Goal: Task Accomplishment & Management: Manage account settings

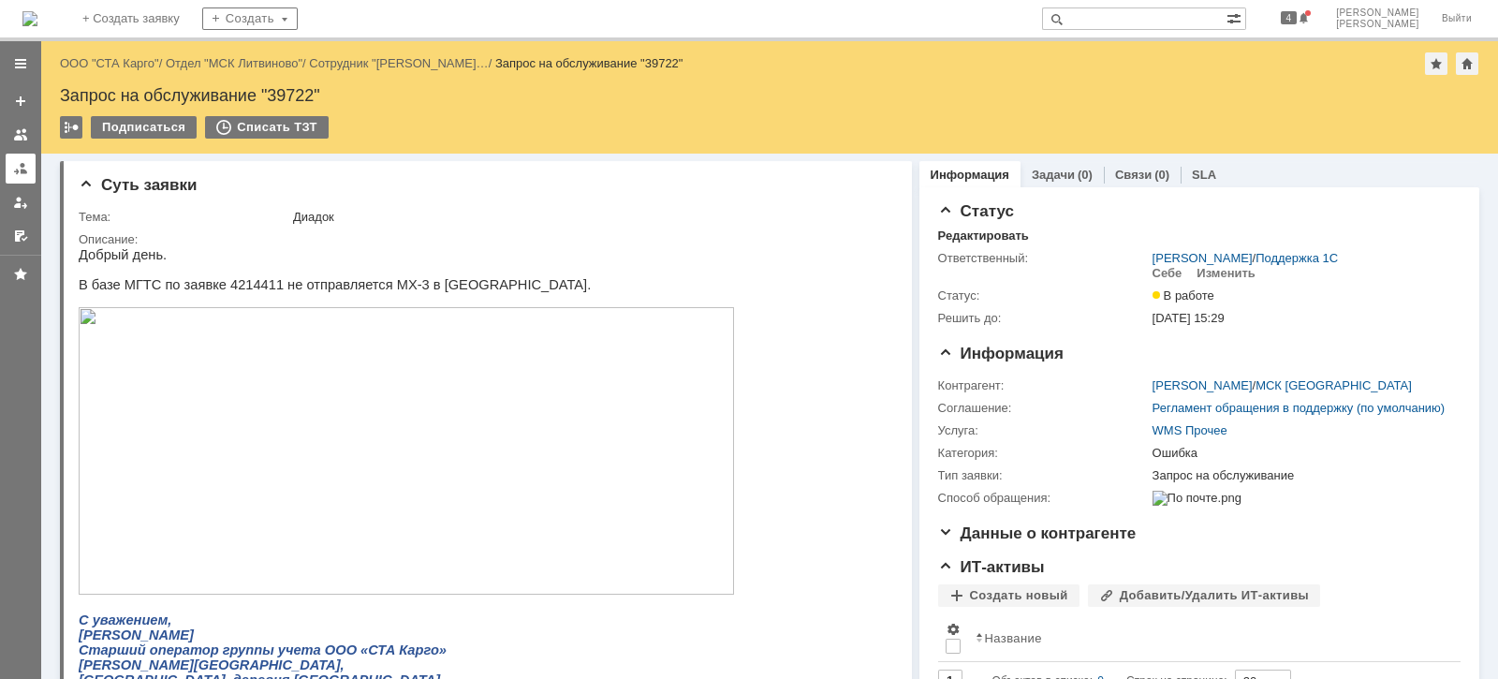
click at [9, 168] on link at bounding box center [21, 169] width 30 height 30
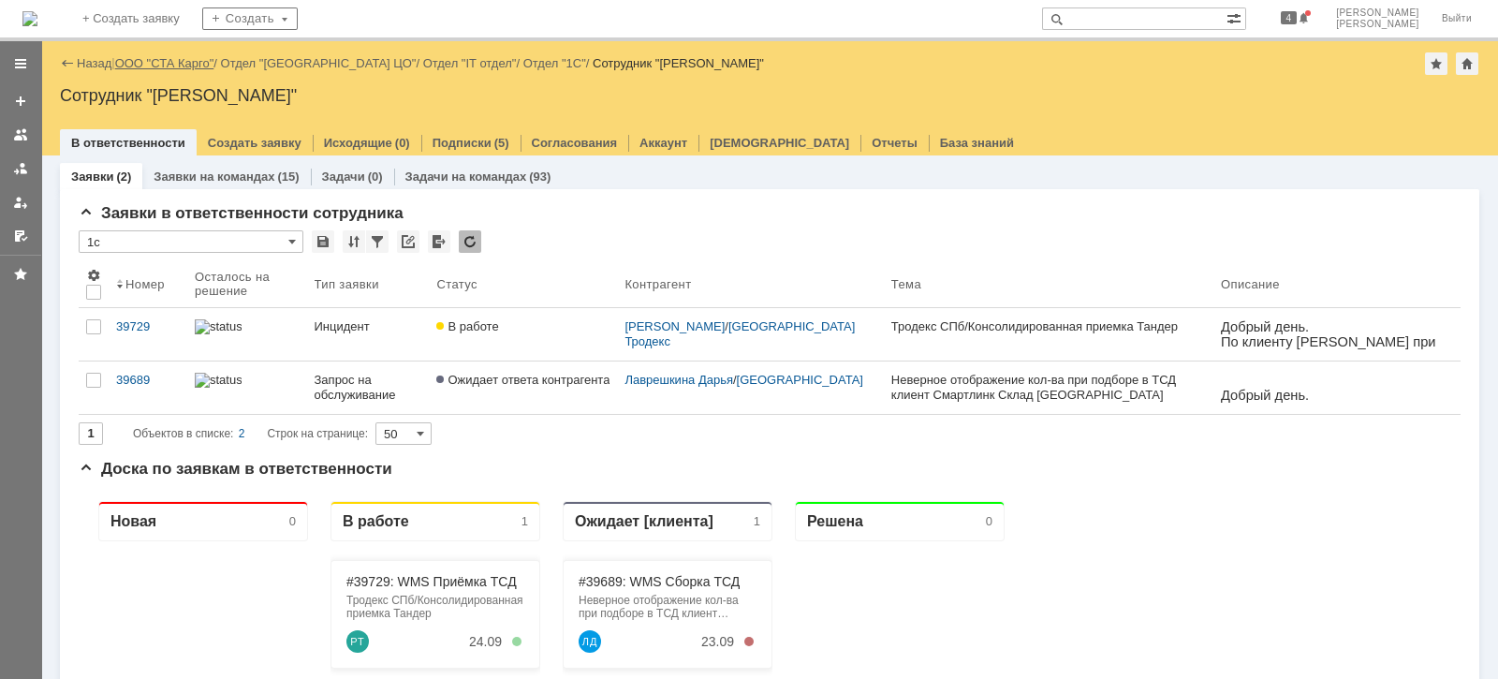
click at [197, 64] on link "ООО "СТА Карго"" at bounding box center [164, 63] width 99 height 14
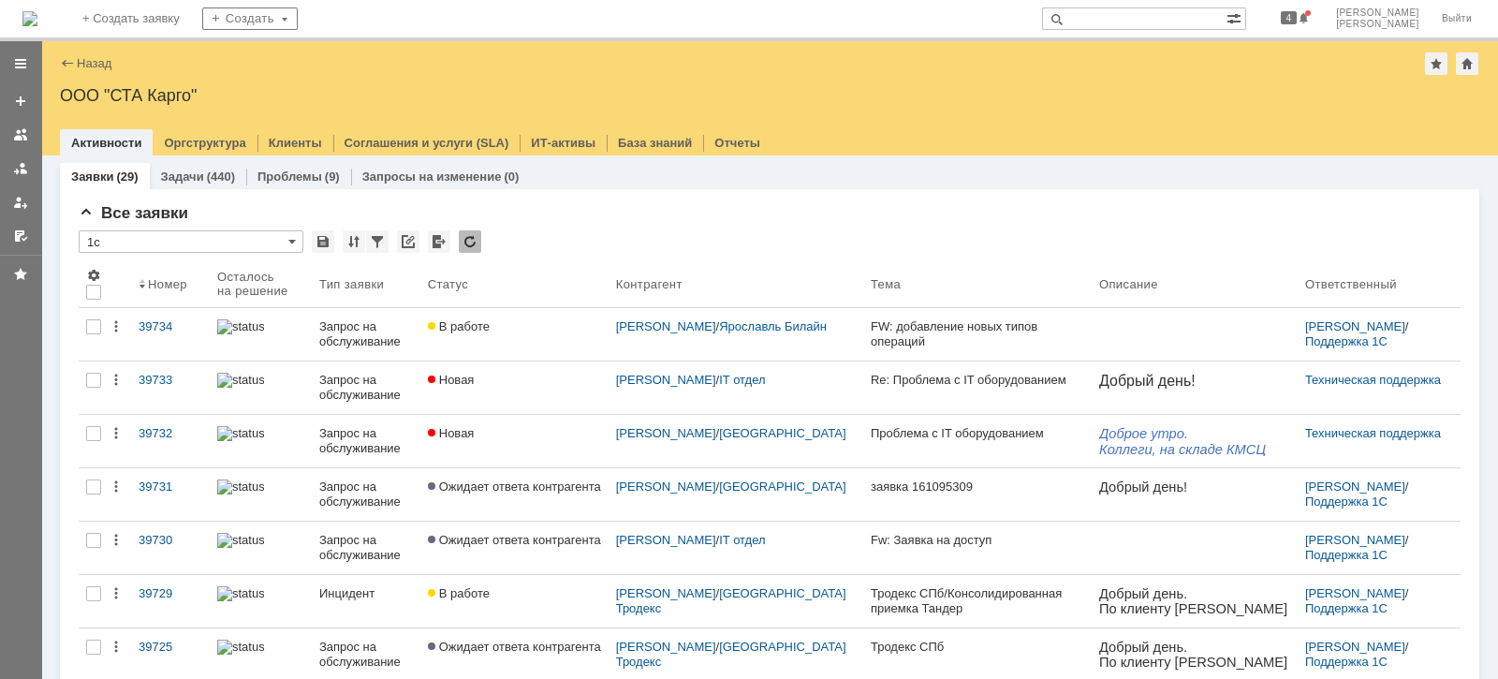
click at [496, 67] on div "Назад | ООО "СТА Карго"" at bounding box center [769, 63] width 1419 height 22
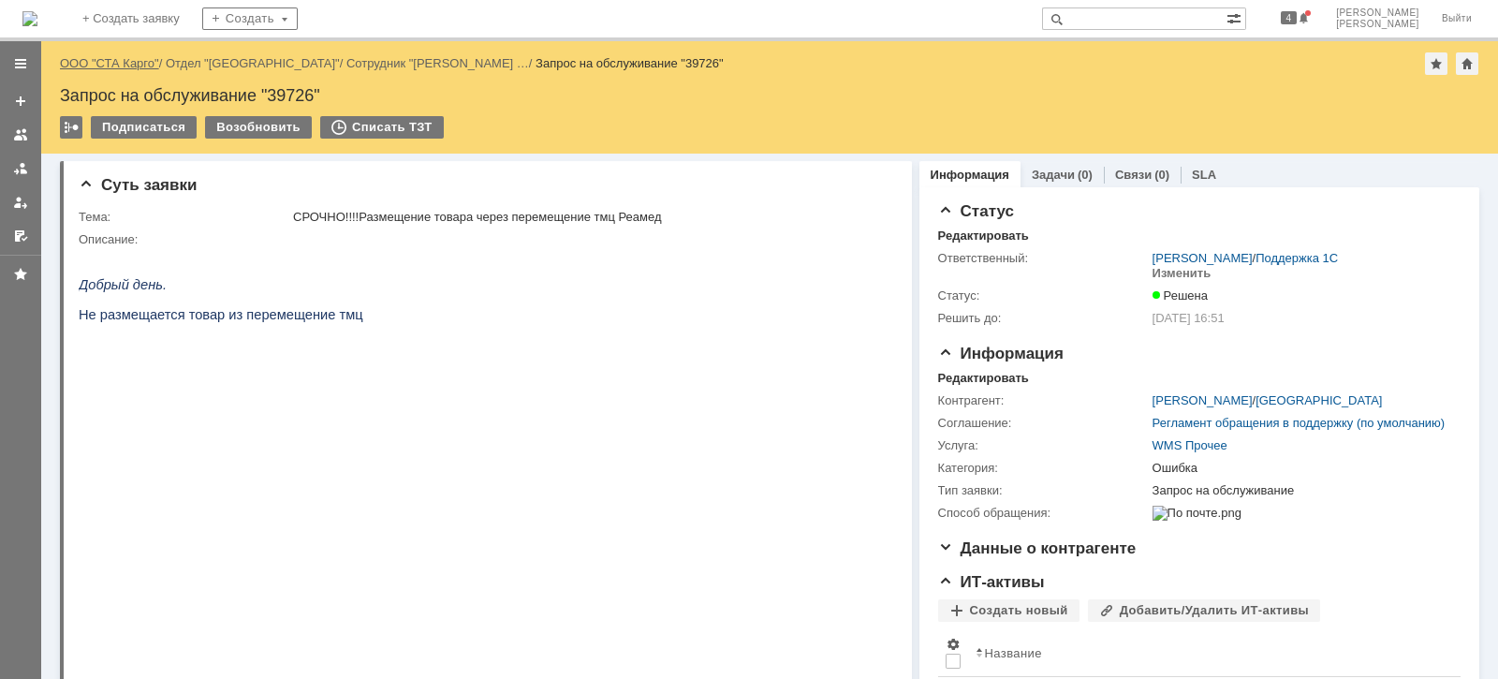
click at [143, 67] on link "ООО "СТА Карго"" at bounding box center [109, 63] width 99 height 14
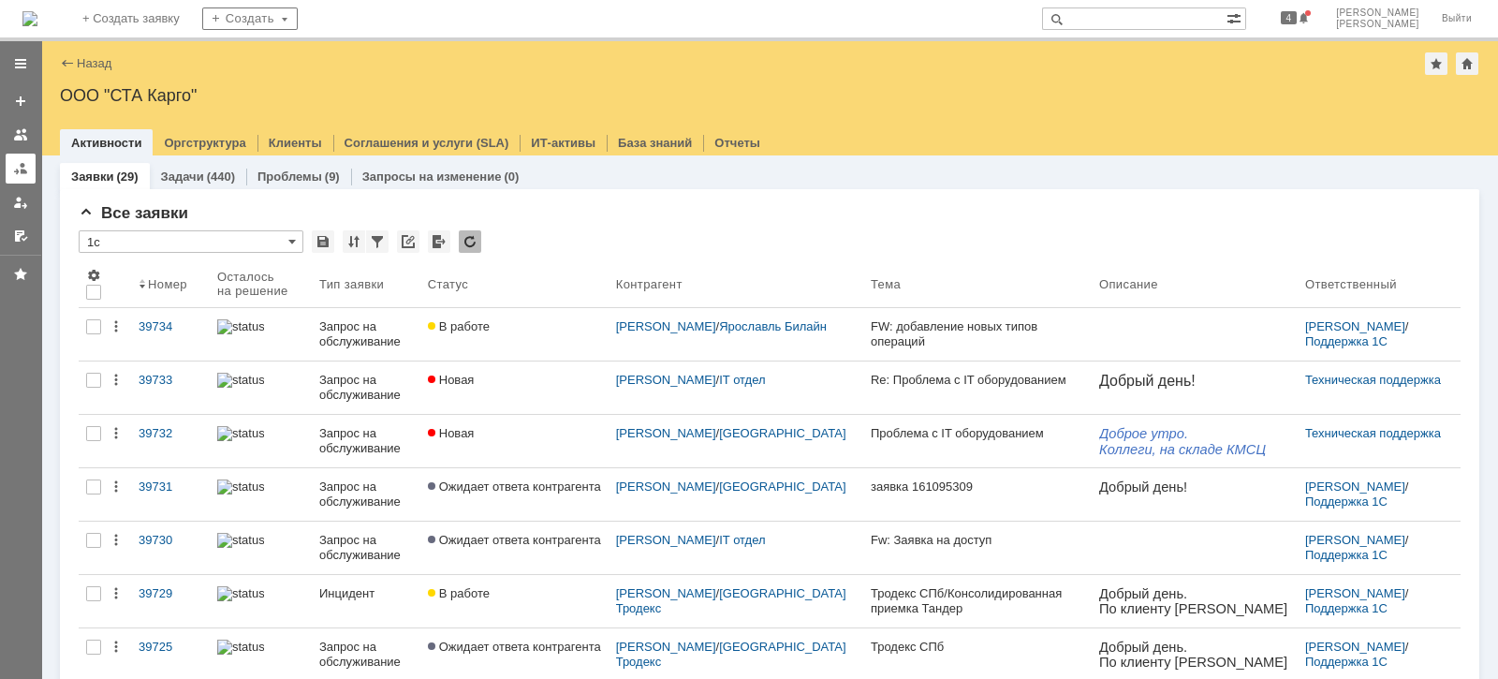
click at [7, 171] on link at bounding box center [21, 169] width 30 height 30
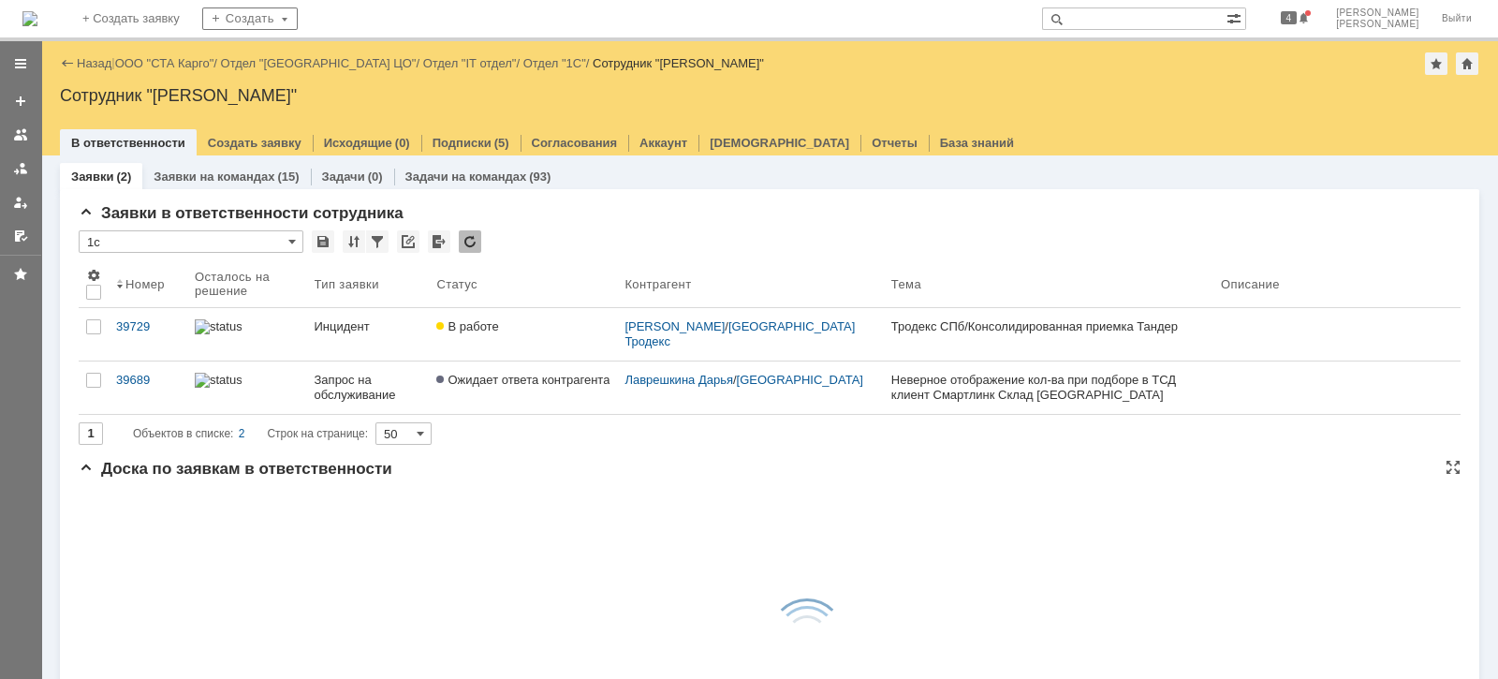
drag, startPoint x: 754, startPoint y: 519, endPoint x: 744, endPoint y: 507, distance: 14.6
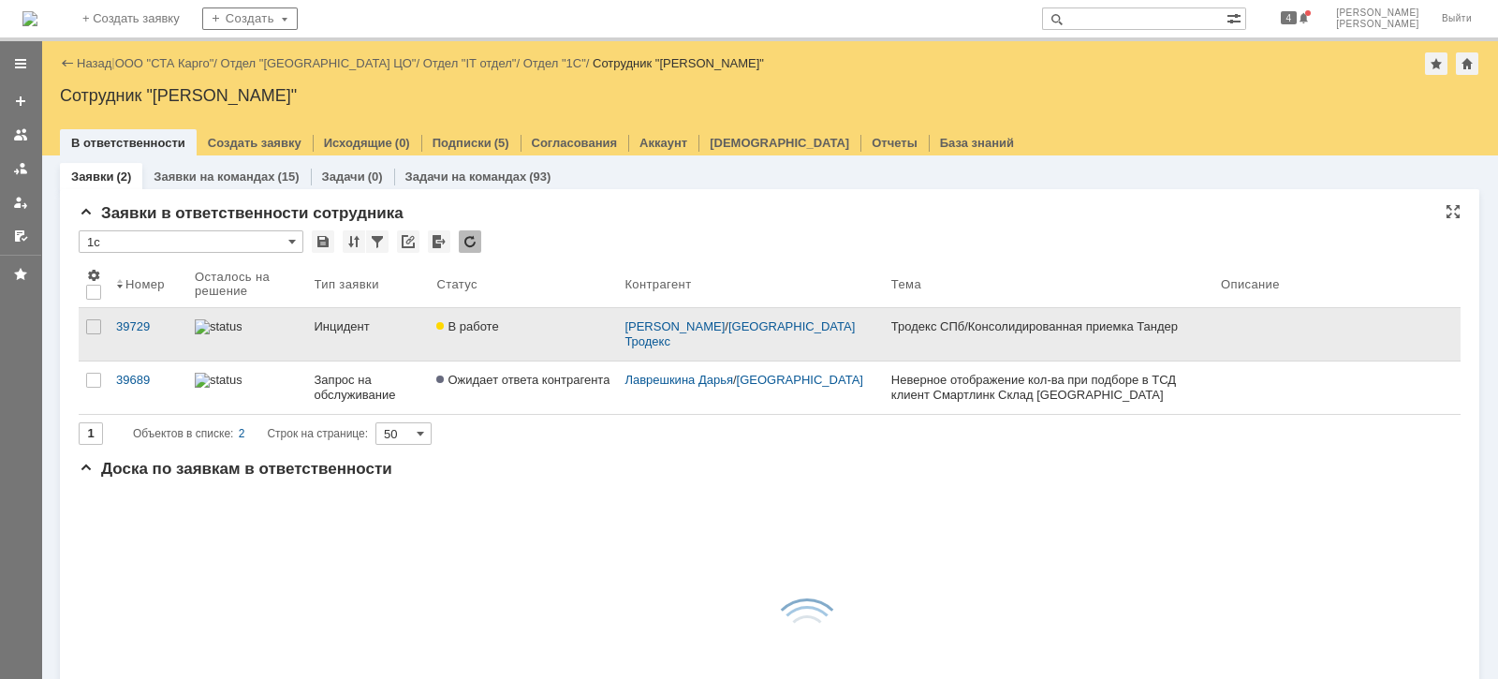
click at [347, 331] on div "Инцидент" at bounding box center [369, 326] width 108 height 15
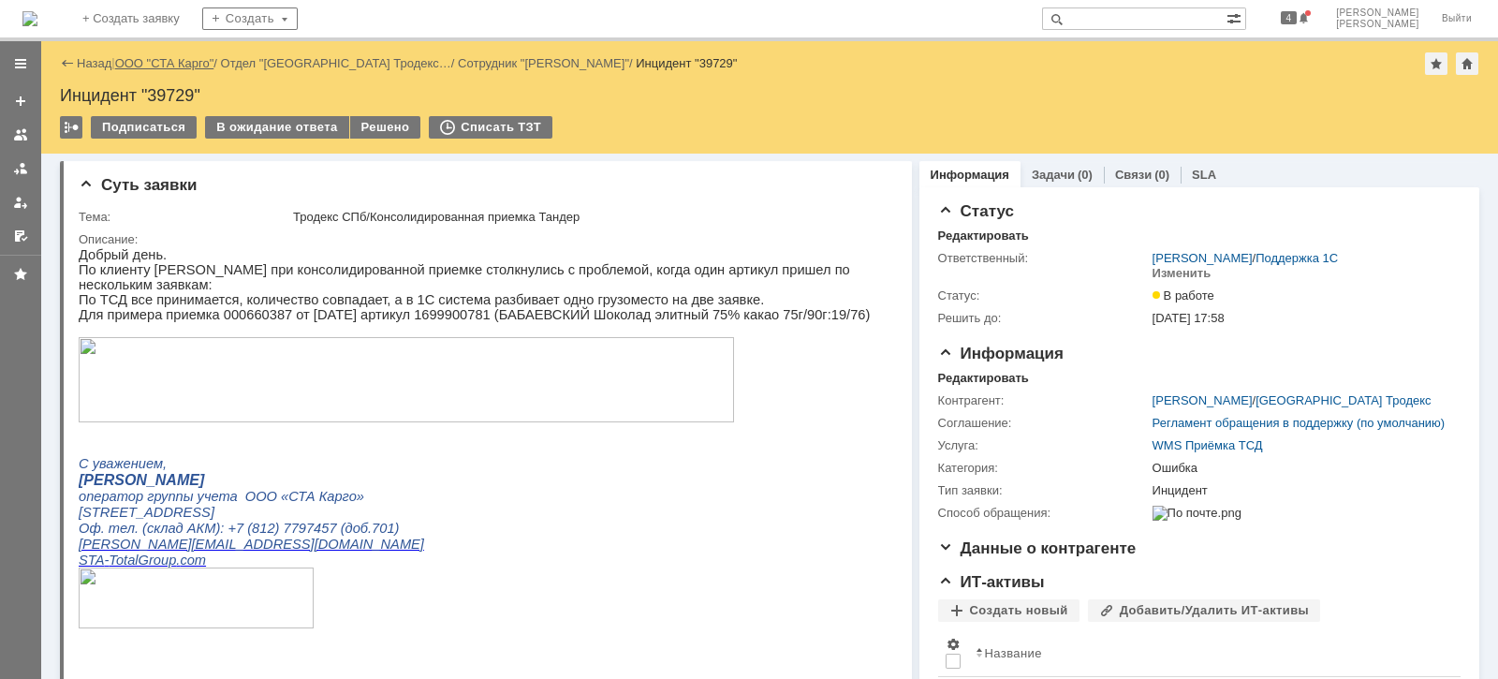
click at [171, 65] on link "ООО "СТА Карго"" at bounding box center [164, 63] width 99 height 14
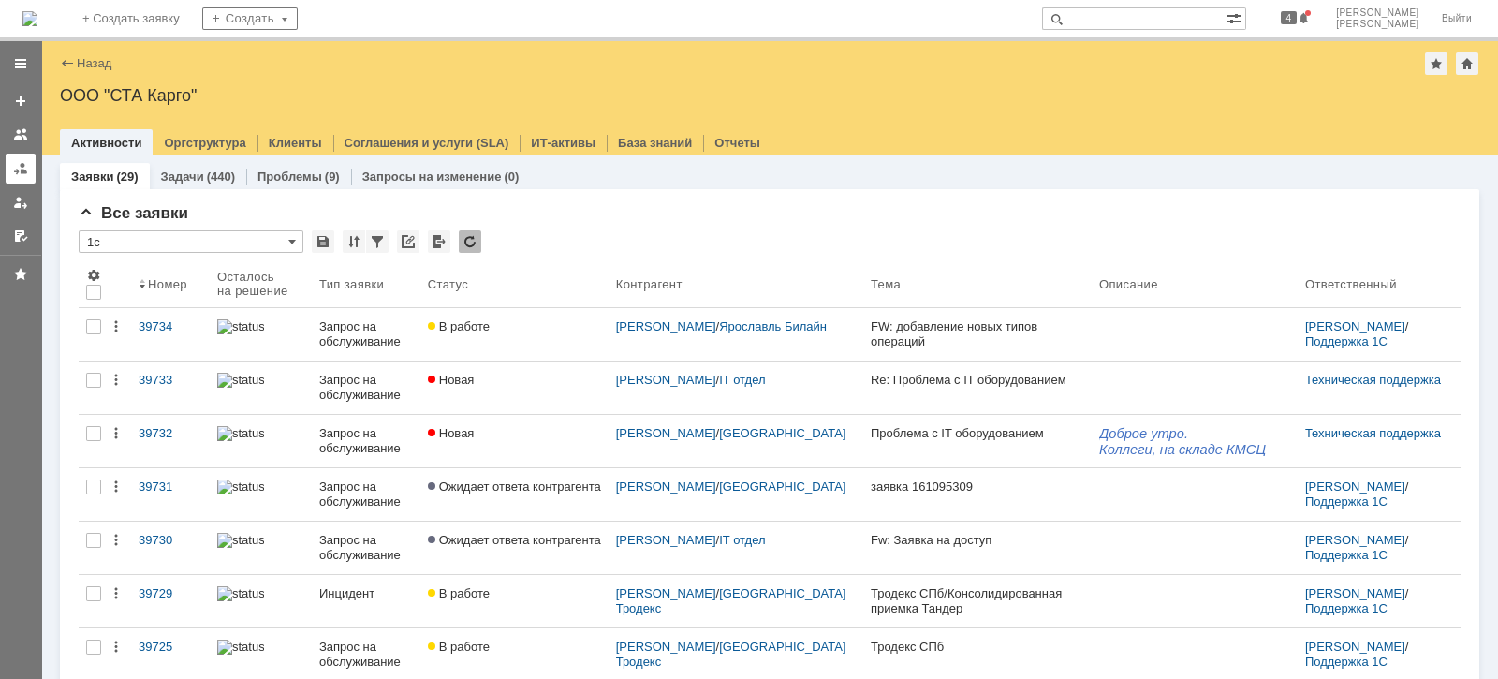
click at [15, 173] on div at bounding box center [20, 168] width 15 height 15
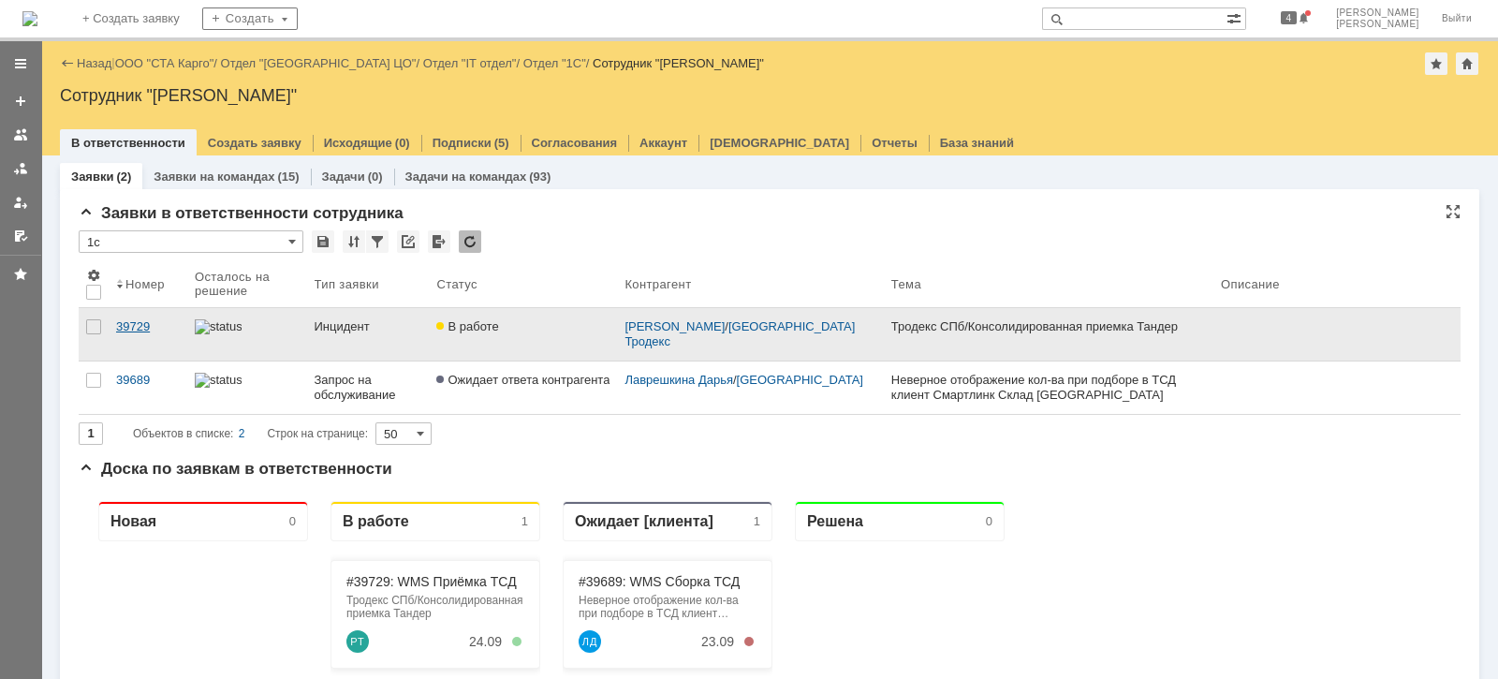
click at [140, 323] on div "39729" at bounding box center [148, 326] width 64 height 15
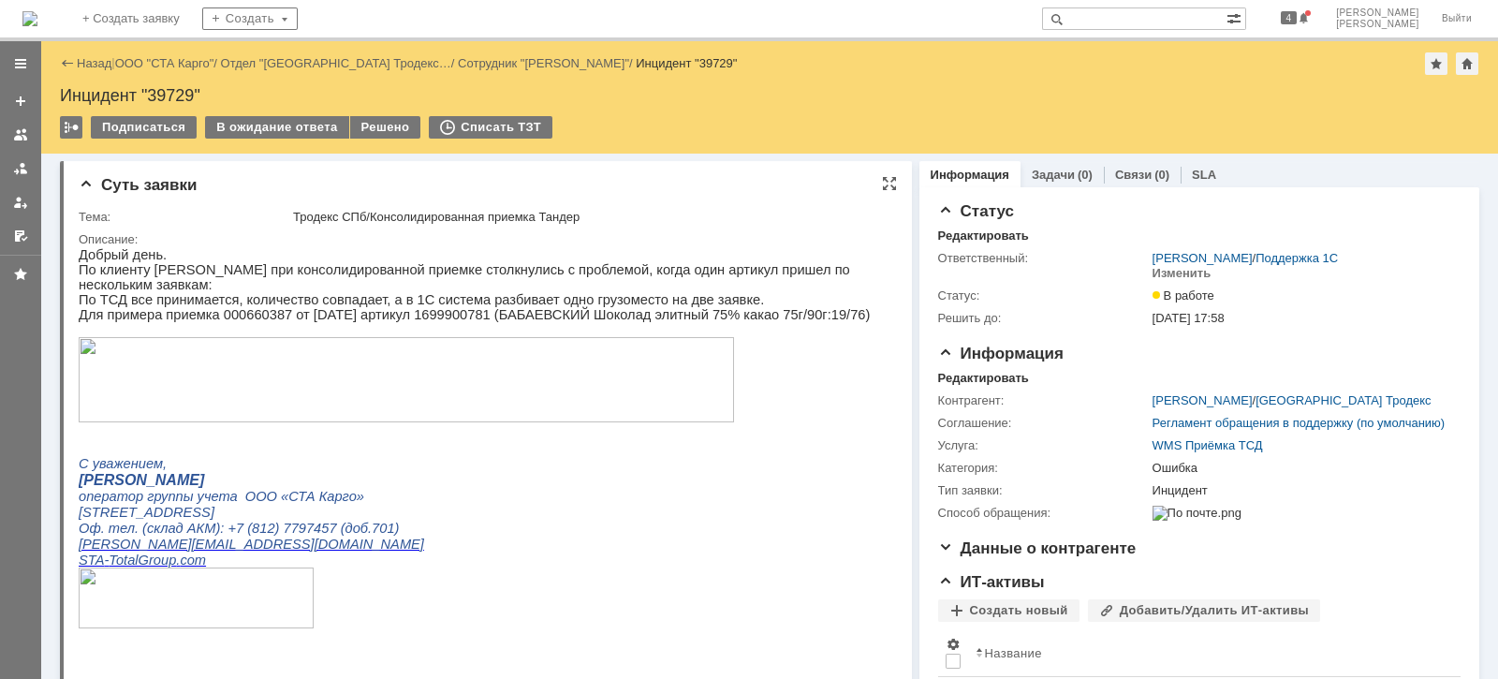
click at [241, 310] on p "Для примера приемка 000660387 от [DATE] артикул 1699900781 (БАБАЕВСКИЙ Шоколад …" at bounding box center [478, 314] width 799 height 15
copy p "000660387"
click at [414, 307] on p "Для примера приемка 000660387 от [DATE] артикул 1699900781 (БАБАЕВСКИЙ Шоколад …" at bounding box center [478, 314] width 799 height 15
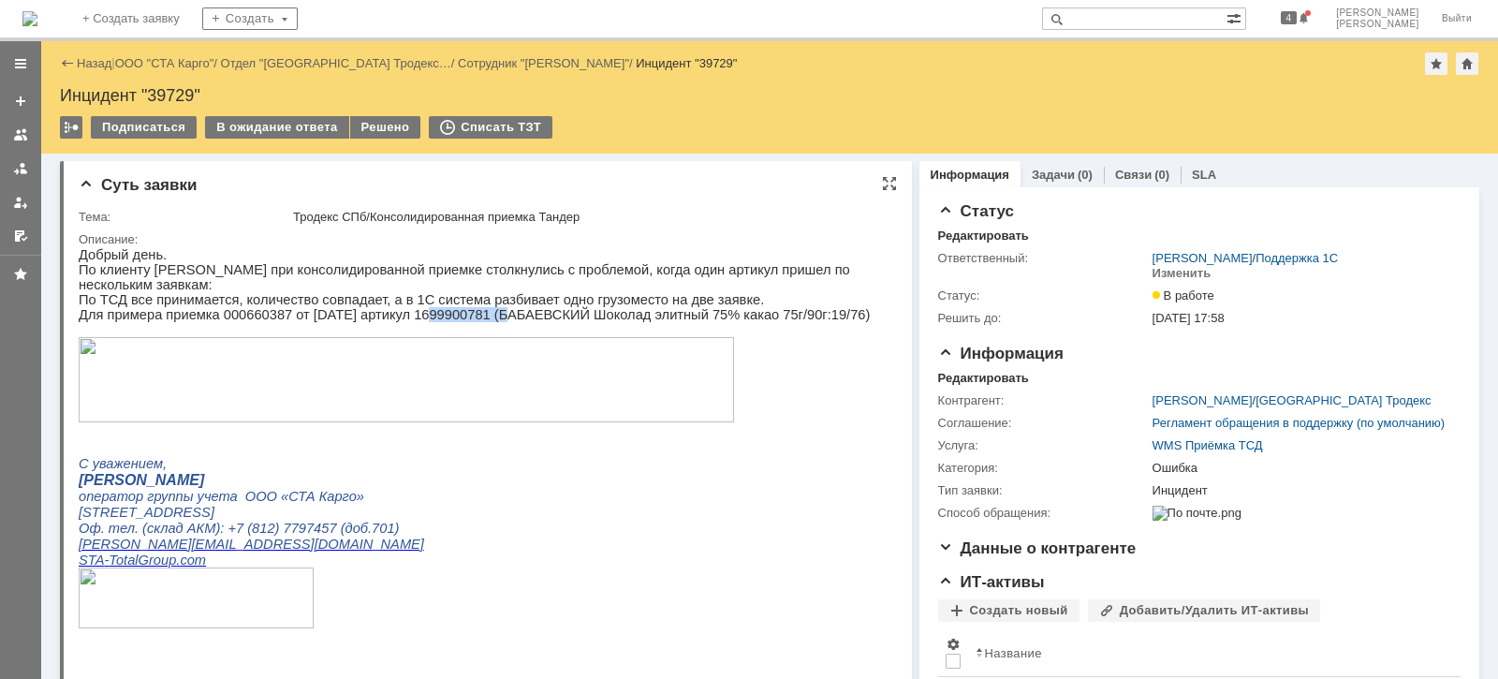
copy p "1699900781"
click at [292, 385] on img at bounding box center [406, 379] width 655 height 85
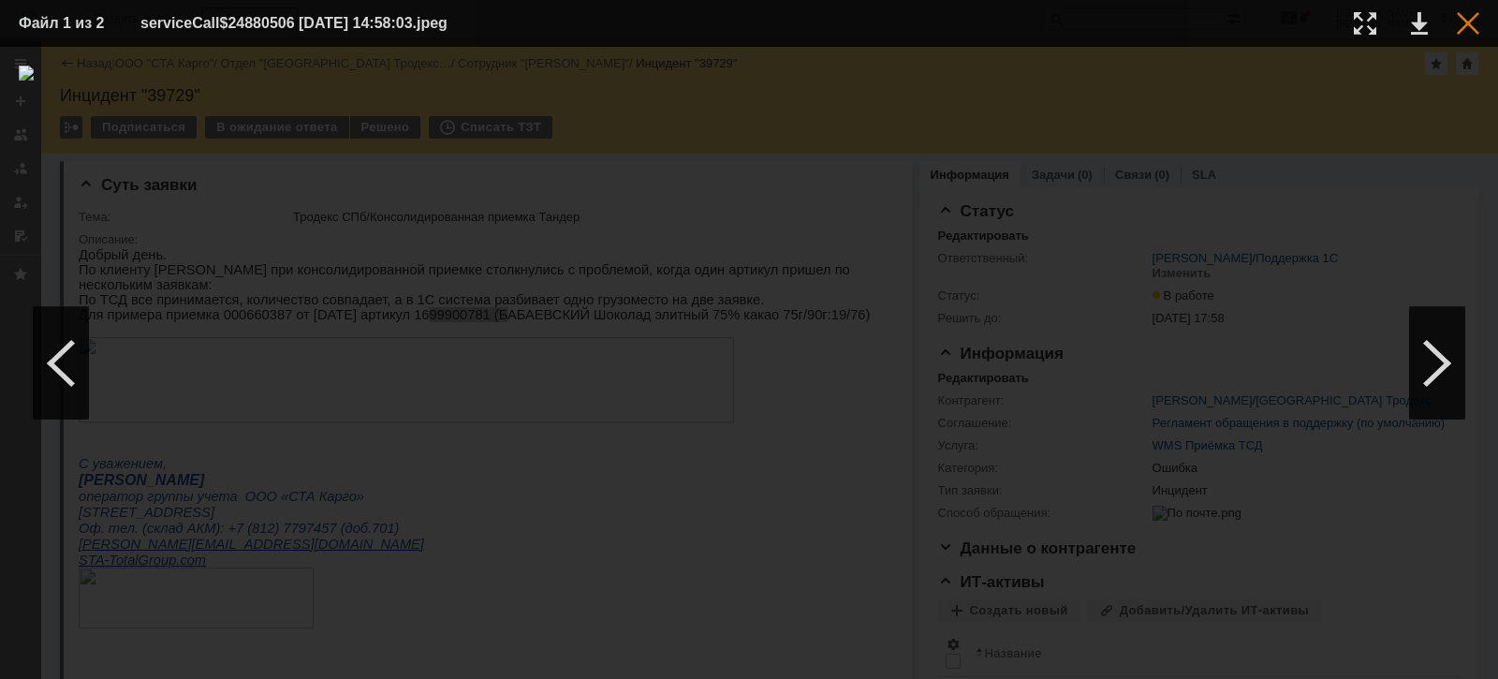
click at [1475, 28] on div at bounding box center [1468, 23] width 22 height 22
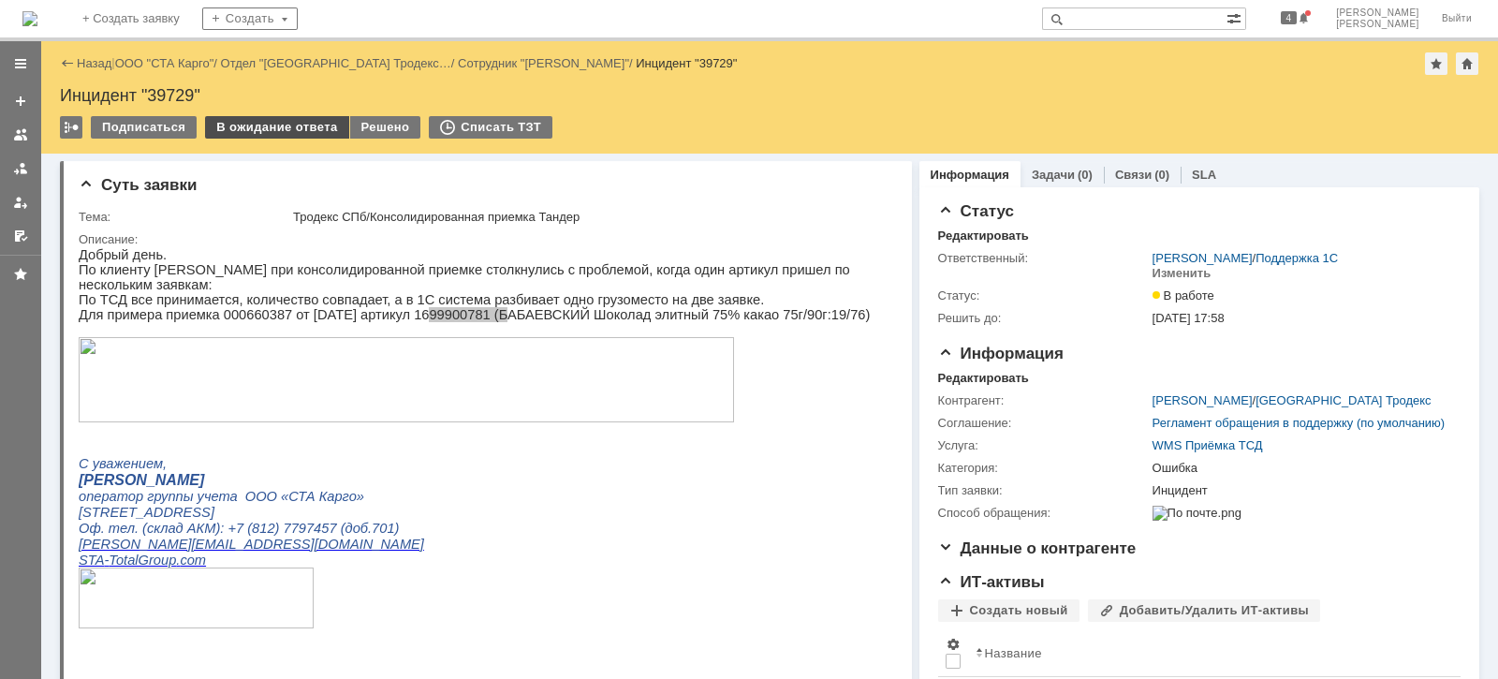
click at [295, 129] on div "В ожидание ответа" at bounding box center [276, 127] width 143 height 22
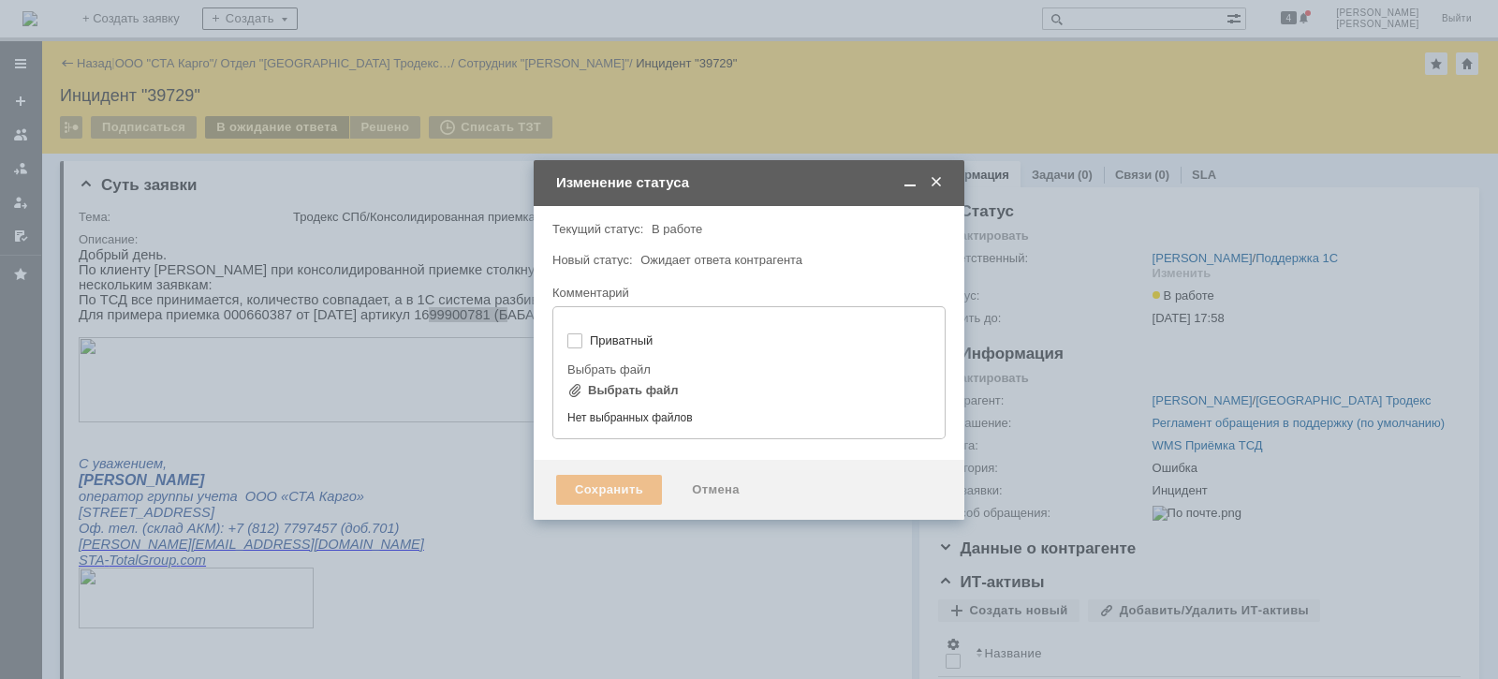
type input "[не указано]"
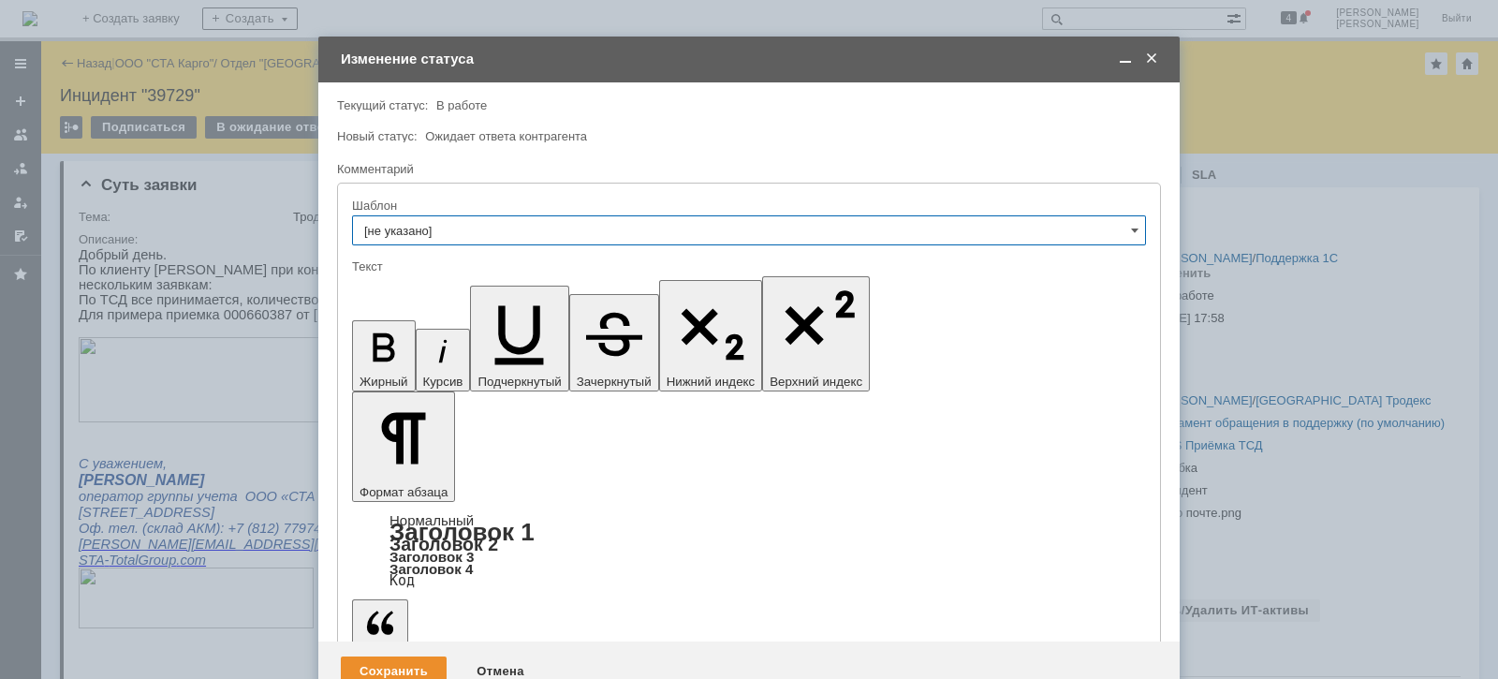
click at [418, 656] on div "Сохранить" at bounding box center [394, 671] width 106 height 30
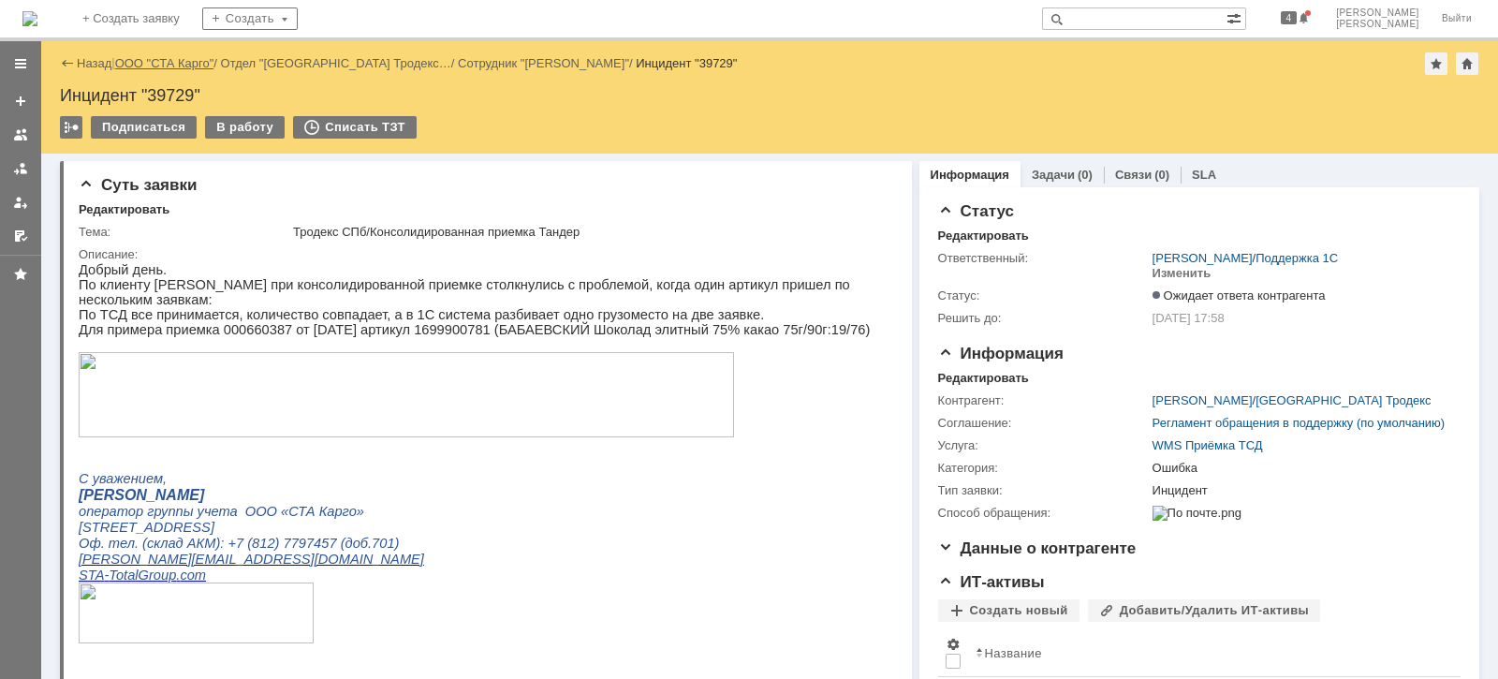
click at [197, 64] on link "ООО "СТА Карго"" at bounding box center [164, 63] width 99 height 14
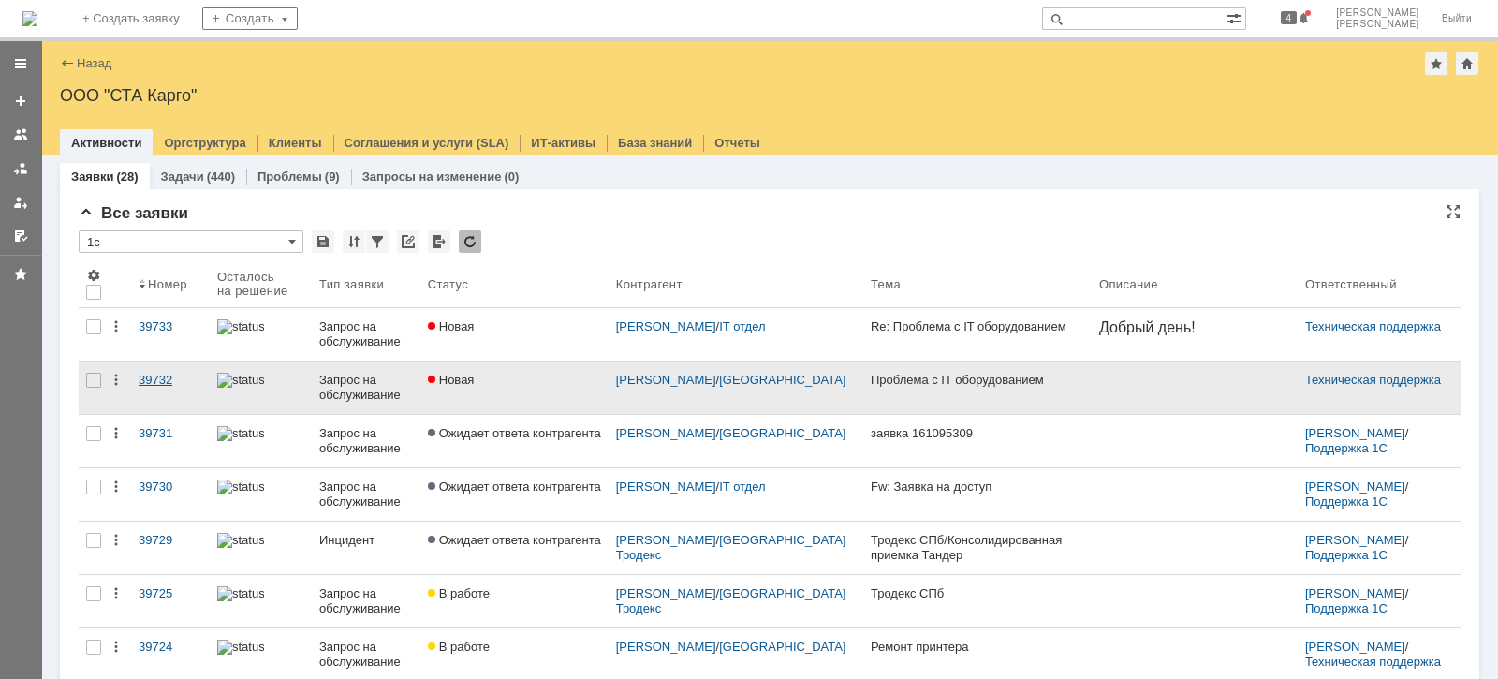
click at [149, 379] on div "39732" at bounding box center [171, 380] width 64 height 15
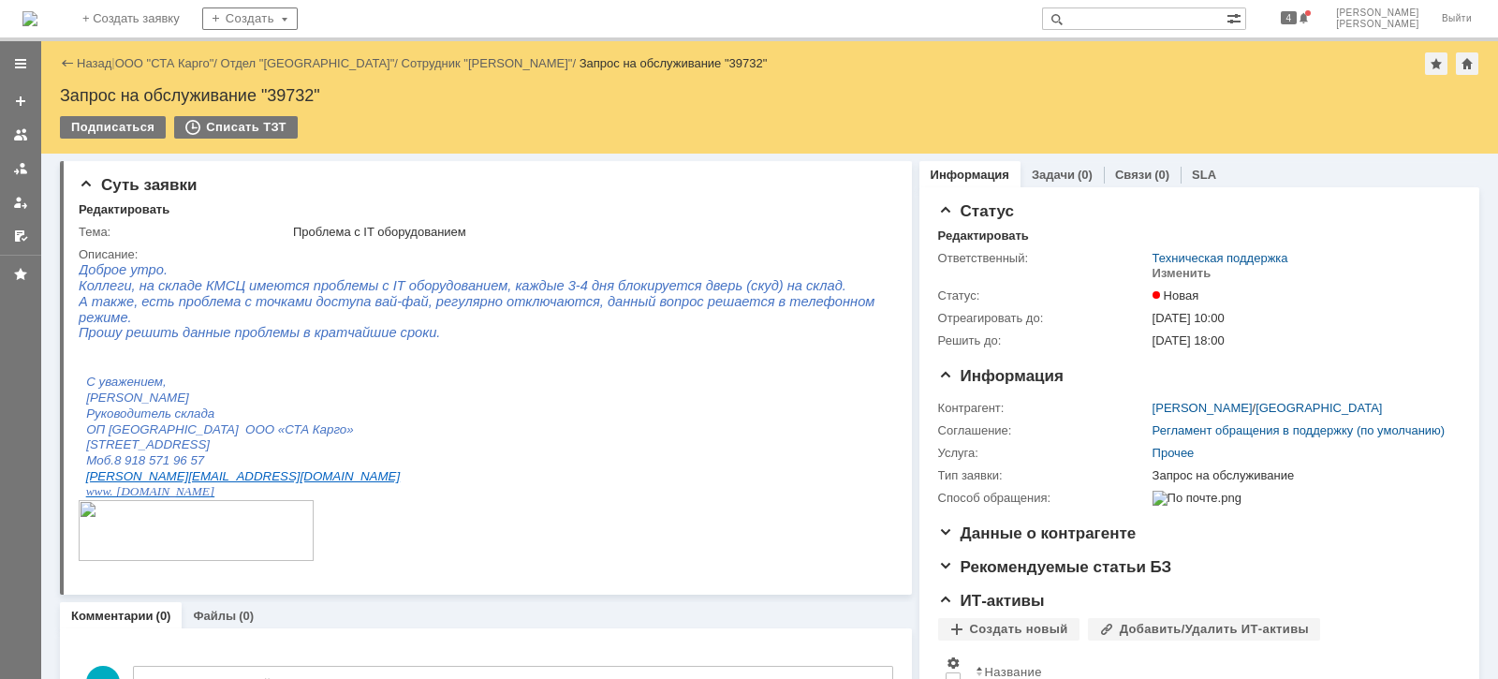
click at [1207, 7] on input "text" at bounding box center [1134, 18] width 184 height 22
paste input "39729"
type input "39729"
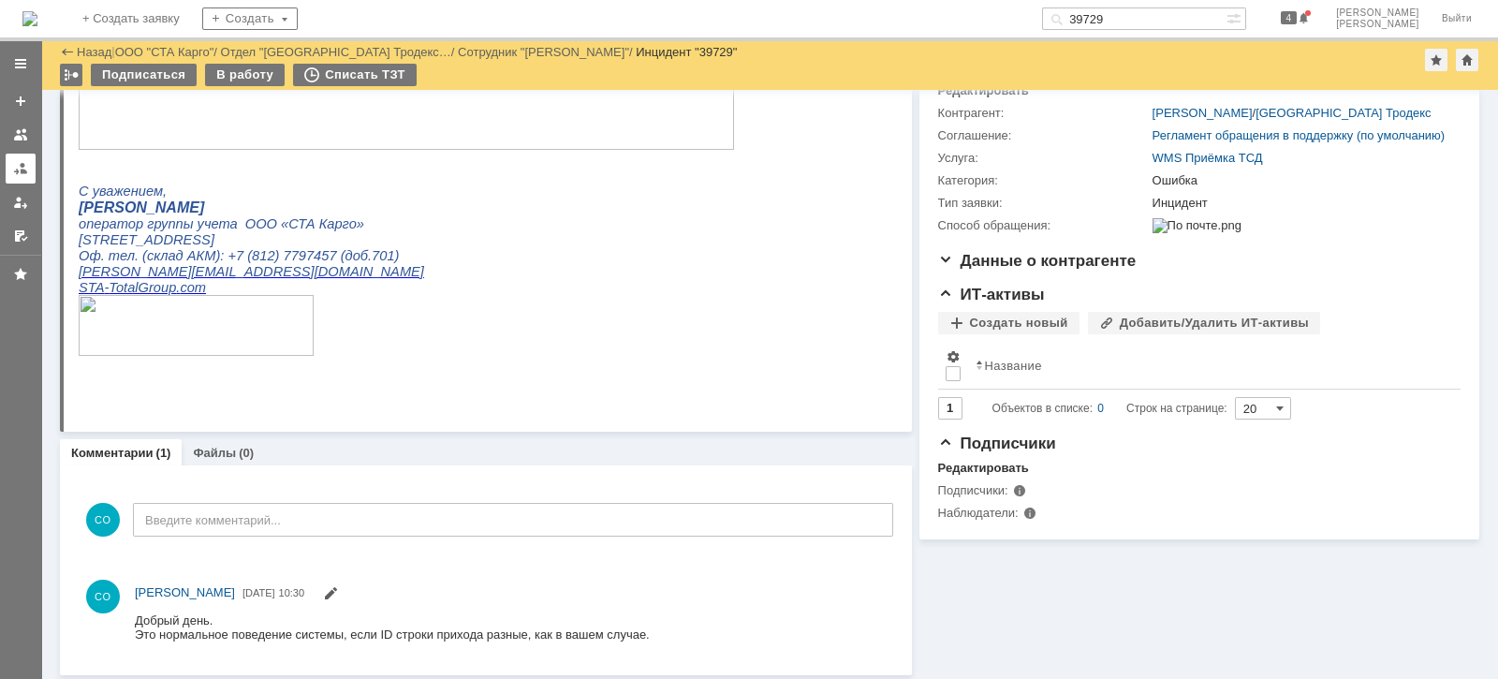
click at [26, 165] on div at bounding box center [20, 168] width 15 height 15
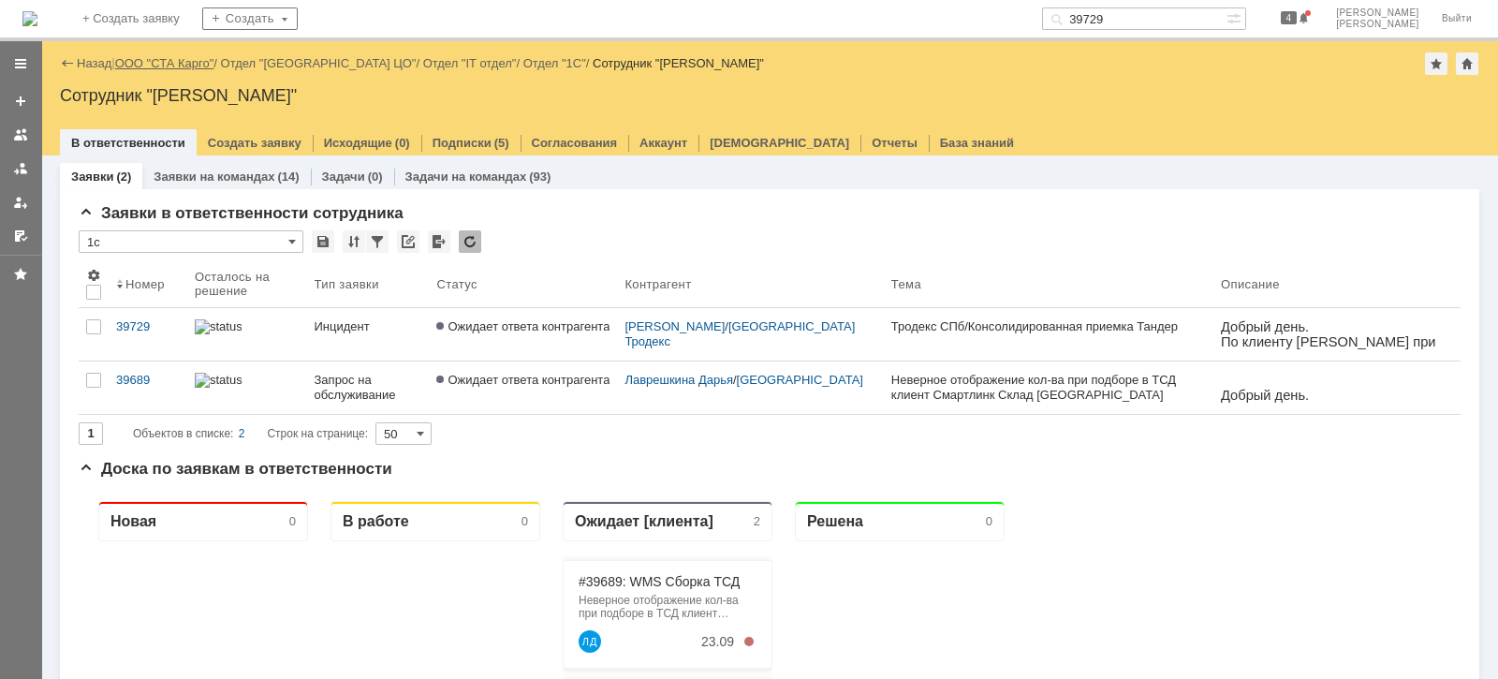
click at [192, 62] on link "ООО "СТА Карго"" at bounding box center [164, 63] width 99 height 14
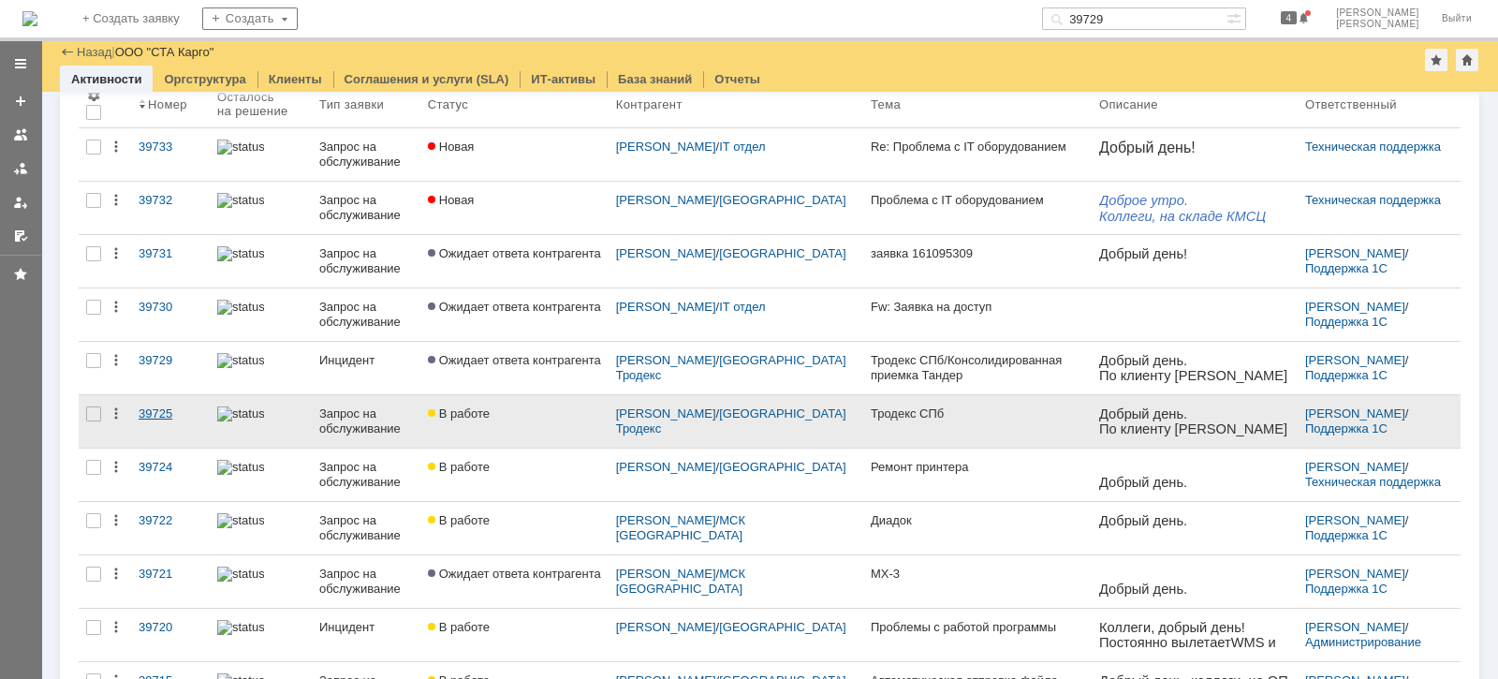
click at [162, 415] on div "39725" at bounding box center [171, 413] width 64 height 15
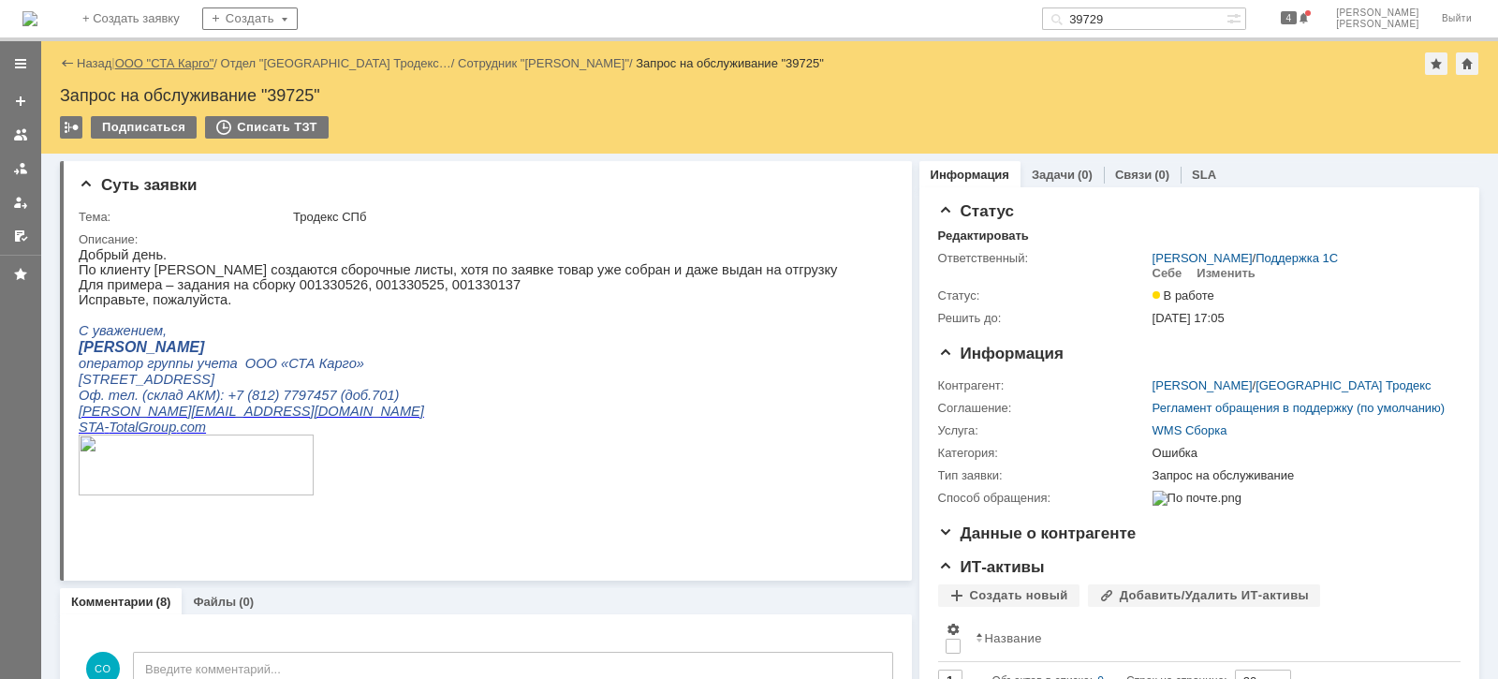
click at [190, 60] on link "ООО "СТА Карго"" at bounding box center [164, 63] width 99 height 14
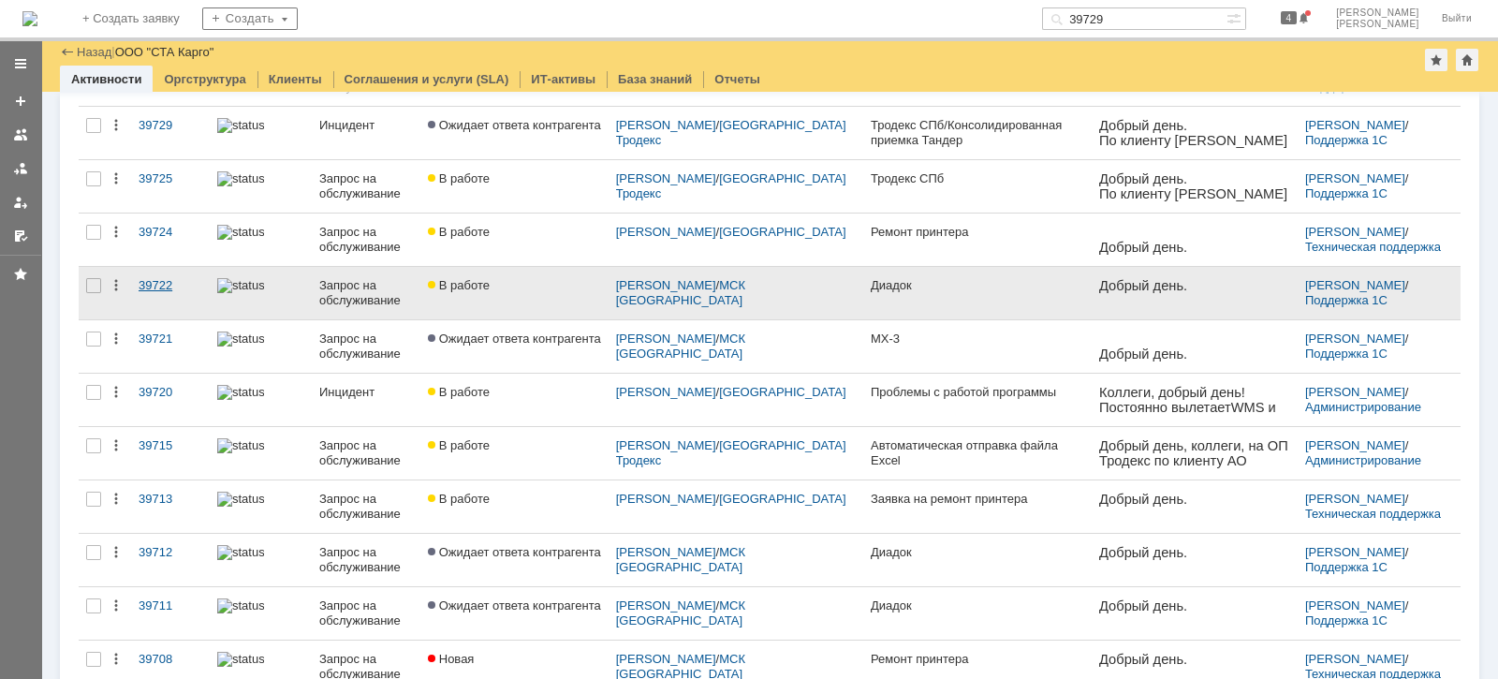
click at [155, 283] on div "39722" at bounding box center [171, 285] width 64 height 15
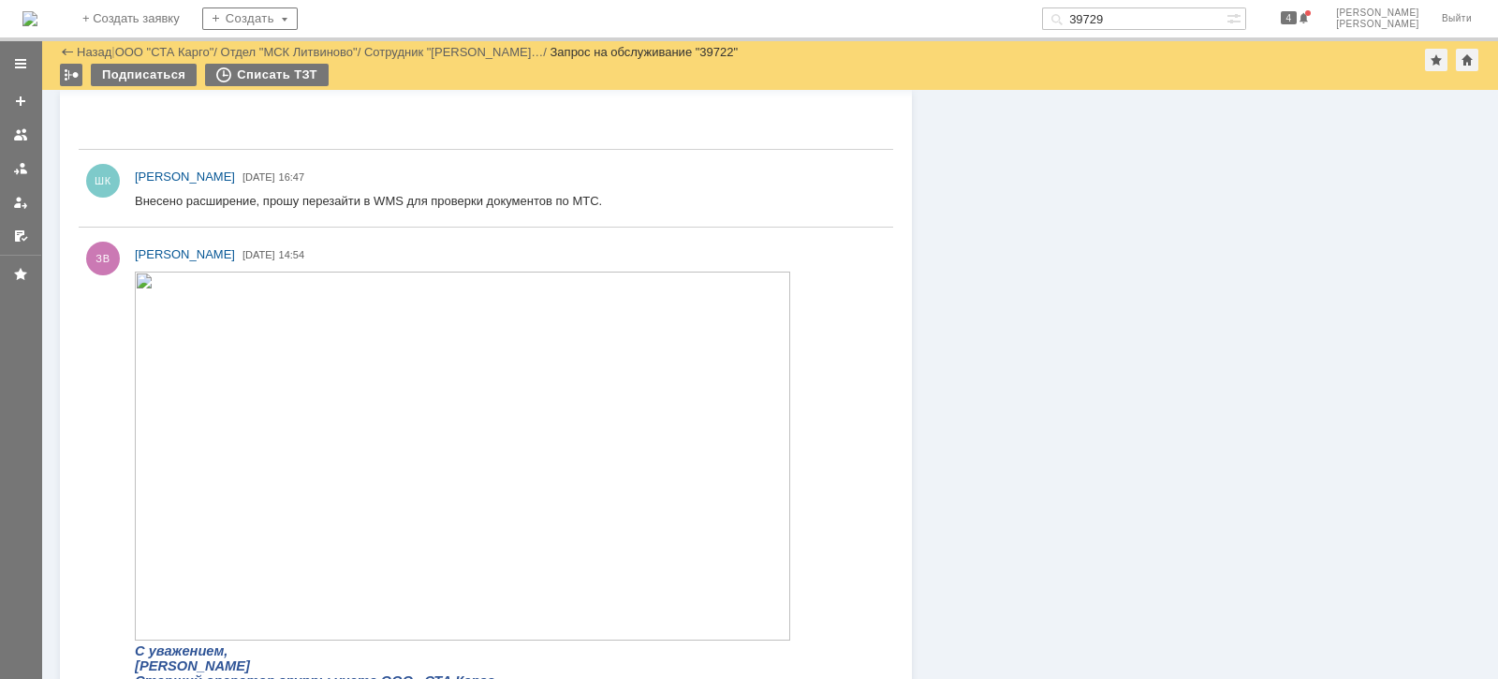
click at [306, 349] on img at bounding box center [462, 456] width 655 height 369
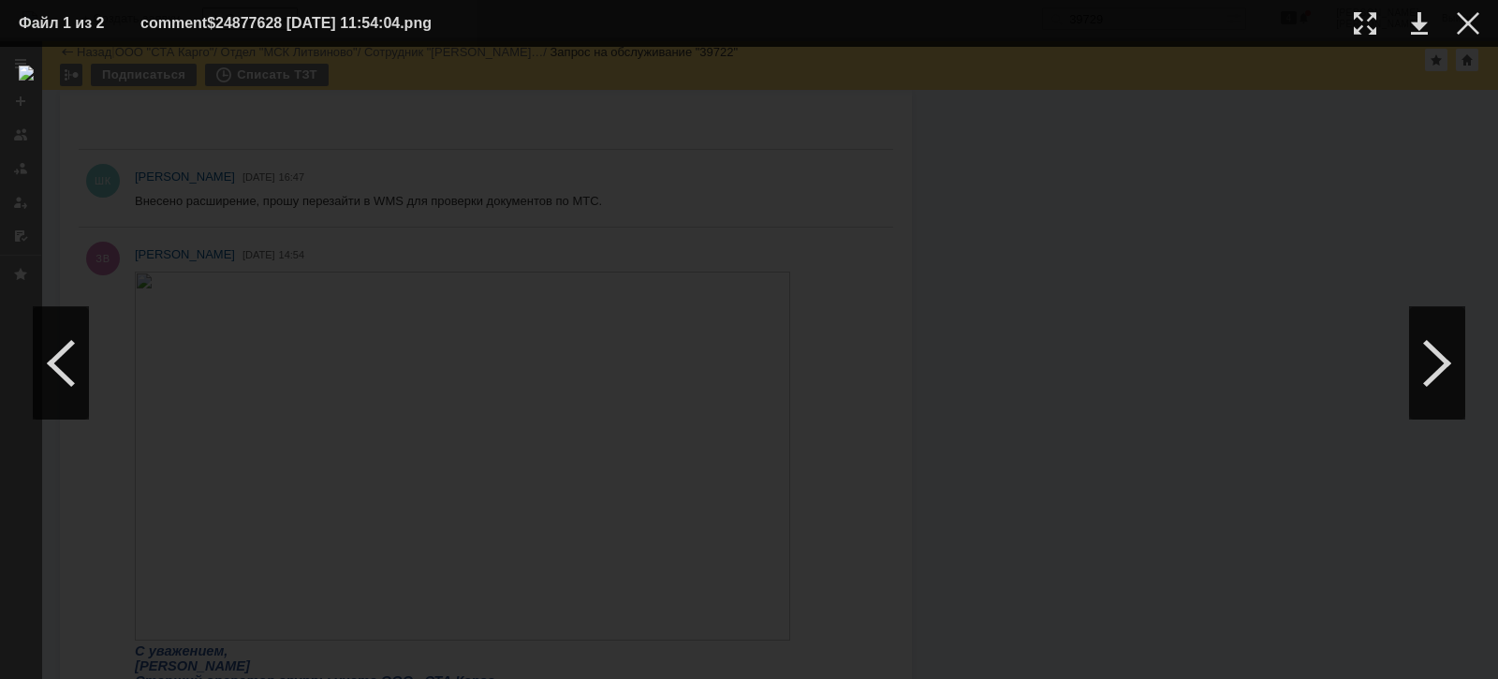
click at [1267, 292] on img at bounding box center [749, 363] width 1461 height 595
click at [1462, 31] on div at bounding box center [1468, 23] width 22 height 22
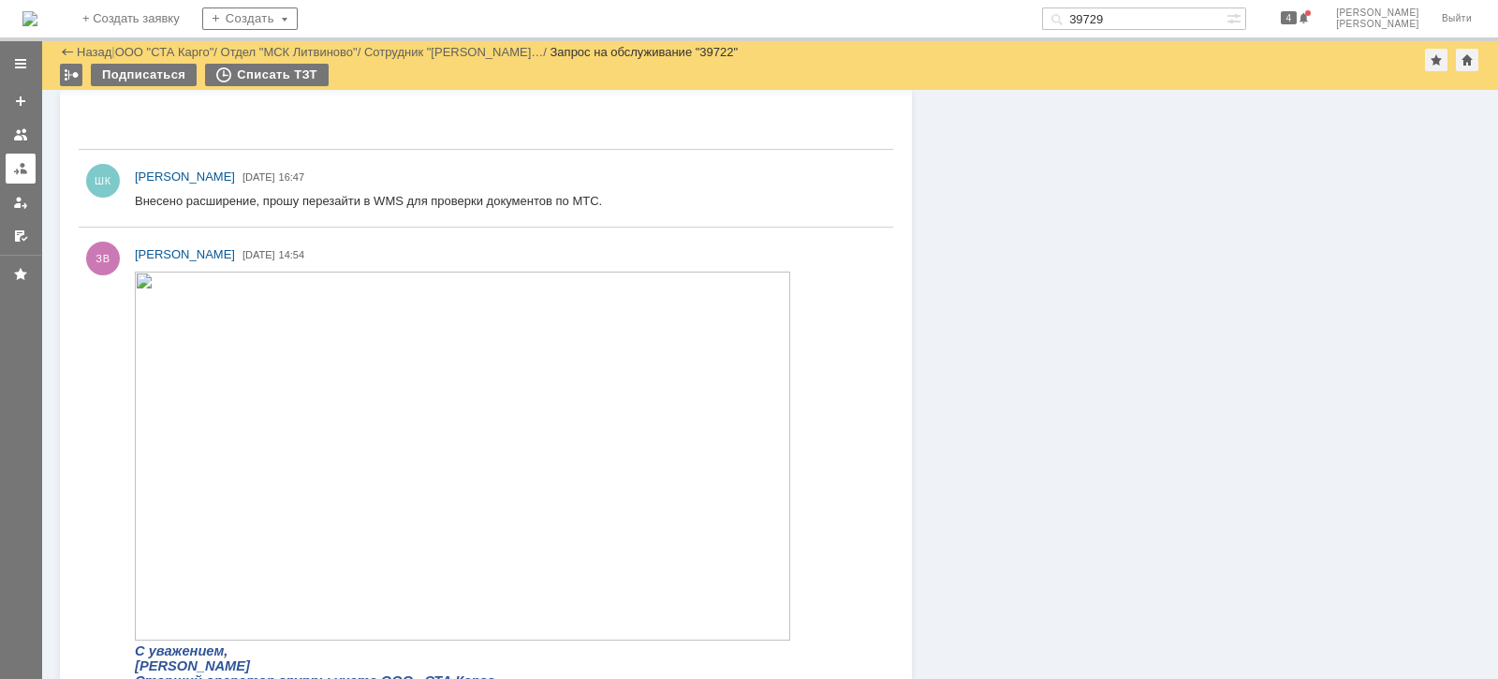
click at [23, 159] on link at bounding box center [21, 169] width 30 height 30
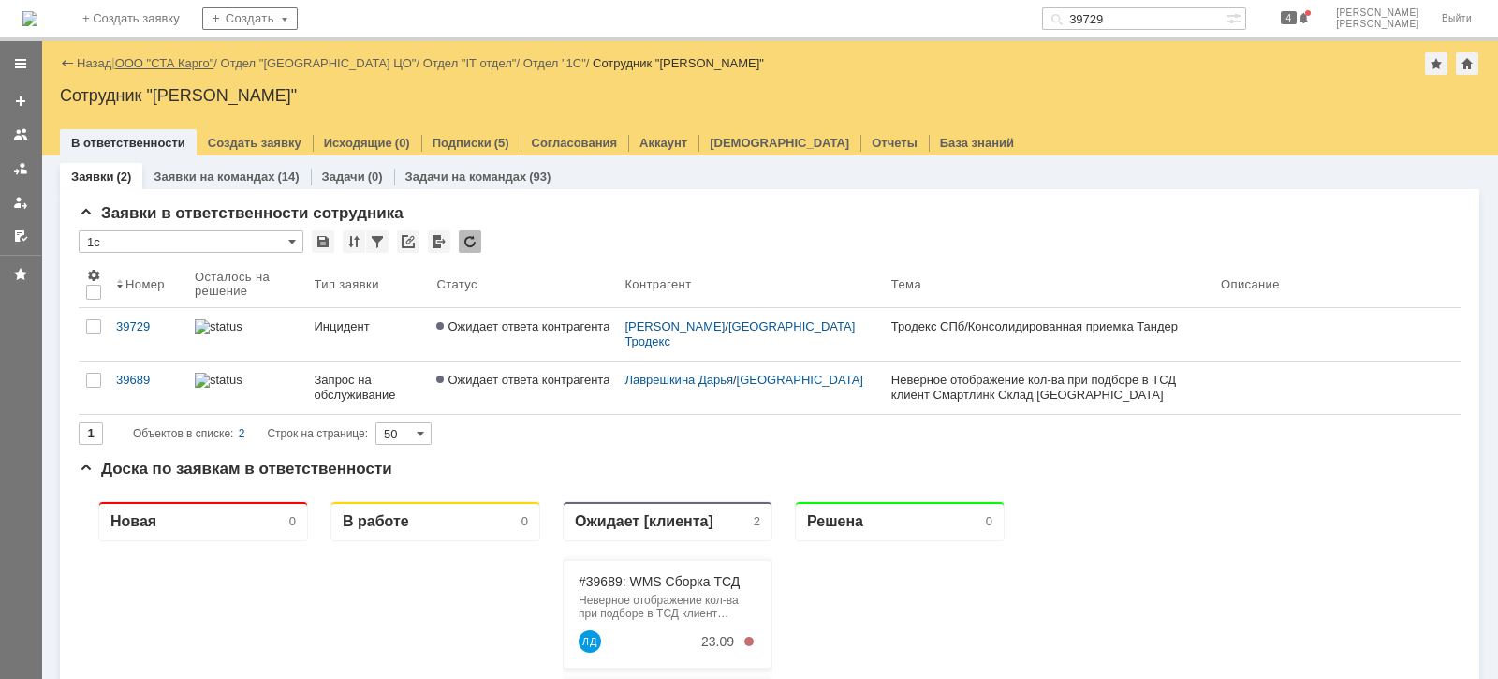
click at [154, 60] on link "ООО "СТА Карго"" at bounding box center [164, 63] width 99 height 14
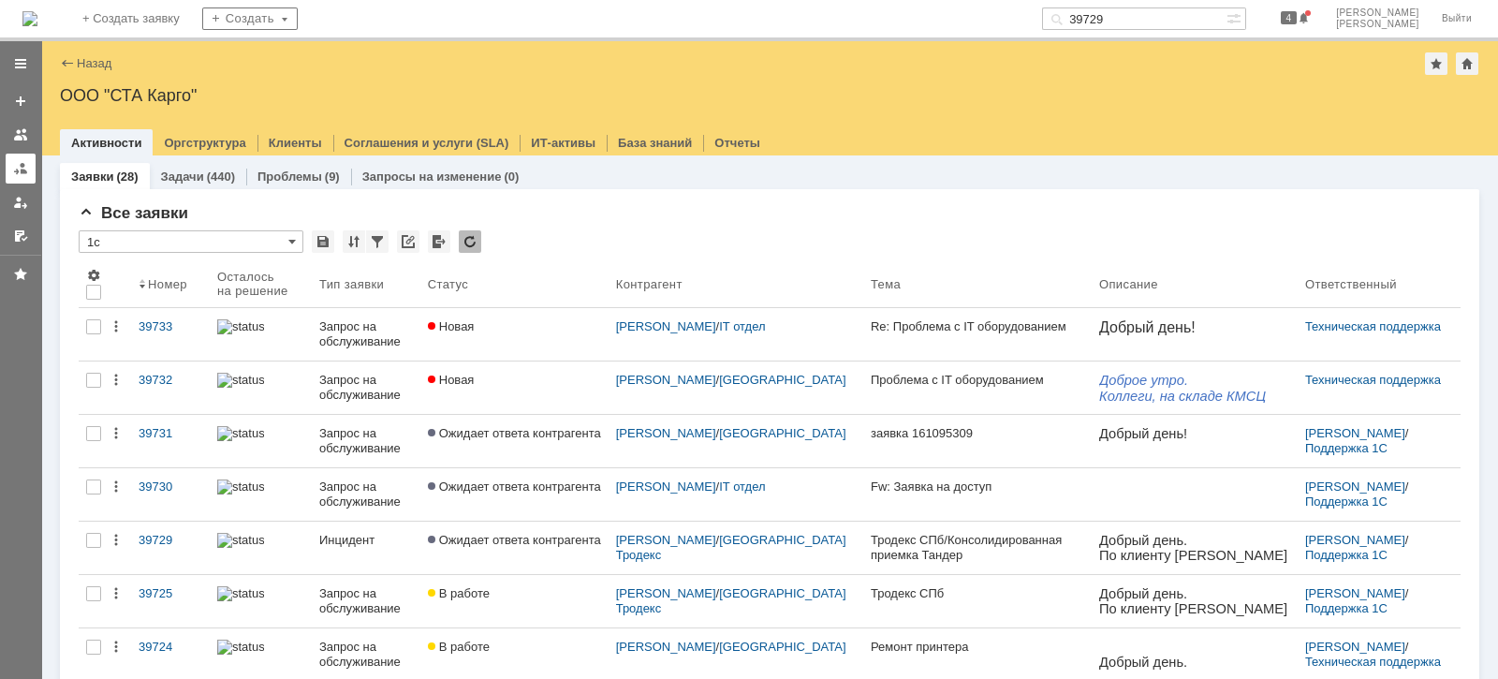
click at [23, 164] on div at bounding box center [20, 168] width 15 height 15
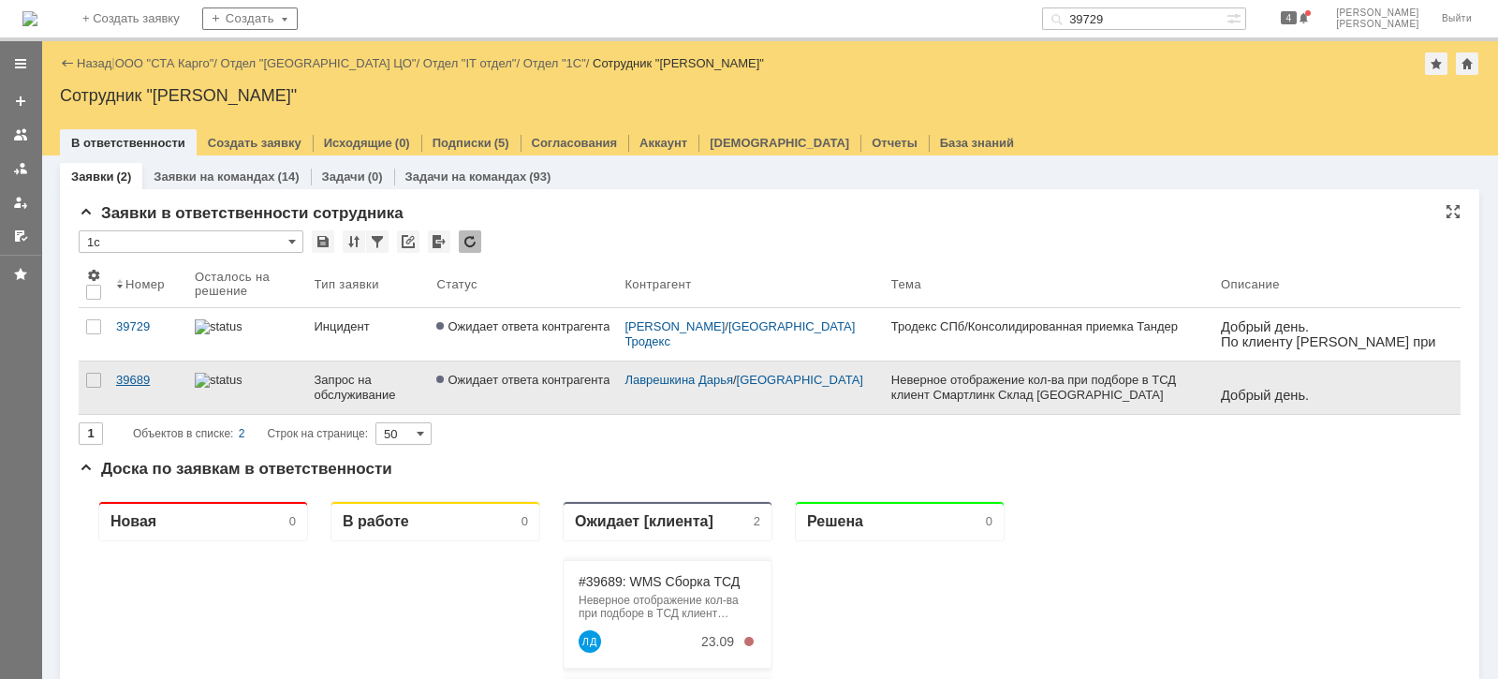
click at [149, 374] on div "39689" at bounding box center [148, 380] width 64 height 15
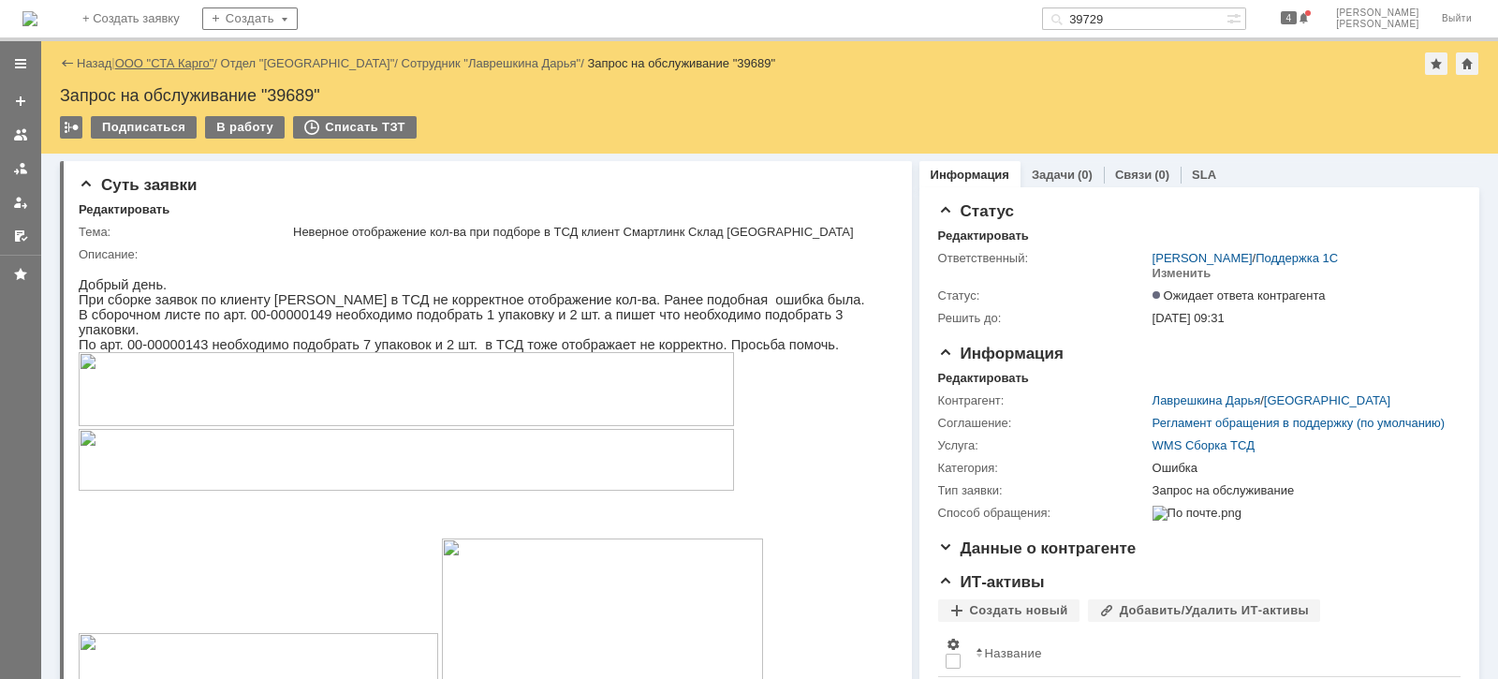
click at [200, 61] on link "ООО "СТА Карго"" at bounding box center [164, 63] width 99 height 14
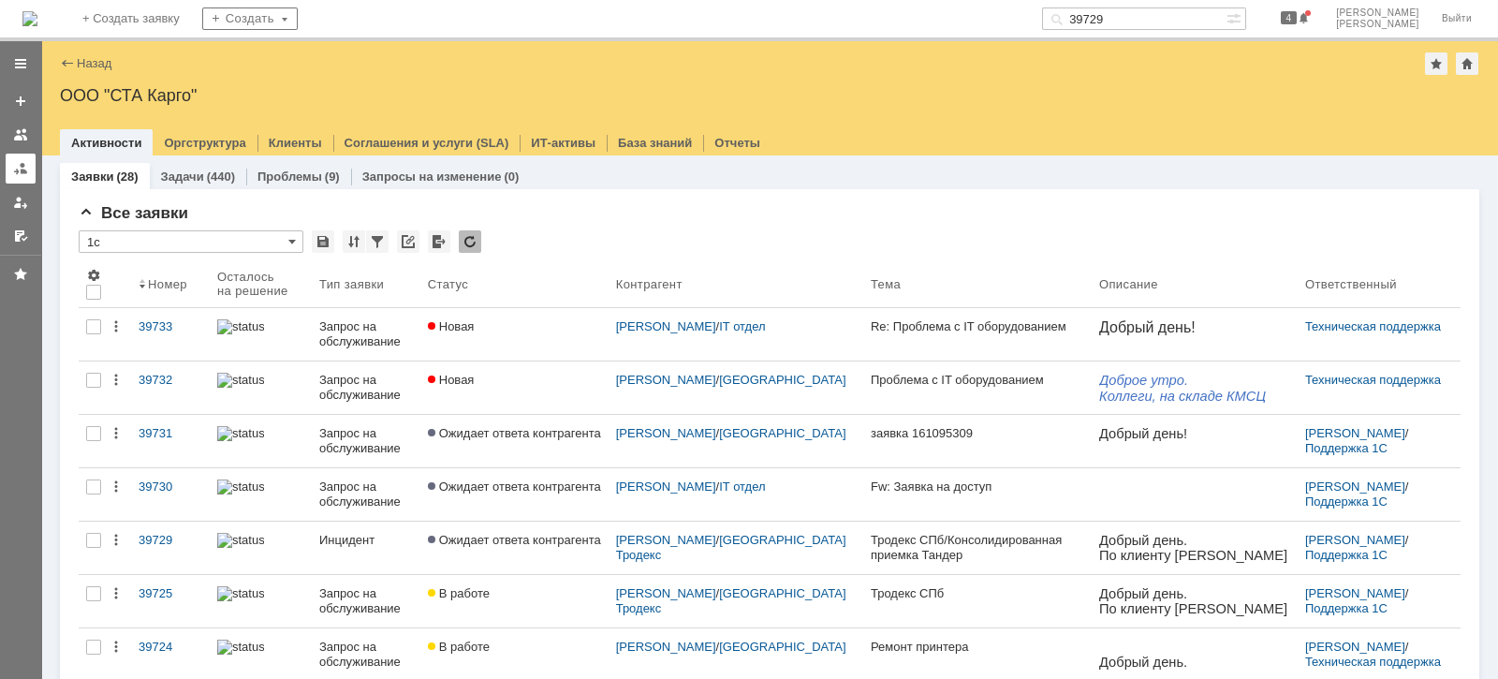
click at [27, 170] on div at bounding box center [20, 168] width 15 height 15
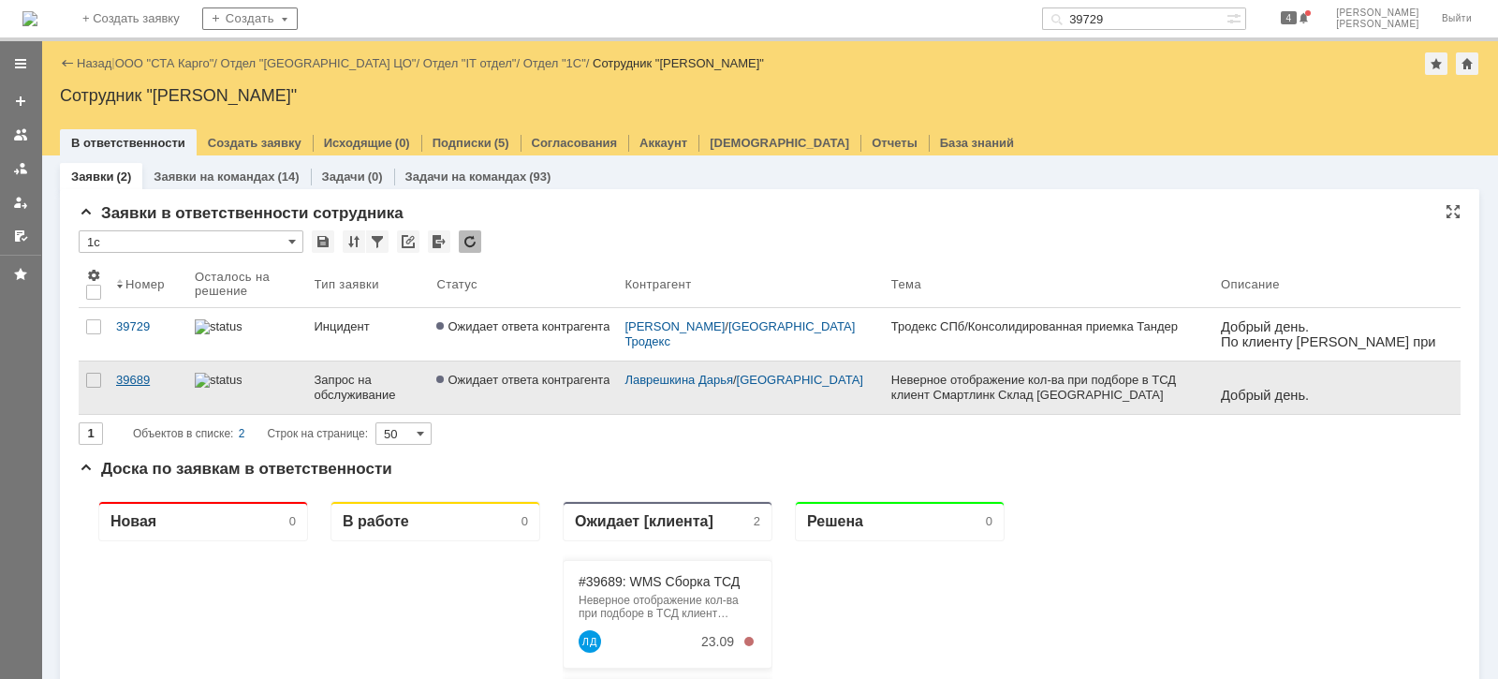
click at [126, 376] on div "39689" at bounding box center [148, 380] width 64 height 15
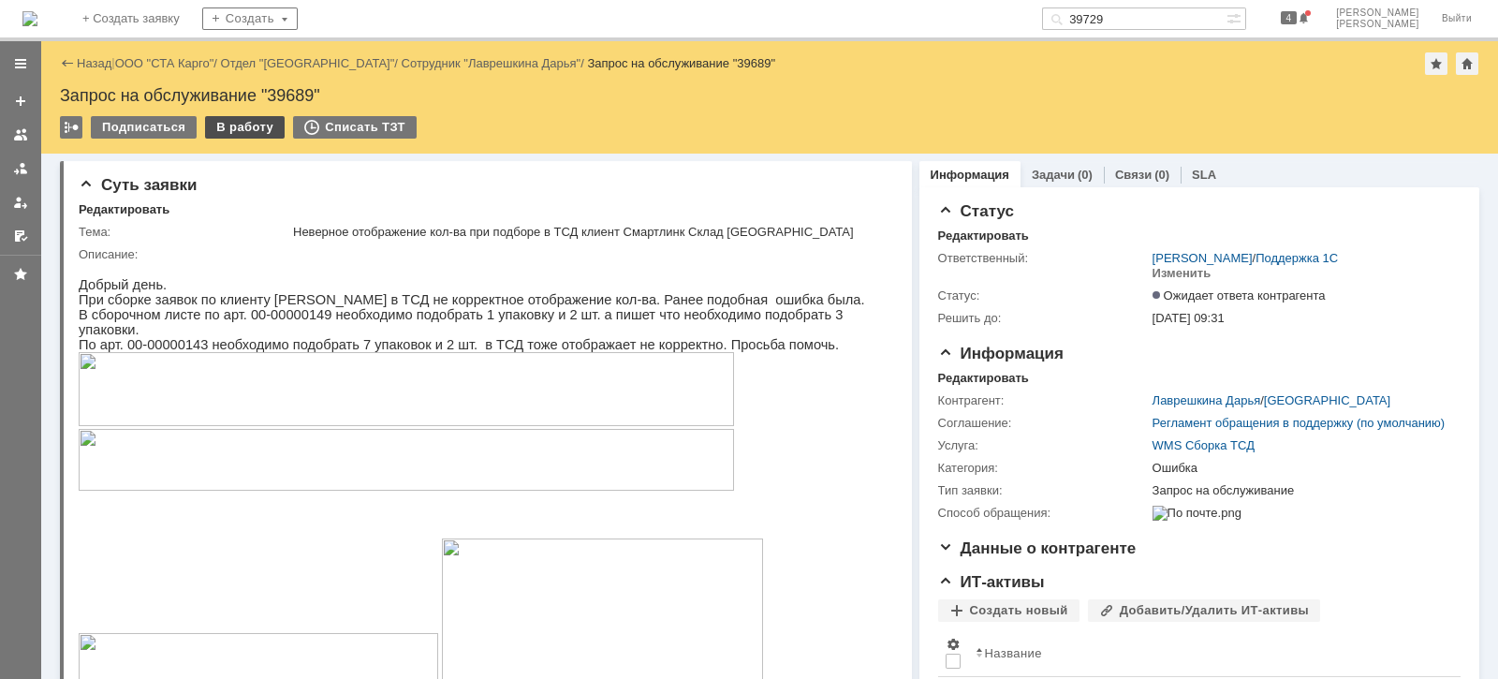
click at [260, 129] on div "В работу" at bounding box center [245, 127] width 80 height 22
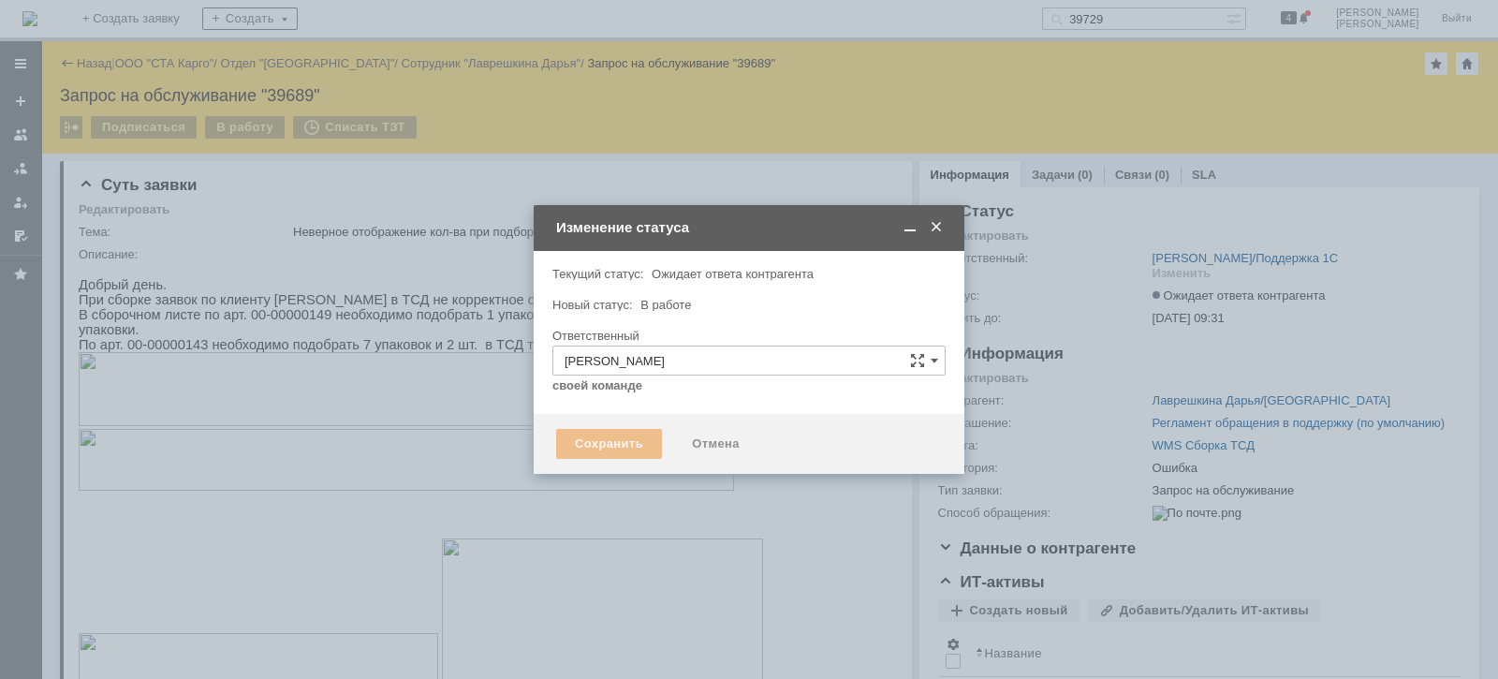
type input "Ошибка"
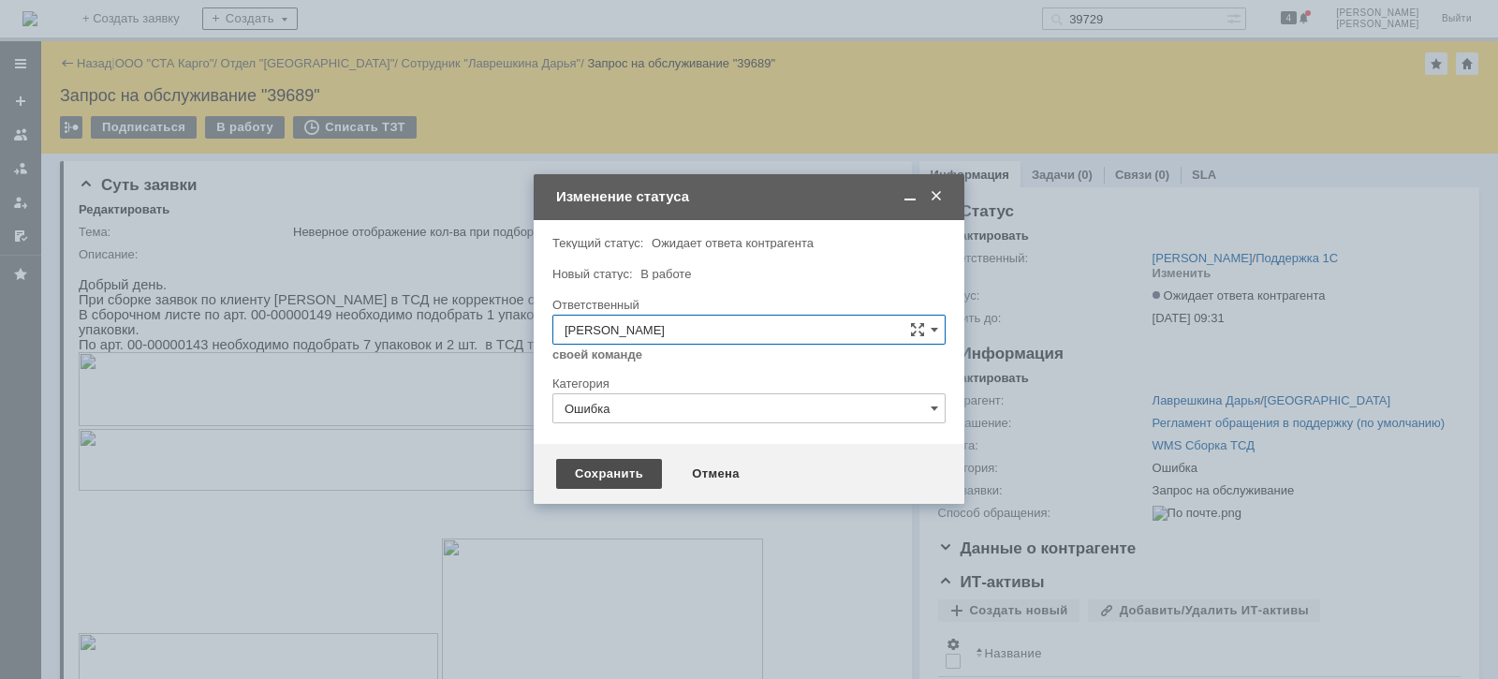
click at [592, 472] on div "Сохранить" at bounding box center [609, 474] width 106 height 30
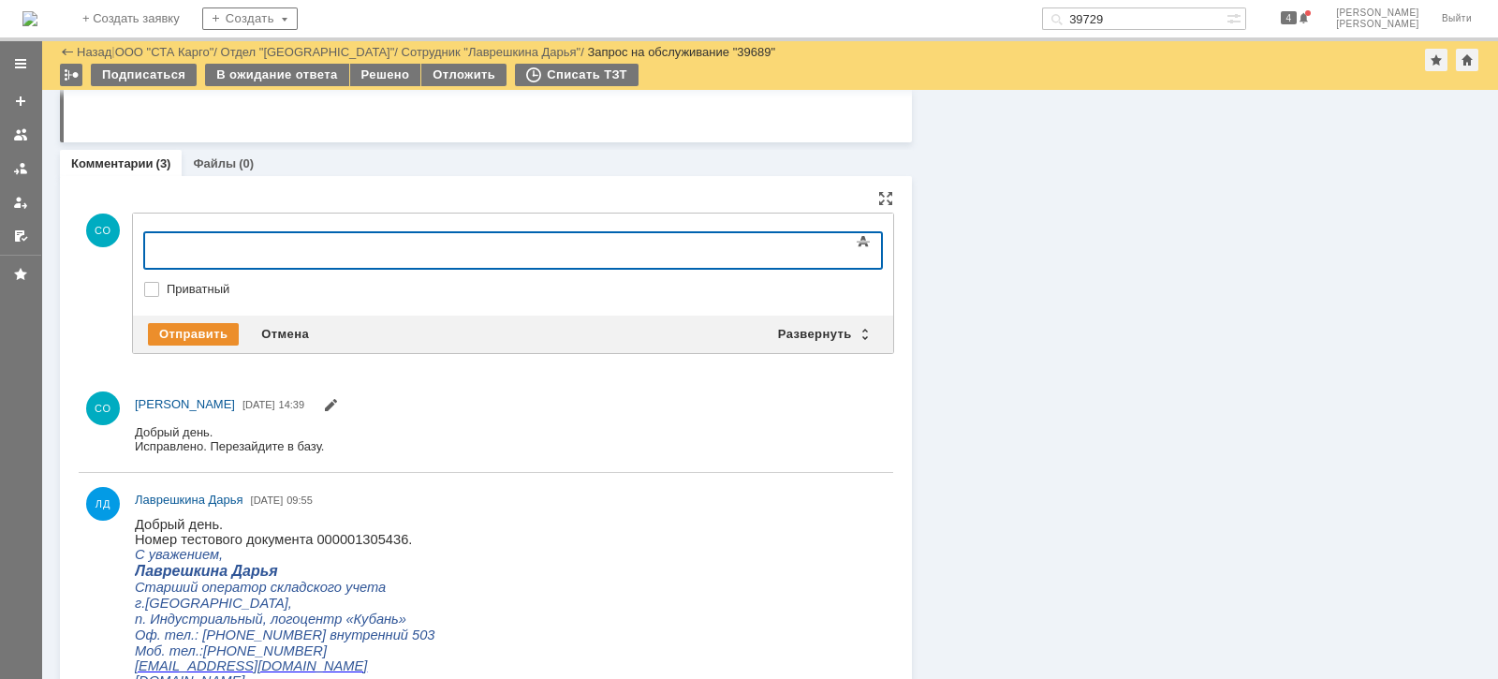
click at [206, 229] on div "Текст" at bounding box center [513, 230] width 738 height 6
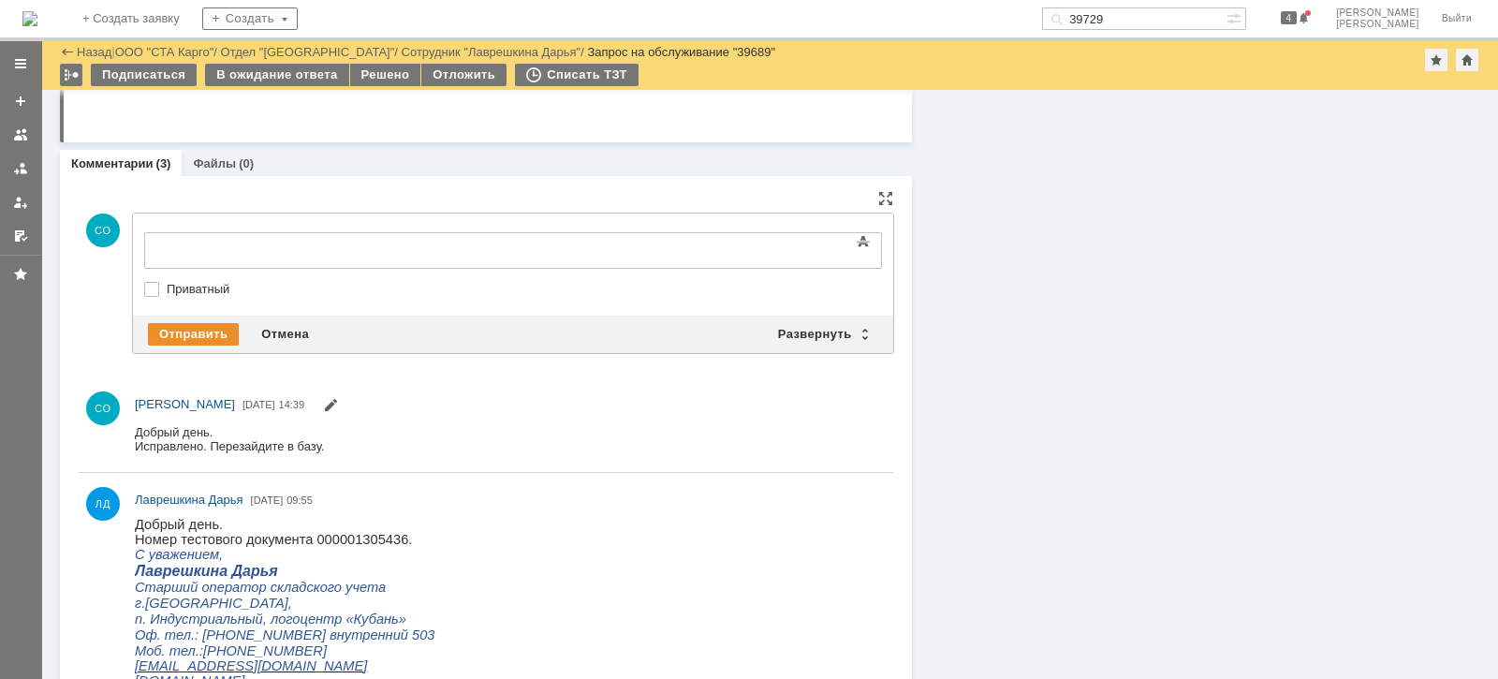
click at [219, 256] on body at bounding box center [296, 249] width 281 height 32
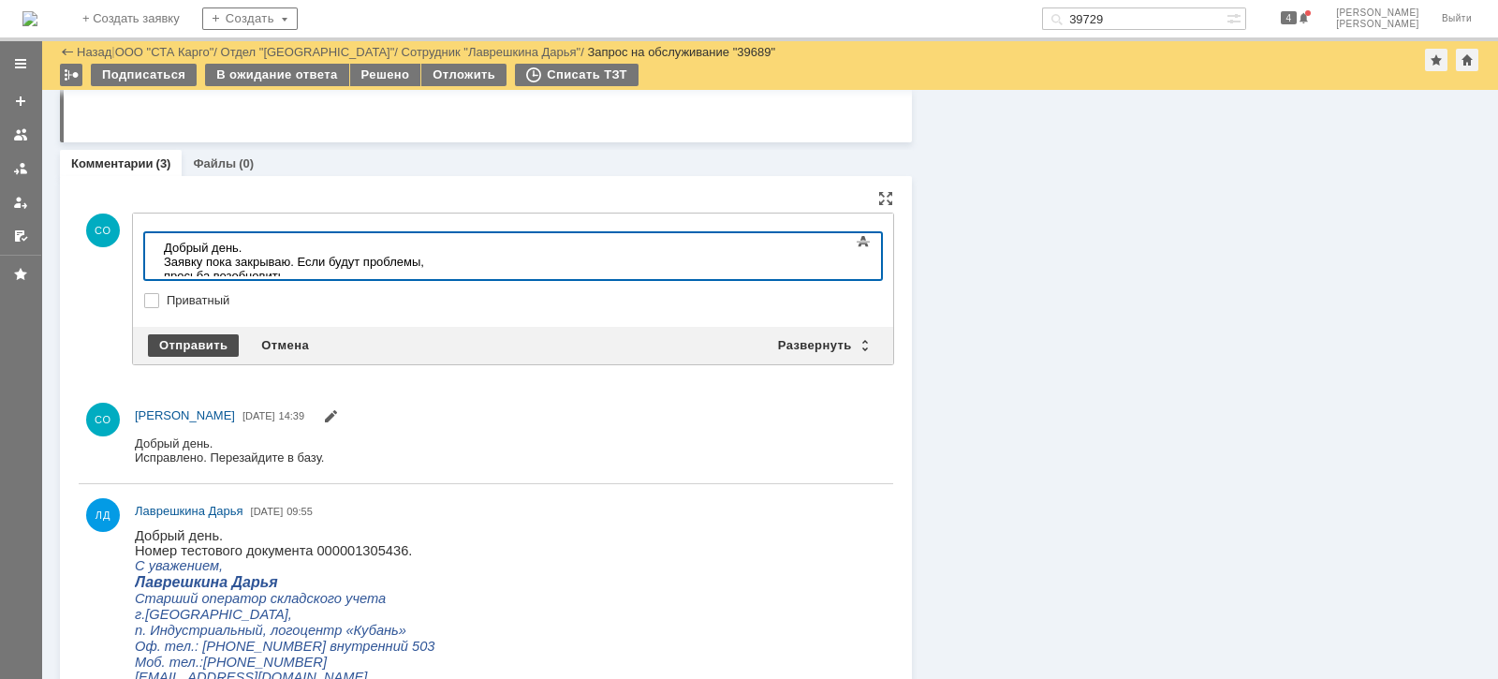
click at [220, 343] on div "Отправить" at bounding box center [193, 345] width 91 height 22
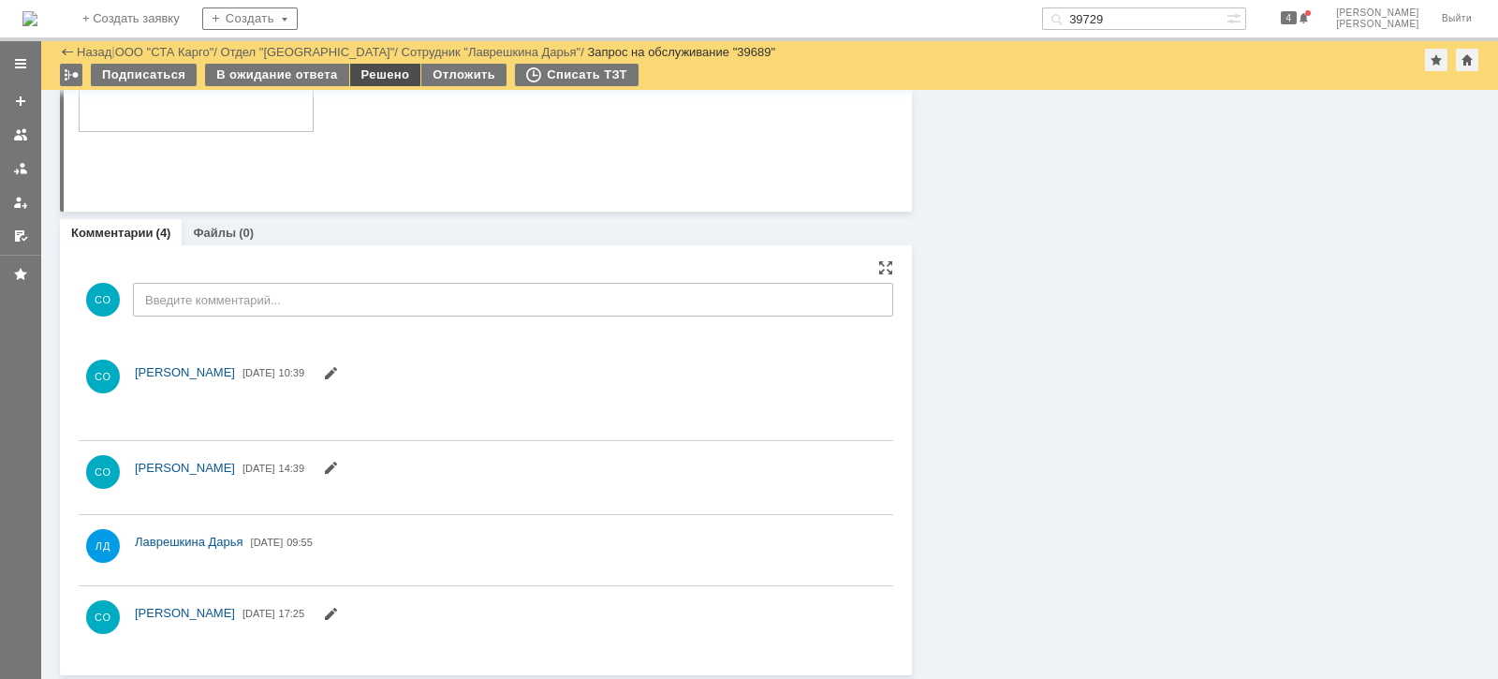
click at [384, 75] on div "Решено" at bounding box center [385, 75] width 71 height 22
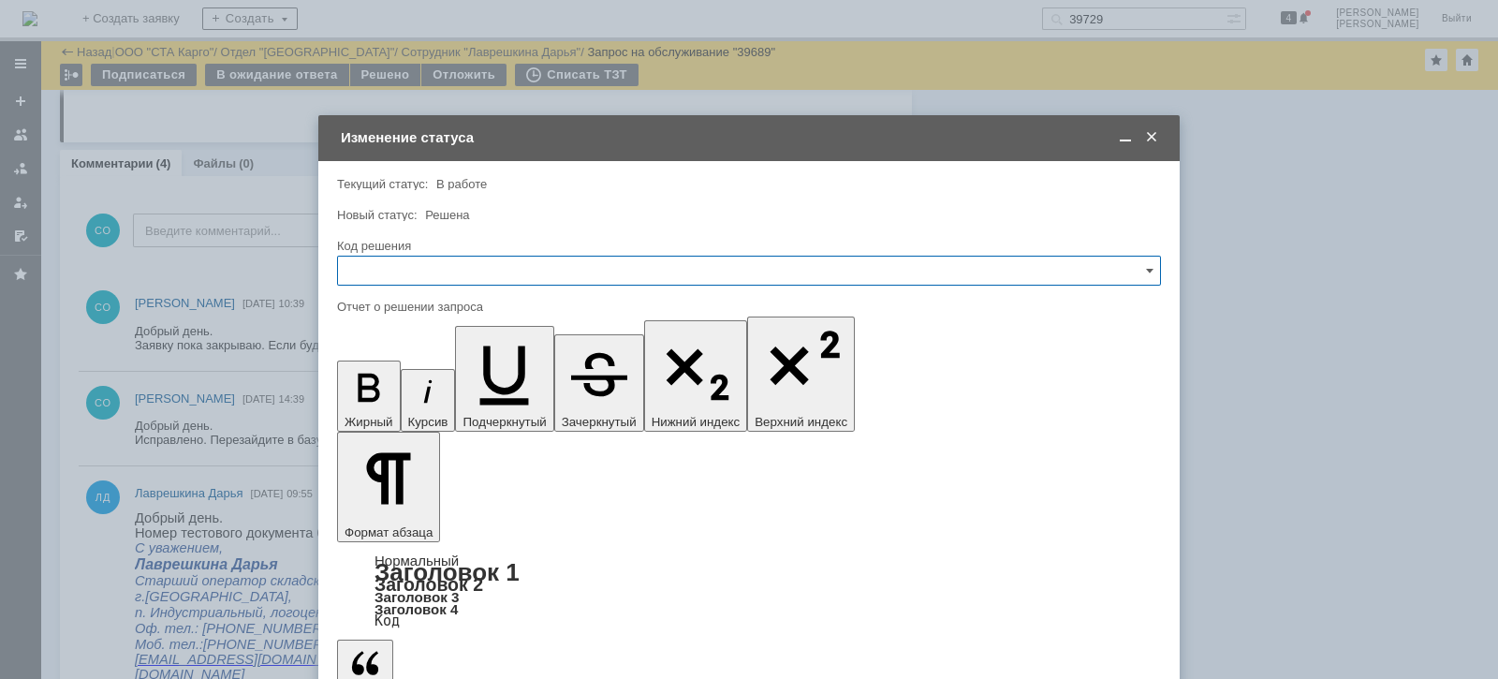
click at [499, 272] on input "text" at bounding box center [749, 271] width 824 height 30
click at [408, 516] on span "Решено" at bounding box center [749, 521] width 800 height 15
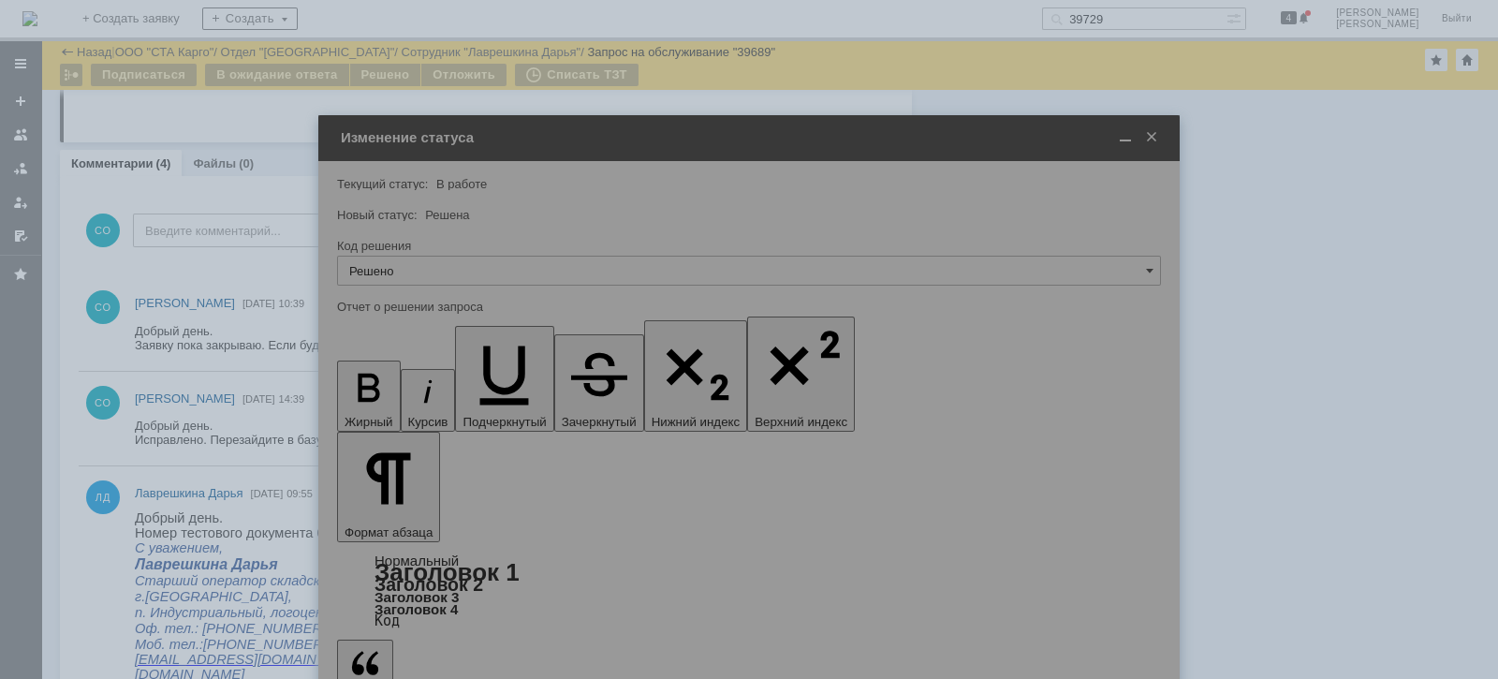
type input "Решено"
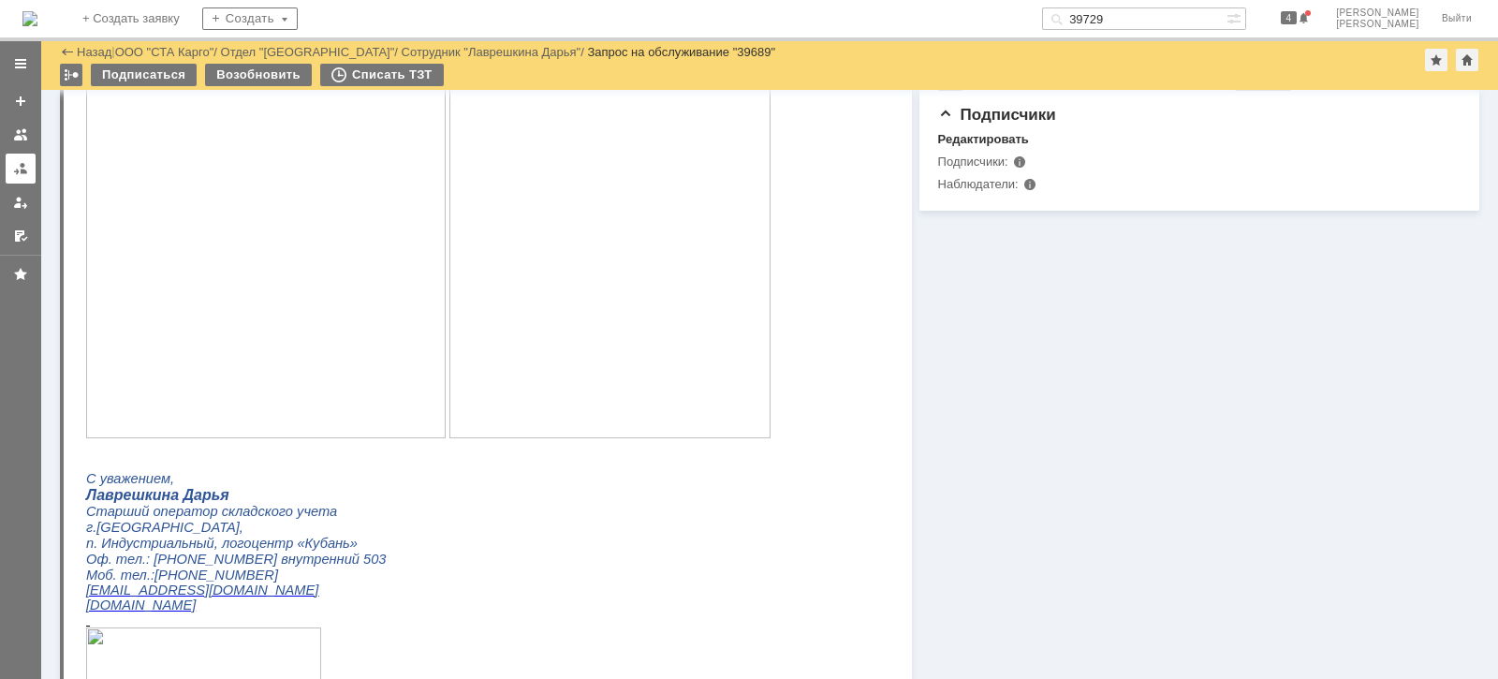
click at [28, 163] on link at bounding box center [21, 169] width 30 height 30
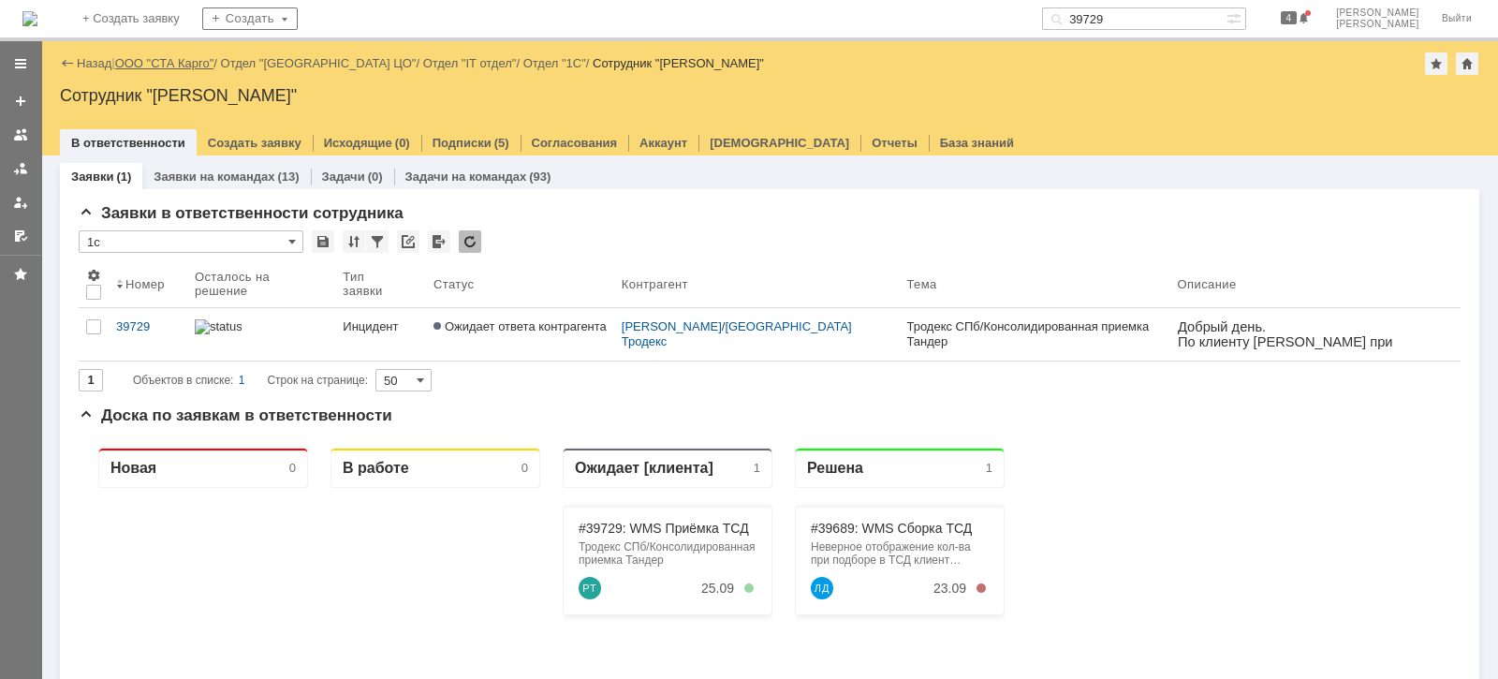
click at [186, 56] on link "ООО "СТА Карго"" at bounding box center [164, 63] width 99 height 14
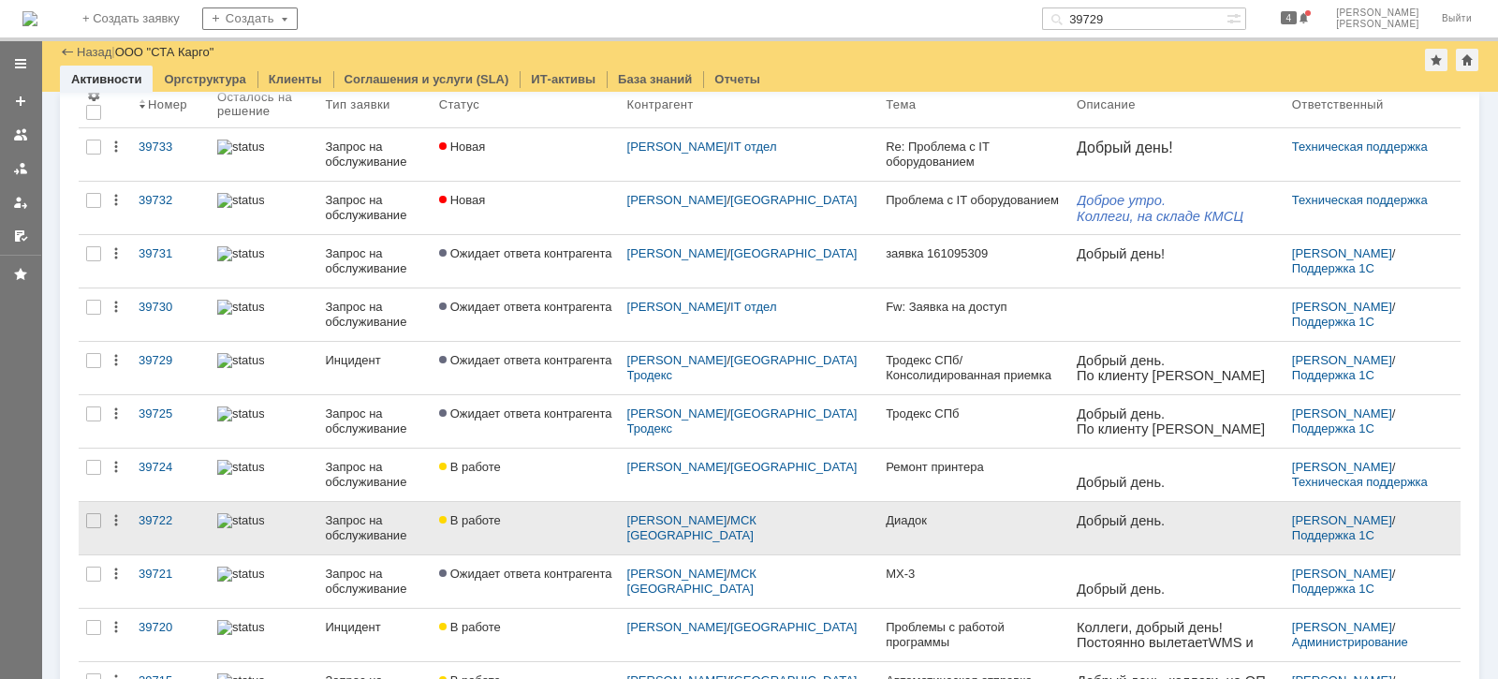
scroll to position [233, 0]
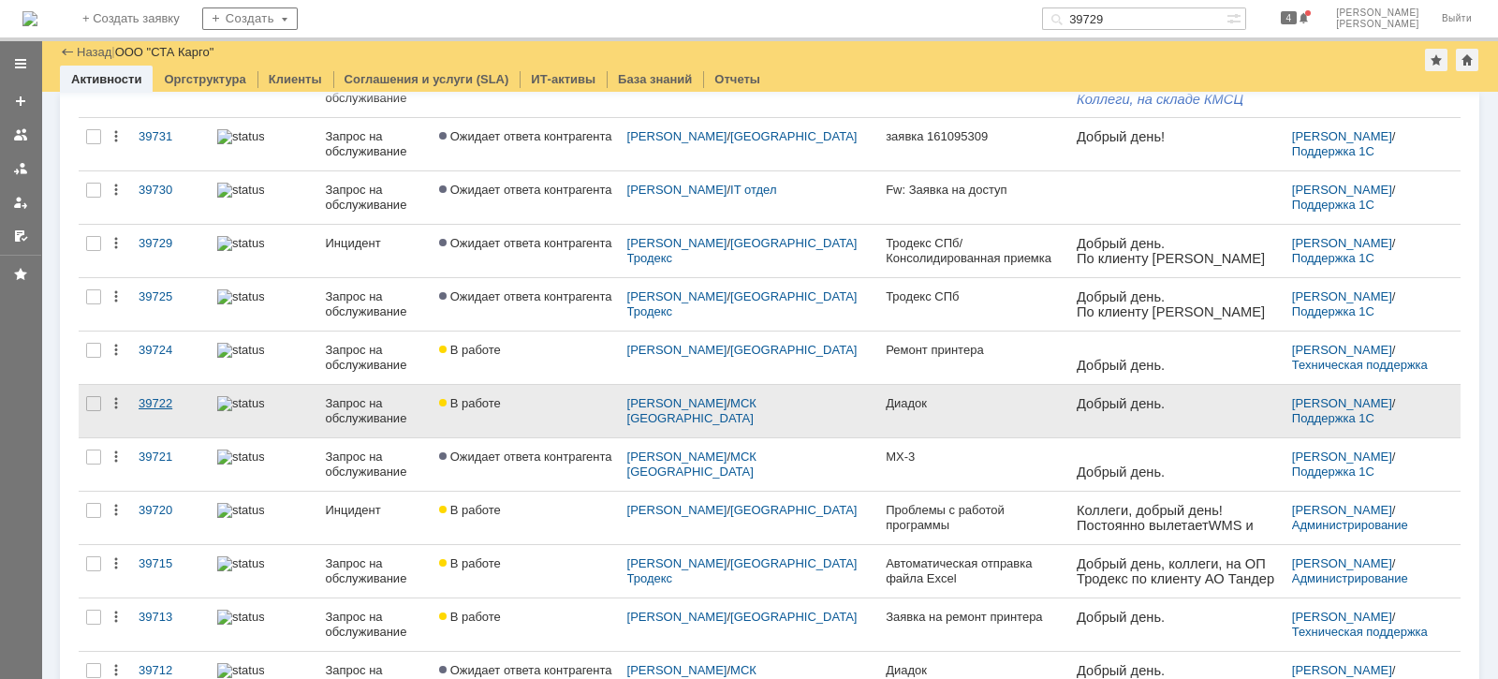
click at [159, 397] on div "39722" at bounding box center [171, 403] width 64 height 15
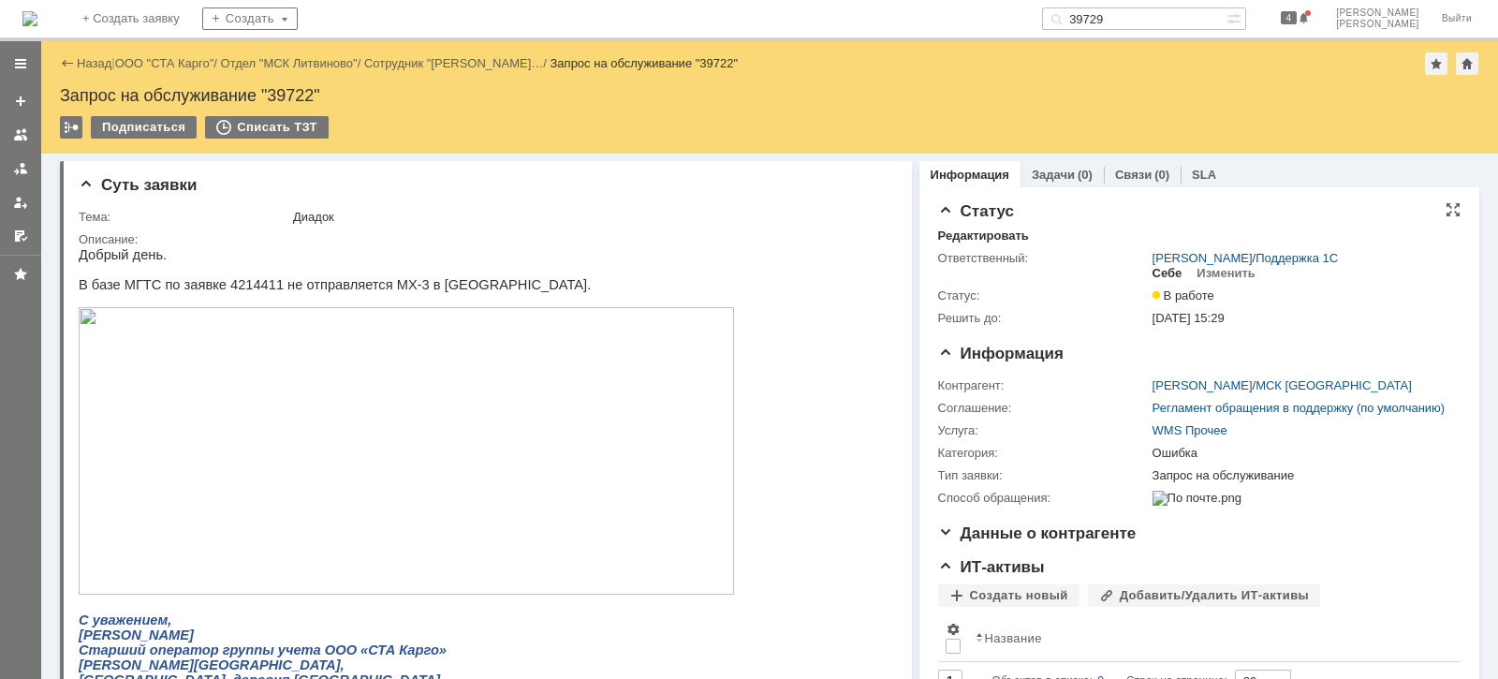
click at [1161, 273] on div "Себе" at bounding box center [1168, 273] width 30 height 15
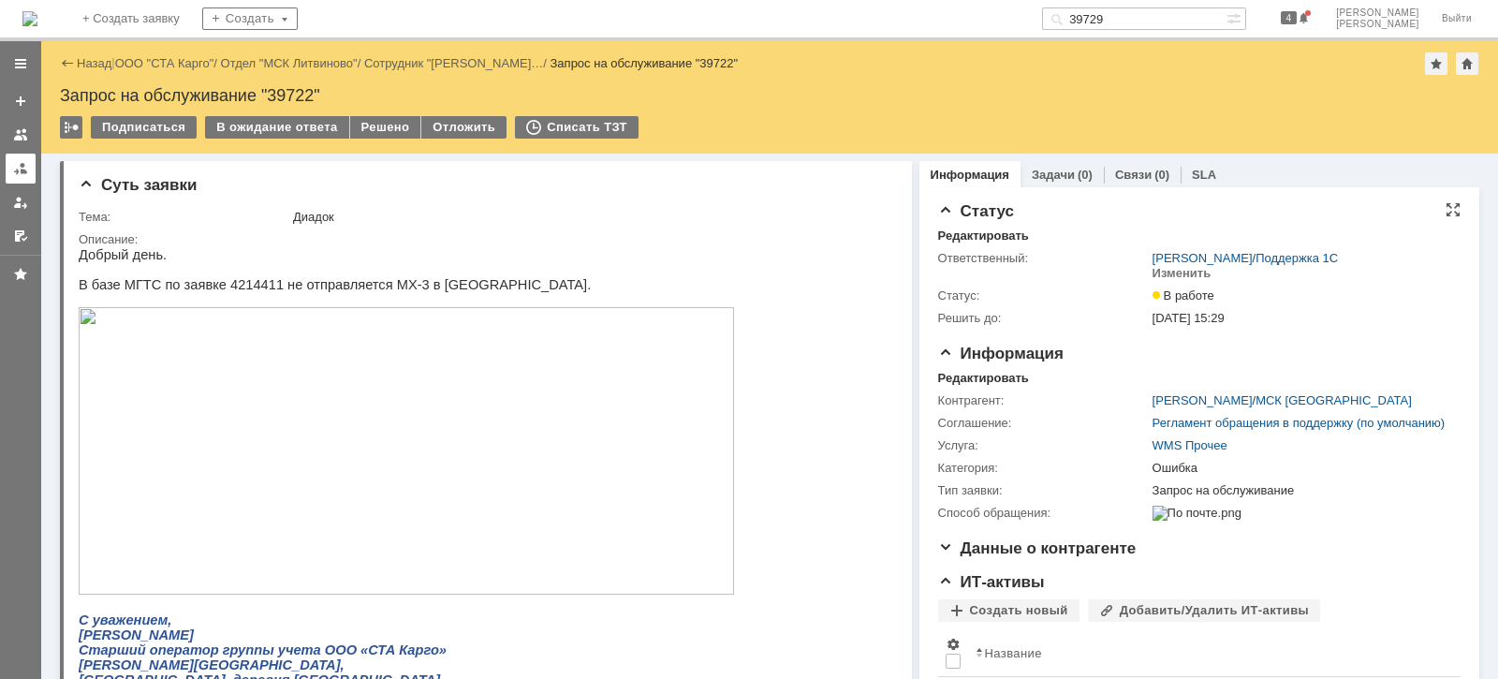
click at [14, 167] on div at bounding box center [20, 168] width 15 height 15
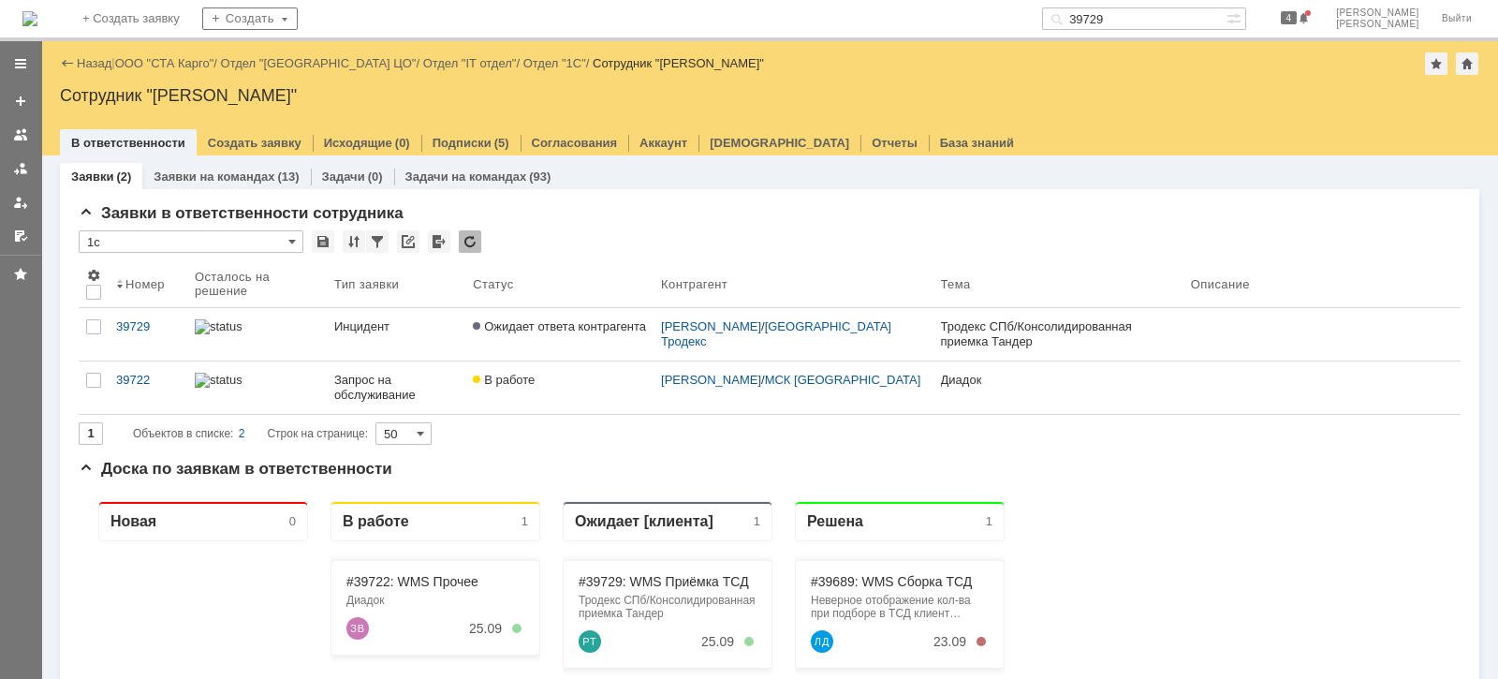
click at [209, 70] on div "Назад | ООО "СТА Карго" / Отдел "Санкт-Петербург ЦО" / Отдел "IT отдел" / Отдел…" at bounding box center [769, 63] width 1419 height 22
click at [199, 57] on link "ООО "СТА Карго"" at bounding box center [164, 63] width 99 height 14
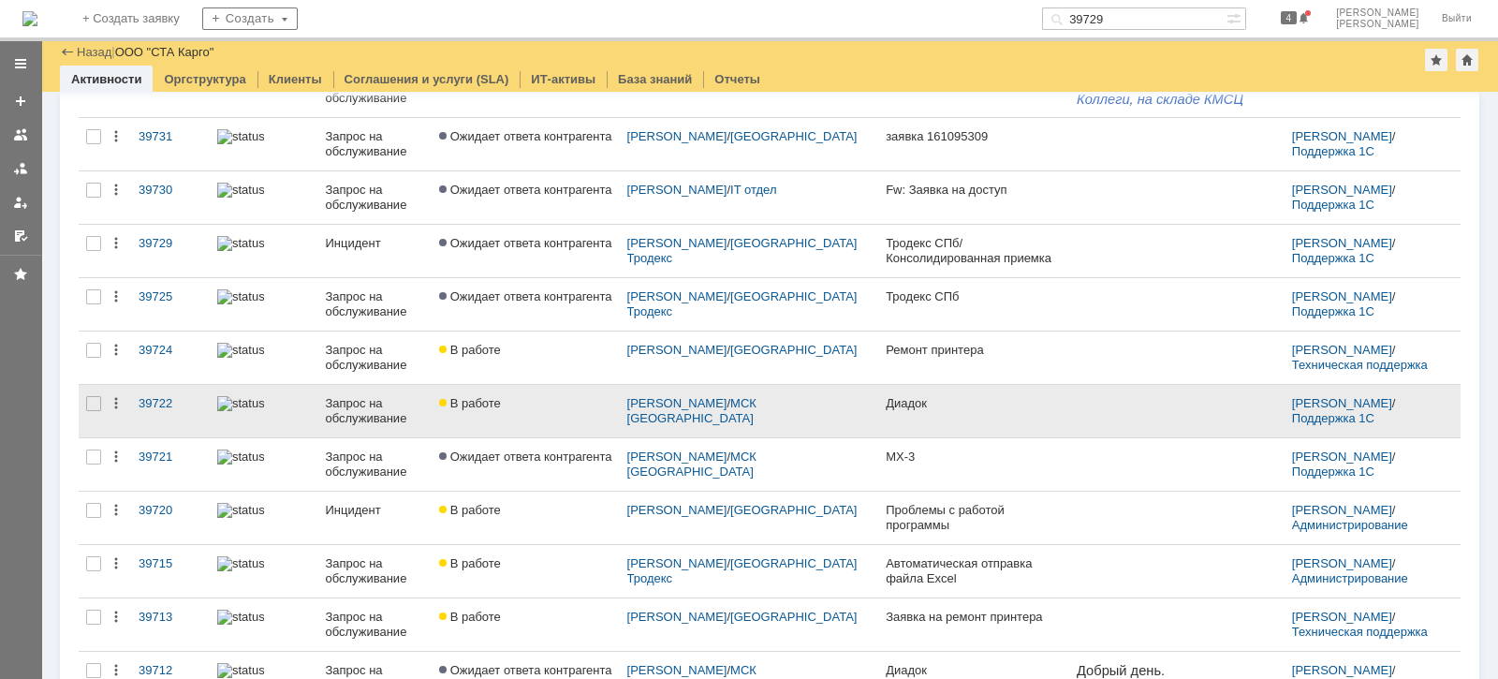
click at [282, 398] on div at bounding box center [264, 403] width 94 height 15
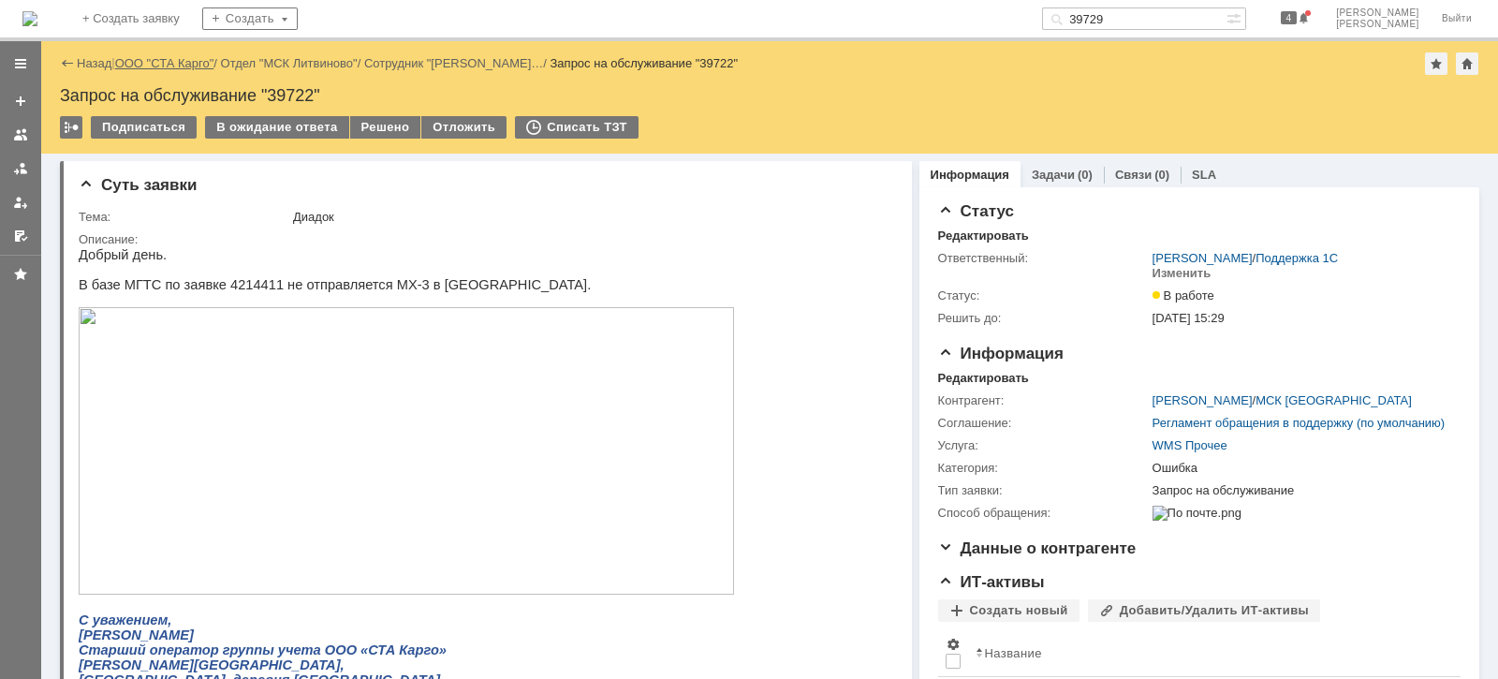
click at [170, 59] on link "ООО "СТА Карго"" at bounding box center [164, 63] width 99 height 14
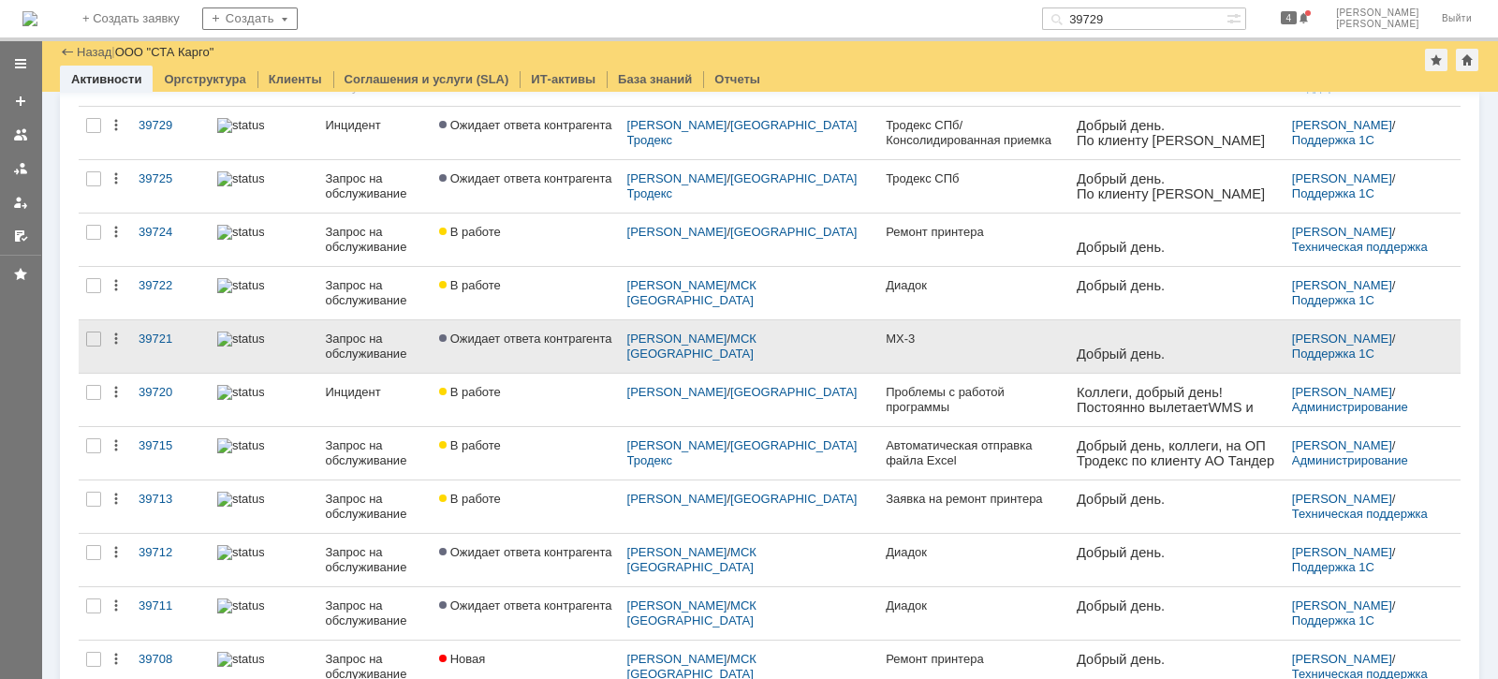
click at [557, 347] on link "Ожидает ответа контрагента" at bounding box center [526, 346] width 188 height 52
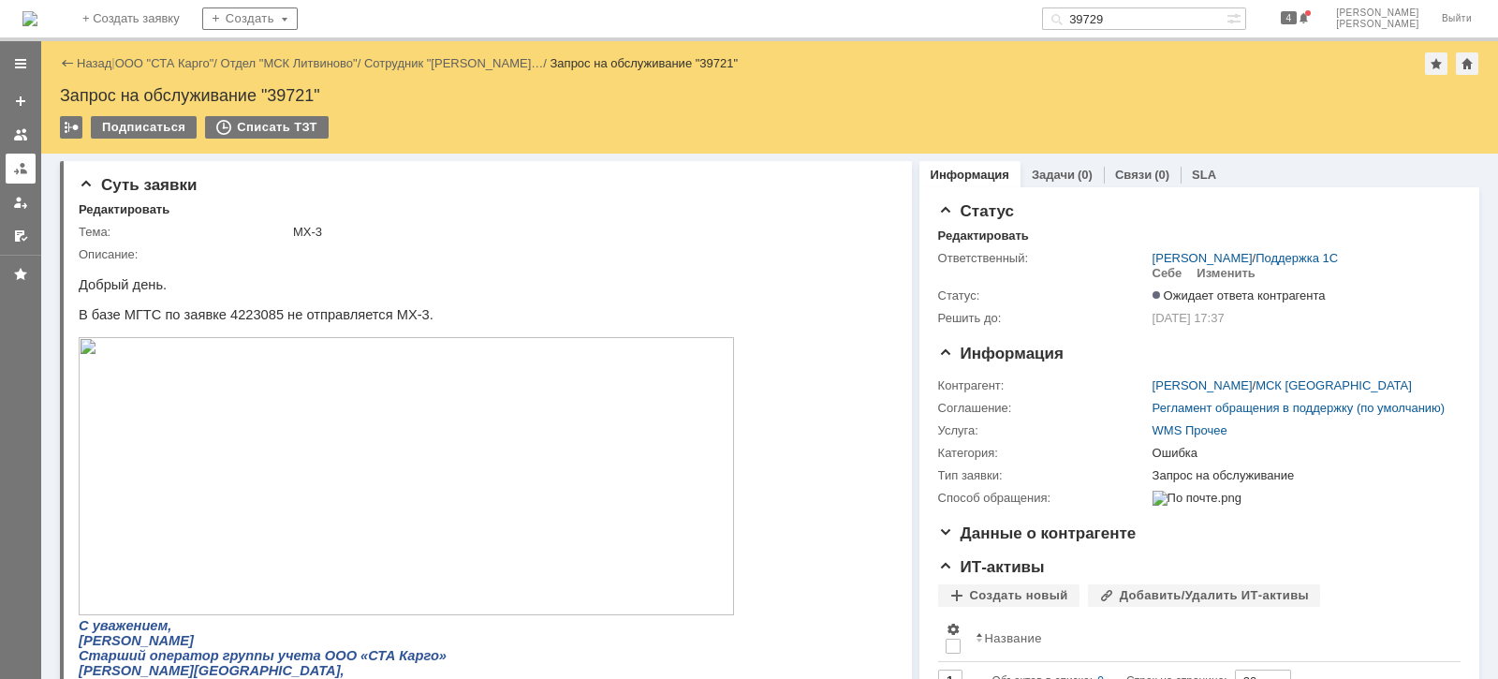
click at [28, 156] on link at bounding box center [21, 169] width 30 height 30
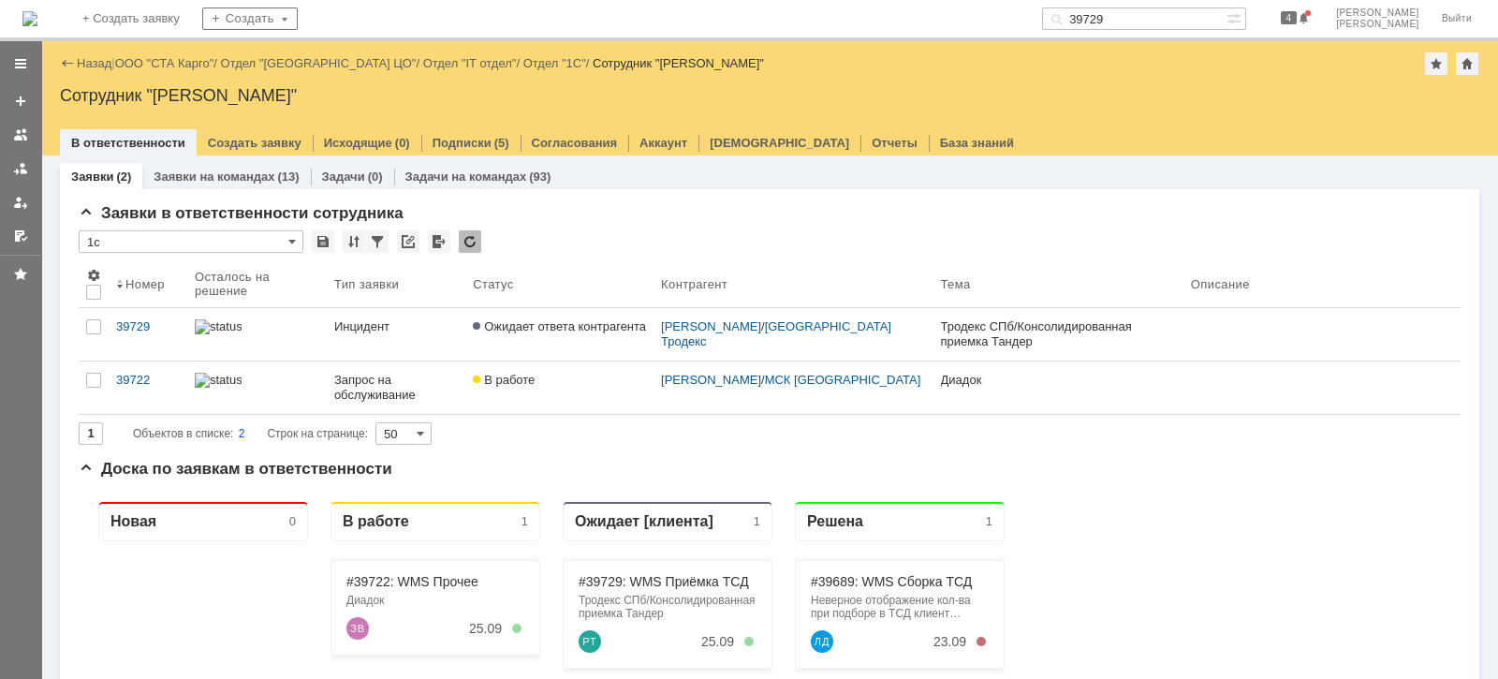
click at [188, 48] on div "Назад | ООО "СТА Карго" / Отдел "Санкт-Петербург ЦО" / Отдел "IT отдел" / Отдел…" at bounding box center [769, 98] width 1457 height 114
click at [186, 54] on div "Назад | ООО "СТА Карго" / Отдел "Санкт-Петербург ЦО" / Отдел "IT отдел" / Отдел…" at bounding box center [769, 63] width 1419 height 22
click at [184, 61] on link "ООО "СТА Карго"" at bounding box center [164, 63] width 99 height 14
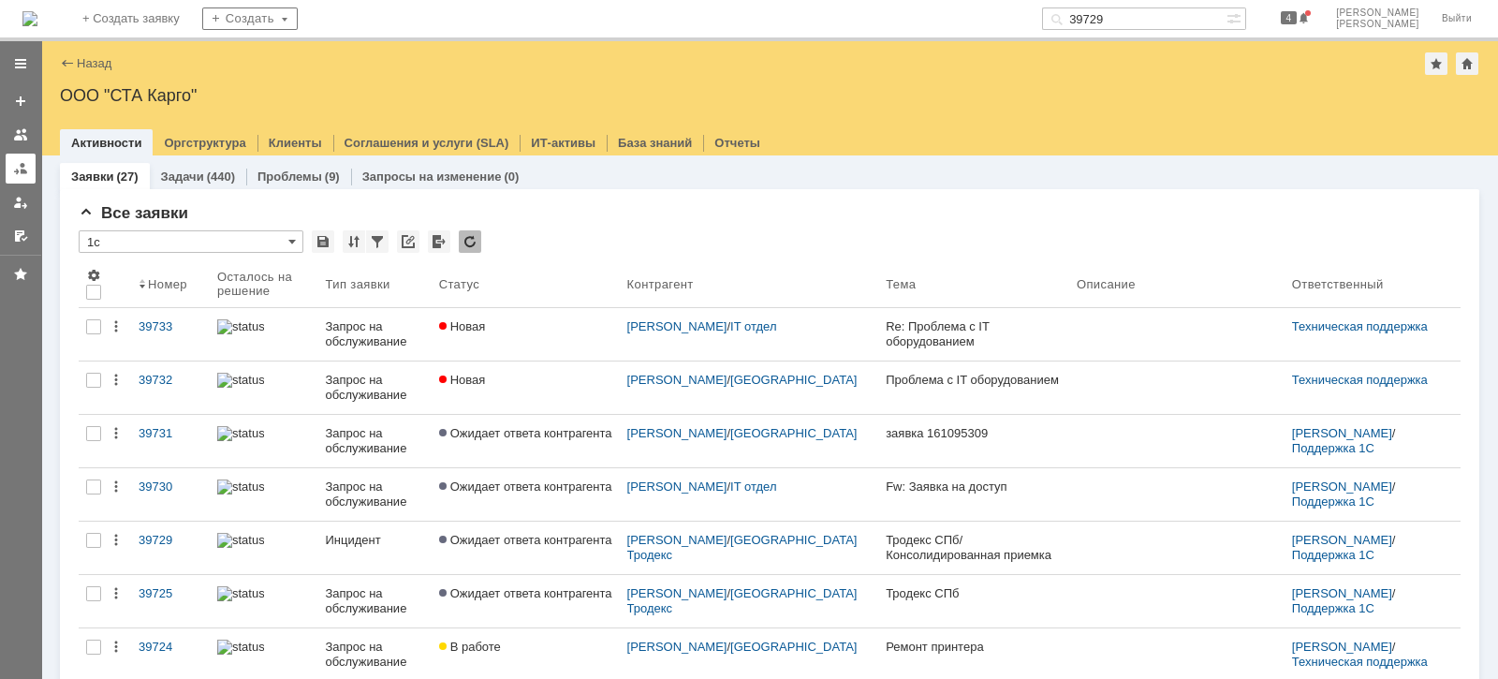
click at [31, 169] on link at bounding box center [21, 169] width 30 height 30
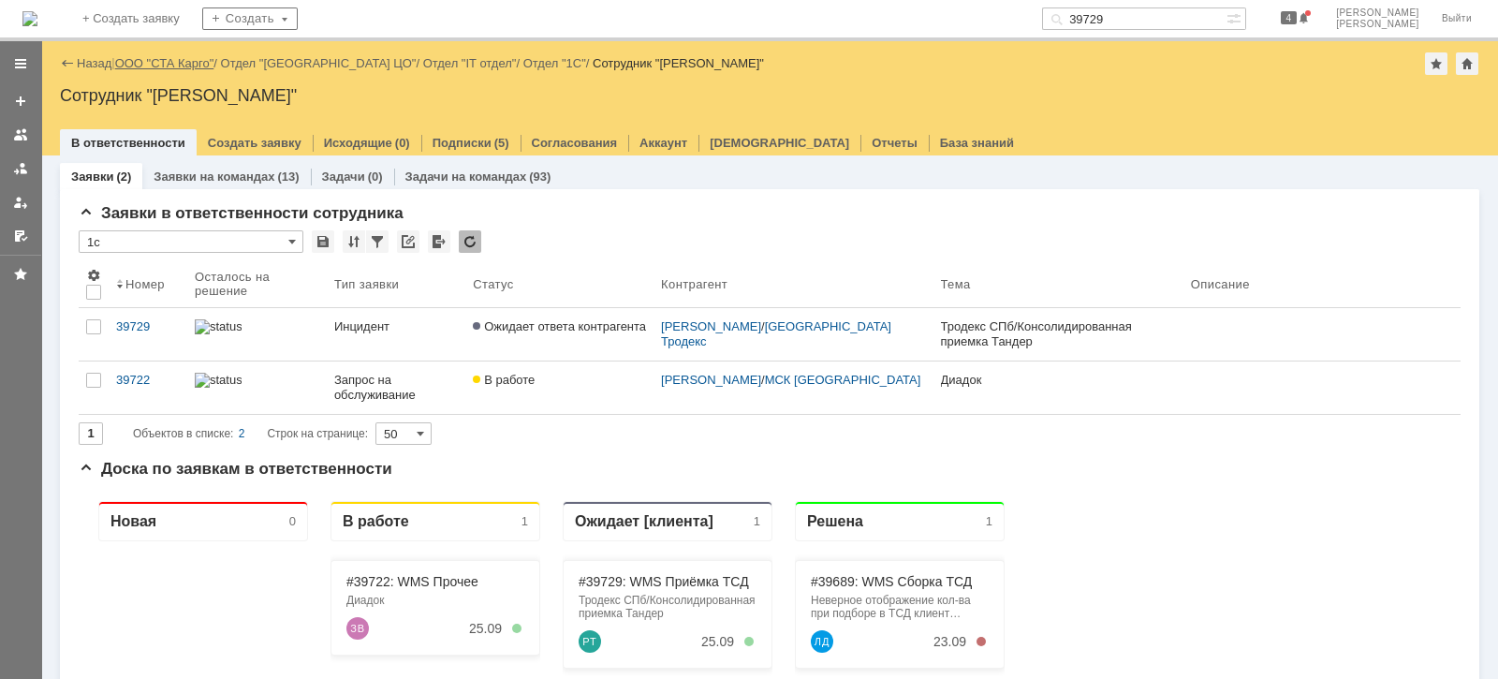
click at [166, 69] on div "Назад | ООО "СТА Карго" / Отдел "Санкт-Петербург ЦО" / Отдел "IT отдел" / Отдел…" at bounding box center [769, 63] width 1419 height 22
click at [161, 65] on link "ООО "СТА Карго"" at bounding box center [164, 63] width 99 height 14
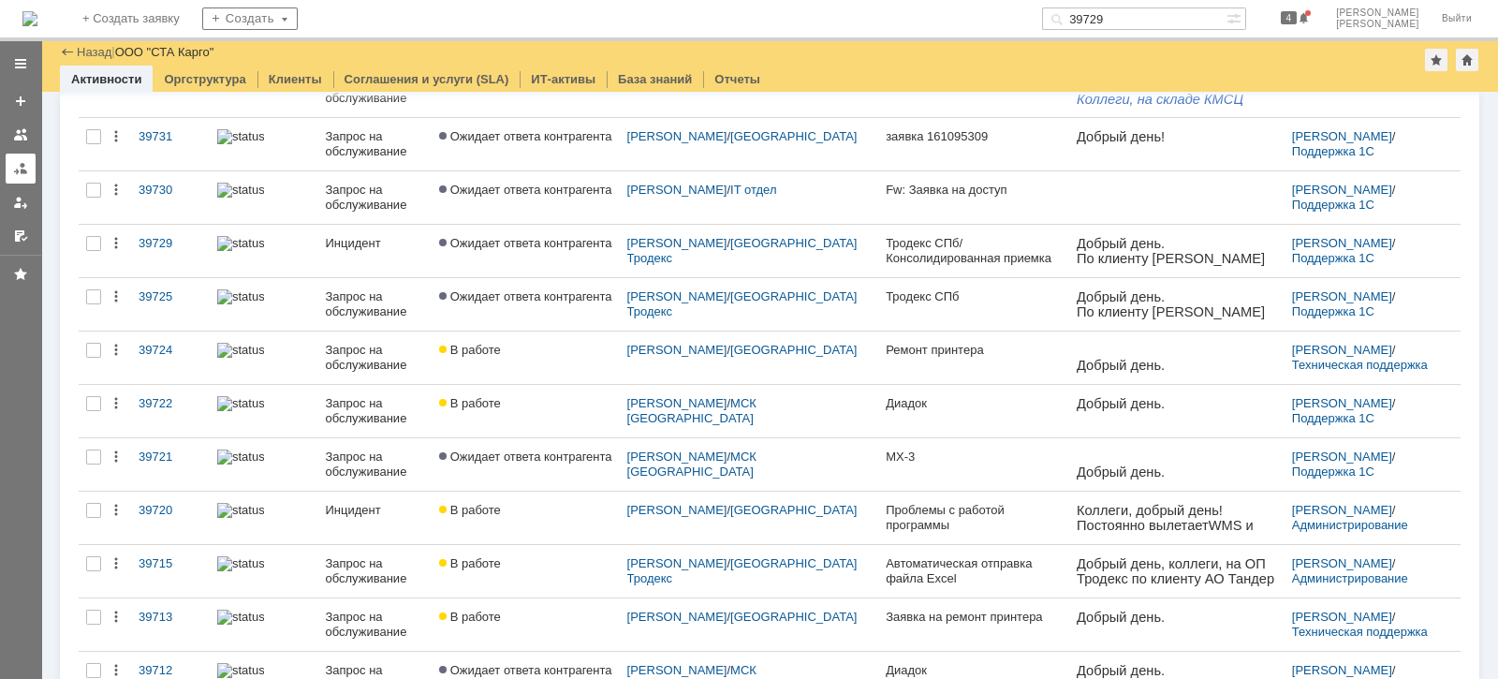
click at [22, 170] on div at bounding box center [20, 168] width 15 height 15
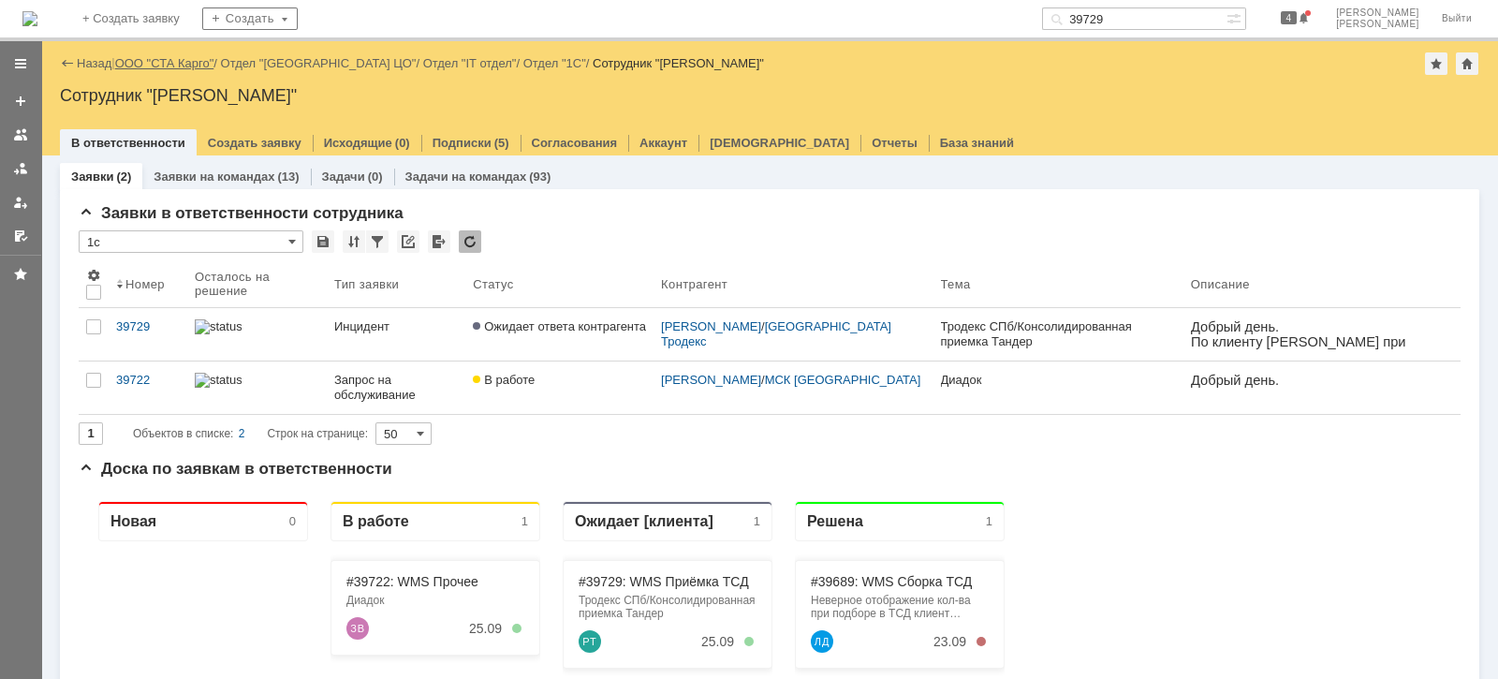
click at [149, 60] on link "ООО "СТА Карго"" at bounding box center [164, 63] width 99 height 14
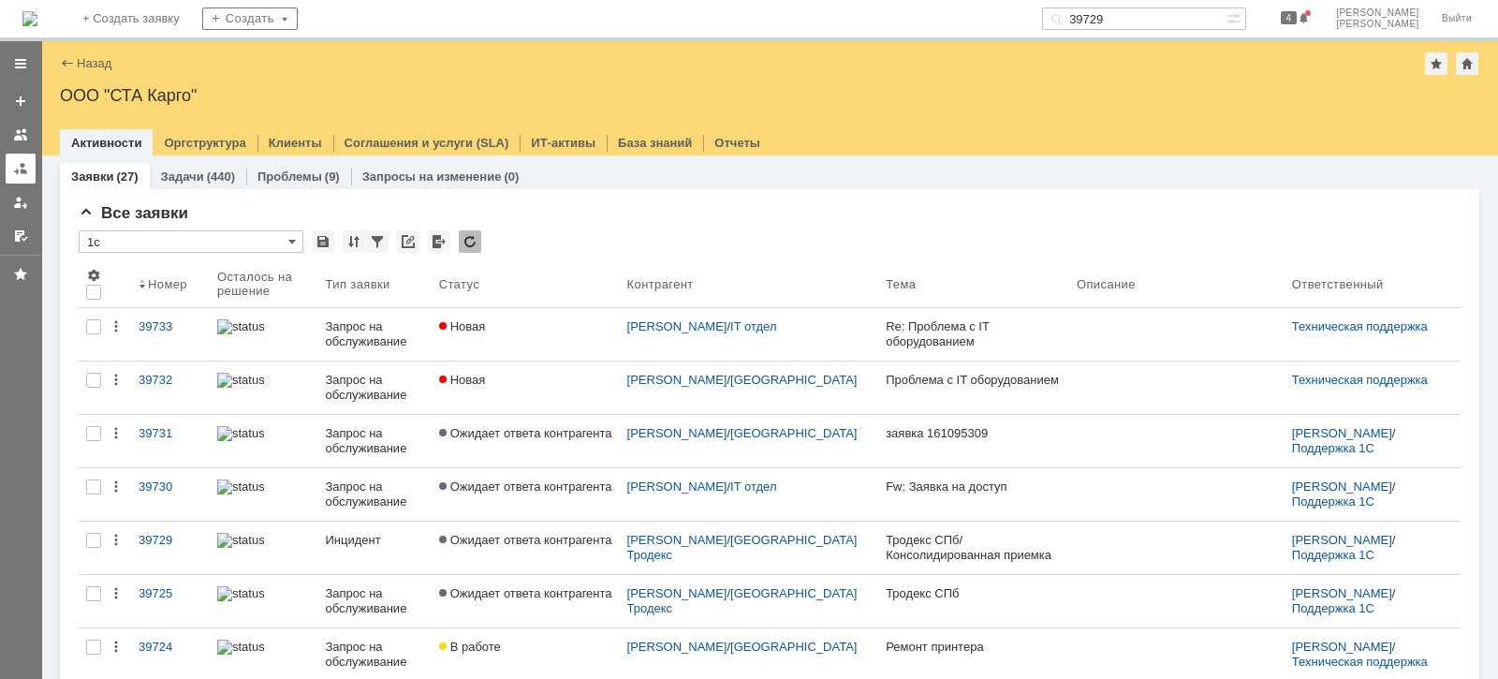
click at [19, 156] on link at bounding box center [21, 169] width 30 height 30
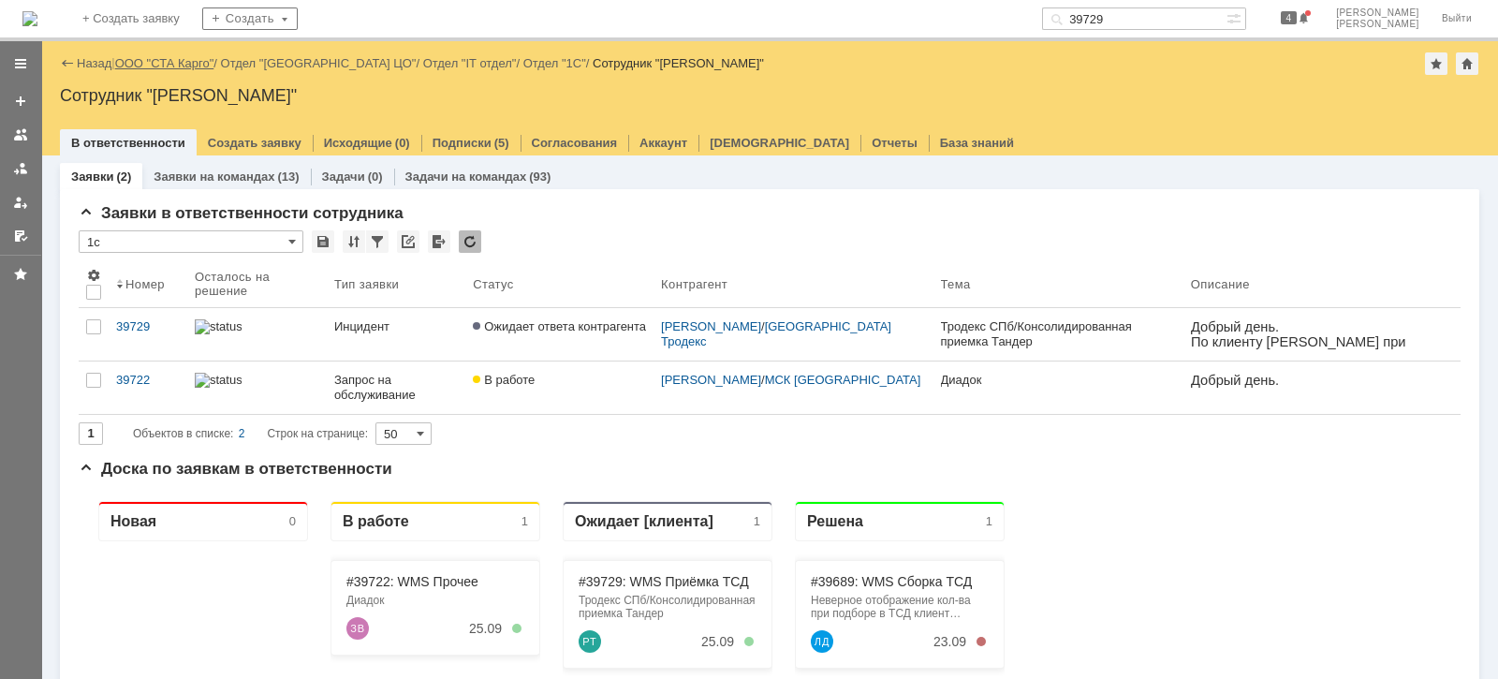
click at [191, 63] on link "ООО "СТА Карго"" at bounding box center [164, 63] width 99 height 14
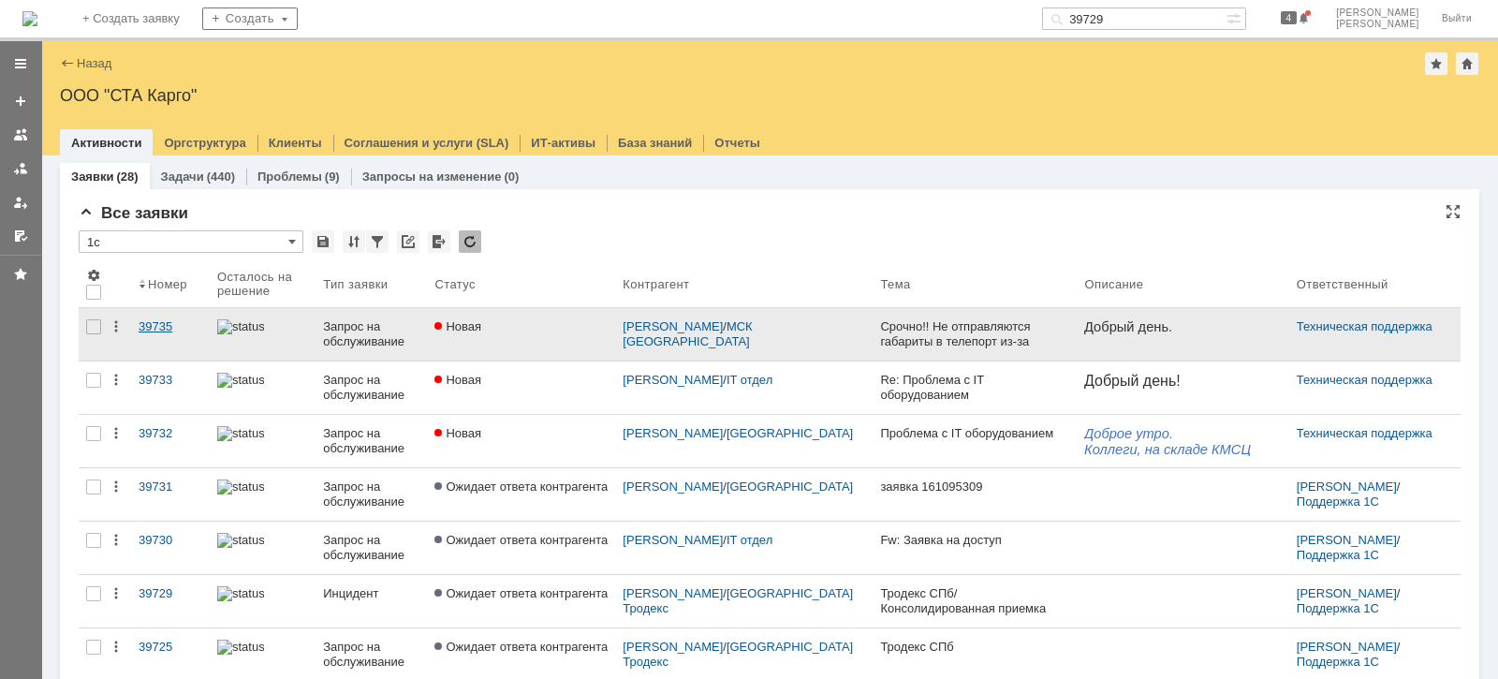
click at [166, 325] on div "39735" at bounding box center [171, 326] width 64 height 15
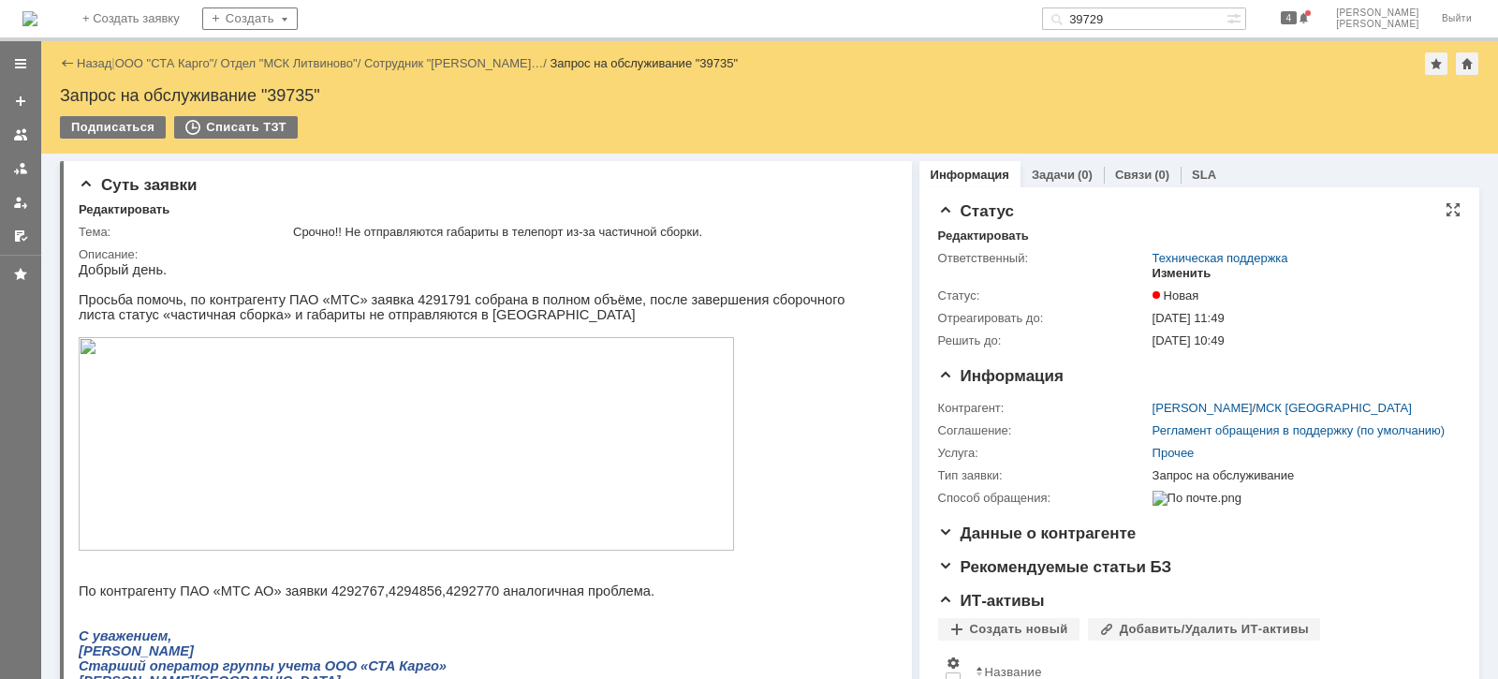
click at [1162, 266] on div "Изменить" at bounding box center [1182, 273] width 59 height 15
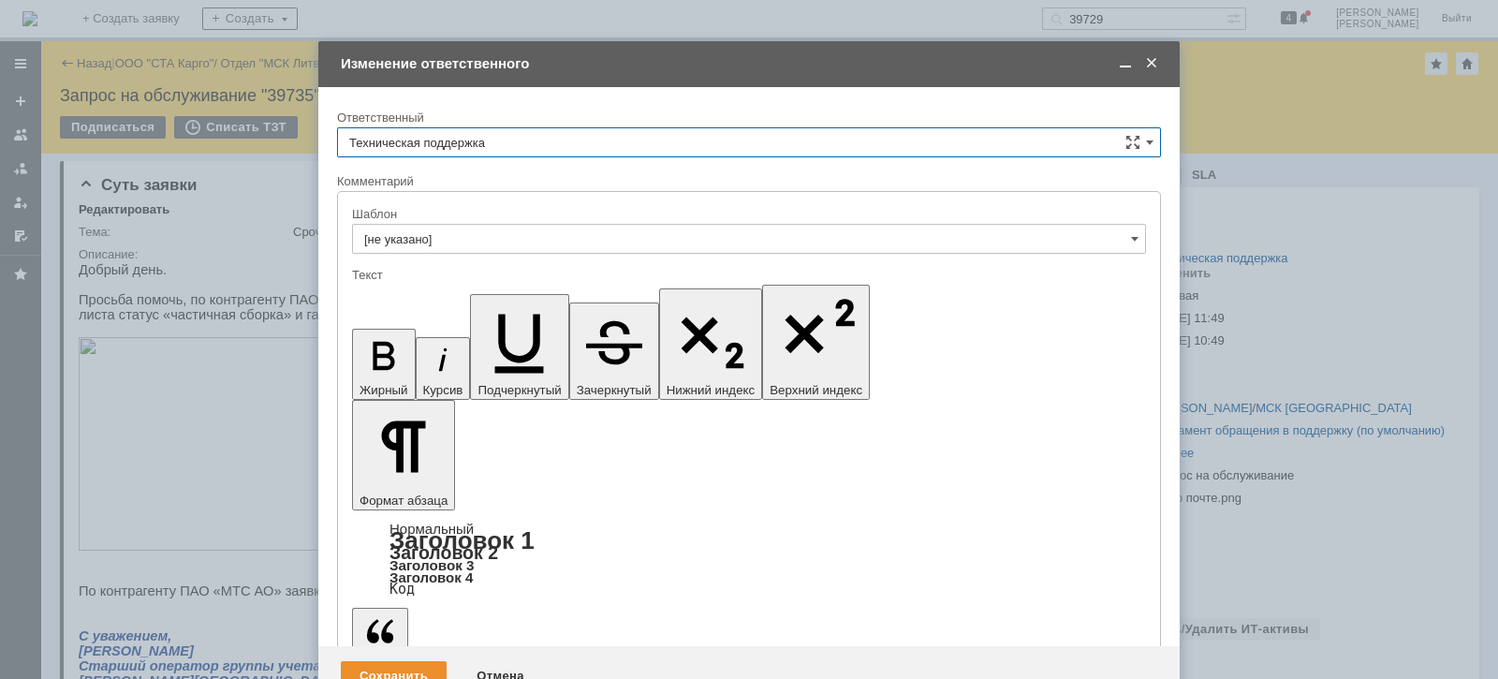
click at [524, 139] on input "Техническая поддержка" at bounding box center [749, 142] width 824 height 30
click at [497, 234] on span "[PERSON_NAME]" at bounding box center [749, 238] width 800 height 15
type input "[PERSON_NAME]"
click at [391, 661] on div "Сохранить" at bounding box center [394, 676] width 106 height 30
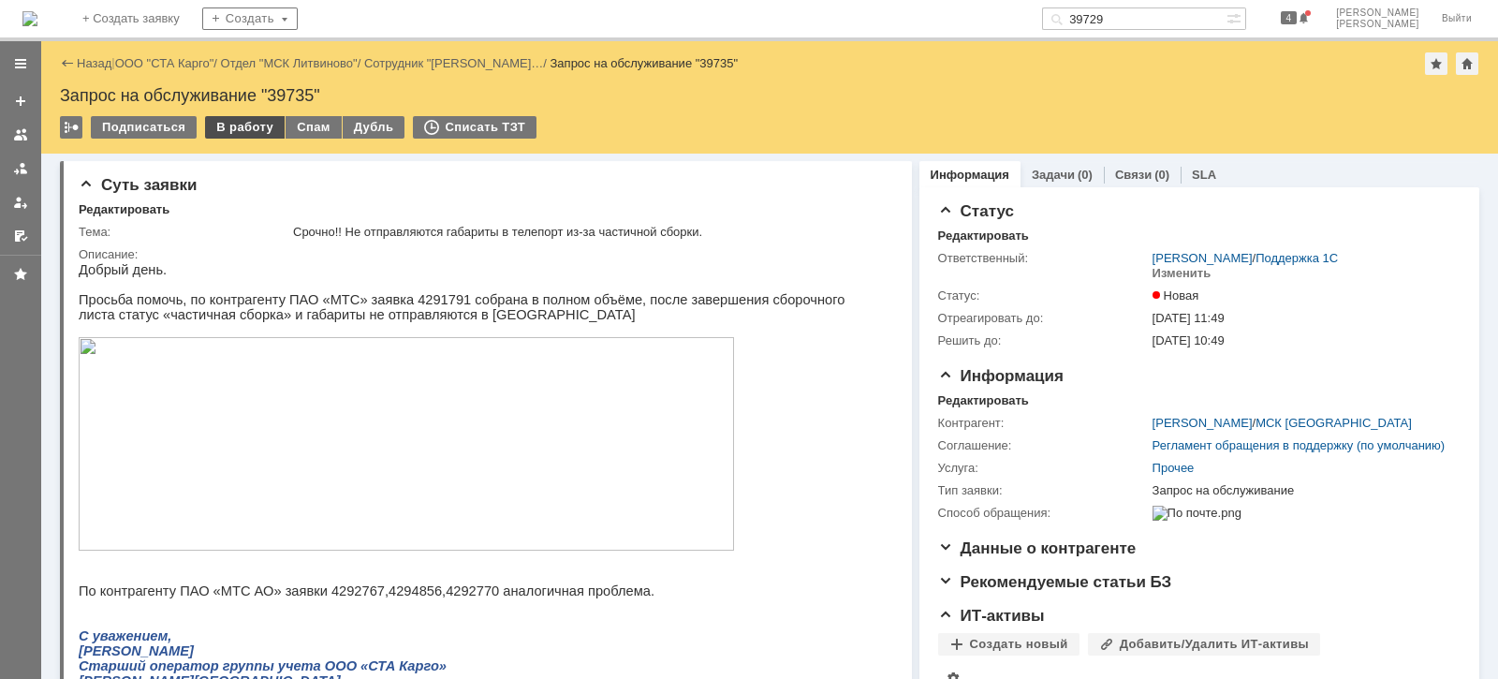
click at [231, 128] on div "В работу" at bounding box center [245, 127] width 80 height 22
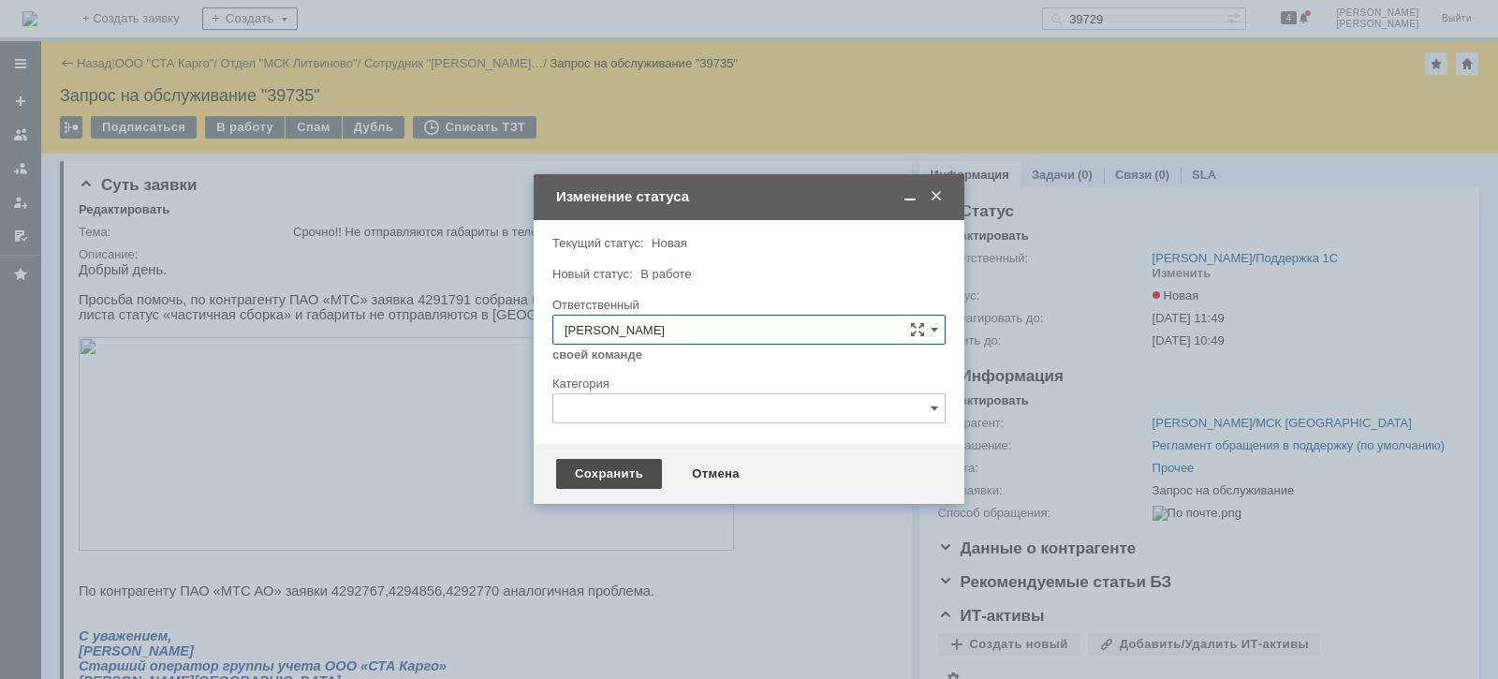
click at [640, 469] on div "Сохранить" at bounding box center [609, 474] width 106 height 30
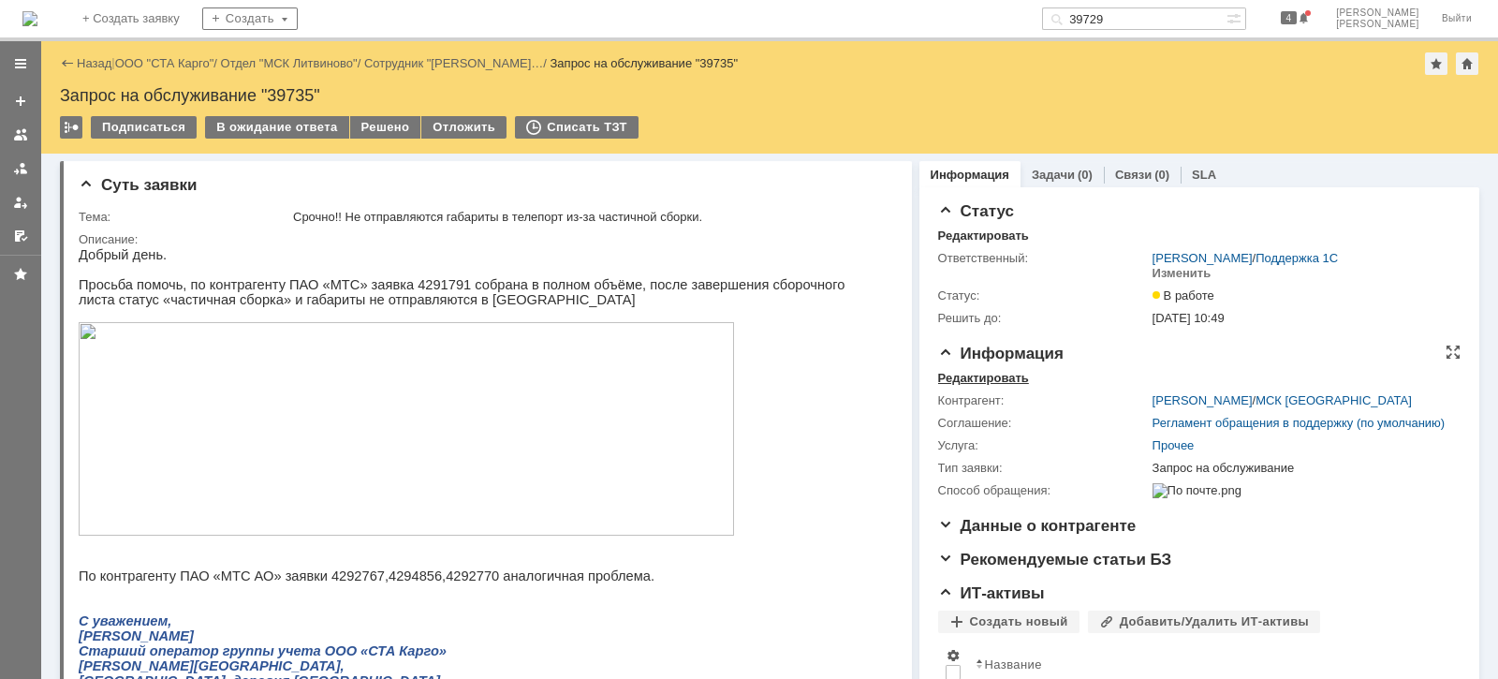
click at [985, 371] on div "Редактировать" at bounding box center [983, 378] width 91 height 15
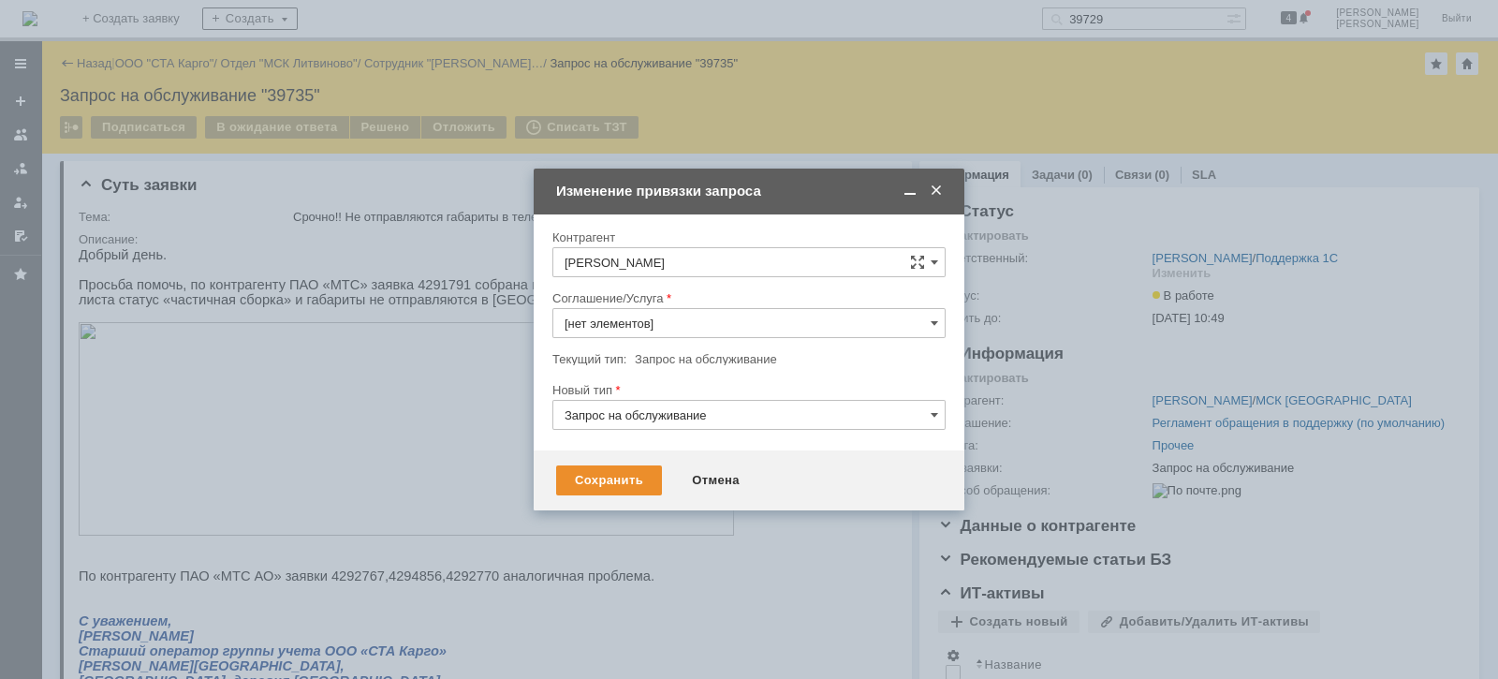
type input "Прочее"
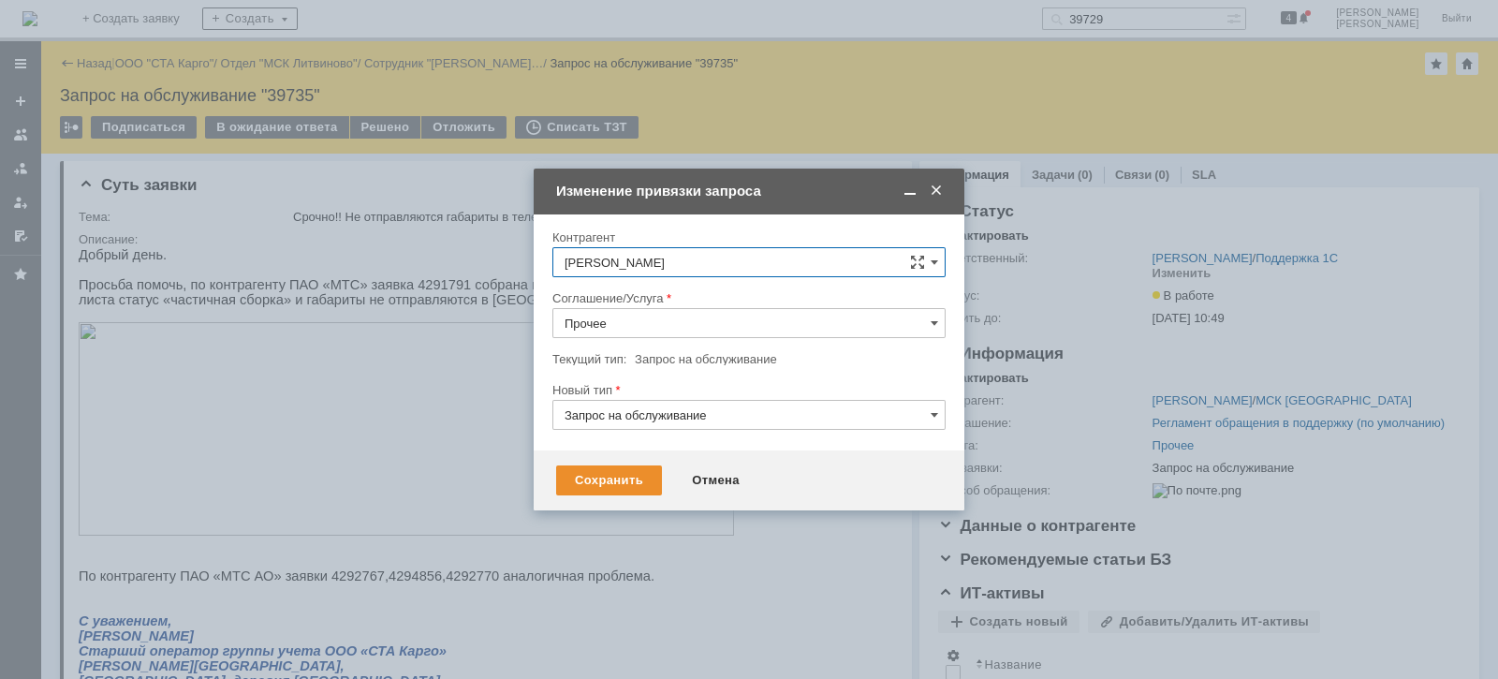
click at [661, 319] on input "Прочее" at bounding box center [748, 323] width 393 height 30
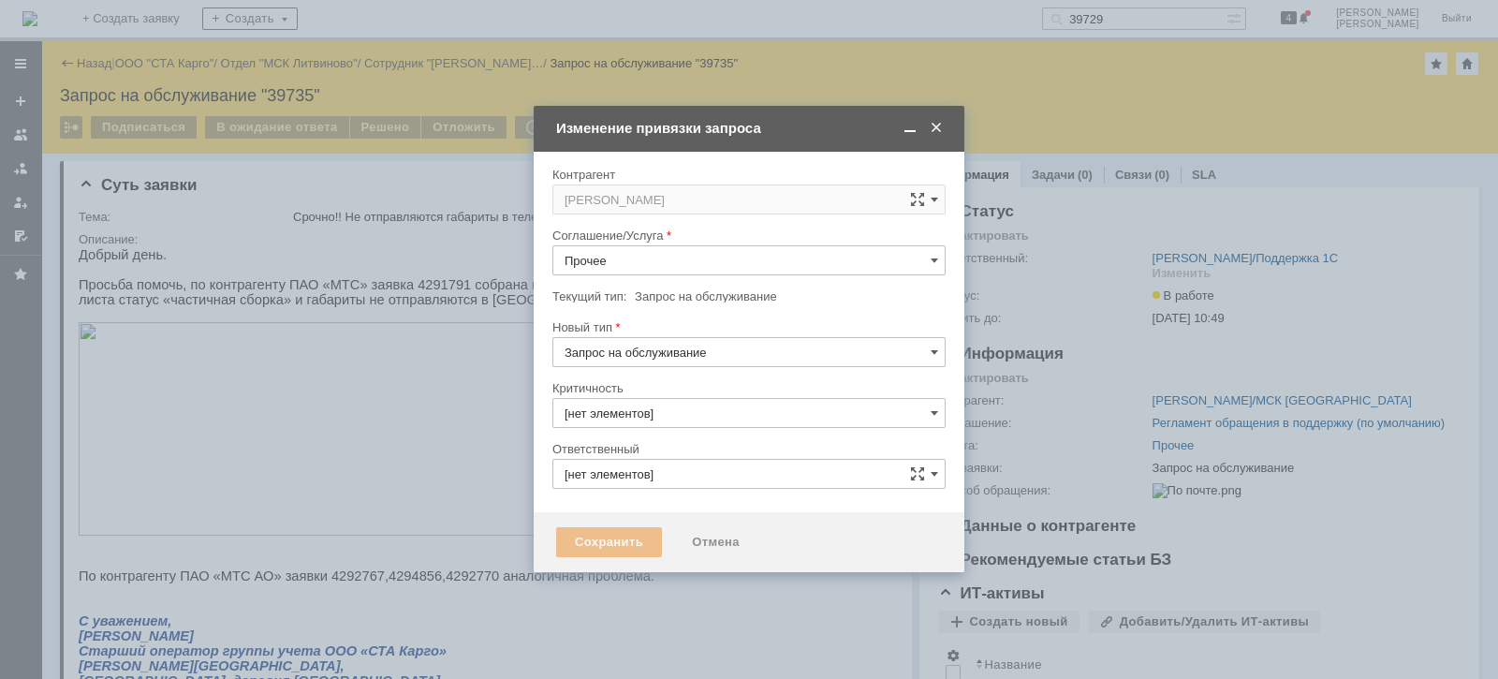
type input "3. Низкая"
type input "[PERSON_NAME]"
type input "[не указано]"
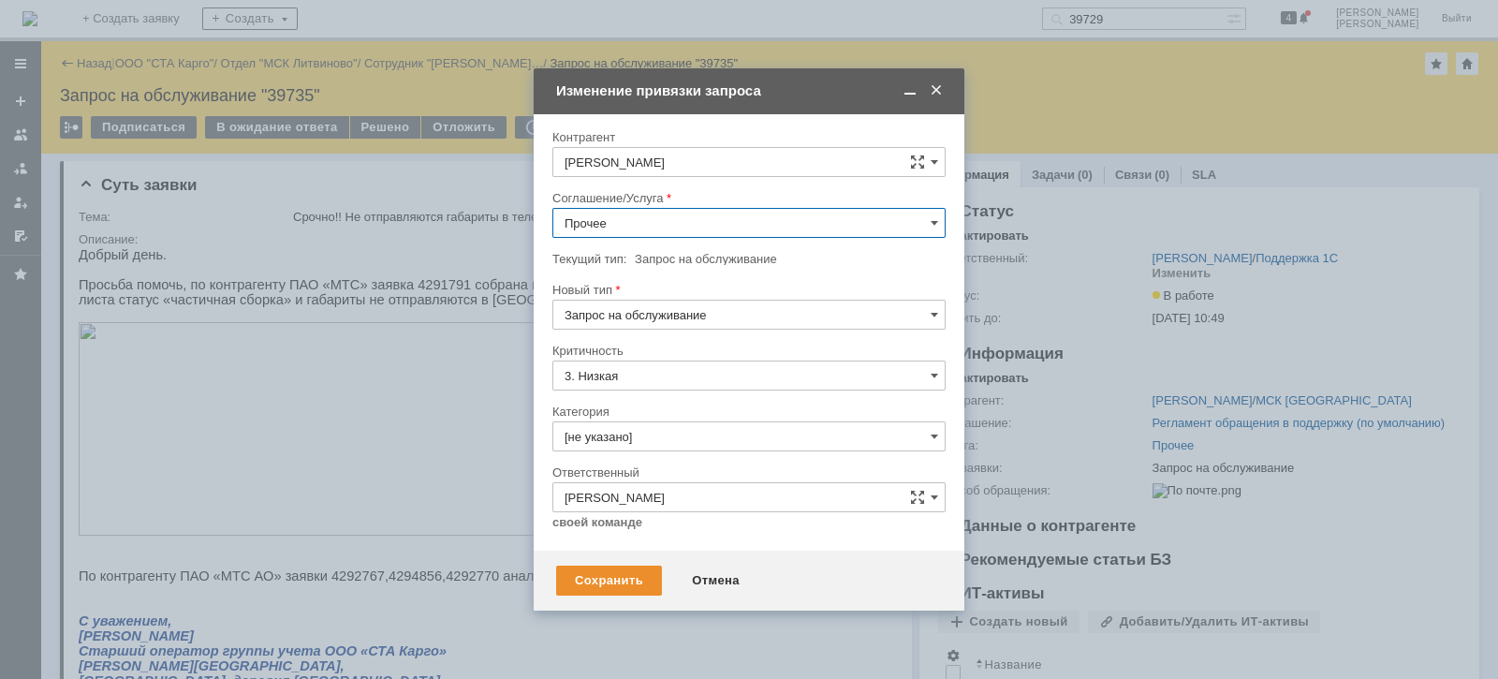
click at [711, 222] on input "Прочее" at bounding box center [748, 223] width 393 height 30
click at [720, 335] on span "WMS Обмены" at bounding box center [749, 338] width 369 height 15
type input "WMS Обмены"
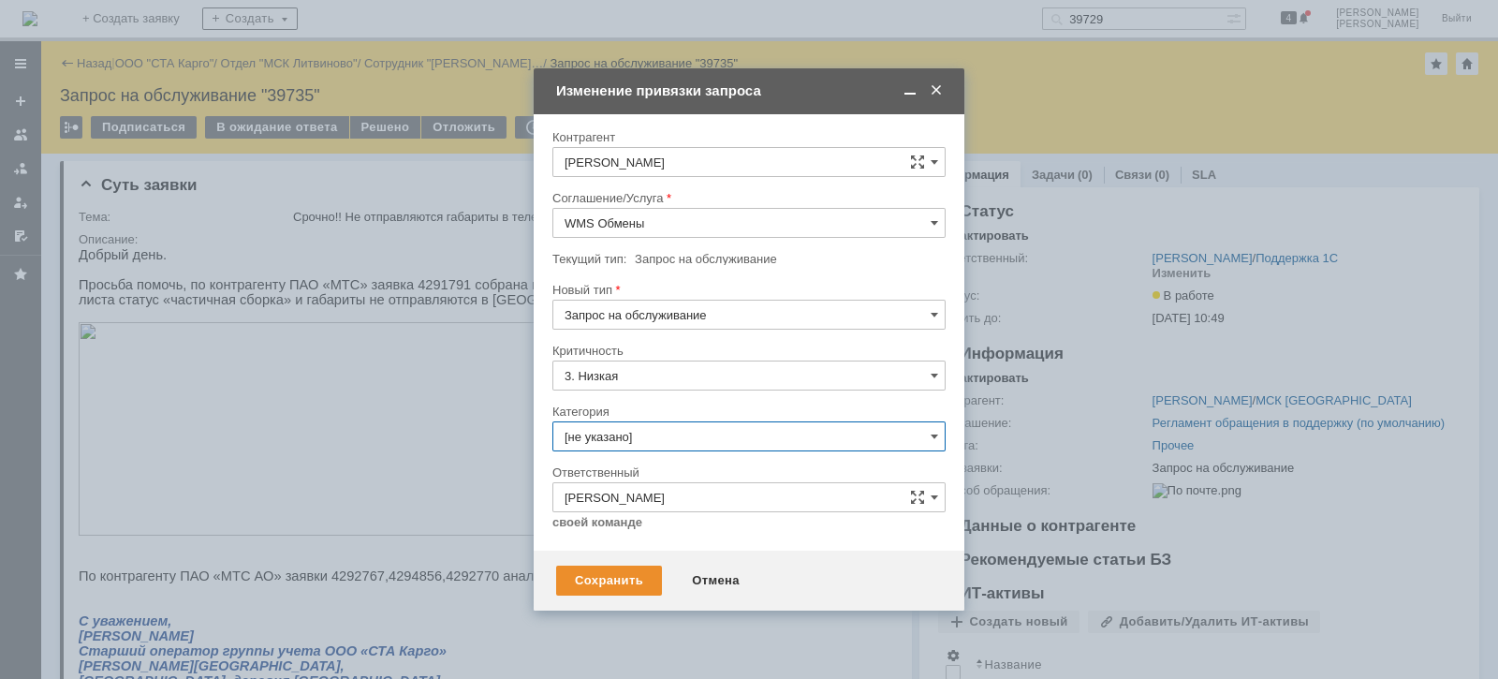
click at [719, 434] on input "[не указано]" at bounding box center [748, 436] width 393 height 30
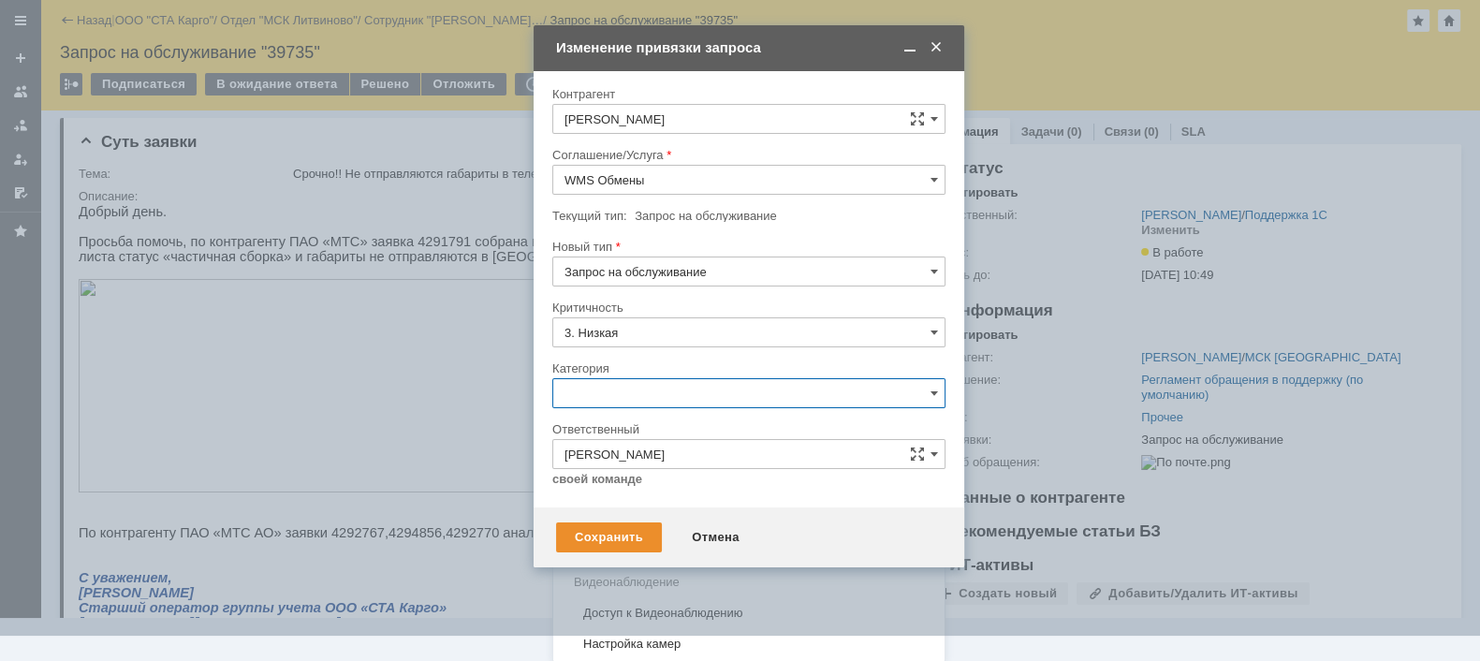
click at [693, 513] on span "Консультация пользователя" at bounding box center [749, 520] width 369 height 15
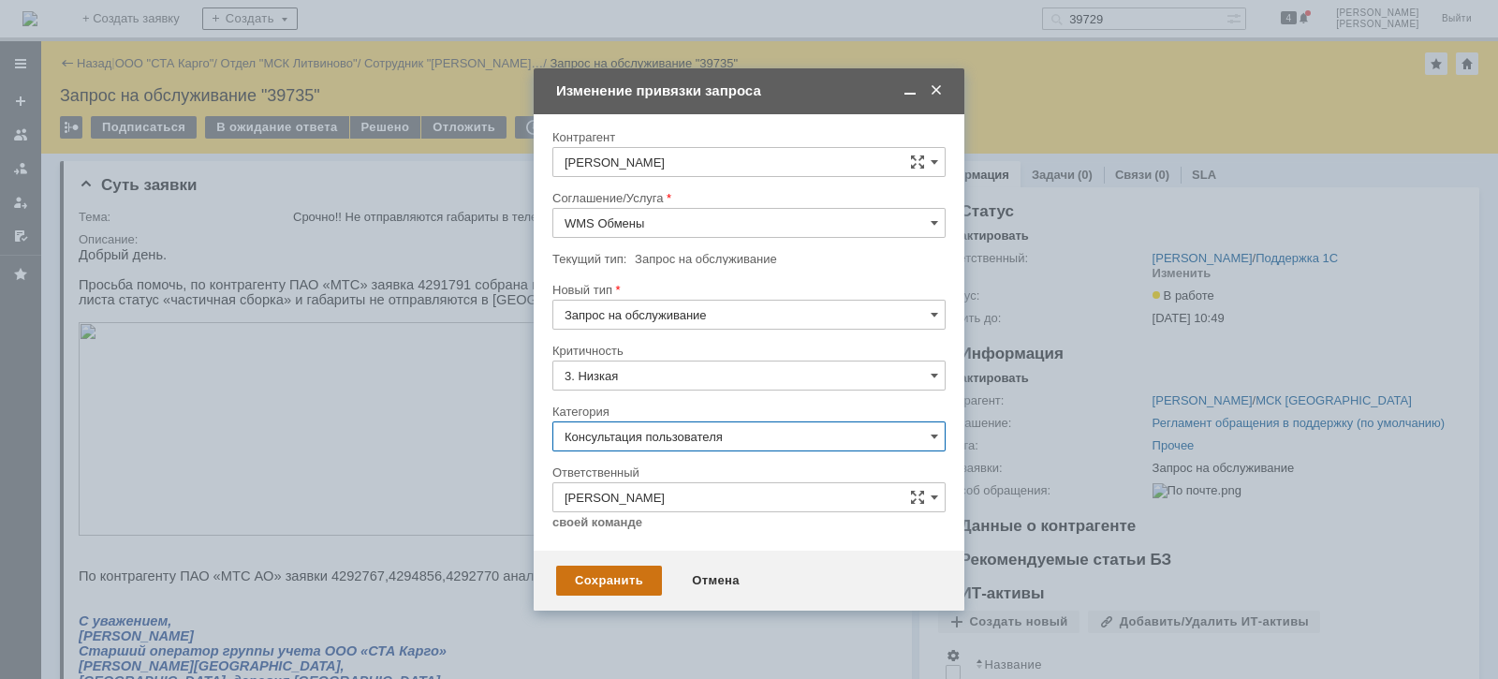
type input "Консультация пользователя"
click at [612, 579] on div "Сохранить" at bounding box center [609, 581] width 106 height 30
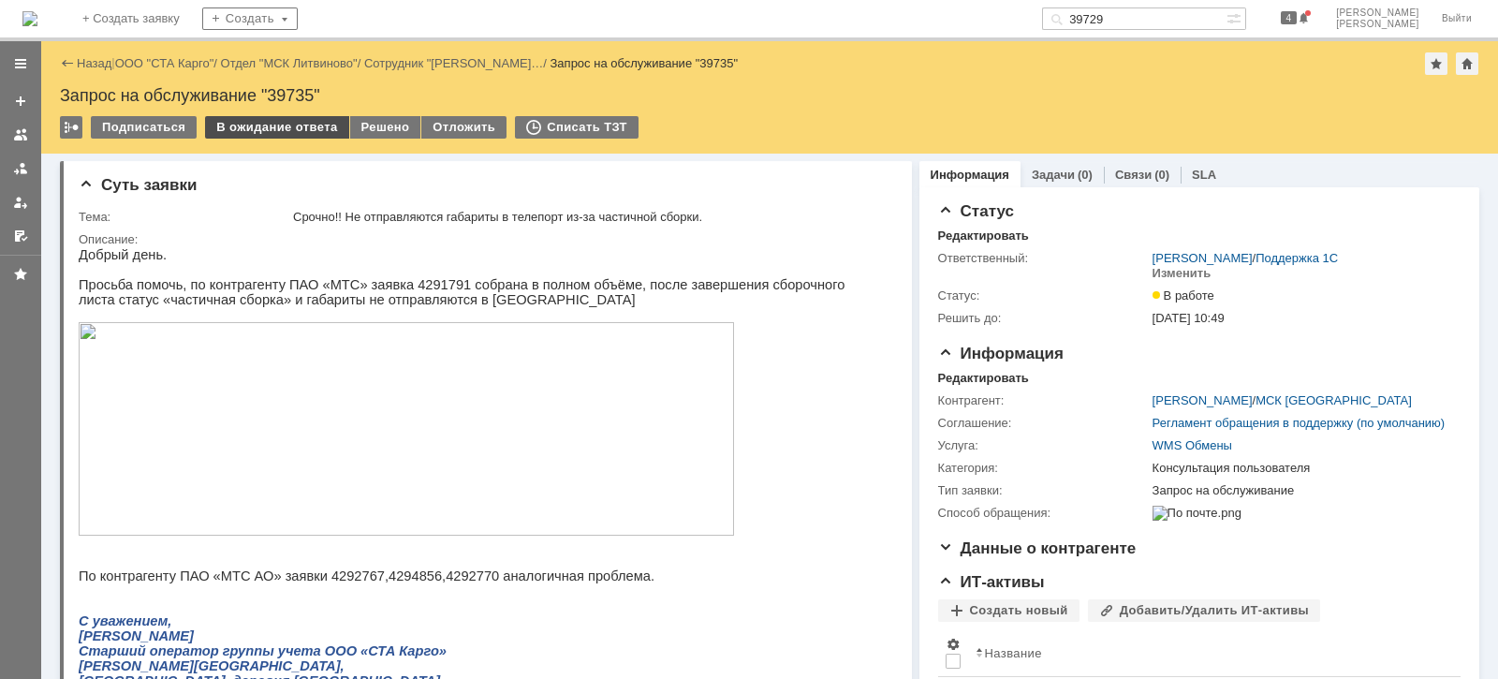
click at [279, 134] on div "В ожидание ответа" at bounding box center [276, 127] width 143 height 22
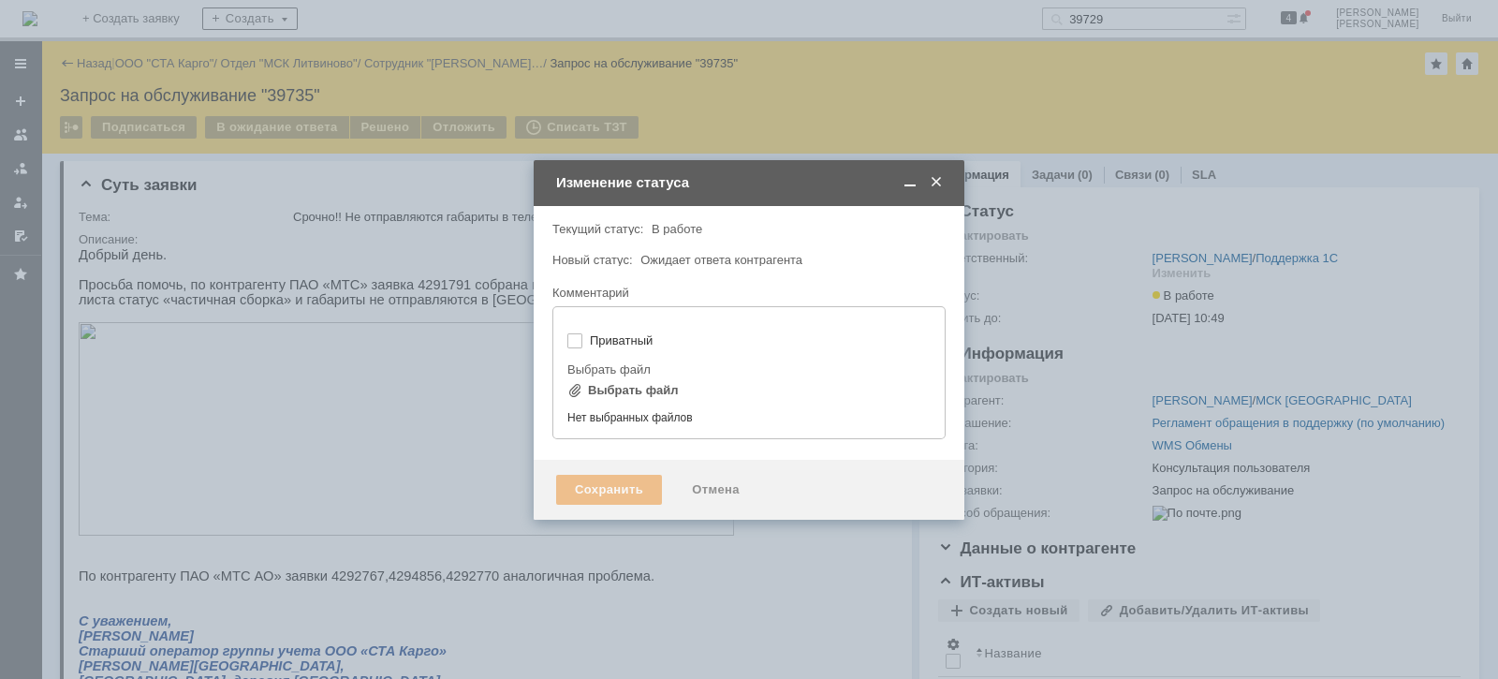
type input "[не указано]"
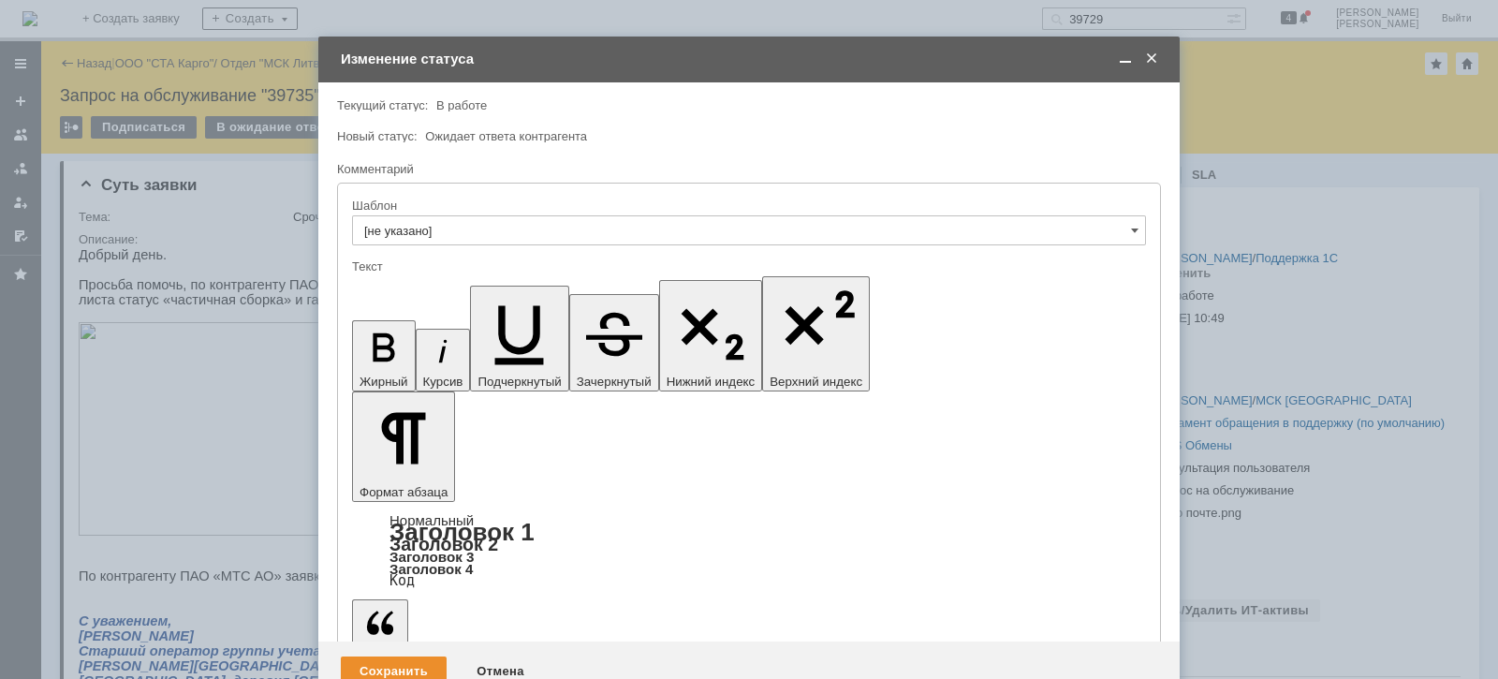
scroll to position [0, 0]
click at [412, 656] on div "Сохранить" at bounding box center [394, 671] width 106 height 30
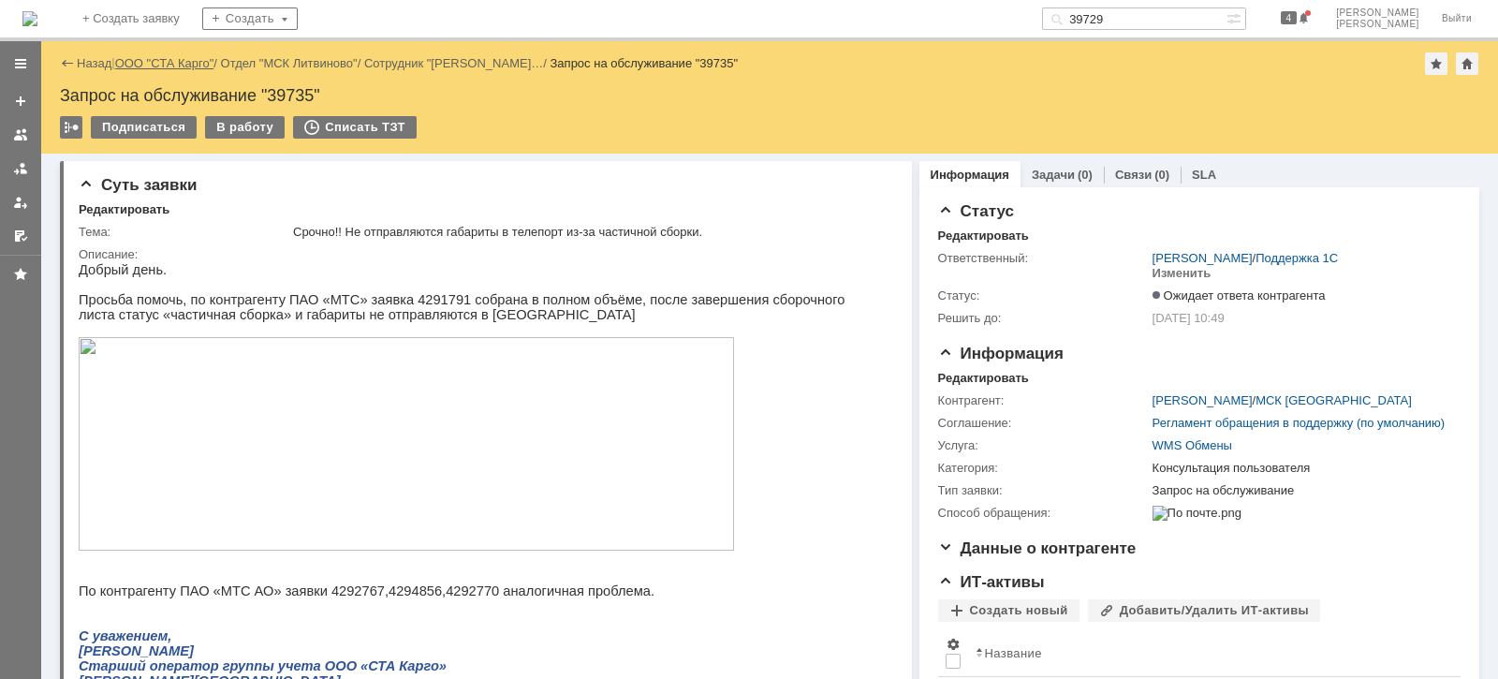
click at [190, 64] on link "ООО "СТА Карго"" at bounding box center [164, 63] width 99 height 14
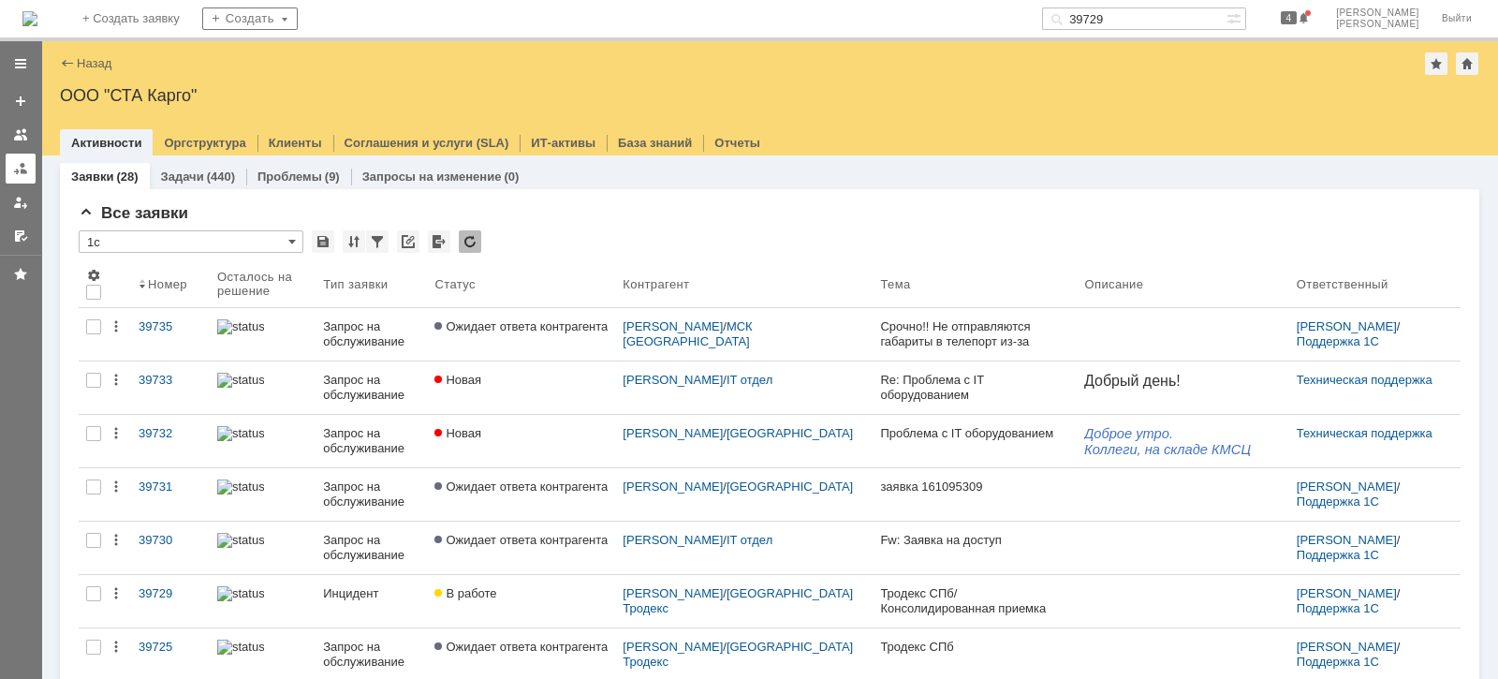
click at [16, 170] on div at bounding box center [20, 168] width 15 height 15
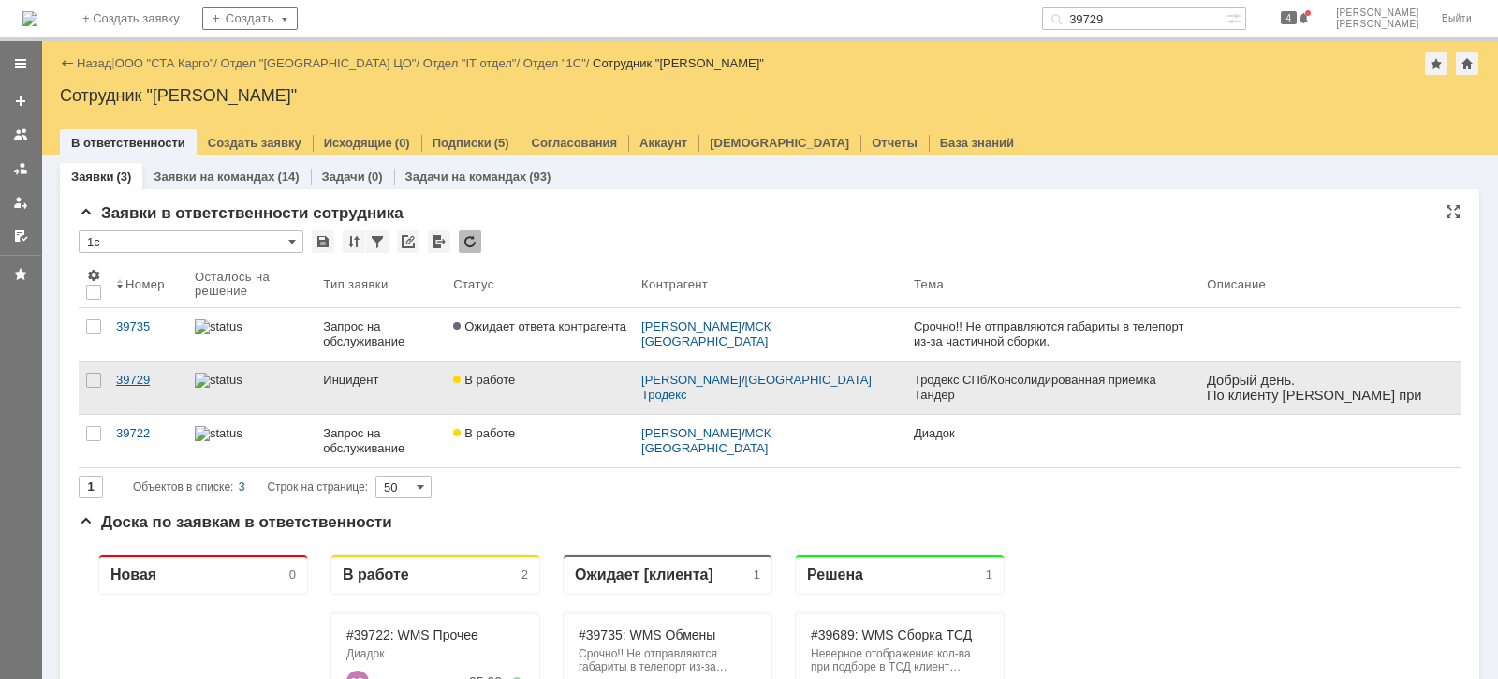
click at [136, 382] on div "39729" at bounding box center [148, 380] width 64 height 15
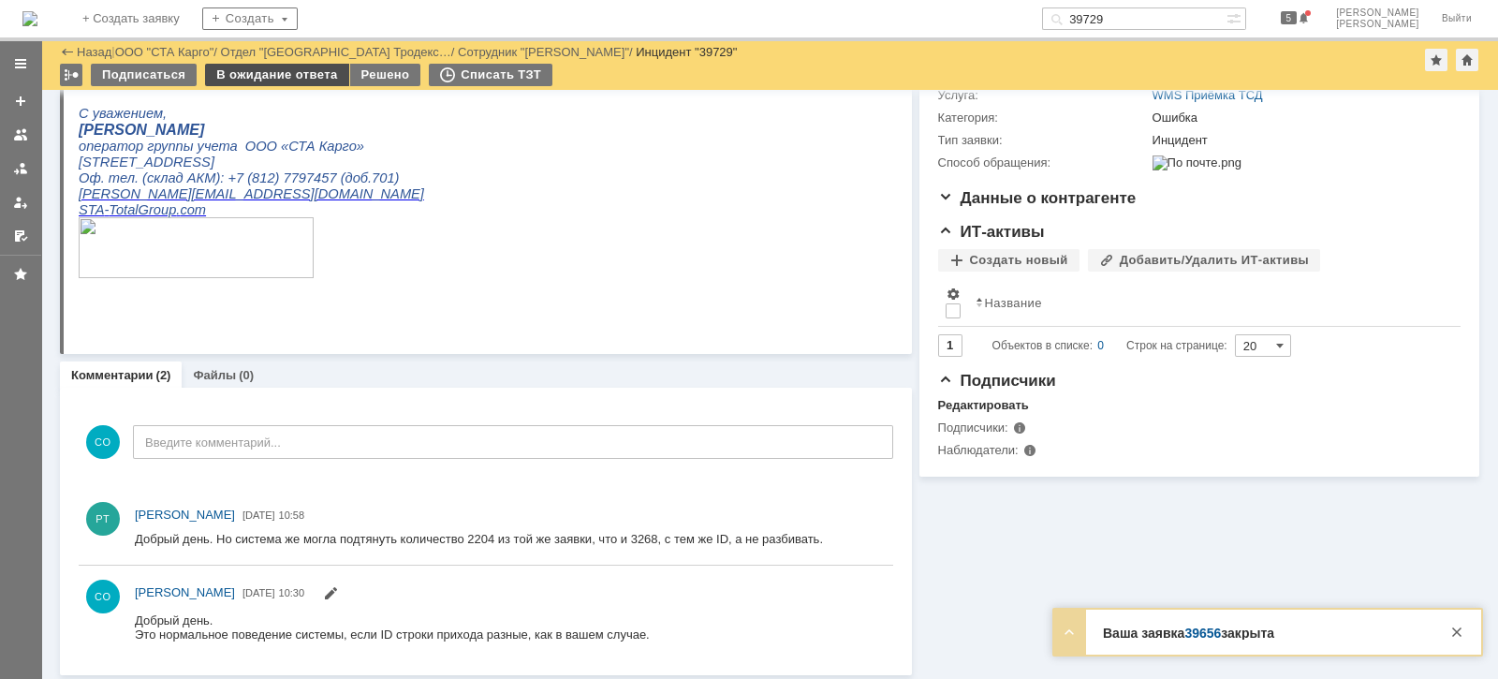
click at [270, 79] on div "В ожидание ответа" at bounding box center [276, 75] width 143 height 22
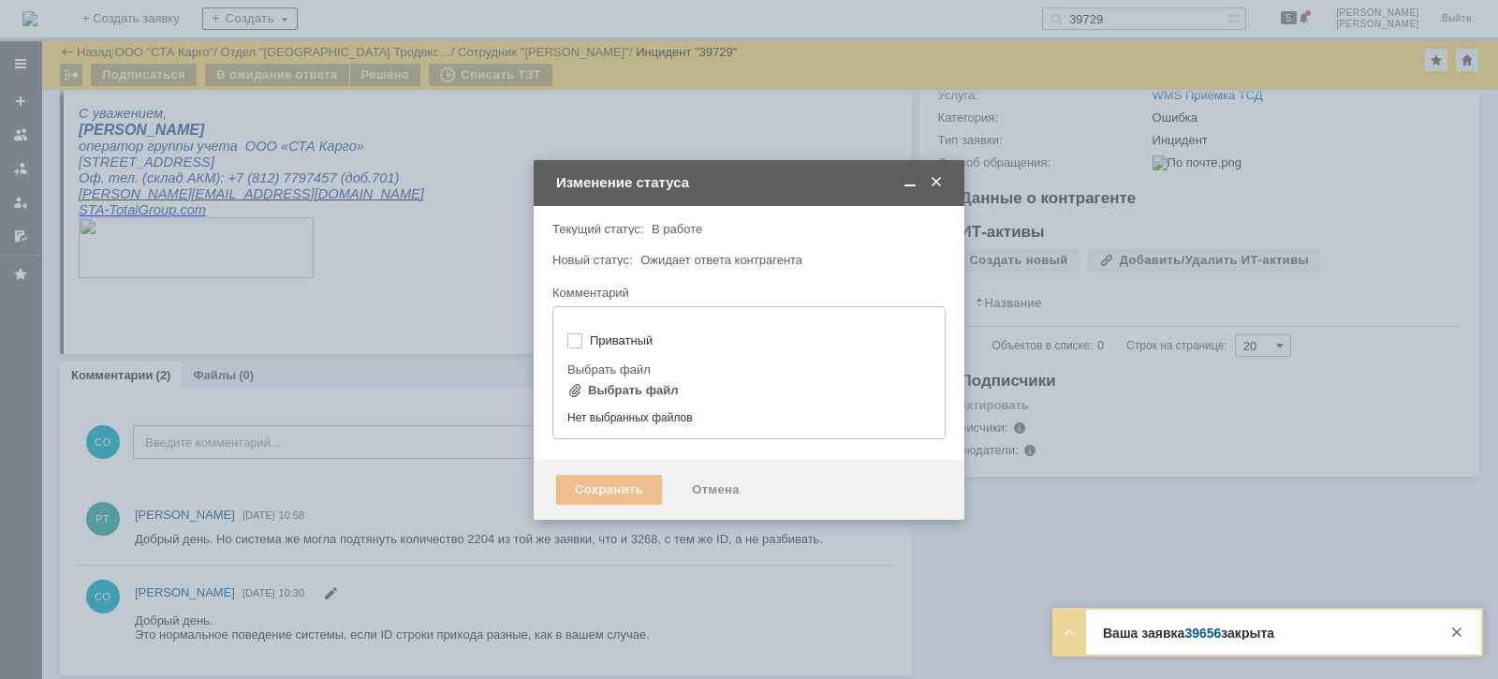
type input "[не указано]"
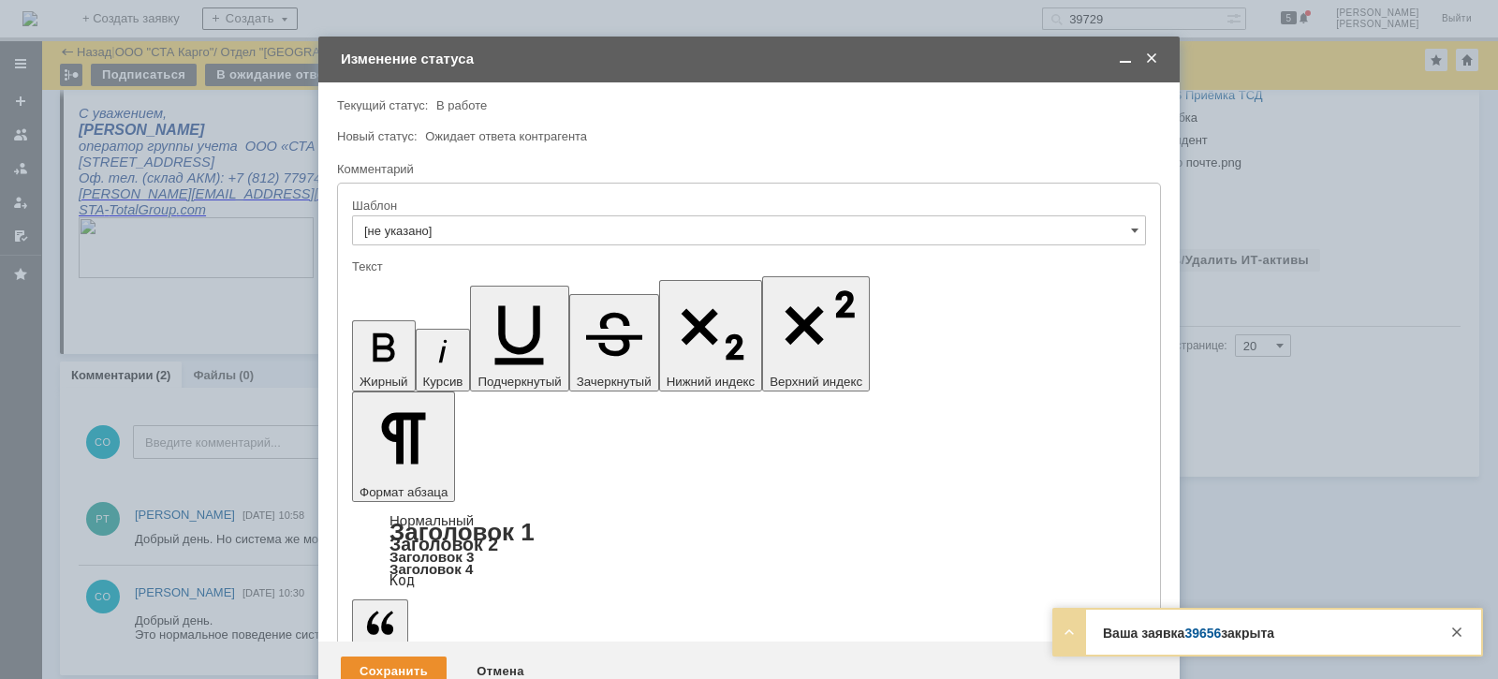
drag, startPoint x: 755, startPoint y: 5509, endPoint x: 527, endPoint y: 5217, distance: 370.3
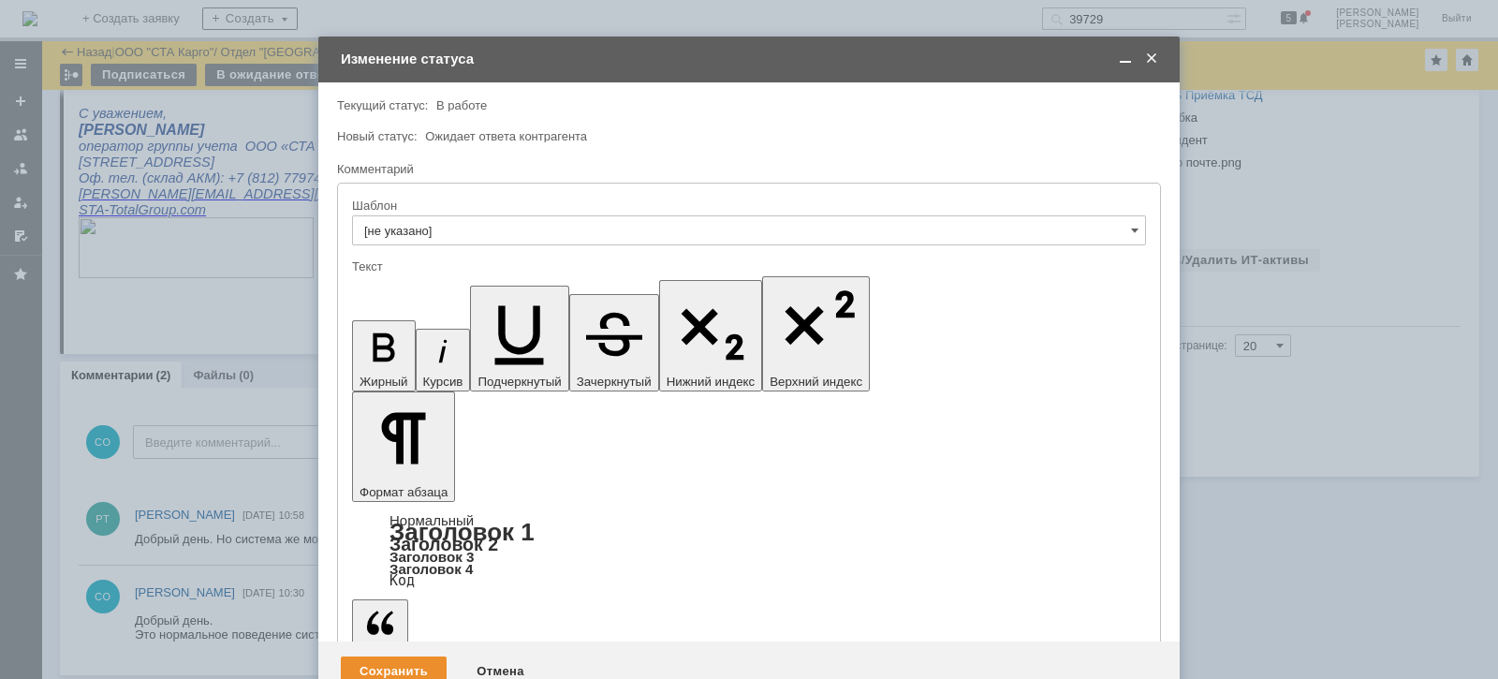
click at [364, 656] on div "Сохранить" at bounding box center [394, 671] width 106 height 30
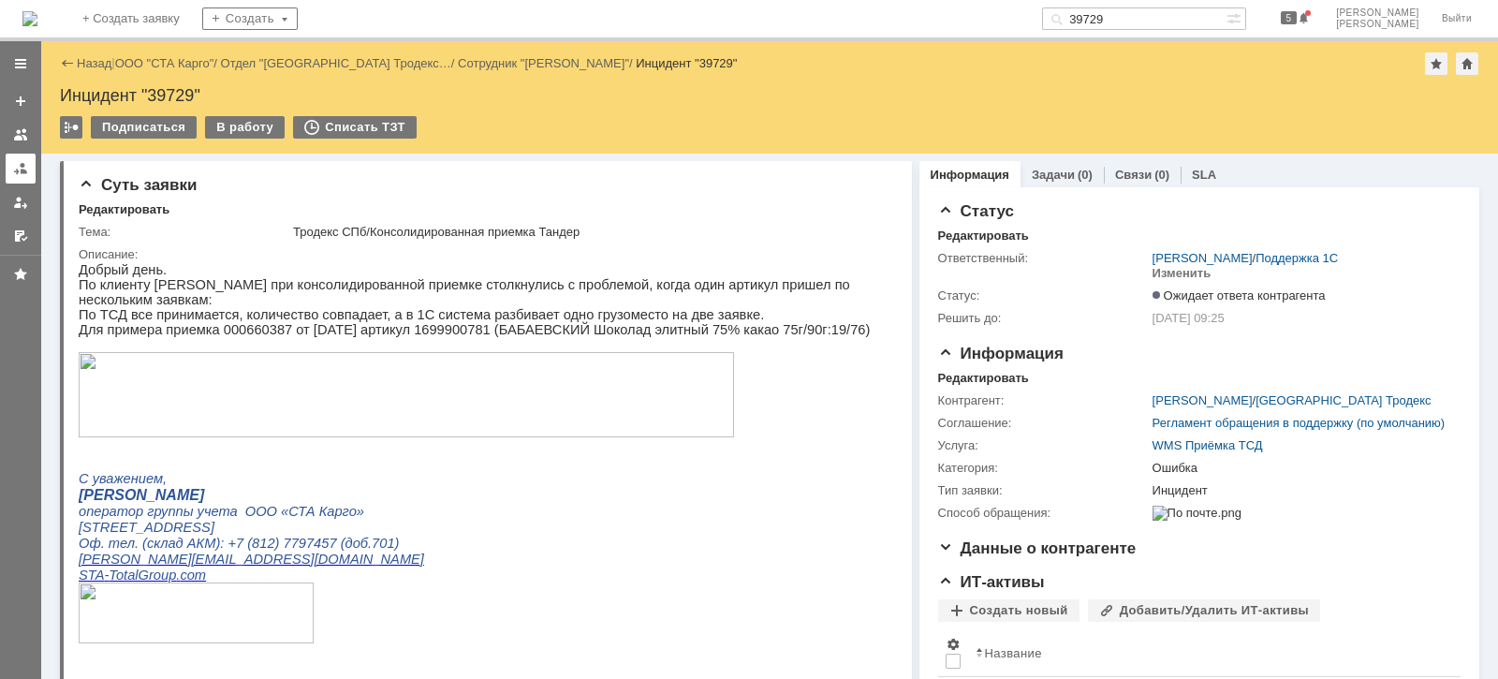
click at [17, 164] on div at bounding box center [20, 168] width 15 height 15
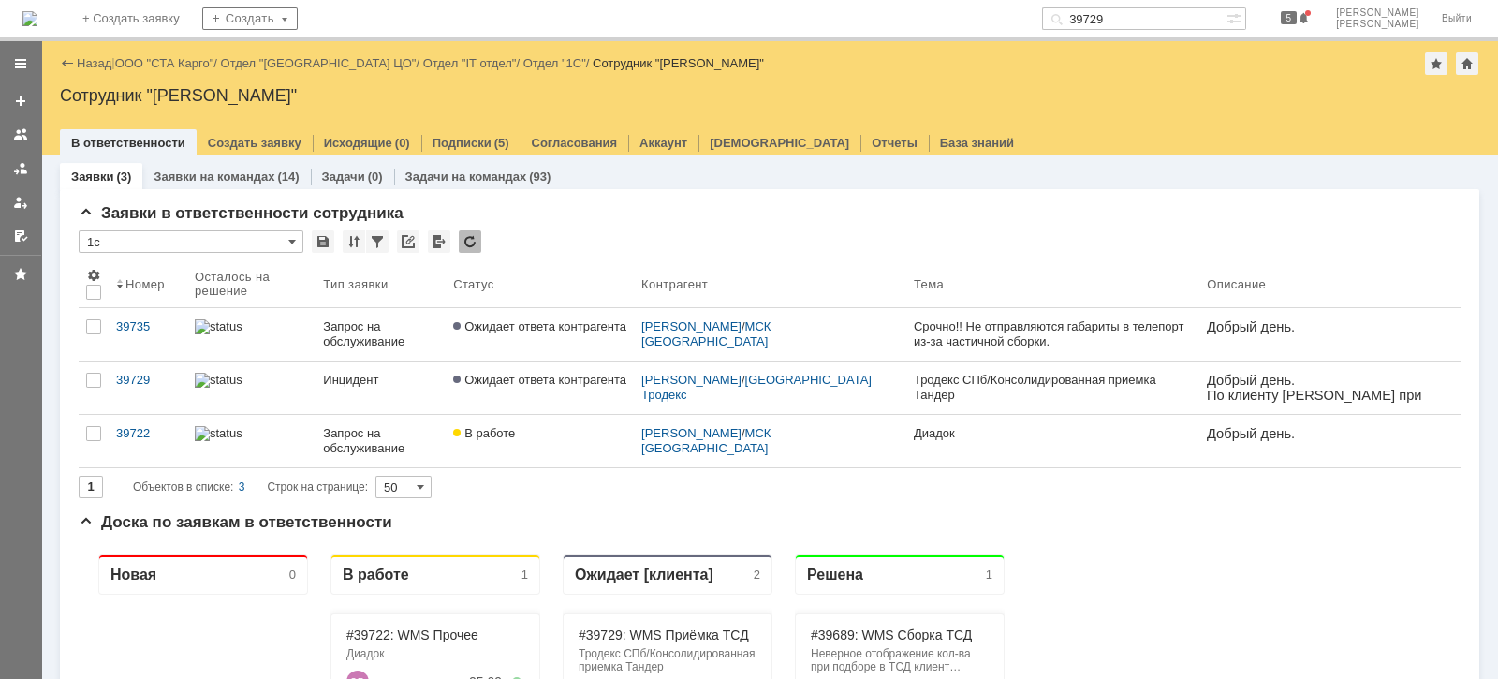
click at [1164, 9] on input "39729" at bounding box center [1134, 18] width 184 height 22
click at [1166, 15] on input "39729" at bounding box center [1134, 18] width 184 height 22
type input "39731"
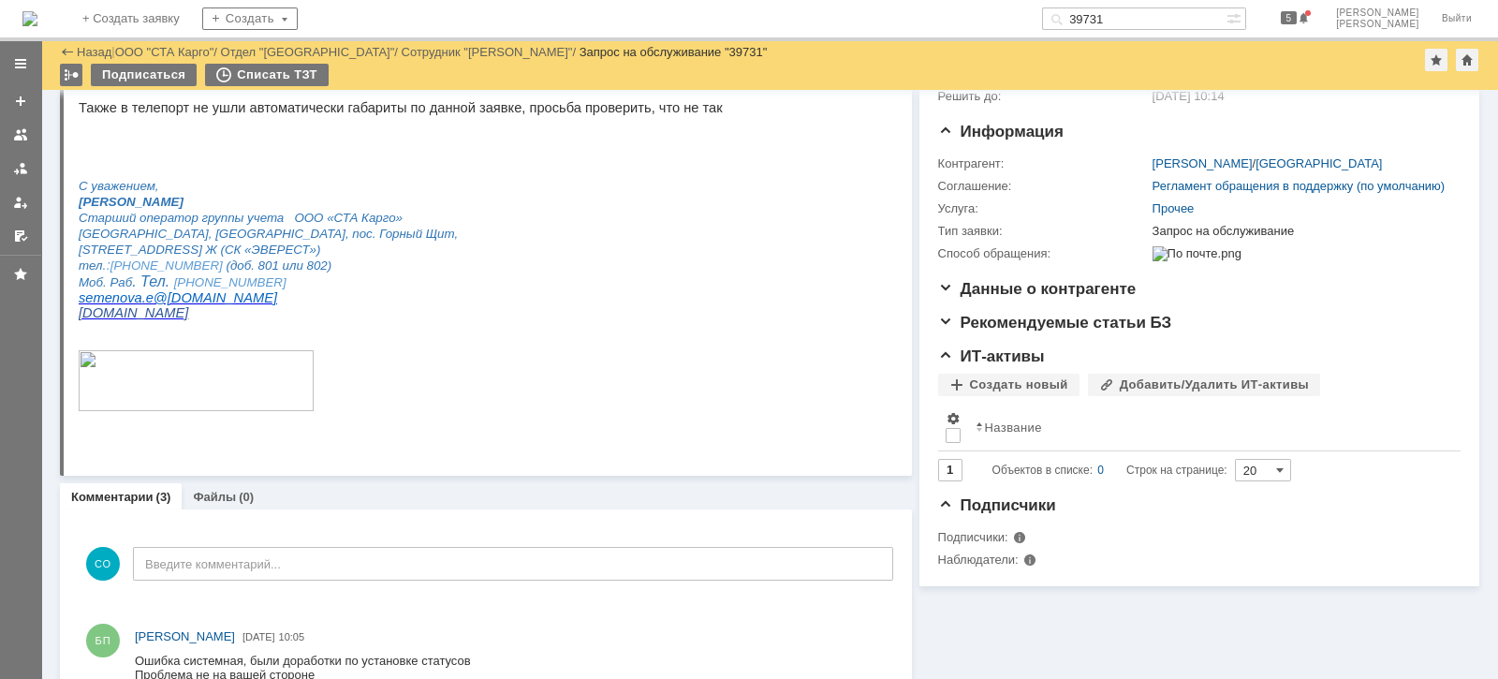
scroll to position [68, 0]
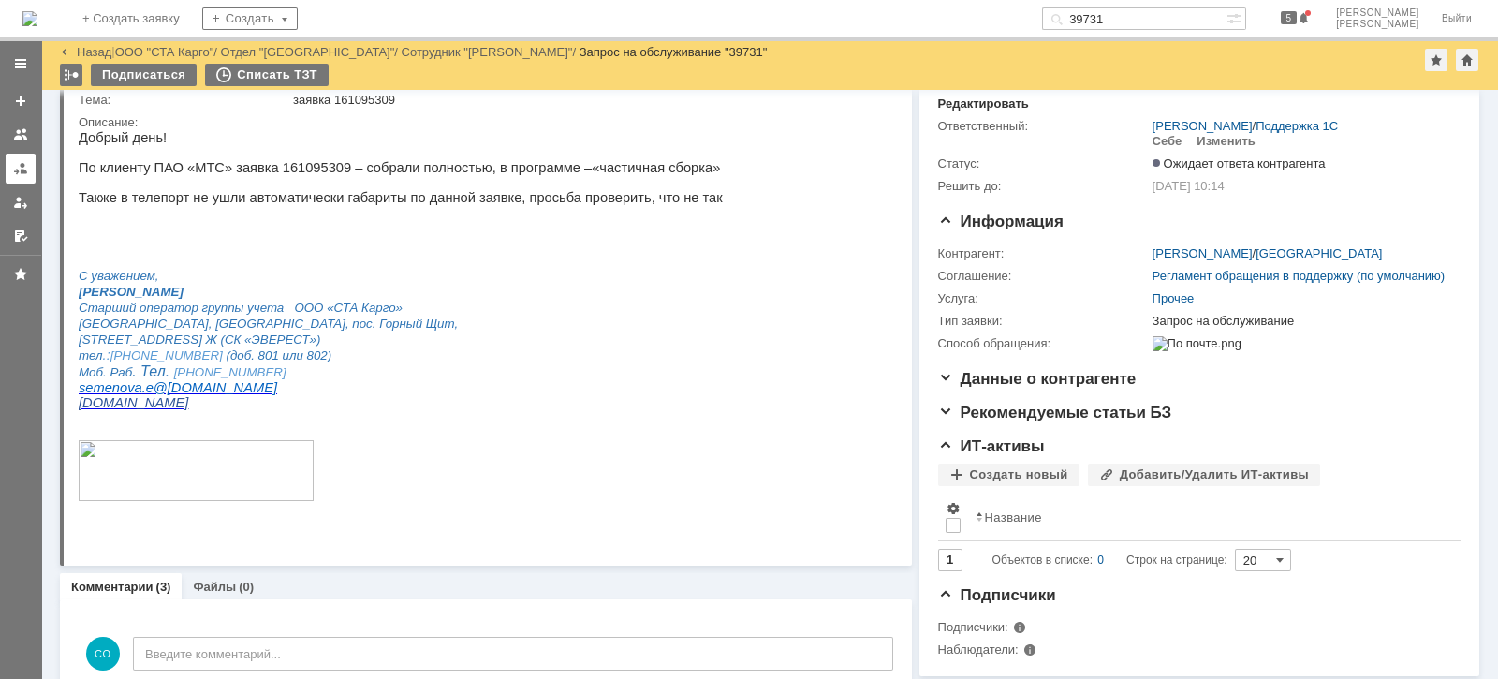
click at [6, 164] on link at bounding box center [21, 169] width 30 height 30
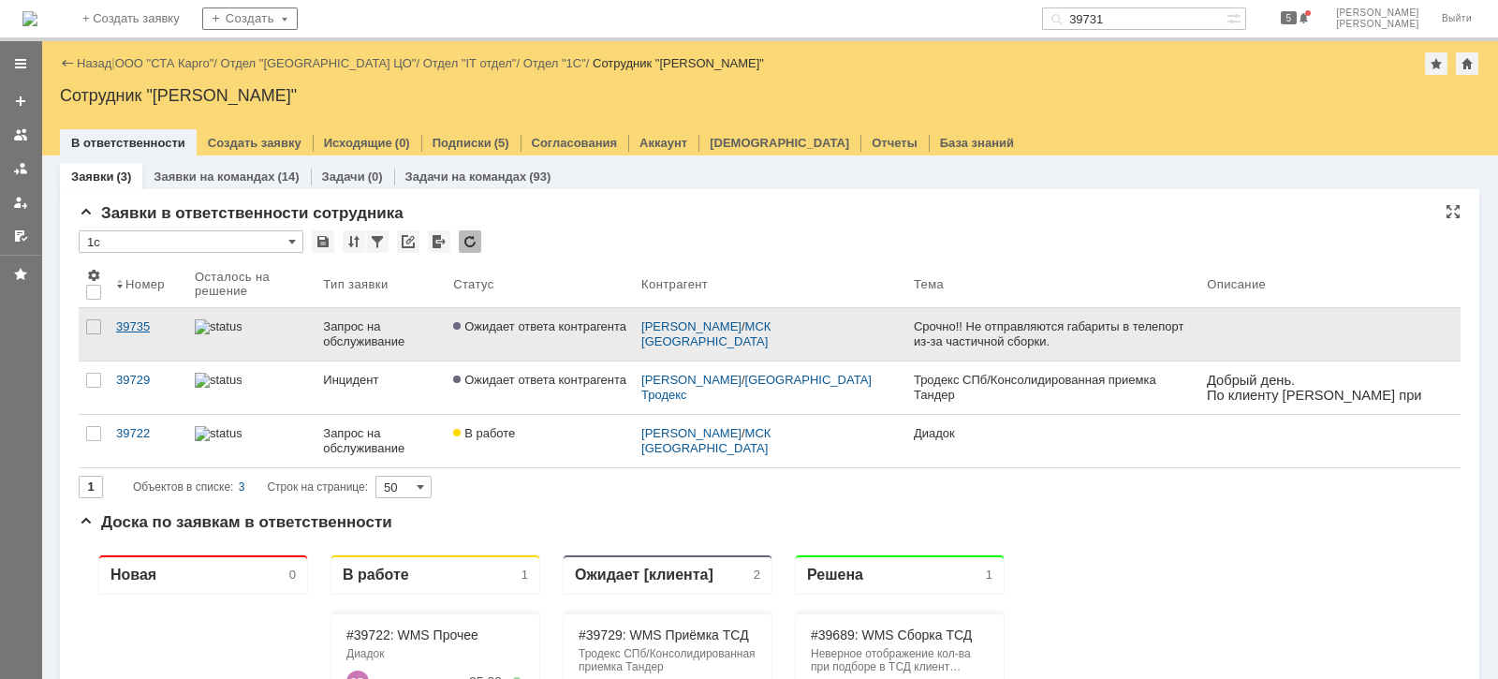
click at [151, 328] on div "39735" at bounding box center [148, 326] width 64 height 15
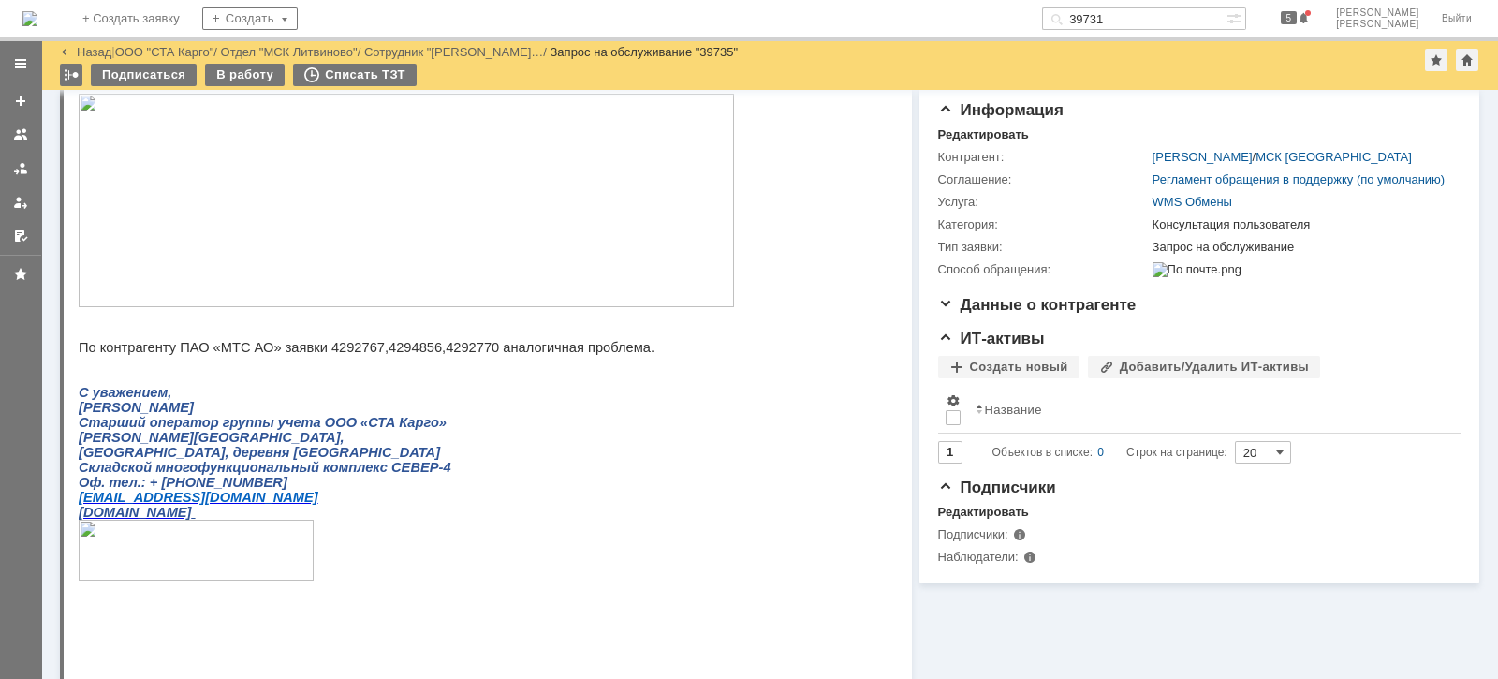
scroll to position [83, 0]
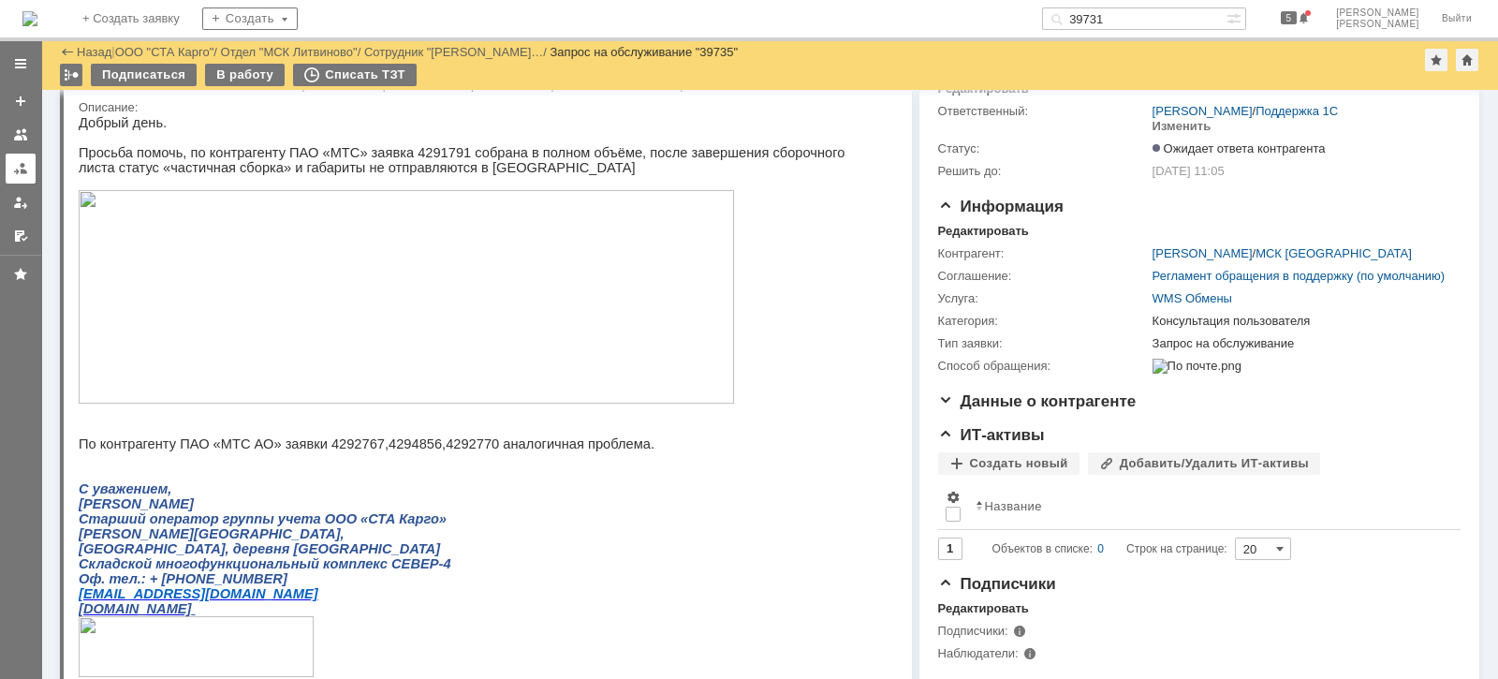
click at [11, 158] on link at bounding box center [21, 169] width 30 height 30
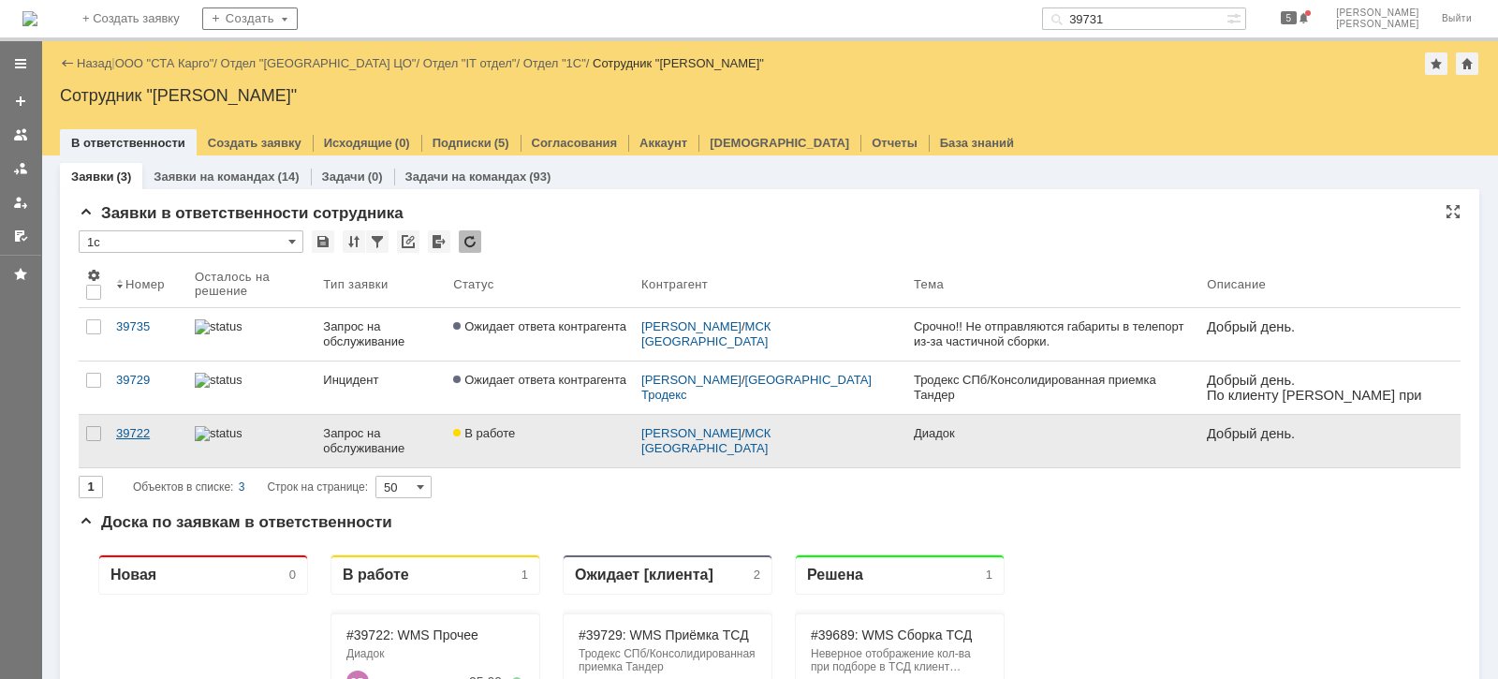
click at [134, 438] on div "39722" at bounding box center [148, 433] width 64 height 15
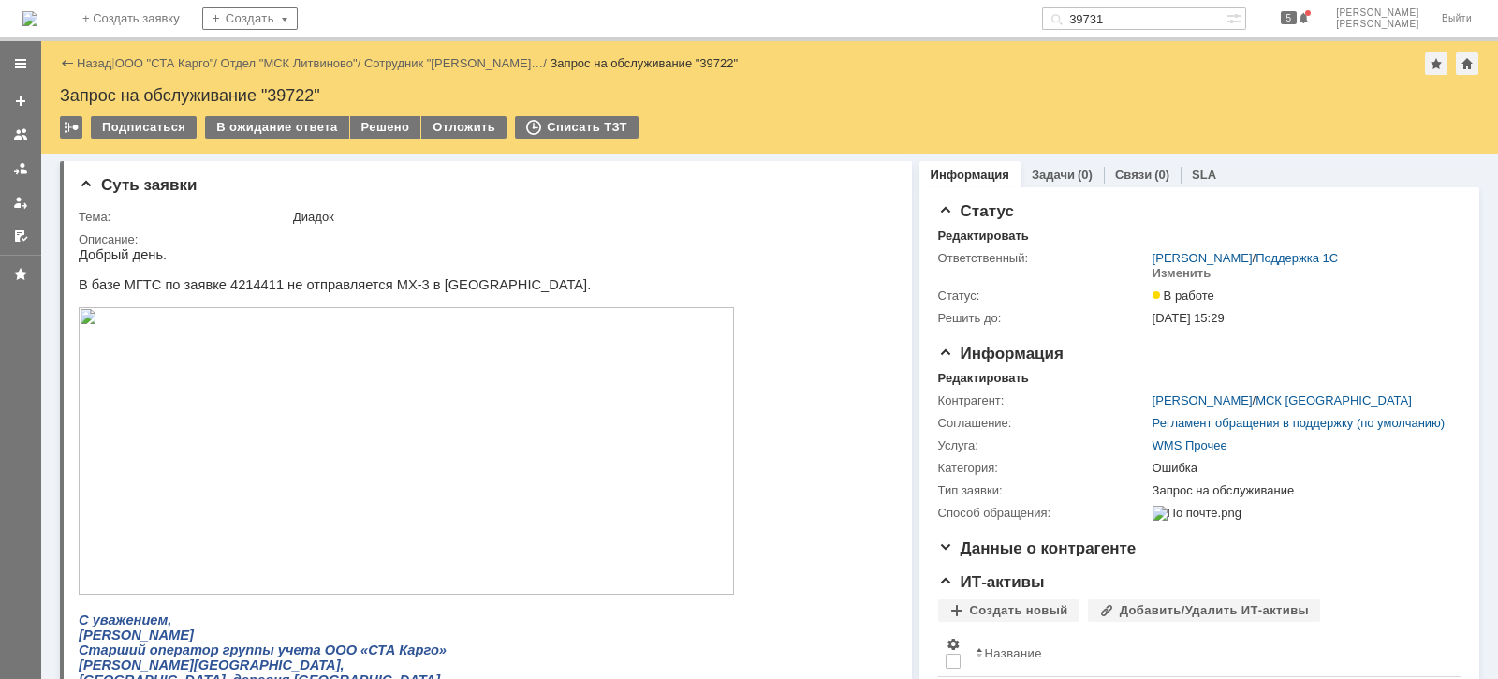
click at [558, 494] on img at bounding box center [406, 450] width 655 height 287
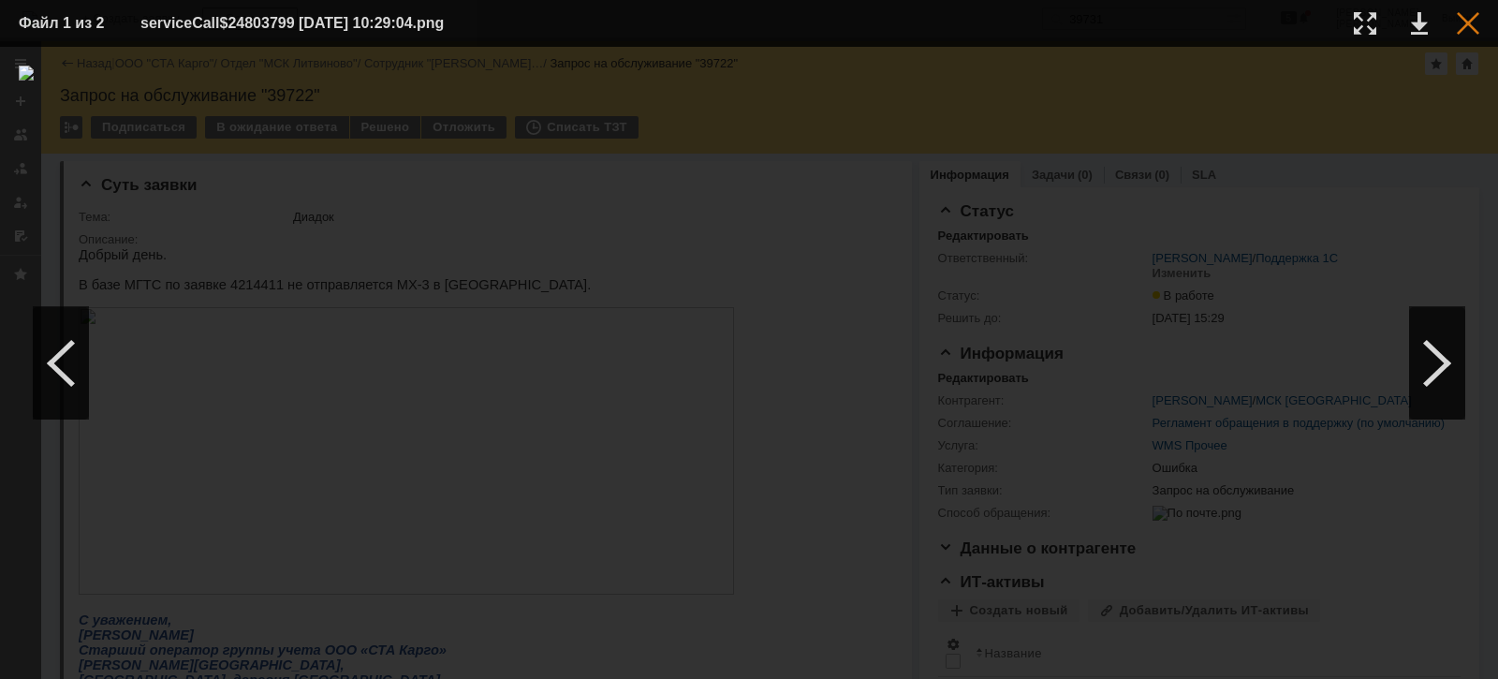
click at [1478, 22] on div at bounding box center [1468, 23] width 22 height 22
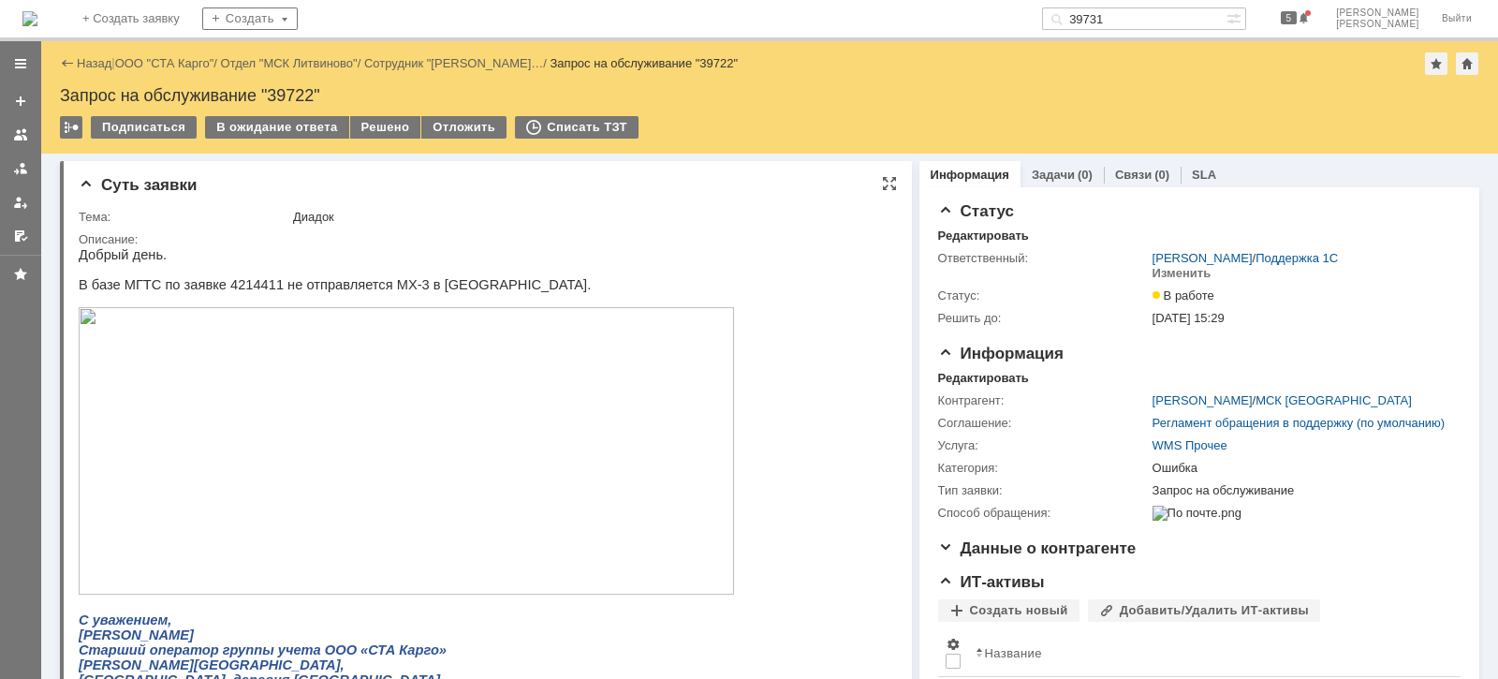
click at [243, 287] on p "В базе МГТС по заявке 4214411 не отправляется МХ-3 в Диадок." at bounding box center [406, 284] width 655 height 15
drag, startPoint x: 243, startPoint y: 287, endPoint x: 231, endPoint y: 287, distance: 11.2
click at [239, 287] on p "В базе МГТС по заявке 4214411 не отправляется МХ-3 в Диадок." at bounding box center [406, 284] width 655 height 15
copy p "4214411"
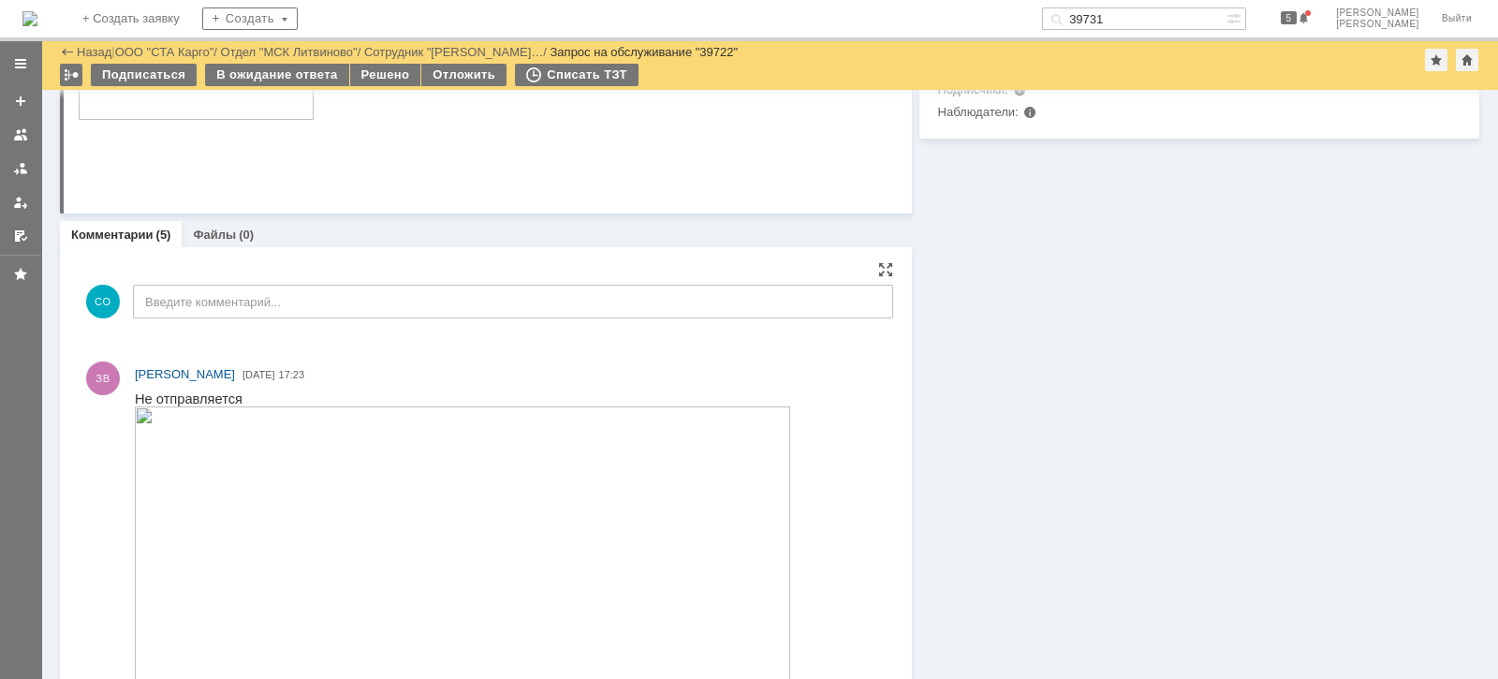
scroll to position [702, 0]
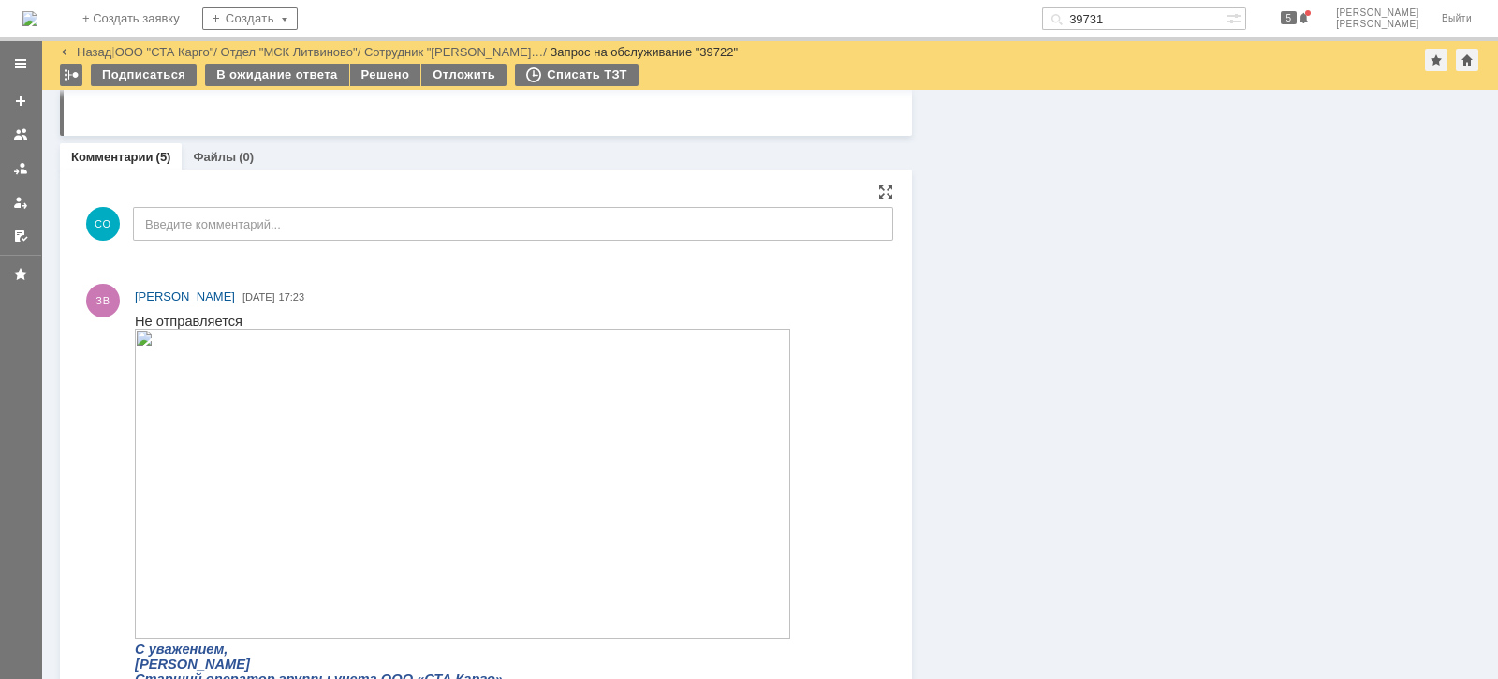
click at [462, 501] on img at bounding box center [462, 484] width 655 height 310
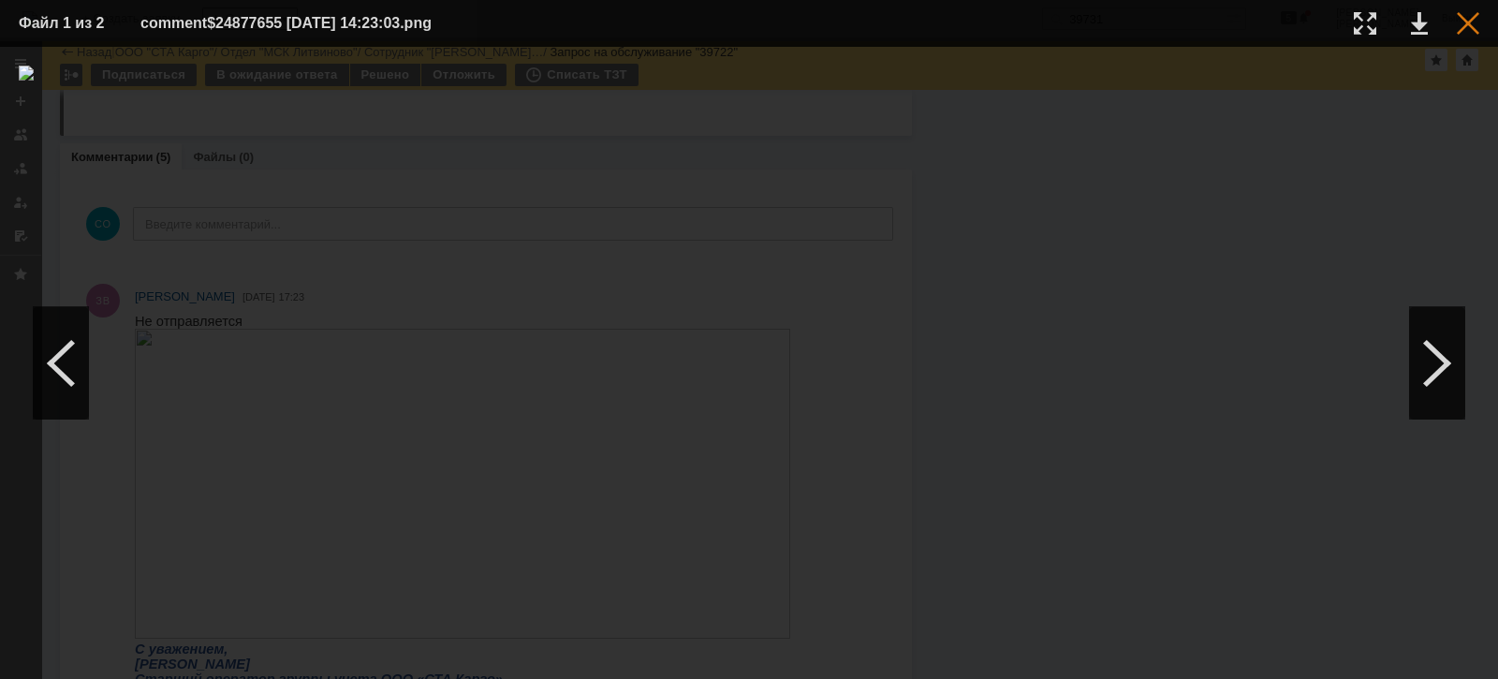
click at [1467, 14] on div at bounding box center [1468, 23] width 22 height 22
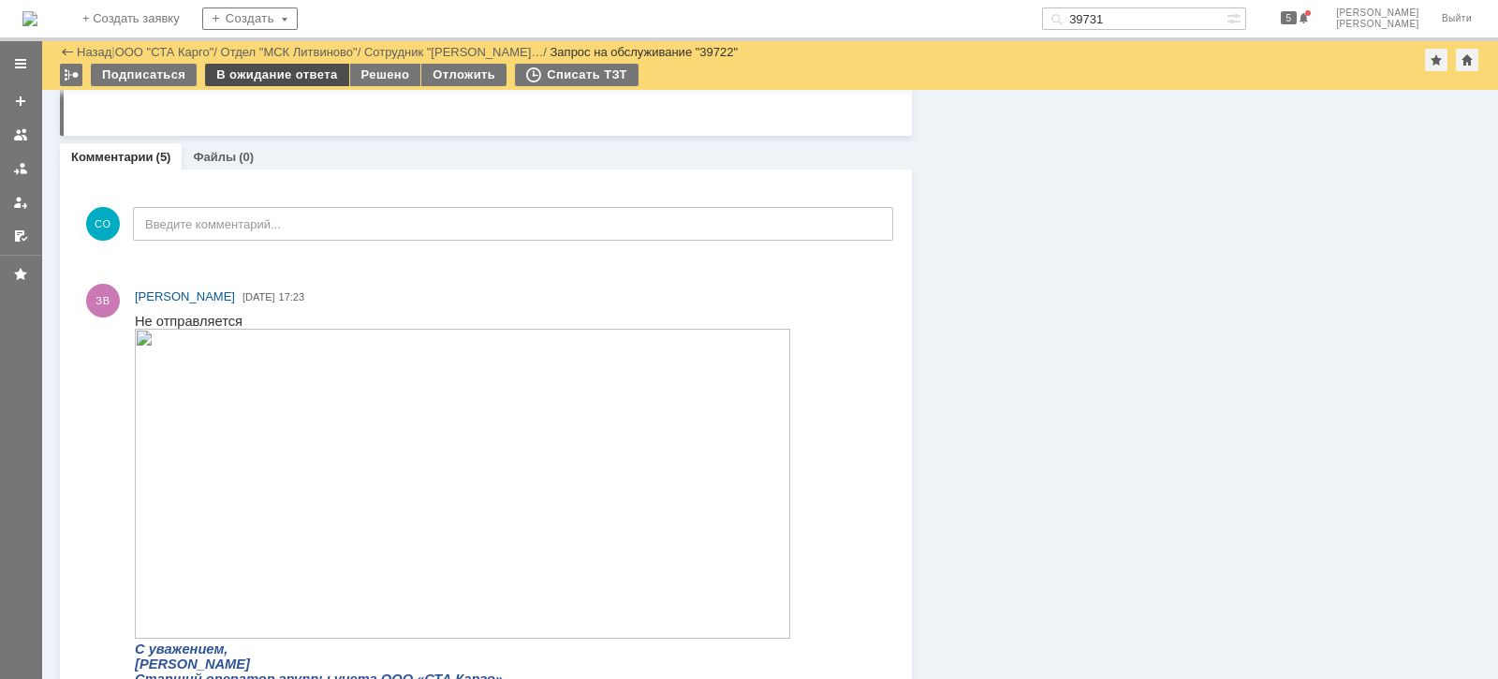
click at [286, 78] on div "В ожидание ответа" at bounding box center [276, 75] width 143 height 22
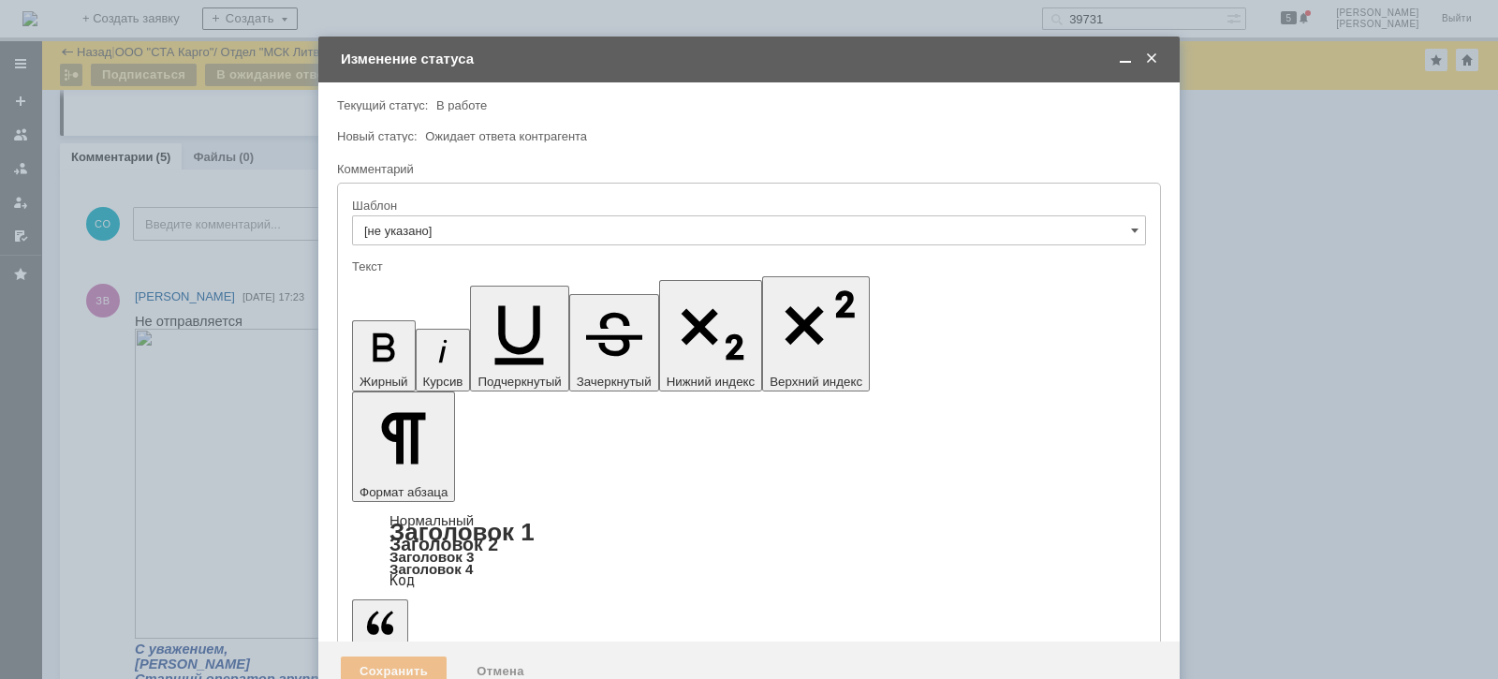
scroll to position [0, 0]
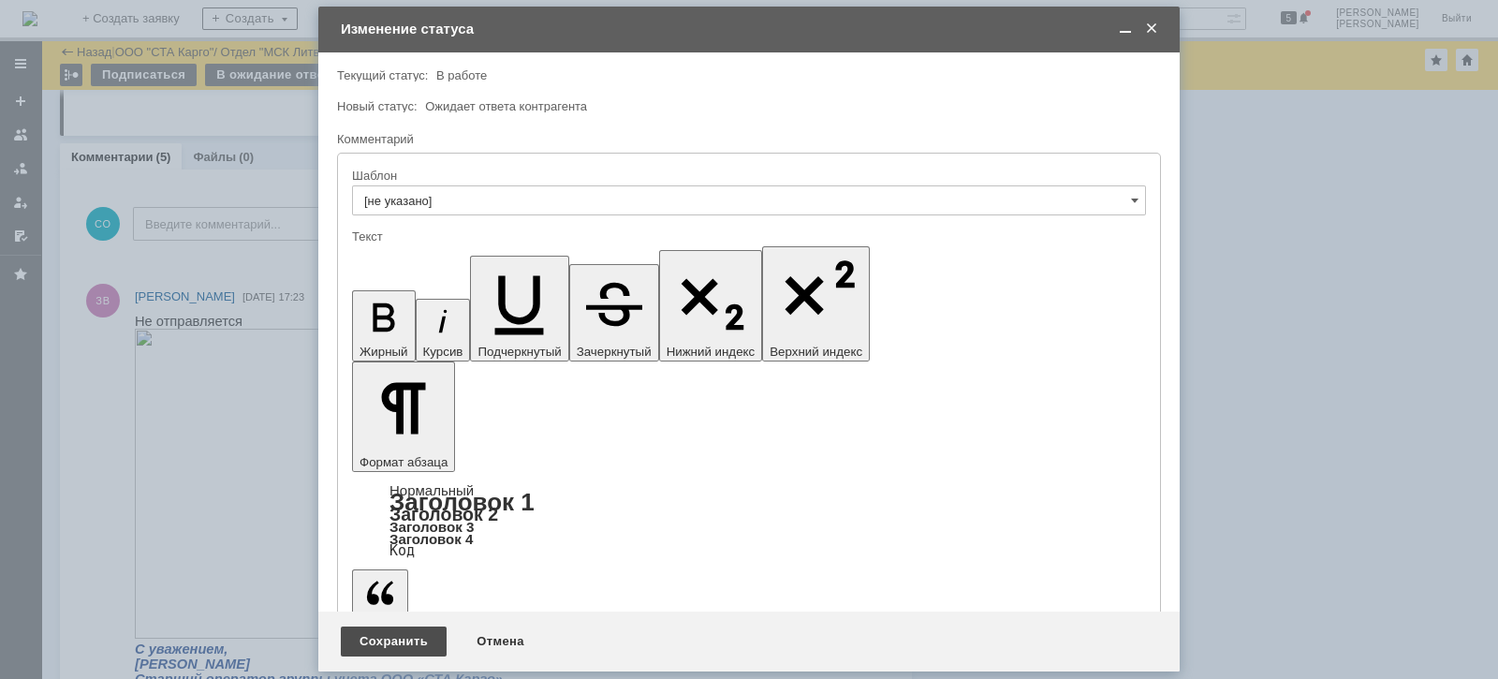
click at [386, 640] on div "Сохранить" at bounding box center [394, 641] width 106 height 30
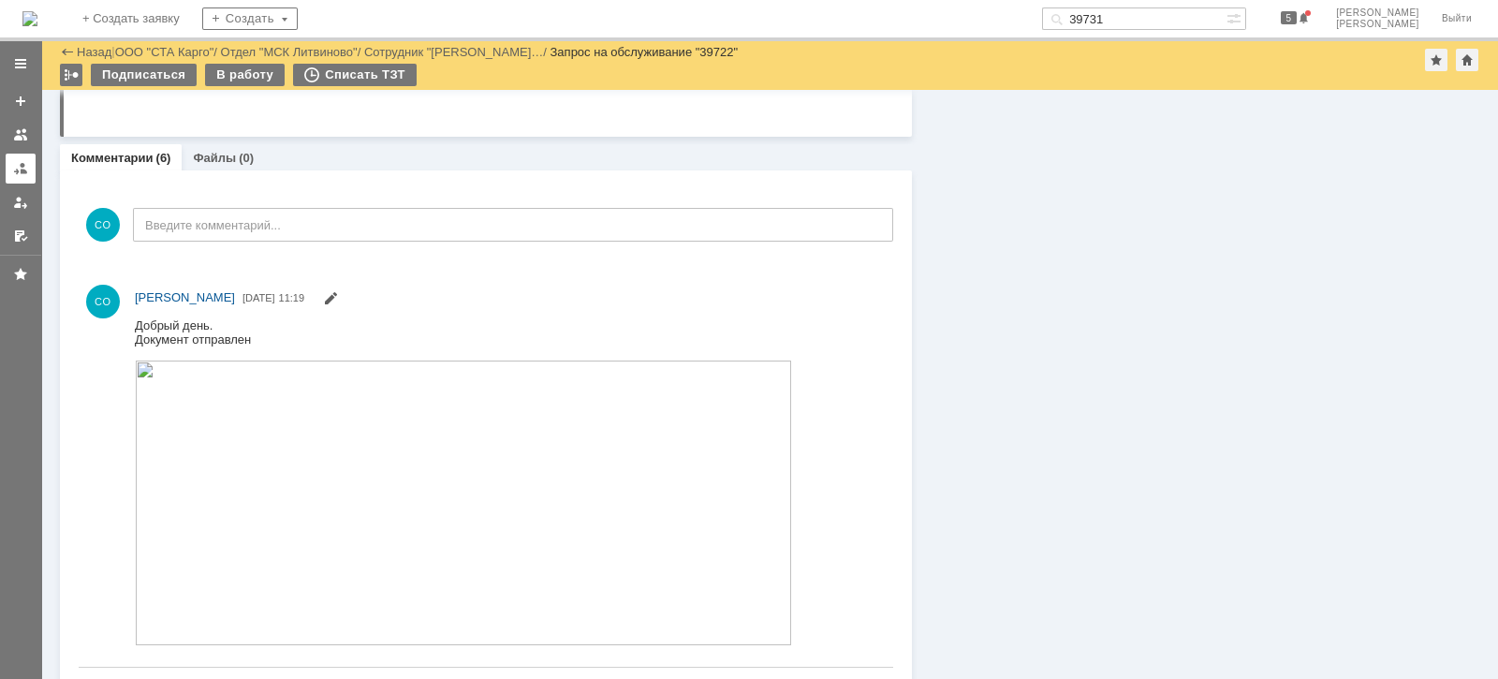
click at [23, 173] on div at bounding box center [20, 168] width 15 height 15
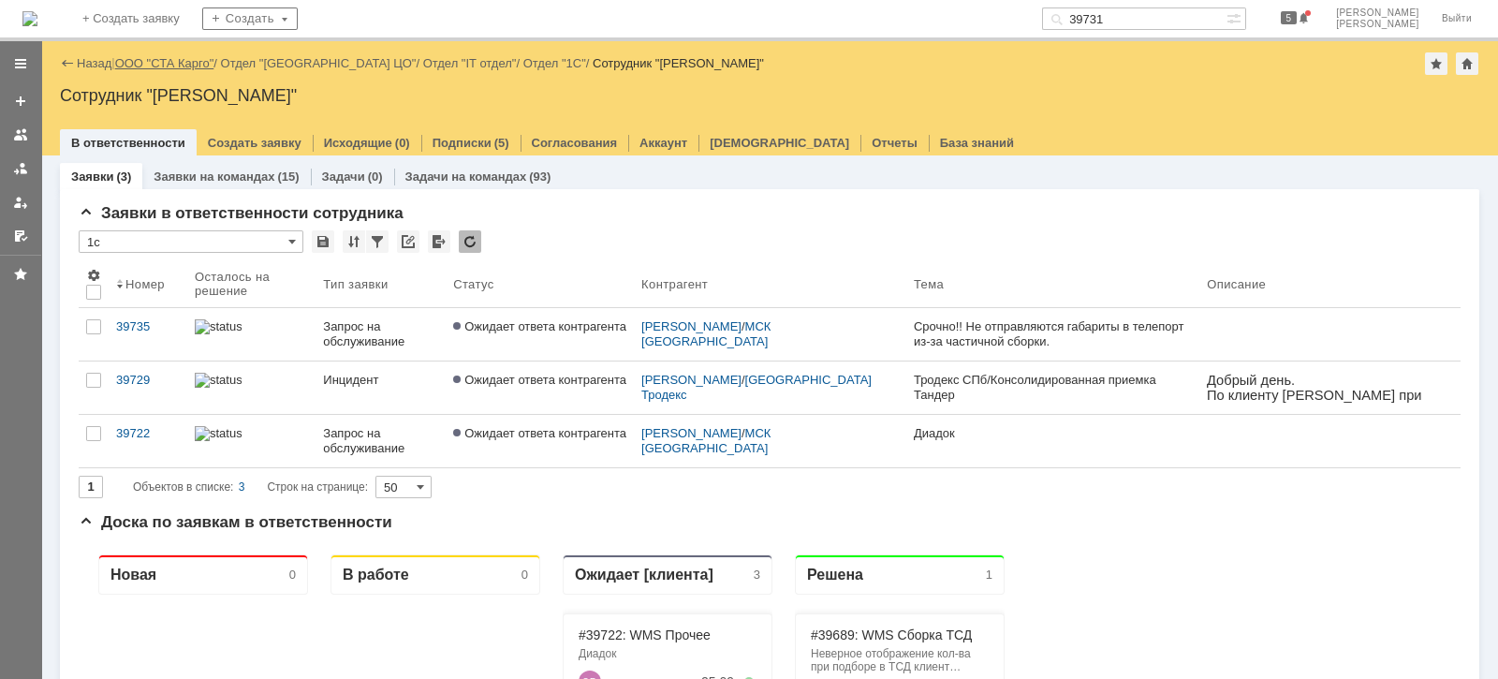
click at [171, 61] on link "ООО "СТА Карго"" at bounding box center [164, 63] width 99 height 14
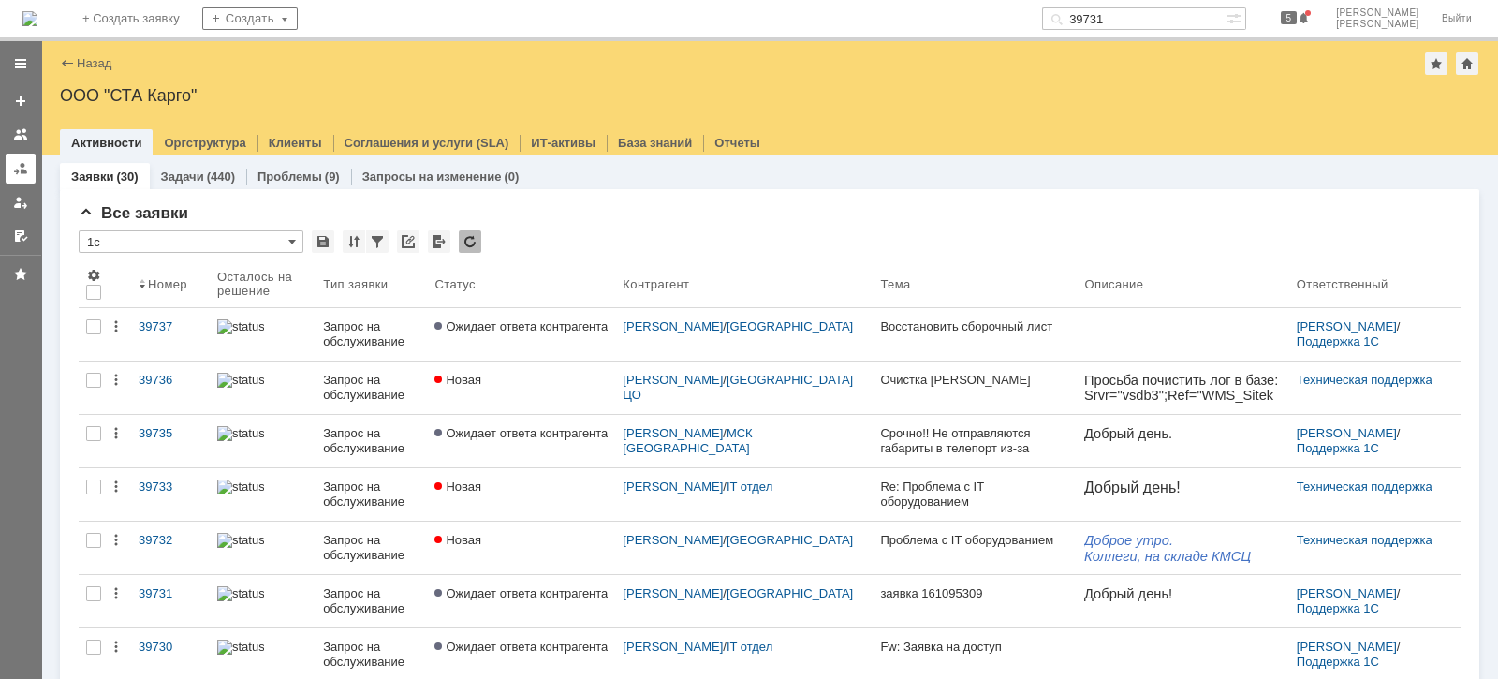
click at [22, 158] on link at bounding box center [21, 169] width 30 height 30
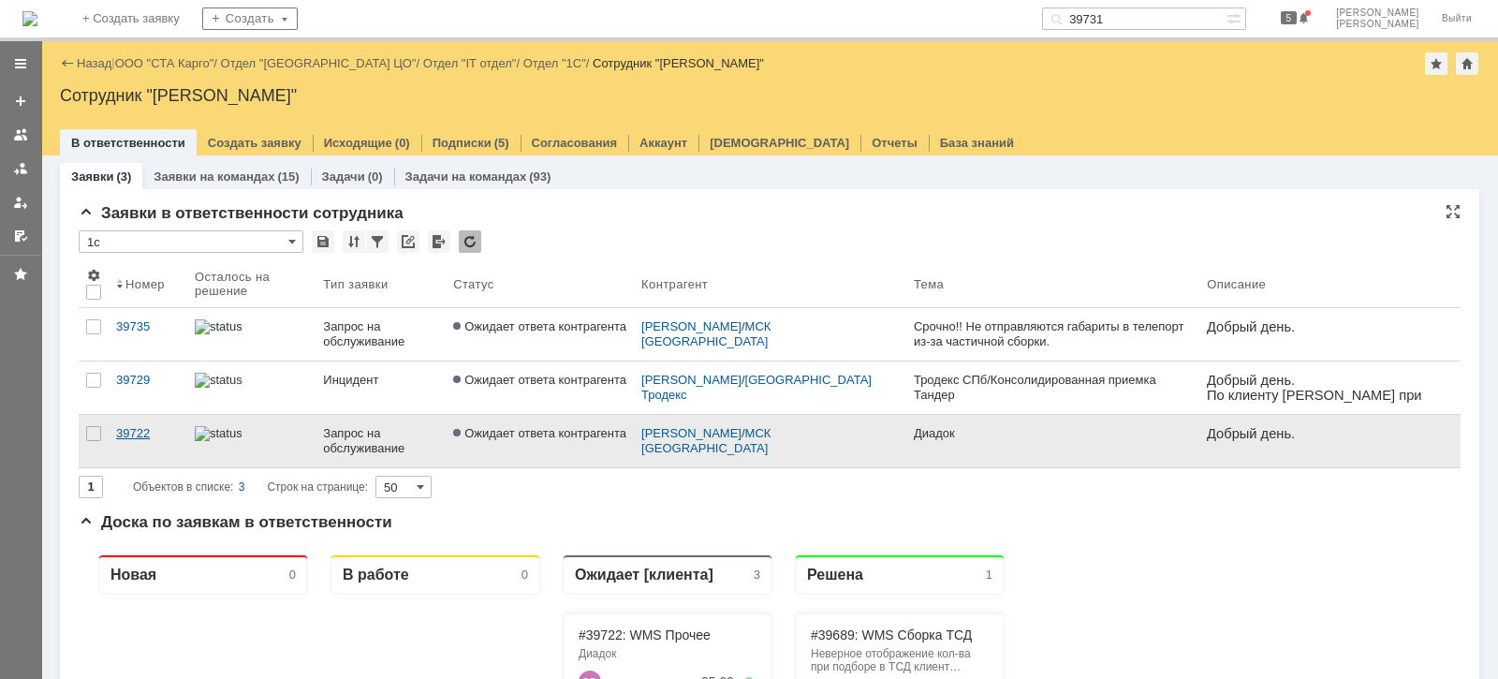
click at [169, 438] on div "39722" at bounding box center [148, 433] width 64 height 15
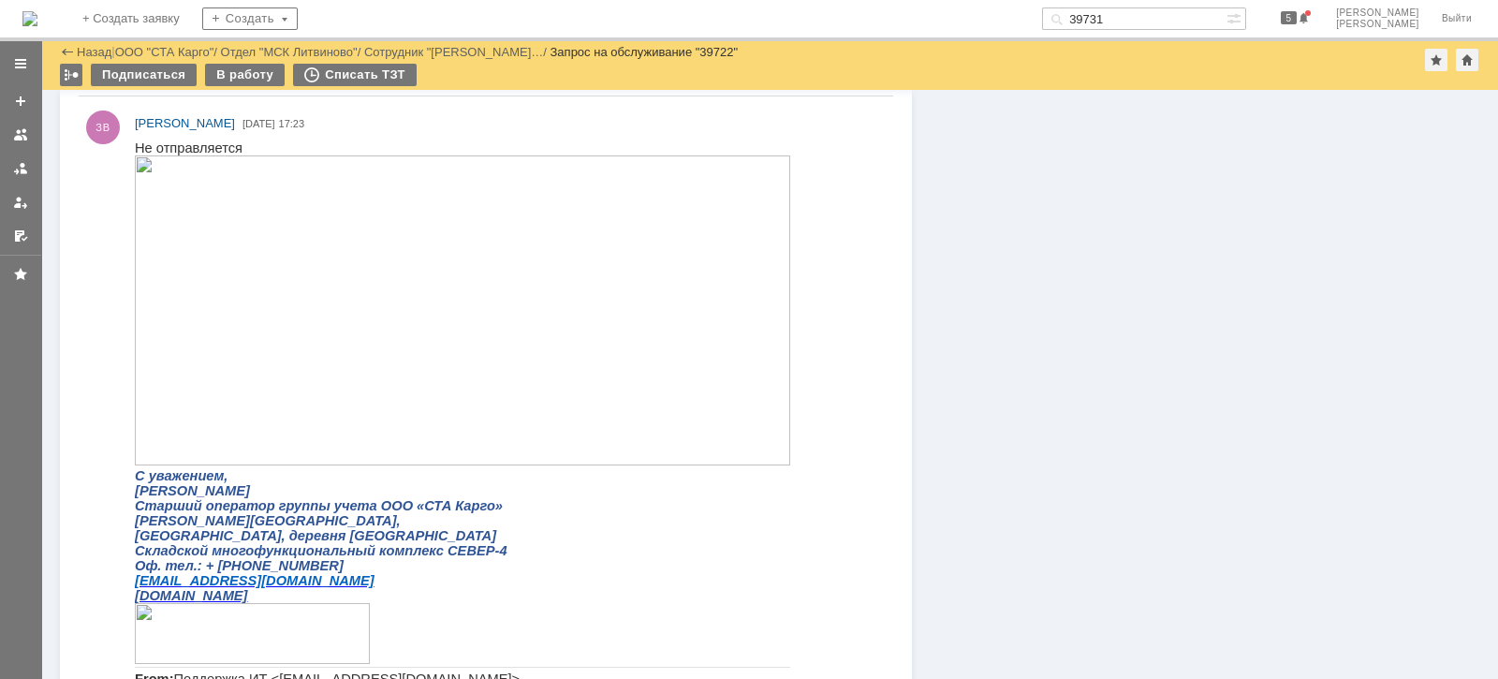
click at [346, 333] on img at bounding box center [462, 309] width 655 height 310
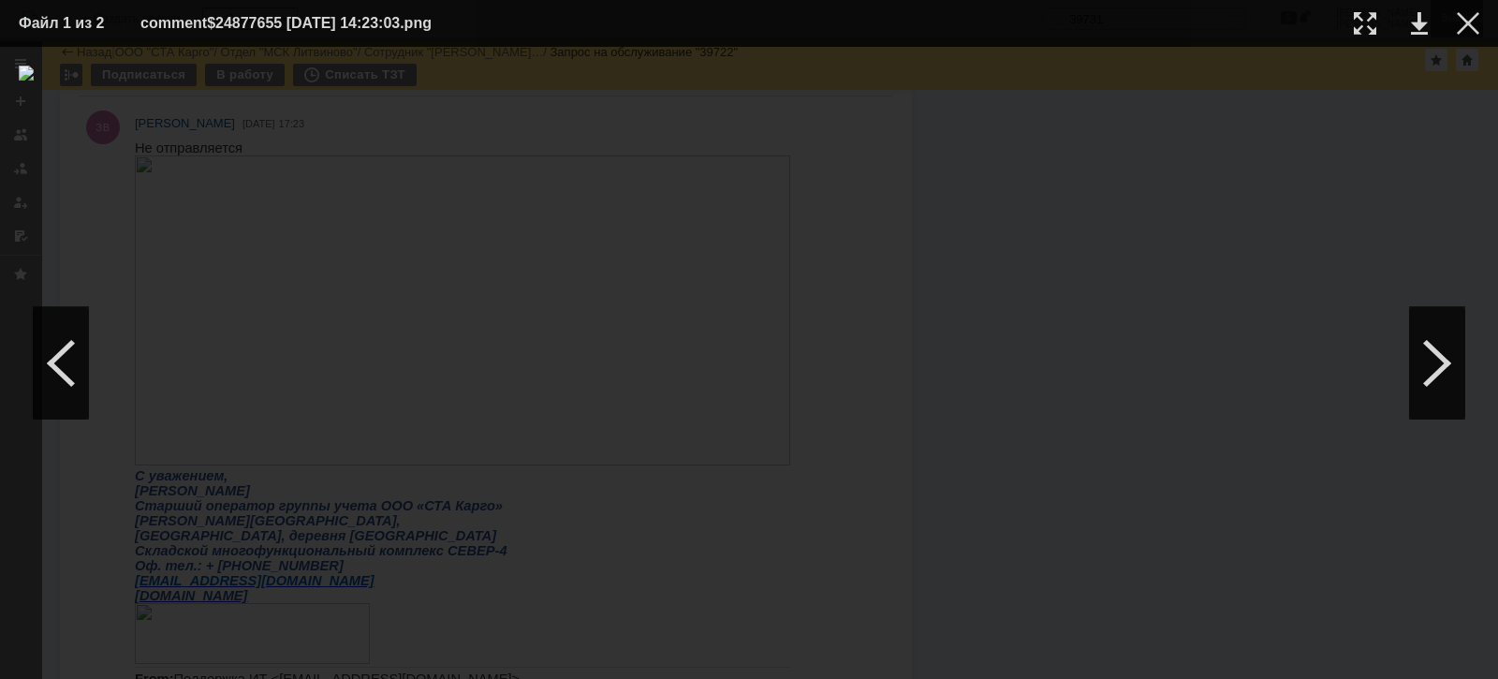
click at [1472, 28] on div at bounding box center [1468, 23] width 22 height 22
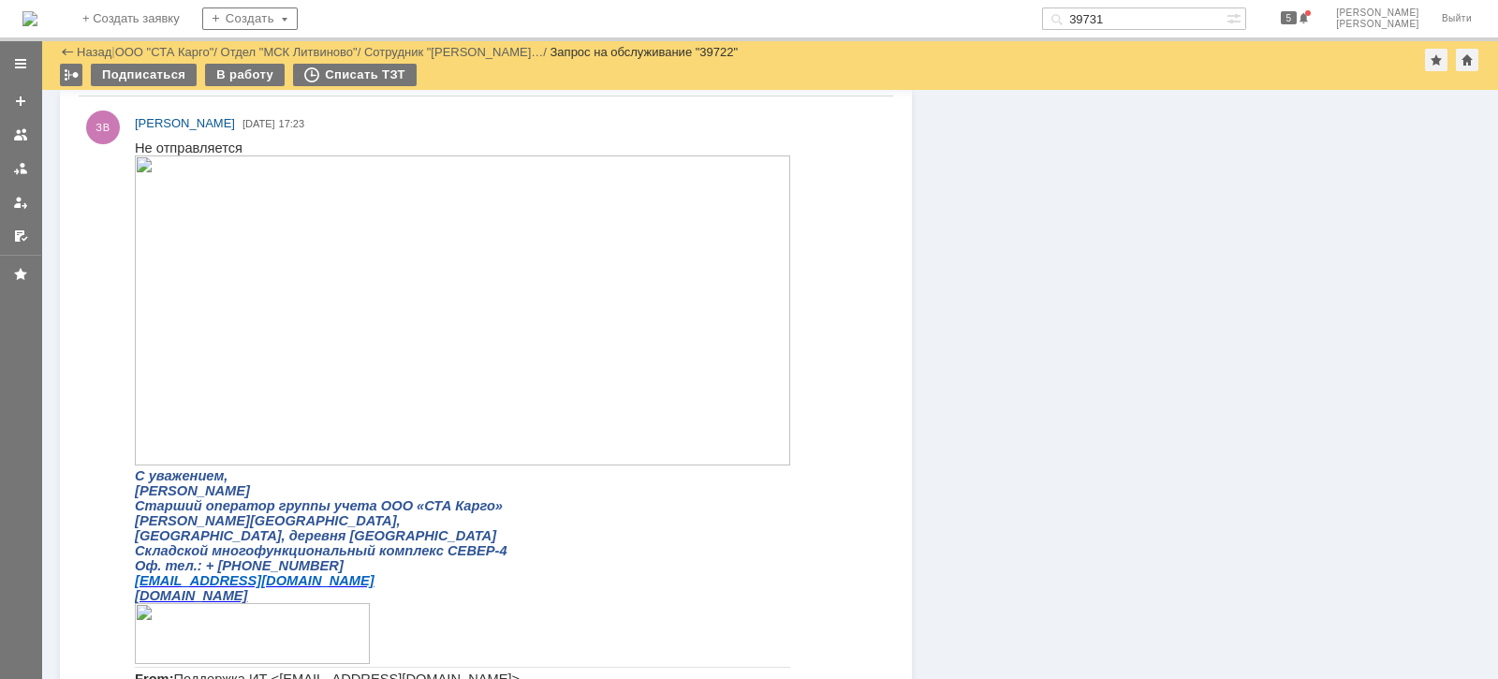
click at [423, 372] on img at bounding box center [462, 309] width 655 height 310
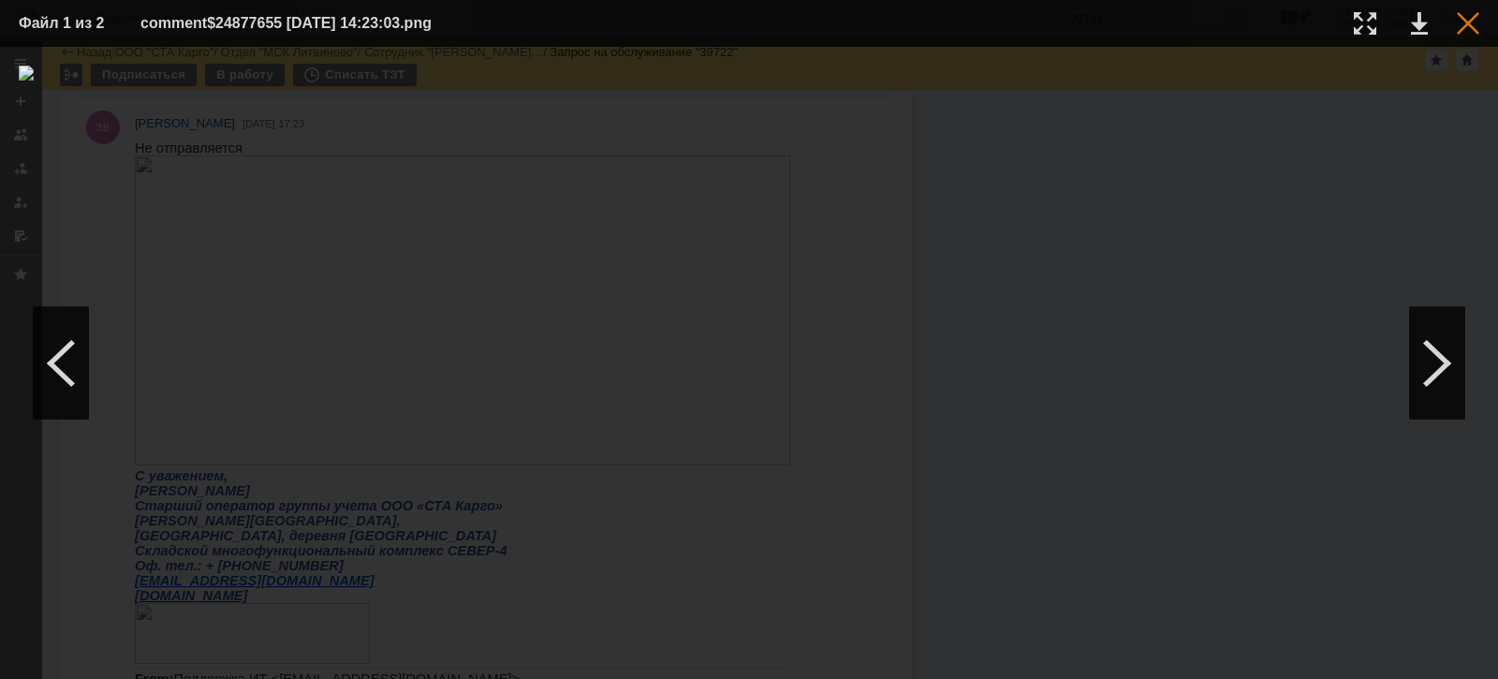
click at [1464, 17] on div at bounding box center [1468, 23] width 22 height 22
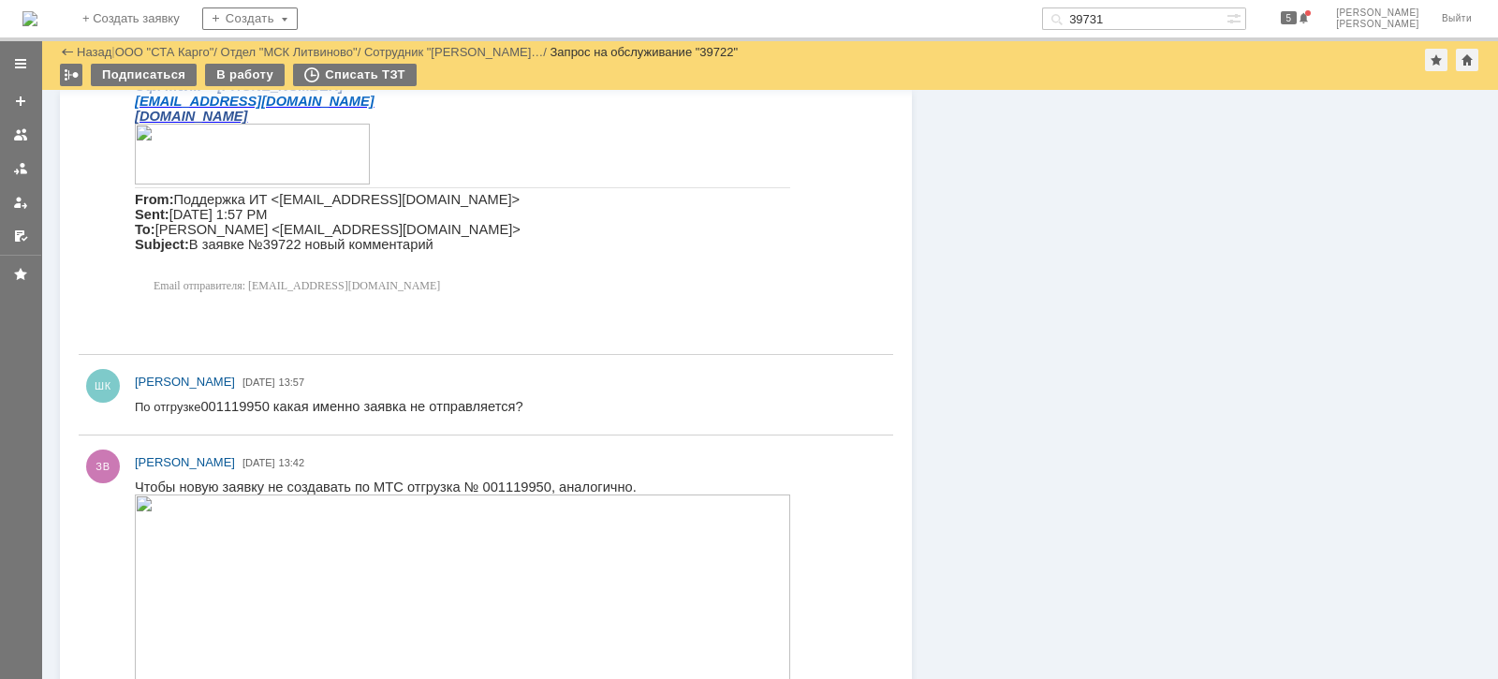
scroll to position [2692, 0]
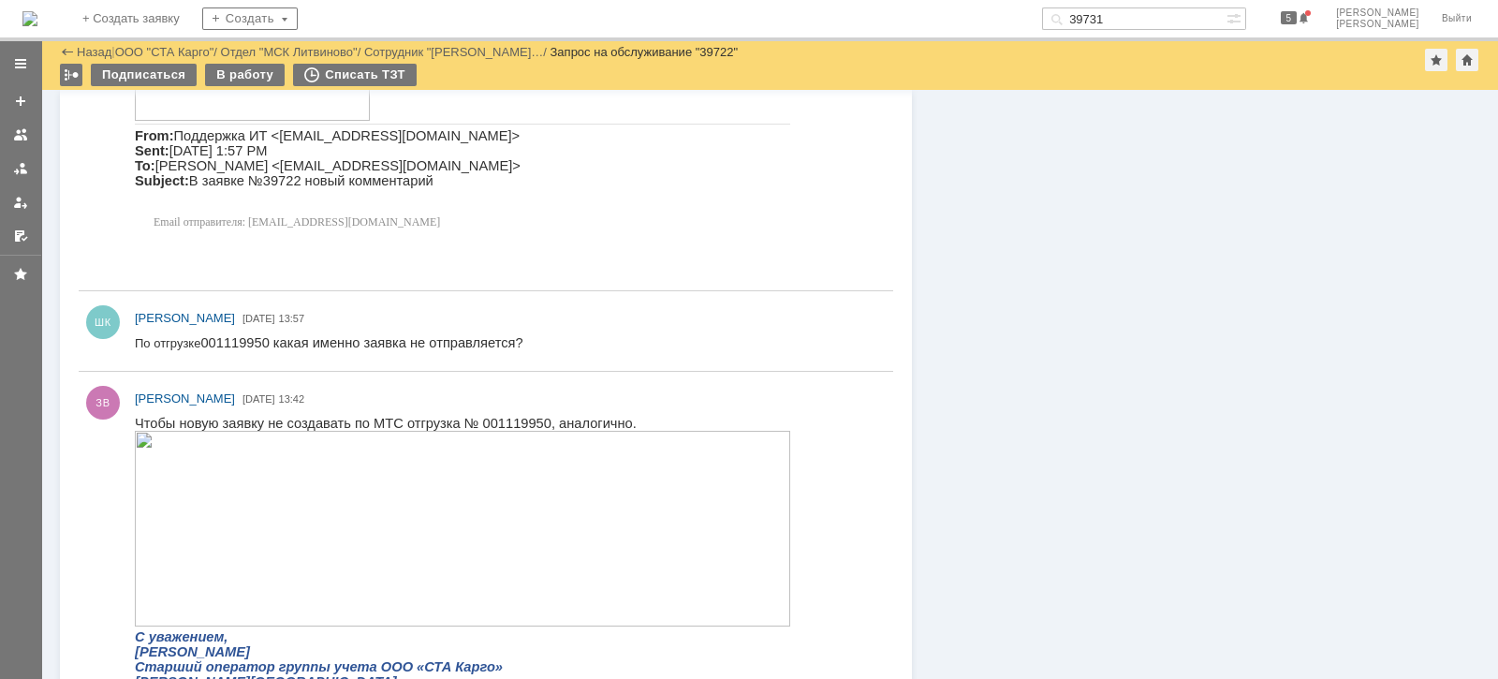
click at [244, 344] on span "001119950 какая именно заявка не отправляется?" at bounding box center [361, 341] width 322 height 15
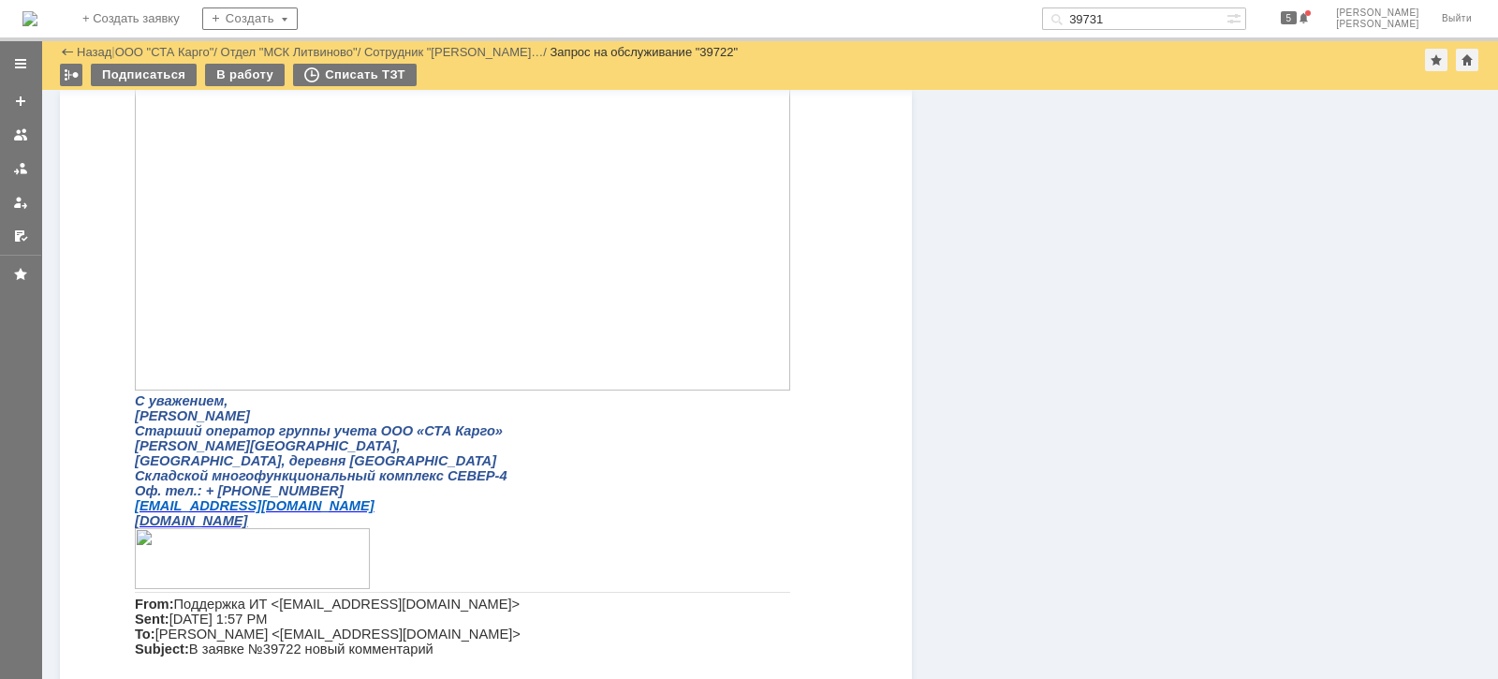
scroll to position [1990, 0]
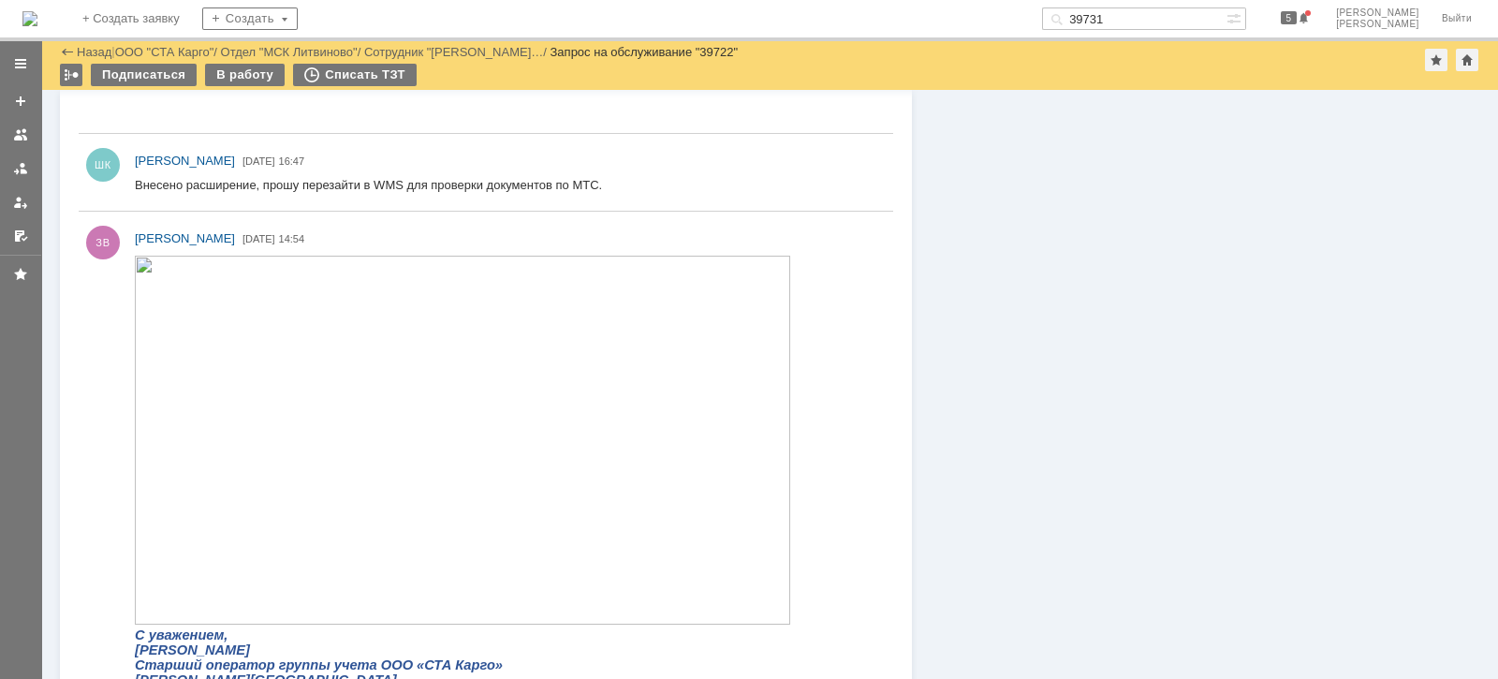
click at [404, 397] on img at bounding box center [462, 439] width 655 height 369
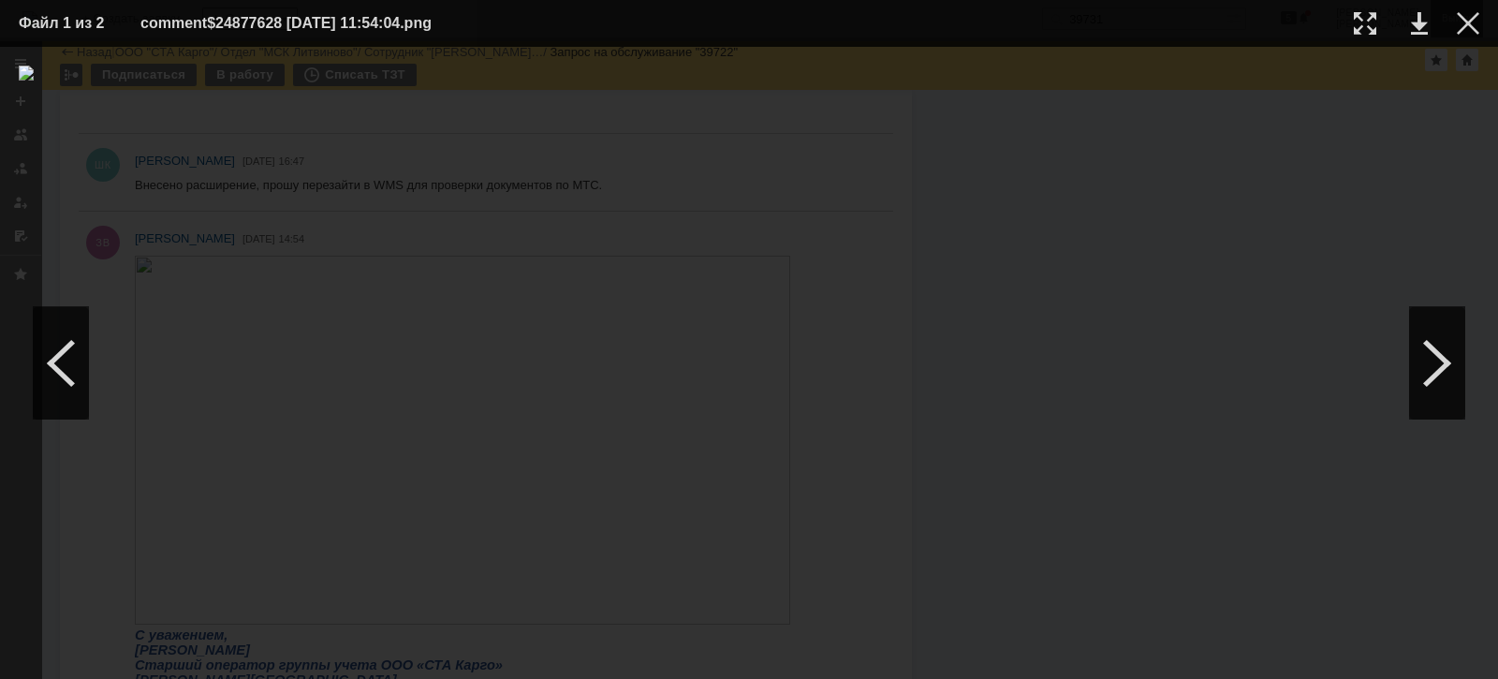
drag, startPoint x: 1475, startPoint y: 26, endPoint x: 1433, endPoint y: 29, distance: 42.2
click at [1475, 26] on div at bounding box center [1468, 23] width 22 height 22
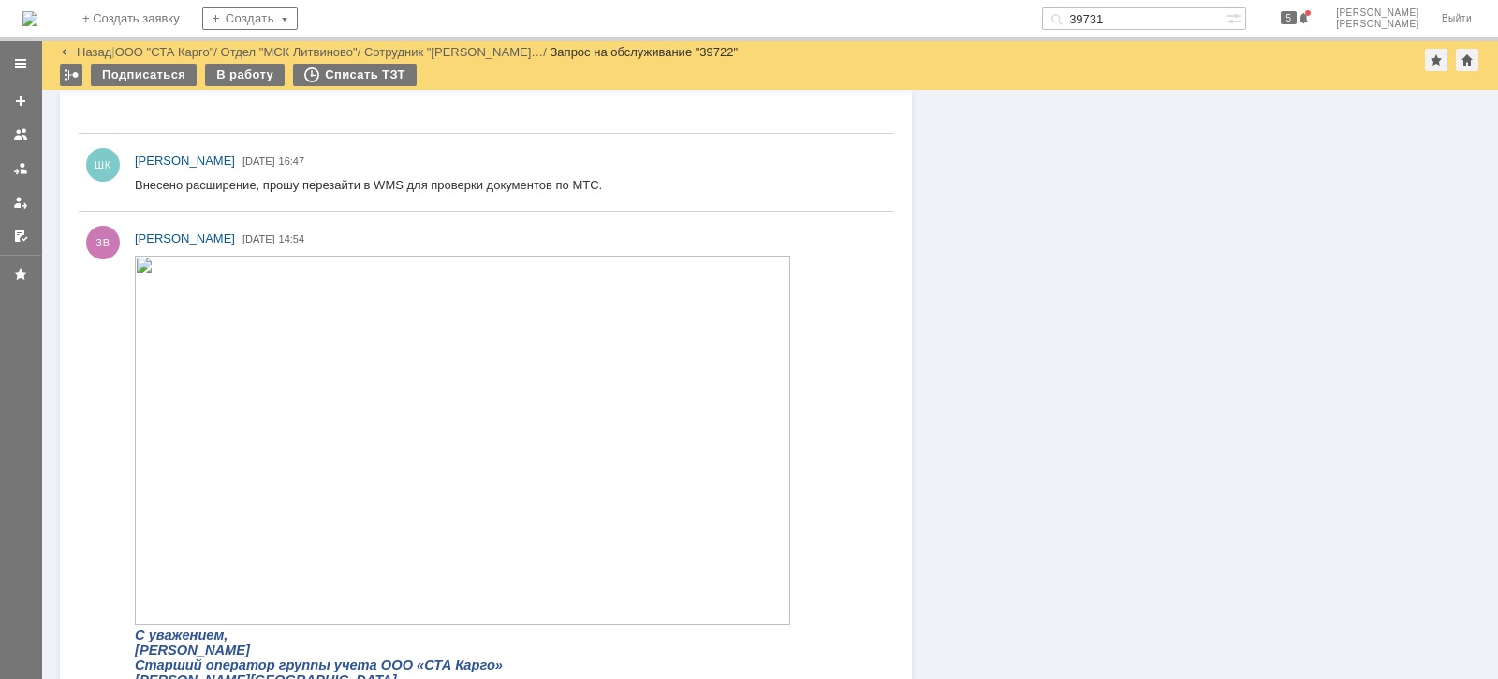
click at [505, 318] on img at bounding box center [462, 439] width 655 height 369
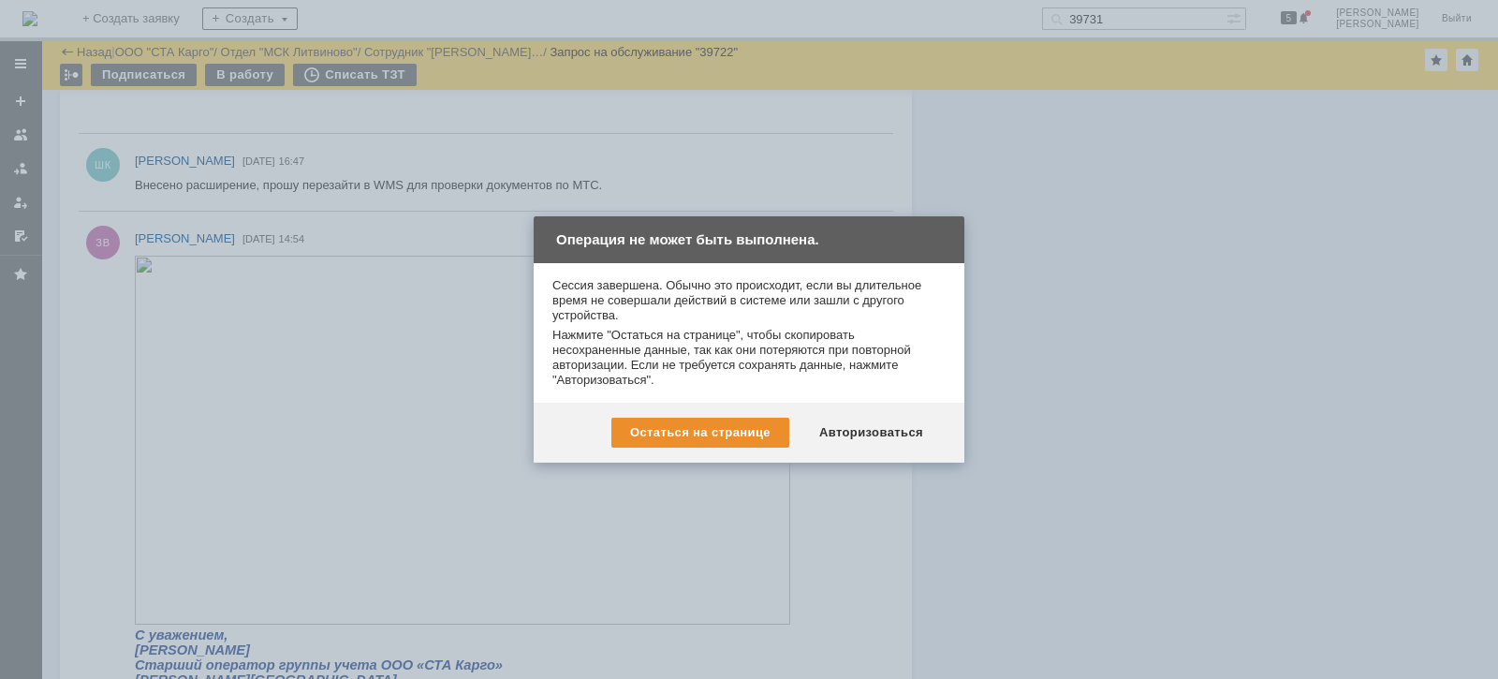
click at [478, 329] on div at bounding box center [749, 339] width 1498 height 679
click at [884, 426] on div "Авторизоваться" at bounding box center [871, 433] width 141 height 30
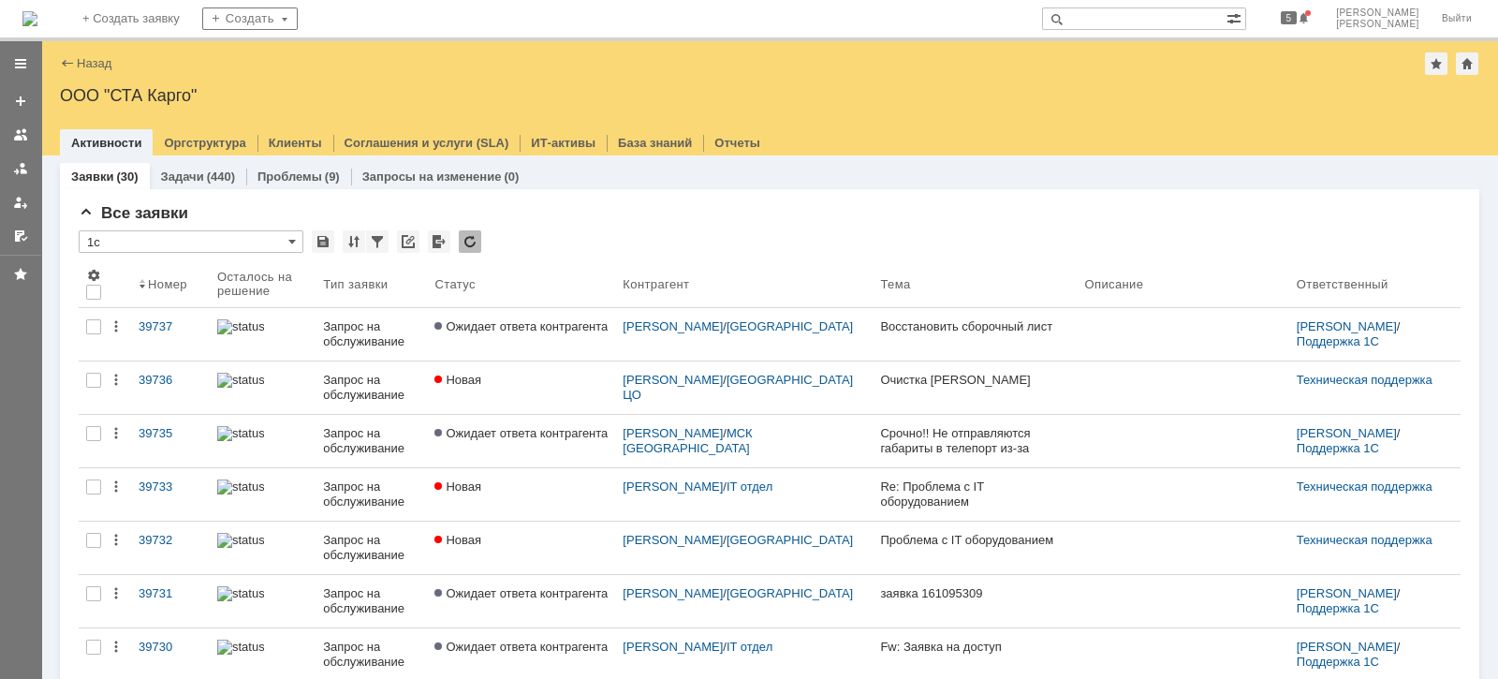
click at [1156, 14] on input "text" at bounding box center [1134, 18] width 184 height 22
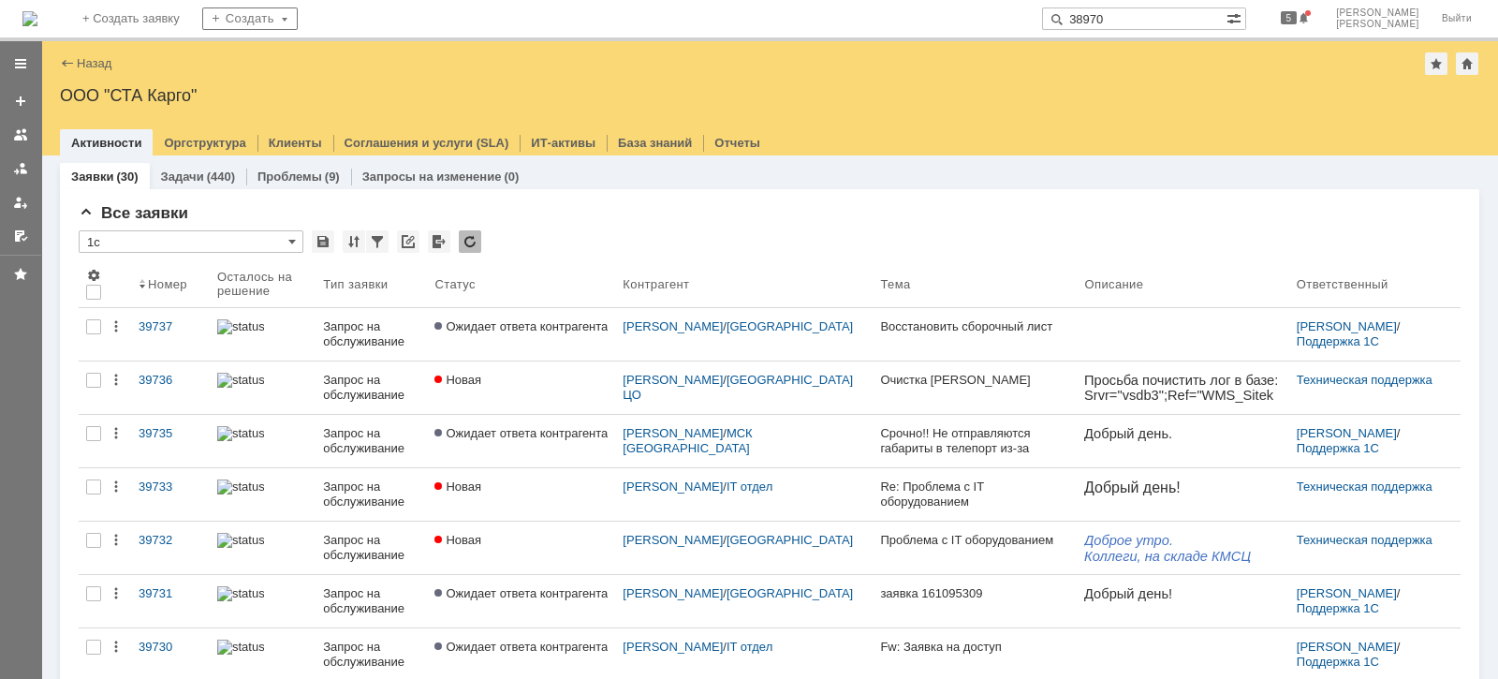
type input "38970"
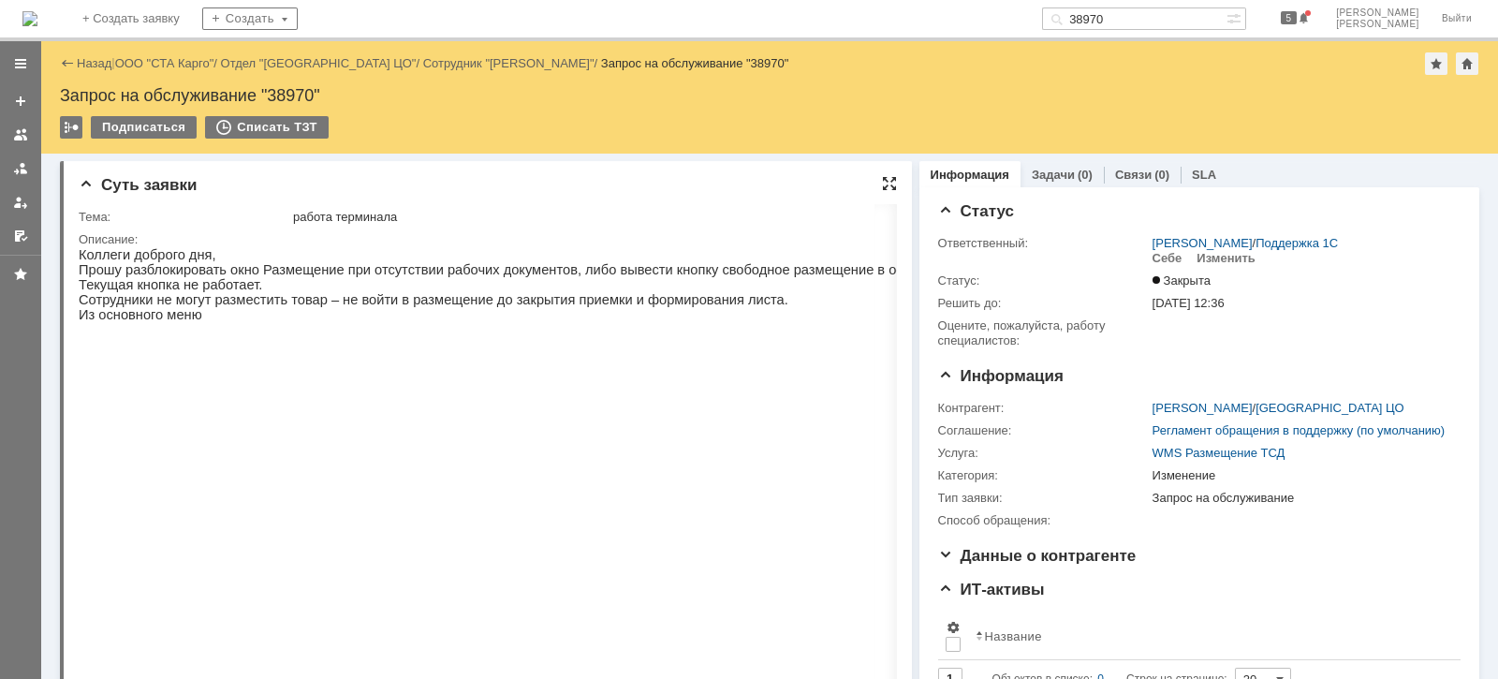
click at [882, 181] on div at bounding box center [889, 183] width 15 height 15
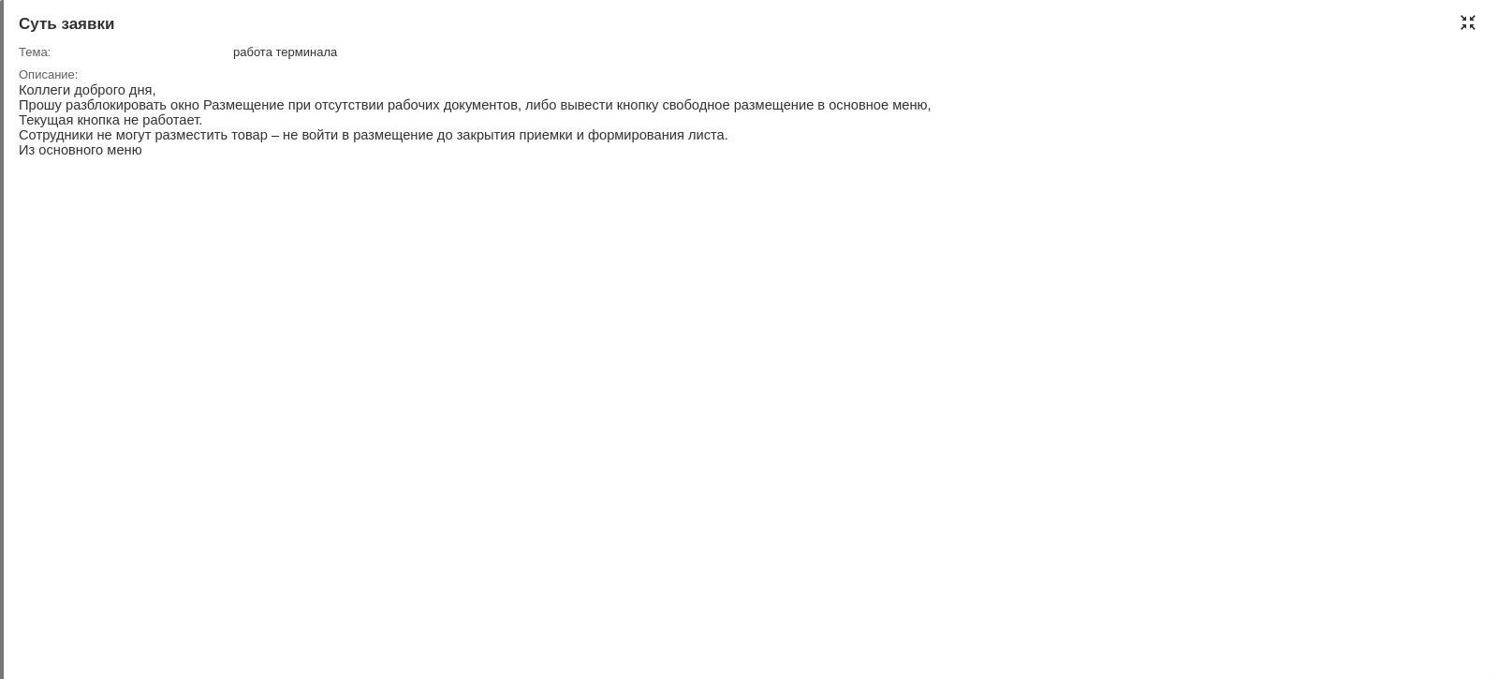
click at [1462, 16] on div at bounding box center [1468, 22] width 15 height 15
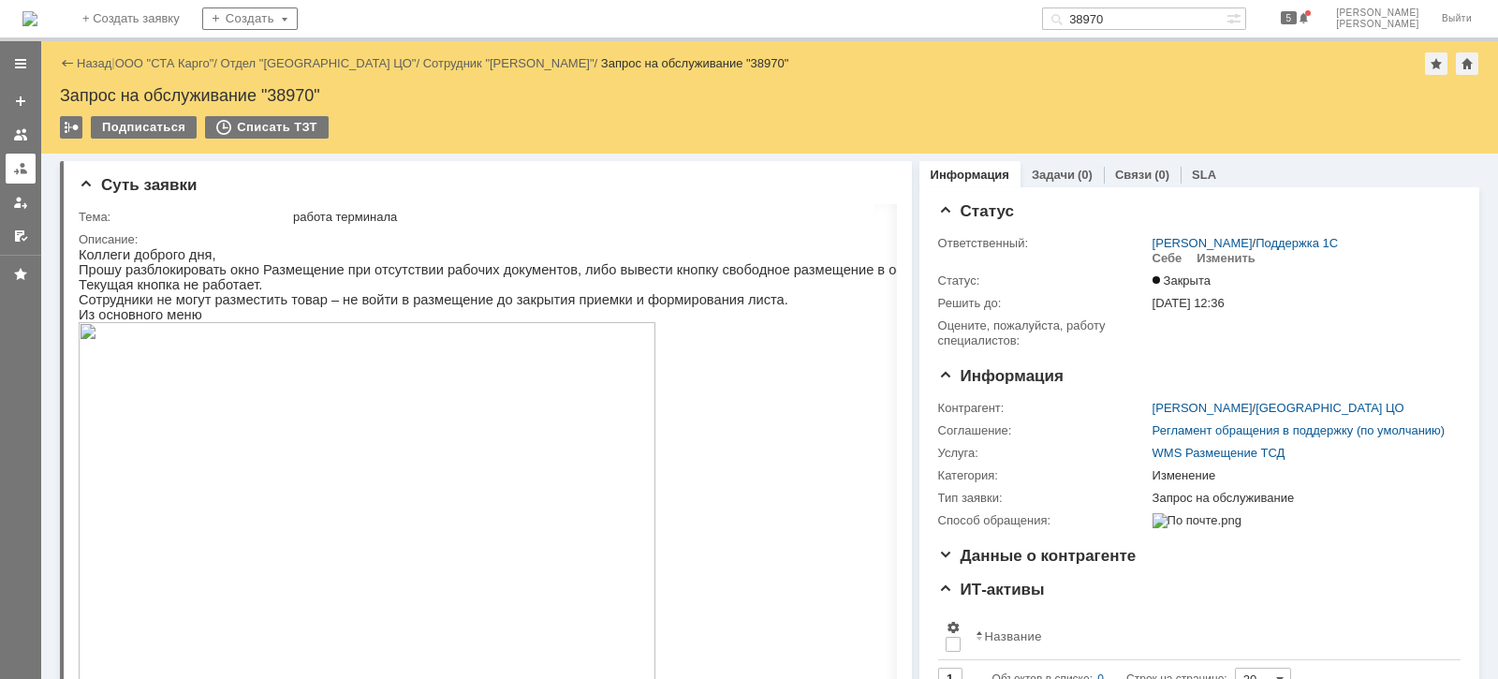
click at [14, 163] on div at bounding box center [20, 168] width 15 height 15
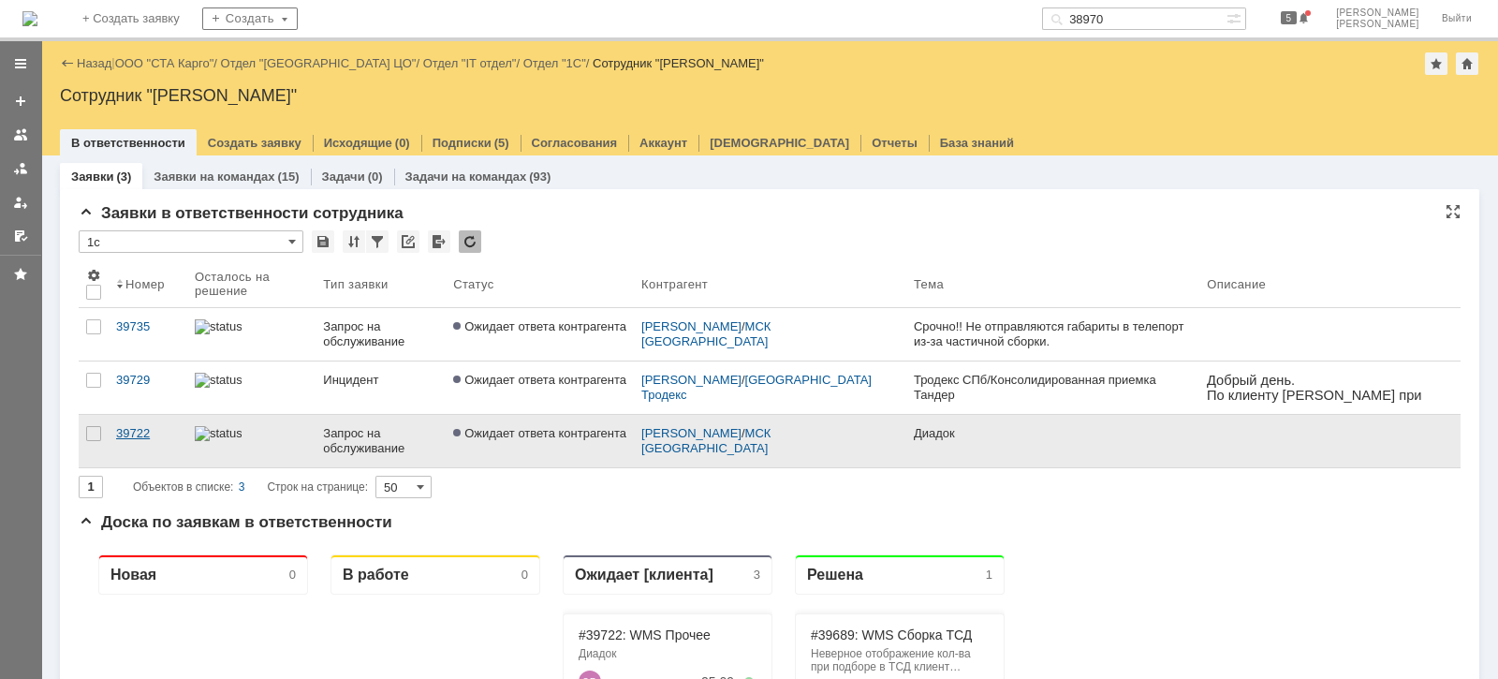
click at [148, 437] on div "39722" at bounding box center [148, 433] width 64 height 15
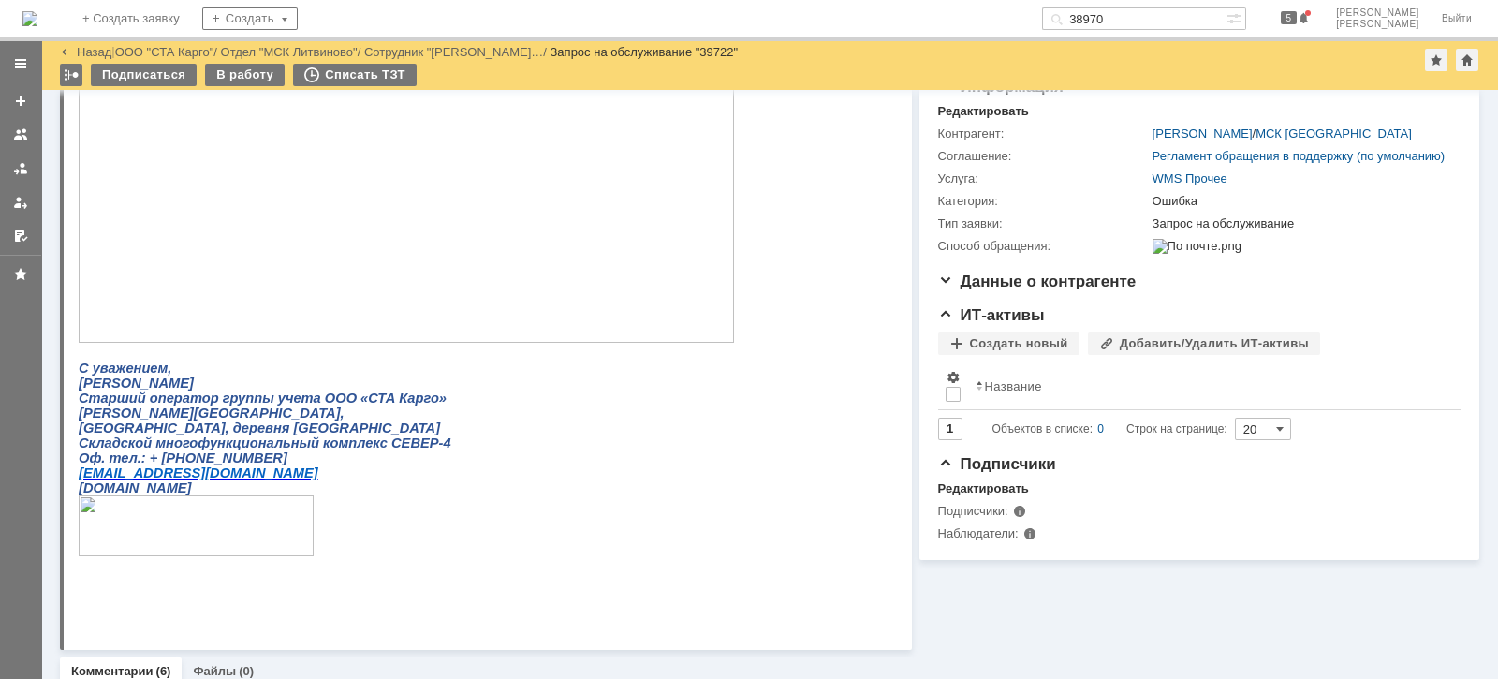
scroll to position [351, 0]
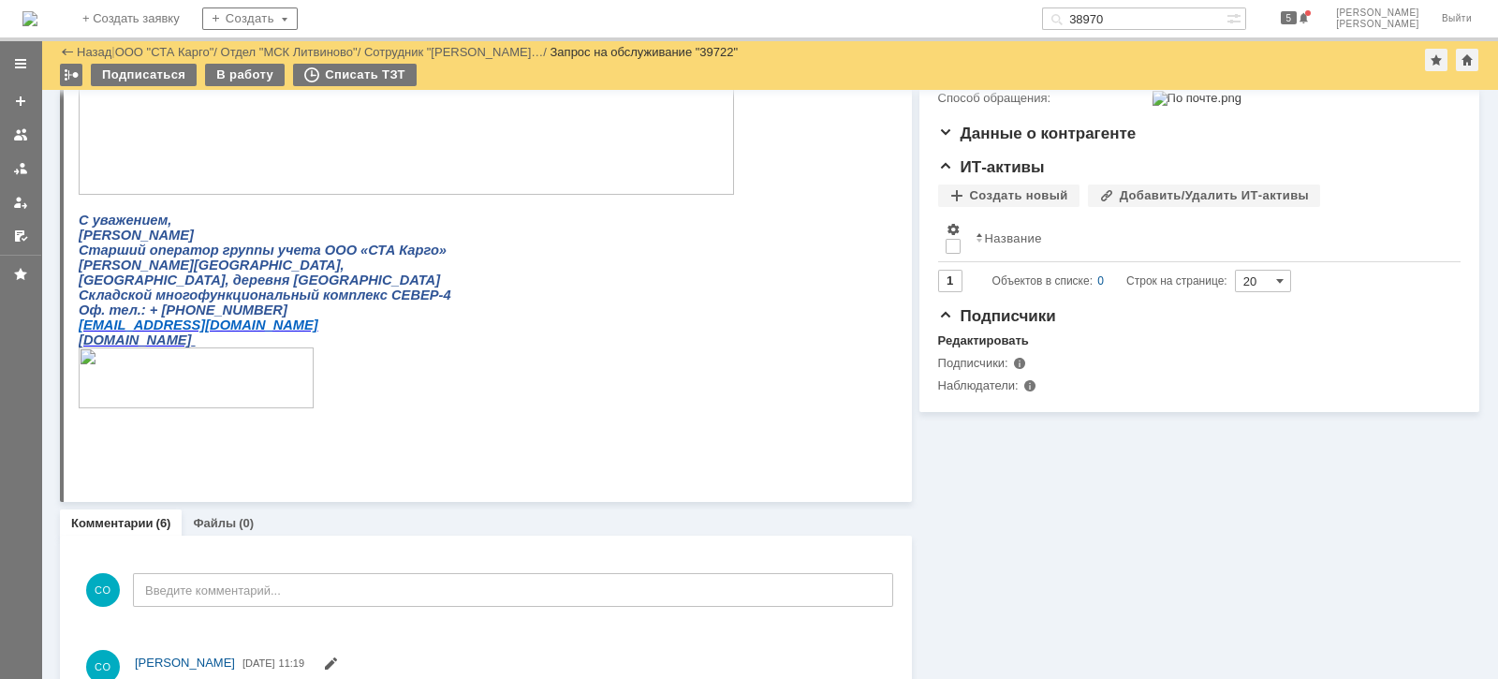
click at [446, 123] on img at bounding box center [406, 50] width 655 height 287
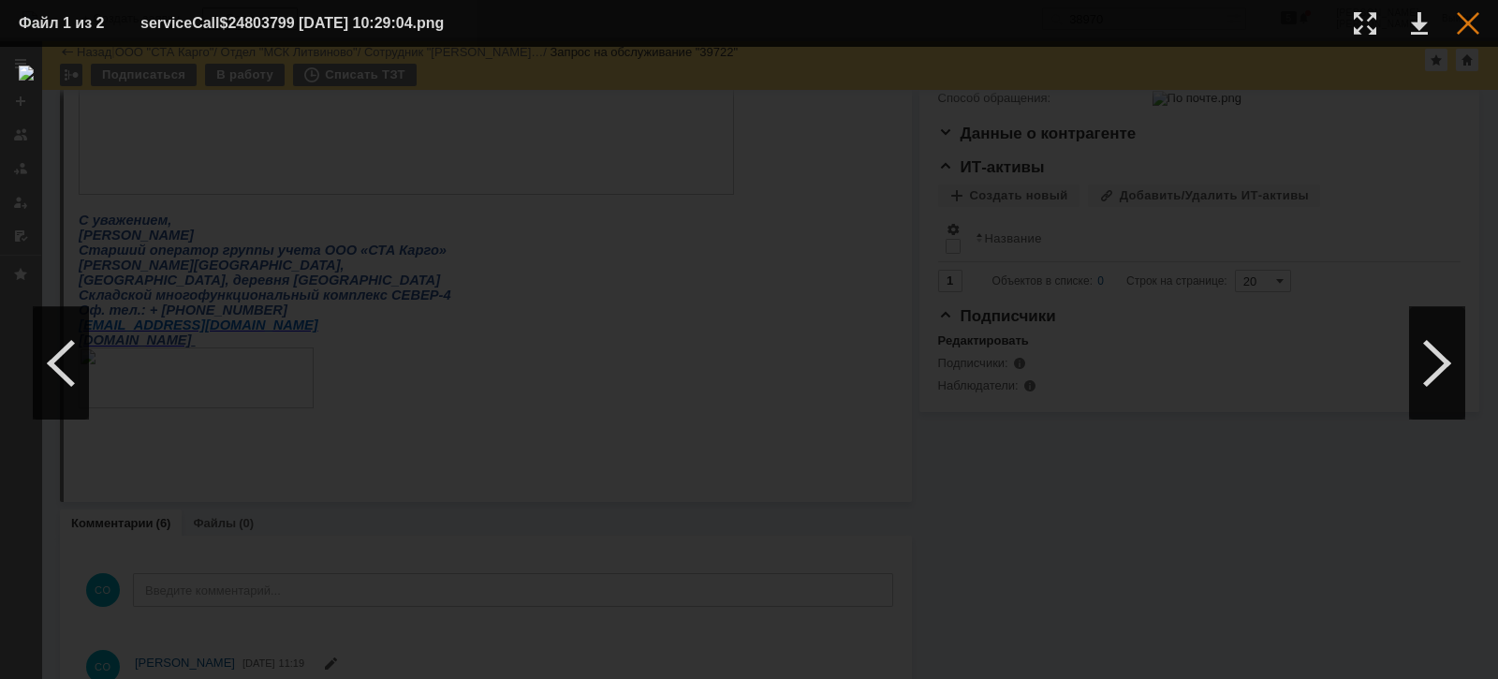
click at [1468, 28] on div at bounding box center [1468, 23] width 22 height 22
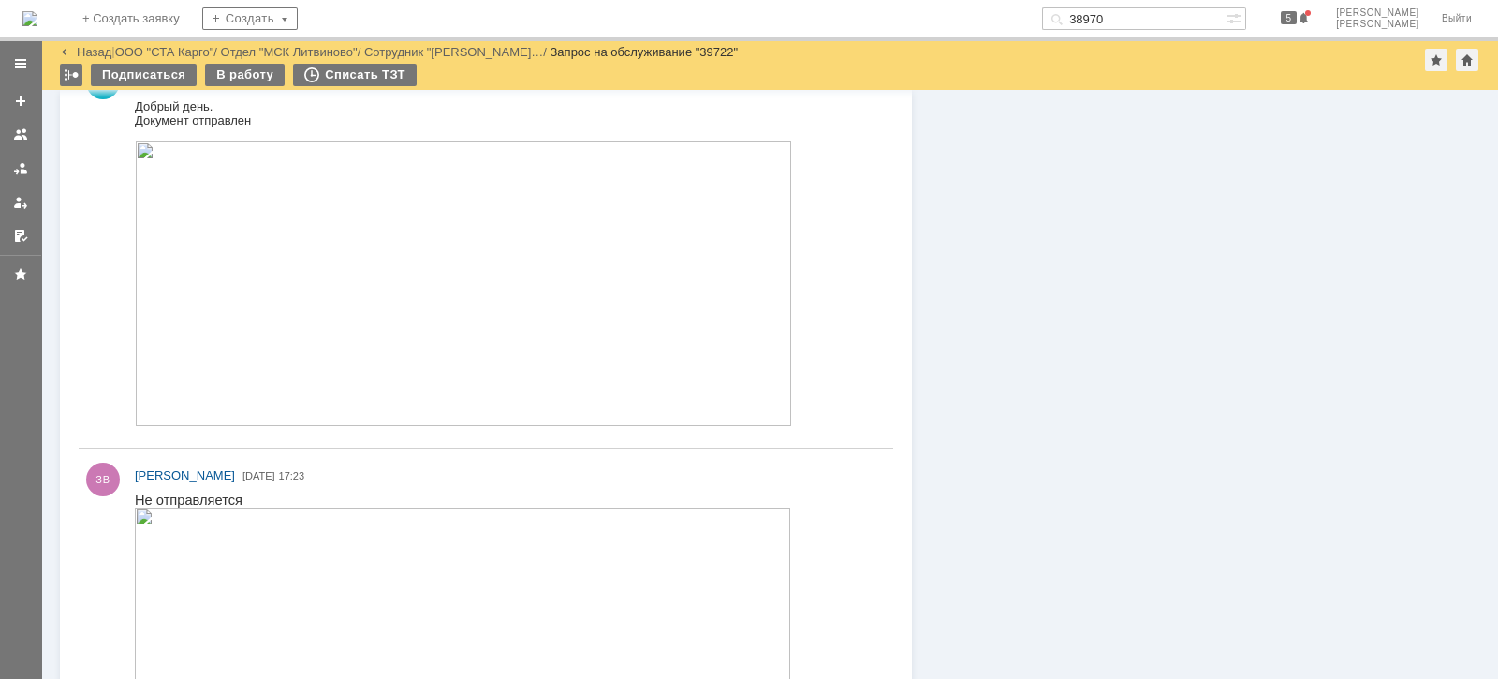
scroll to position [1287, 0]
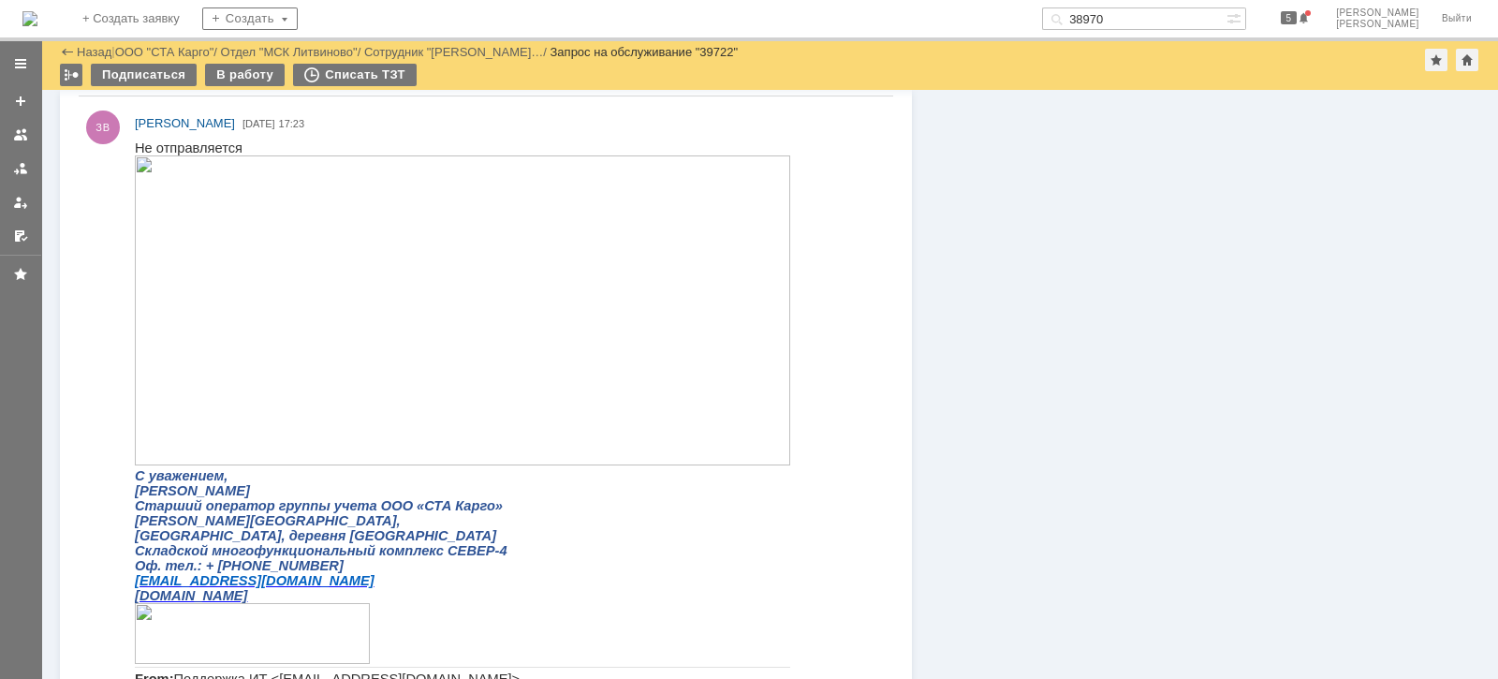
click at [384, 340] on img at bounding box center [462, 309] width 655 height 310
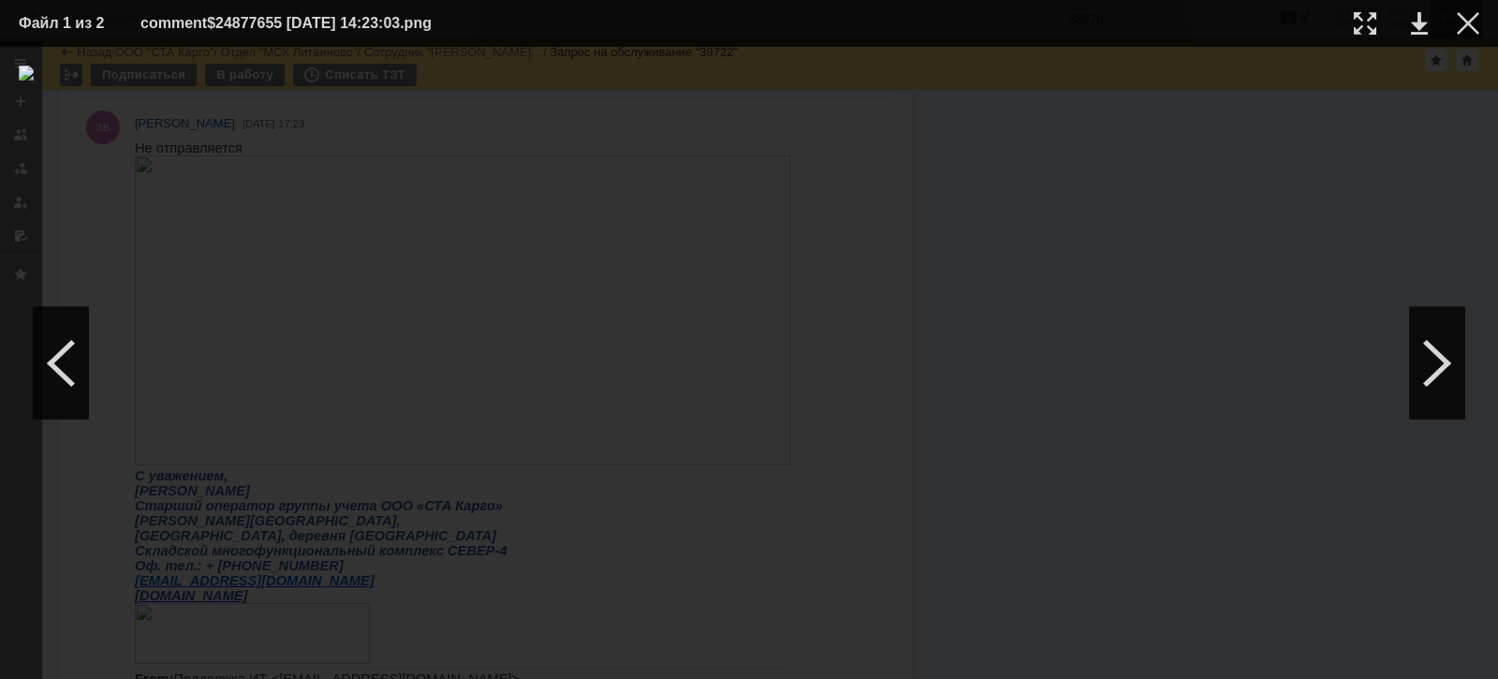
click at [1460, 26] on div at bounding box center [1468, 23] width 22 height 22
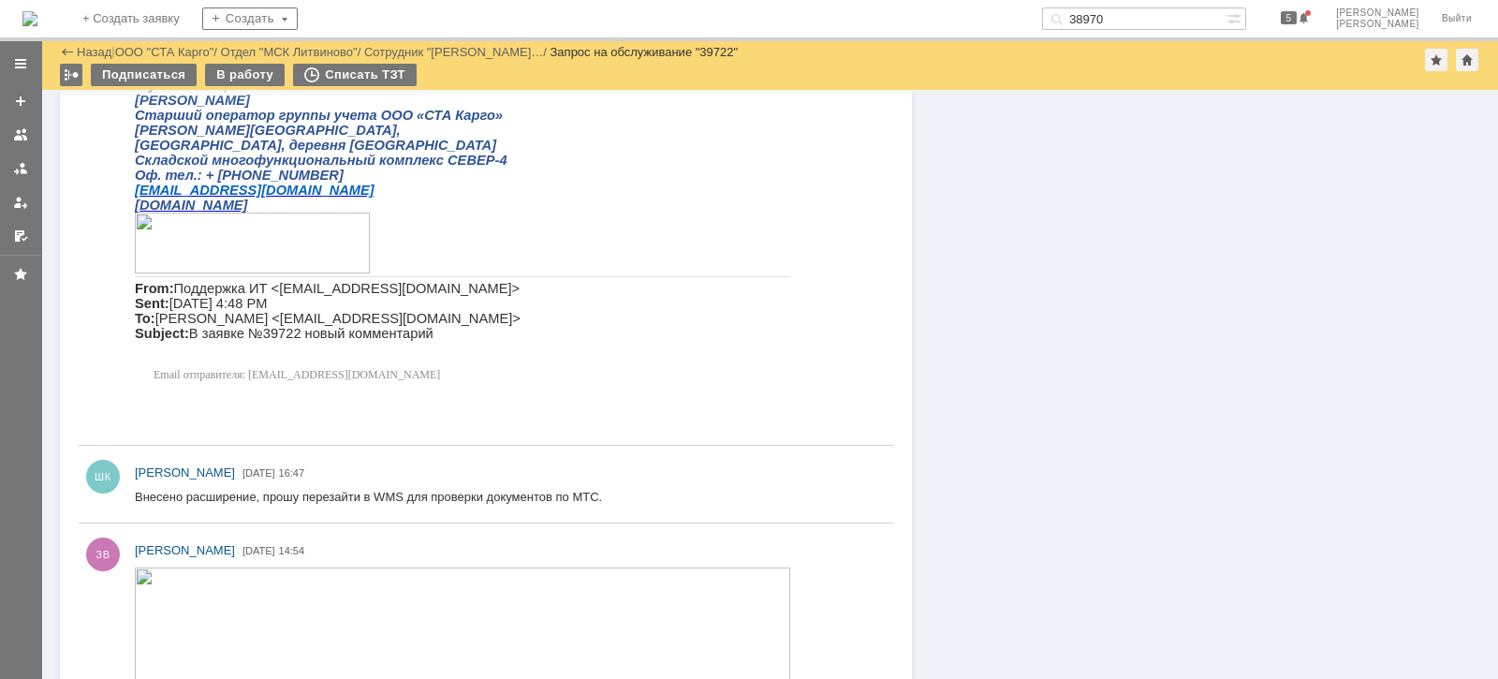
scroll to position [1755, 0]
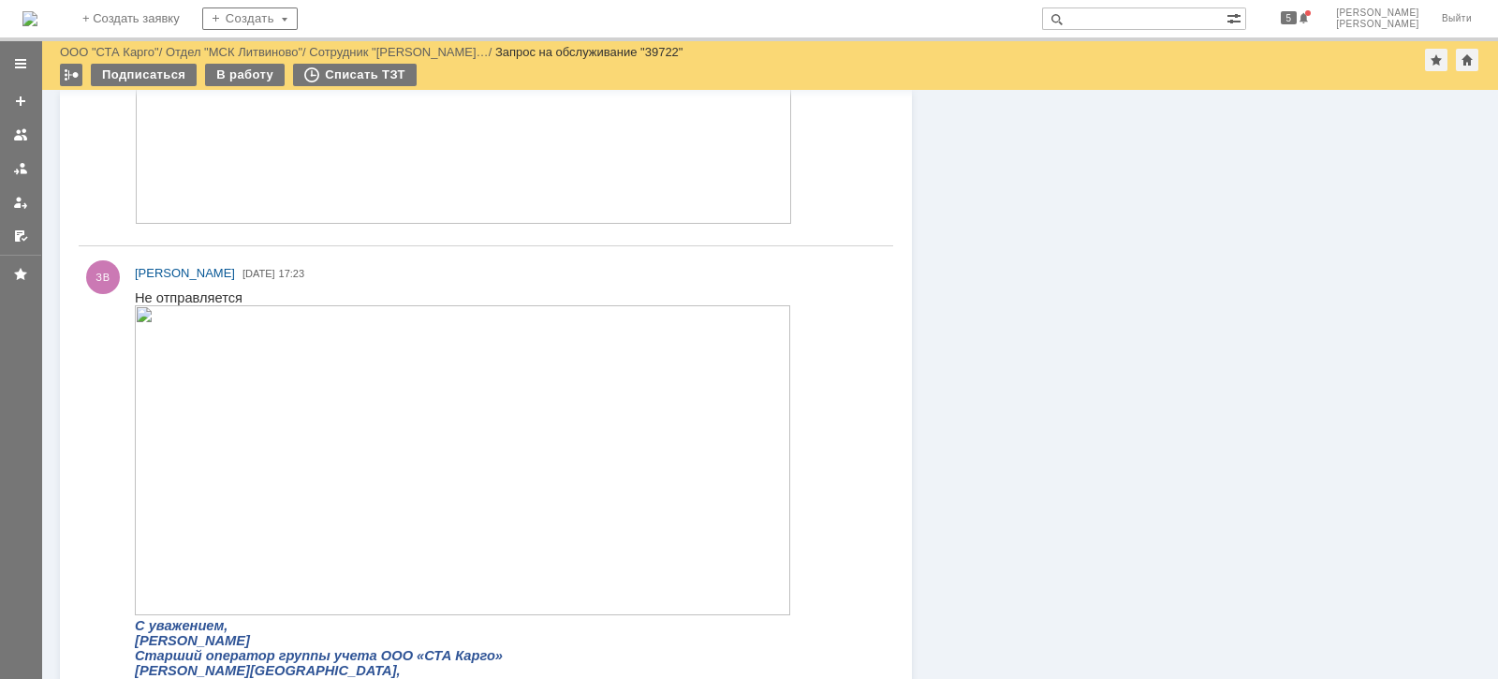
scroll to position [1170, 0]
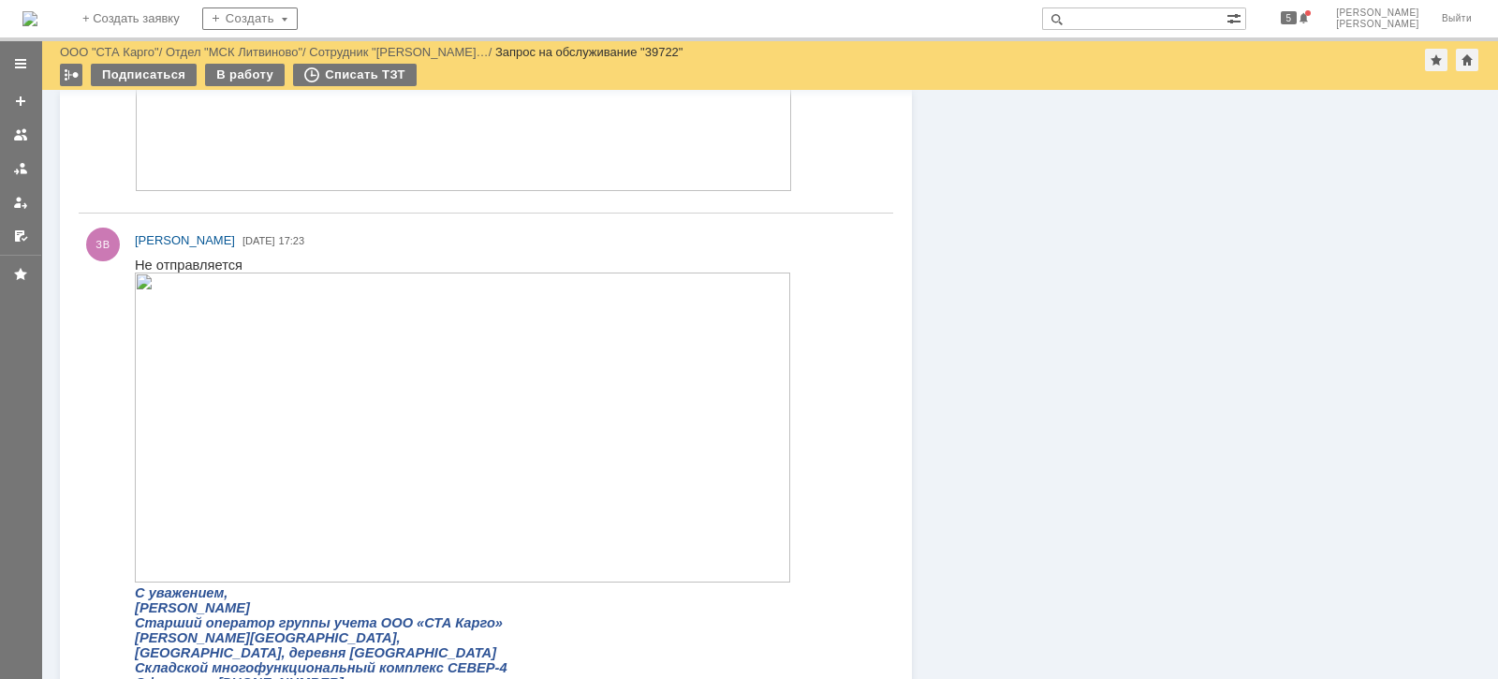
click at [410, 442] on img at bounding box center [462, 427] width 655 height 310
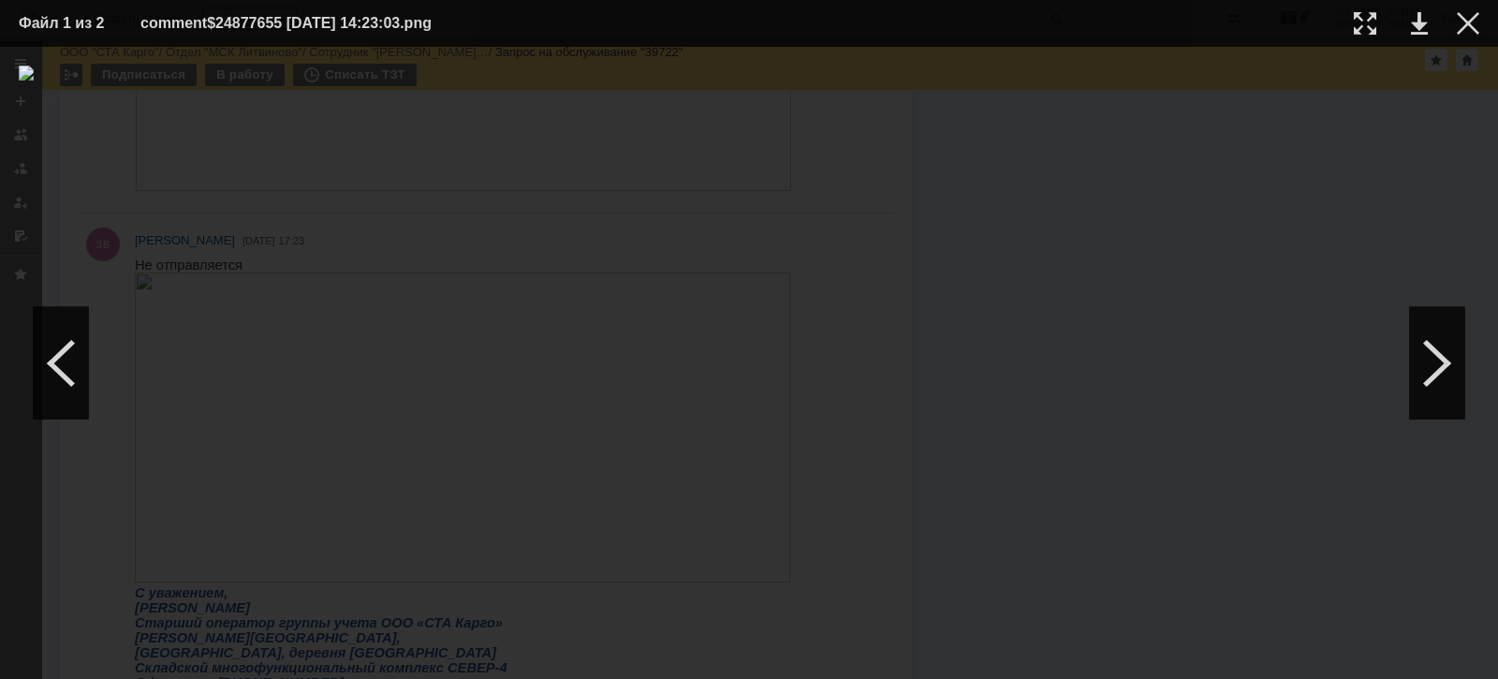
click at [1469, 140] on div at bounding box center [749, 363] width 1461 height 595
click at [1166, 18] on td "comment$24877655 [DATE] 14:23:03.png" at bounding box center [732, 23] width 1184 height 28
click at [1472, 22] on div at bounding box center [1468, 23] width 22 height 22
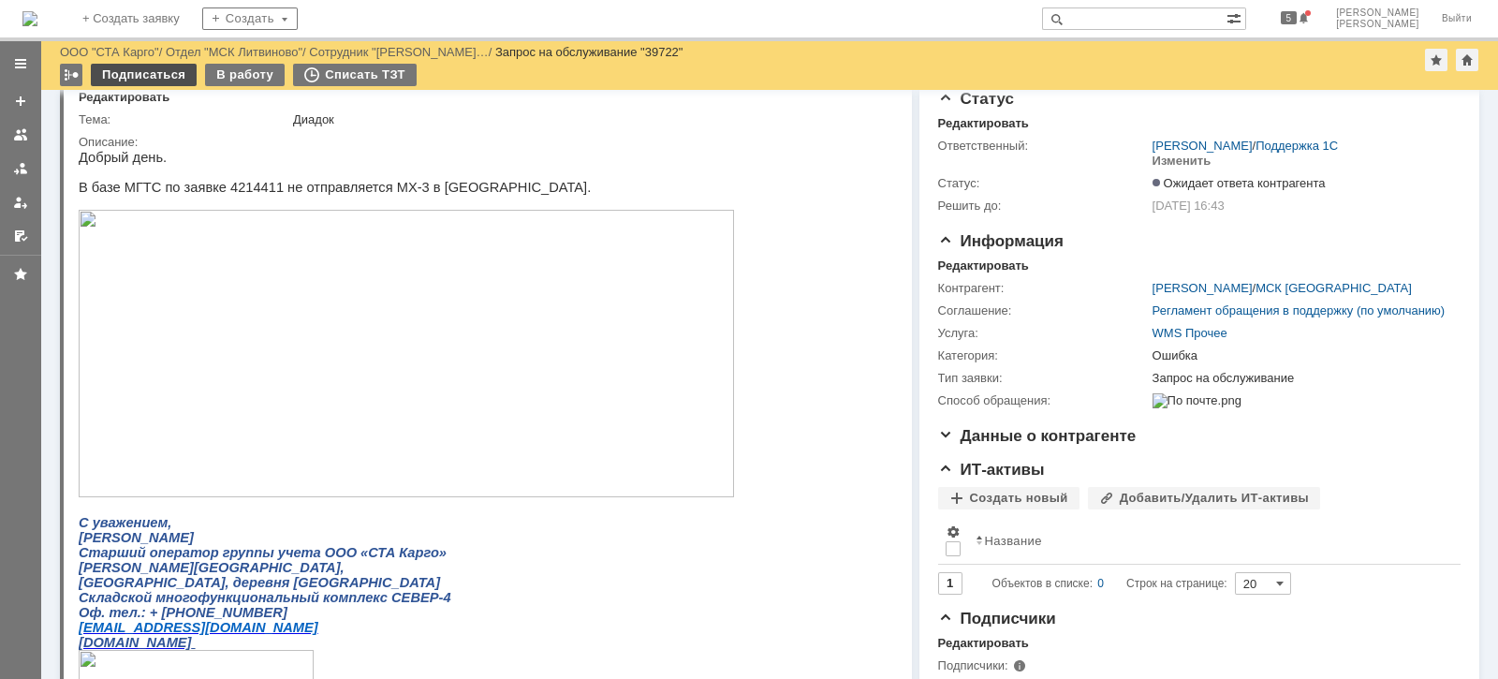
scroll to position [0, 0]
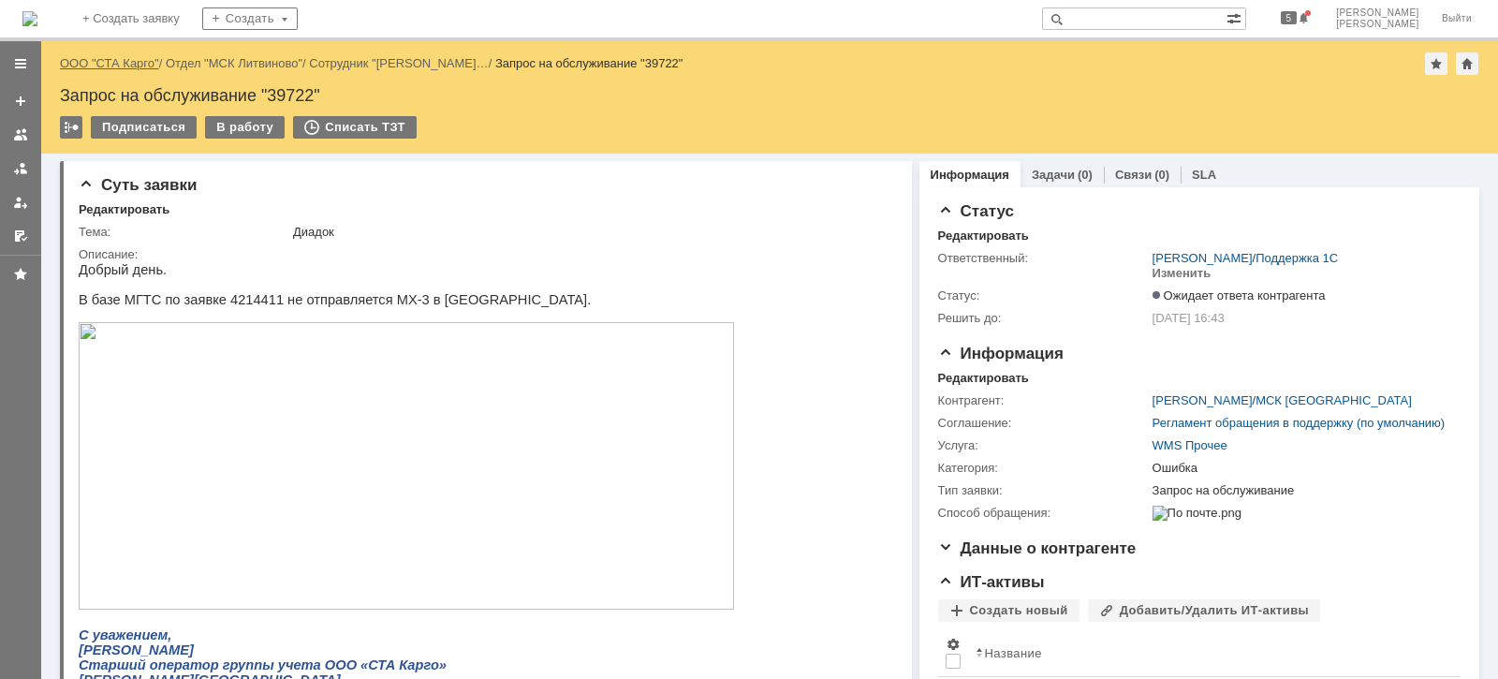
click at [125, 62] on link "ООО "СТА Карго"" at bounding box center [109, 63] width 99 height 14
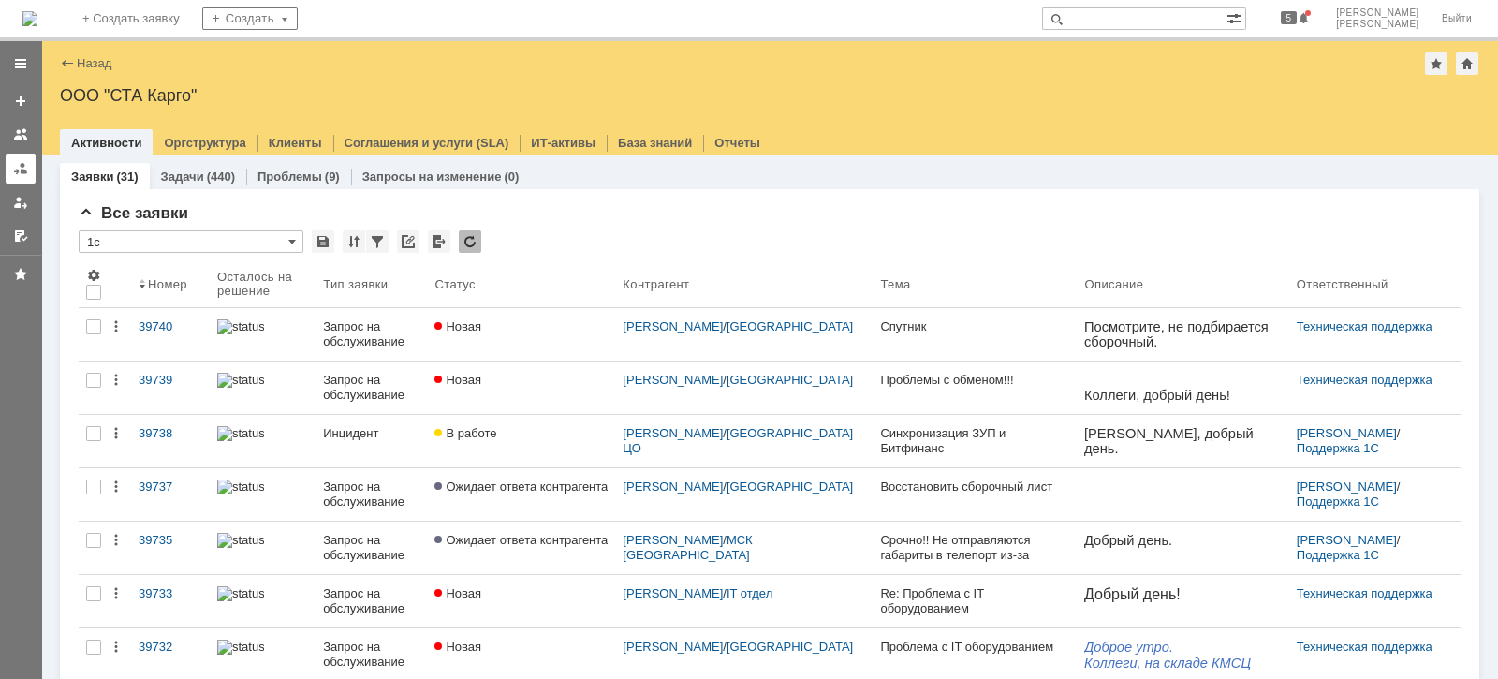
click at [23, 169] on div at bounding box center [20, 168] width 15 height 15
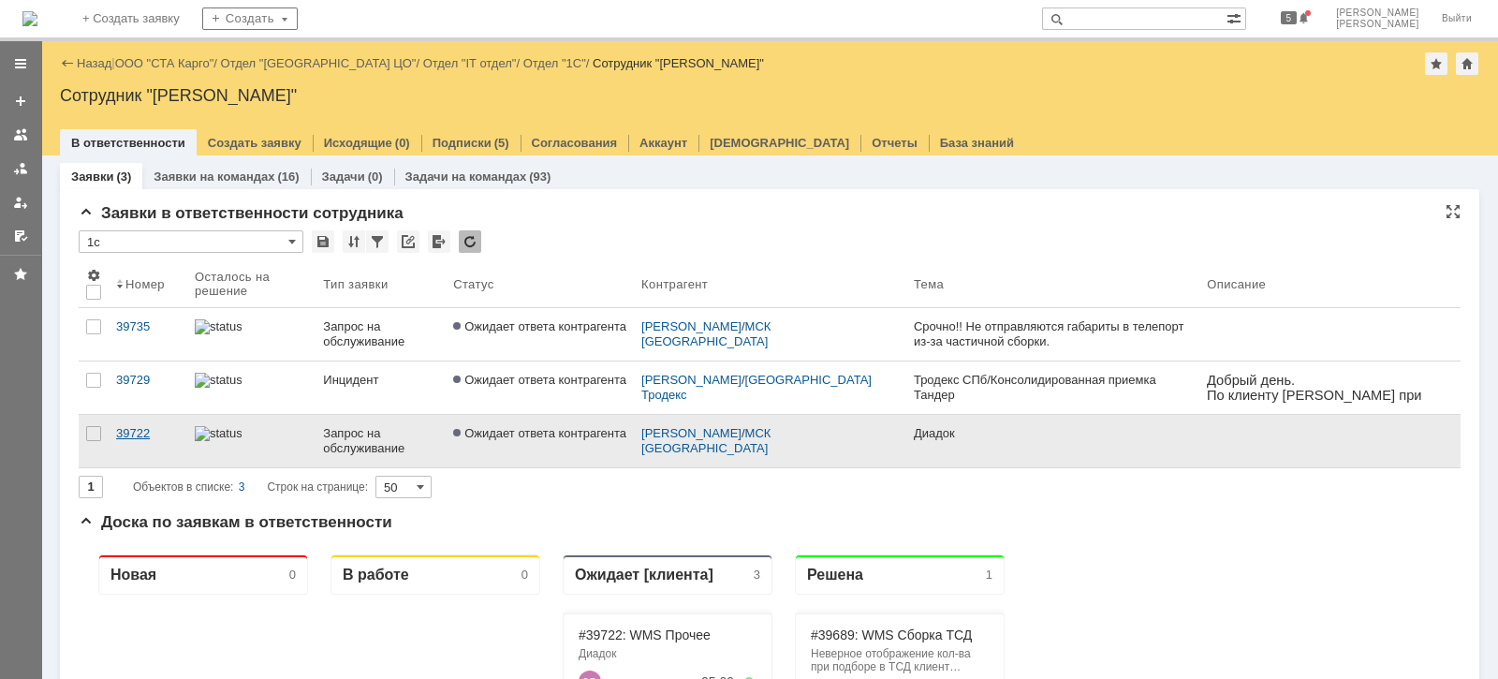
click at [152, 433] on div "39722" at bounding box center [148, 433] width 64 height 15
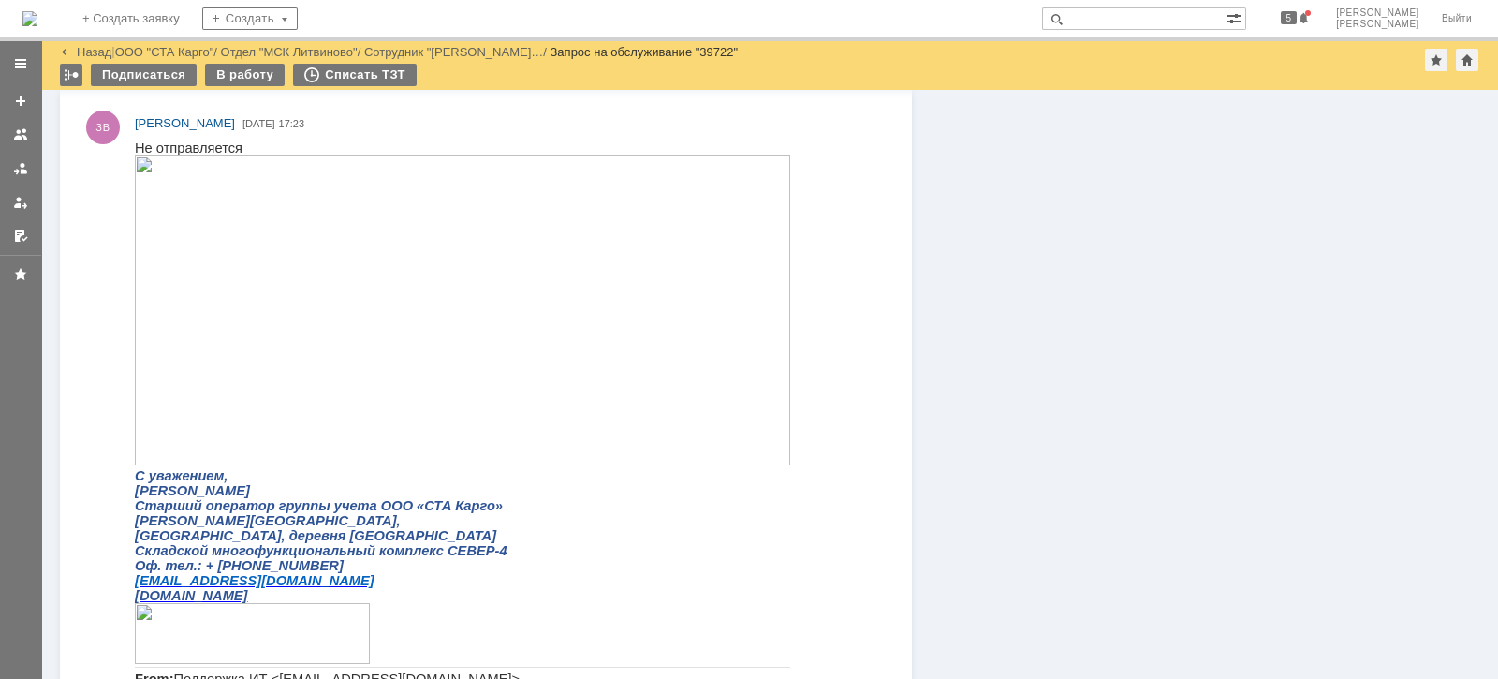
click at [365, 308] on img at bounding box center [462, 309] width 655 height 310
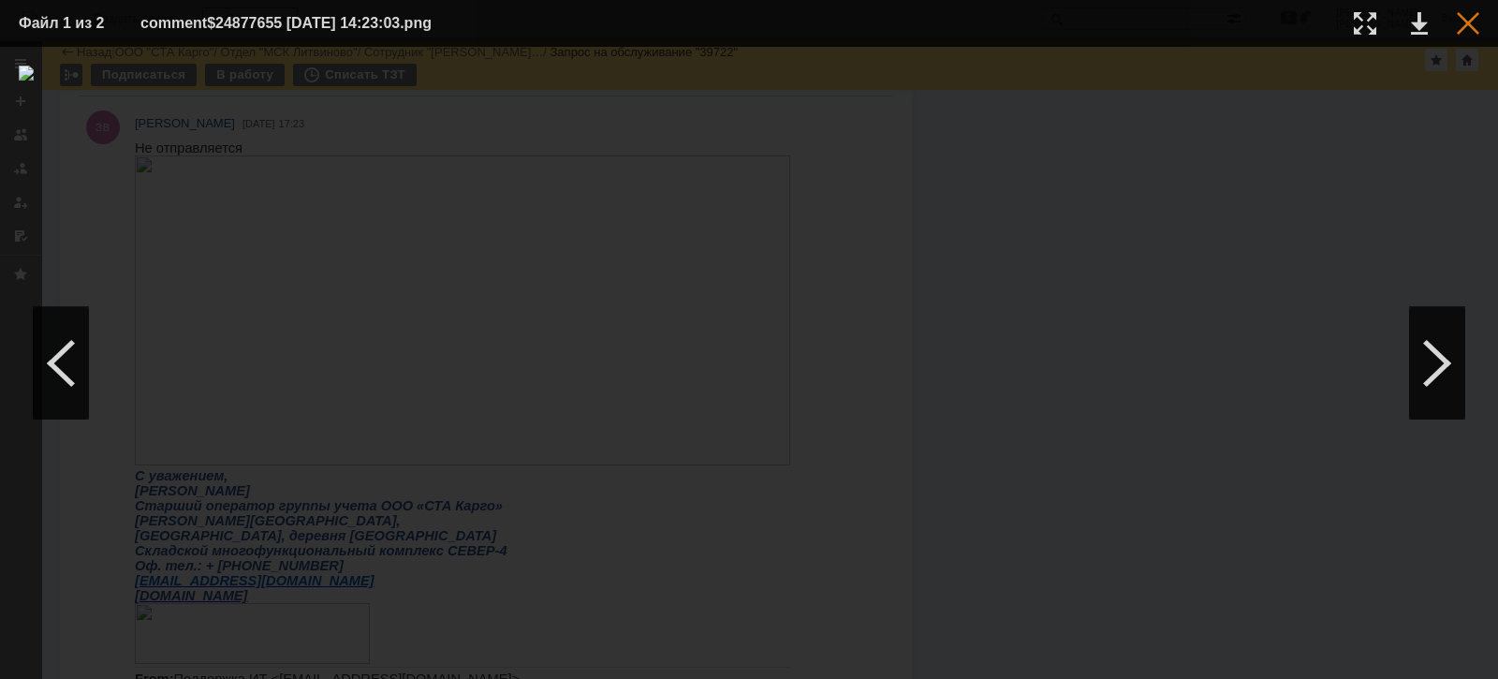
click at [1474, 22] on div at bounding box center [1468, 23] width 22 height 22
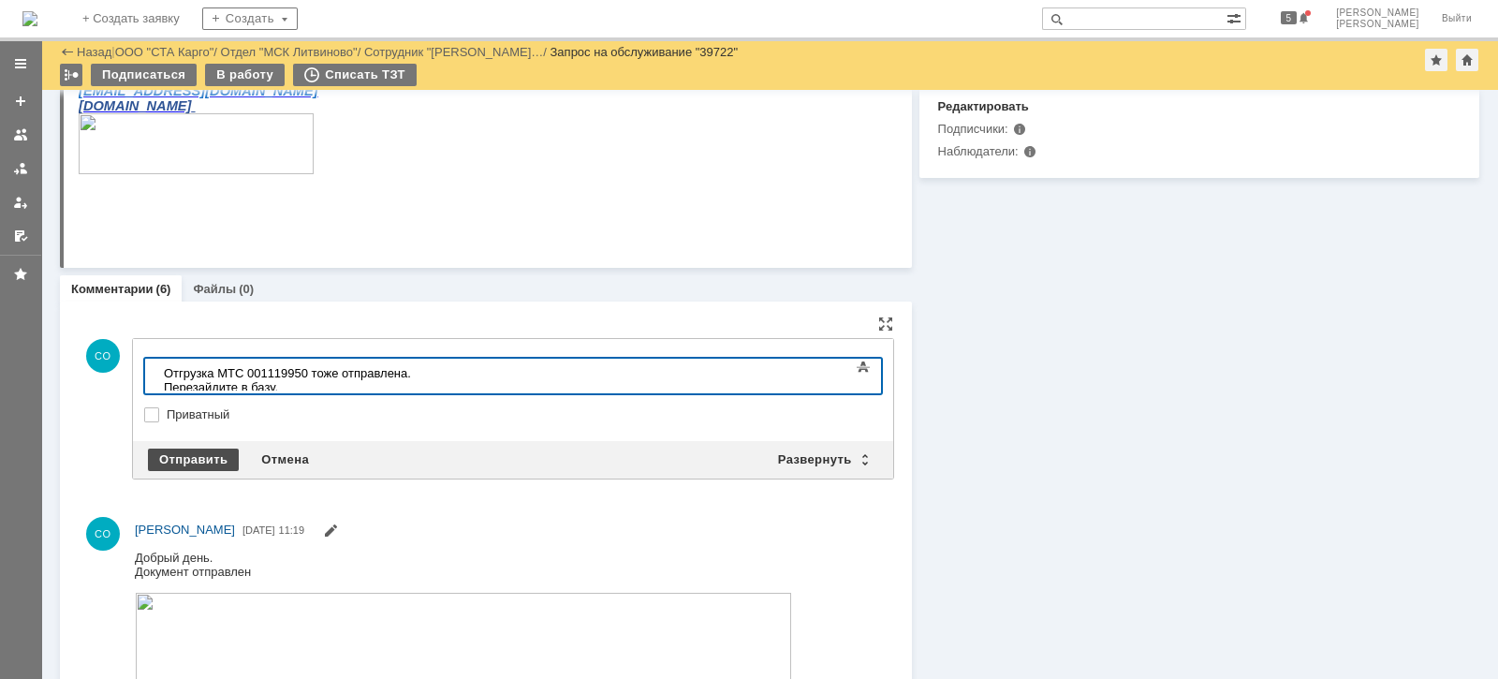
click at [206, 454] on div "Отправить" at bounding box center [193, 460] width 91 height 22
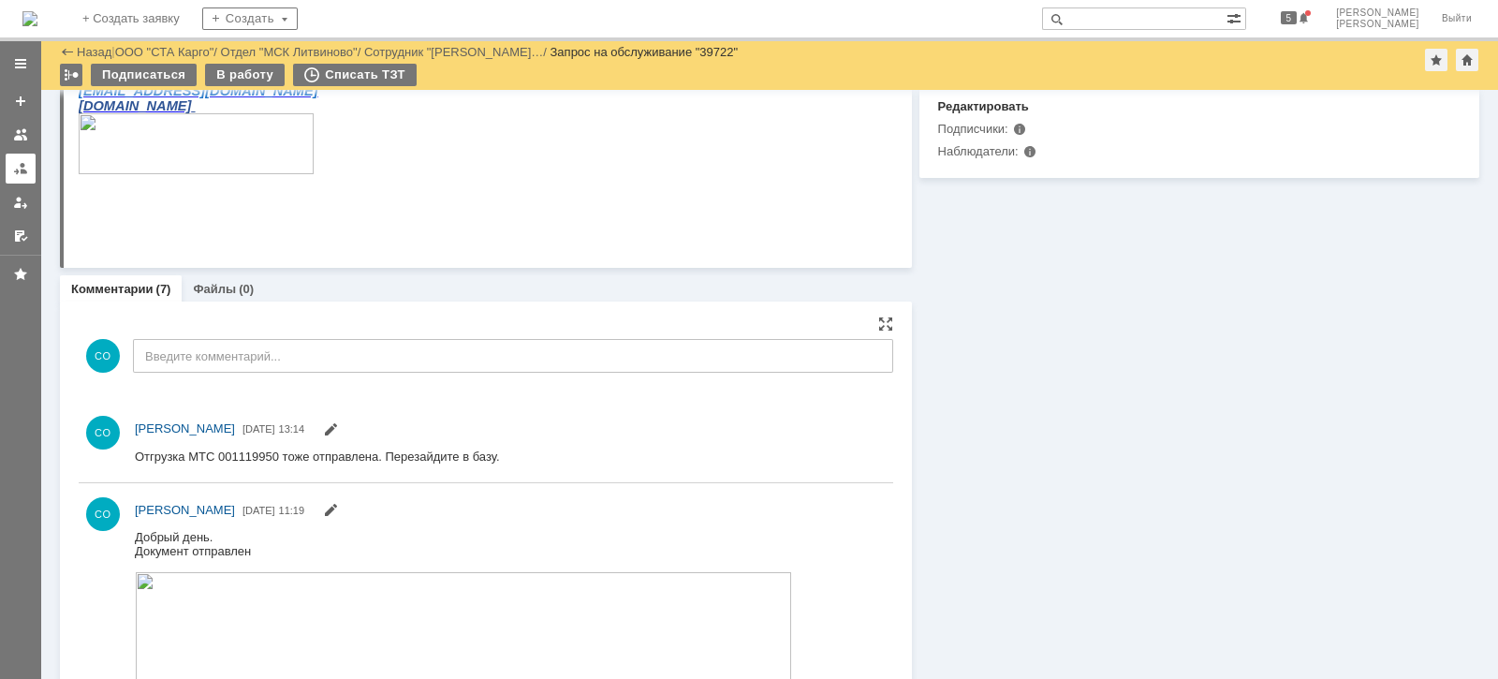
click at [20, 162] on div at bounding box center [20, 168] width 15 height 15
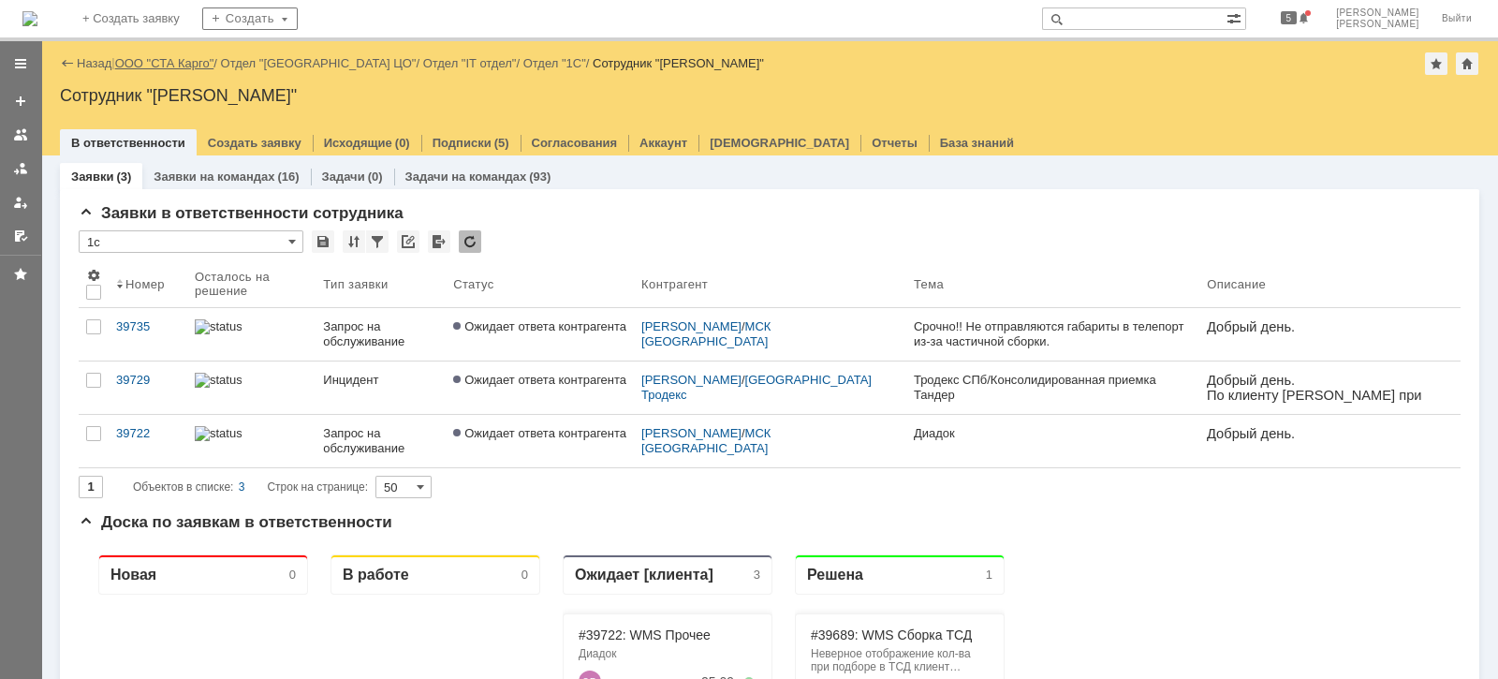
click at [184, 64] on link "ООО "СТА Карго"" at bounding box center [164, 63] width 99 height 14
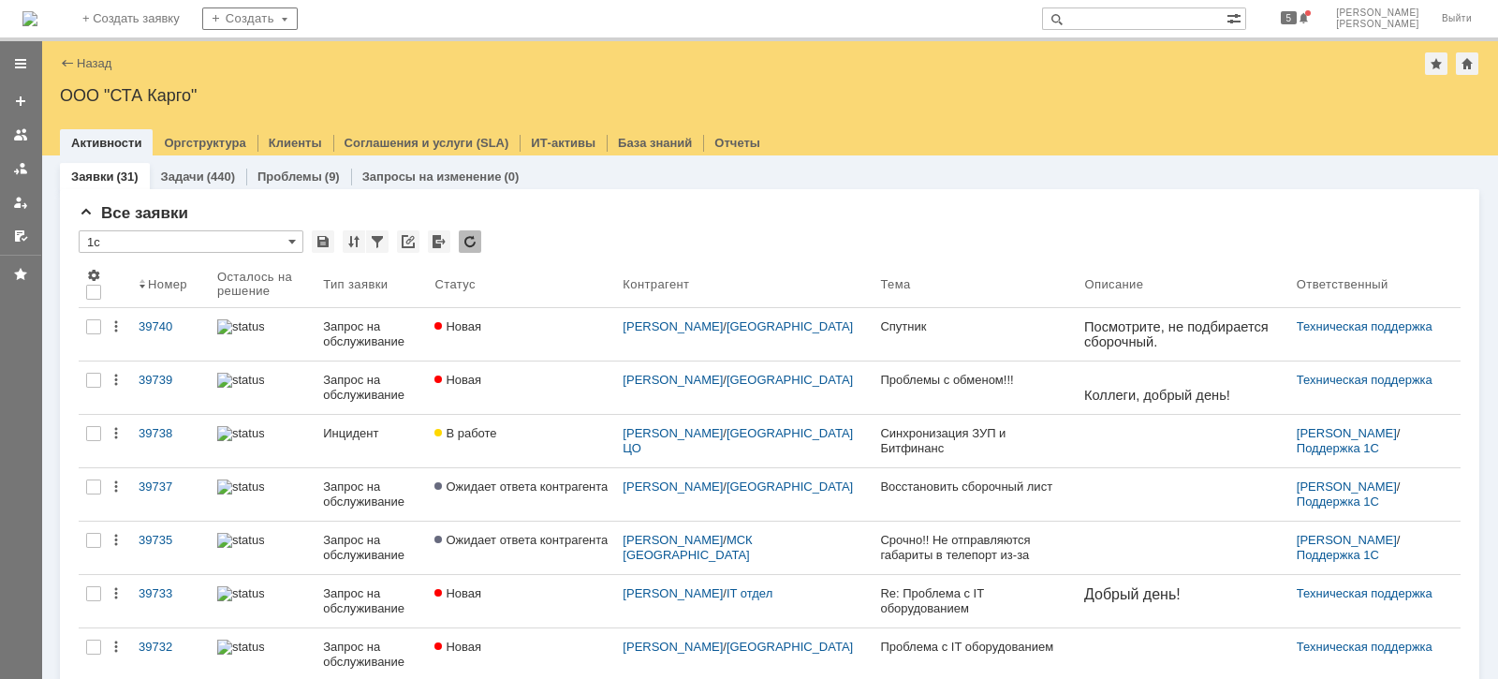
click at [144, 375] on div "39739" at bounding box center [171, 380] width 64 height 15
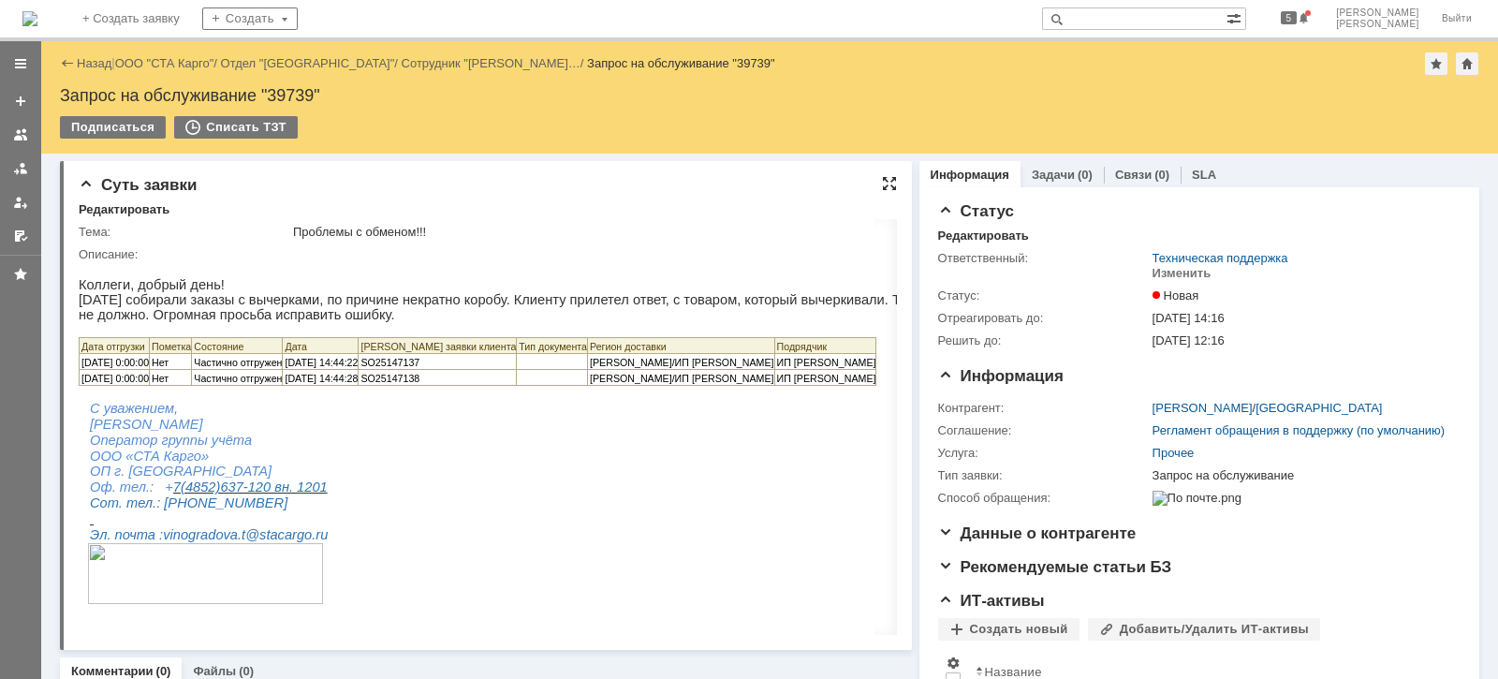
click at [882, 183] on div at bounding box center [889, 183] width 15 height 15
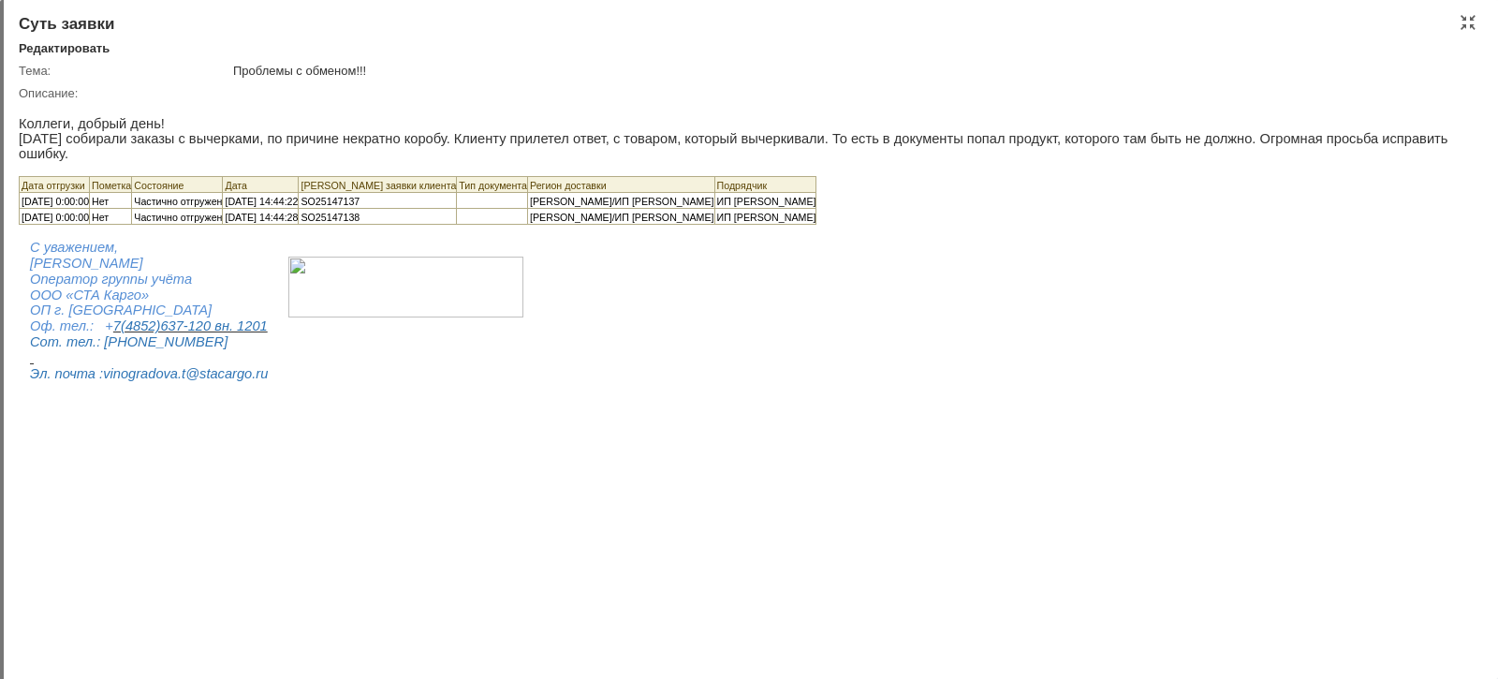
click at [876, 323] on body "Коллеги, добрый день! Вчера собирали заказы с вычерками, по причине некратно ко…" at bounding box center [743, 241] width 1449 height 281
click at [1474, 17] on div at bounding box center [1468, 22] width 15 height 15
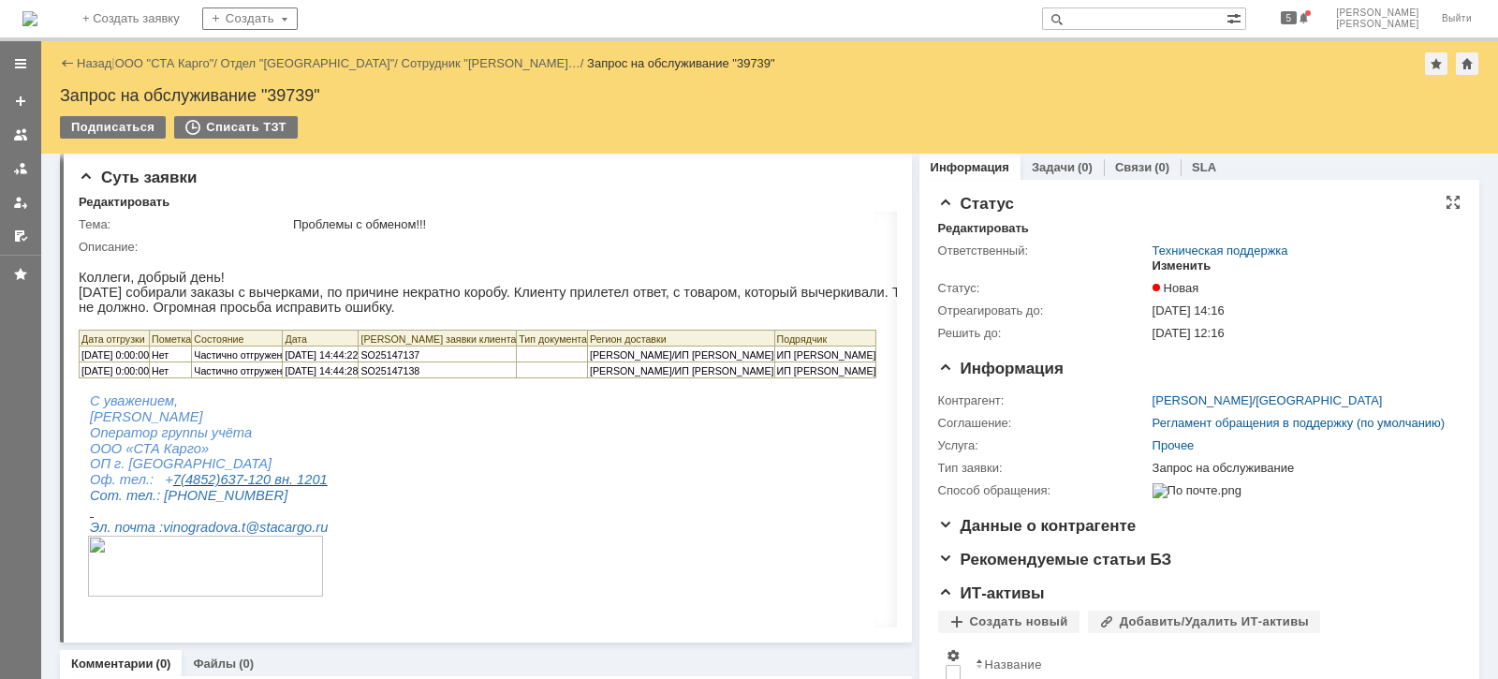
click at [1154, 262] on div "Изменить" at bounding box center [1182, 265] width 59 height 15
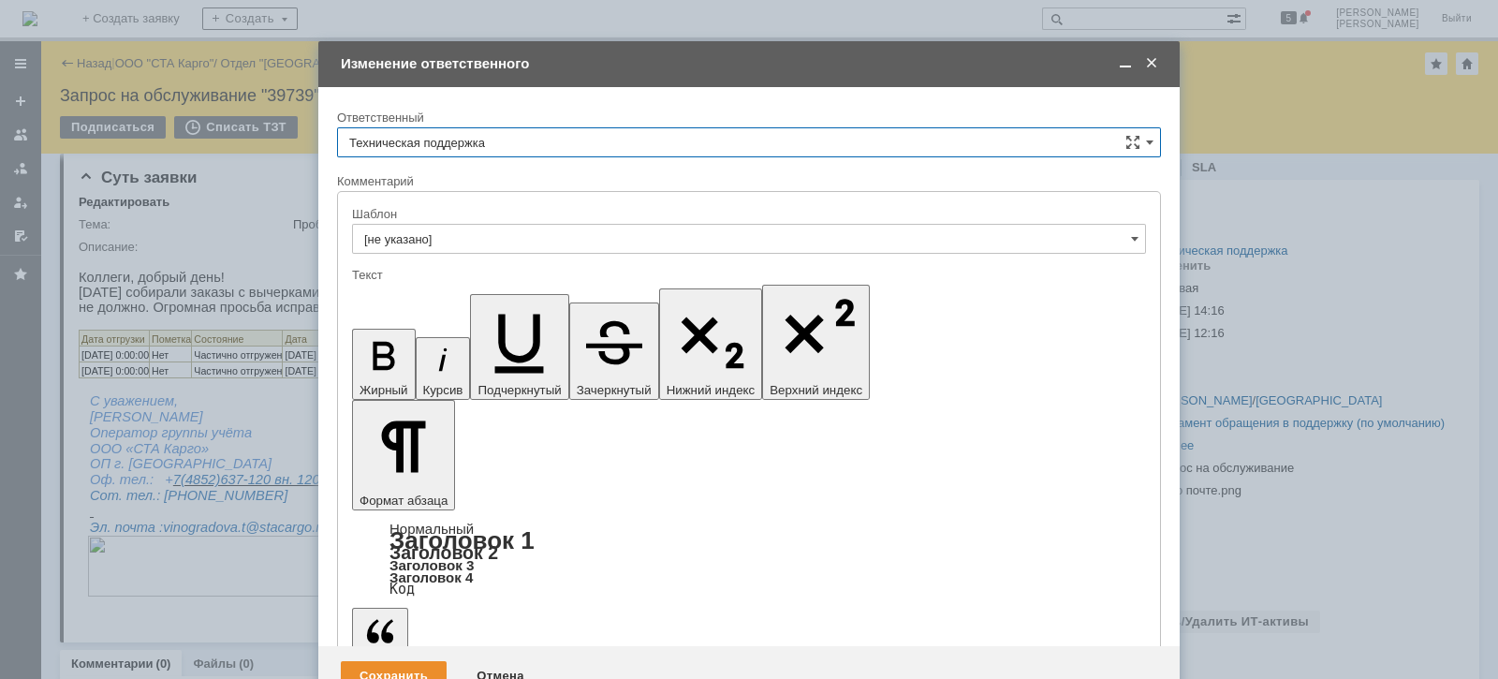
click at [535, 138] on input "Техническая поддержка" at bounding box center [749, 142] width 824 height 30
click at [491, 243] on span "[PERSON_NAME]" at bounding box center [749, 238] width 800 height 15
type input "[PERSON_NAME]"
click at [392, 661] on div "Сохранить" at bounding box center [394, 676] width 106 height 30
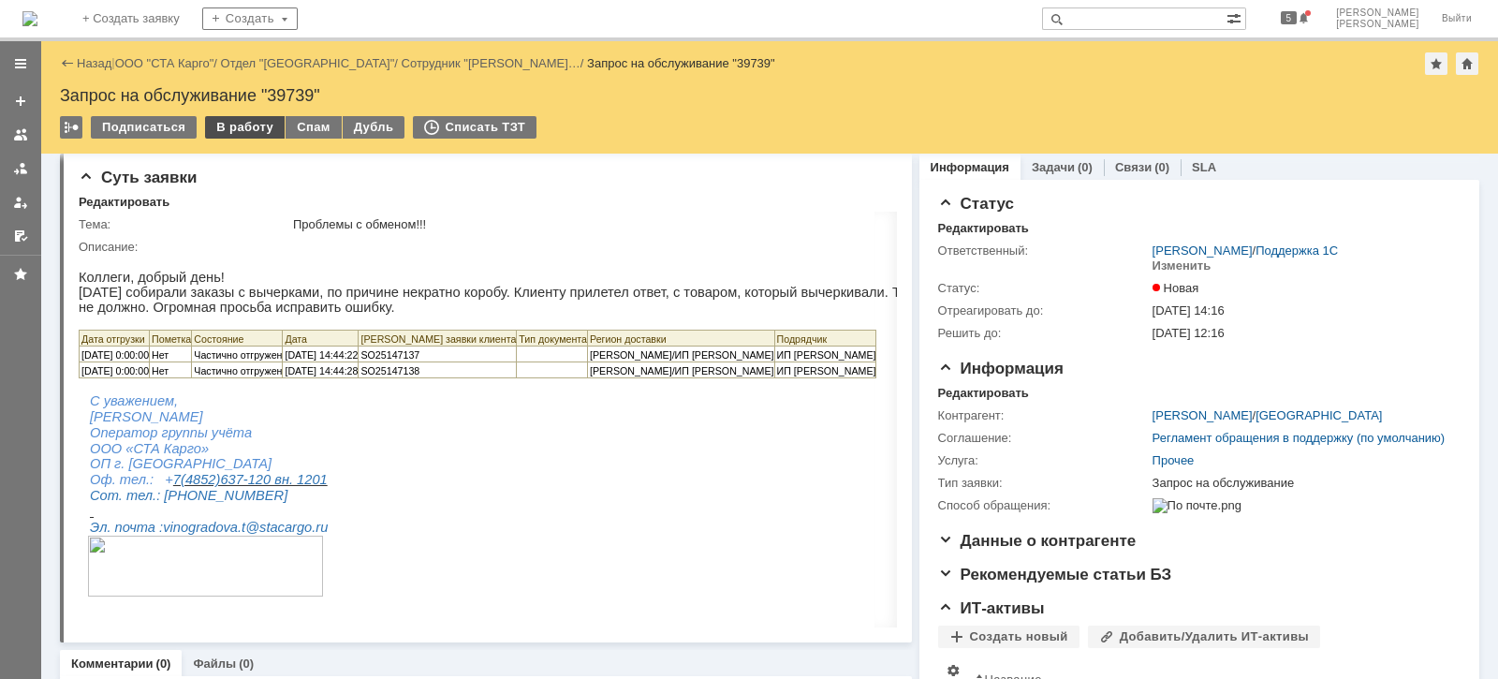
click at [209, 129] on div "В работу" at bounding box center [245, 127] width 80 height 22
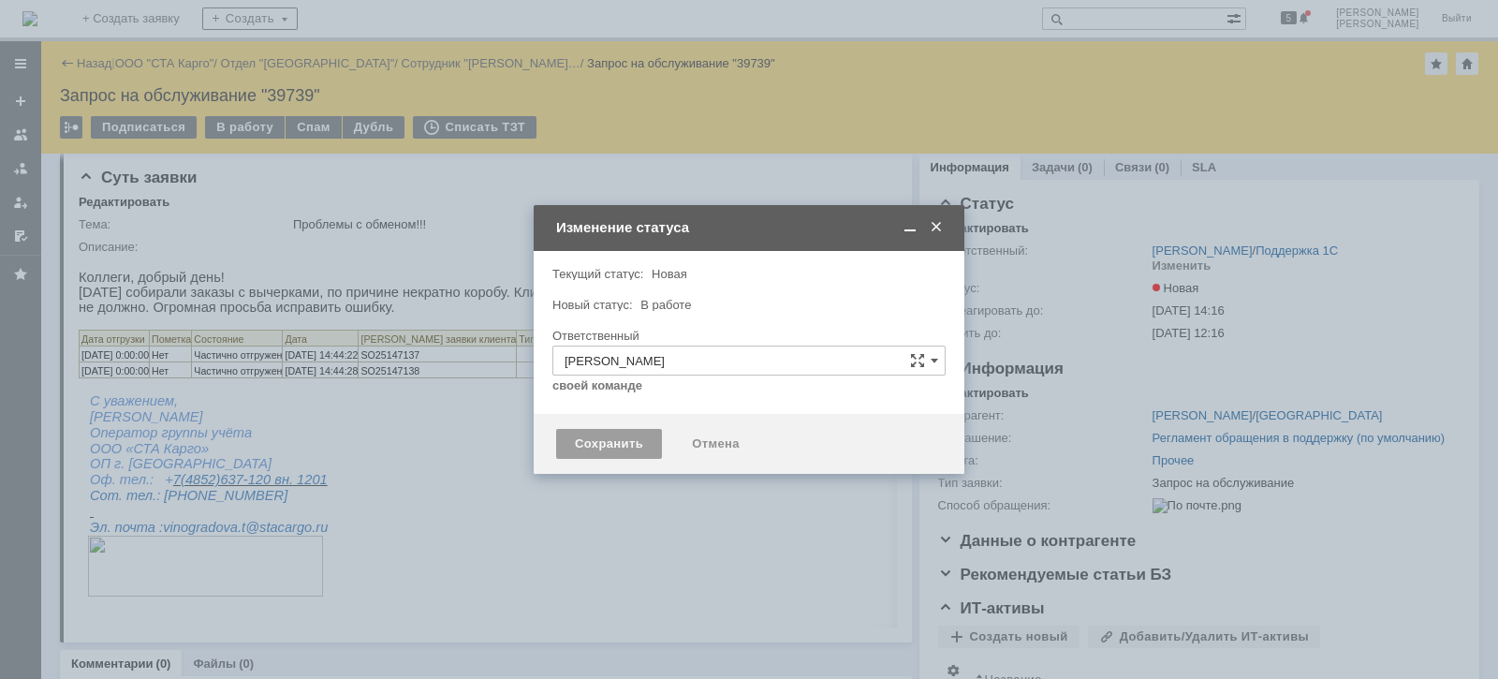
click at [627, 435] on div "Сохранить" at bounding box center [609, 444] width 106 height 30
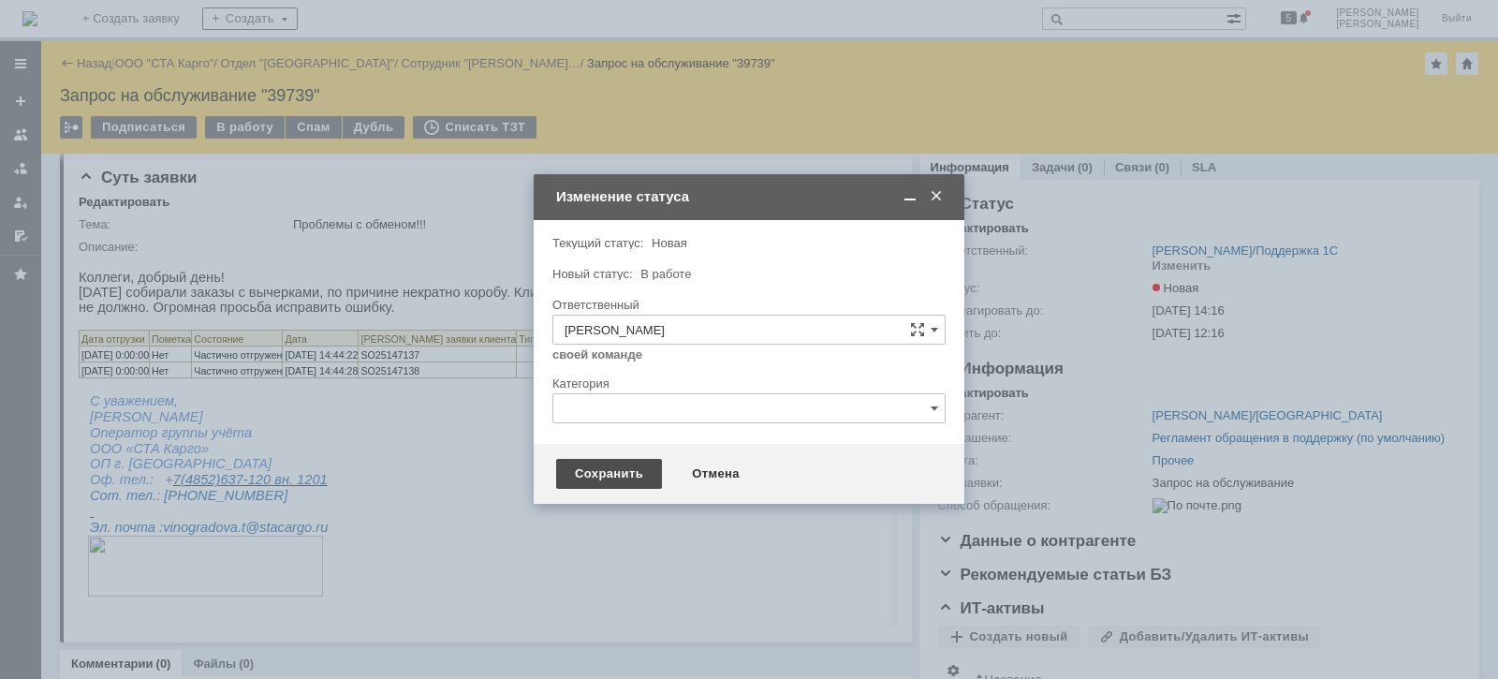
click at [610, 460] on div "Сохранить" at bounding box center [609, 474] width 106 height 30
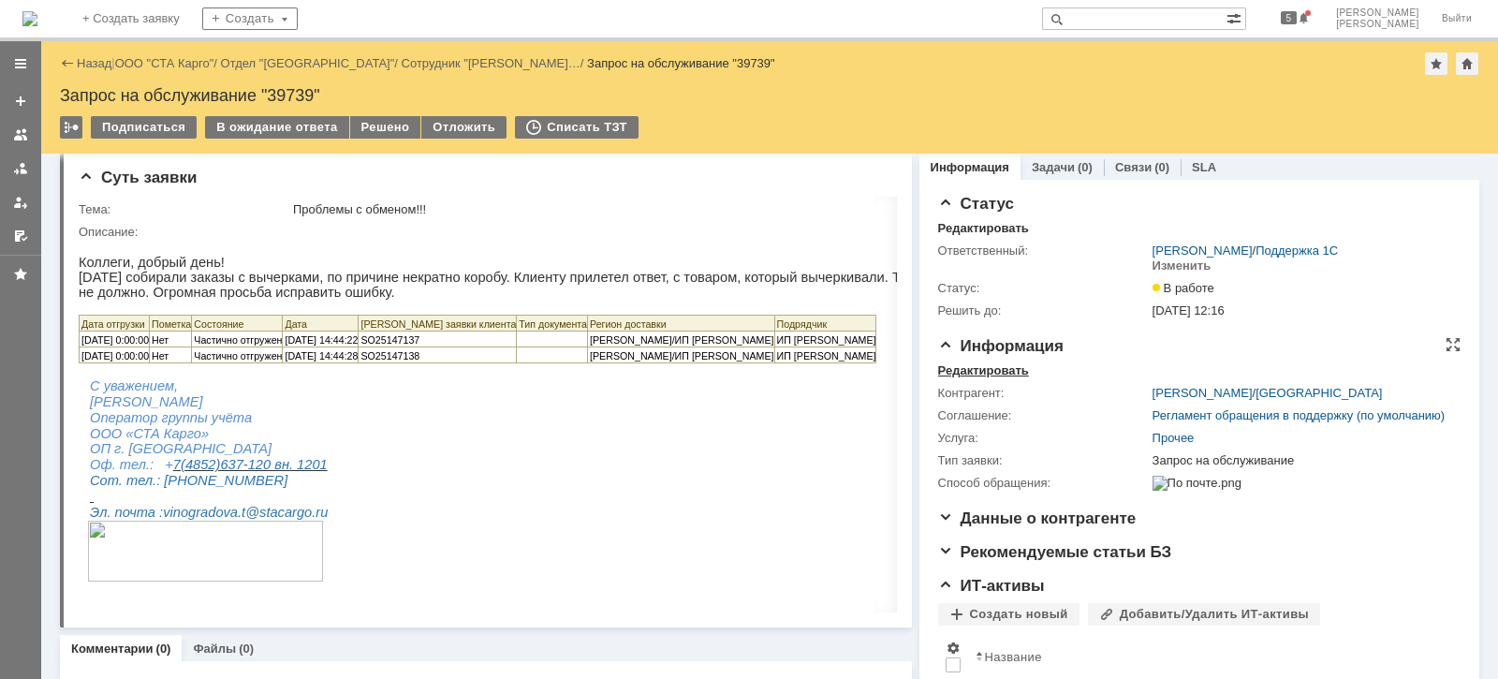
click at [996, 370] on div "Редактировать" at bounding box center [983, 370] width 91 height 15
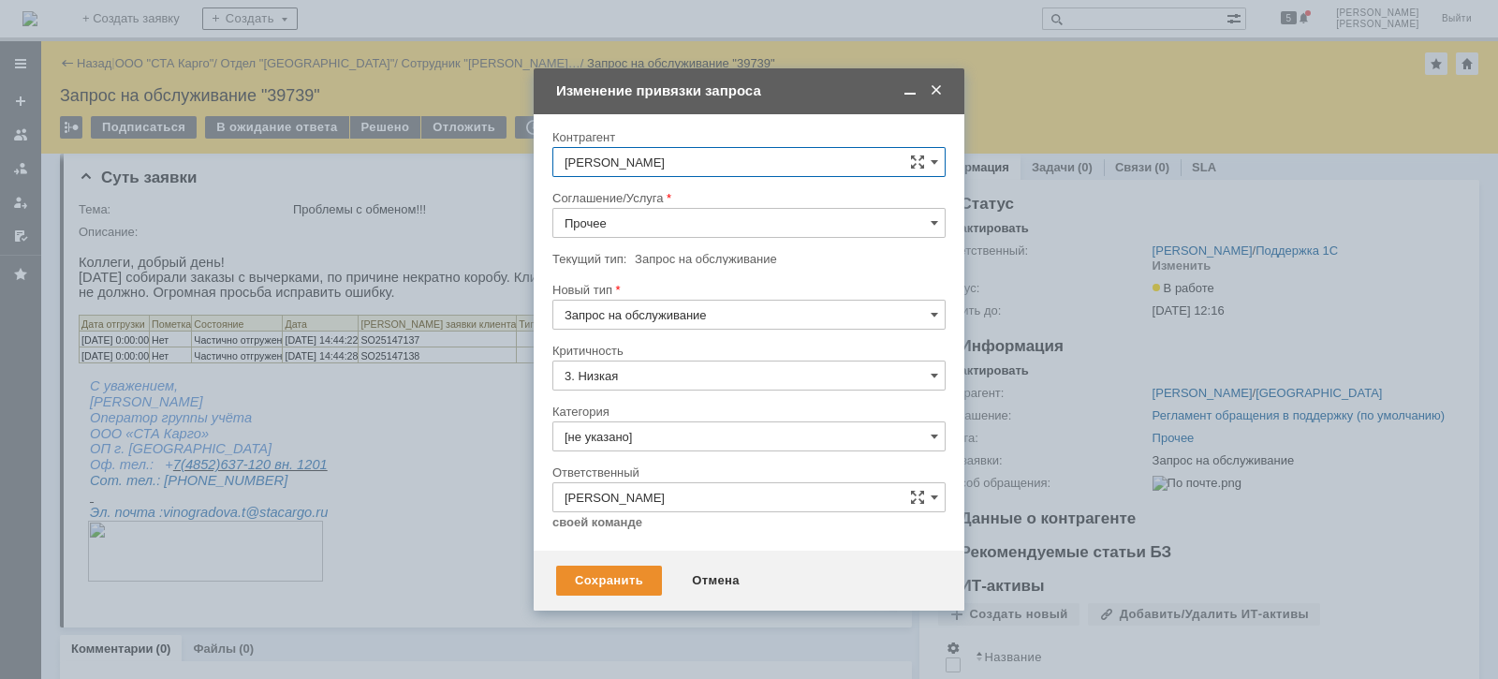
drag, startPoint x: 700, startPoint y: 217, endPoint x: 702, endPoint y: 228, distance: 11.4
click at [700, 218] on input "Прочее" at bounding box center [748, 223] width 393 height 30
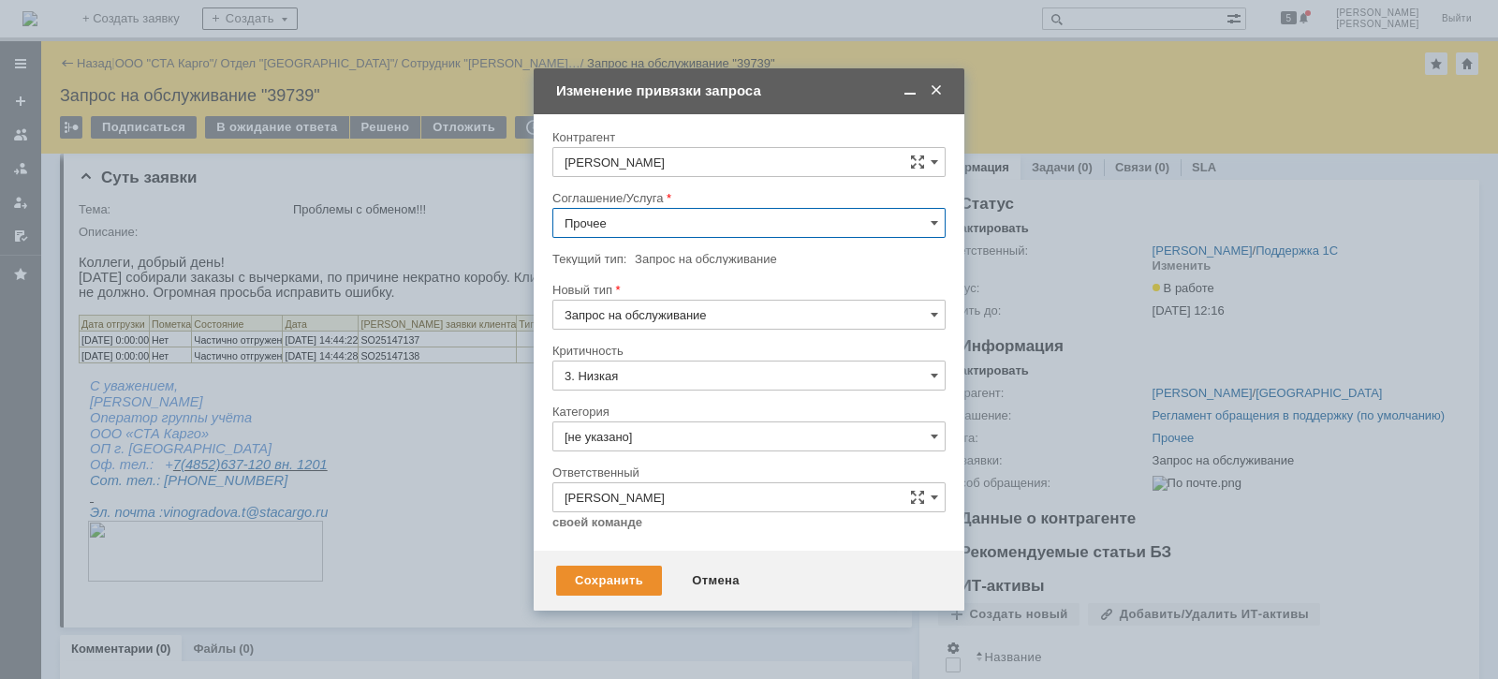
click at [686, 344] on div "WMS Обмены" at bounding box center [748, 339] width 391 height 30
type input "WMS Обмены"
click at [738, 313] on input "Запрос на обслуживание" at bounding box center [748, 315] width 393 height 30
click at [787, 279] on div at bounding box center [748, 275] width 393 height 13
type input "Запрос на обслуживание"
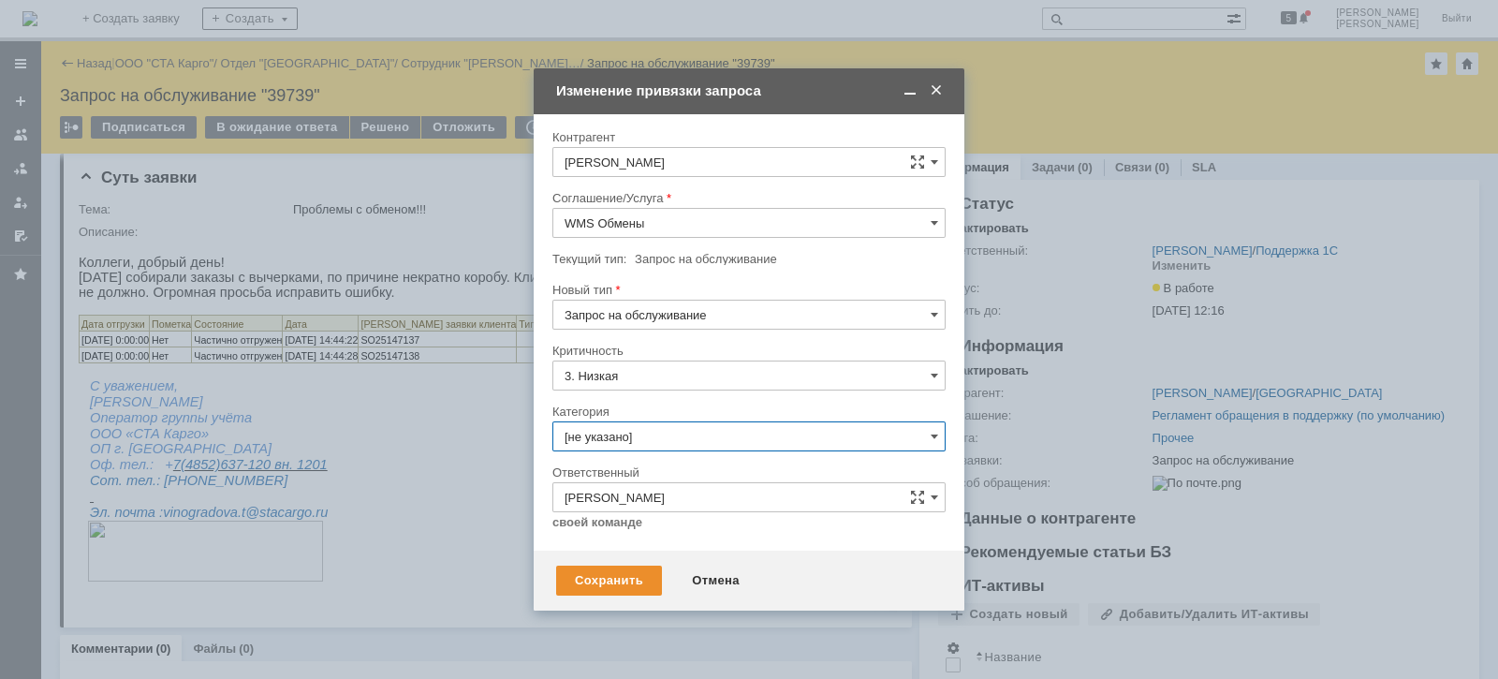
click at [688, 428] on input "[не указано]" at bounding box center [748, 436] width 393 height 30
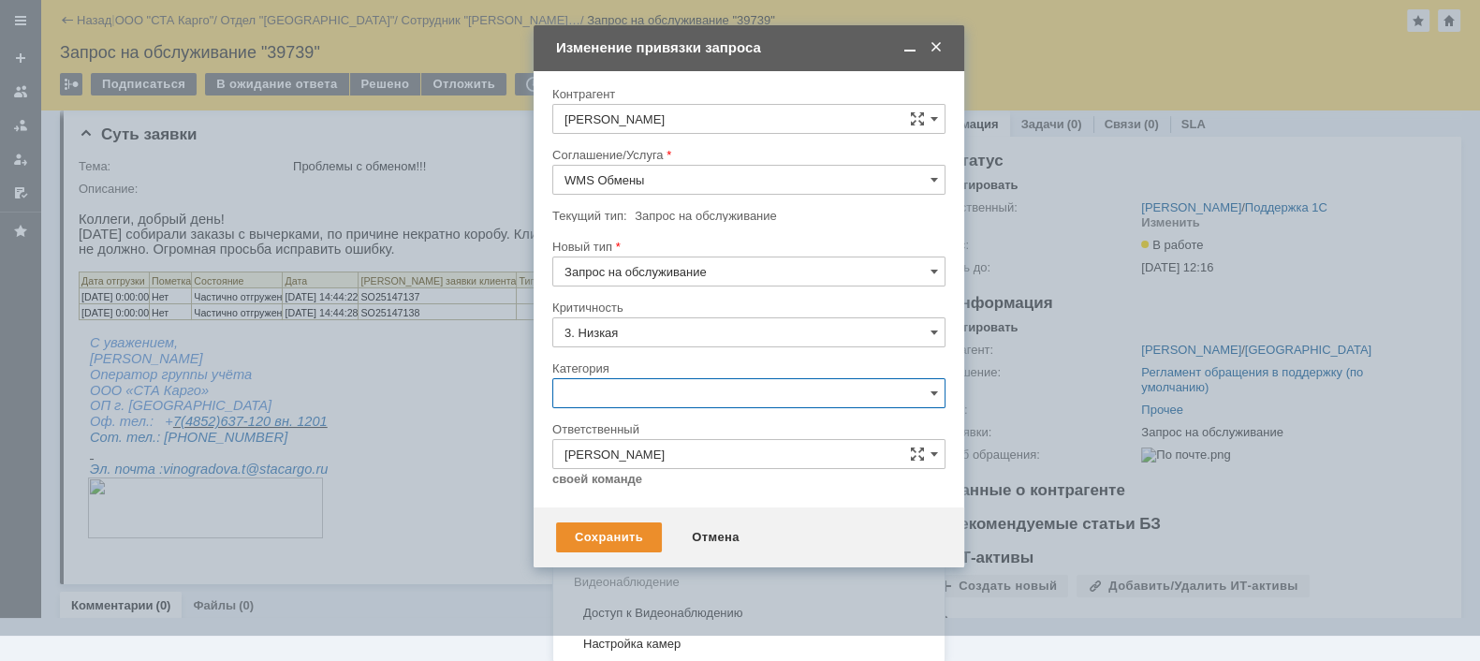
click at [721, 513] on span "Консультация пользователя" at bounding box center [749, 520] width 369 height 15
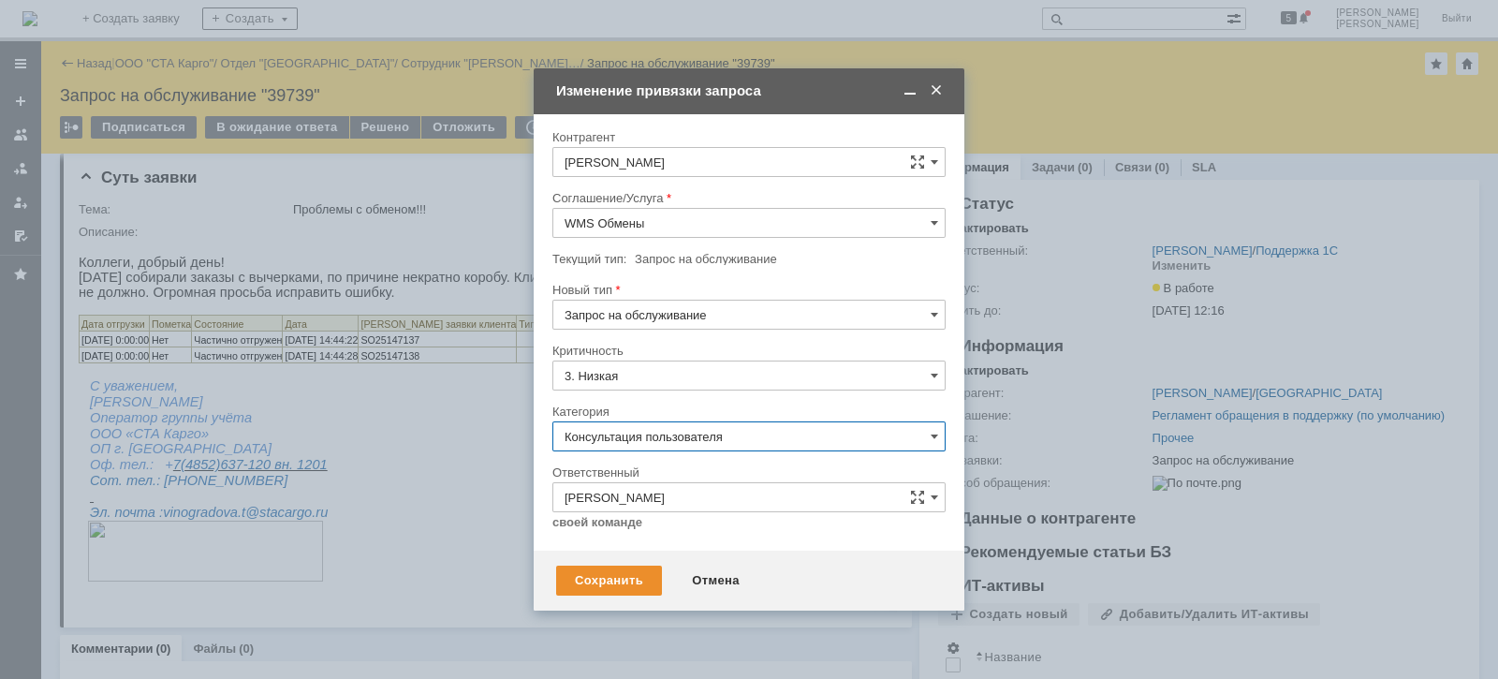
type input "Консультация пользователя"
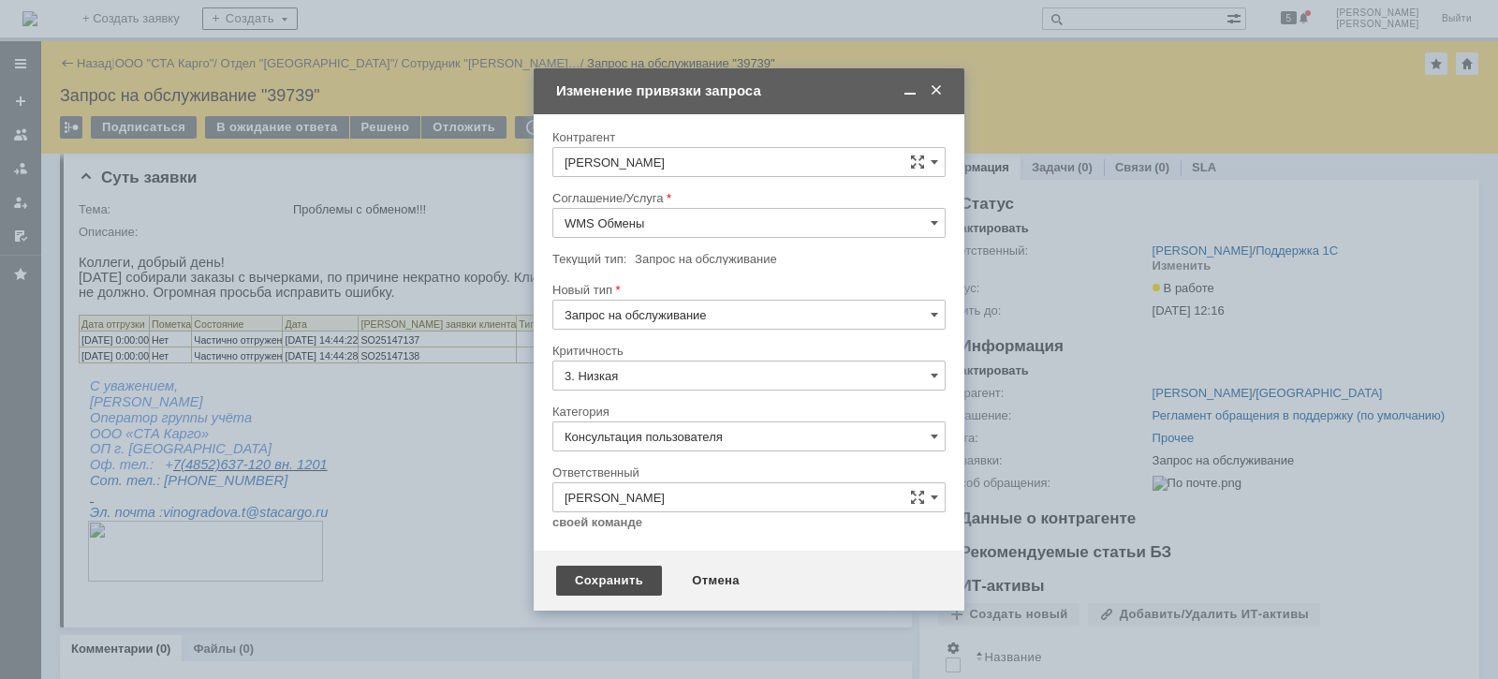
click at [615, 576] on div "Сохранить" at bounding box center [609, 581] width 106 height 30
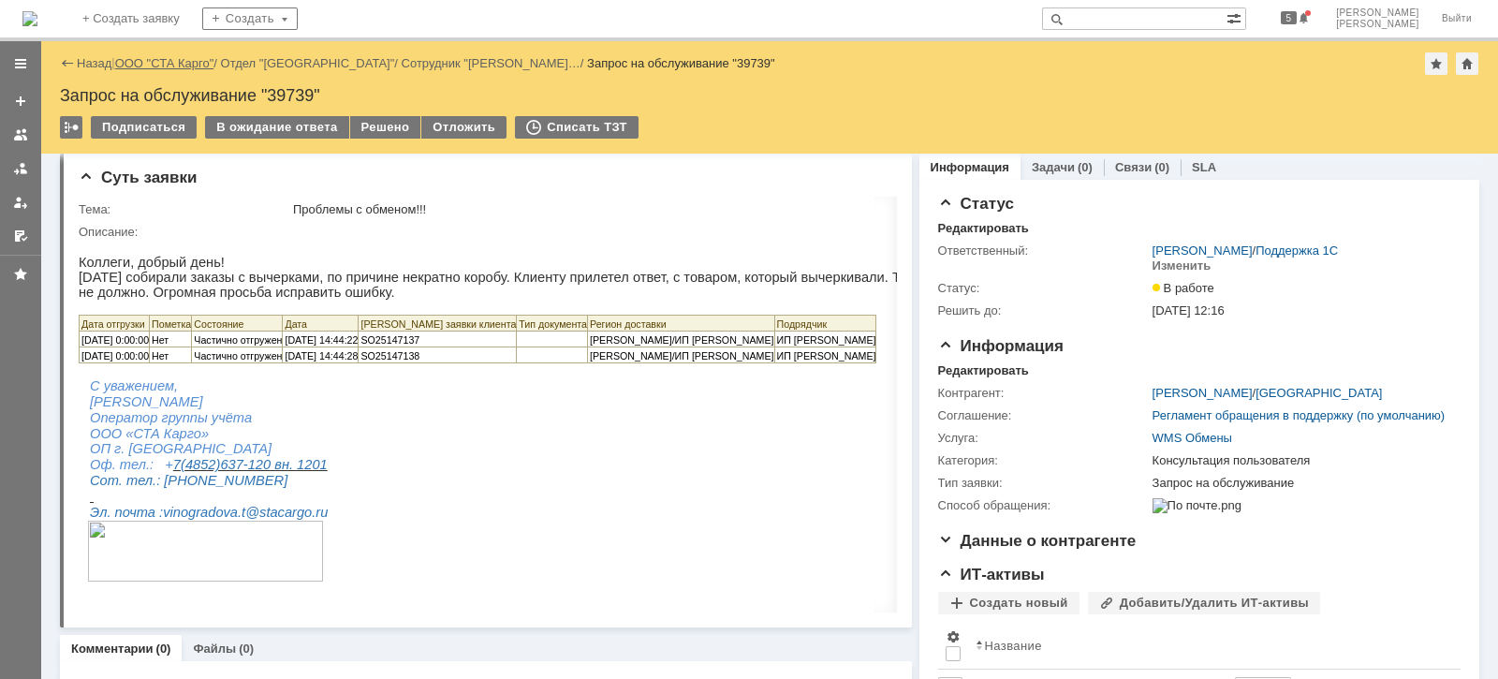
click at [189, 66] on link "ООО "СТА Карго"" at bounding box center [164, 63] width 99 height 14
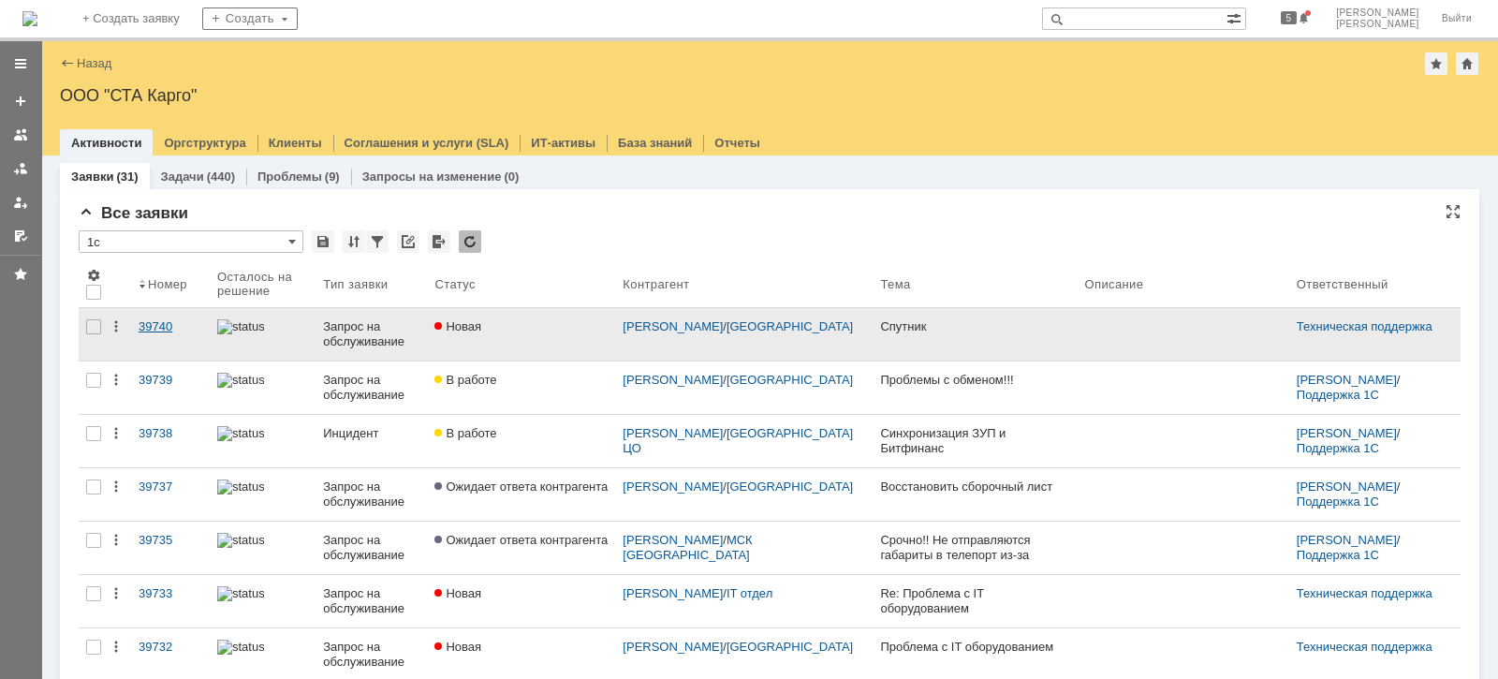
click at [154, 319] on div "39740" at bounding box center [171, 326] width 64 height 15
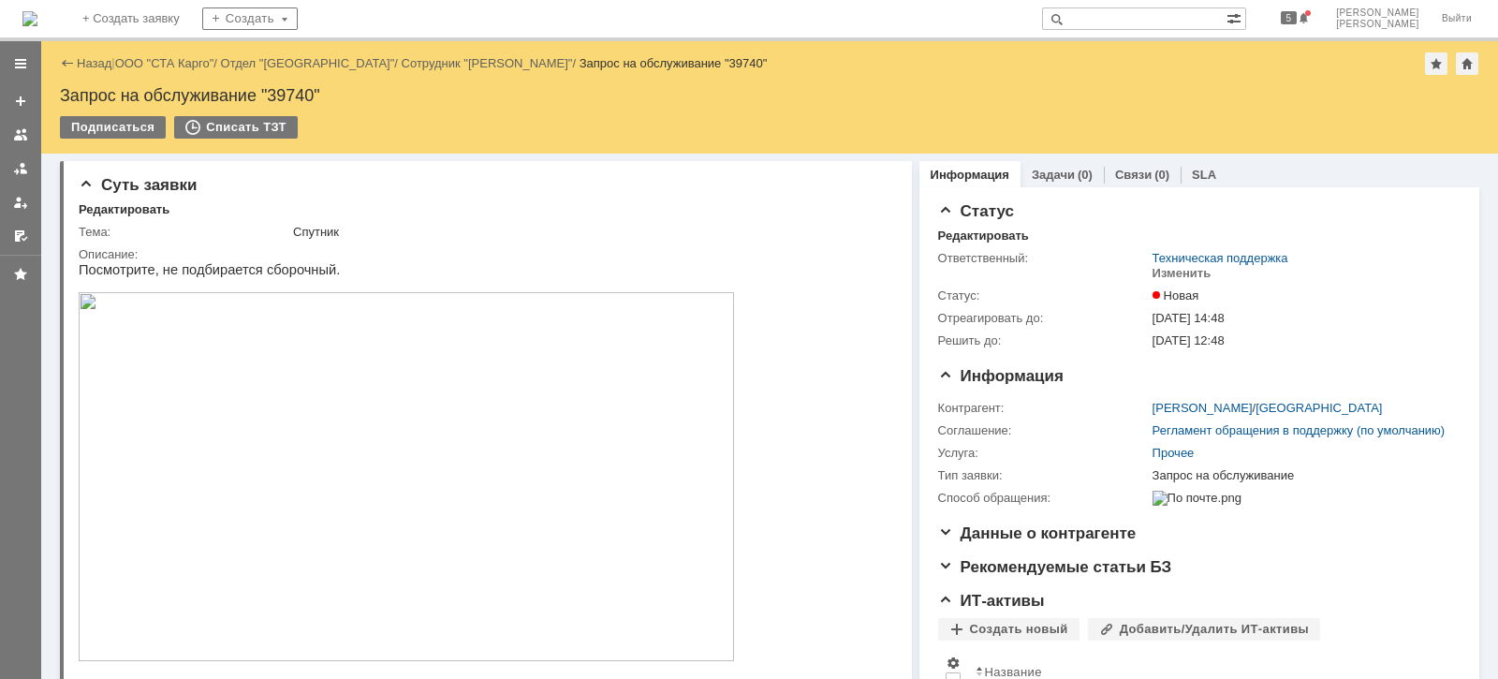
click at [353, 445] on img at bounding box center [406, 476] width 655 height 369
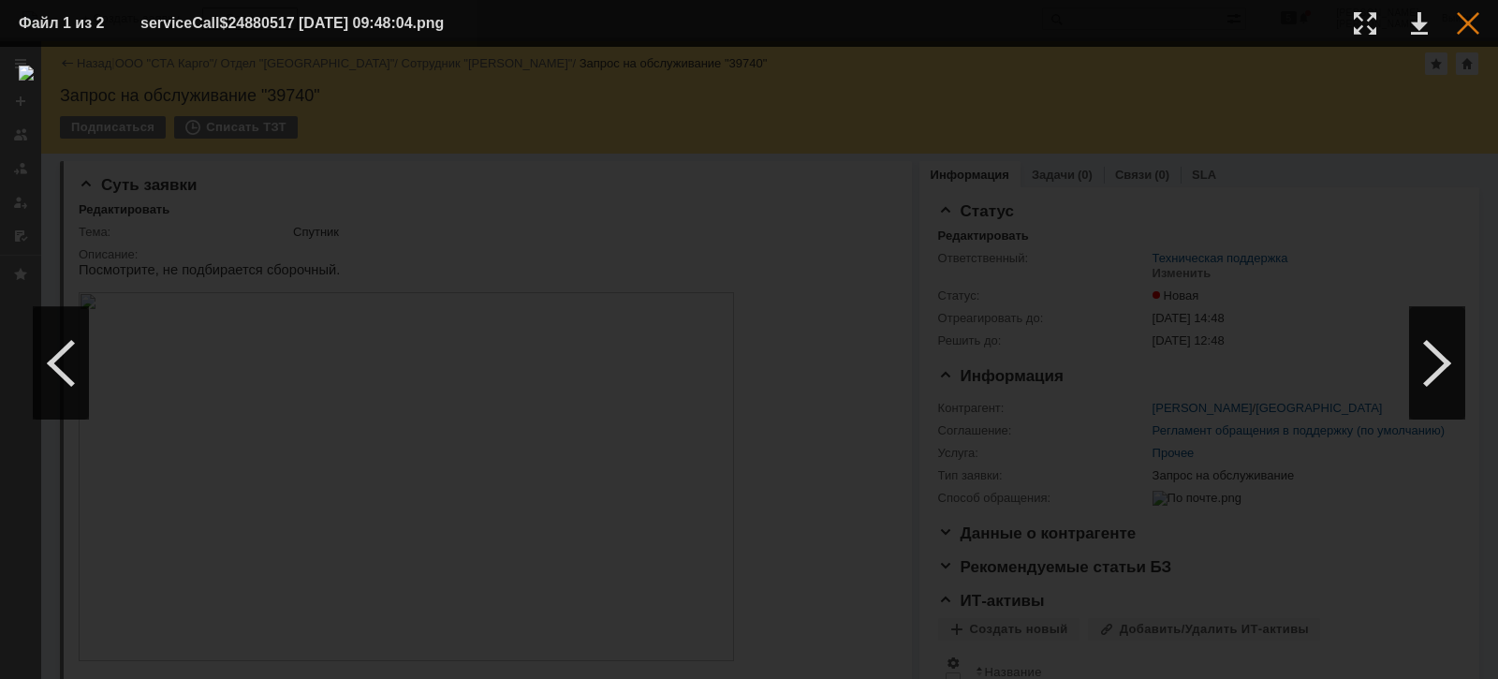
click at [1471, 33] on div at bounding box center [1468, 23] width 22 height 22
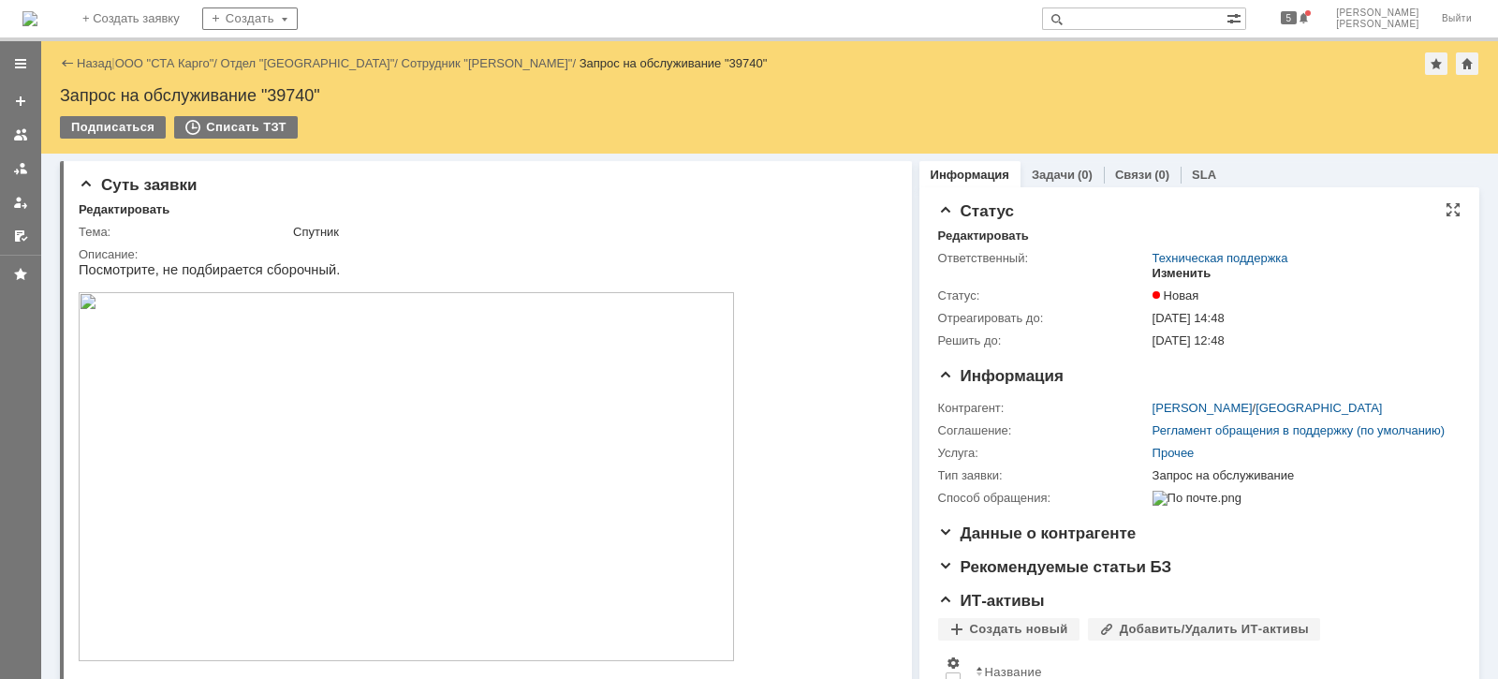
click at [1153, 275] on div "Изменить" at bounding box center [1182, 273] width 59 height 15
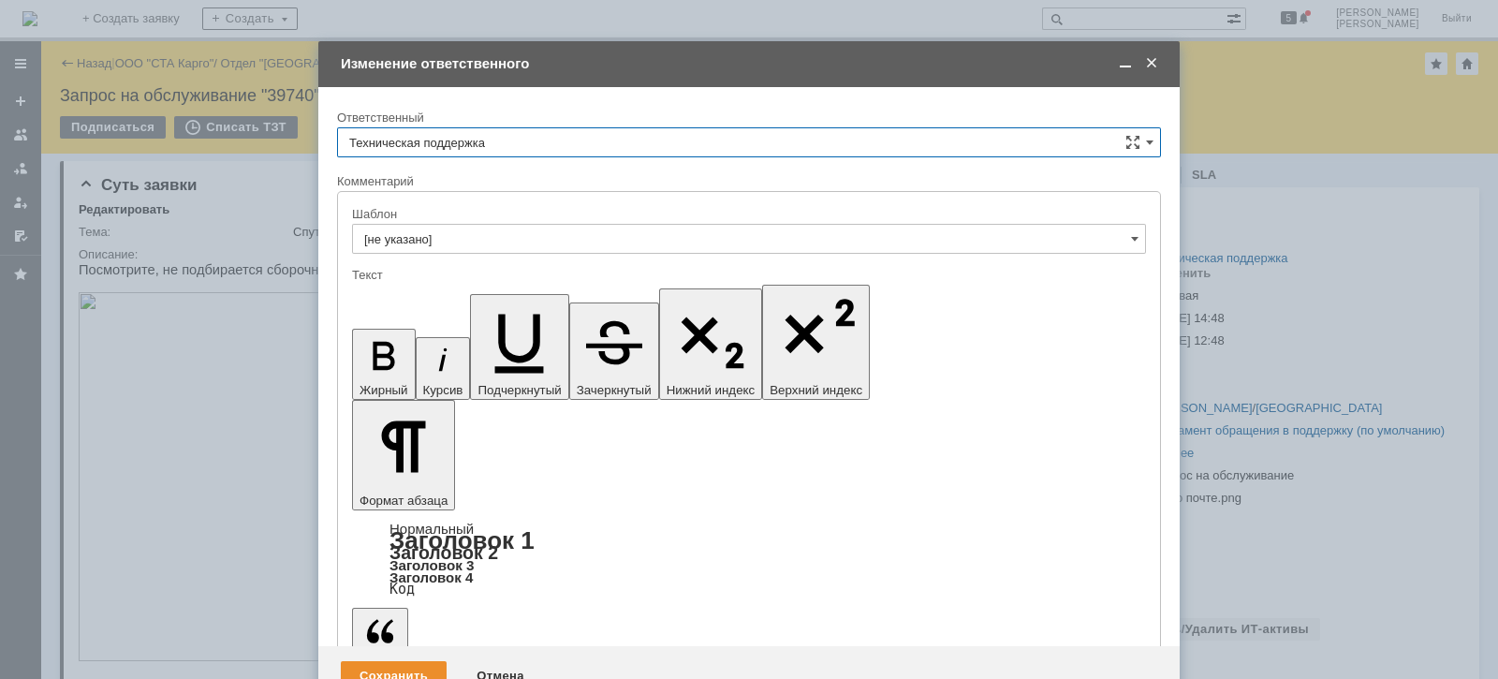
drag, startPoint x: 584, startPoint y: 143, endPoint x: 576, endPoint y: 150, distance: 10.7
click at [583, 142] on input "Техническая поддержка" at bounding box center [749, 142] width 824 height 30
click at [499, 243] on span "[PERSON_NAME]" at bounding box center [749, 238] width 800 height 15
type input "[PERSON_NAME]"
click at [346, 661] on div "Сохранить" at bounding box center [394, 676] width 106 height 30
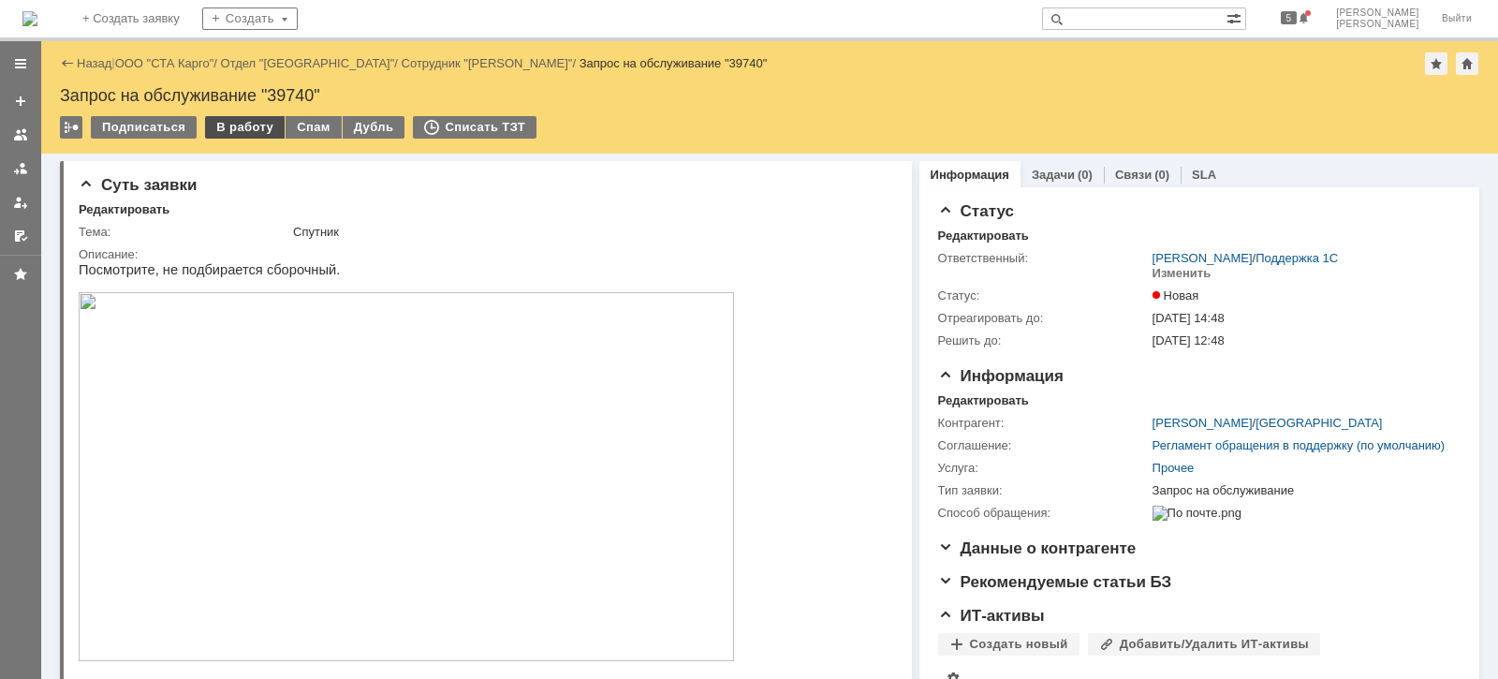
click at [232, 133] on div "В работу" at bounding box center [245, 127] width 80 height 22
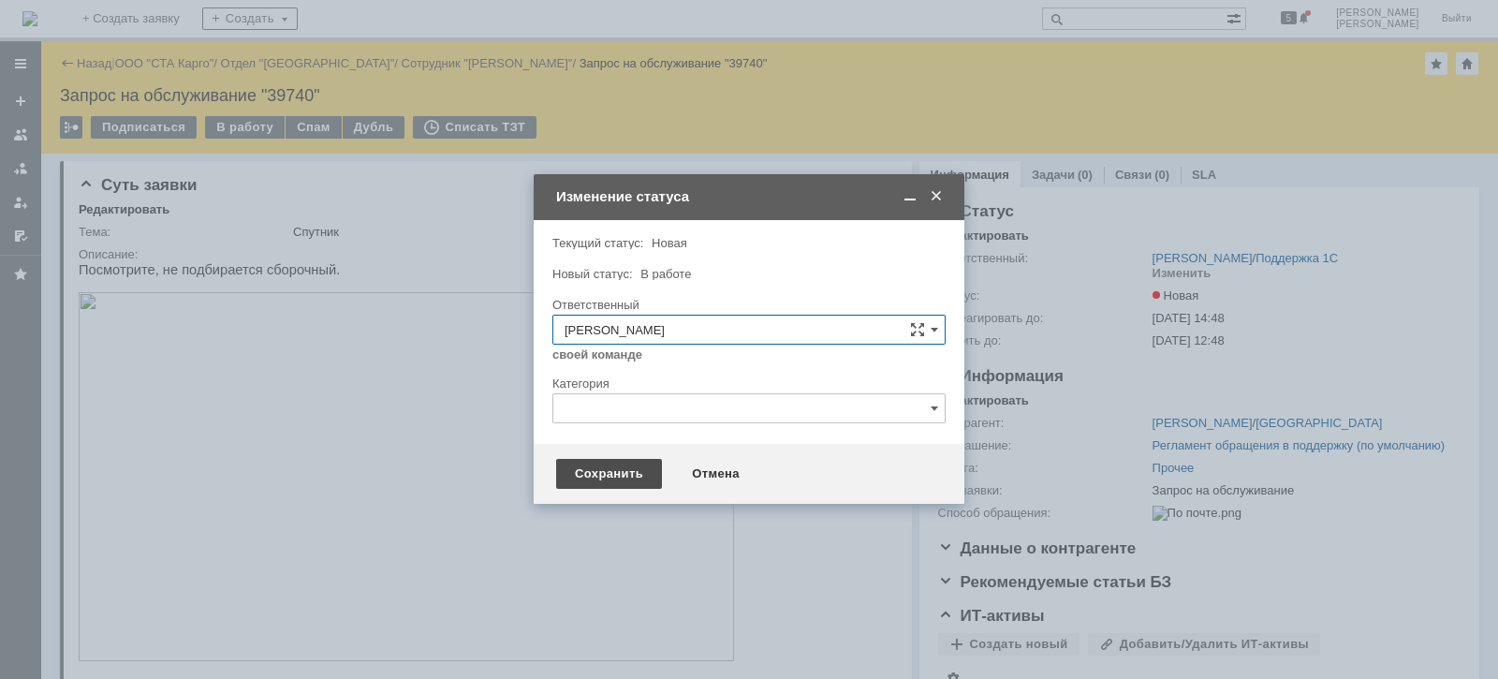
click at [573, 462] on div "Сохранить" at bounding box center [609, 474] width 106 height 30
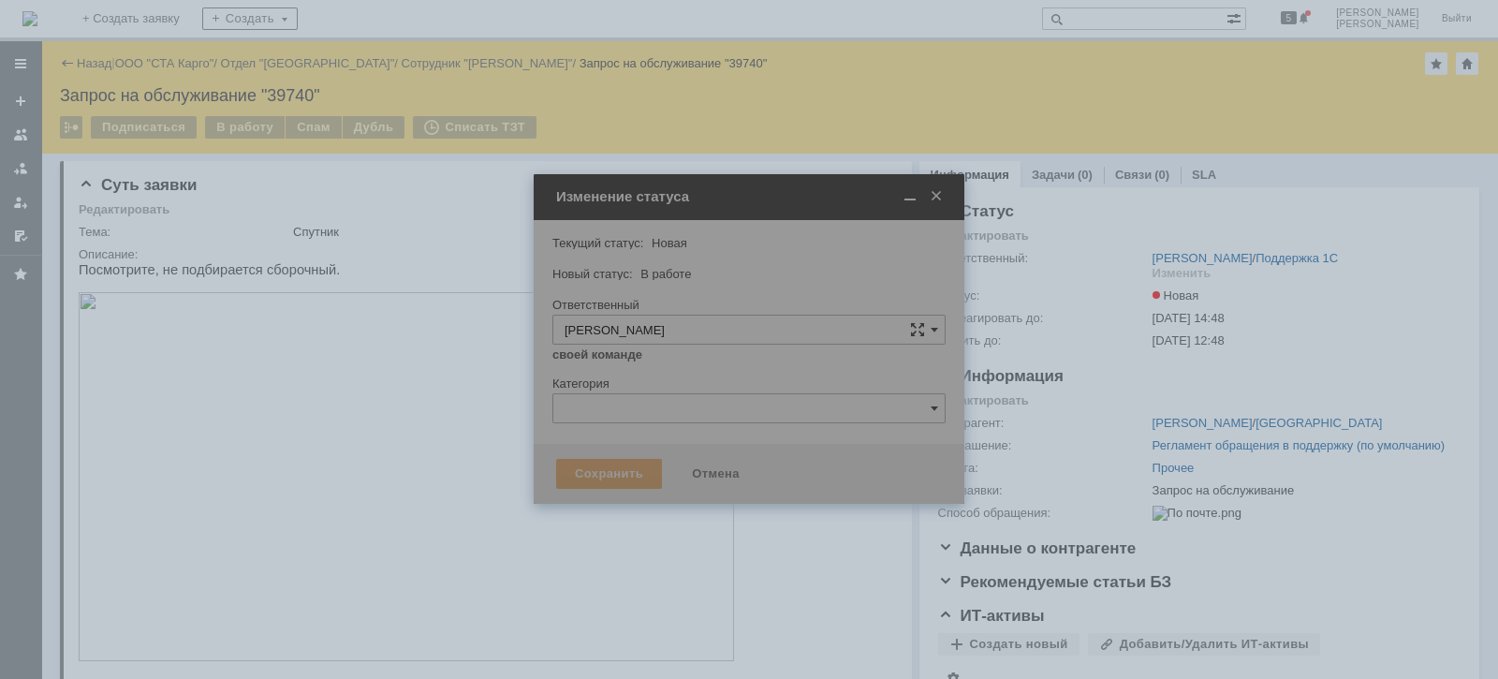
click at [576, 471] on div "Суть заявки Редактировать Тема: Спутник Описание: Комментарии (0) Файлы (0) Ком…" at bounding box center [486, 643] width 852 height 978
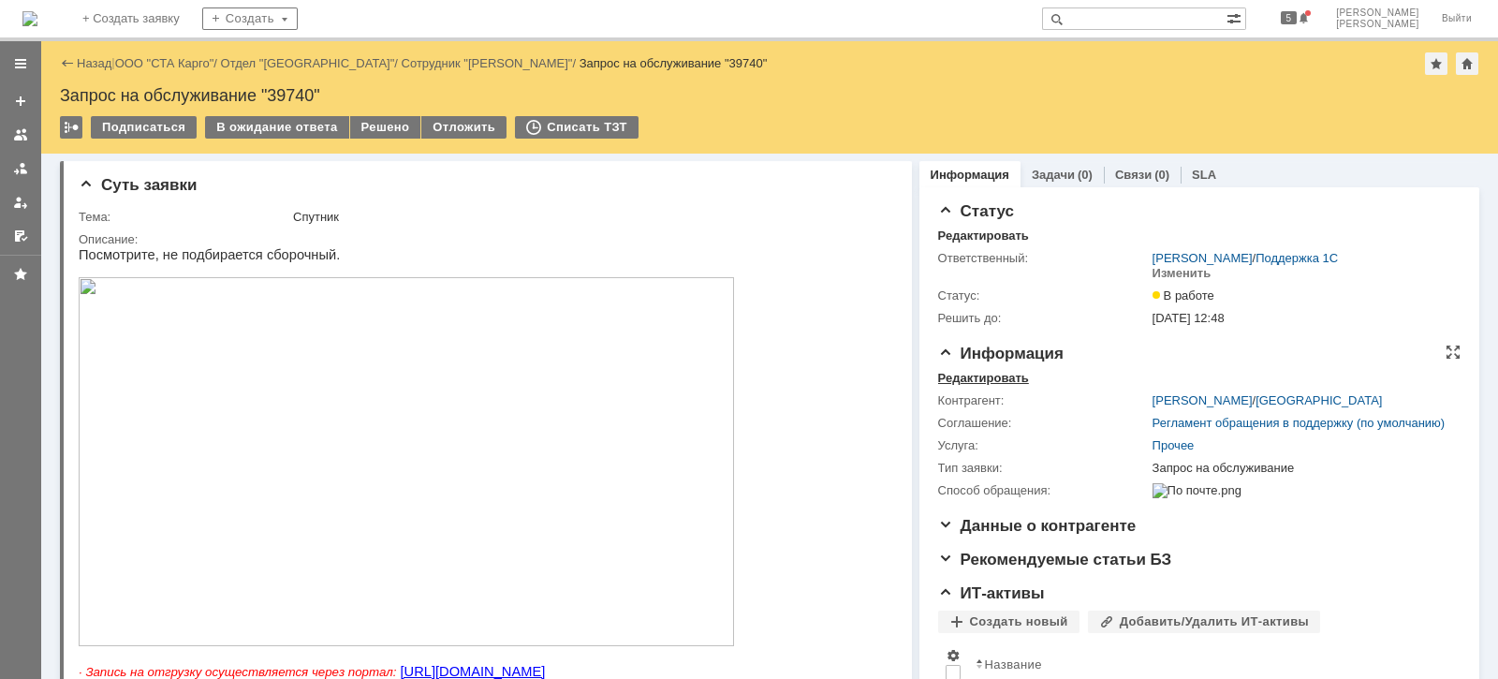
click at [994, 379] on div "Редактировать" at bounding box center [983, 378] width 91 height 15
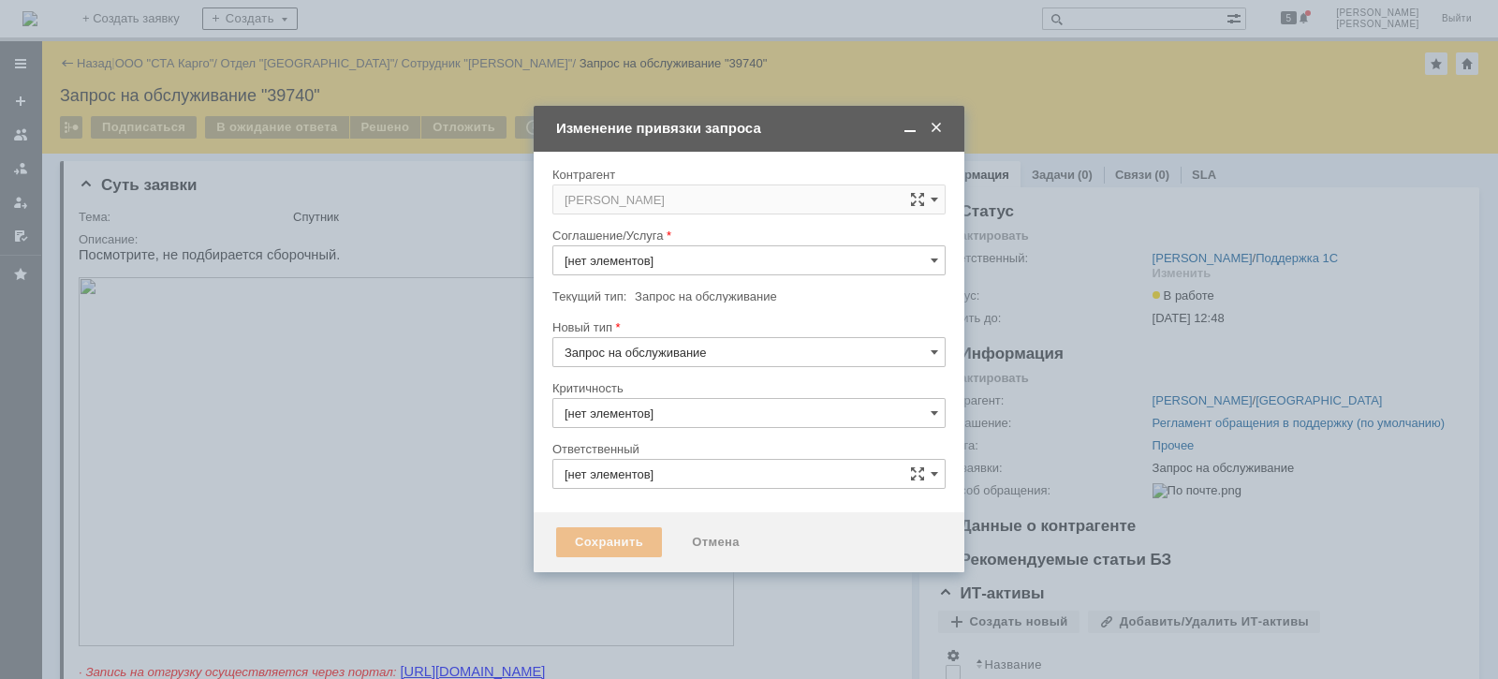
type input "3. Низкая"
type input "Прочее"
type input "[PERSON_NAME]"
type input "[не указано]"
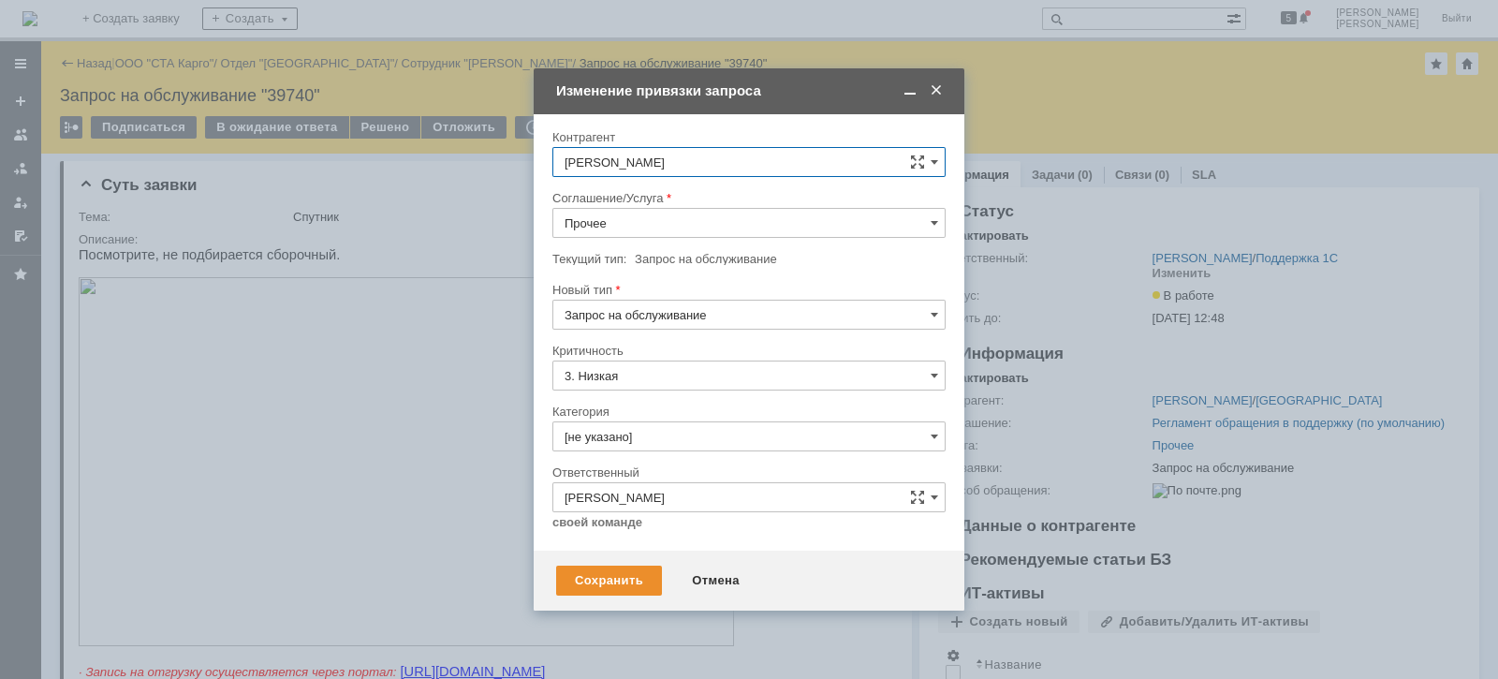
click at [653, 228] on input "Прочее" at bounding box center [748, 223] width 393 height 30
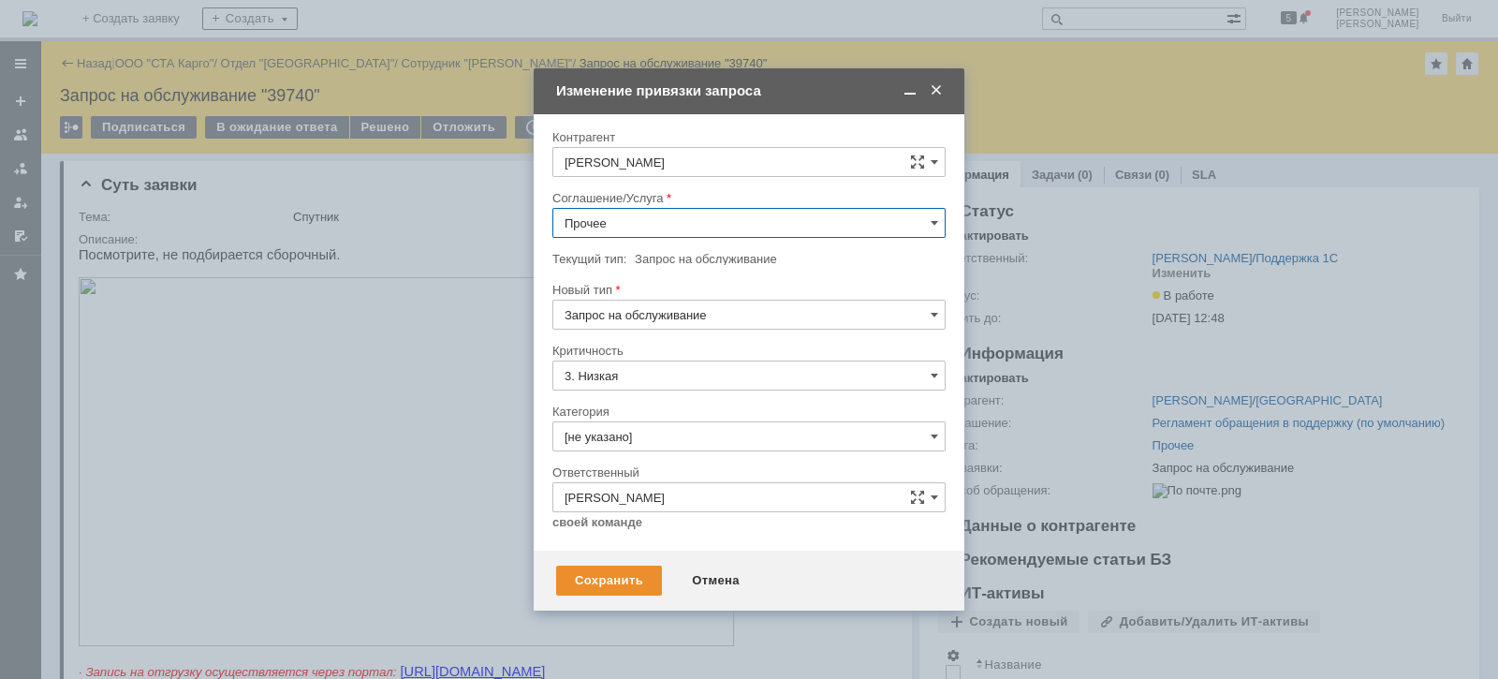
scroll to position [662, 0]
click at [690, 370] on span "WMS Сборка" at bounding box center [749, 367] width 369 height 15
type input "WMS Сборка"
click at [652, 379] on input "3. Низкая" at bounding box center [748, 375] width 393 height 30
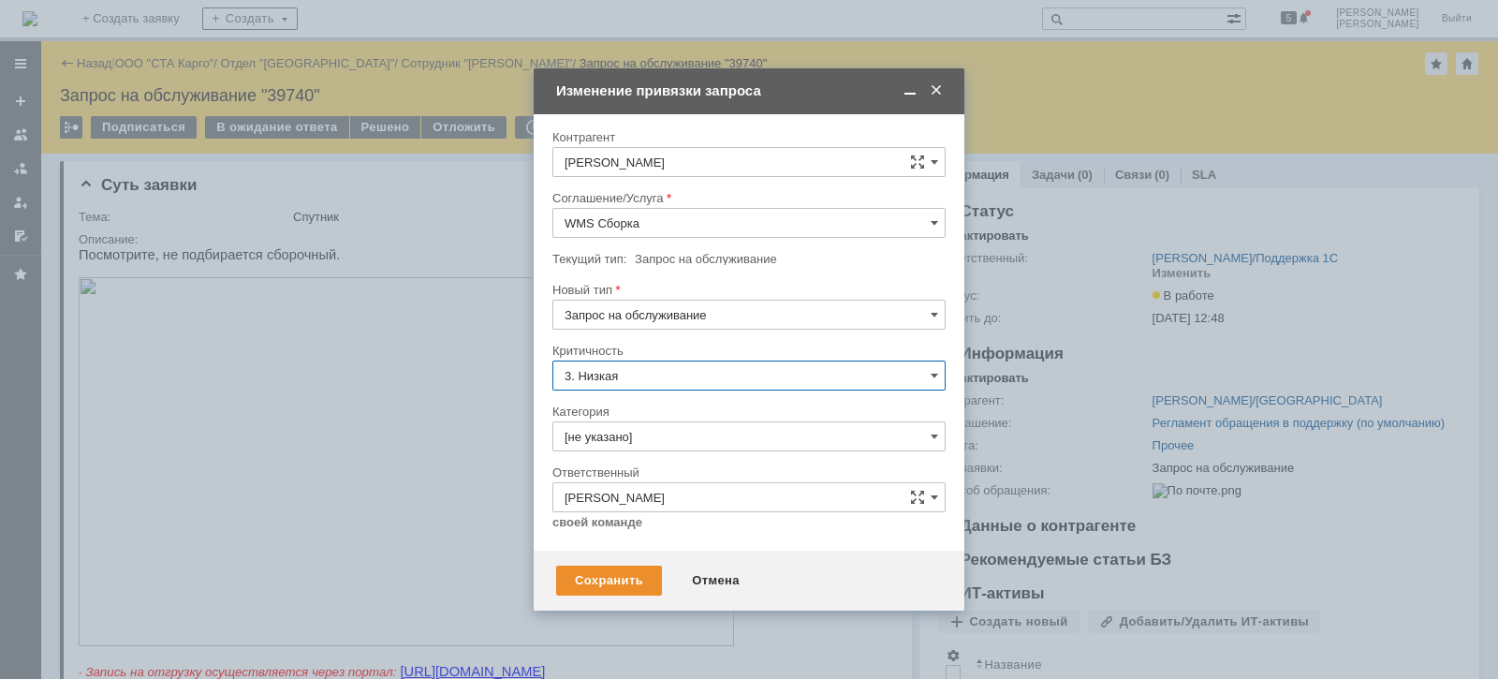
click at [691, 347] on div "Критичность" at bounding box center [747, 351] width 390 height 12
type input "3. Низкая"
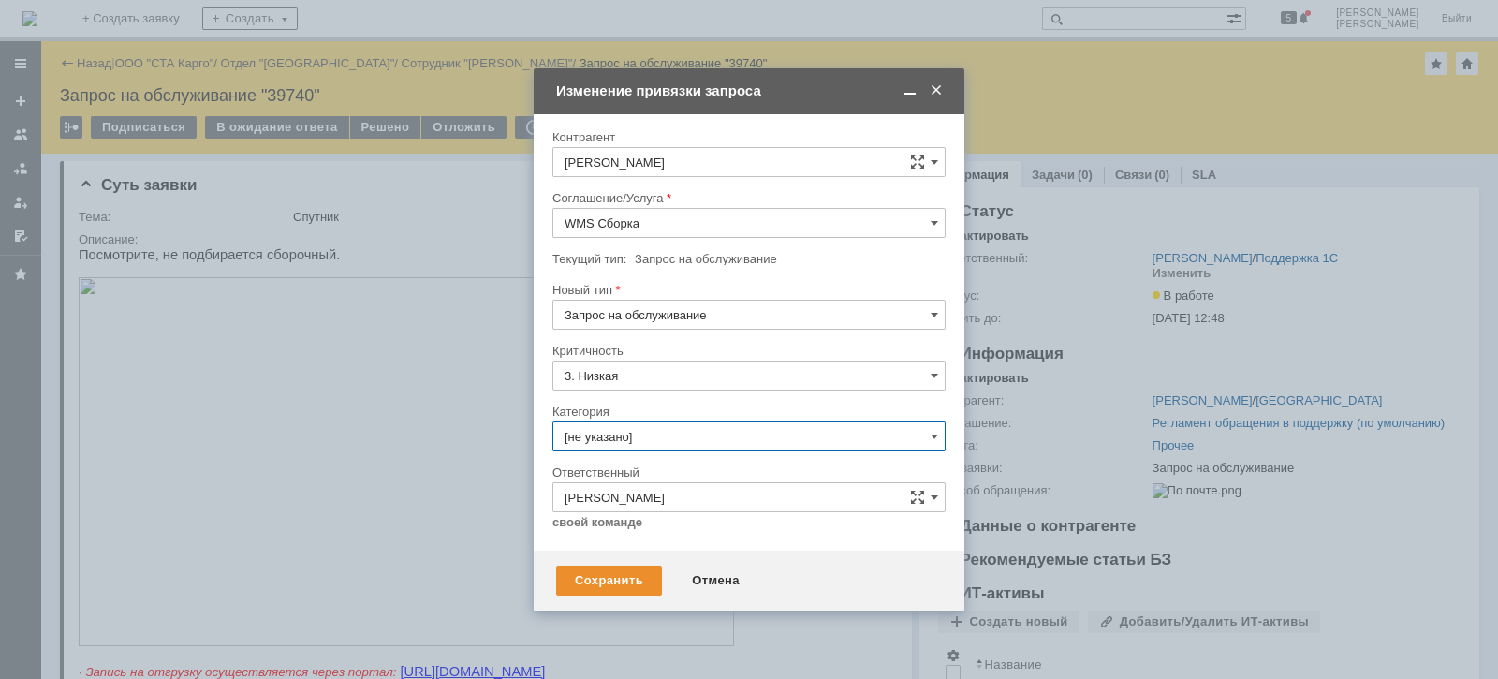
click at [641, 435] on input "[не указано]" at bounding box center [748, 436] width 393 height 30
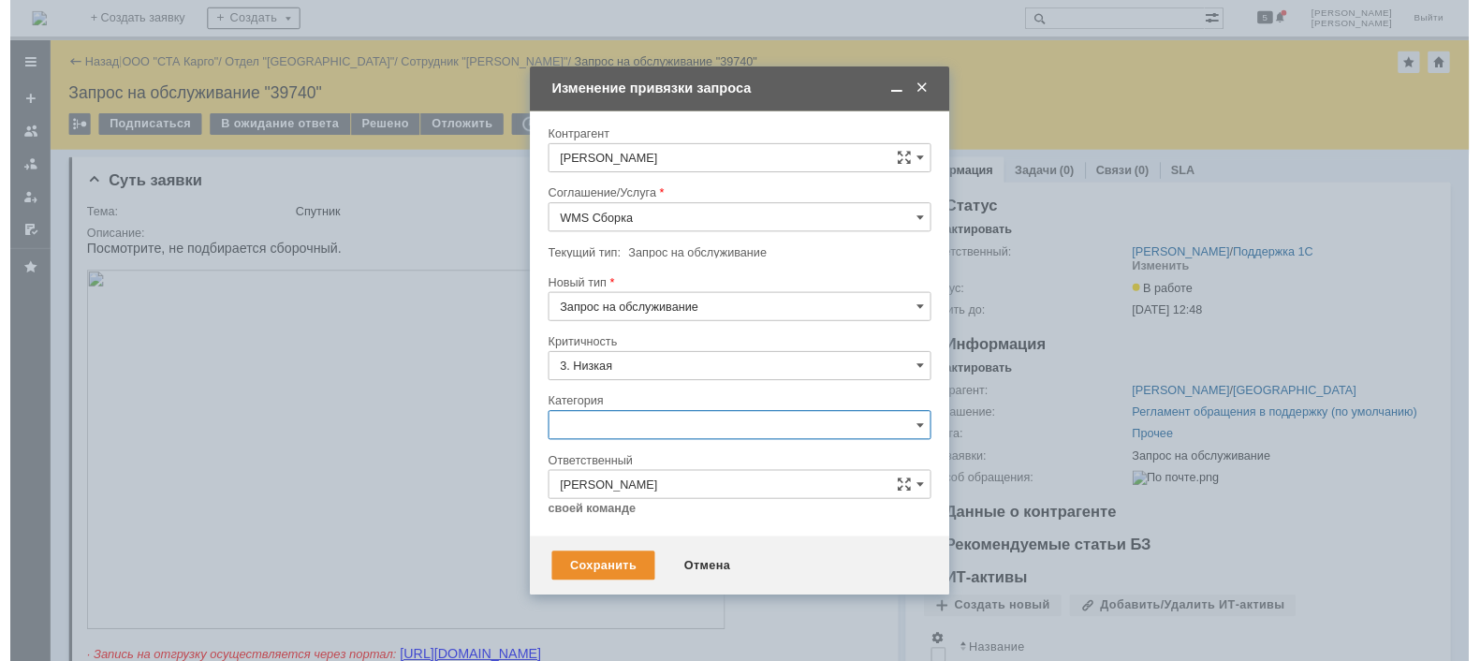
scroll to position [43, 0]
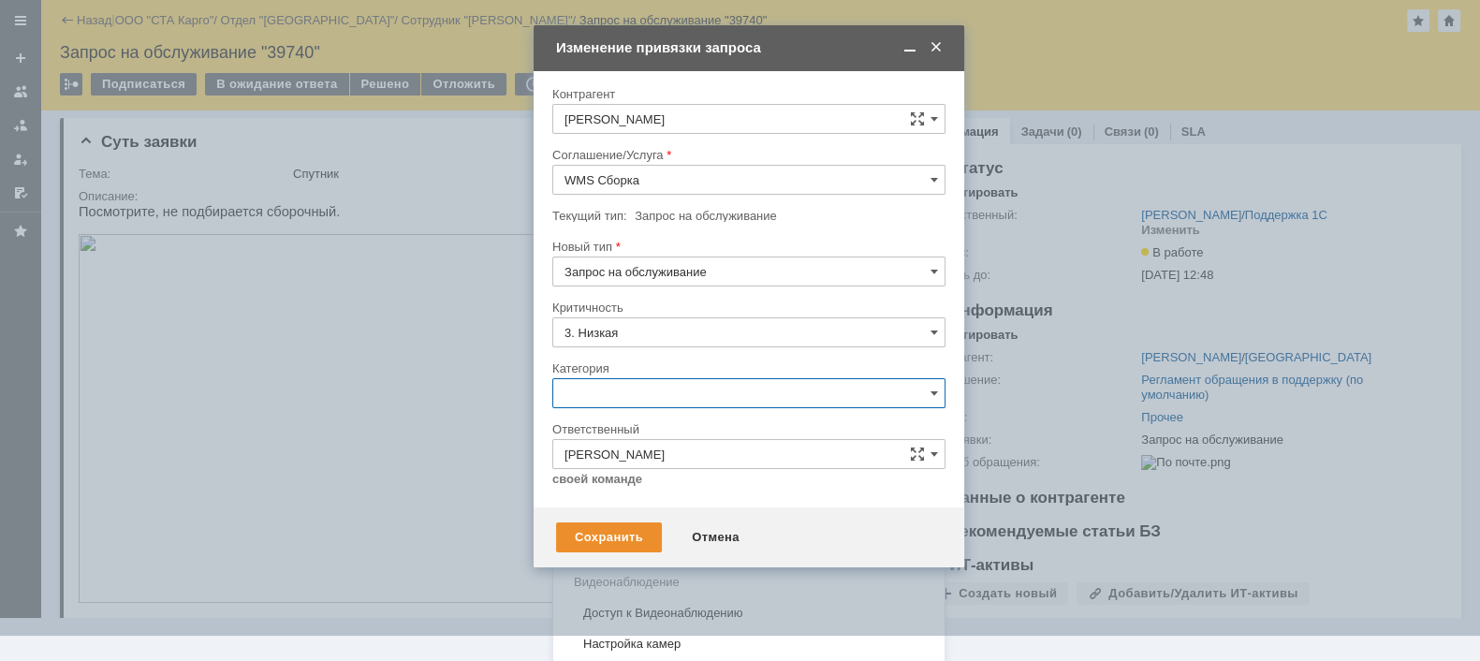
drag, startPoint x: 644, startPoint y: 507, endPoint x: 644, endPoint y: 518, distance: 10.3
click at [645, 512] on div "Консультация пользователя" at bounding box center [748, 521] width 391 height 30
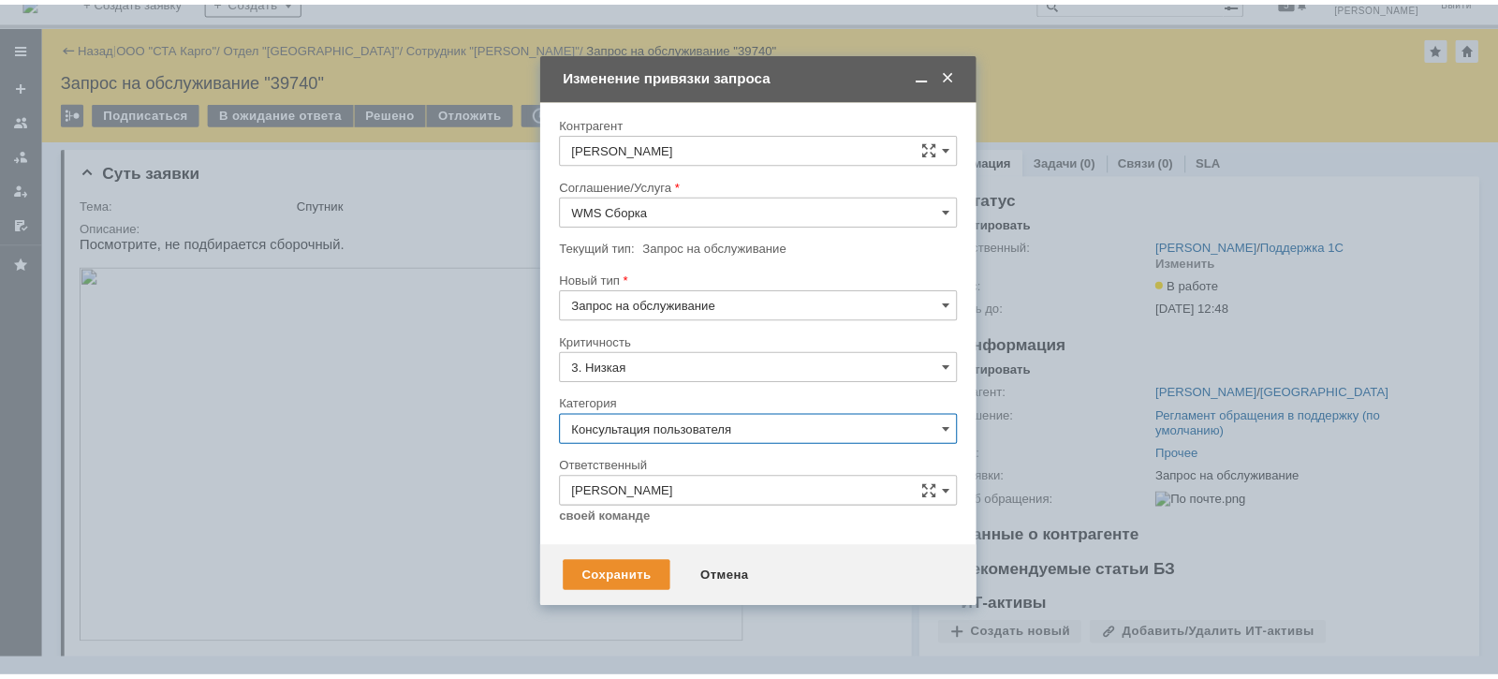
scroll to position [0, 0]
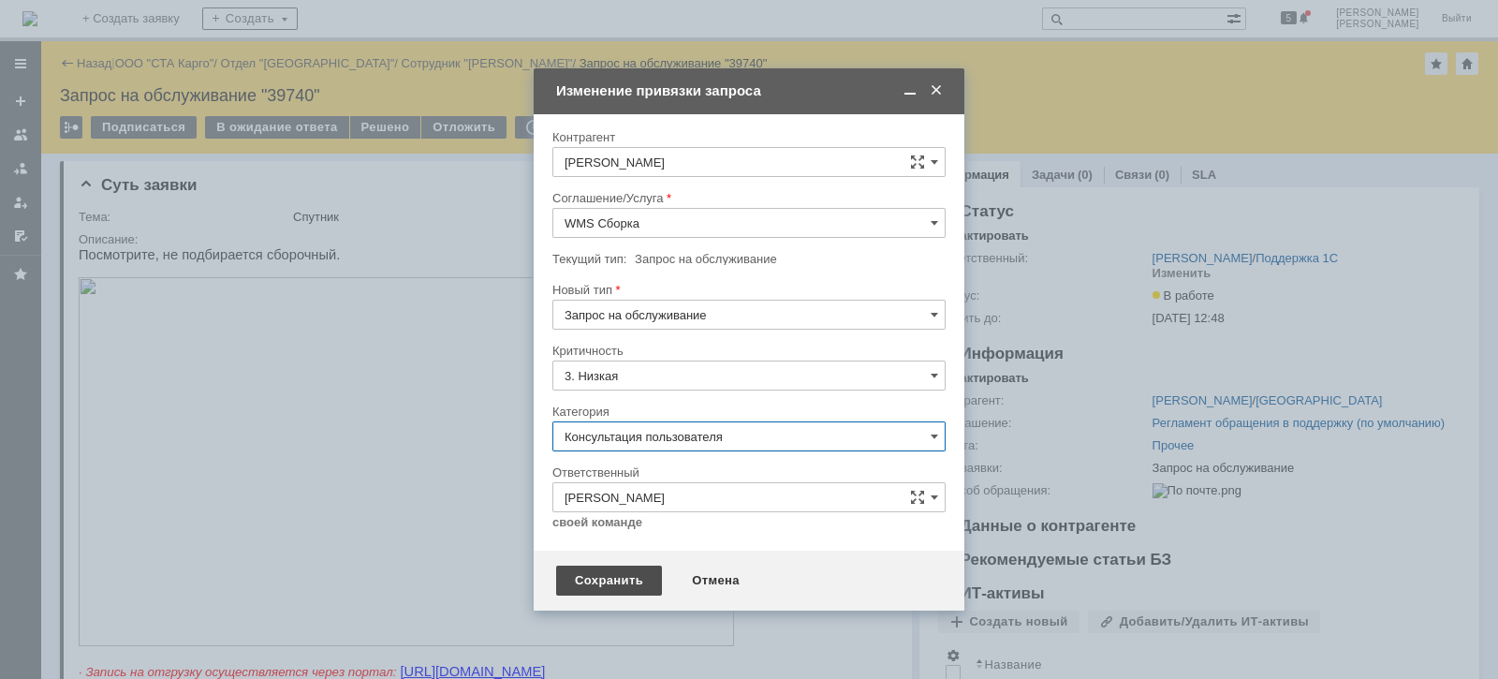
type input "Консультация пользователя"
click at [603, 581] on div "Сохранить" at bounding box center [609, 581] width 106 height 30
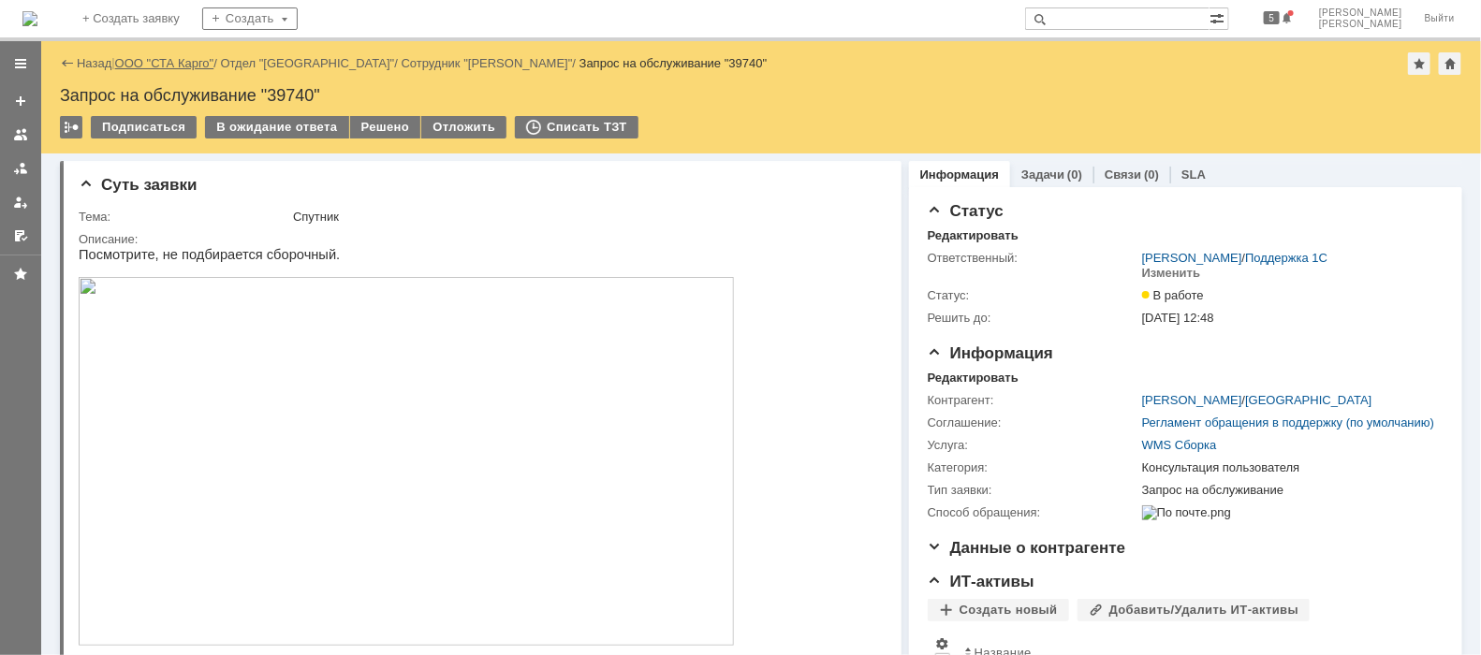
click at [194, 67] on link "ООО "СТА Карго"" at bounding box center [164, 63] width 99 height 14
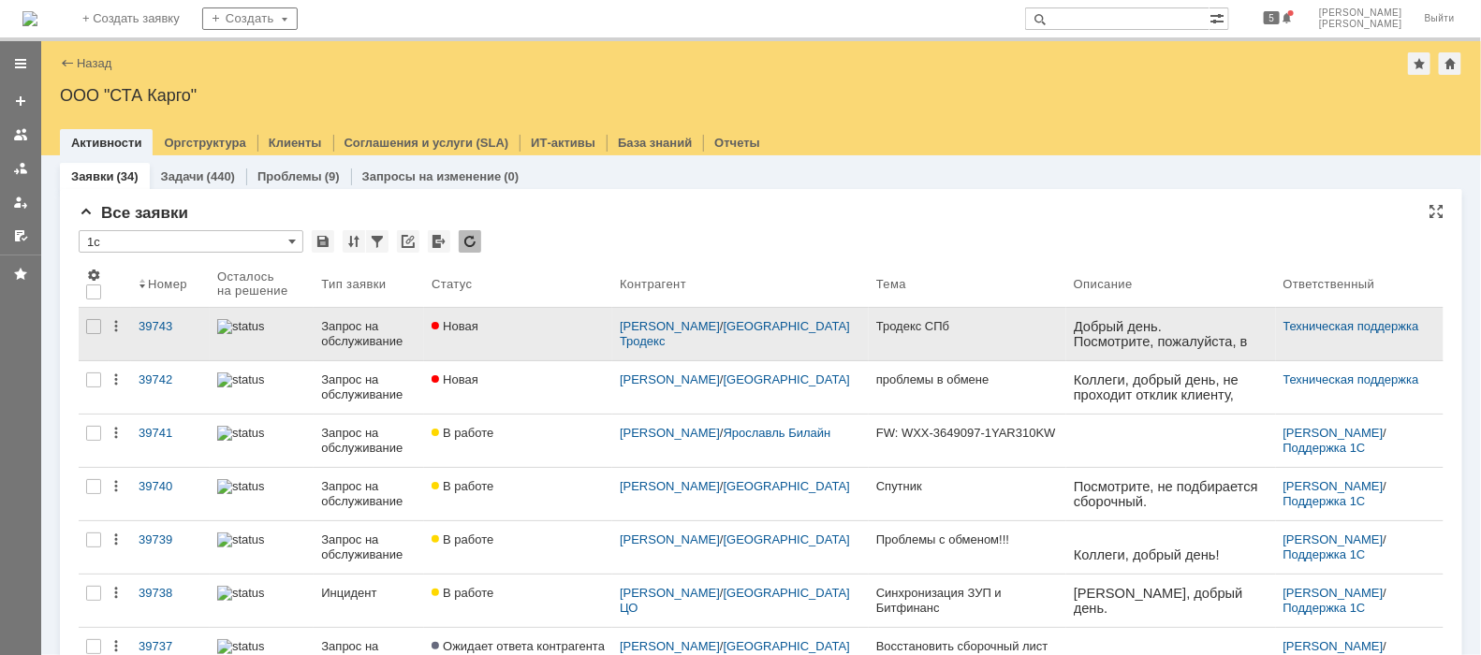
click at [346, 333] on div "Запрос на обслуживание" at bounding box center [369, 334] width 96 height 30
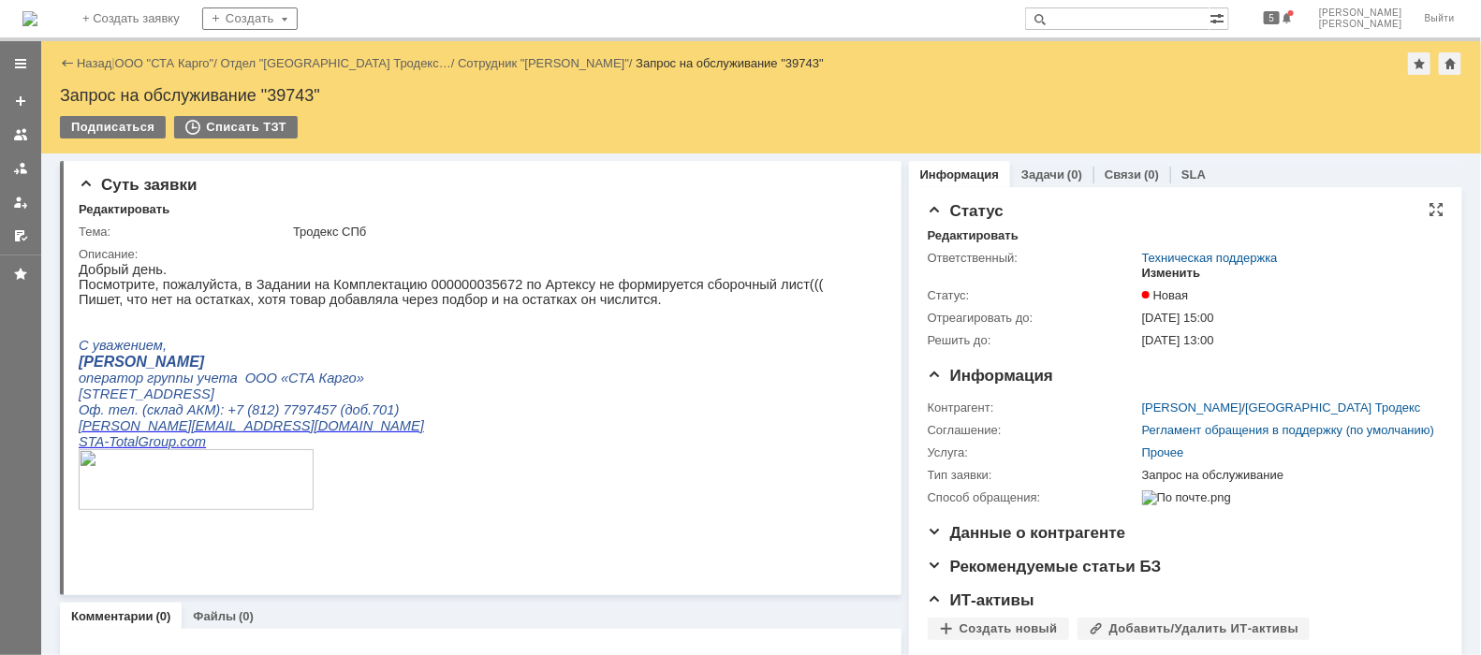
click at [1142, 269] on div "Изменить" at bounding box center [1171, 273] width 59 height 15
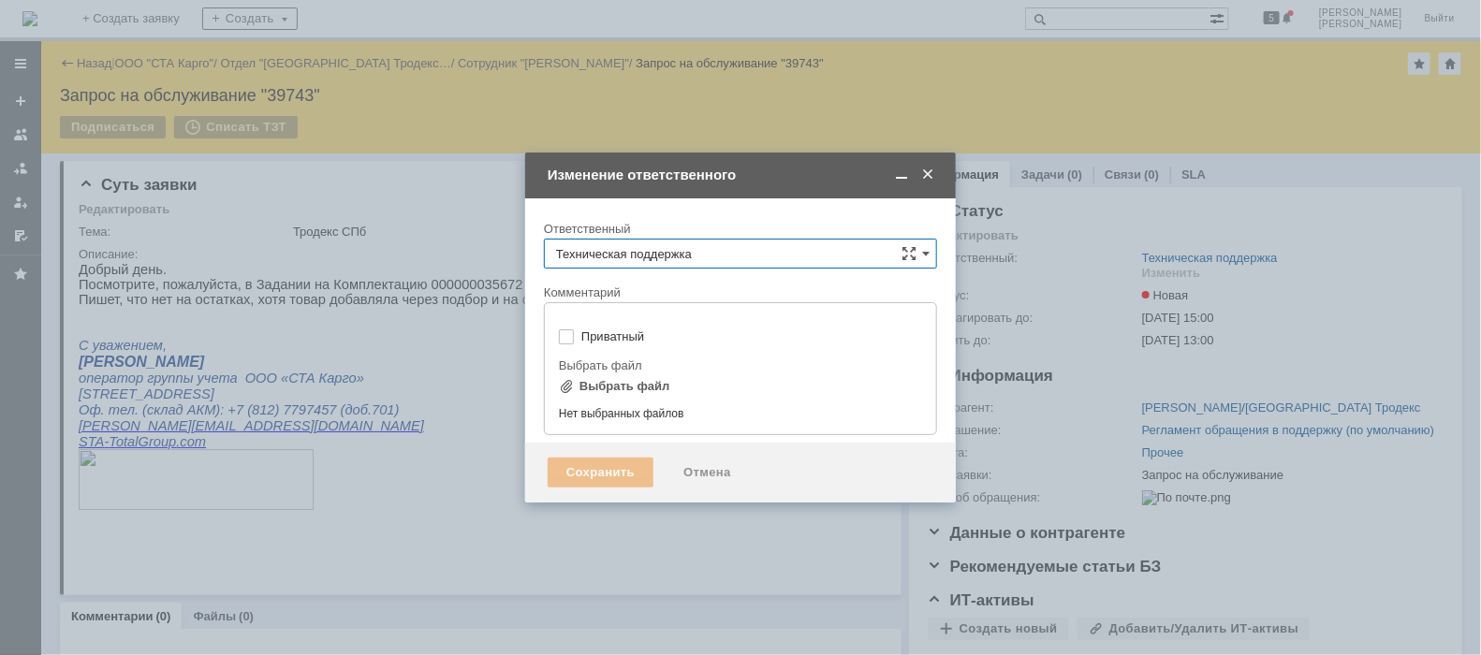
type input "[не указано]"
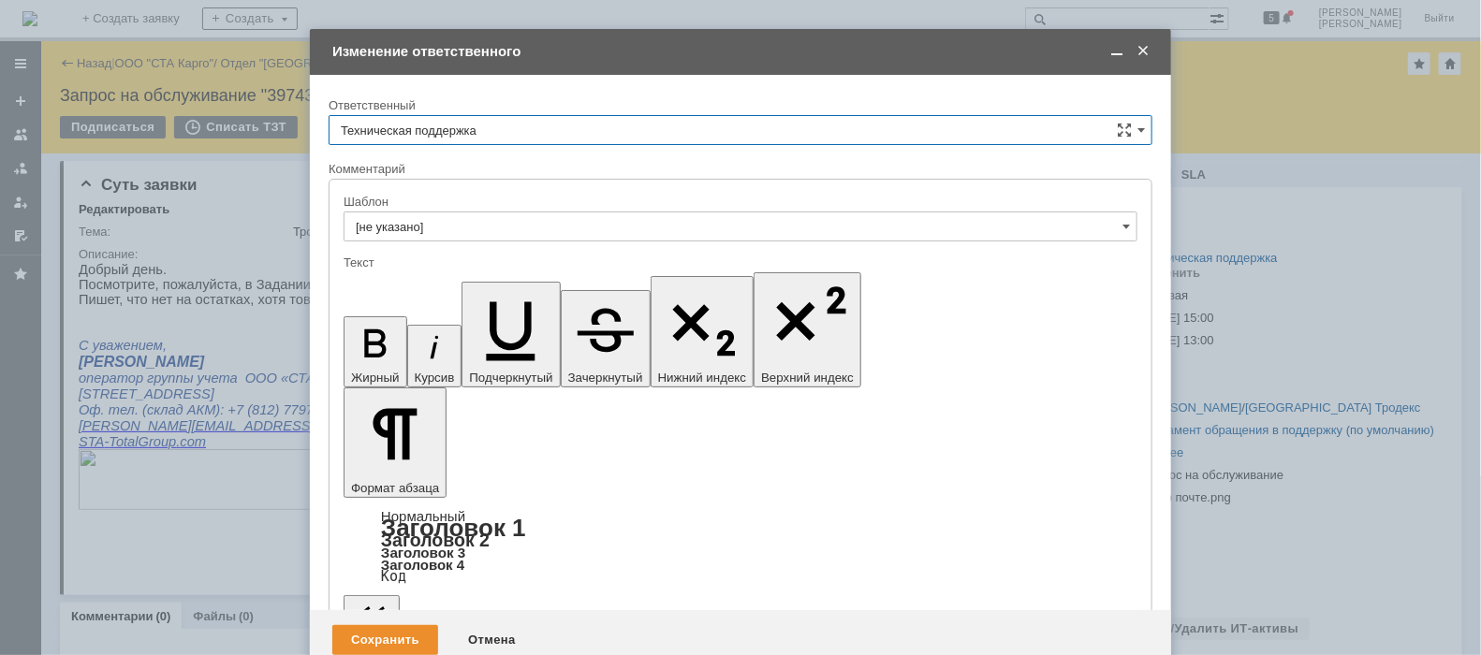
click at [497, 129] on input "Техническая поддержка" at bounding box center [741, 130] width 824 height 30
click at [467, 217] on div "[PERSON_NAME]" at bounding box center [741, 227] width 822 height 30
type input "[PERSON_NAME]"
click at [402, 625] on div "Сохранить" at bounding box center [385, 640] width 106 height 30
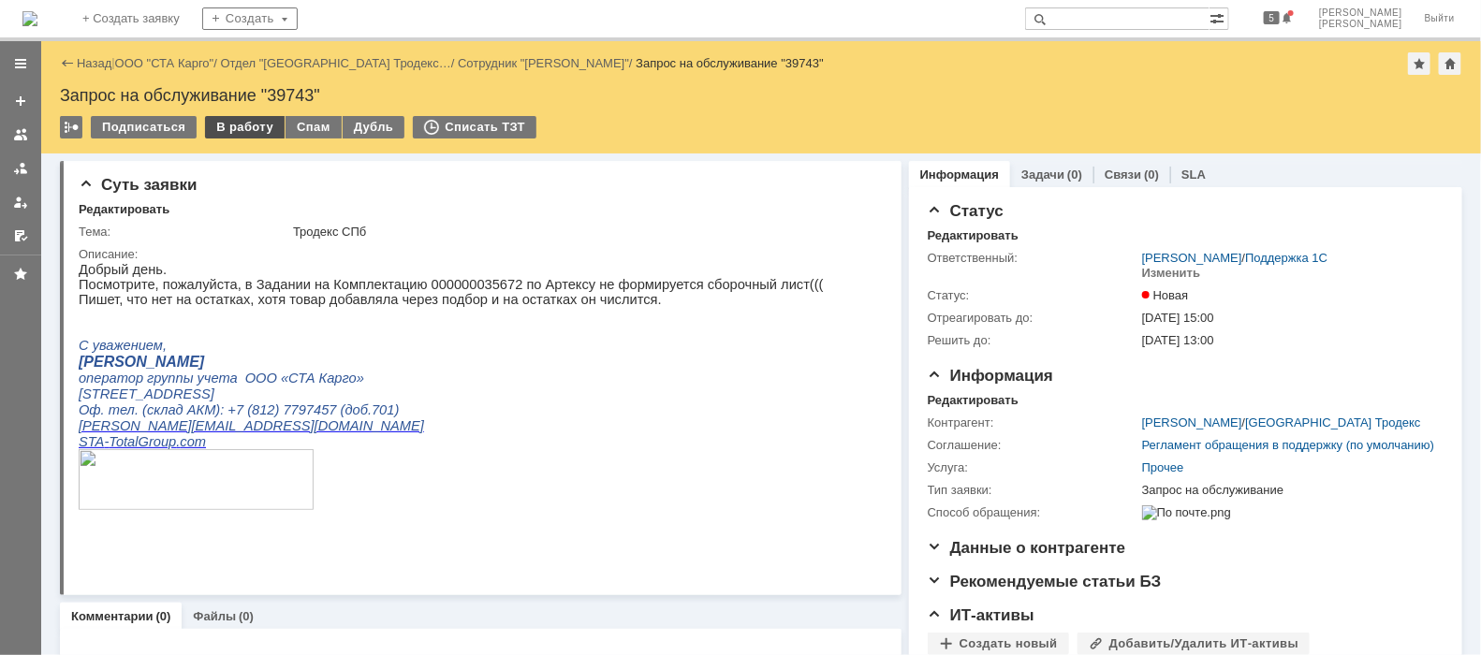
click at [229, 124] on div "В работу" at bounding box center [245, 127] width 80 height 22
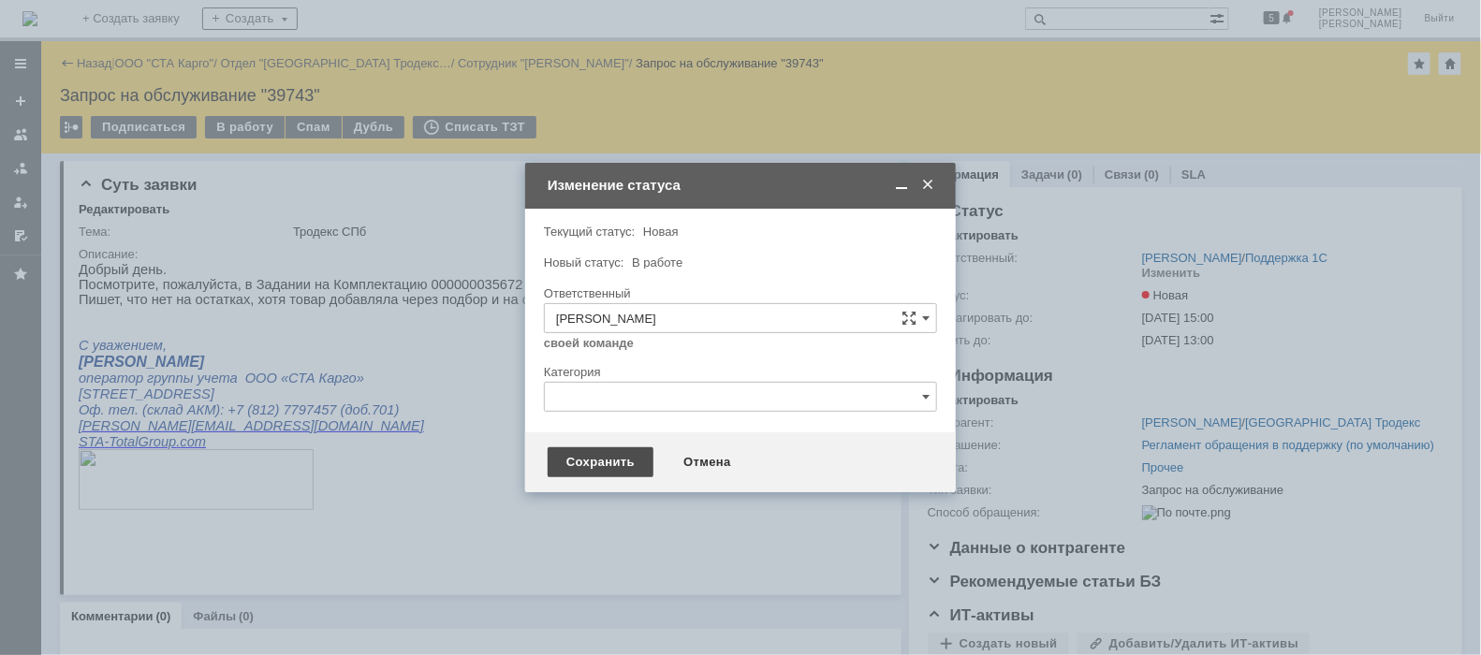
click at [573, 456] on div "Сохранить" at bounding box center [601, 463] width 106 height 30
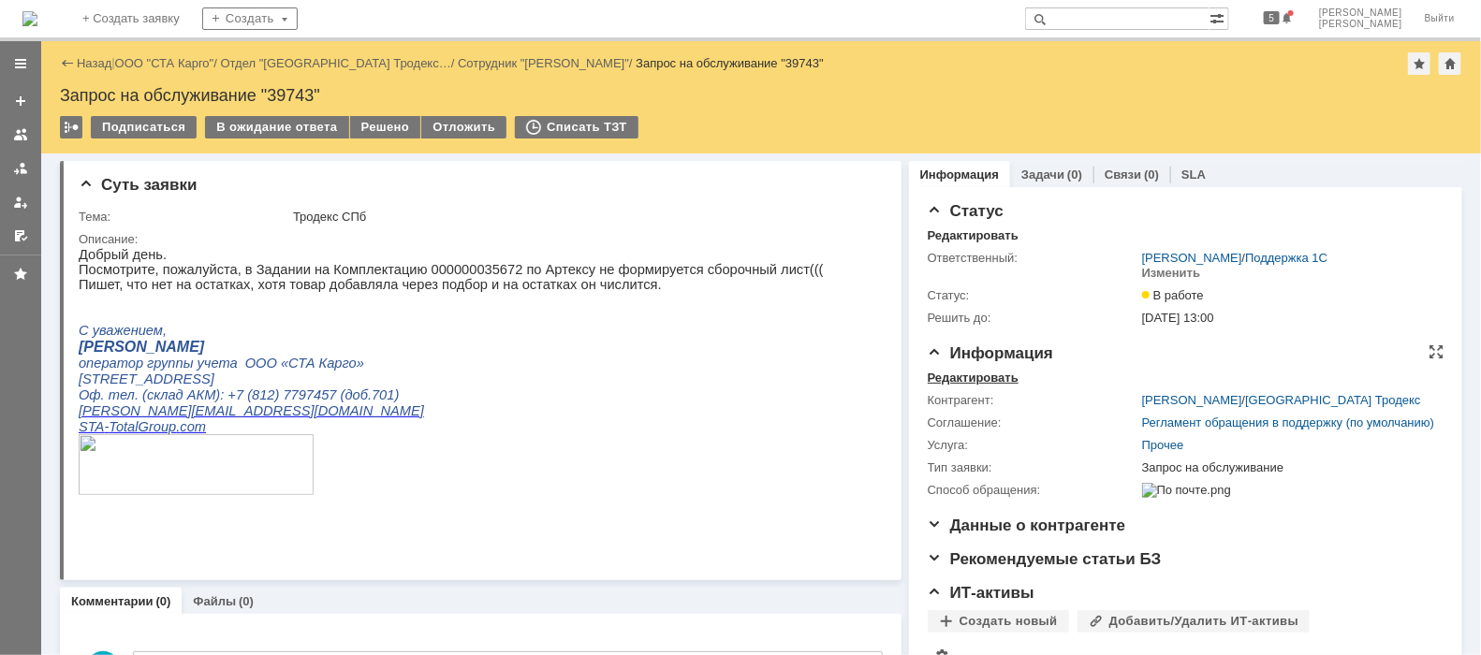
click at [988, 378] on div "Редактировать" at bounding box center [973, 378] width 91 height 15
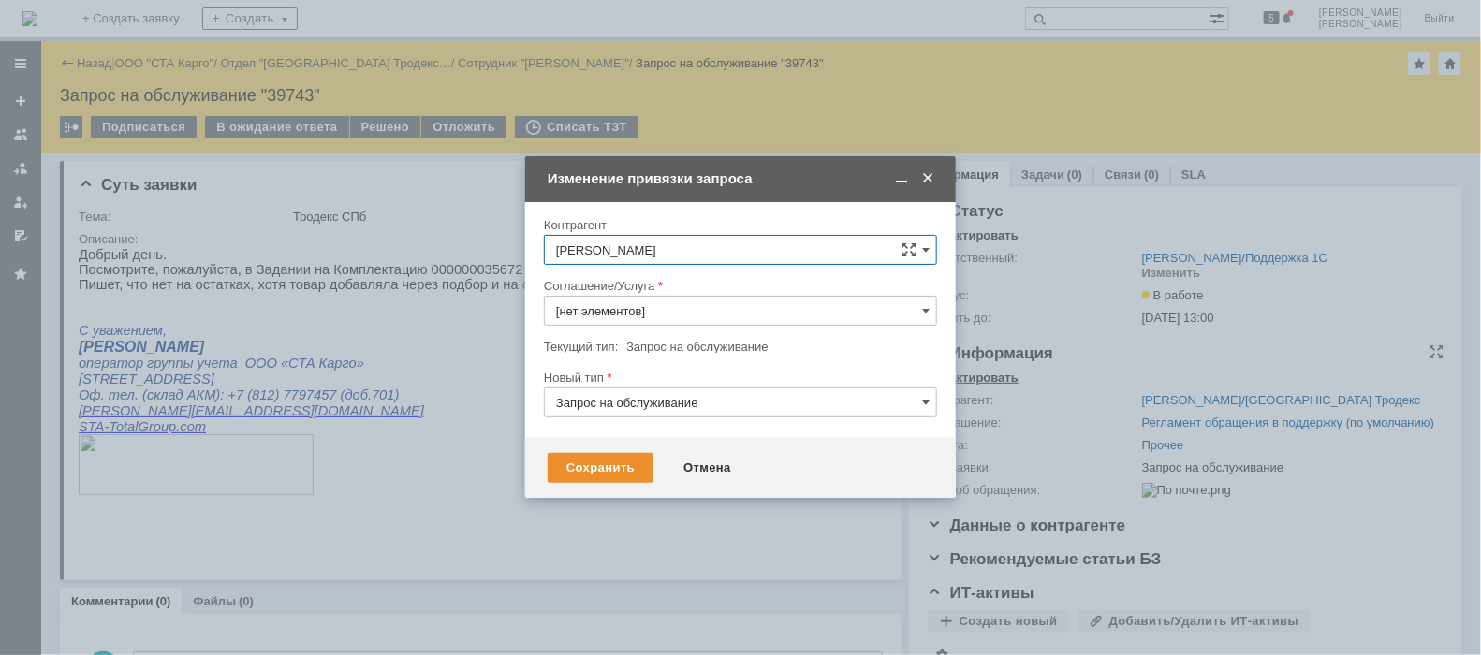
type input "Прочее"
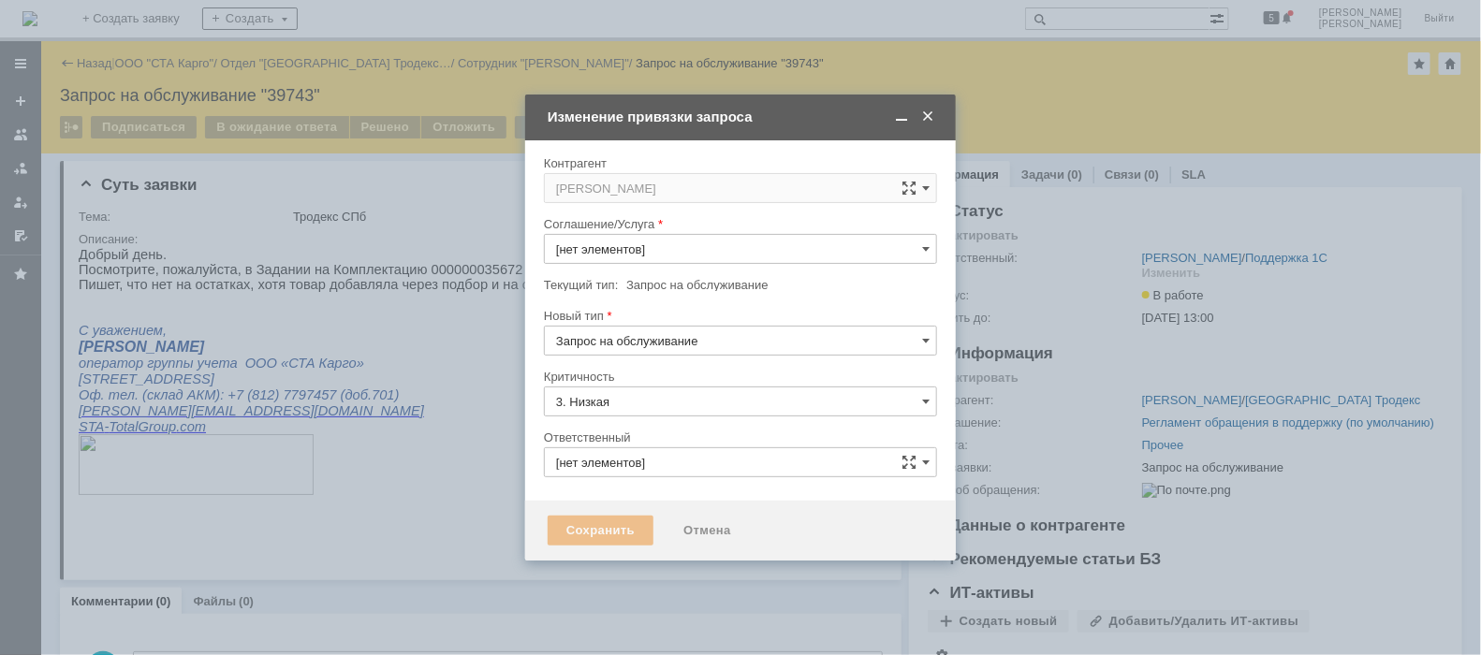
type input "Прочее"
type input "[не указано]"
type input "[PERSON_NAME]"
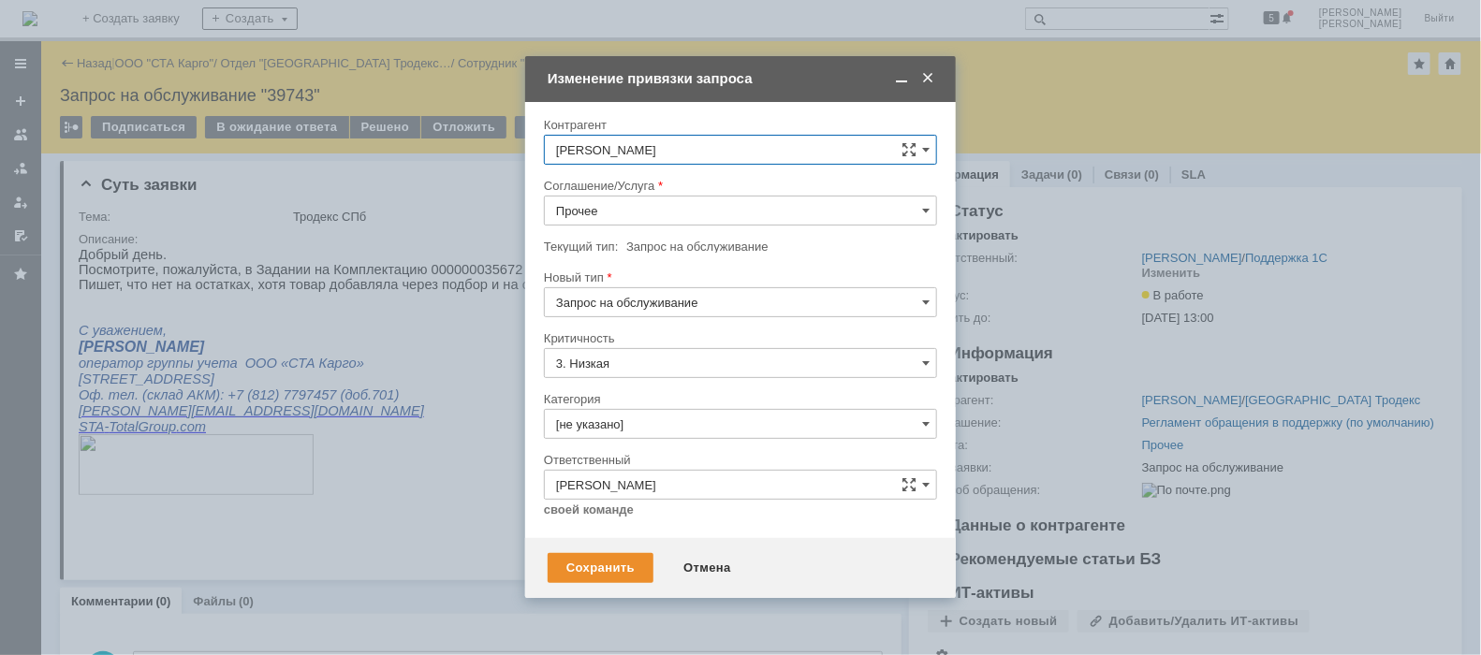
click at [645, 202] on input "Прочее" at bounding box center [740, 211] width 393 height 30
click at [665, 348] on span "WMS Сборка" at bounding box center [740, 355] width 369 height 15
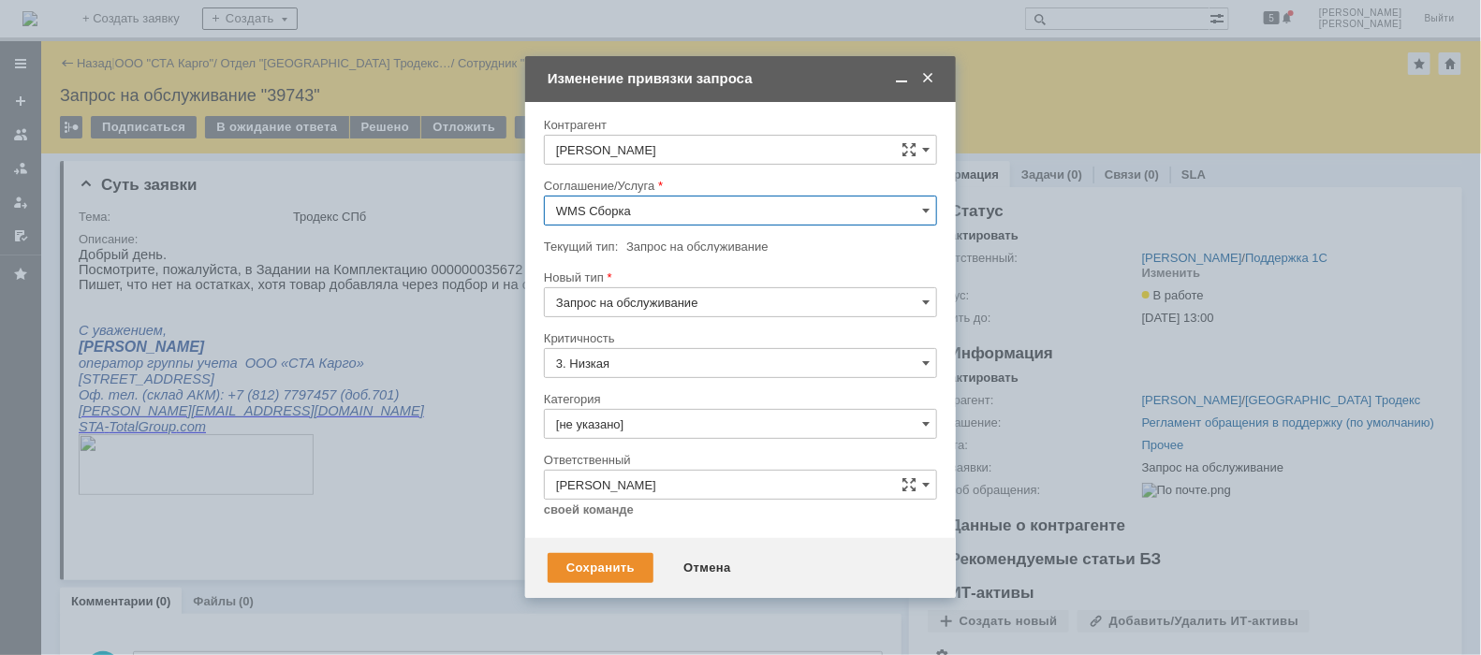
type input "WMS Сборка"
click at [654, 429] on input "[не указано]" at bounding box center [740, 424] width 393 height 30
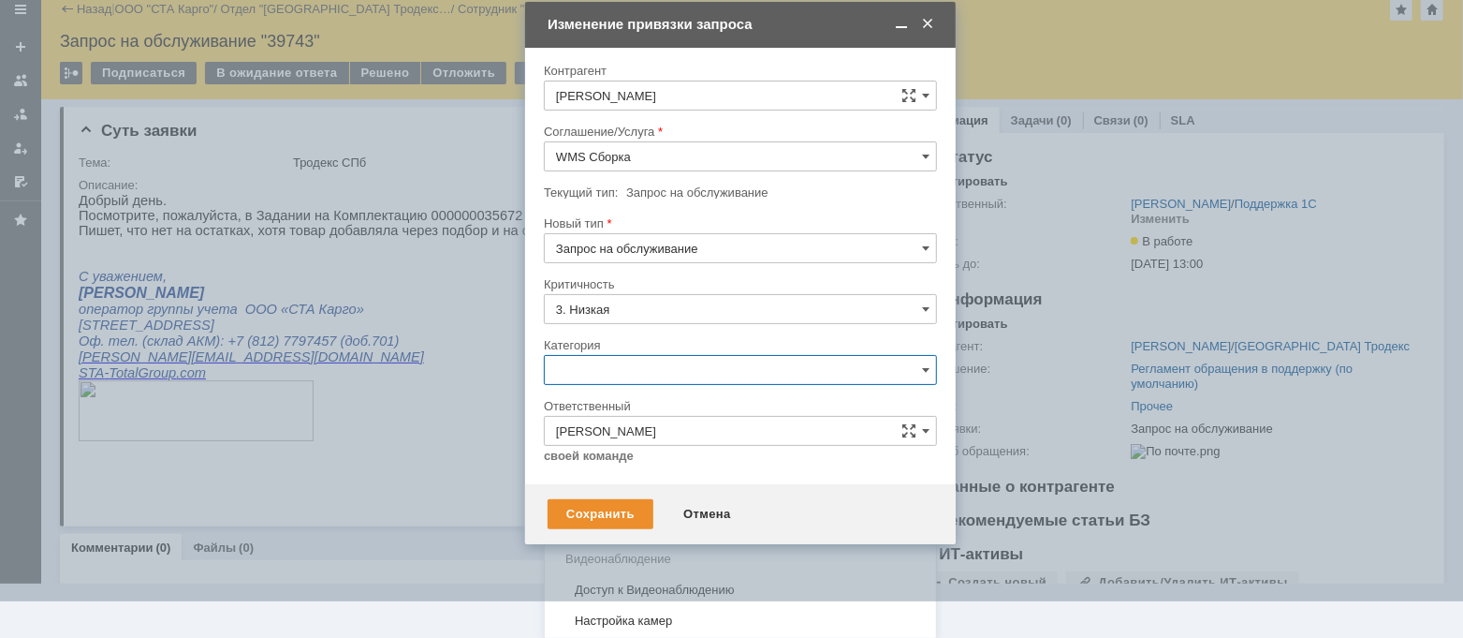
click at [655, 485] on div "Консультация пользователя" at bounding box center [740, 497] width 391 height 30
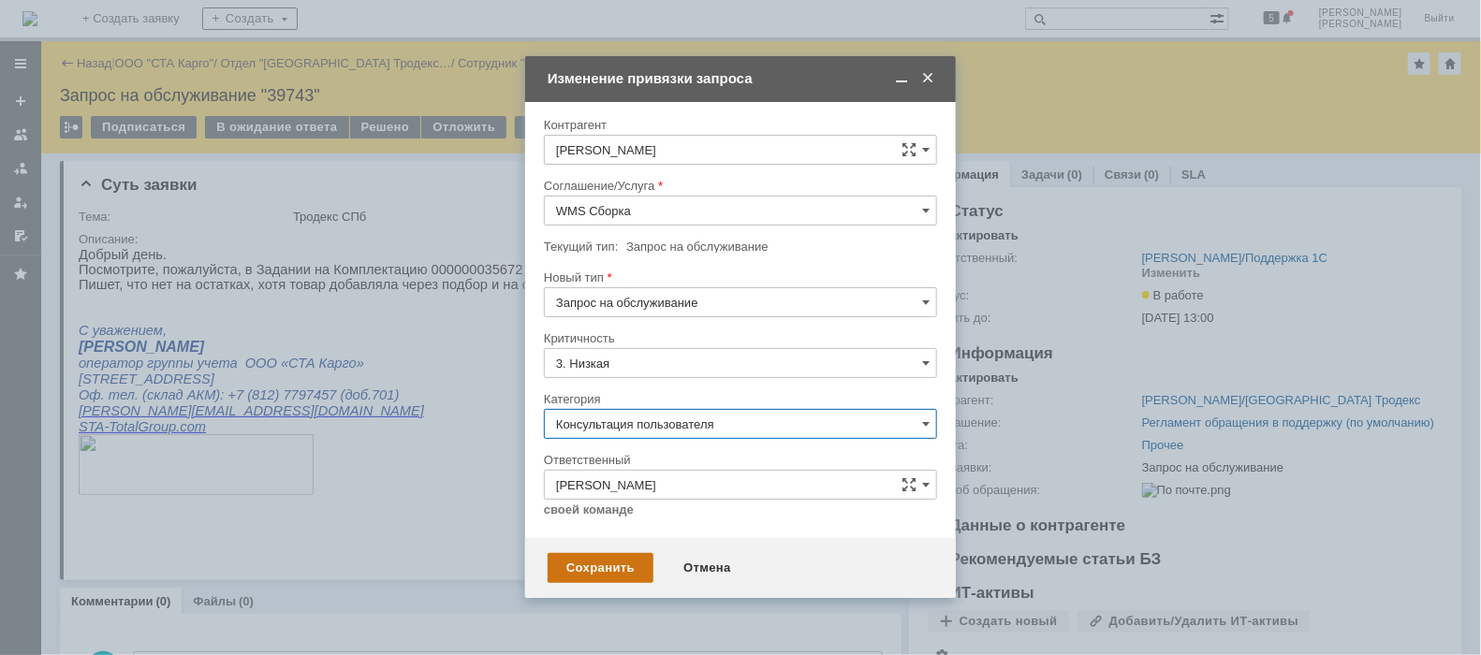
type input "Консультация пользователя"
click at [596, 568] on div "Сохранить" at bounding box center [601, 568] width 106 height 30
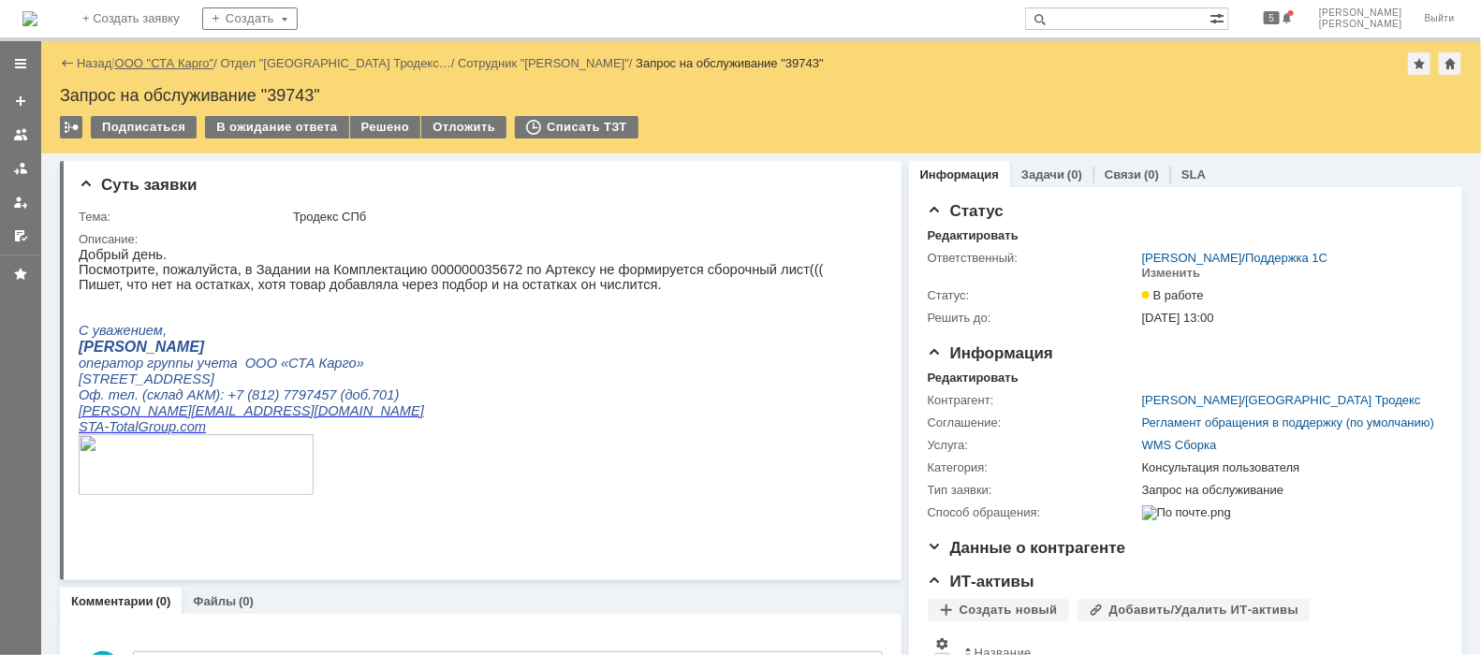
click at [156, 65] on link "ООО "СТА Карго"" at bounding box center [164, 63] width 99 height 14
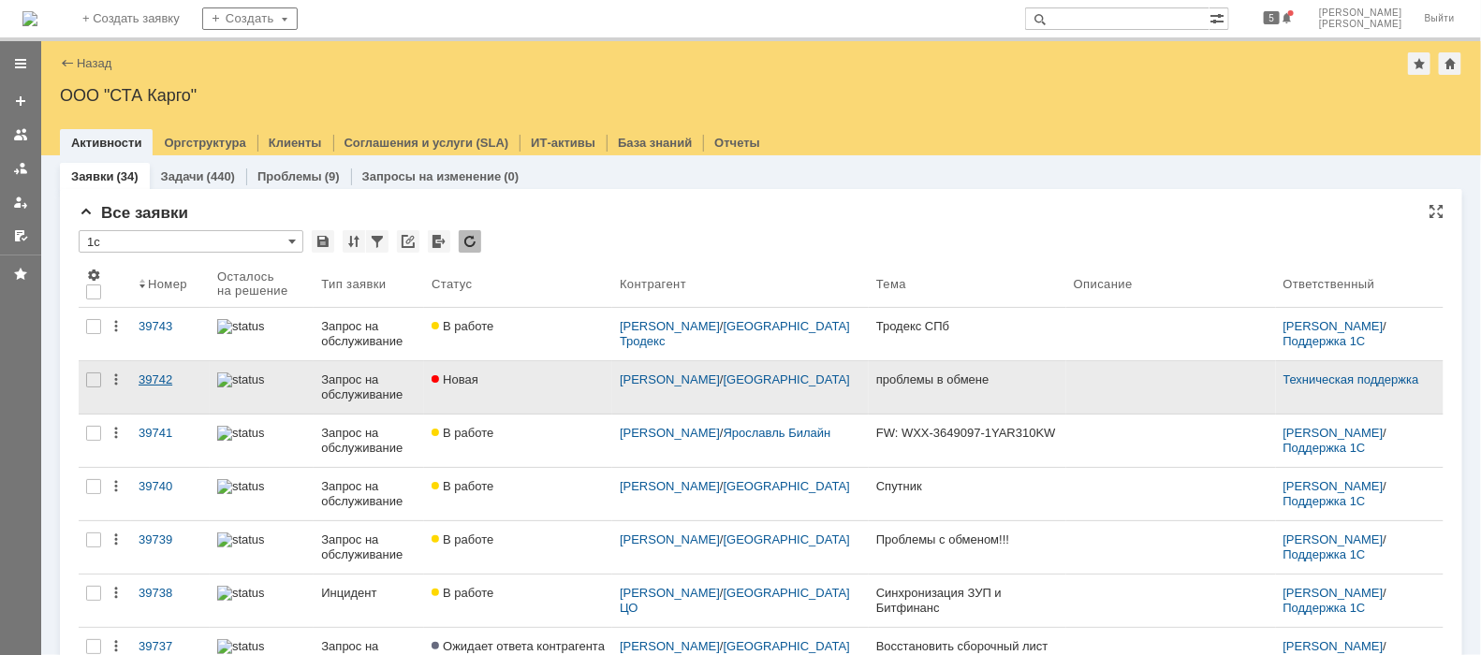
click at [153, 383] on div "39742" at bounding box center [171, 380] width 64 height 15
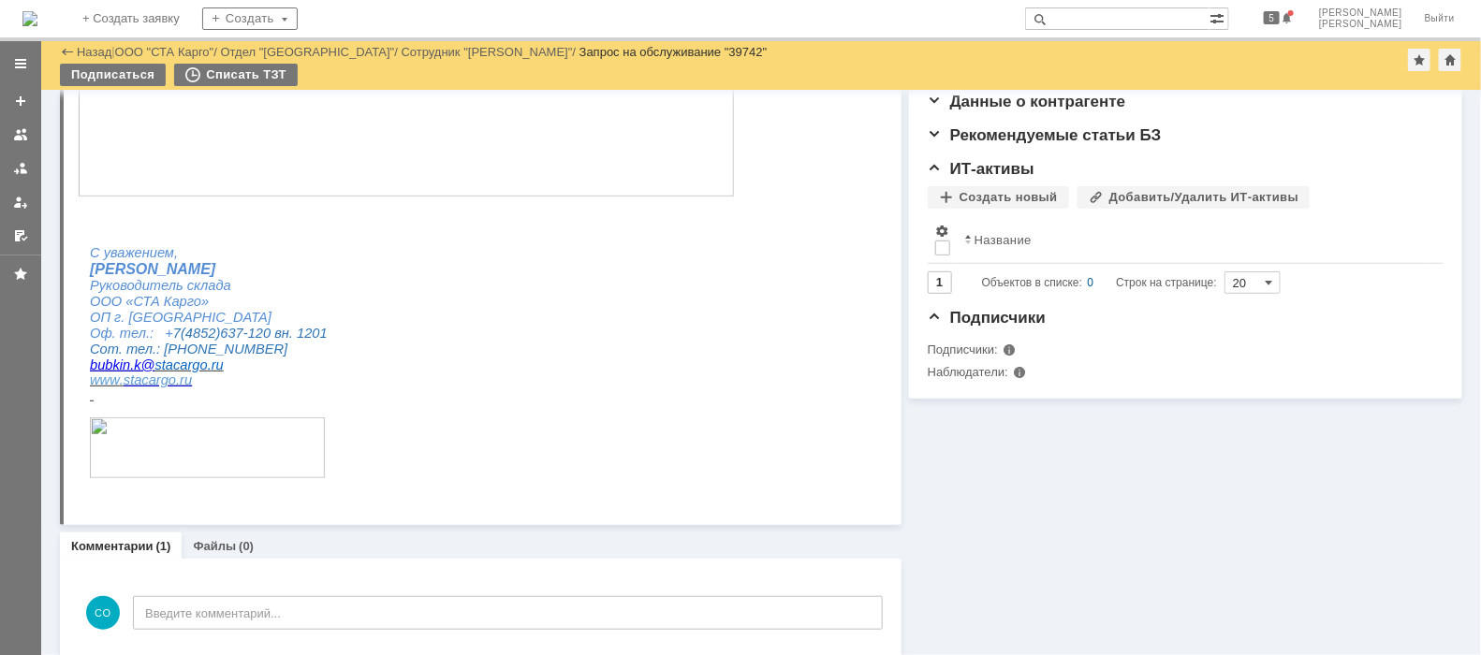
scroll to position [537, 0]
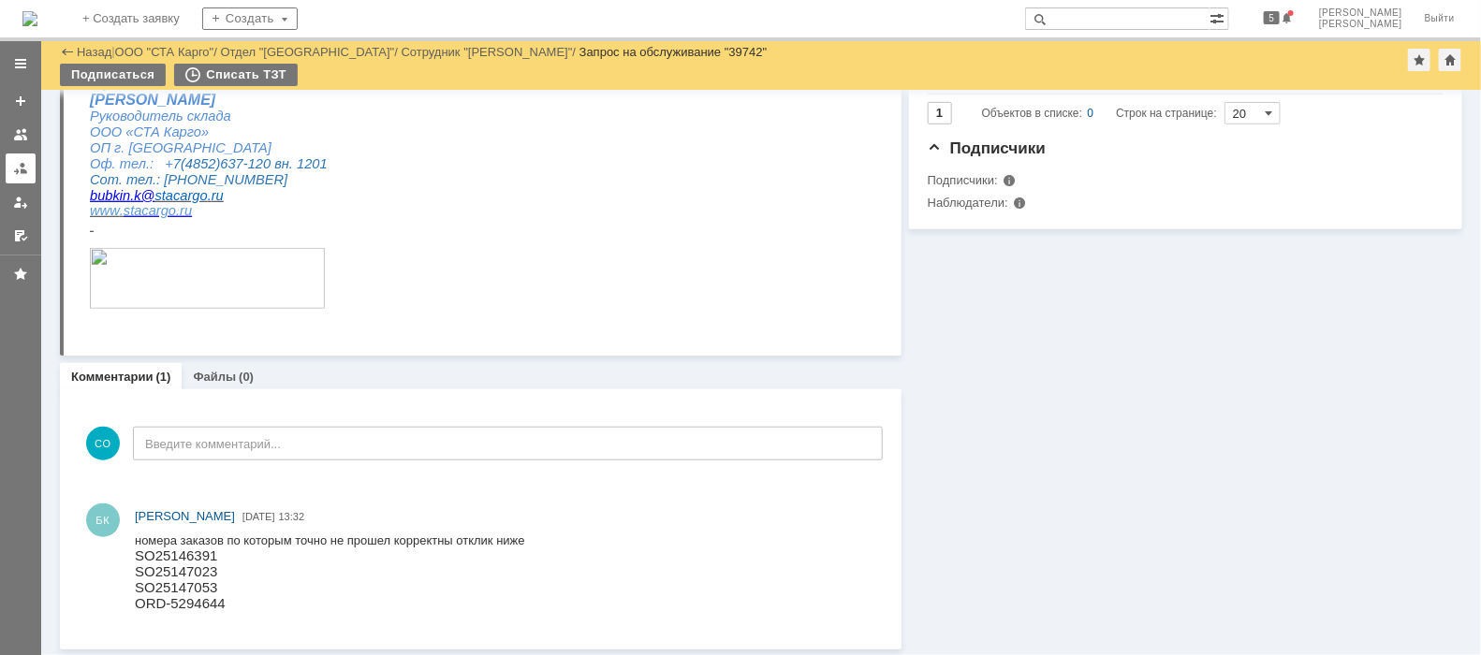
click at [14, 155] on link at bounding box center [21, 169] width 30 height 30
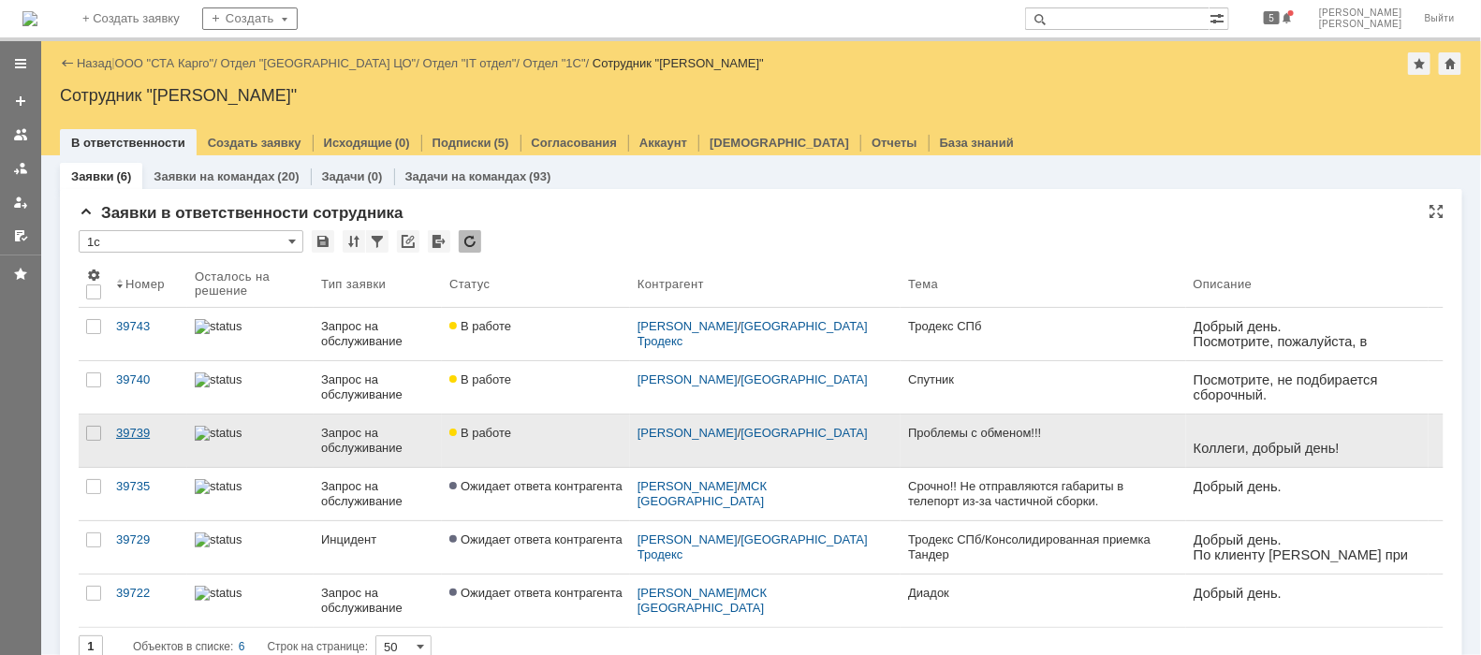
click at [136, 432] on div "39739" at bounding box center [148, 433] width 64 height 15
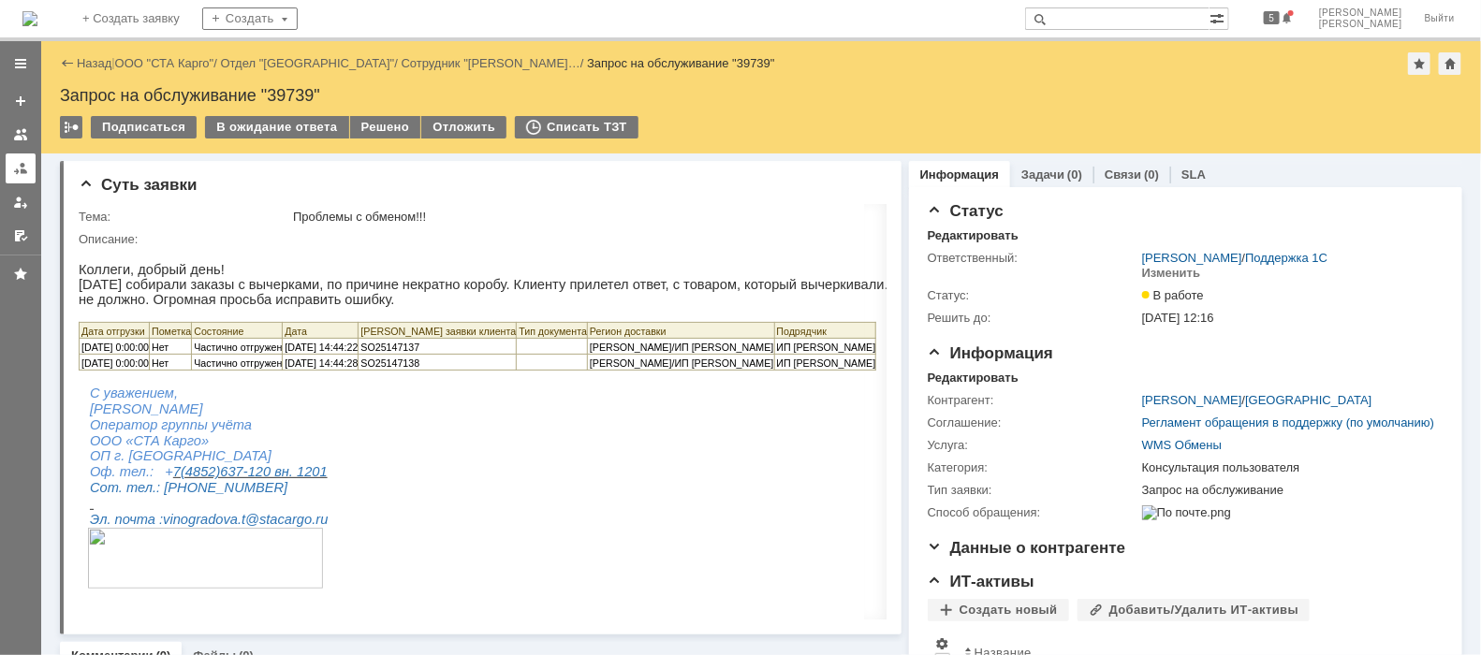
click at [25, 174] on div at bounding box center [20, 168] width 15 height 15
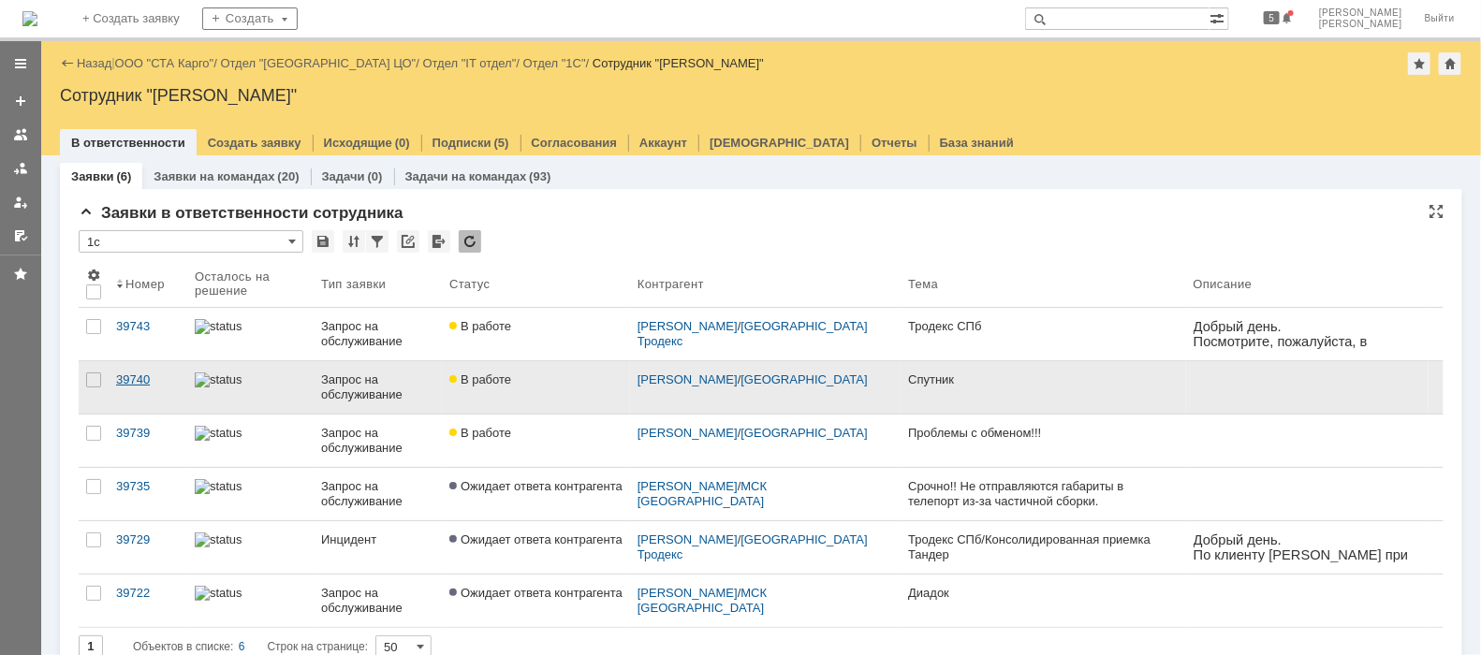
click at [136, 383] on div "39740" at bounding box center [148, 380] width 64 height 15
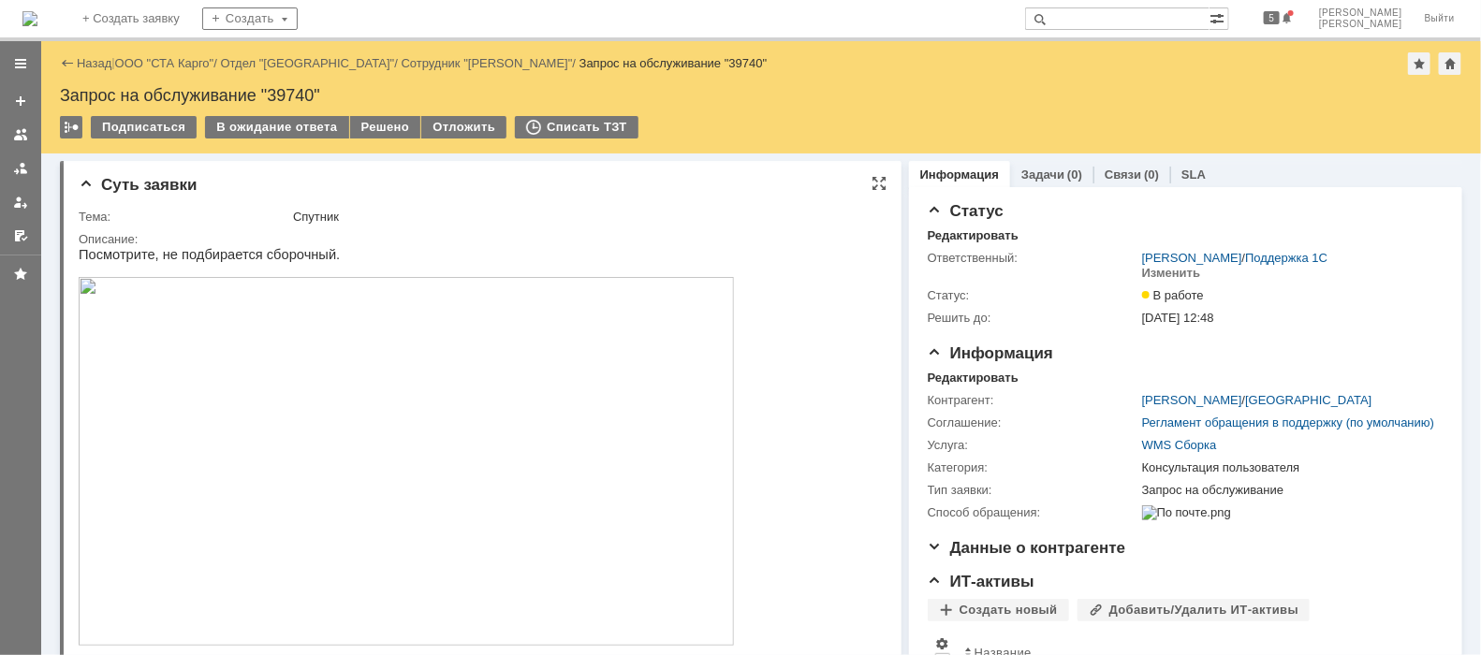
click at [424, 446] on img at bounding box center [405, 460] width 655 height 369
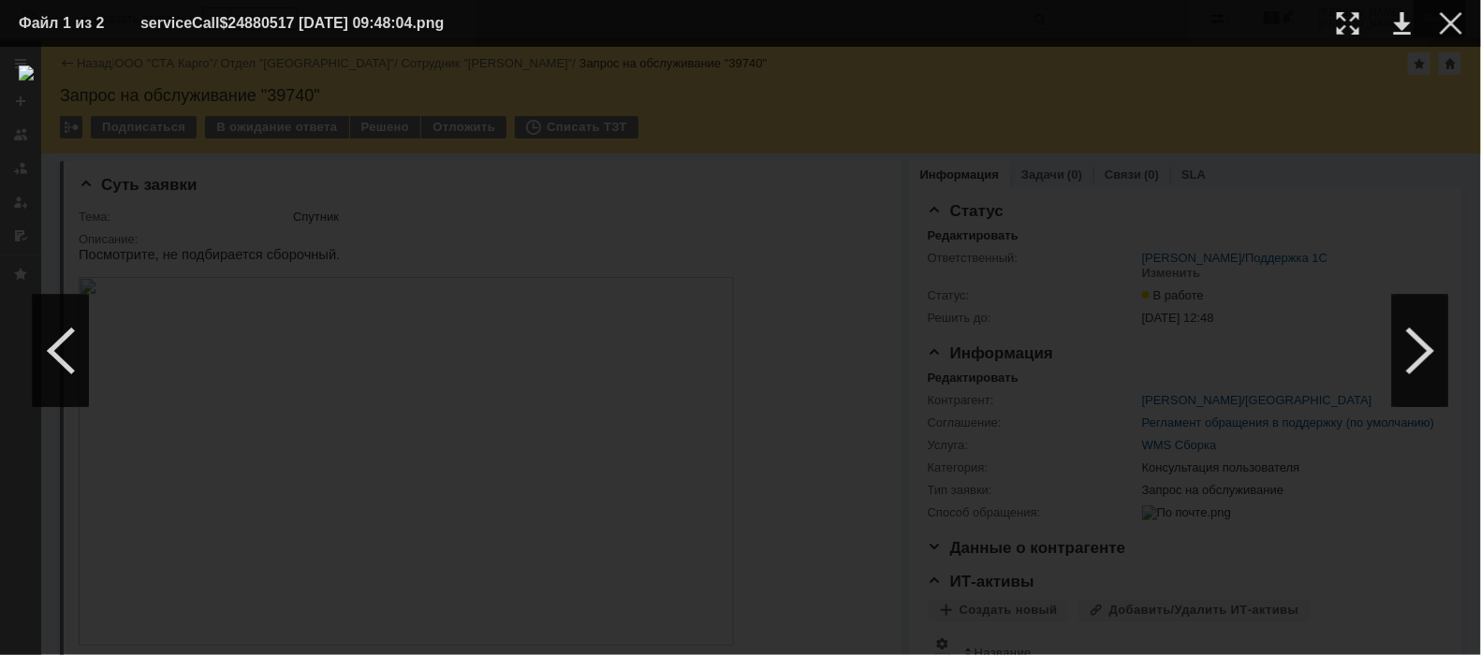
drag, startPoint x: 1457, startPoint y: 20, endPoint x: 1442, endPoint y: 22, distance: 15.1
click at [1457, 21] on div at bounding box center [1451, 23] width 22 height 22
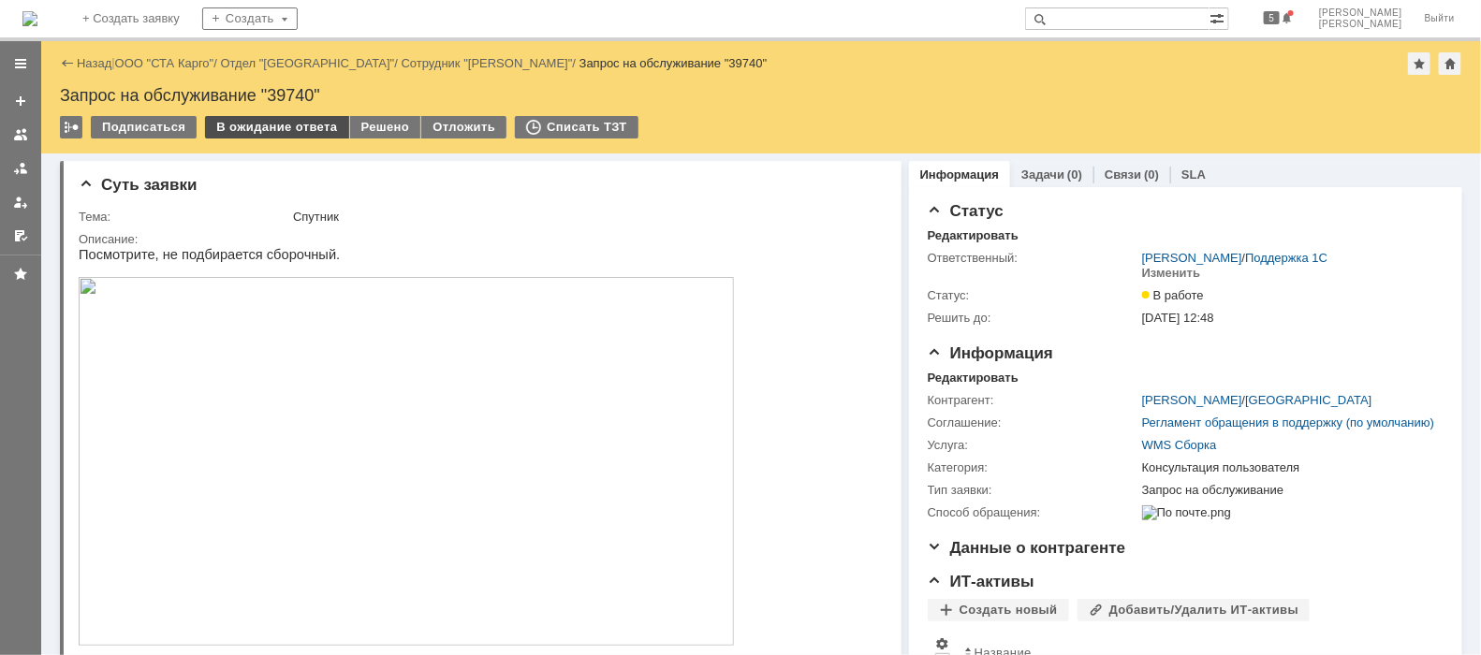
click at [299, 128] on div "В ожидание ответа" at bounding box center [276, 127] width 143 height 22
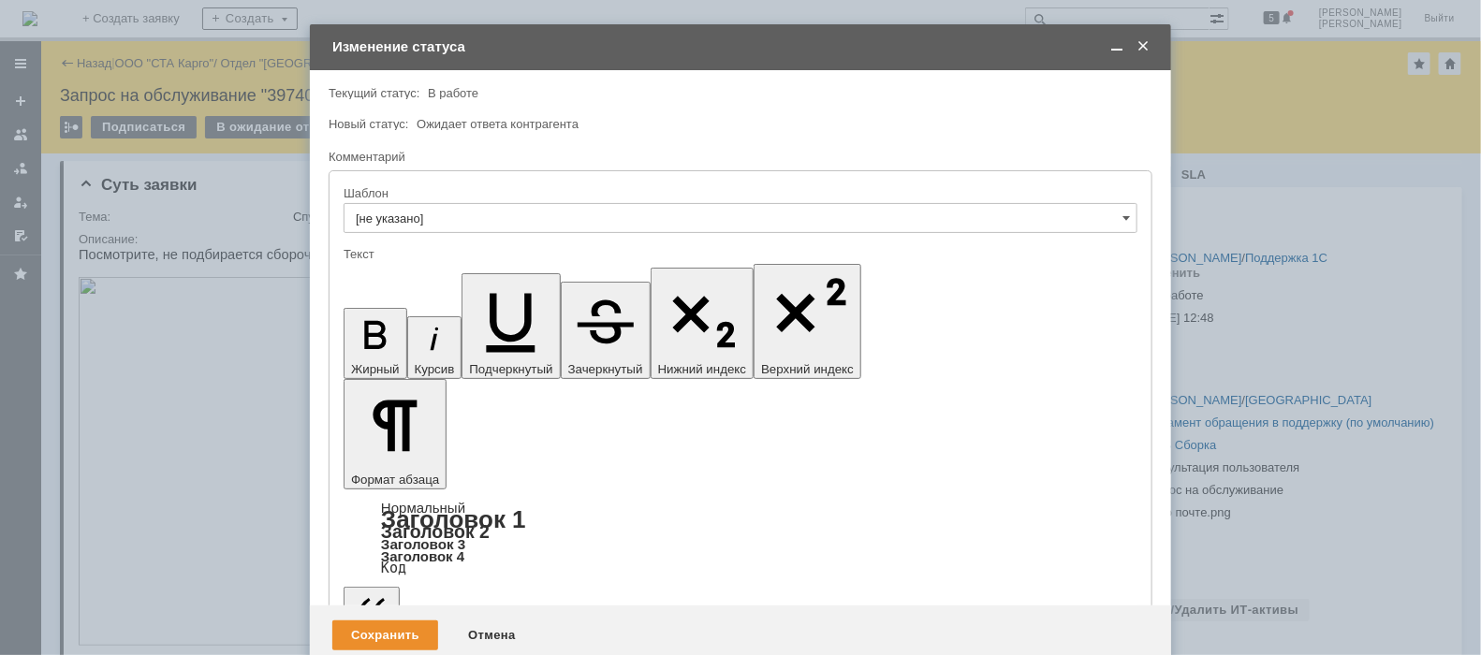
click at [393, 621] on div "Сохранить" at bounding box center [385, 636] width 106 height 30
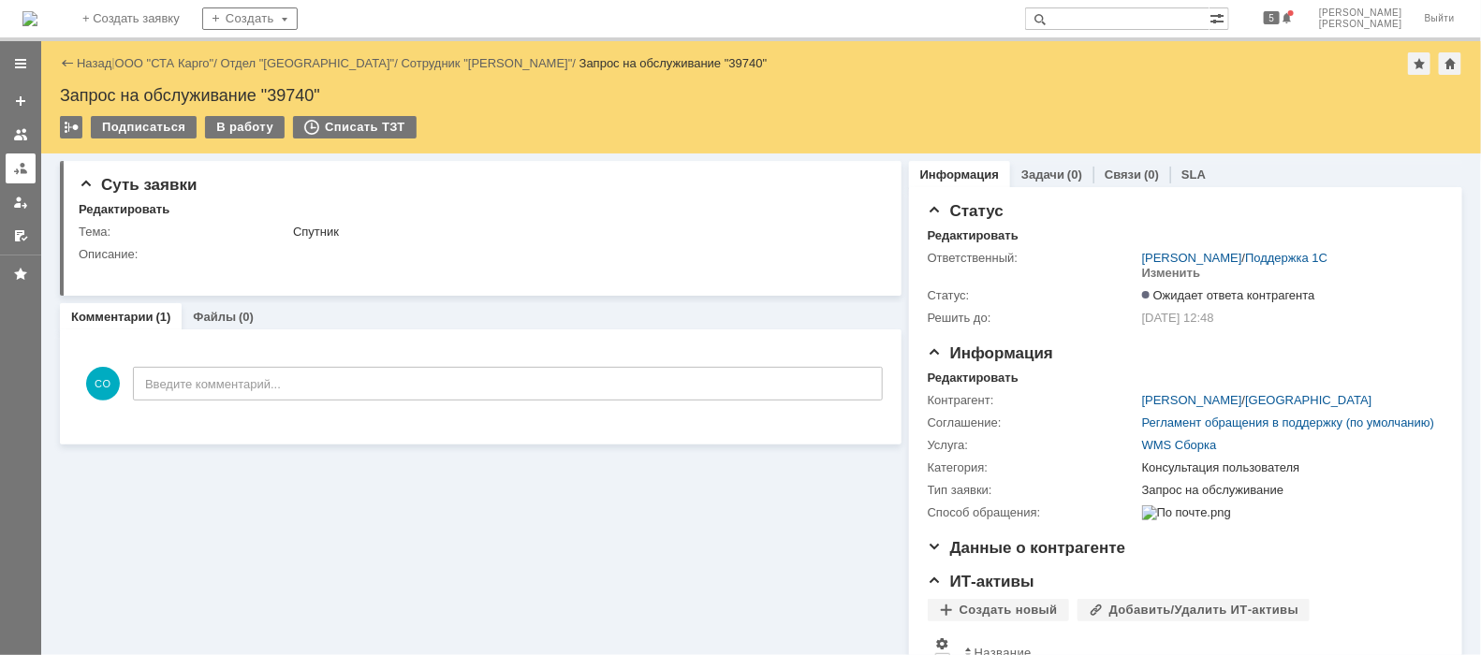
click at [29, 172] on link at bounding box center [21, 169] width 30 height 30
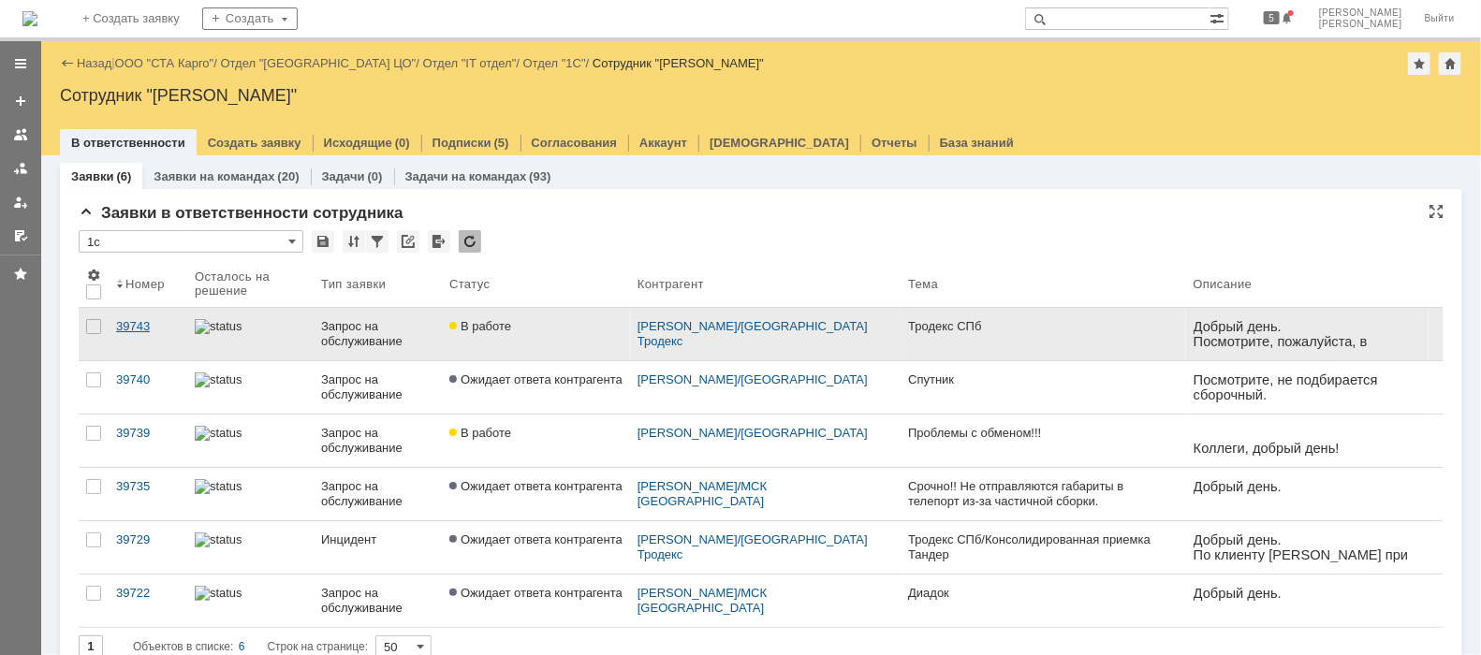
click at [137, 326] on div "39743" at bounding box center [148, 326] width 64 height 15
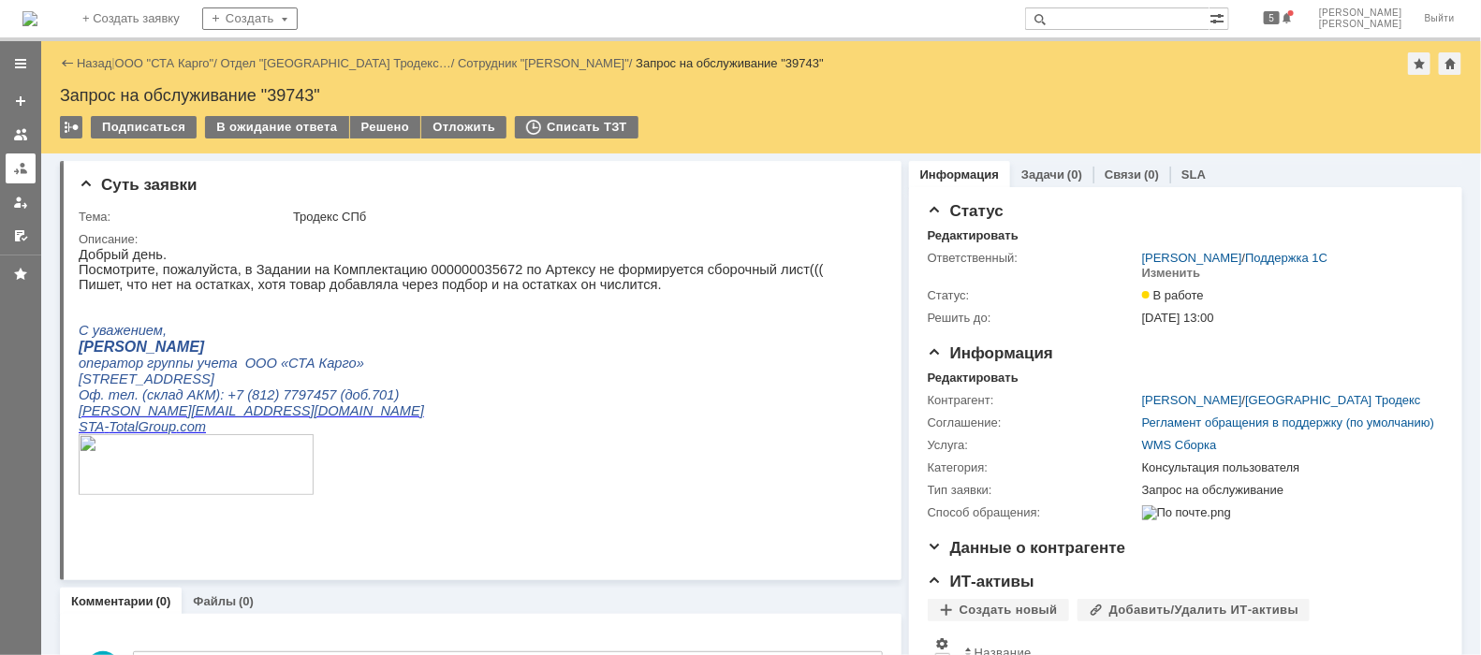
click at [13, 171] on div at bounding box center [20, 168] width 15 height 15
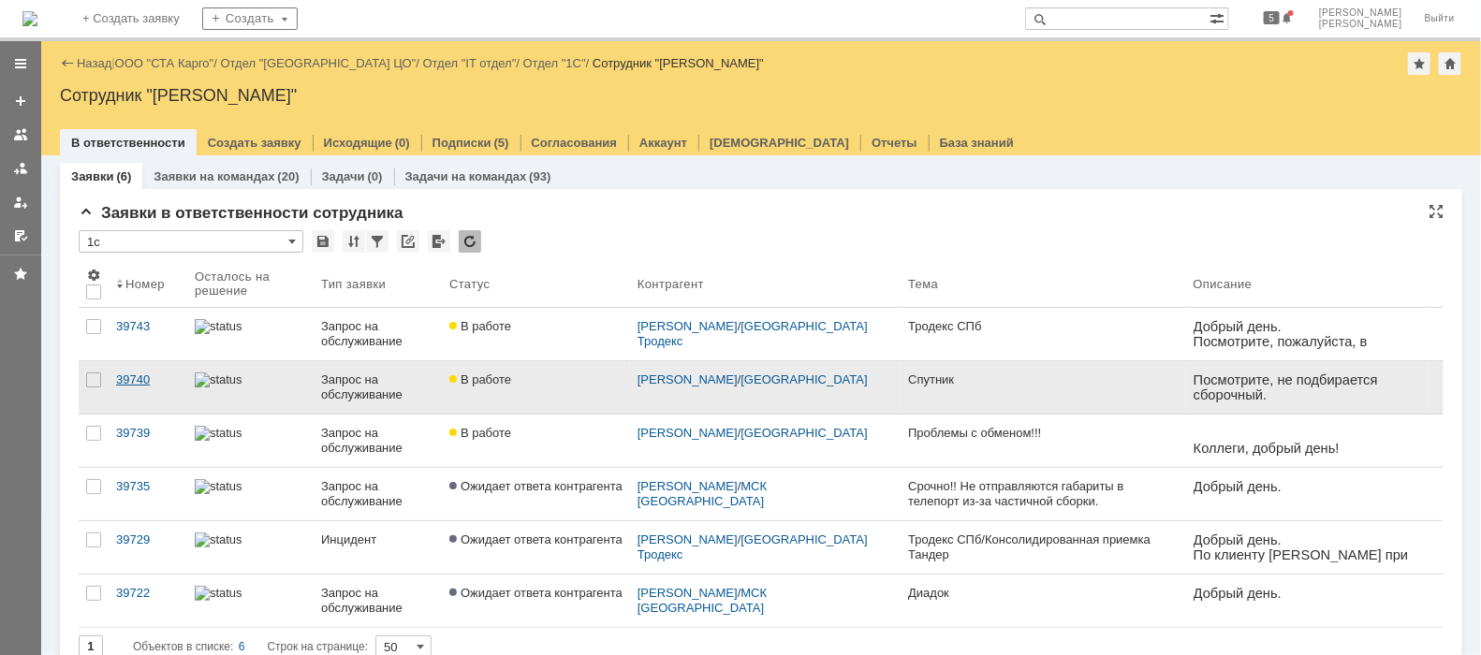
click at [146, 379] on div "39740" at bounding box center [148, 380] width 64 height 15
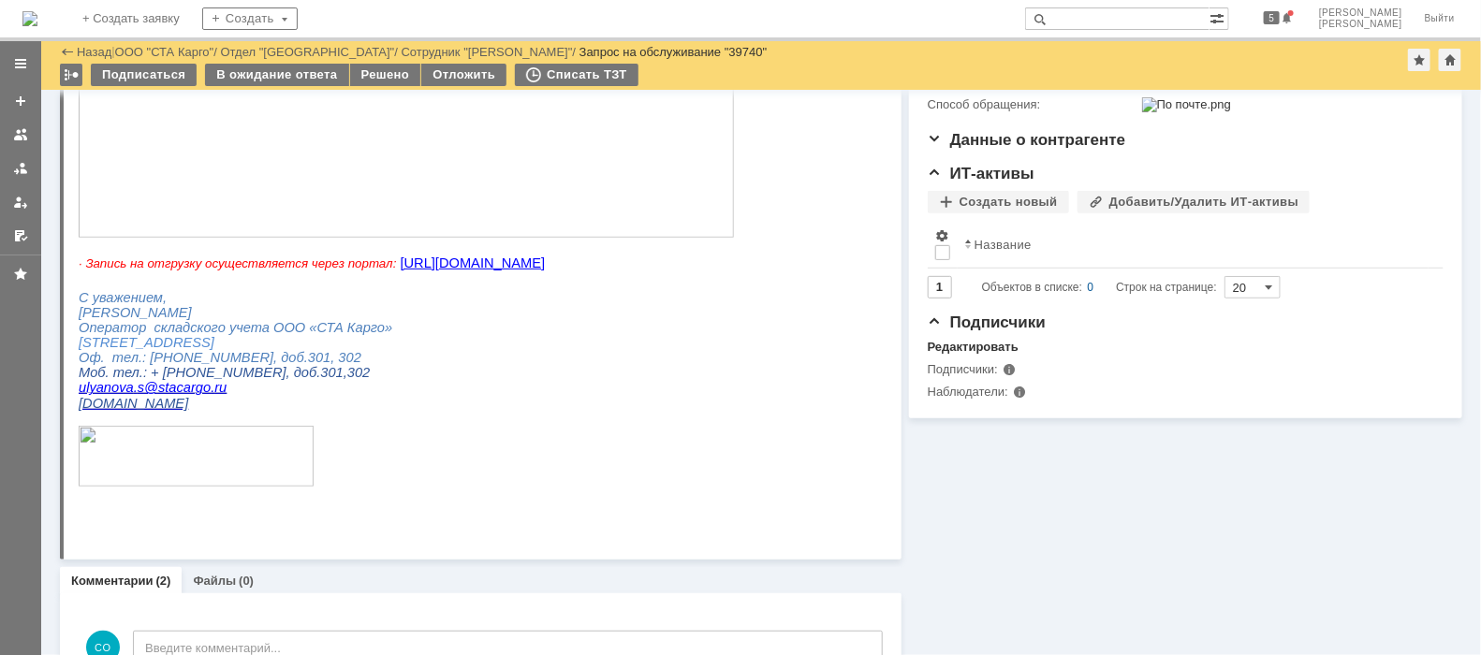
scroll to position [233, 0]
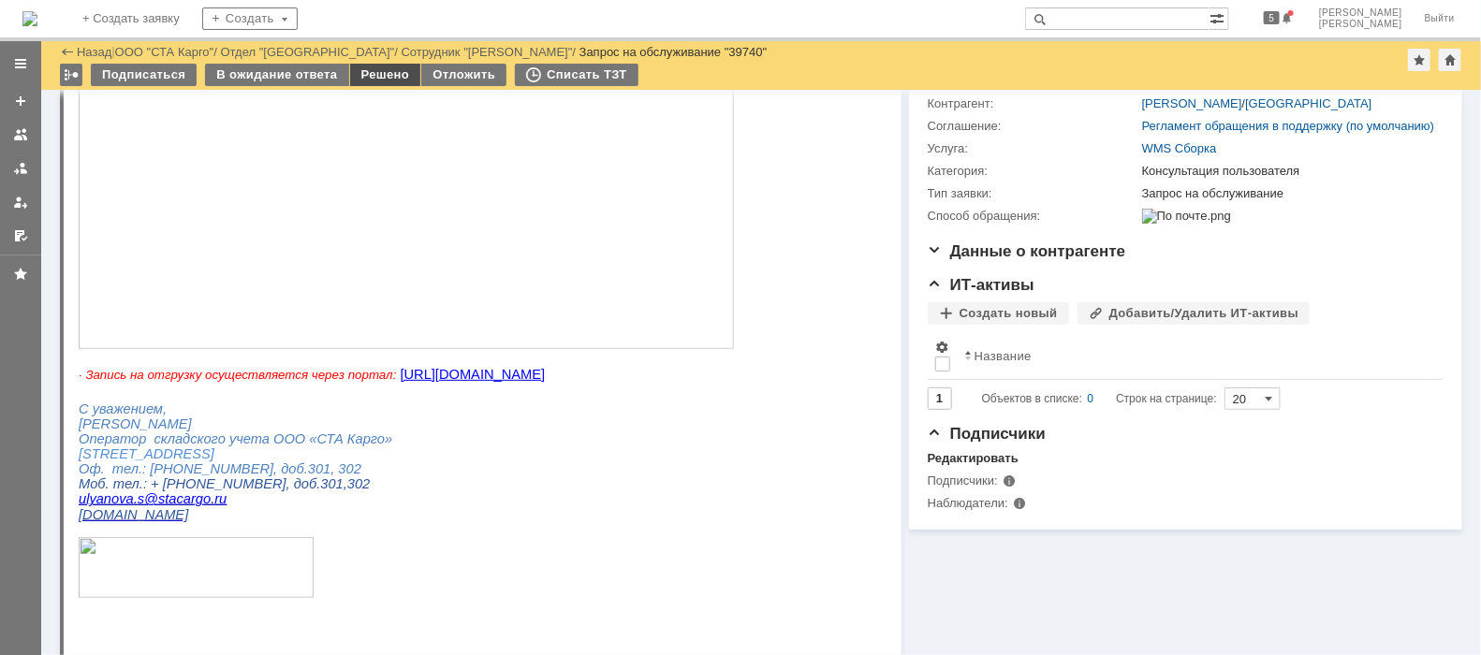
drag, startPoint x: 380, startPoint y: 66, endPoint x: 381, endPoint y: 80, distance: 13.1
click at [381, 67] on div "Решено" at bounding box center [385, 75] width 71 height 22
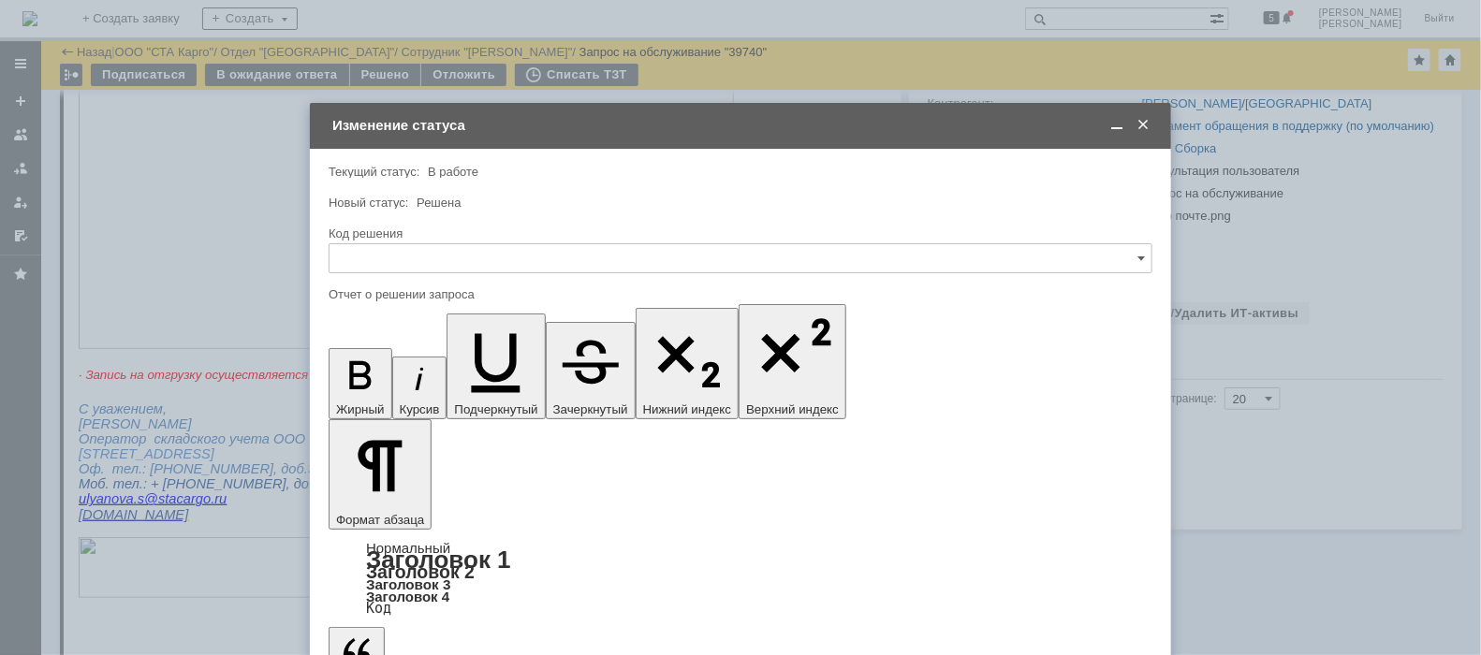
scroll to position [0, 0]
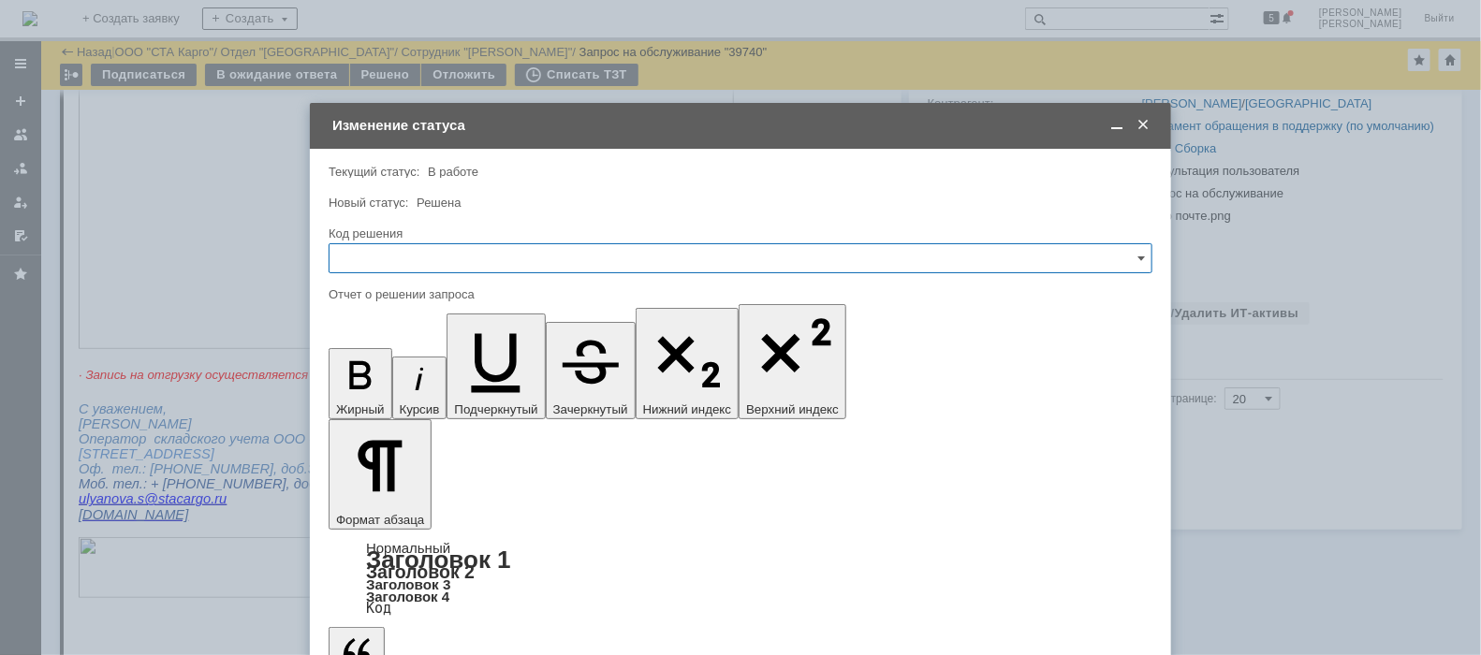
click at [470, 255] on input "text" at bounding box center [741, 258] width 824 height 30
click at [388, 503] on span "Решено" at bounding box center [741, 509] width 800 height 15
type input "Решено"
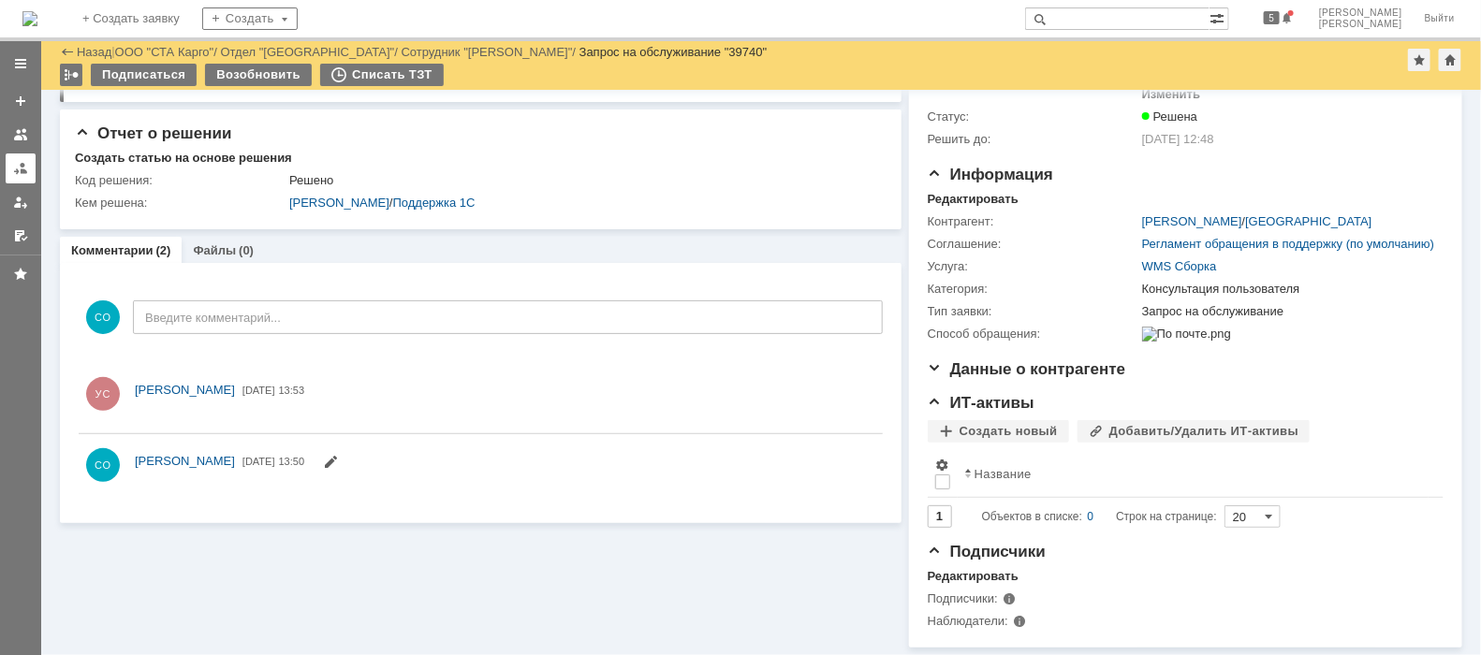
scroll to position [141, 0]
click at [21, 163] on div at bounding box center [20, 168] width 15 height 15
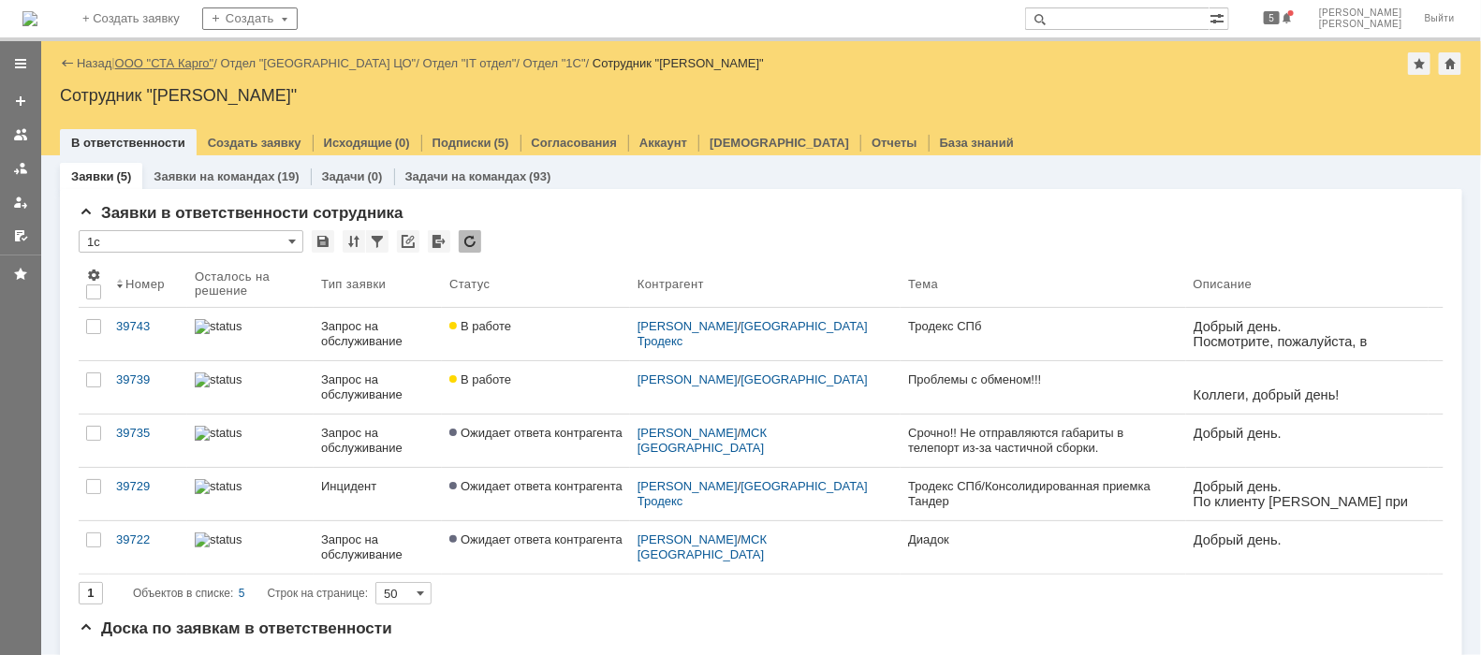
click at [184, 67] on link "ООО "СТА Карго"" at bounding box center [164, 63] width 99 height 14
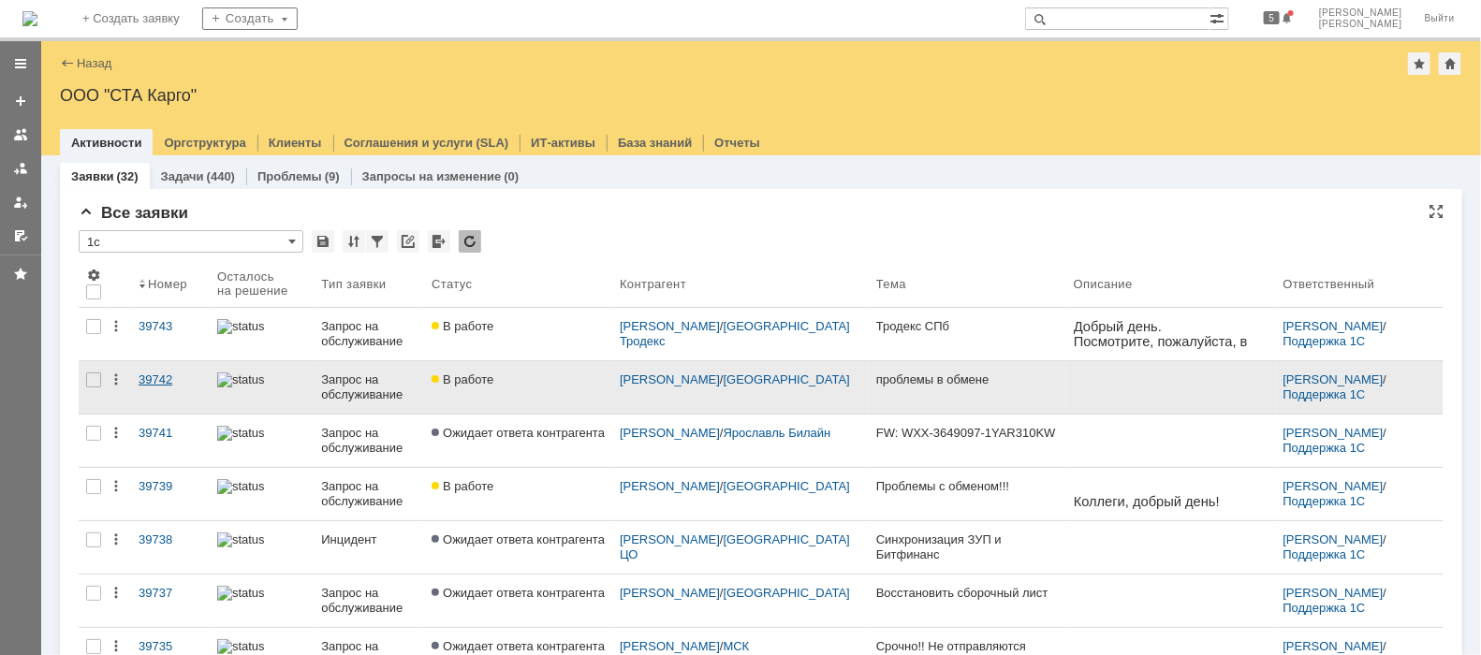
click at [144, 373] on div "39742" at bounding box center [171, 380] width 64 height 15
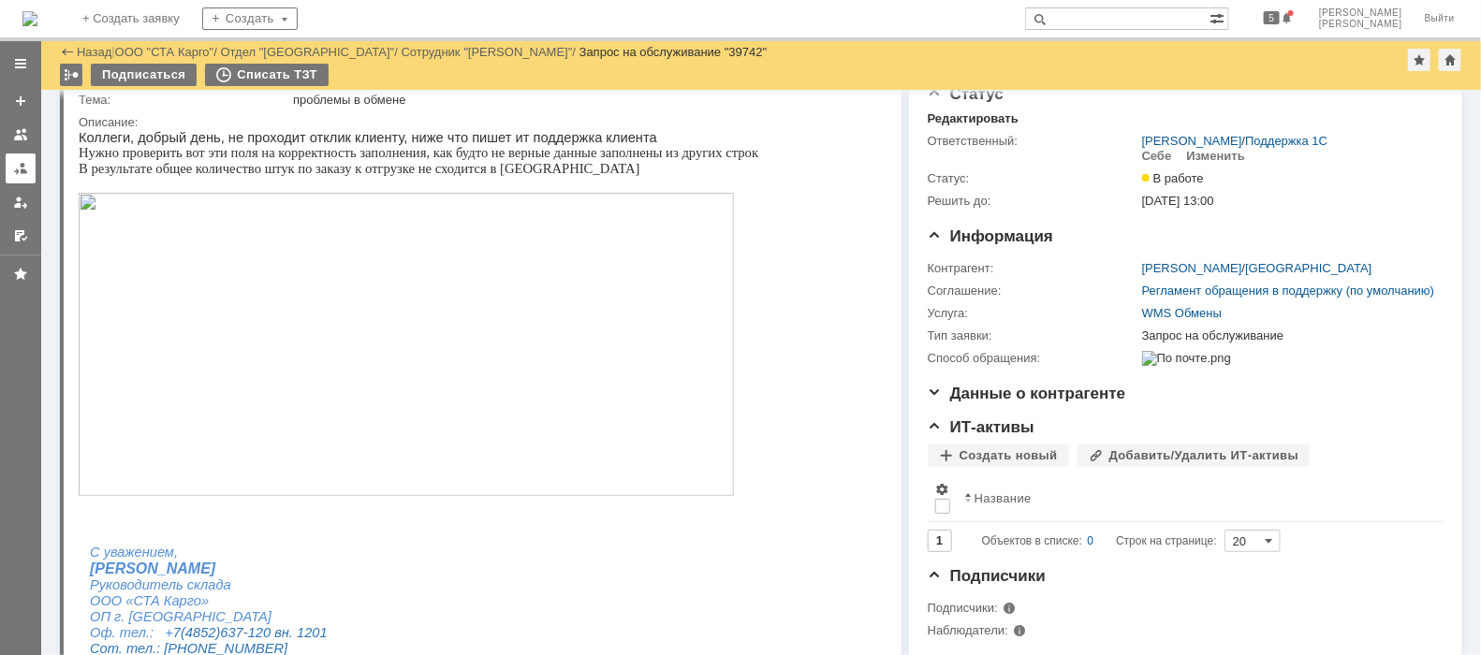
click at [19, 176] on link at bounding box center [21, 169] width 30 height 30
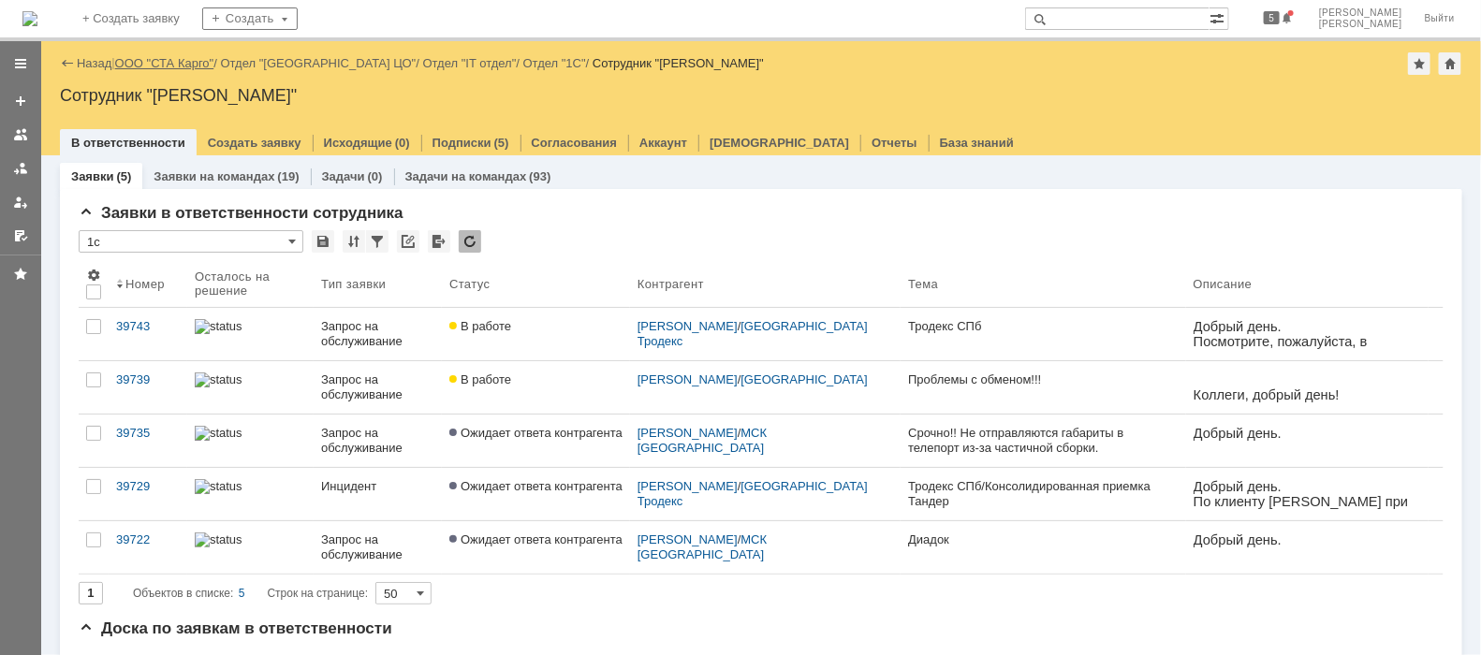
click at [187, 69] on link "ООО "СТА Карго"" at bounding box center [164, 63] width 99 height 14
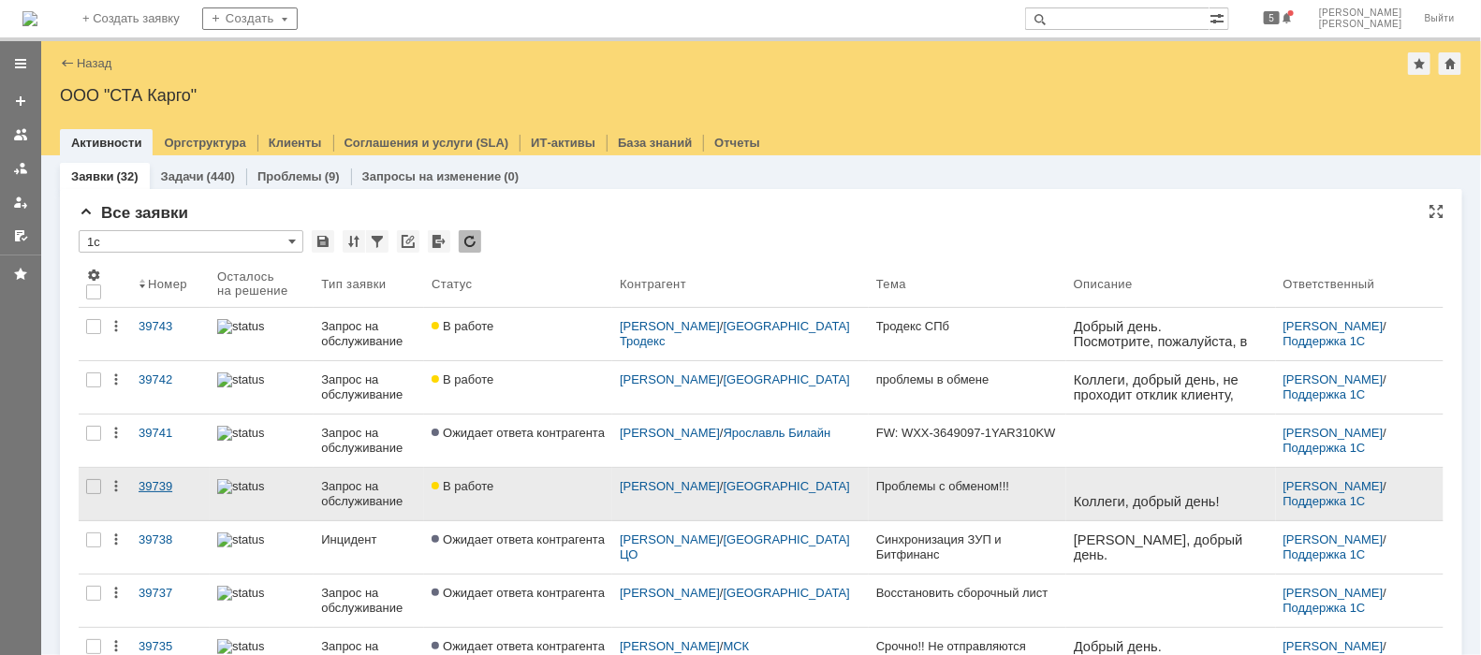
click at [153, 477] on link "39739" at bounding box center [170, 494] width 79 height 52
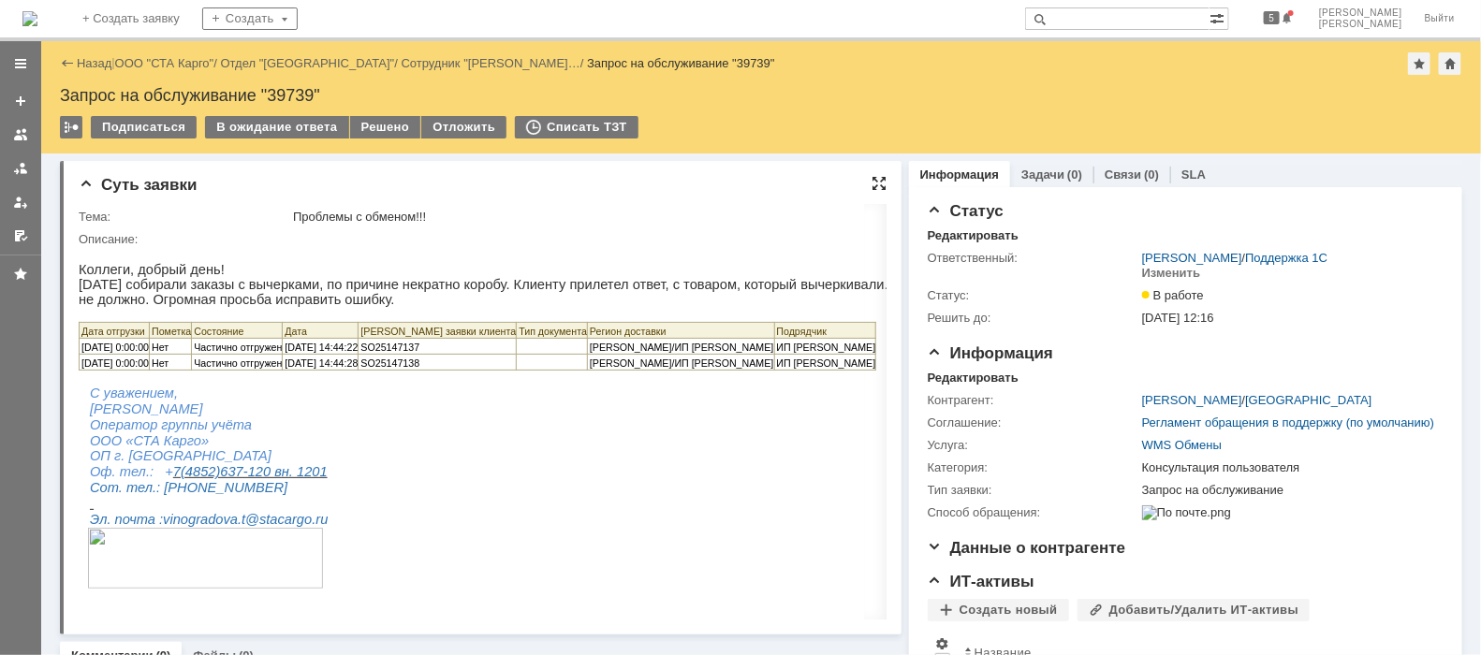
click at [872, 177] on div at bounding box center [879, 183] width 15 height 15
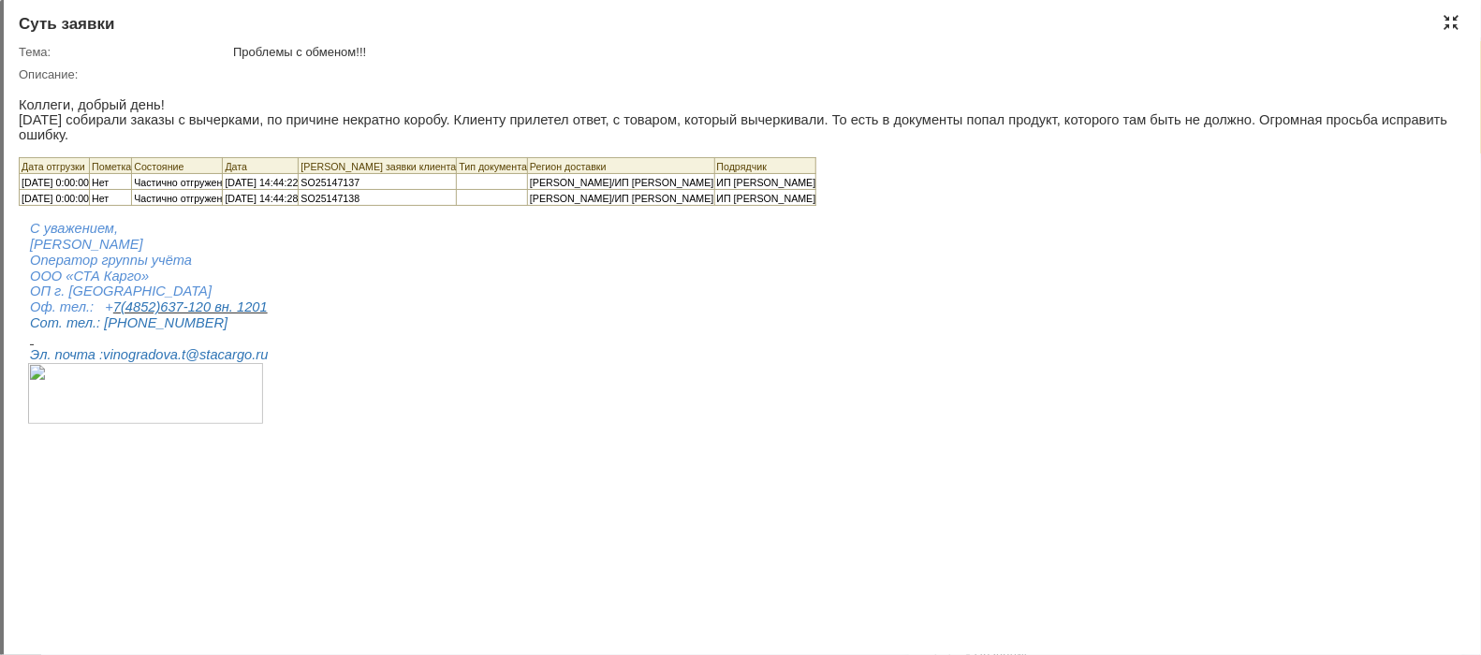
click at [1455, 21] on div at bounding box center [1451, 22] width 15 height 15
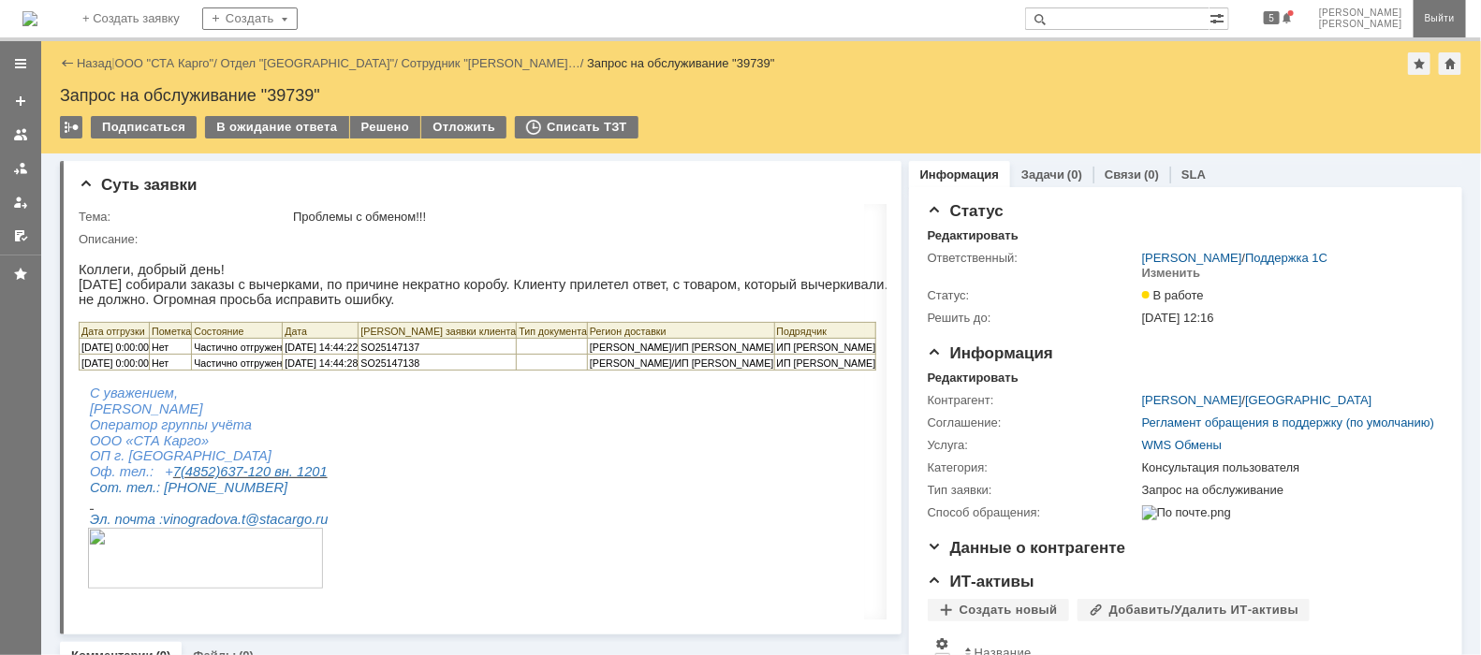
scroll to position [7, 0]
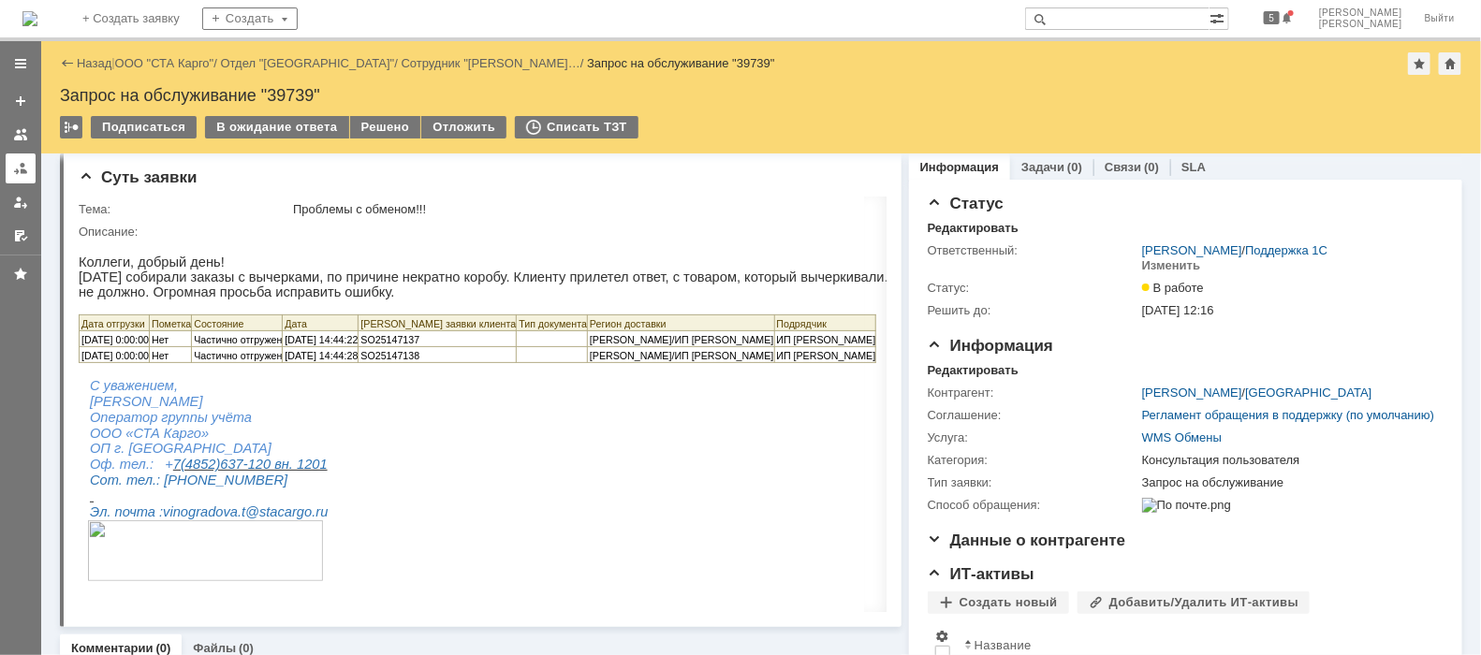
click at [13, 167] on div at bounding box center [20, 168] width 15 height 15
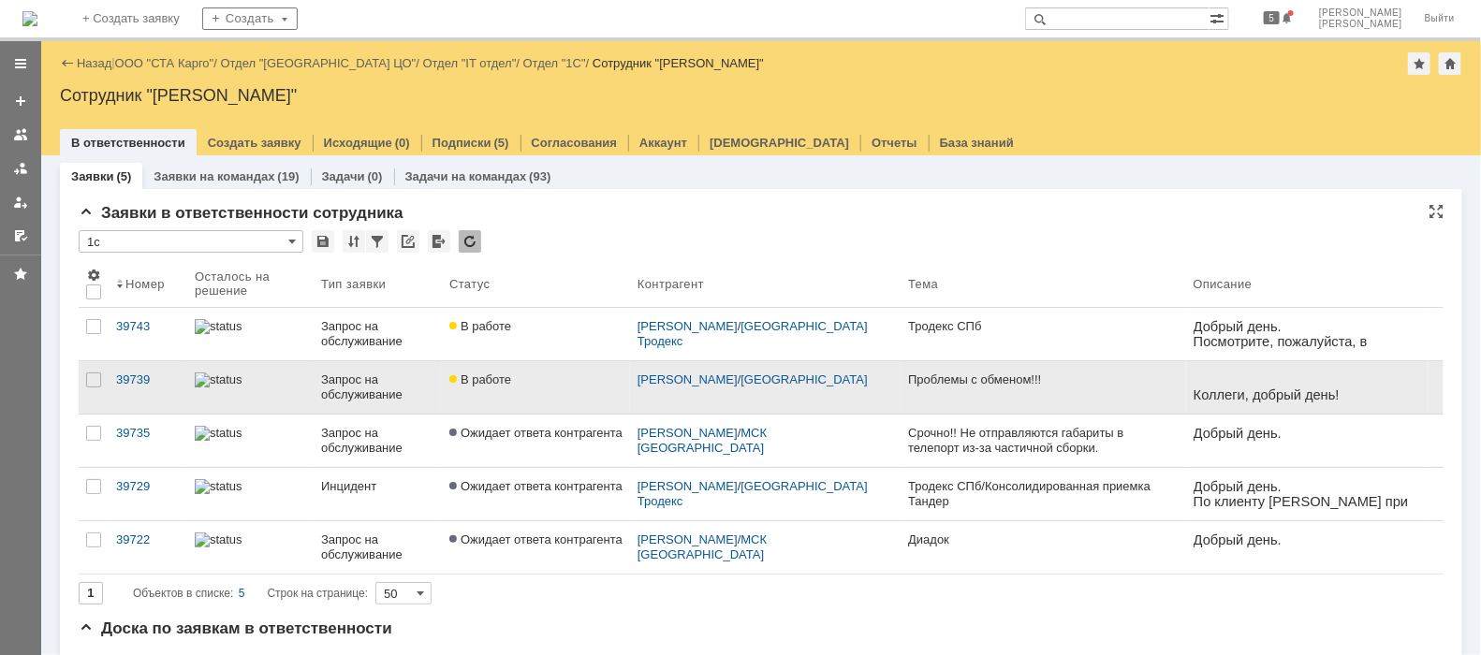
click at [524, 395] on link "В работе" at bounding box center [536, 387] width 188 height 52
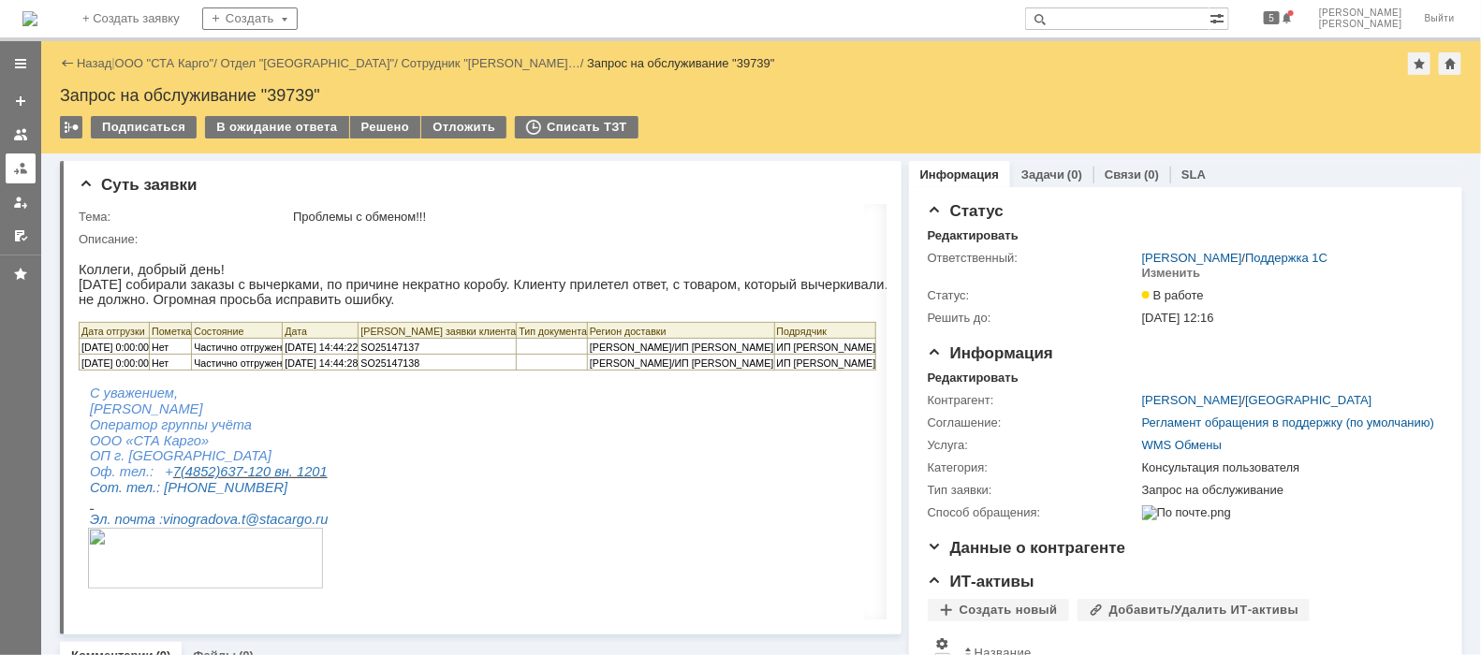
click at [14, 164] on div at bounding box center [20, 168] width 15 height 15
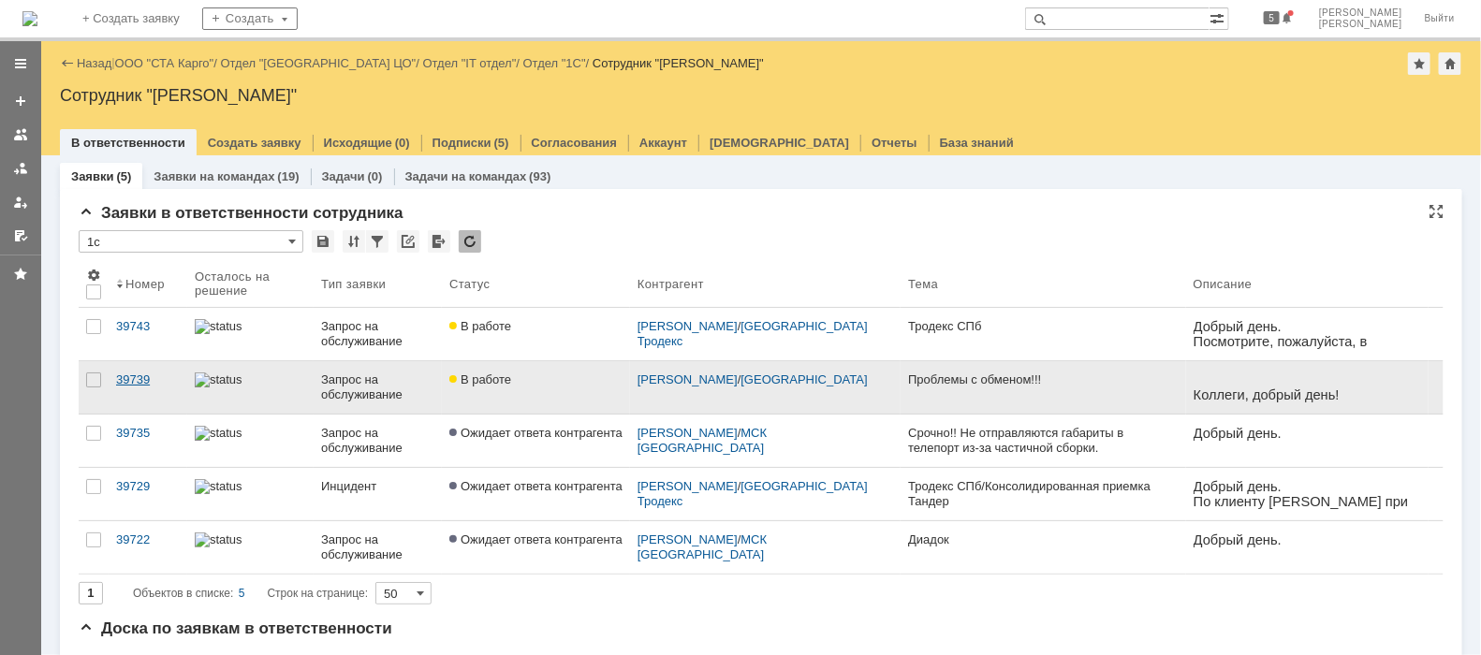
click at [168, 386] on div "39739" at bounding box center [148, 380] width 64 height 15
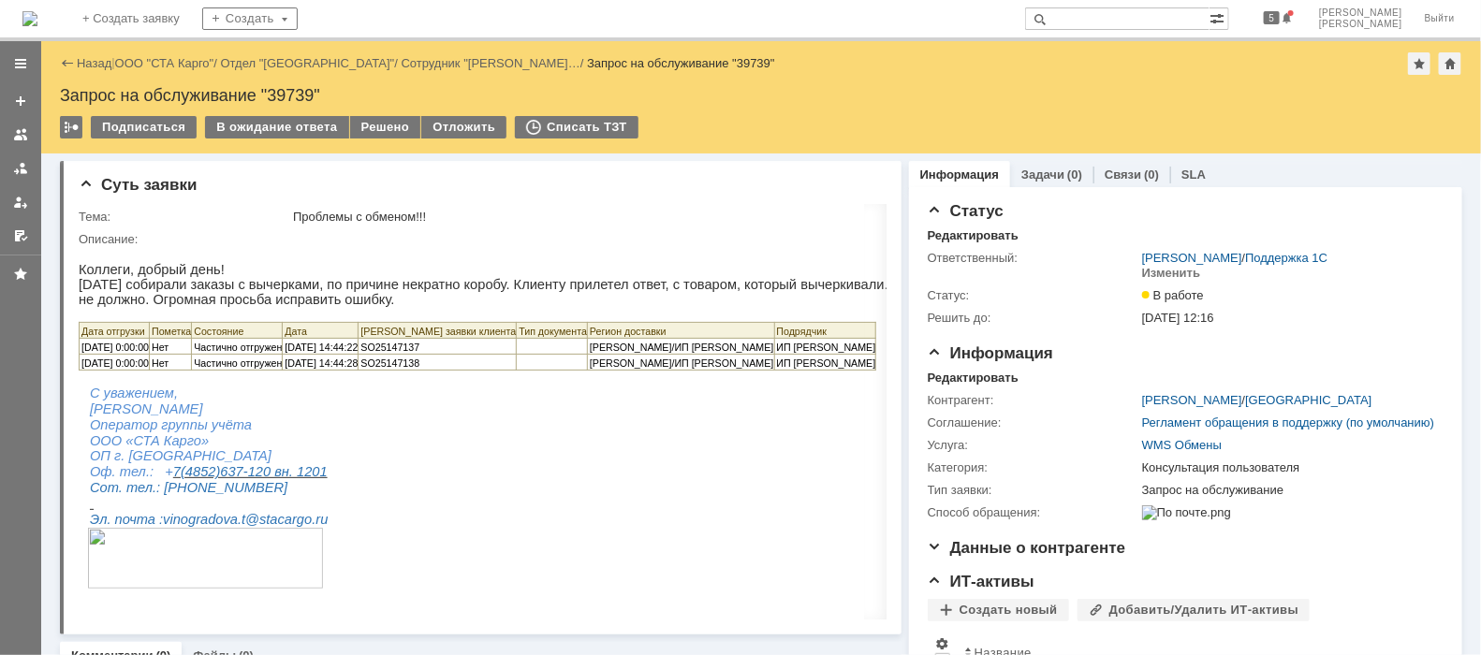
click at [218, 369] on p "Частично отгружен" at bounding box center [237, 361] width 88 height 15
click at [872, 184] on div at bounding box center [879, 183] width 15 height 15
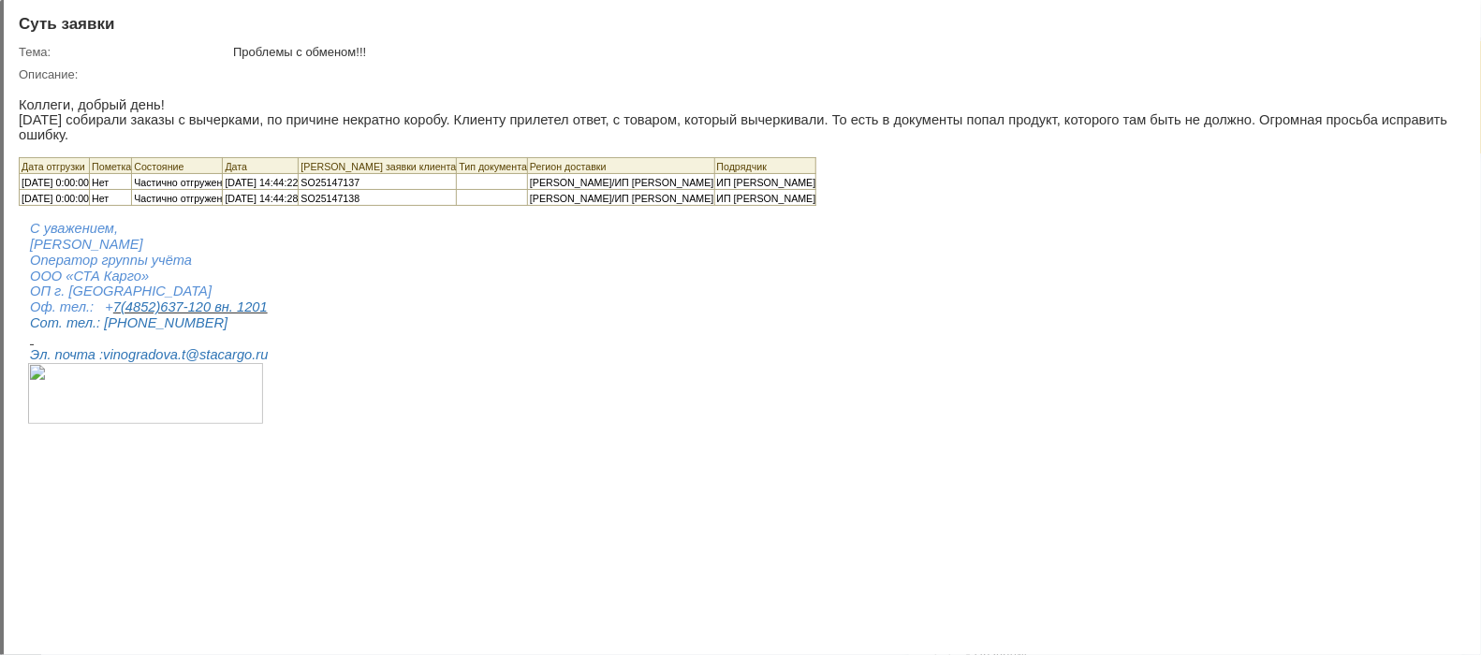
click at [360, 176] on span "SO25147137" at bounding box center [330, 181] width 59 height 11
copy span "SO25147137"
click at [1451, 22] on div at bounding box center [1451, 22] width 15 height 15
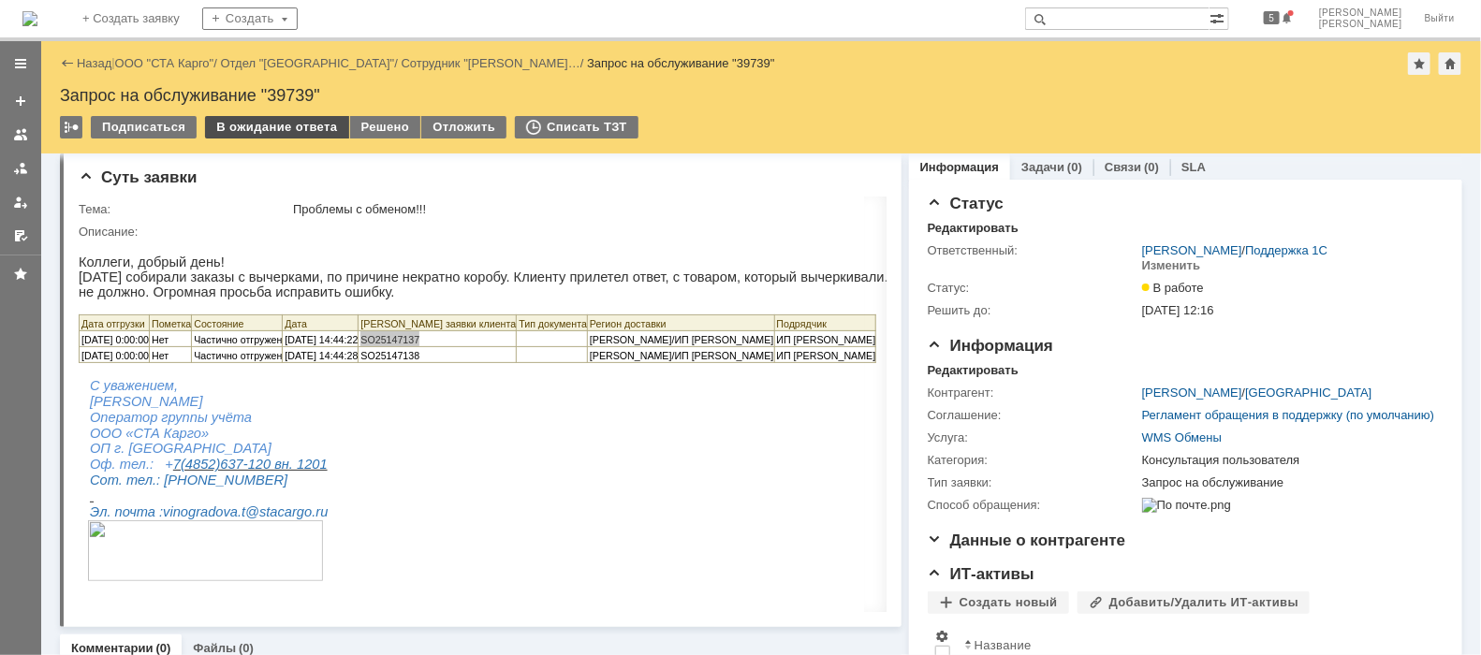
click at [267, 123] on div "В ожидание ответа" at bounding box center [276, 127] width 143 height 22
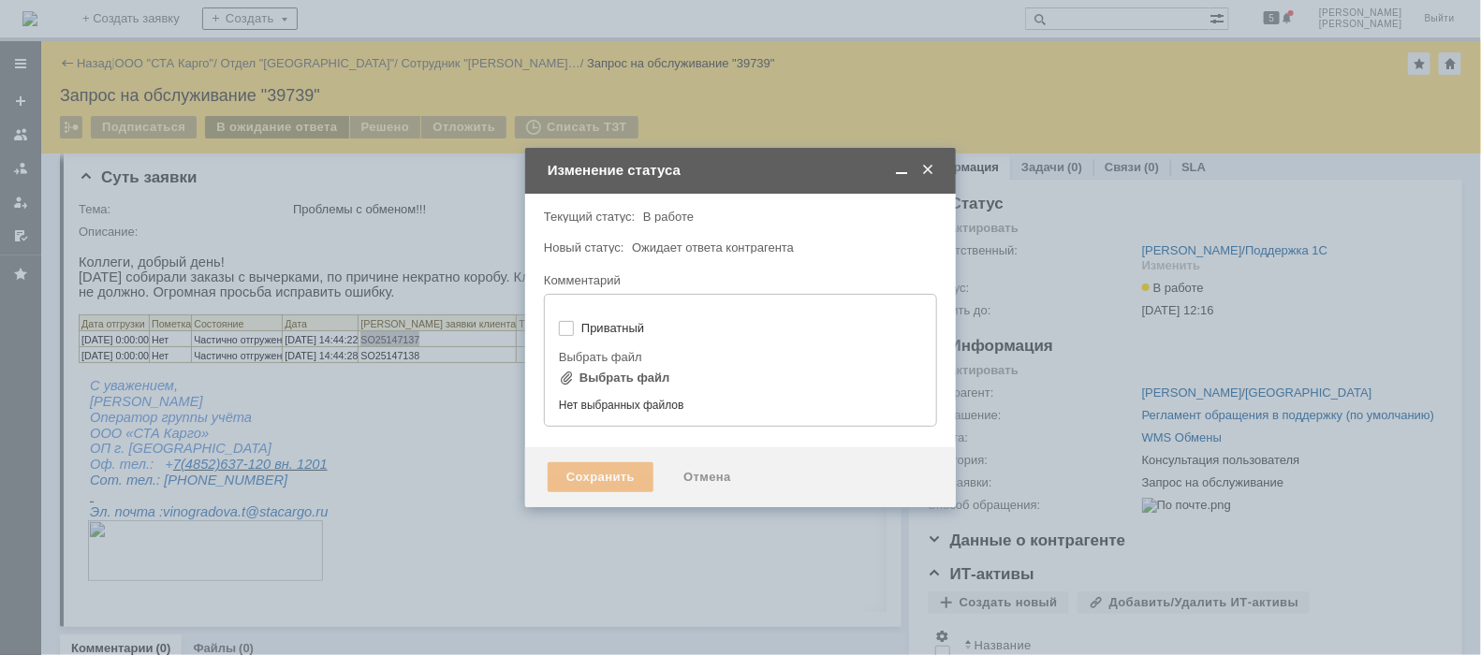
type input "[не указано]"
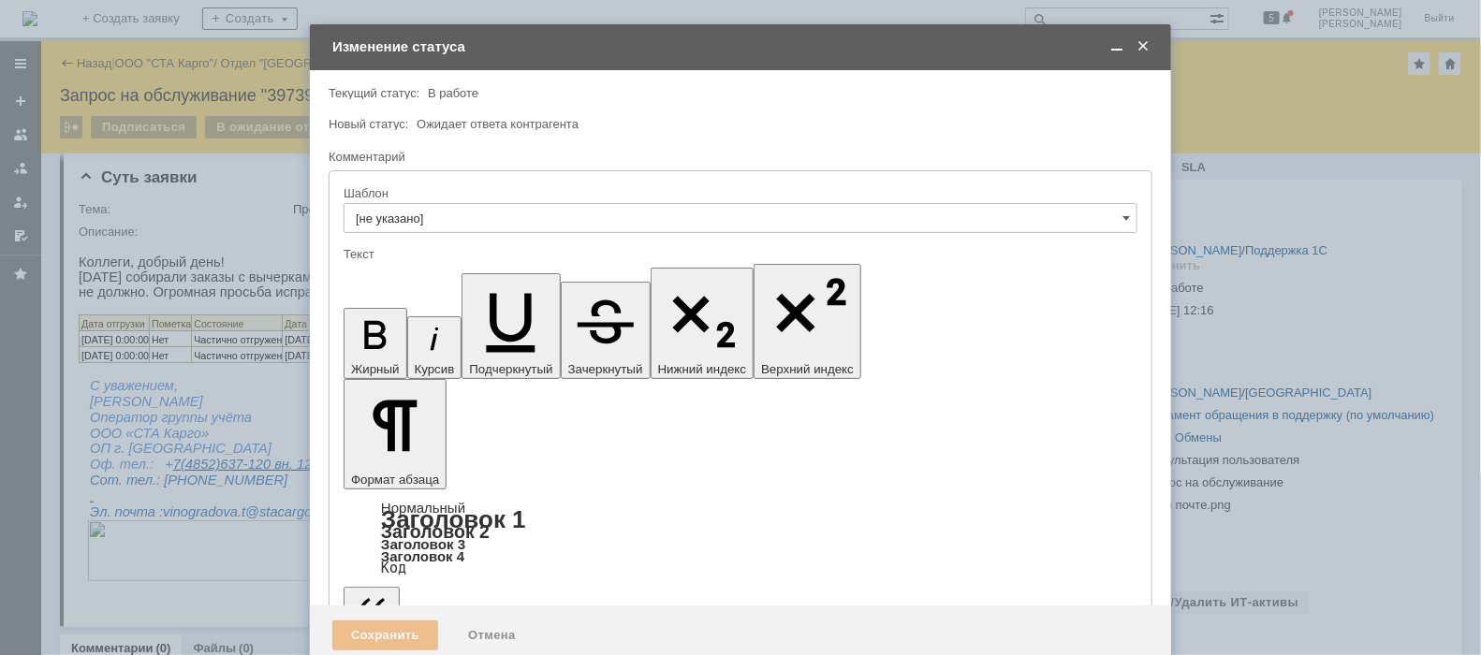
scroll to position [0, 0]
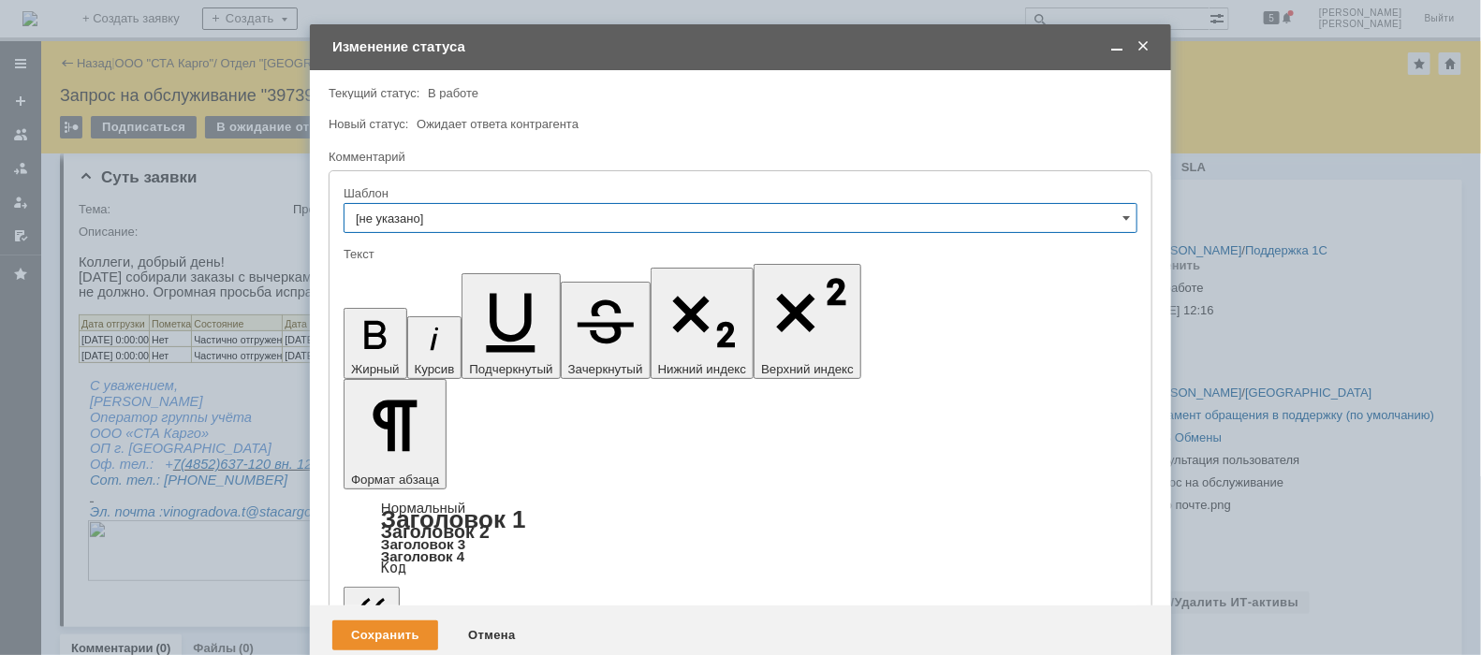
drag, startPoint x: 642, startPoint y: 5160, endPoint x: 644, endPoint y: 5177, distance: 17.0
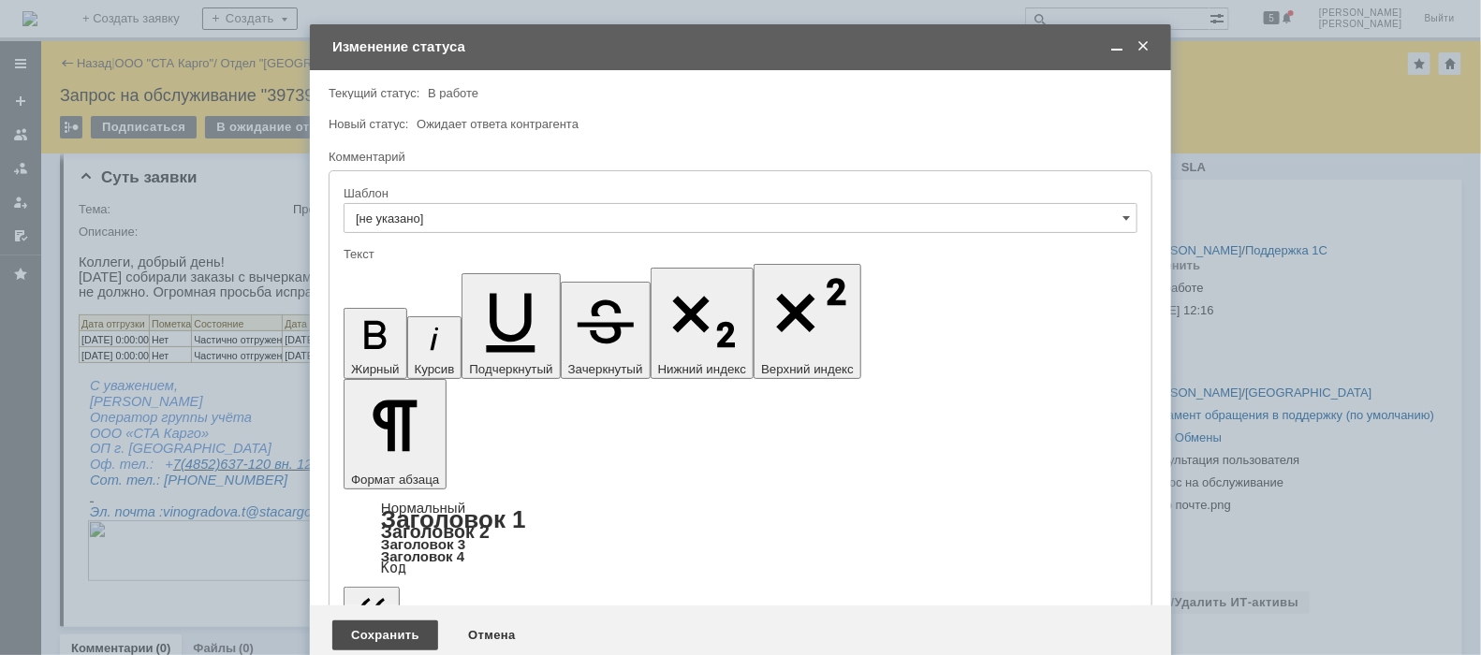
click at [391, 621] on div "Сохранить" at bounding box center [385, 636] width 106 height 30
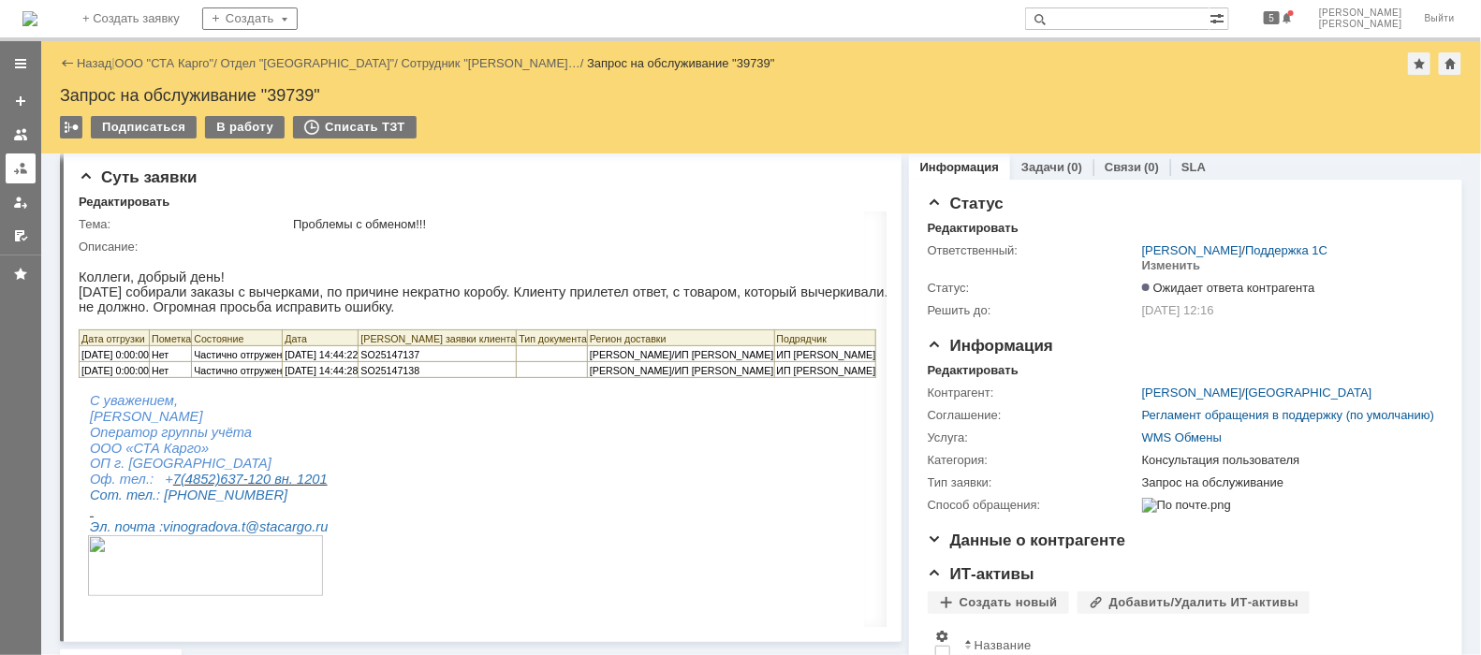
click at [16, 174] on div at bounding box center [20, 168] width 15 height 15
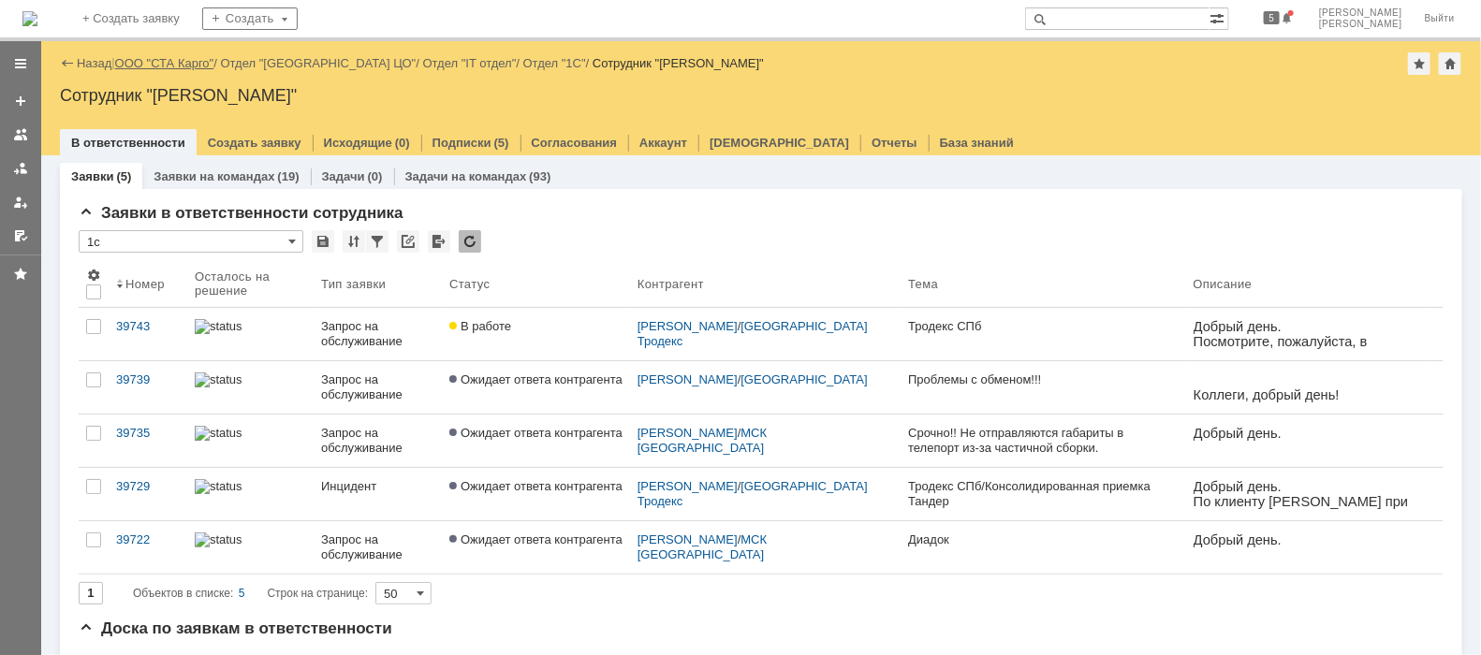
drag, startPoint x: 204, startPoint y: 77, endPoint x: 199, endPoint y: 67, distance: 10.9
click at [201, 73] on div "Назад | ООО "СТА Карго" / Отдел "Санкт-Петербург ЦО" / Отдел "IT отдел" / Отдел…" at bounding box center [761, 98] width 1440 height 114
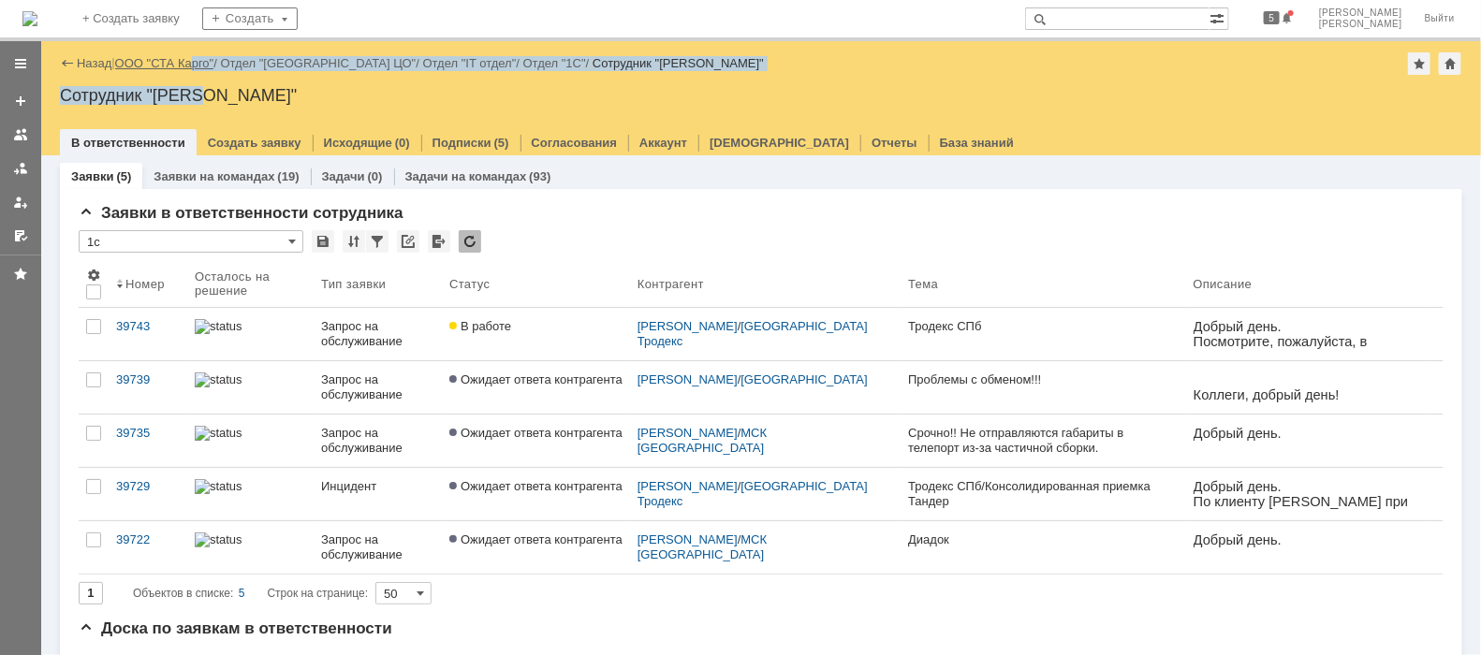
click at [199, 67] on link "ООО "СТА Карго"" at bounding box center [164, 63] width 99 height 14
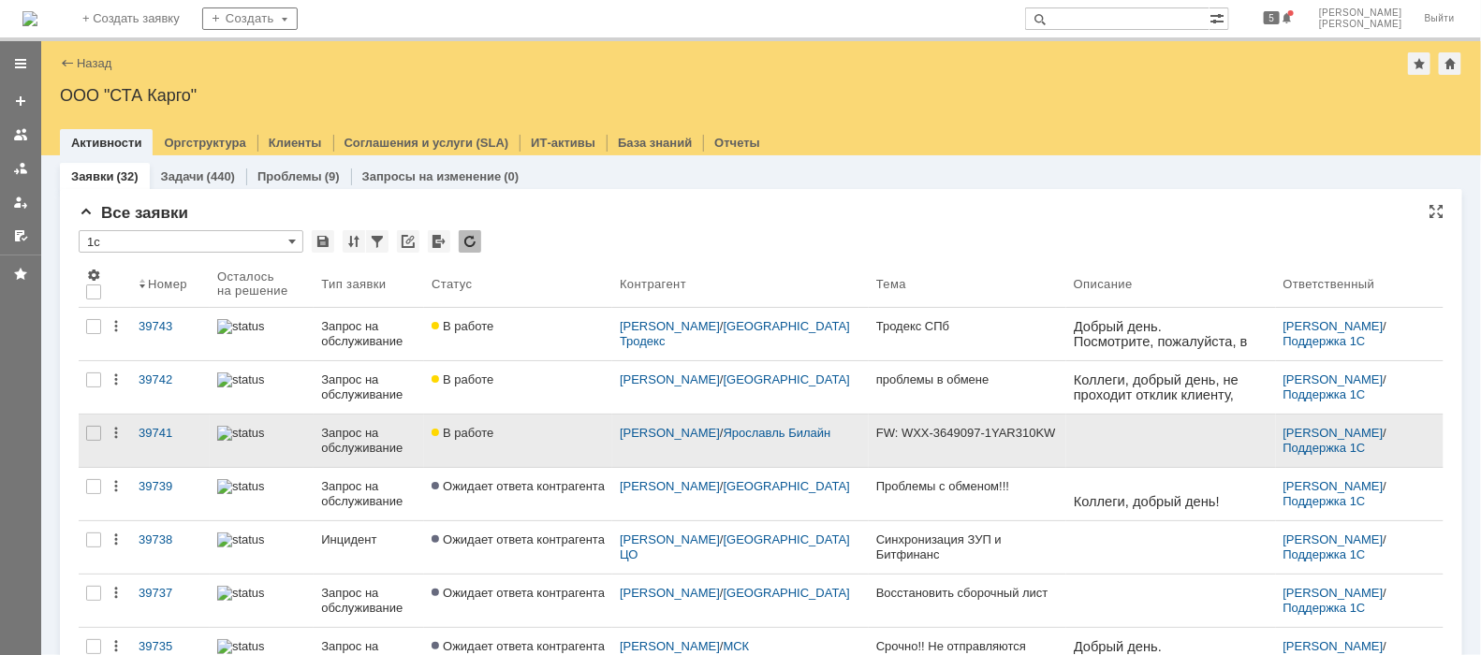
click at [413, 444] on div "Запрос на обслуживание" at bounding box center [369, 441] width 96 height 30
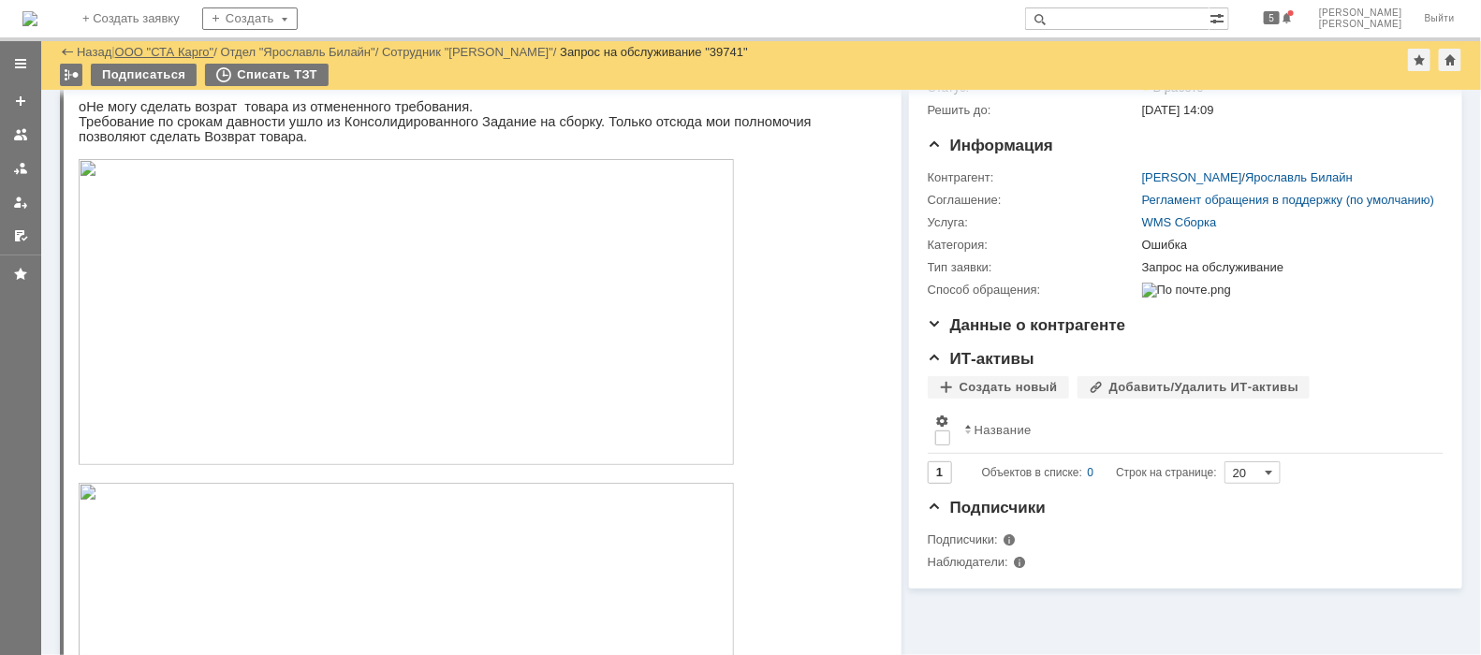
click at [187, 45] on link "ООО "СТА Карго"" at bounding box center [164, 52] width 99 height 14
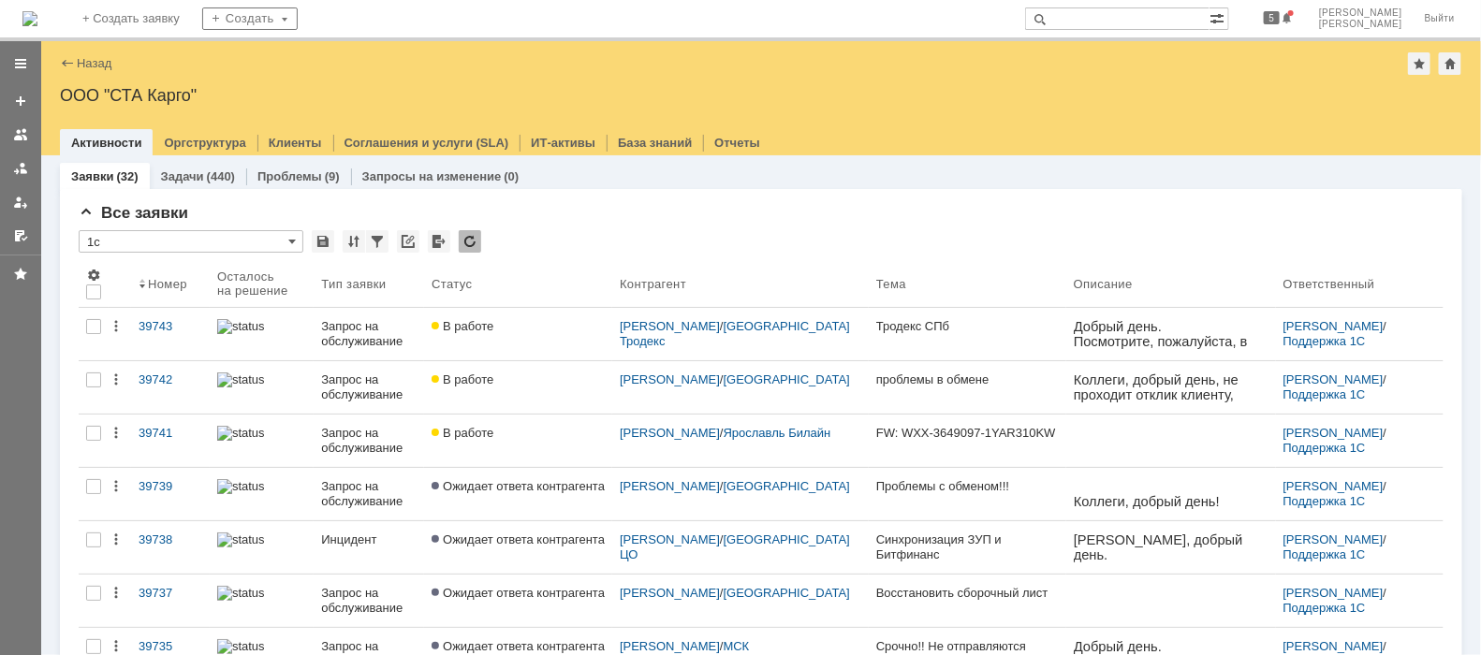
click at [19, 171] on div at bounding box center [20, 168] width 15 height 15
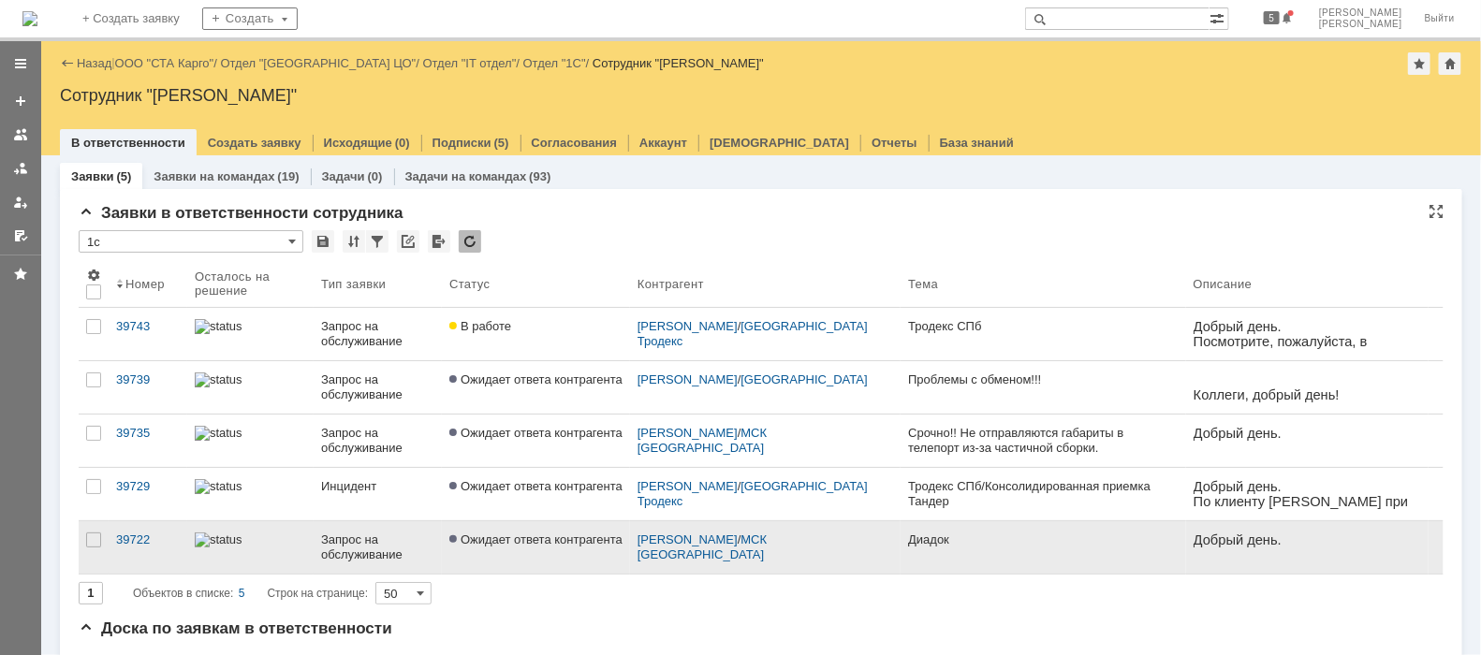
click at [320, 548] on link "Запрос на обслуживание" at bounding box center [378, 548] width 128 height 52
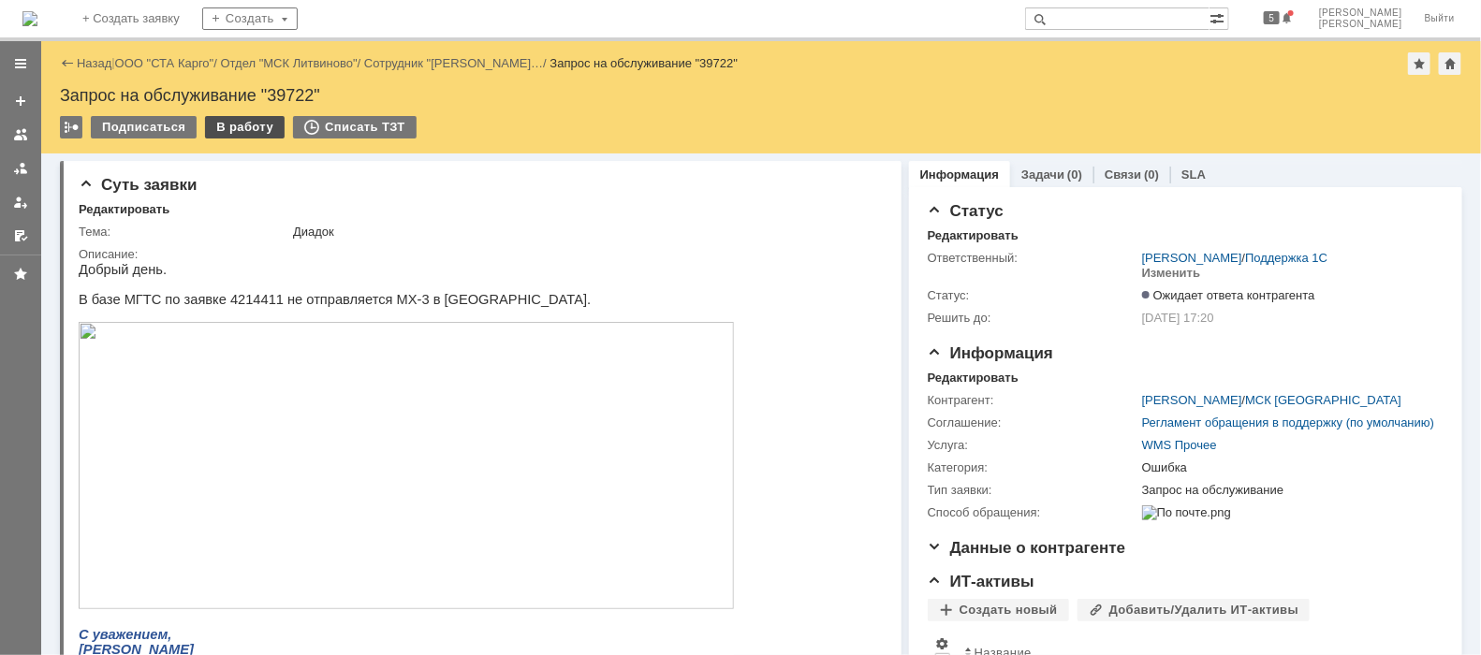
click at [243, 132] on div "В работу" at bounding box center [245, 127] width 80 height 22
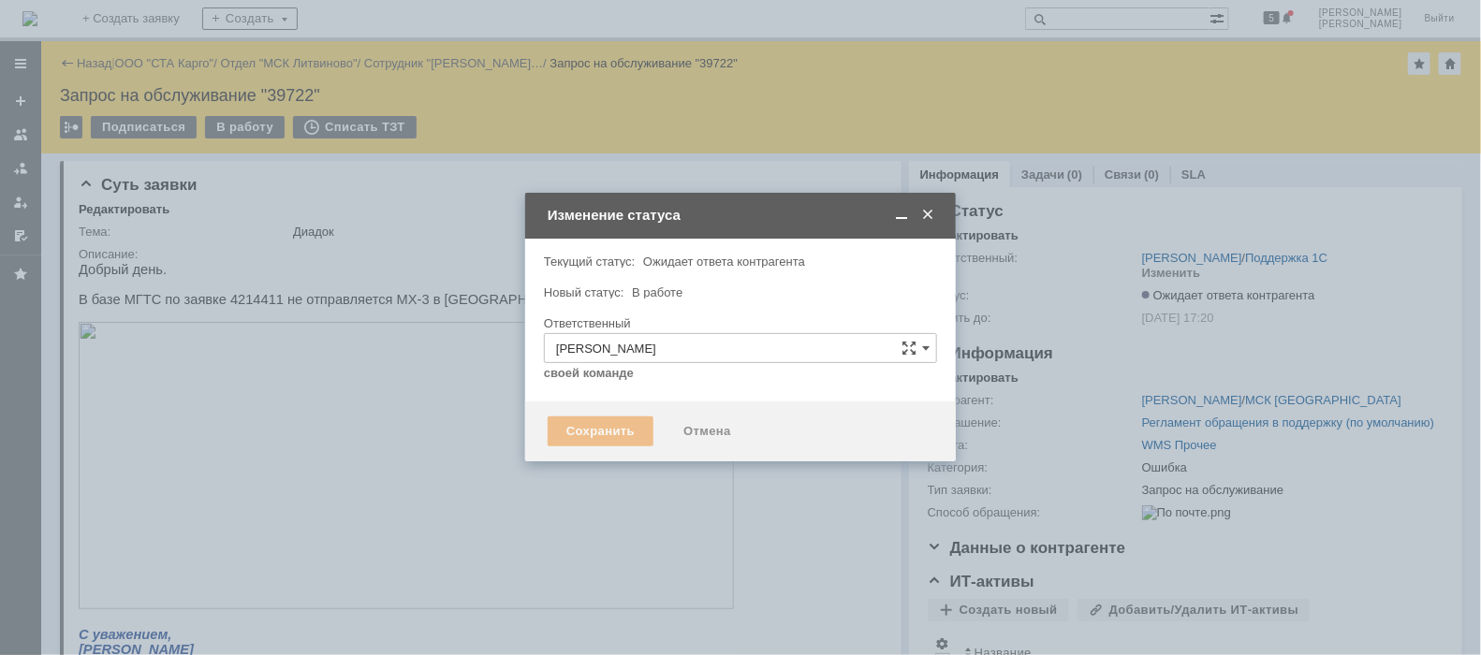
type input "Ошибка"
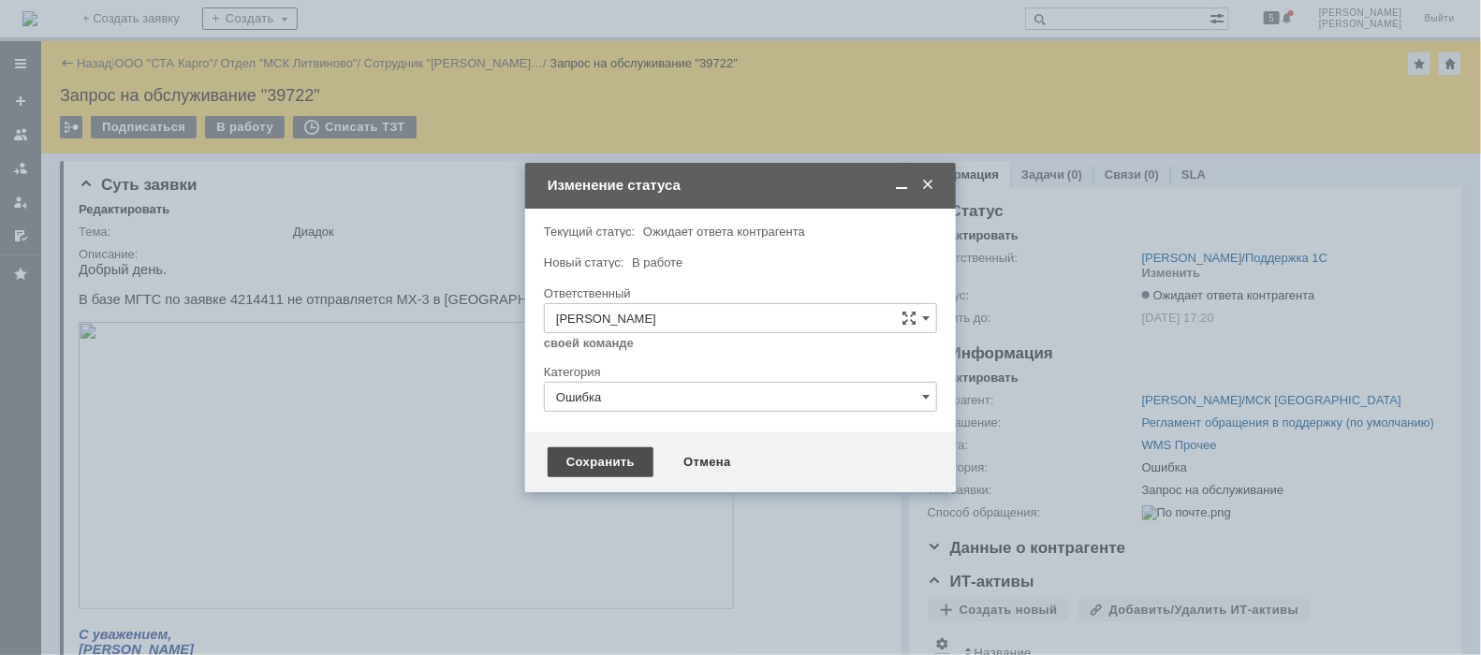
click at [613, 469] on div "Сохранить" at bounding box center [601, 463] width 106 height 30
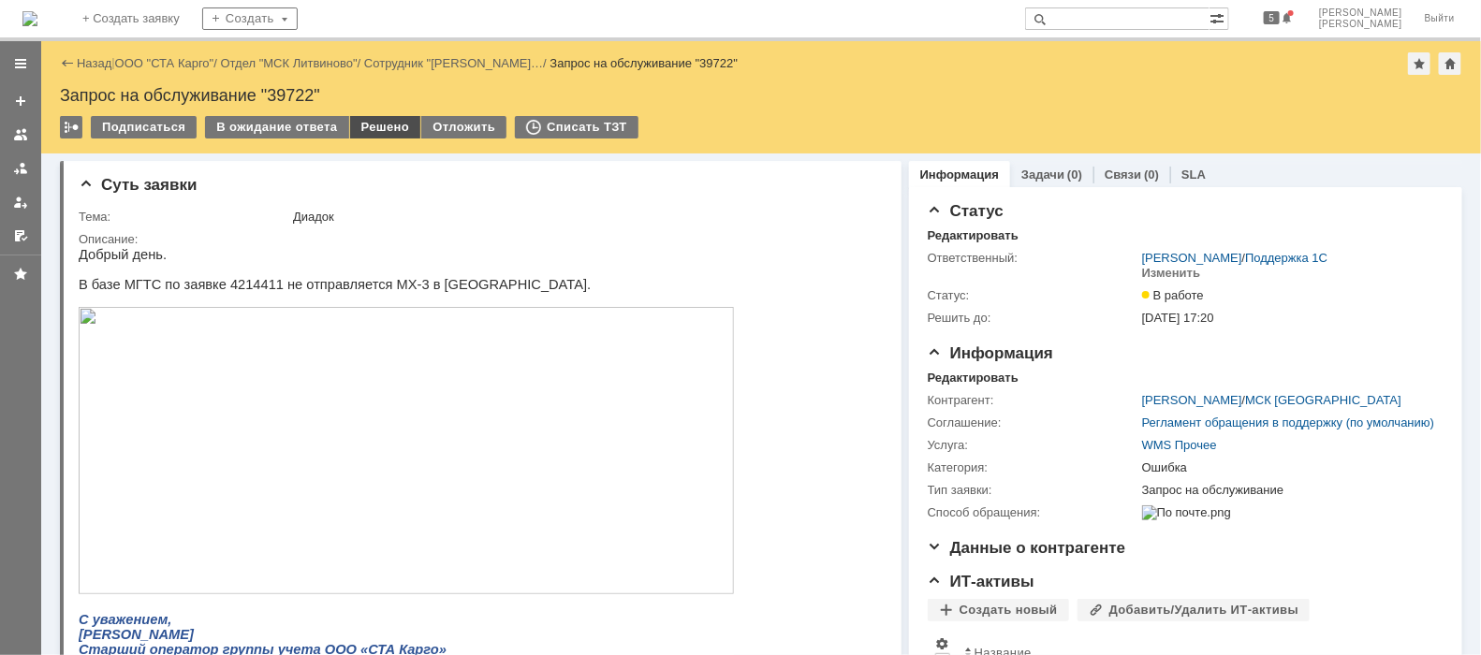
click at [381, 133] on div "Решено" at bounding box center [385, 127] width 71 height 22
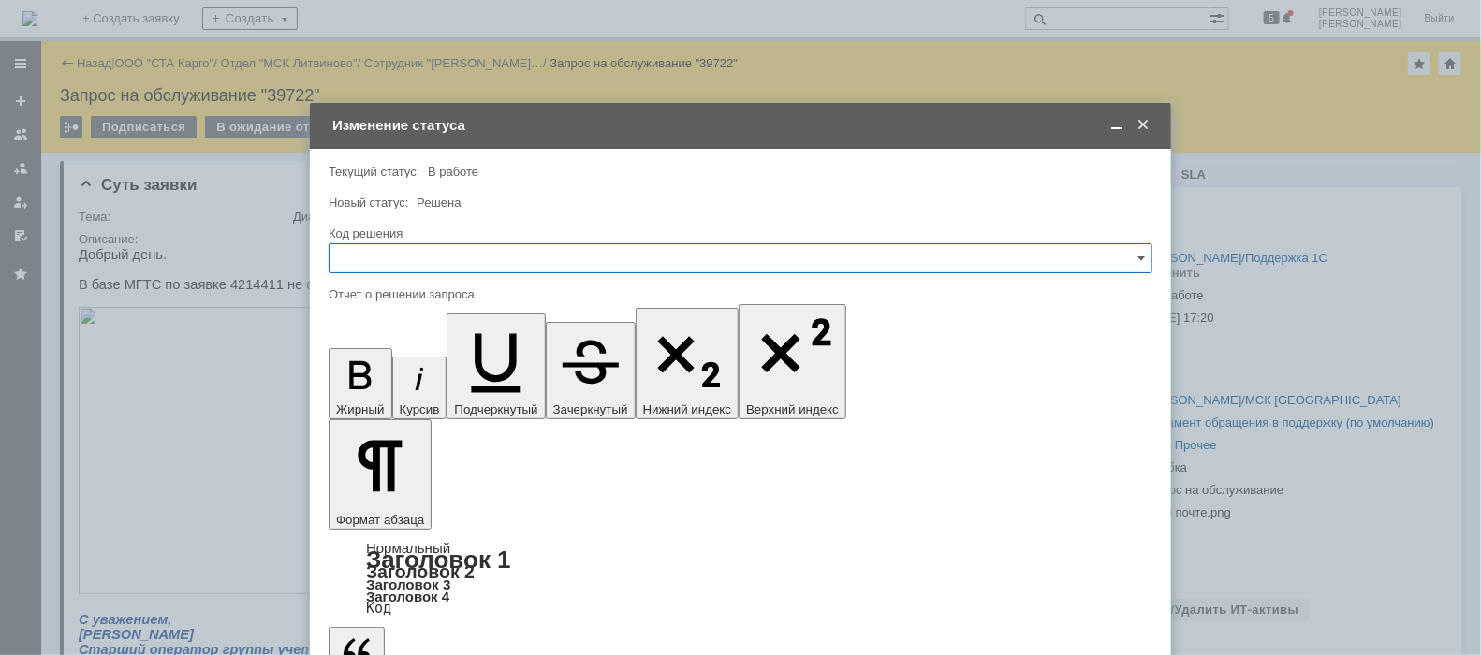
click at [421, 254] on input "text" at bounding box center [741, 258] width 824 height 30
click at [425, 507] on span "Решено" at bounding box center [741, 509] width 800 height 15
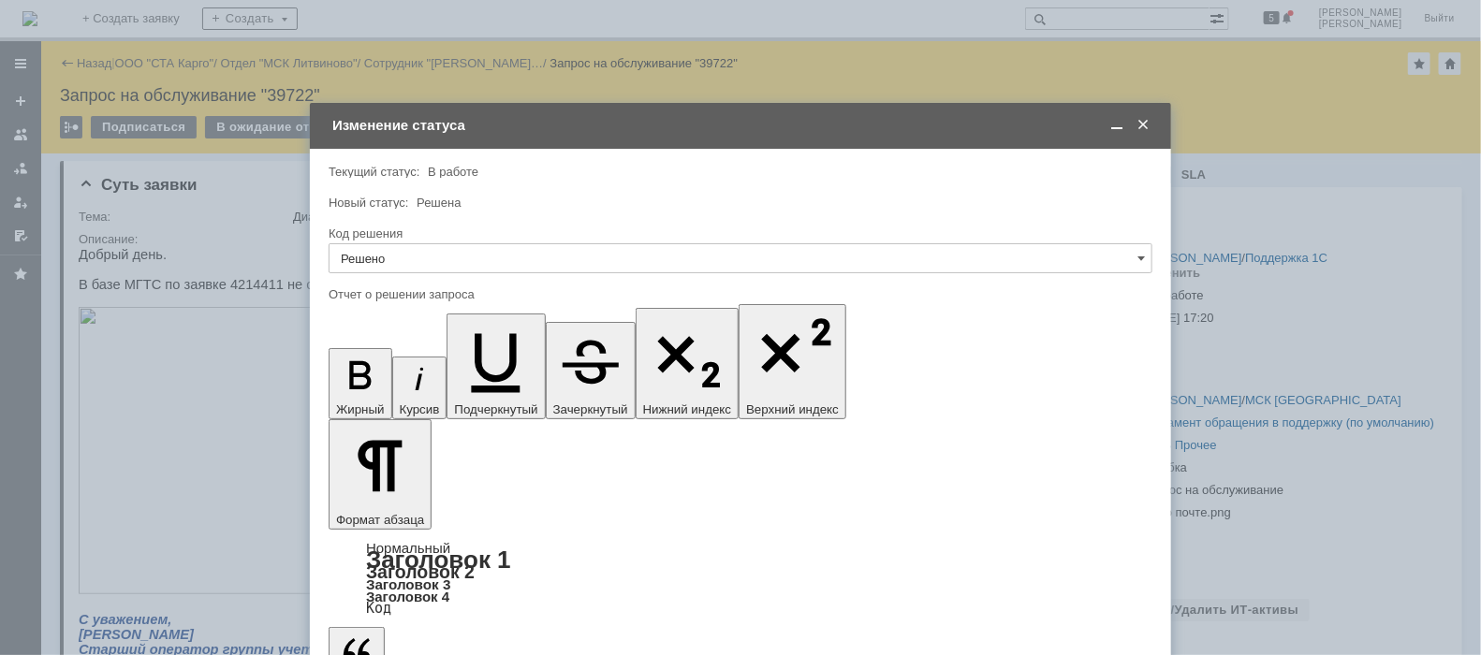
type input "Решено"
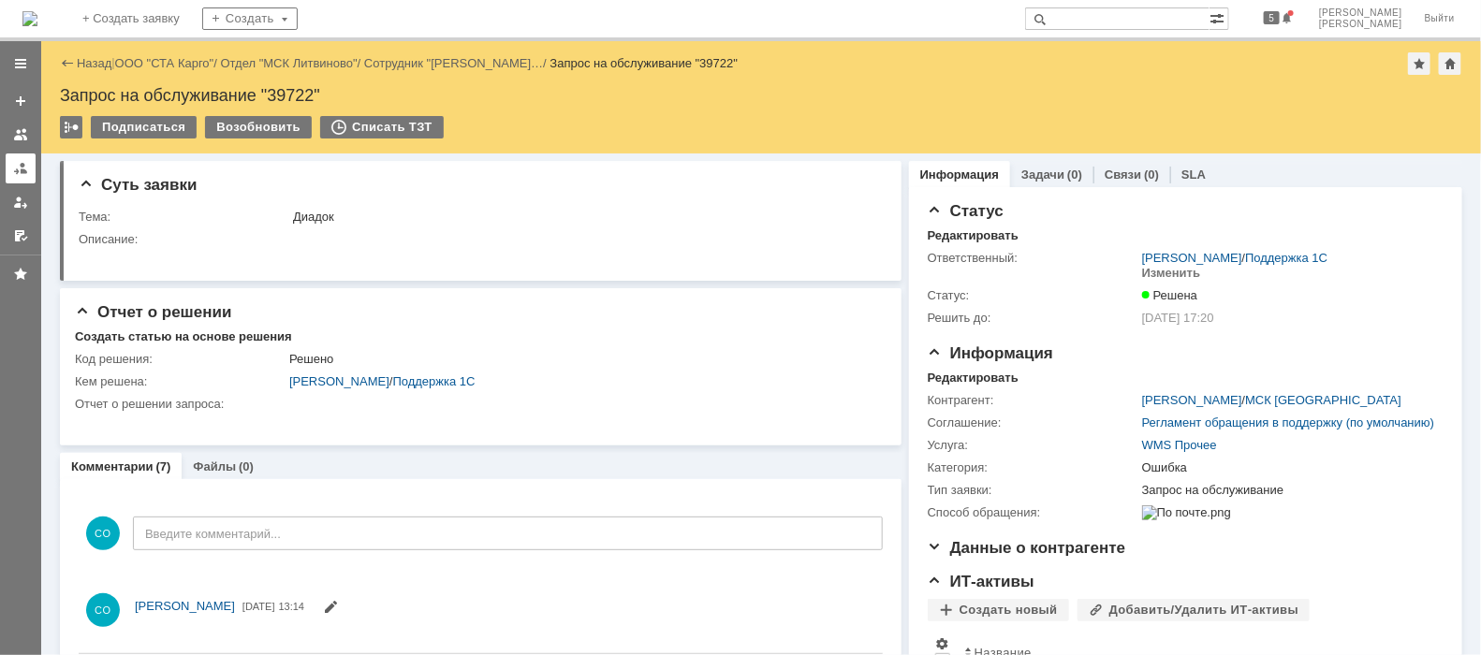
click at [9, 184] on div at bounding box center [20, 148] width 41 height 206
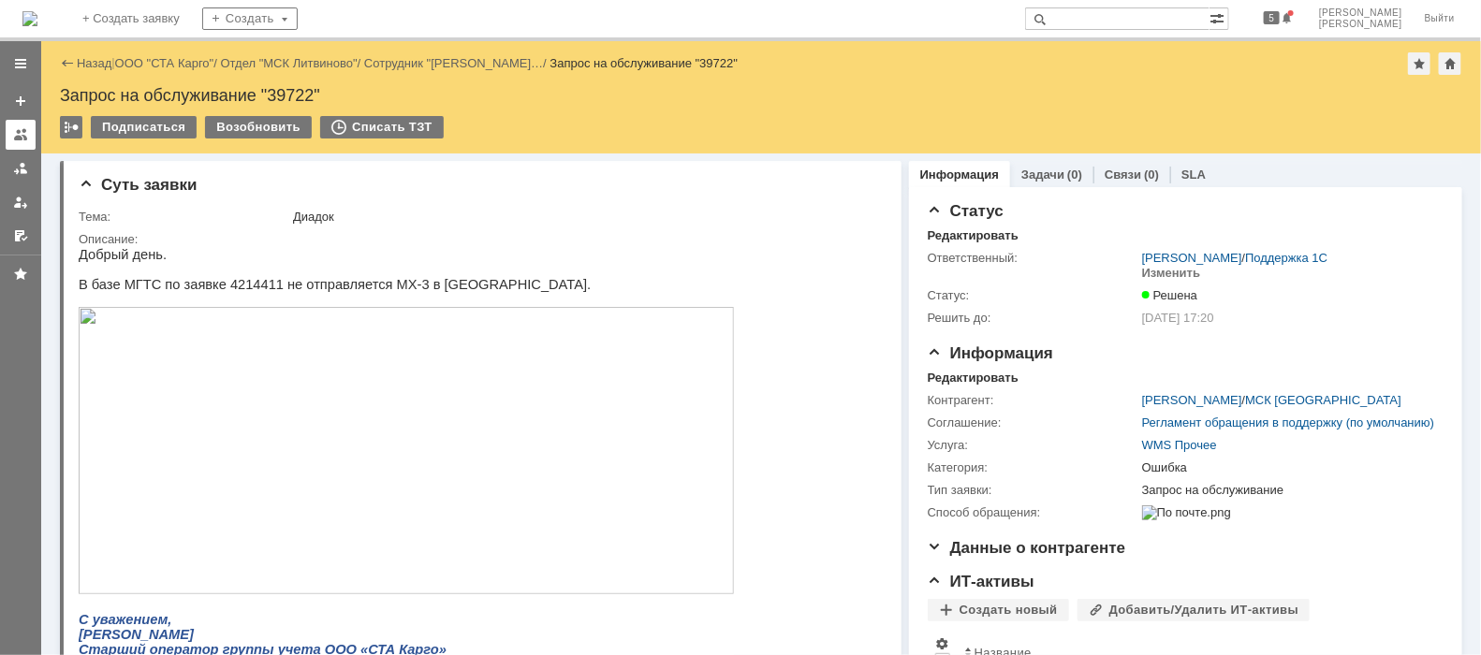
click at [32, 148] on link at bounding box center [21, 135] width 30 height 30
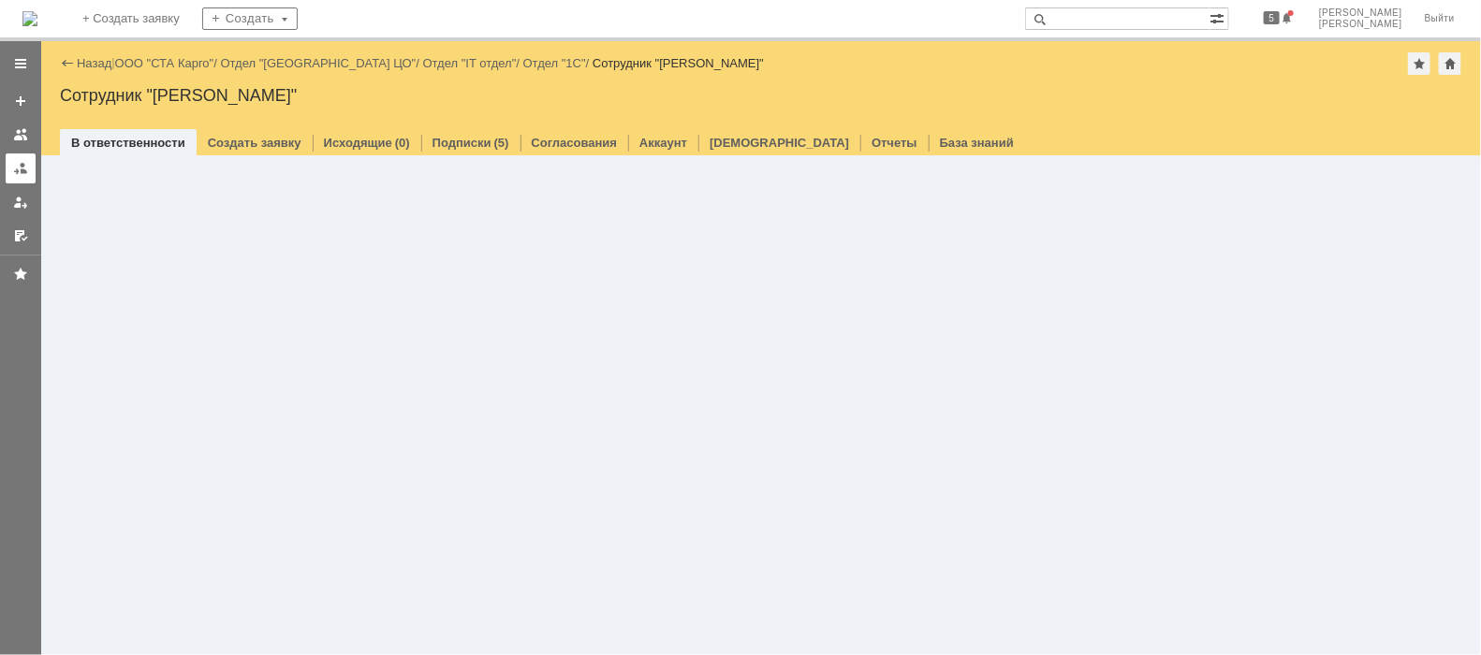
click at [14, 159] on link at bounding box center [21, 169] width 30 height 30
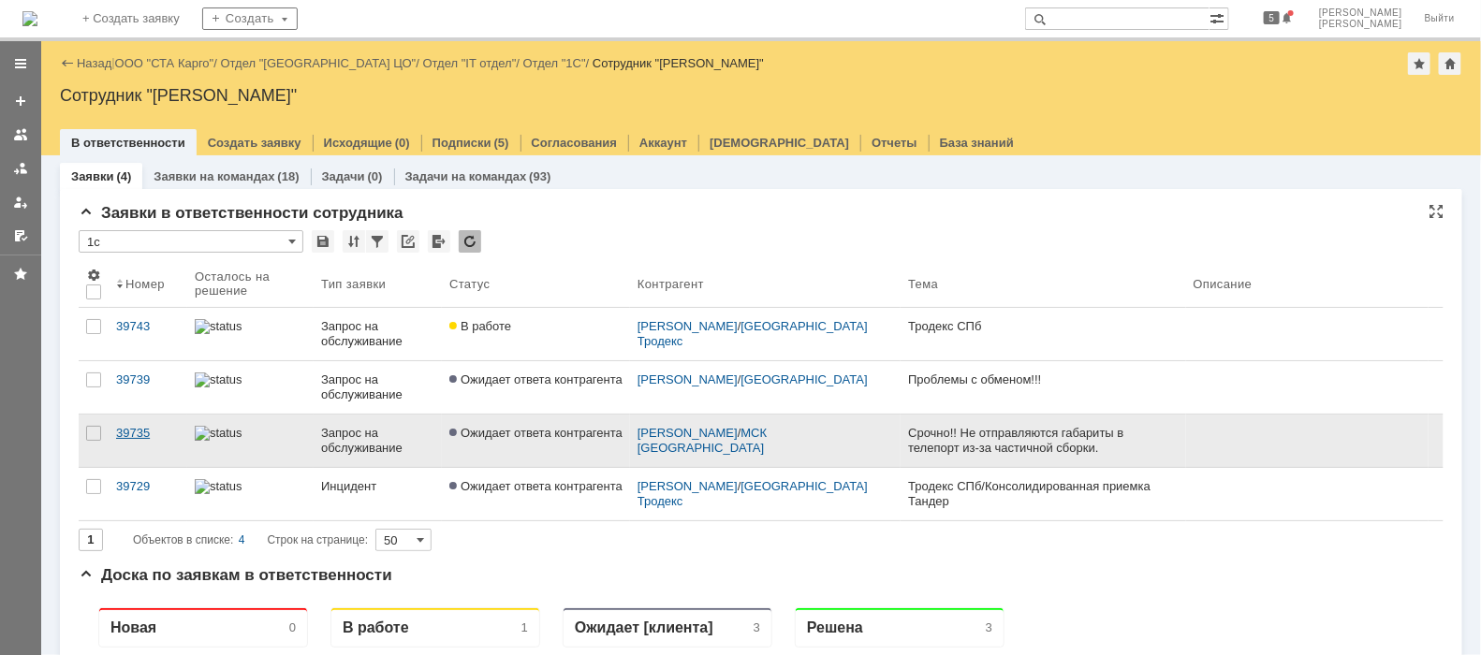
click at [140, 423] on link "39735" at bounding box center [148, 441] width 79 height 52
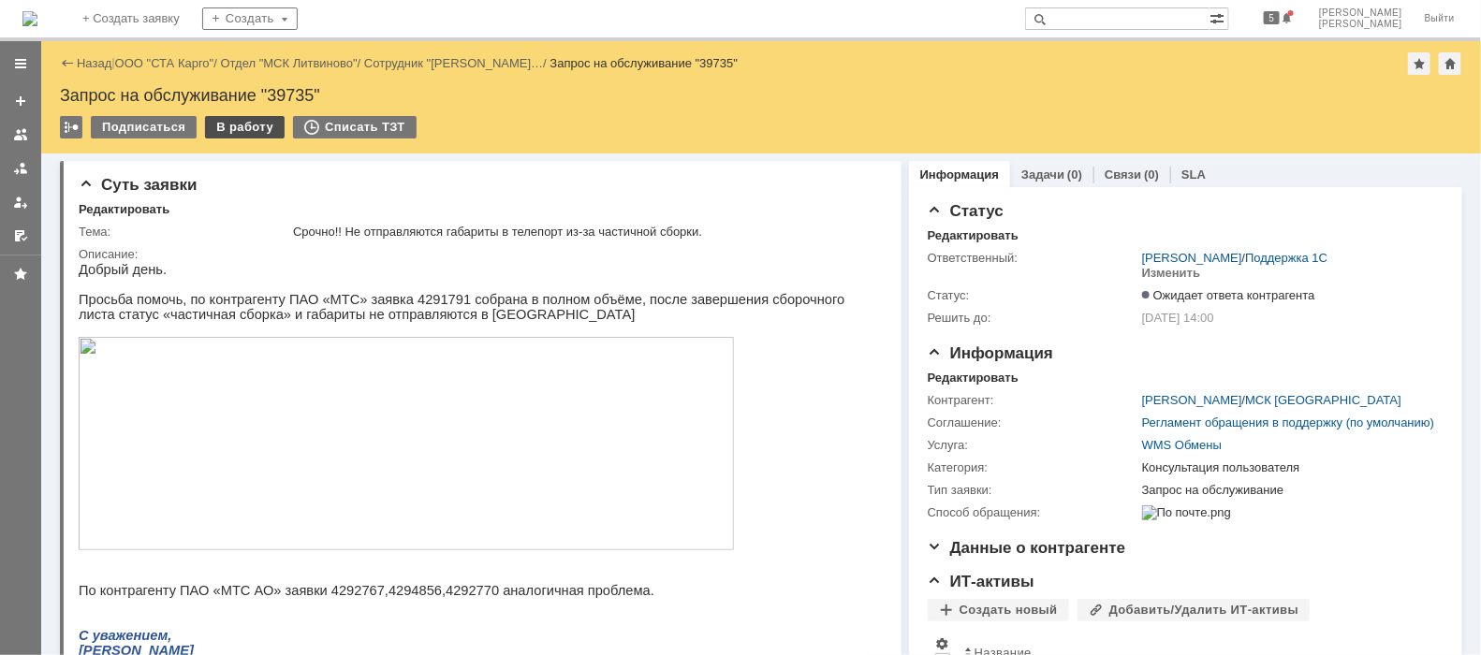
drag, startPoint x: 246, startPoint y: 128, endPoint x: 255, endPoint y: 134, distance: 10.1
click at [246, 127] on div "В работу" at bounding box center [245, 127] width 80 height 22
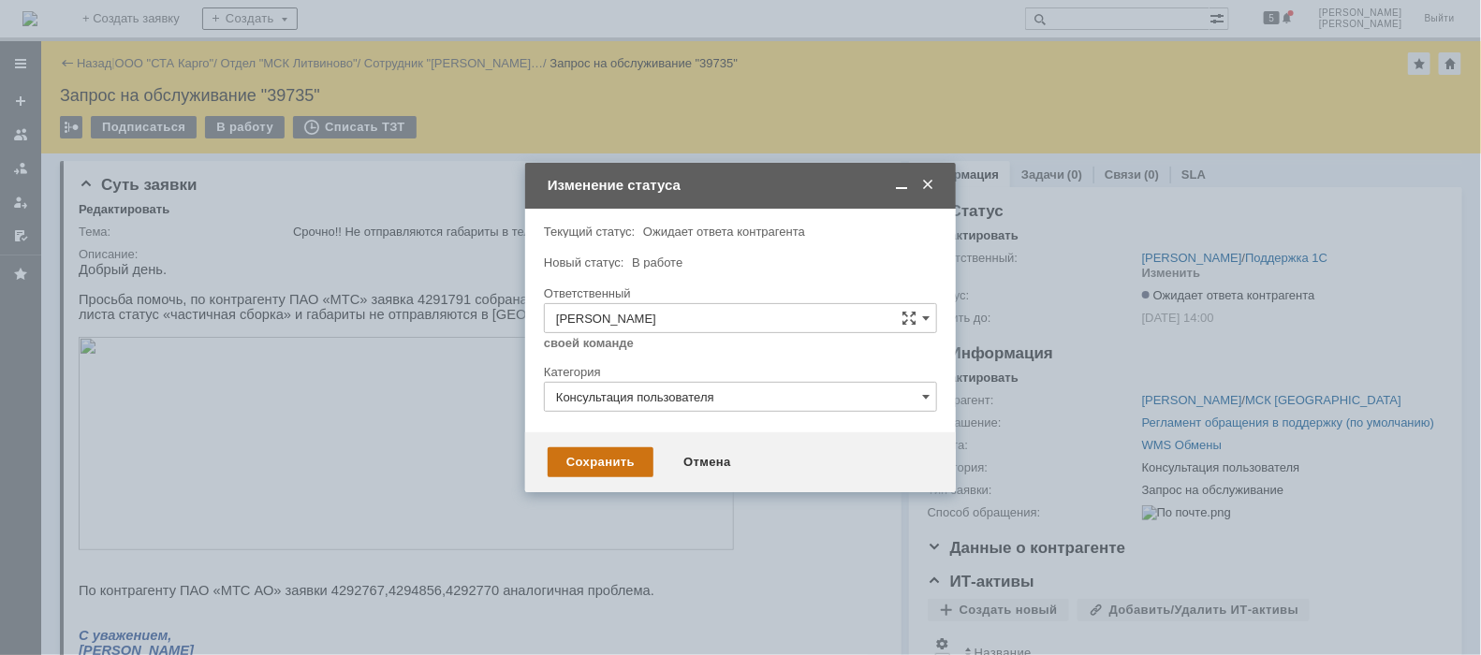
drag, startPoint x: 562, startPoint y: 445, endPoint x: 566, endPoint y: 454, distance: 10.5
click at [565, 449] on div "Сохранить Отмена" at bounding box center [740, 463] width 431 height 60
click at [566, 454] on div "Сохранить" at bounding box center [601, 463] width 106 height 30
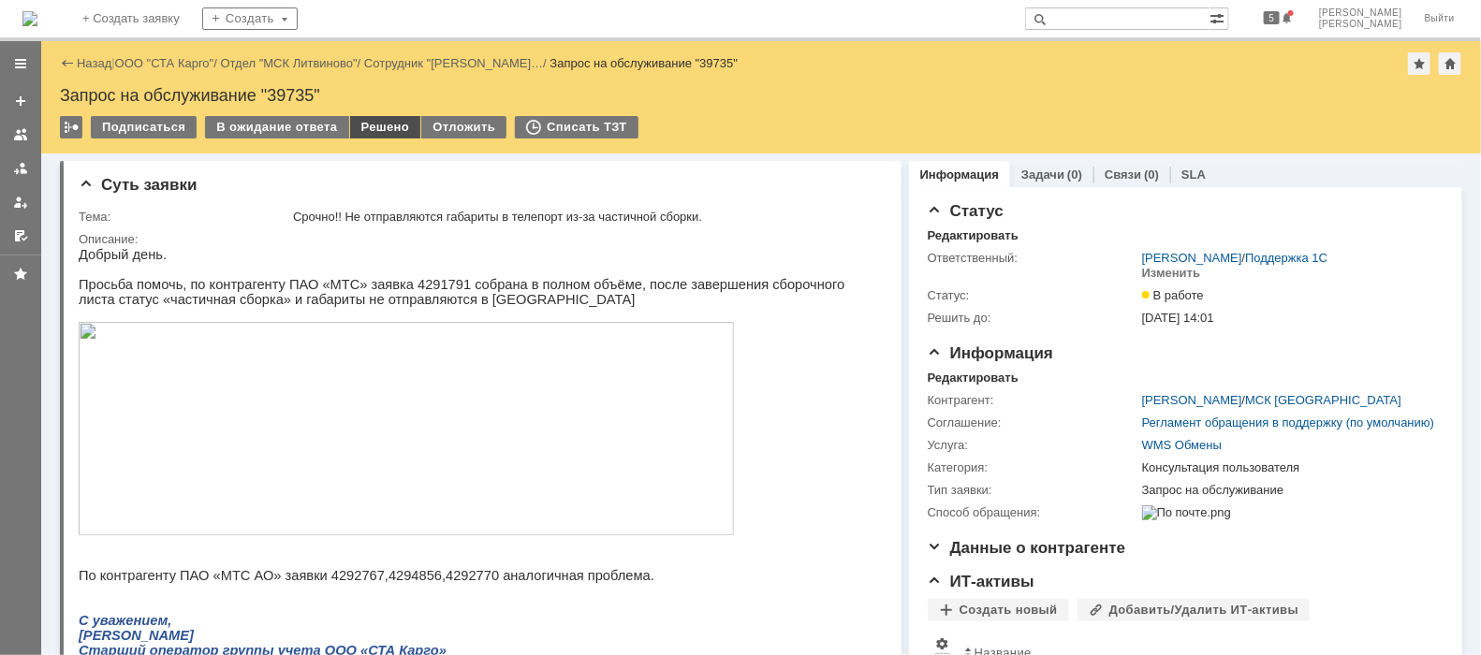
click at [375, 124] on div "Решено" at bounding box center [385, 127] width 71 height 22
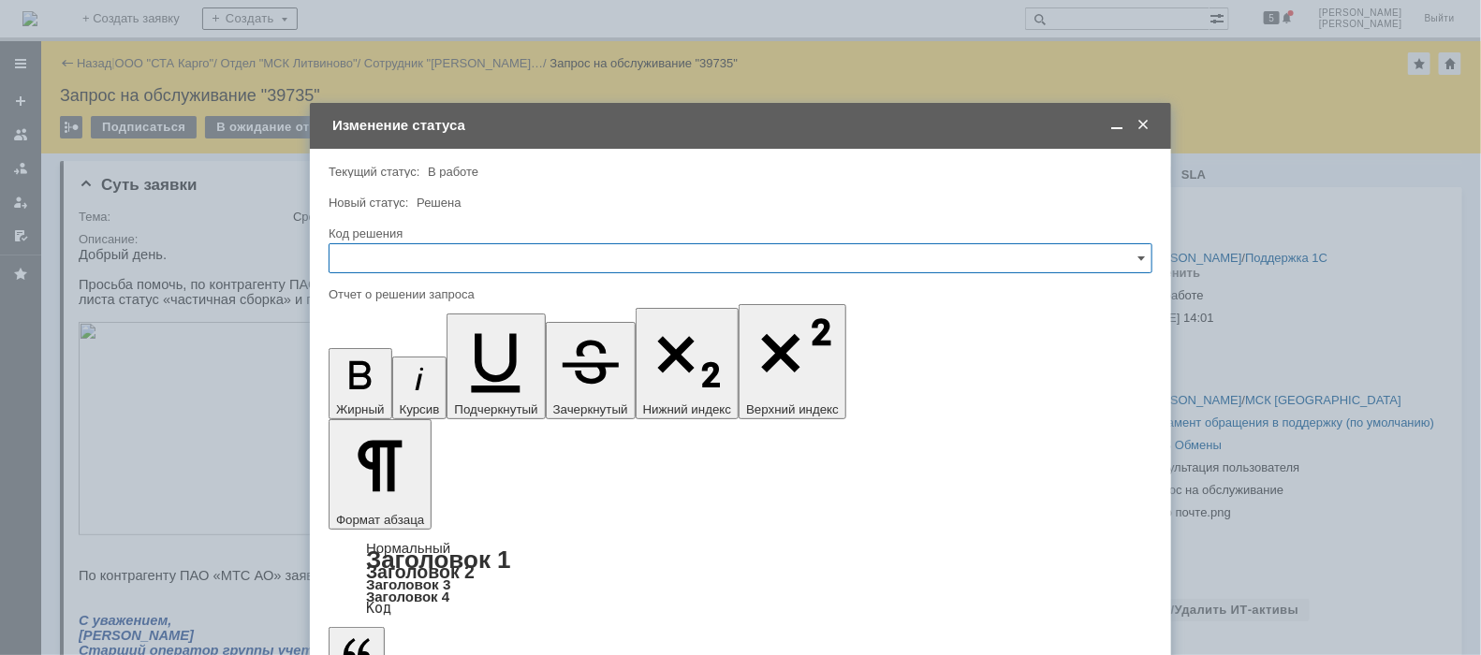
click at [405, 263] on input "text" at bounding box center [741, 258] width 824 height 30
click at [378, 503] on span "Решено" at bounding box center [741, 509] width 800 height 15
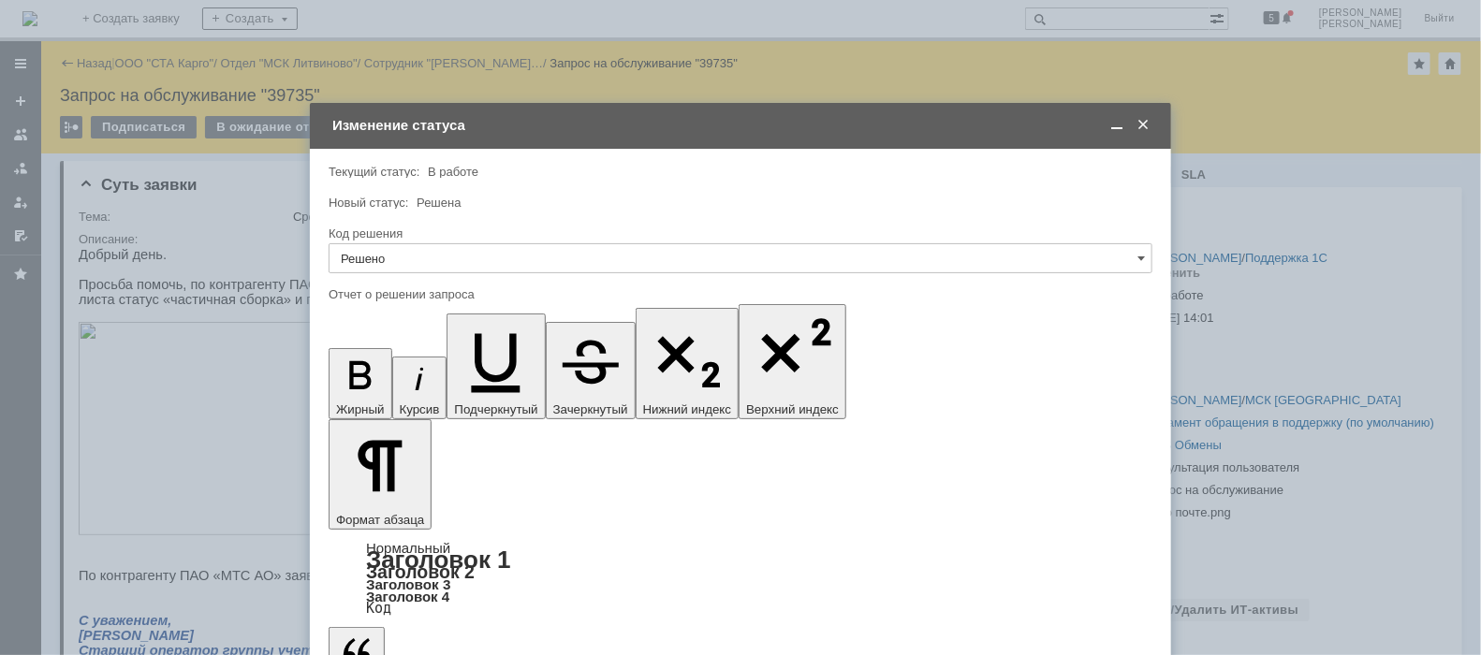
type input "Решено"
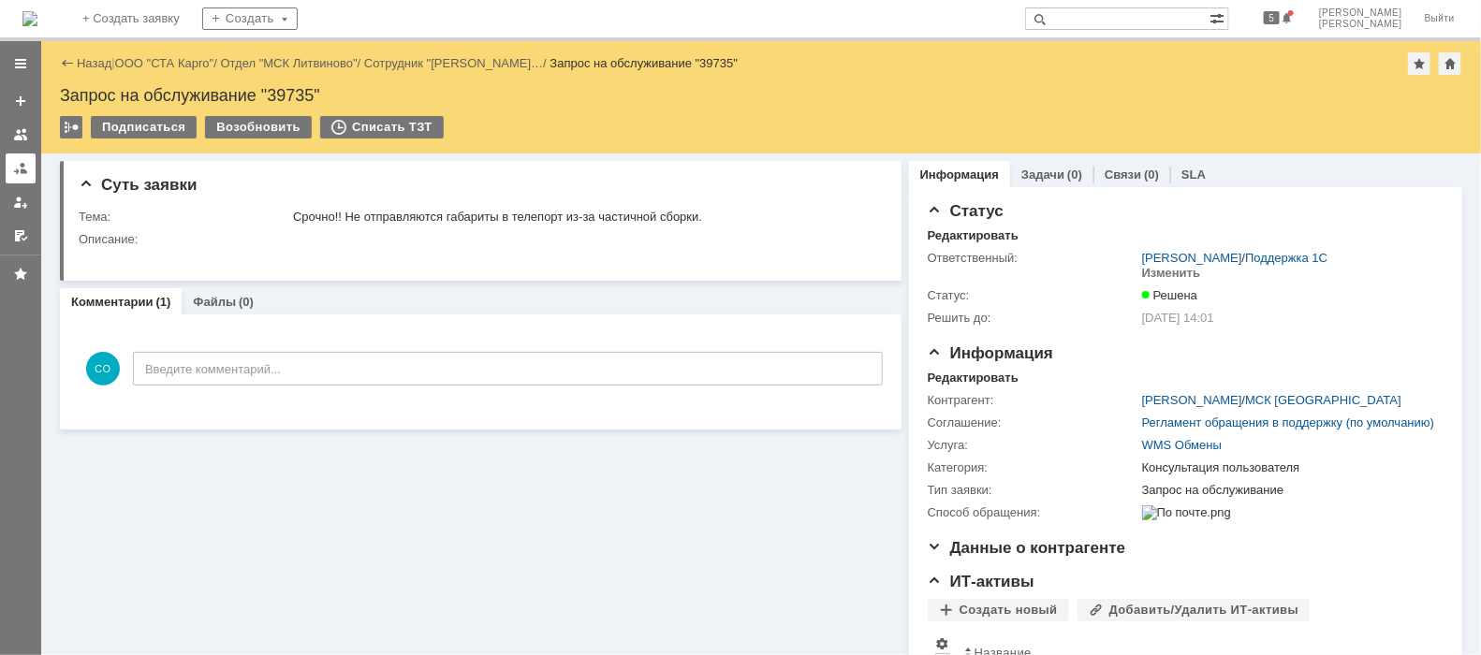
click at [24, 174] on div at bounding box center [20, 168] width 15 height 15
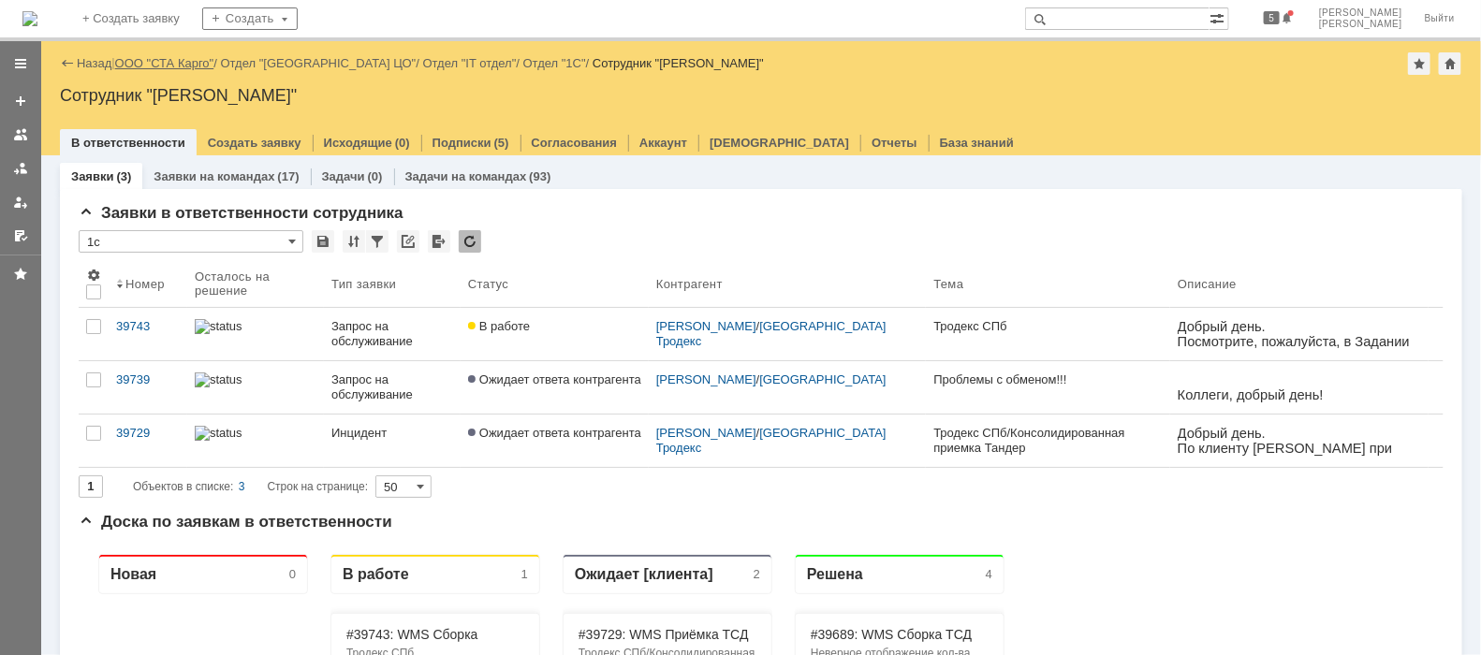
click at [204, 57] on link "ООО "СТА Карго"" at bounding box center [164, 63] width 99 height 14
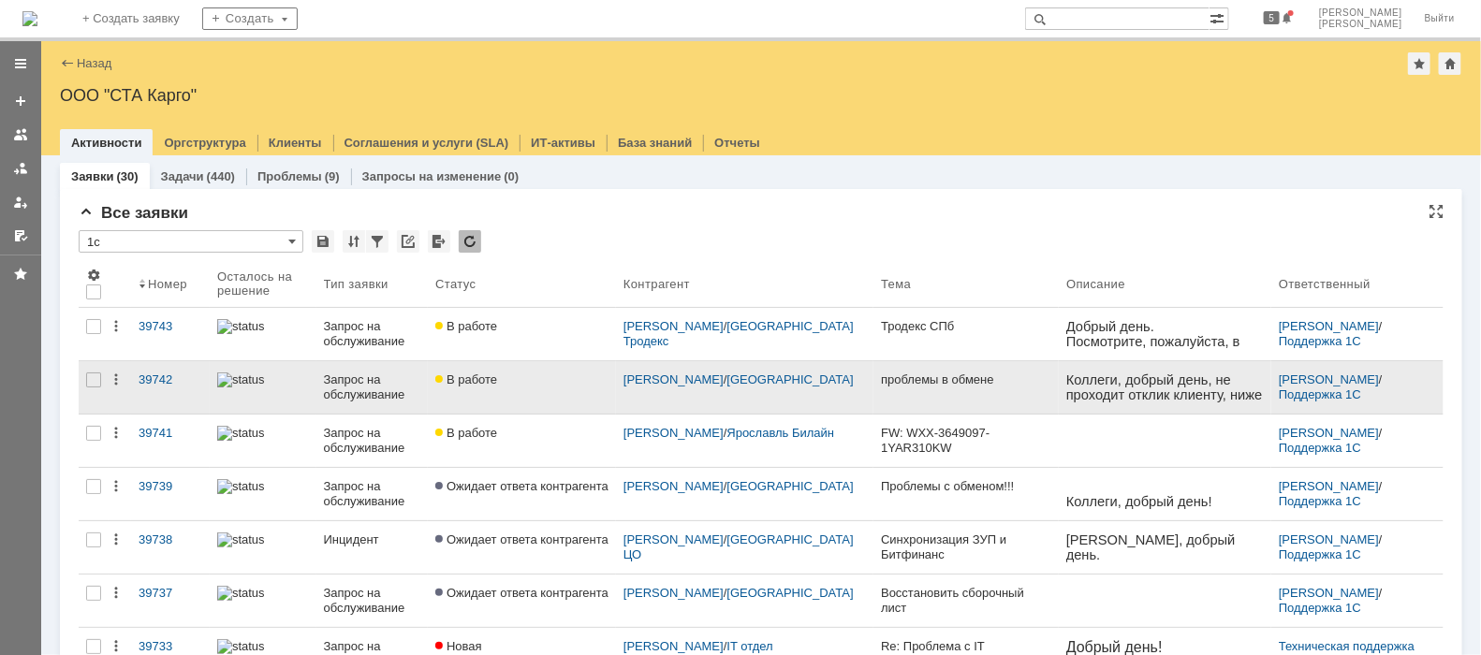
click at [323, 394] on link "Запрос на обслуживание" at bounding box center [372, 387] width 112 height 52
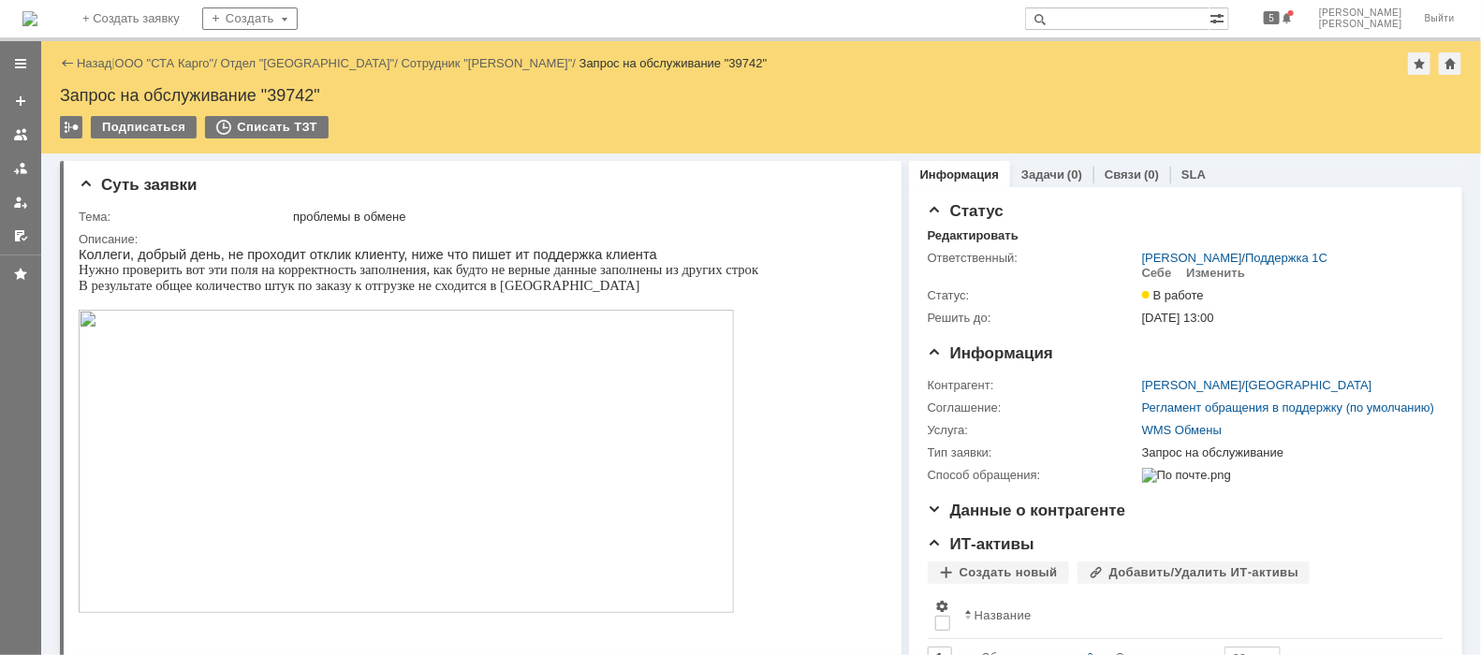
click at [360, 394] on img at bounding box center [405, 460] width 655 height 303
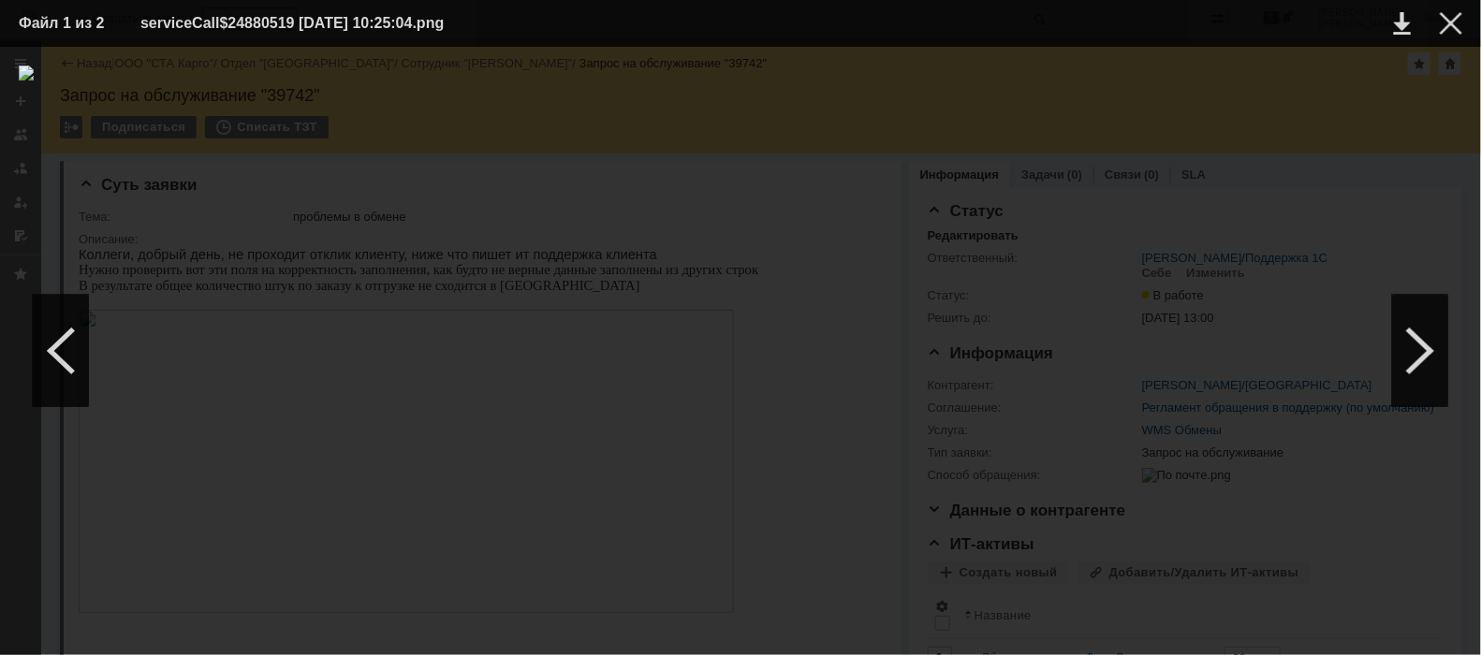
click at [413, 581] on div at bounding box center [741, 351] width 1444 height 571
click at [1454, 24] on div at bounding box center [1451, 23] width 22 height 22
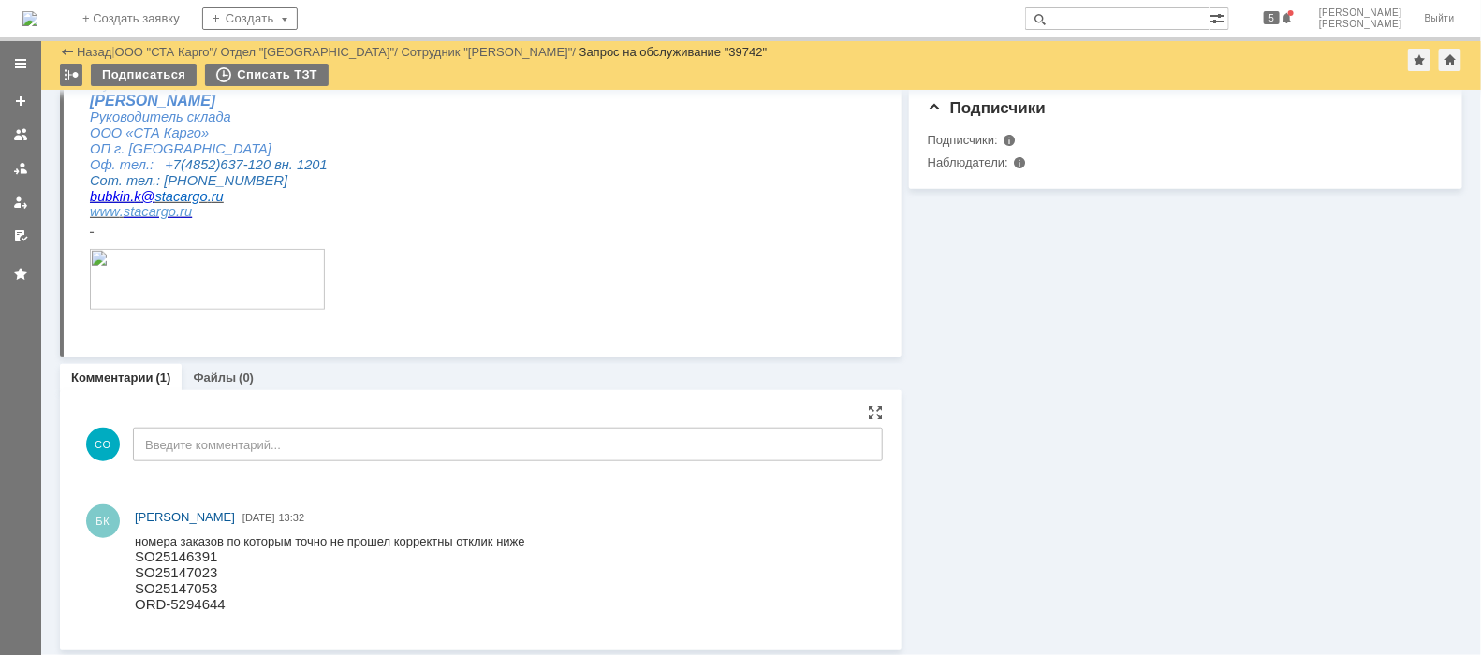
click at [422, 585] on p "SO25147053" at bounding box center [329, 588] width 390 height 16
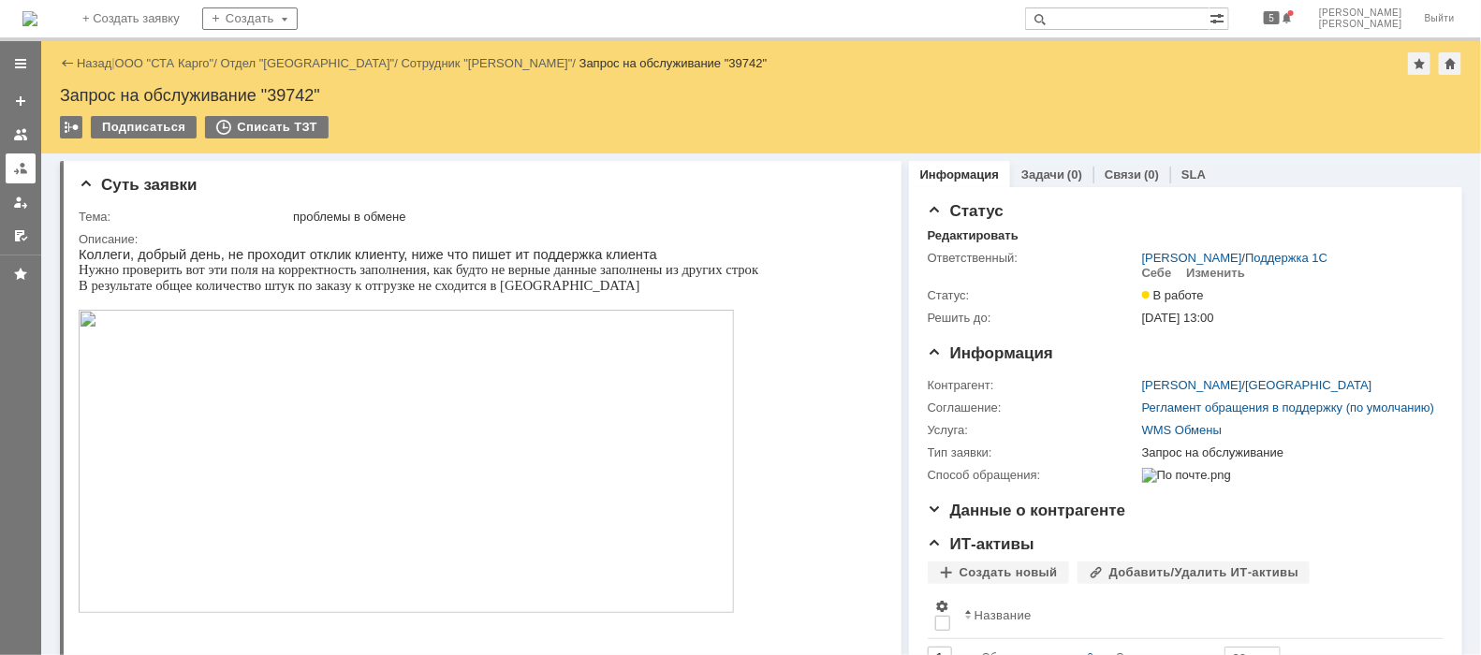
click at [15, 169] on div at bounding box center [20, 168] width 15 height 15
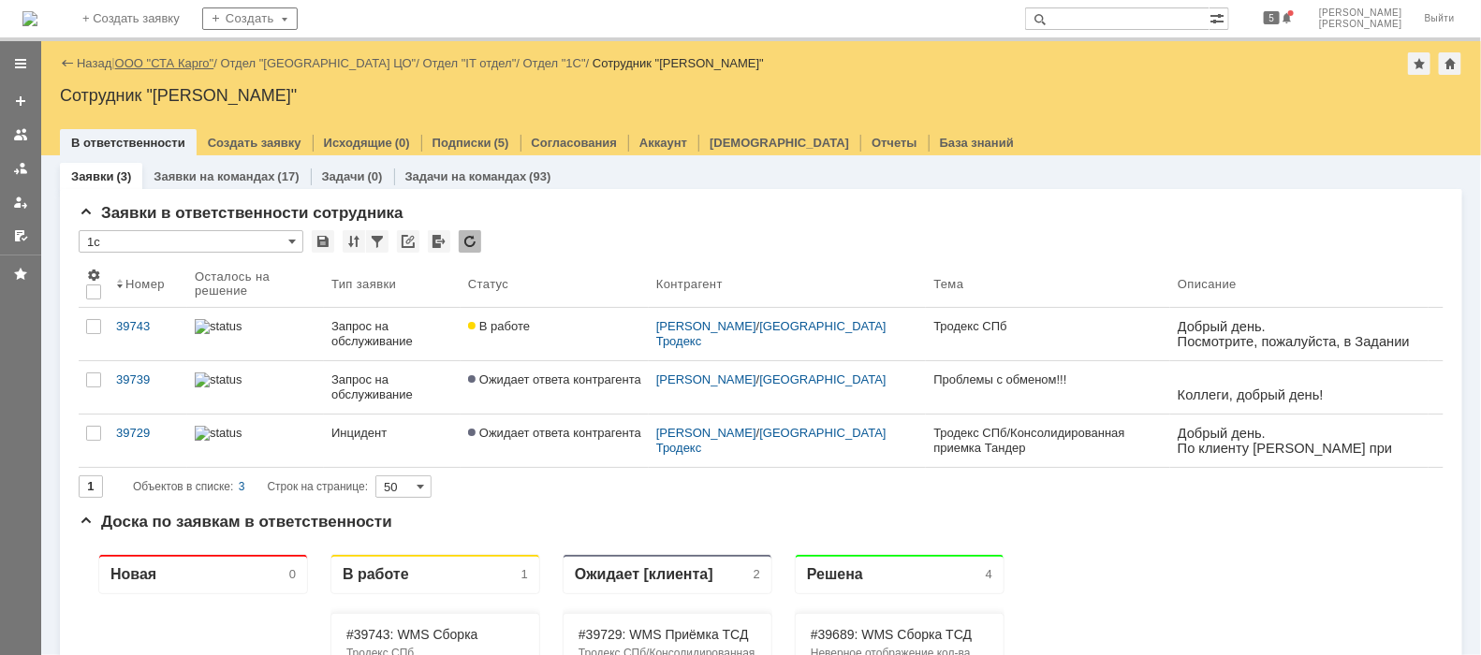
click at [180, 62] on link "ООО "СТА Карго"" at bounding box center [164, 63] width 99 height 14
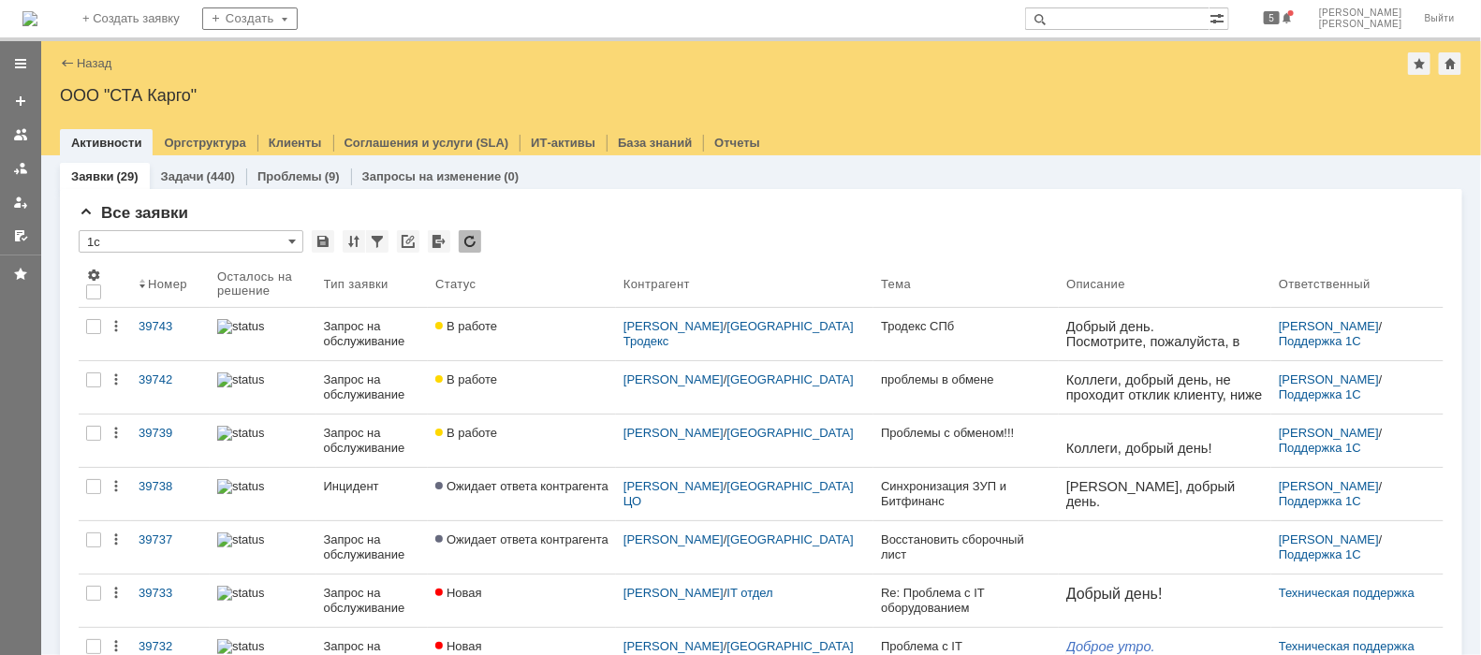
click at [154, 25] on link "+ Создать заявку" at bounding box center [131, 18] width 120 height 37
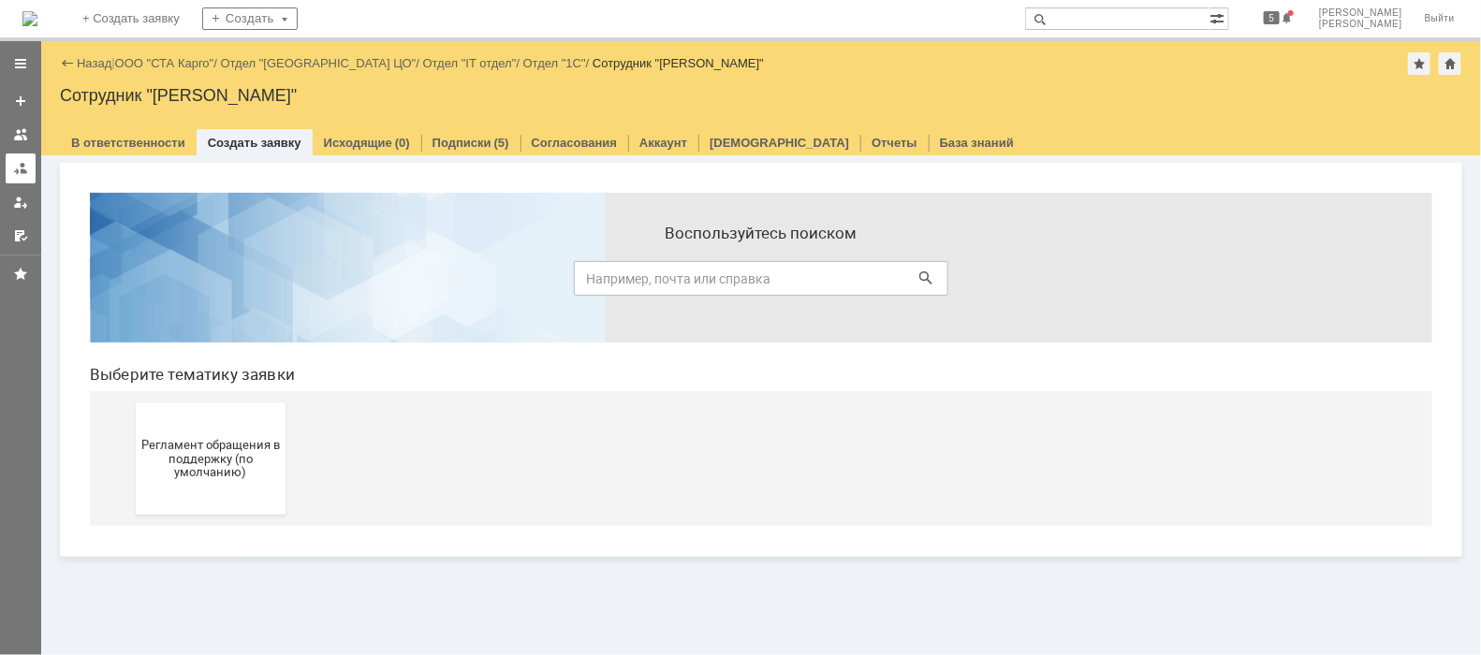
click at [24, 169] on div at bounding box center [20, 168] width 15 height 15
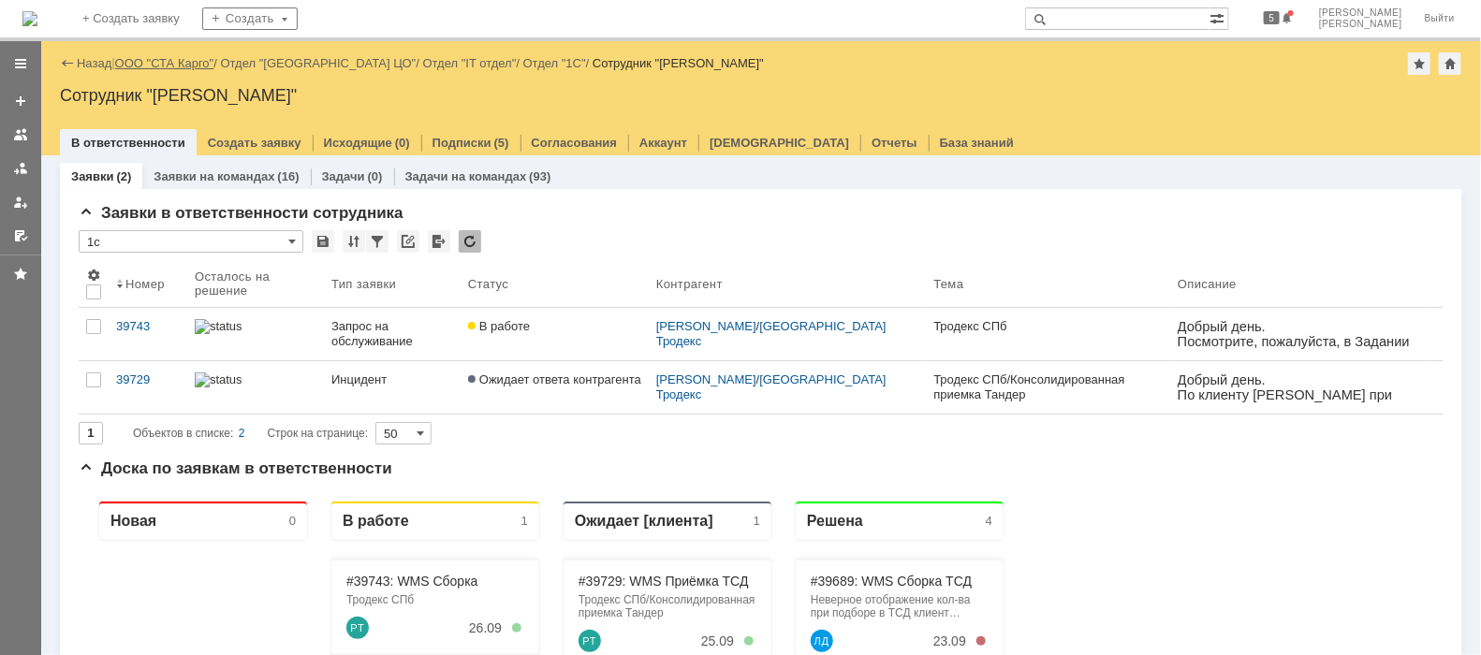
click at [199, 66] on link "ООО "СТА Карго"" at bounding box center [164, 63] width 99 height 14
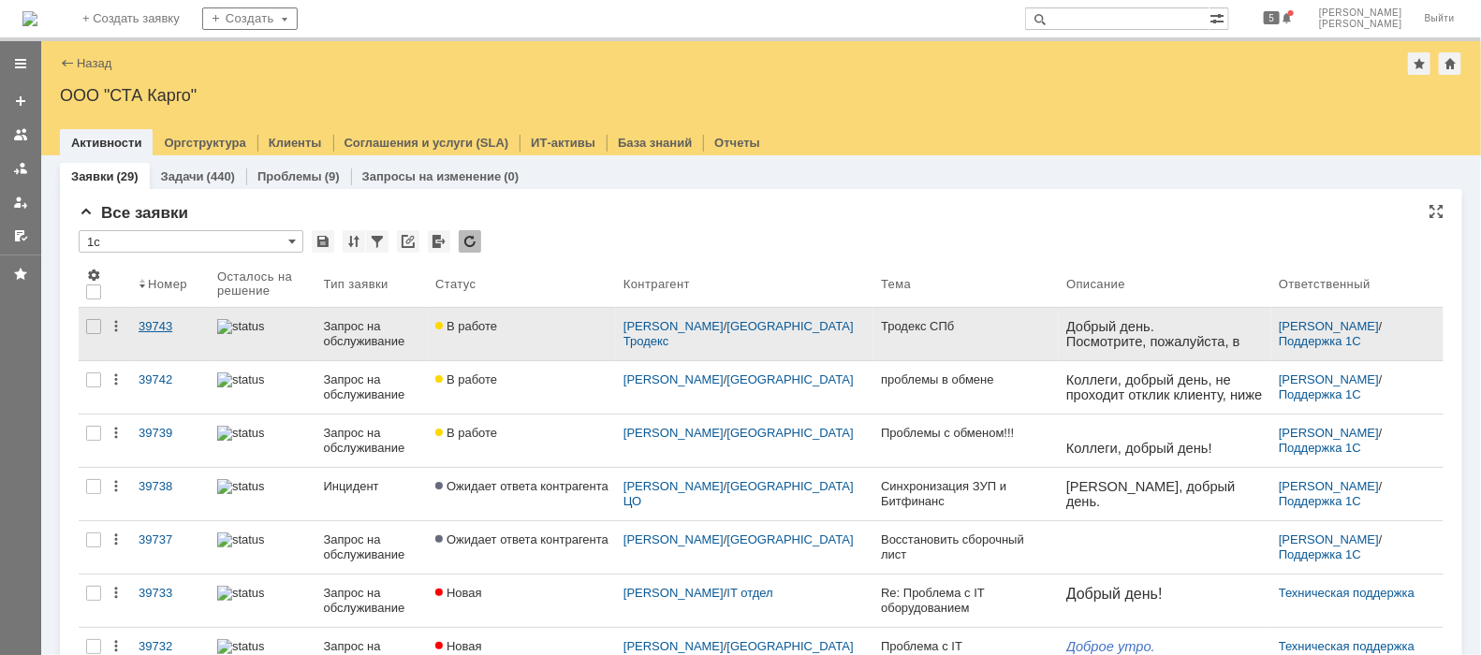
click at [145, 316] on link "39743" at bounding box center [170, 334] width 79 height 52
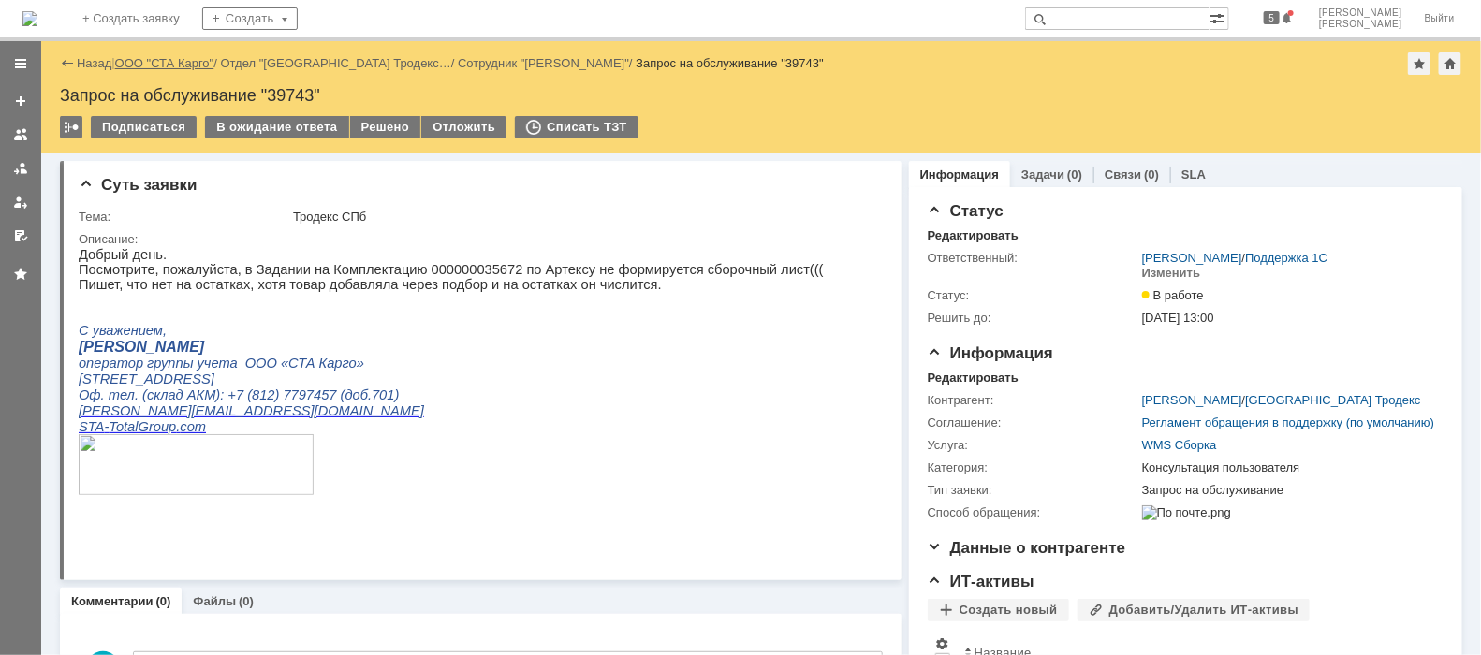
click at [181, 62] on link "ООО "СТА Карго"" at bounding box center [164, 63] width 99 height 14
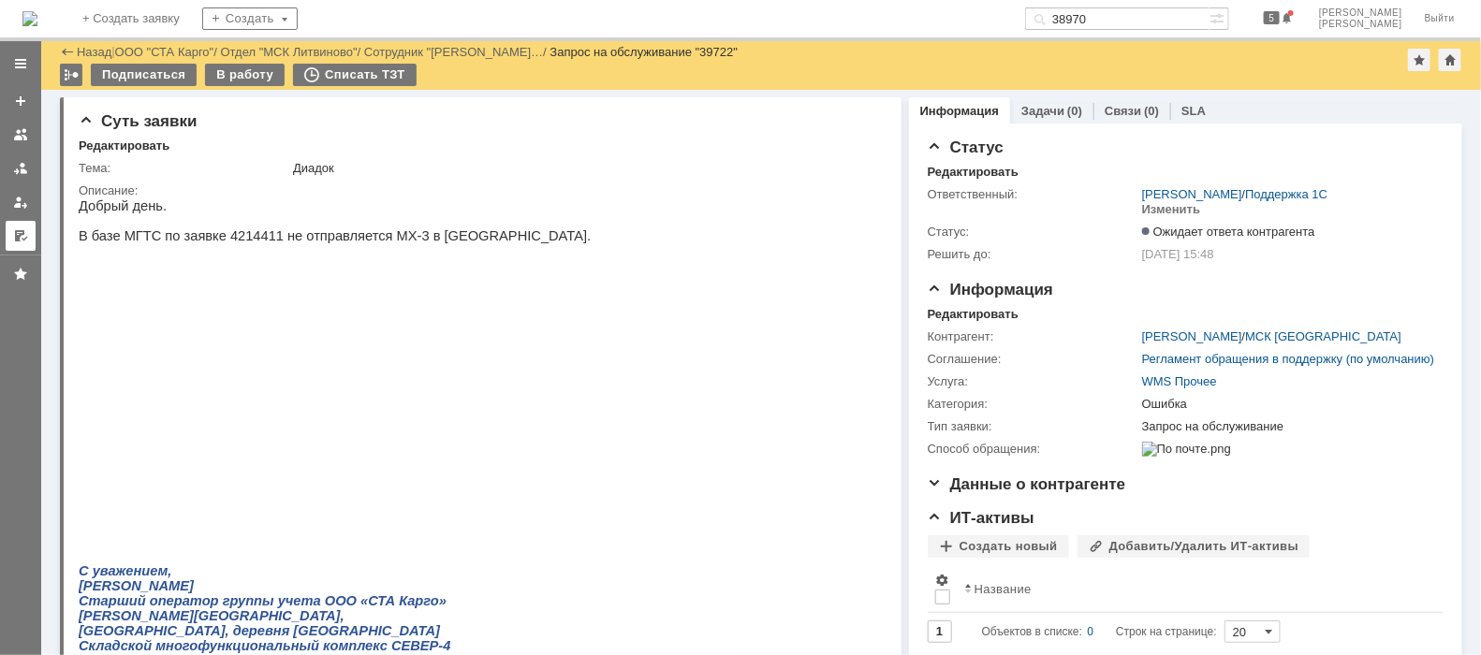
scroll to position [1287, 0]
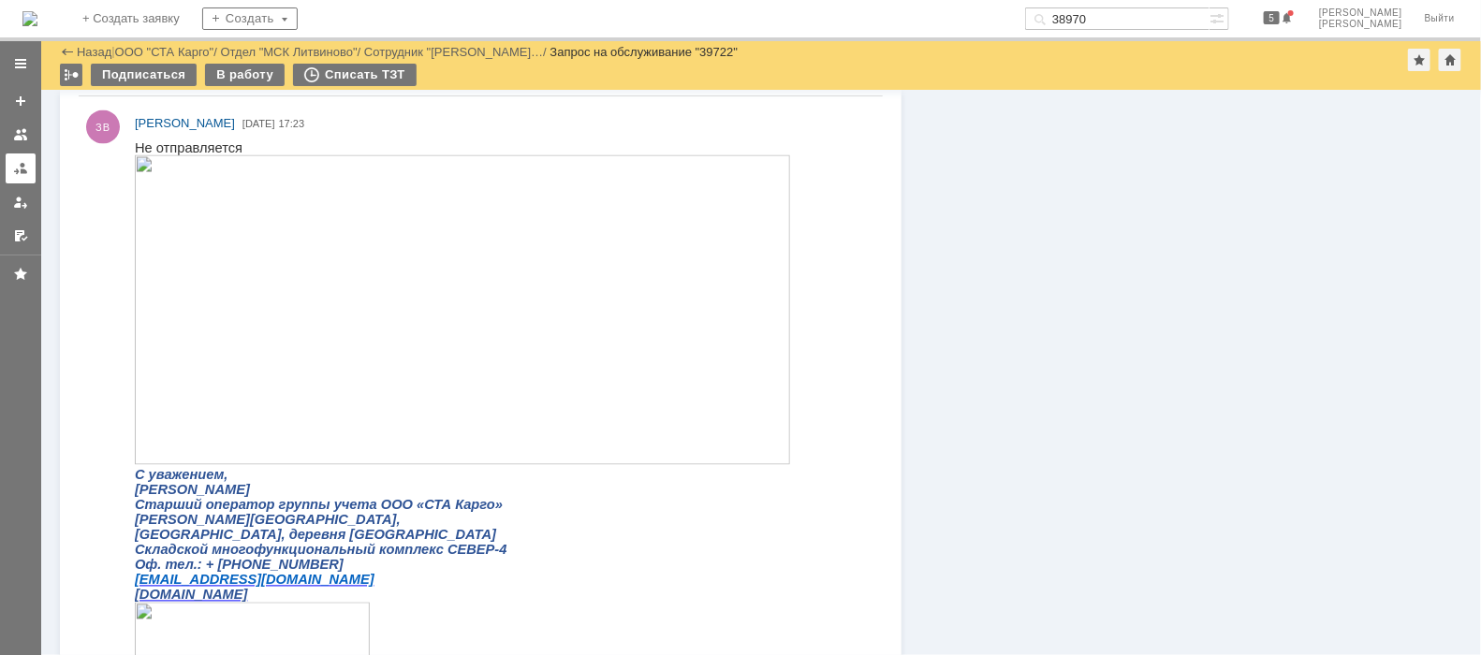
click at [15, 167] on div at bounding box center [20, 168] width 15 height 15
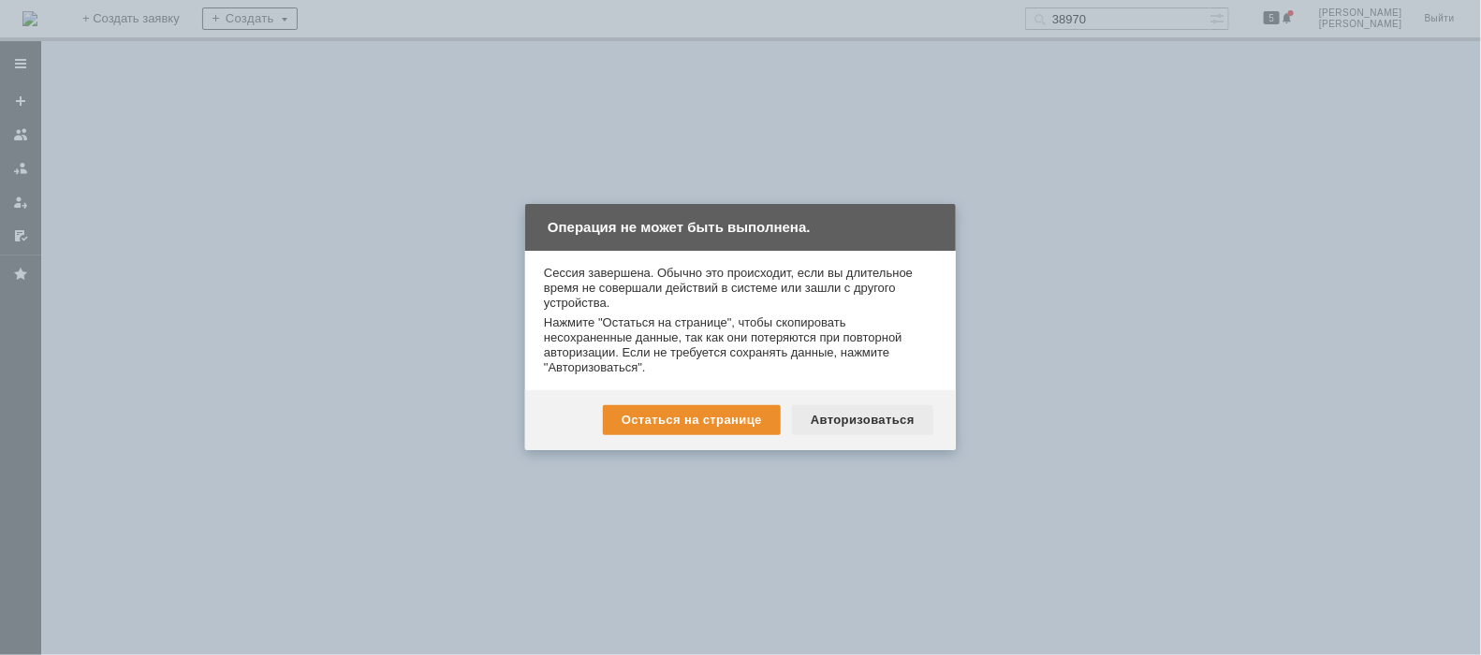
click at [899, 430] on div "Авторизоваться" at bounding box center [862, 420] width 141 height 30
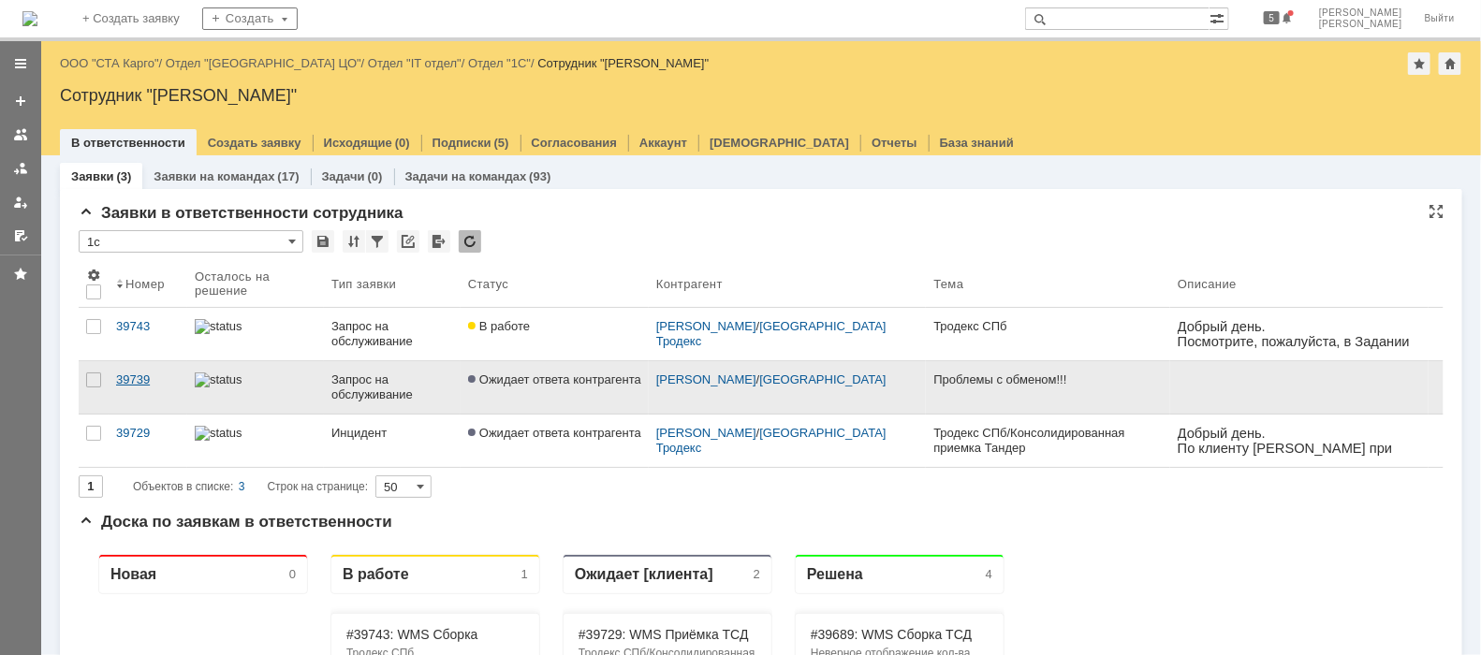
click at [131, 380] on div "39739" at bounding box center [148, 380] width 64 height 15
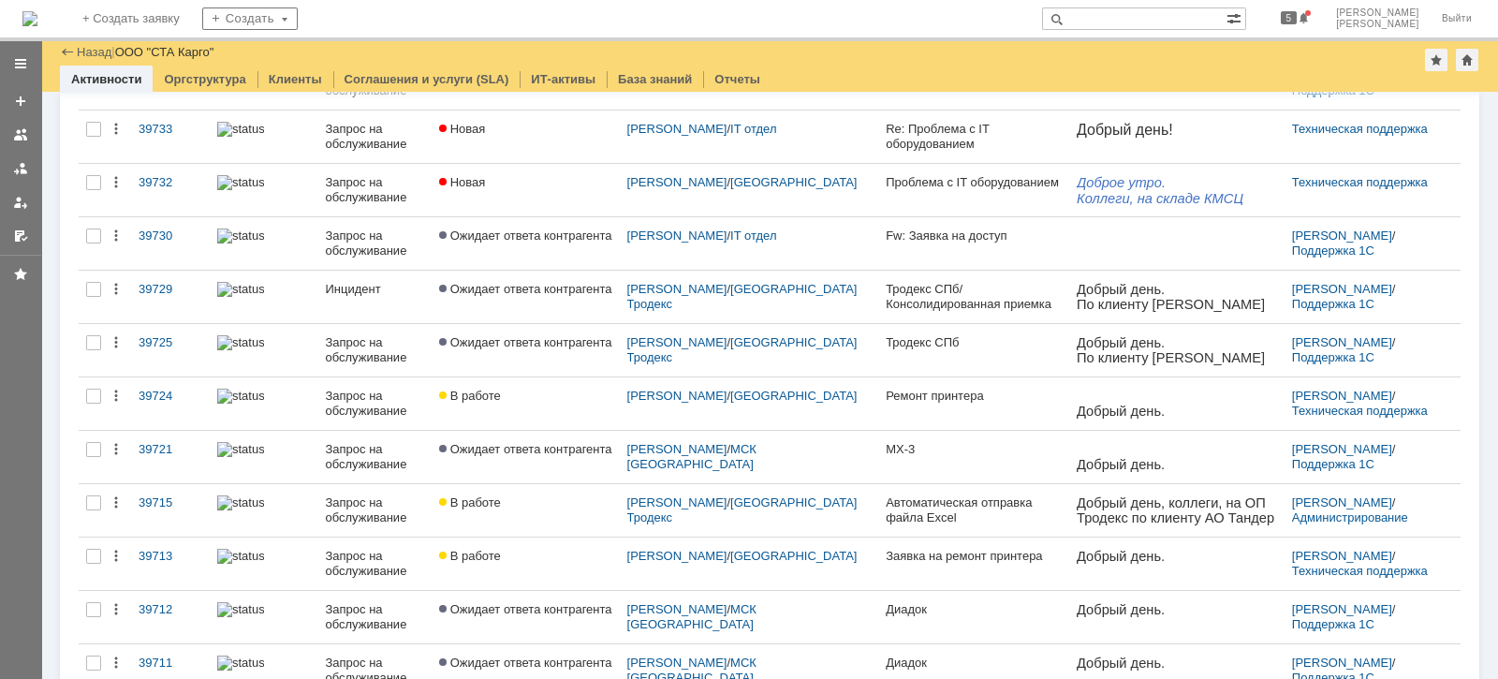
scroll to position [467, 0]
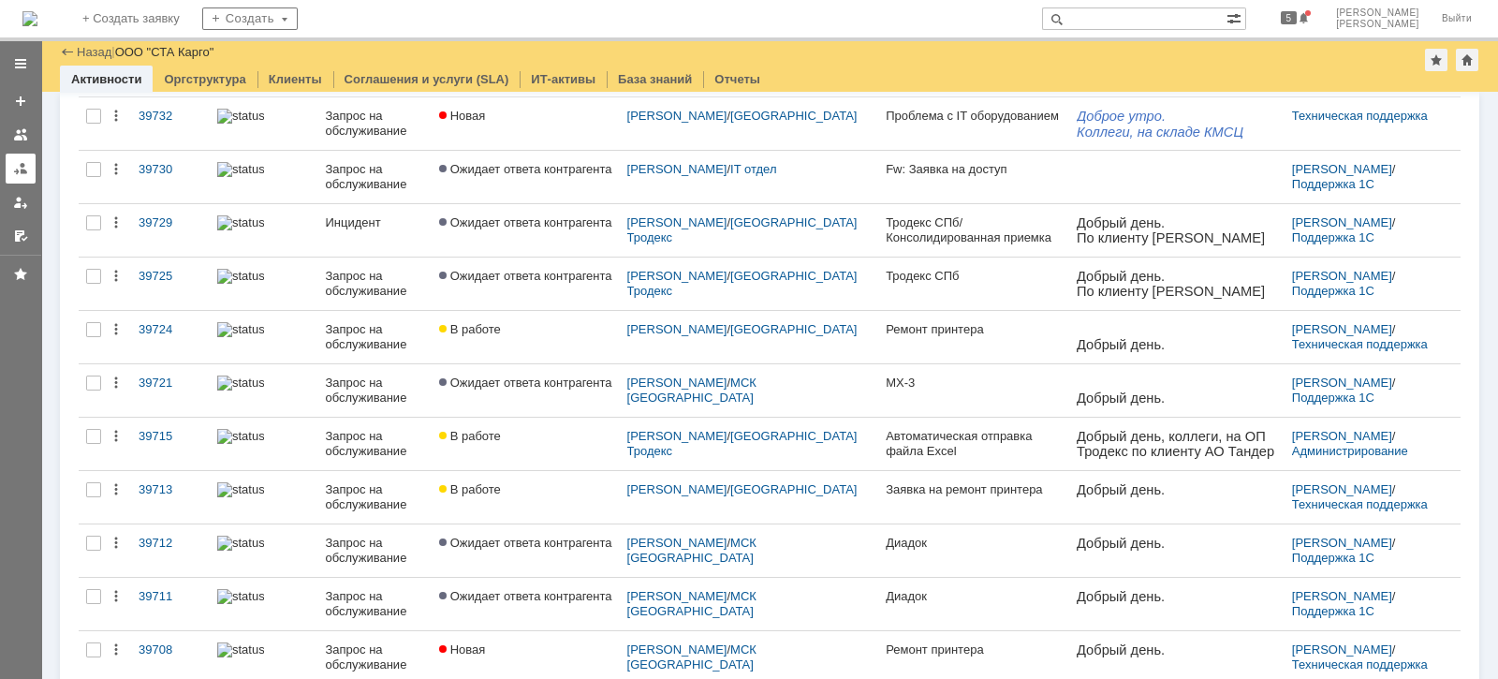
click at [6, 178] on link at bounding box center [21, 169] width 30 height 30
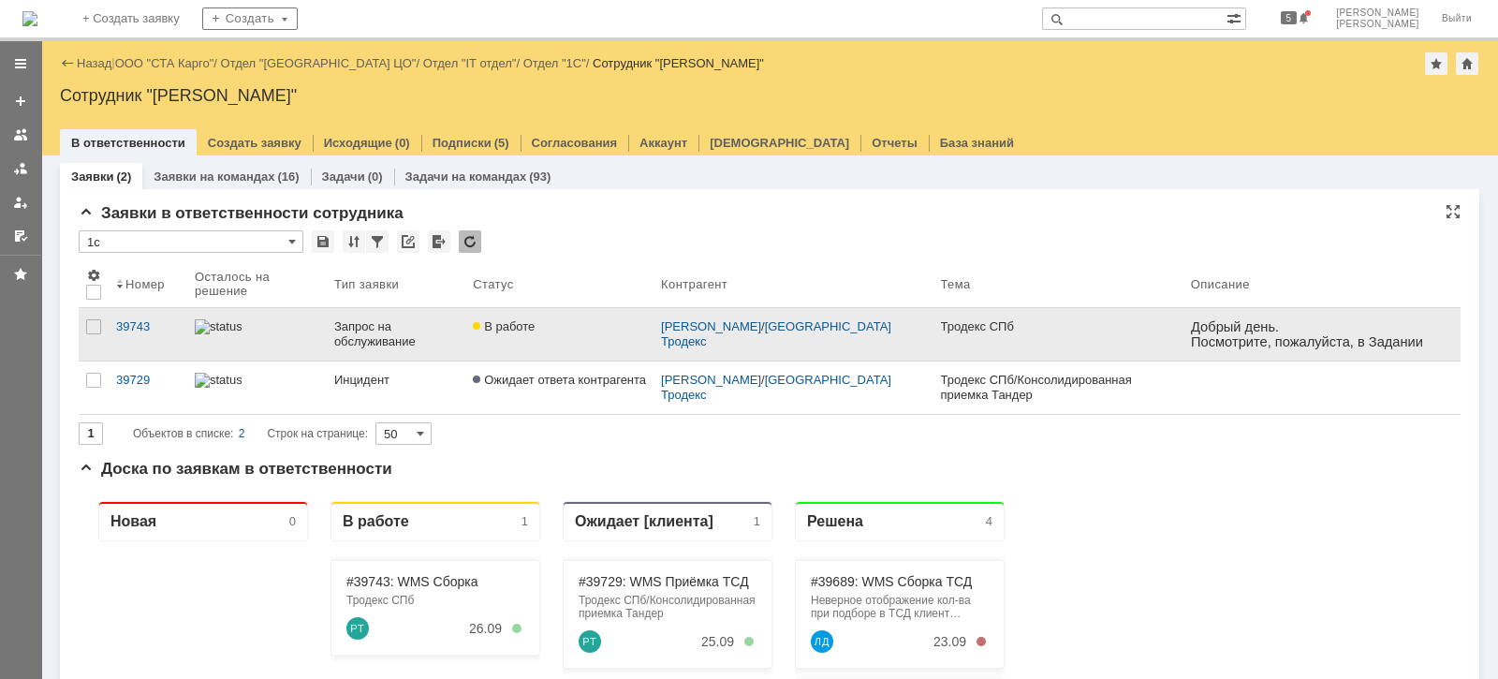
click at [375, 333] on div "Запрос на обслуживание" at bounding box center [396, 334] width 124 height 30
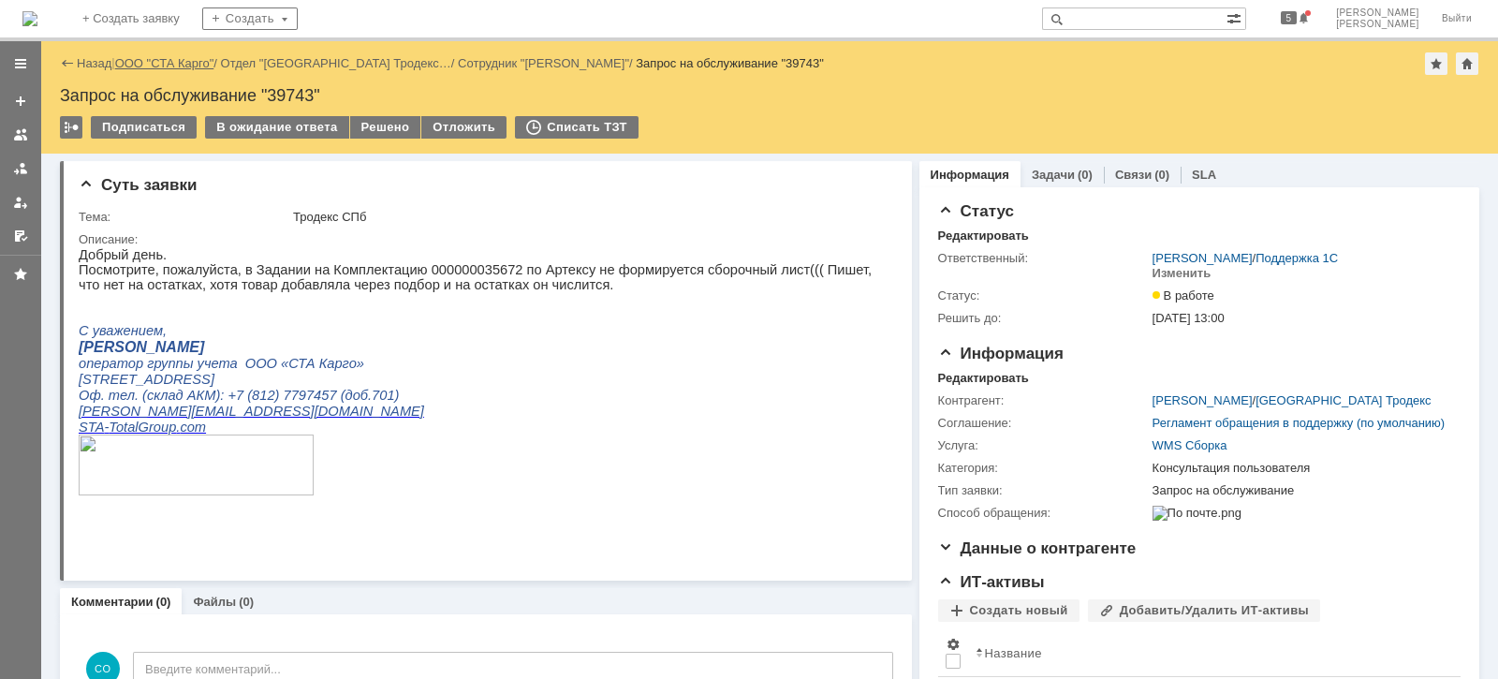
click at [197, 67] on link "ООО "СТА Карго"" at bounding box center [164, 63] width 99 height 14
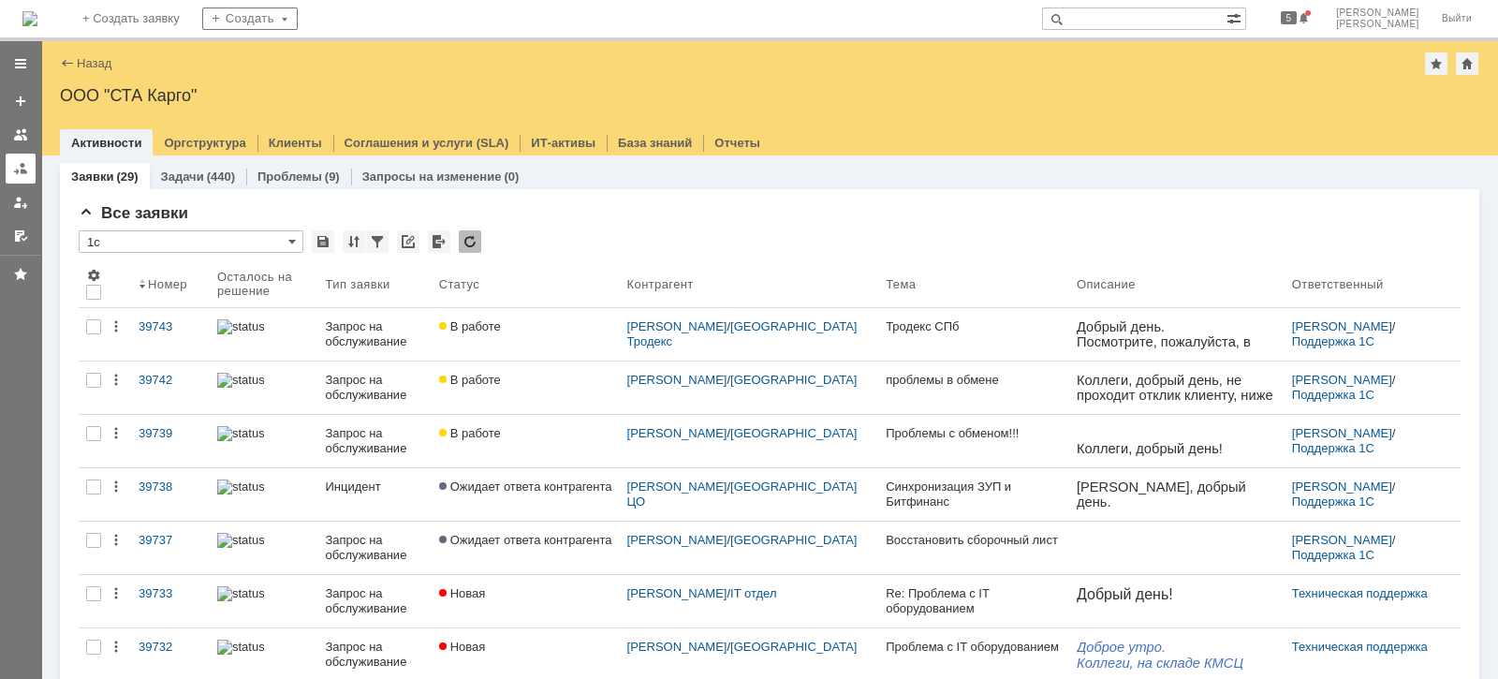
click at [27, 164] on div at bounding box center [20, 168] width 15 height 15
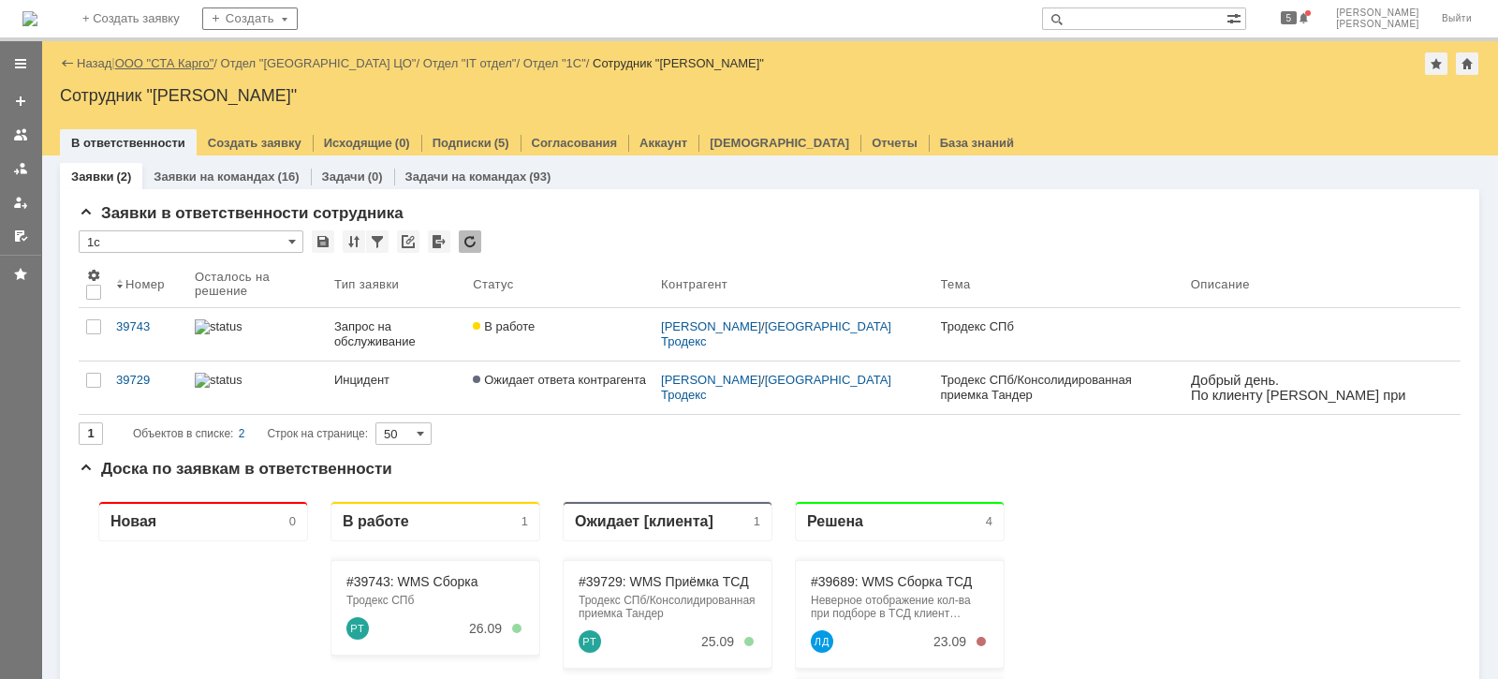
click at [167, 63] on link "ООО "СТА Карго"" at bounding box center [164, 63] width 99 height 14
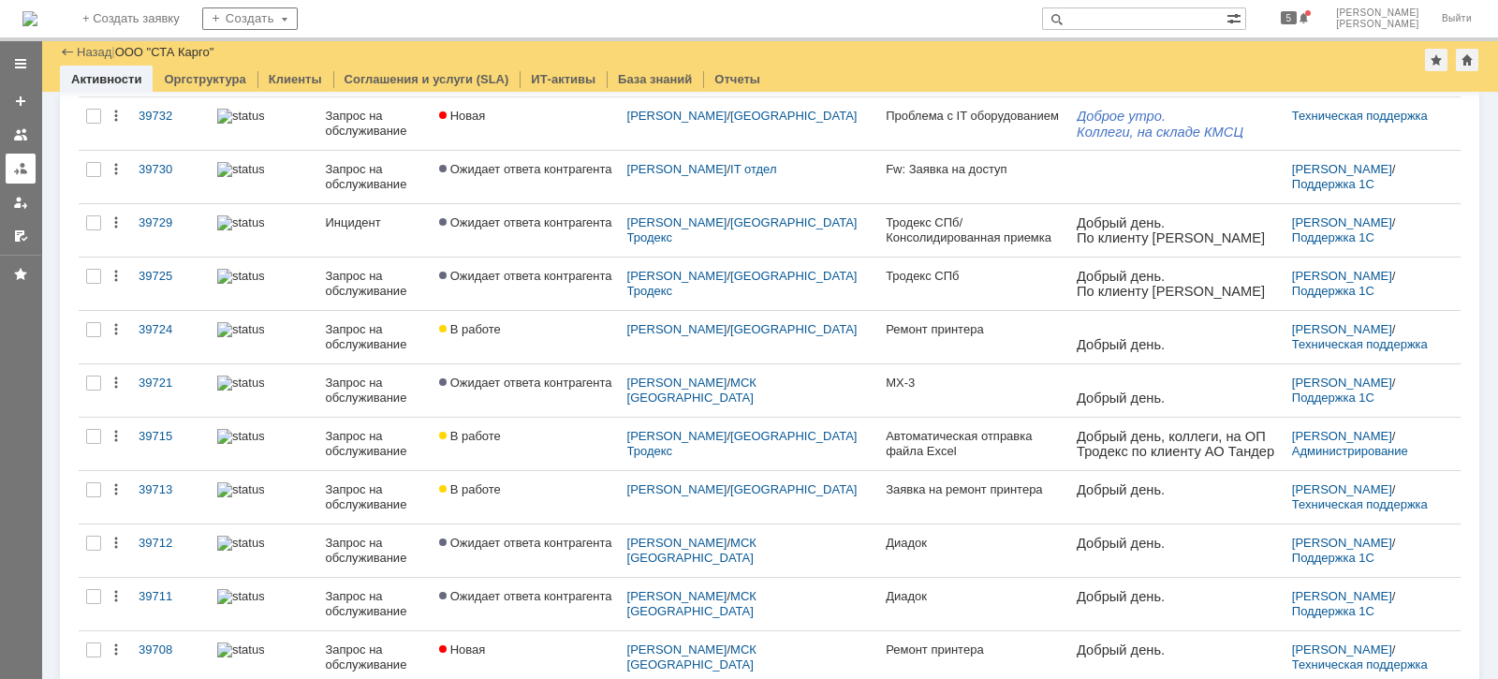
click at [19, 173] on div at bounding box center [20, 168] width 15 height 15
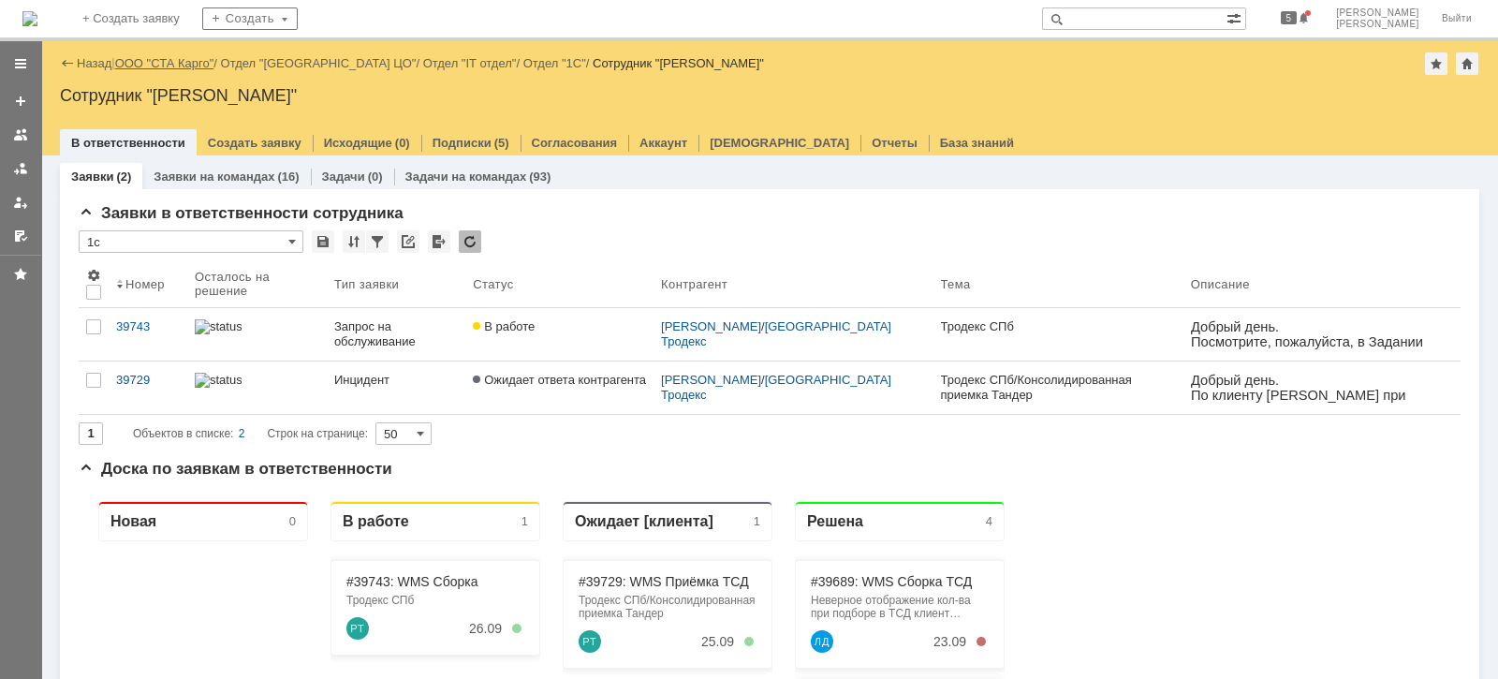
click at [189, 67] on link "ООО "СТА Карго"" at bounding box center [164, 63] width 99 height 14
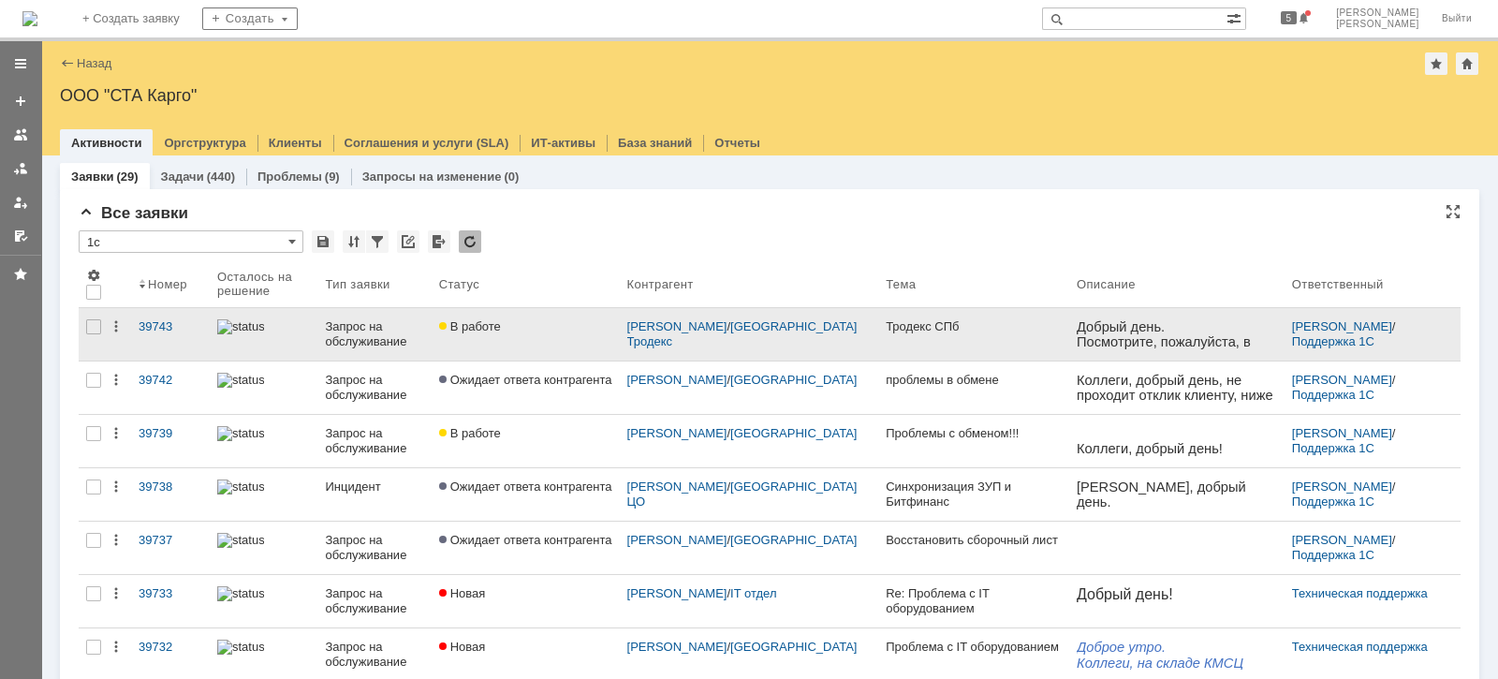
click at [398, 328] on div "Запрос на обслуживание" at bounding box center [374, 334] width 98 height 30
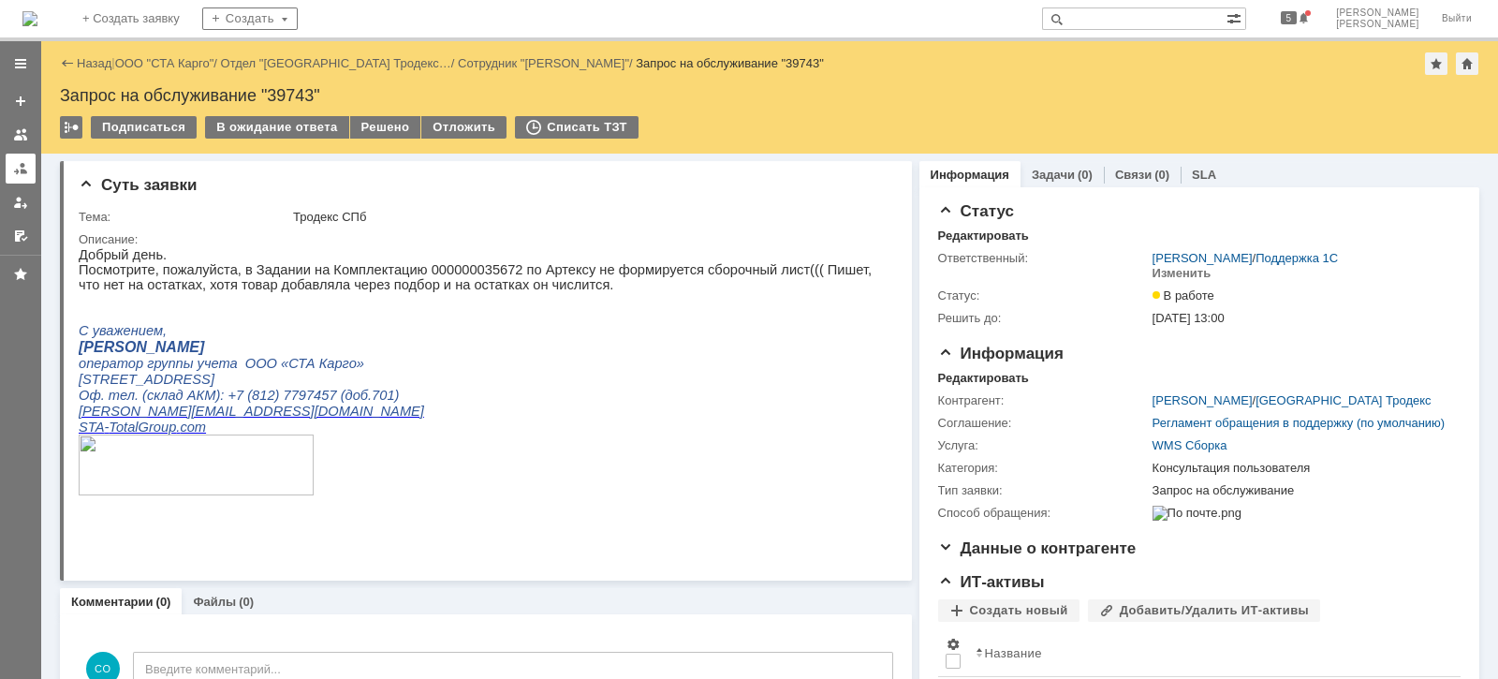
click at [26, 161] on div at bounding box center [20, 168] width 15 height 15
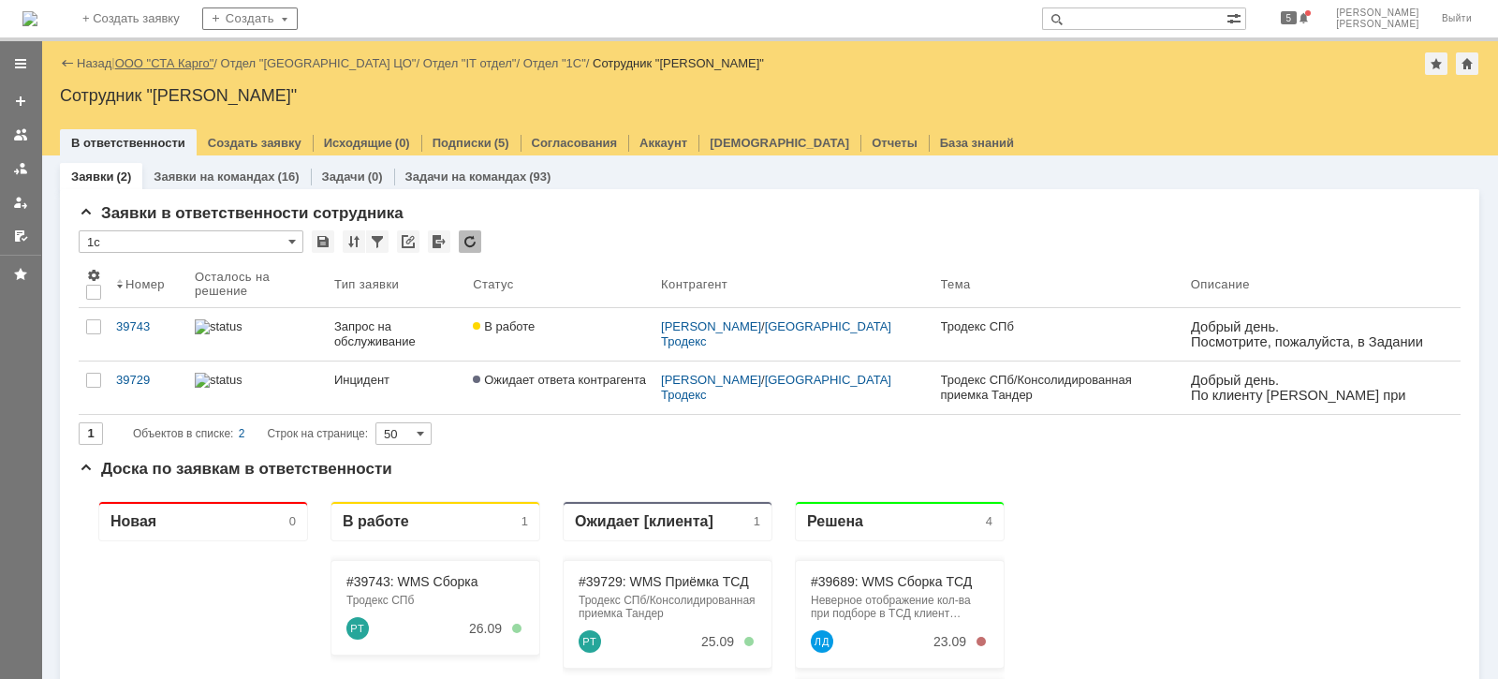
click at [193, 60] on link "ООО "СТА Карго"" at bounding box center [164, 63] width 99 height 14
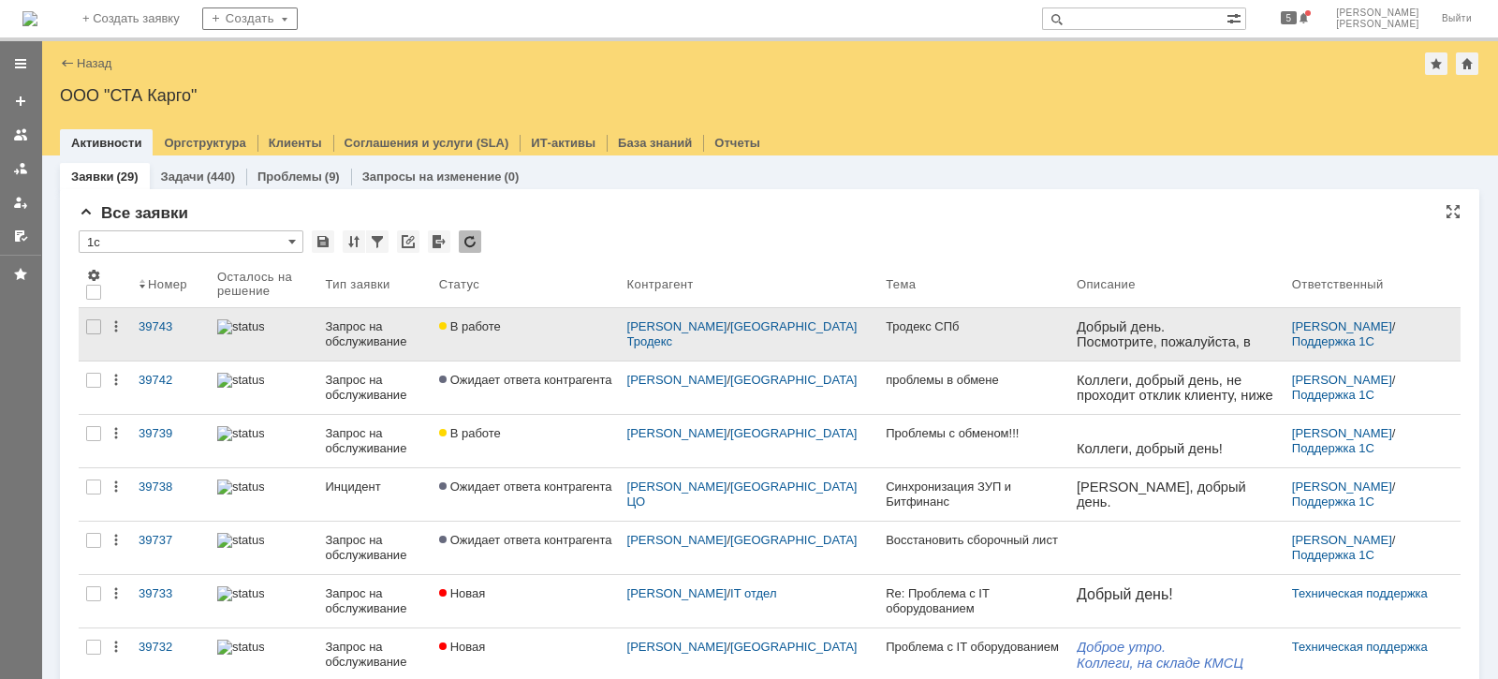
click at [375, 336] on div "Запрос на обслуживание" at bounding box center [374, 334] width 98 height 30
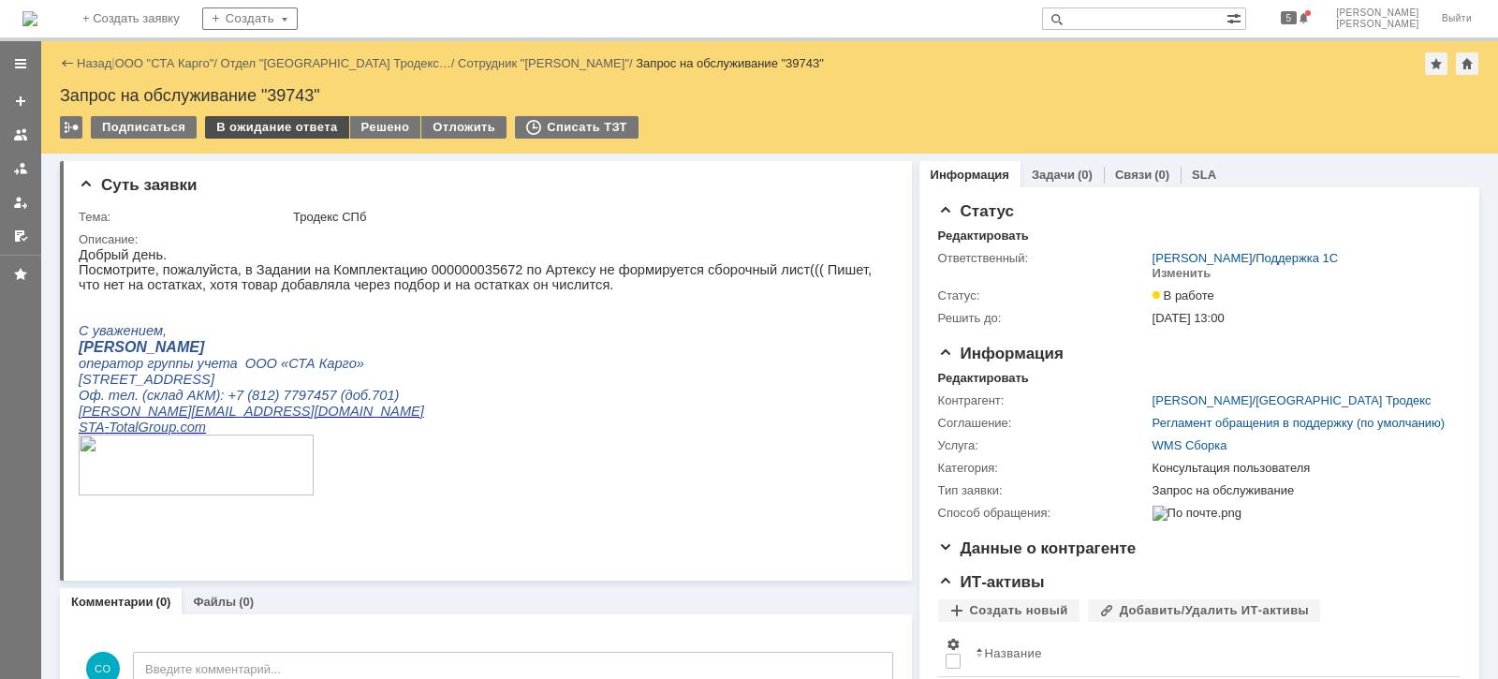
click at [262, 124] on div "В ожидание ответа" at bounding box center [276, 127] width 143 height 22
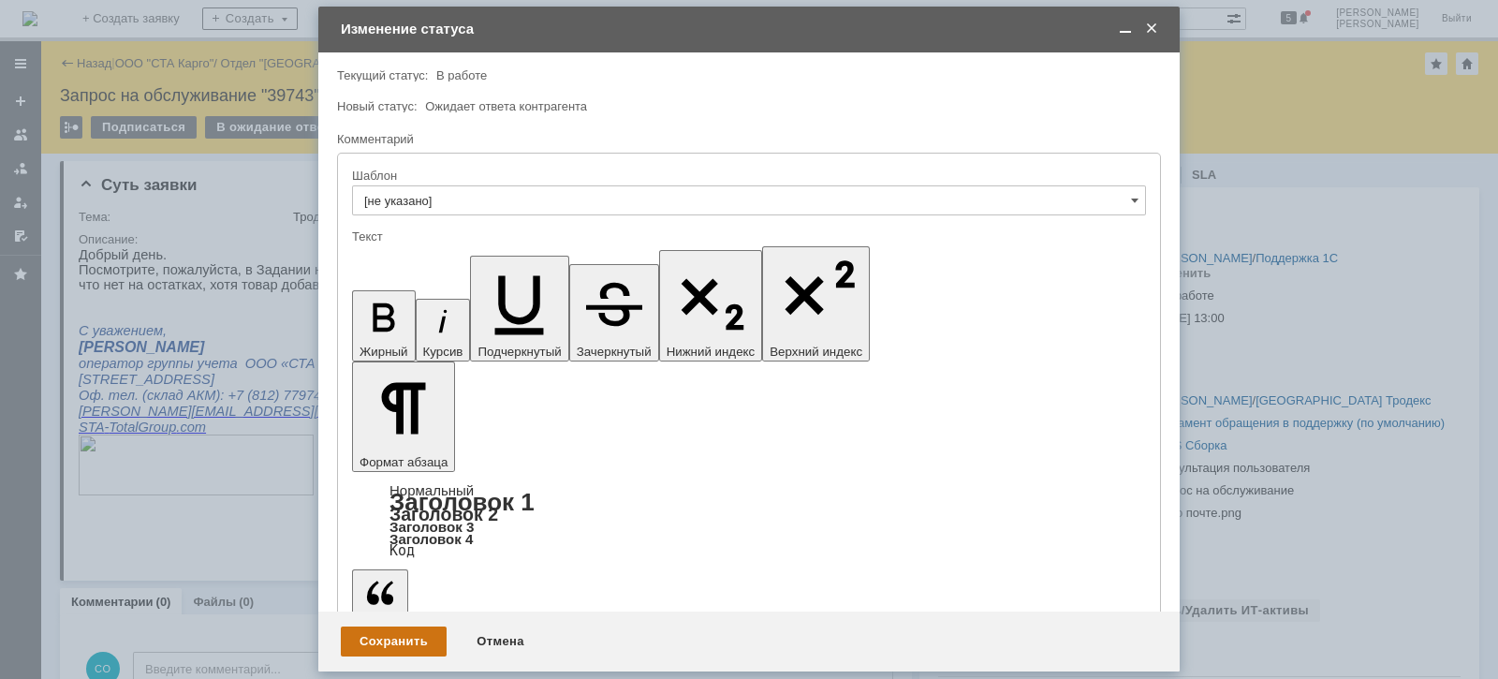
click at [375, 641] on div "Сохранить" at bounding box center [394, 641] width 106 height 30
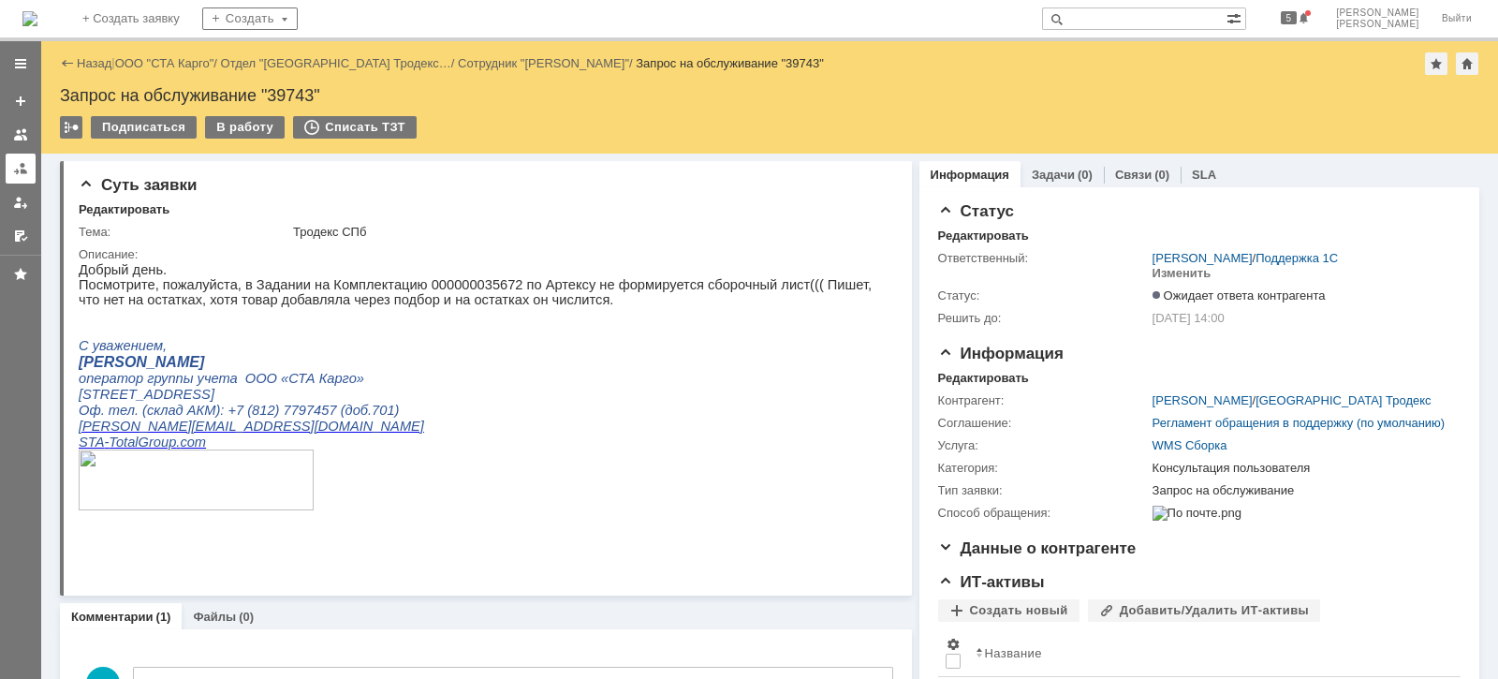
click at [20, 170] on div at bounding box center [20, 168] width 15 height 15
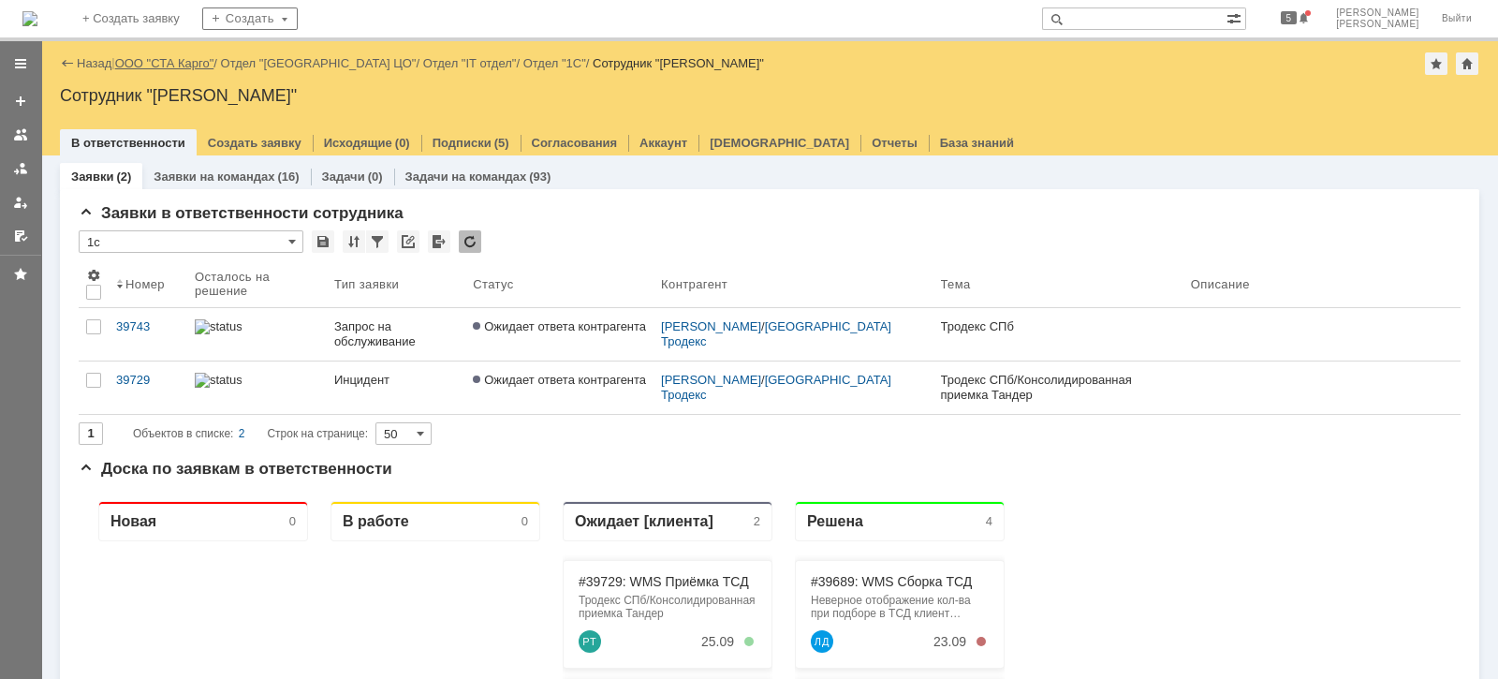
click at [209, 57] on link "ООО "СТА Карго"" at bounding box center [164, 63] width 99 height 14
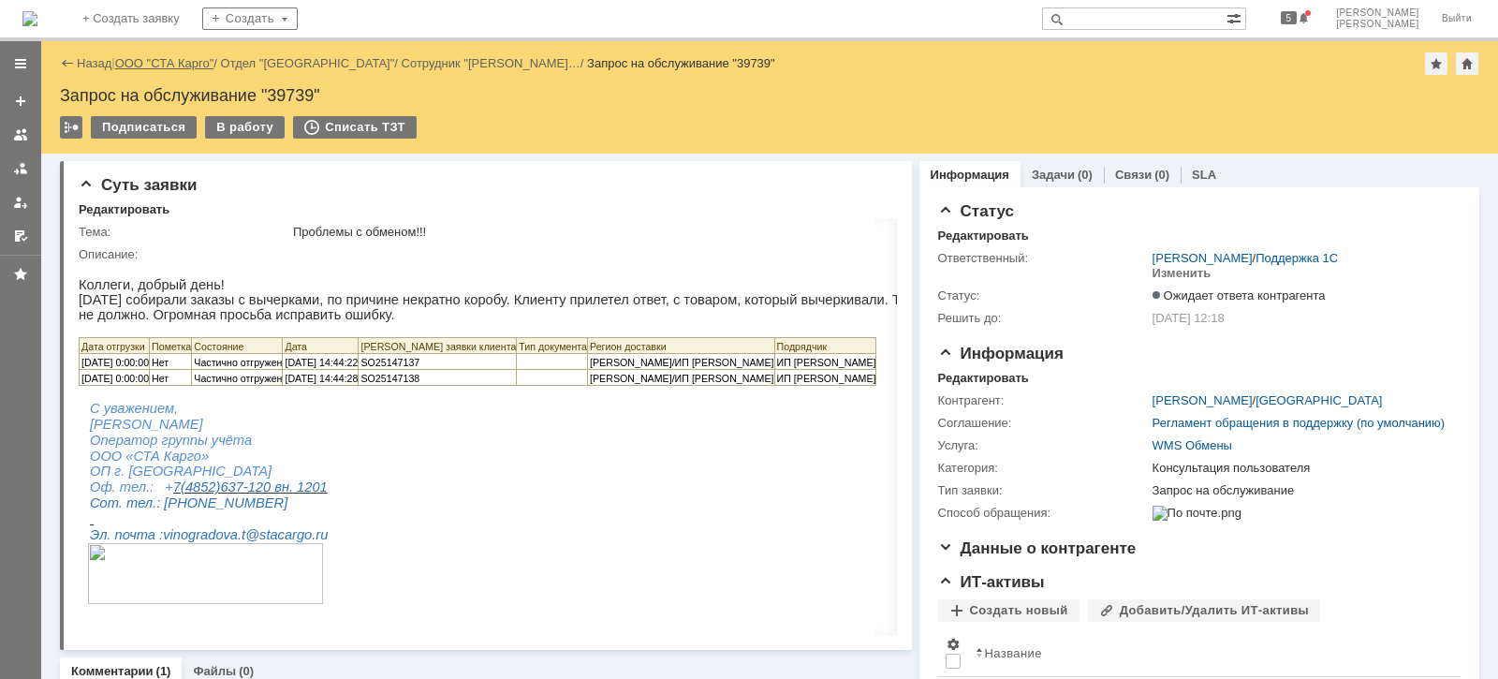
click at [162, 61] on link "ООО "СТА Карго"" at bounding box center [164, 63] width 99 height 14
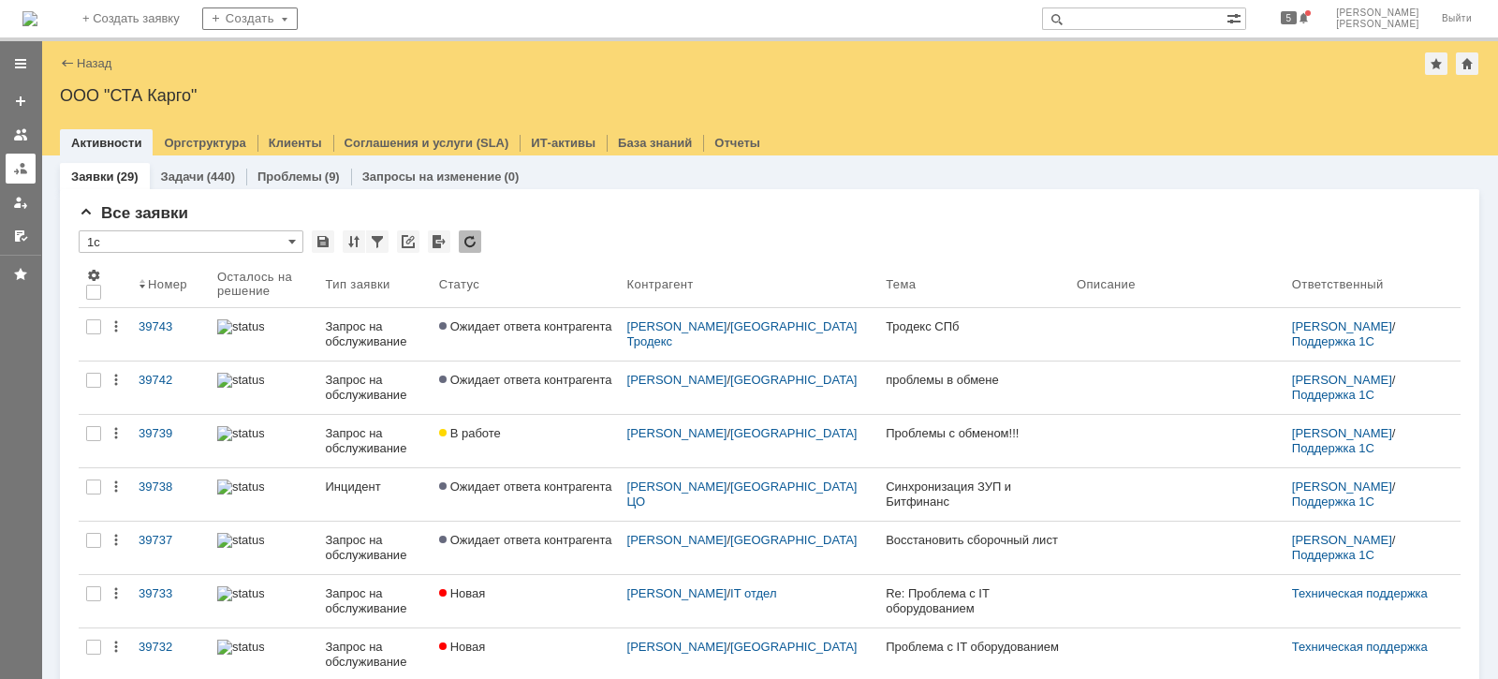
click at [23, 167] on div at bounding box center [20, 168] width 15 height 15
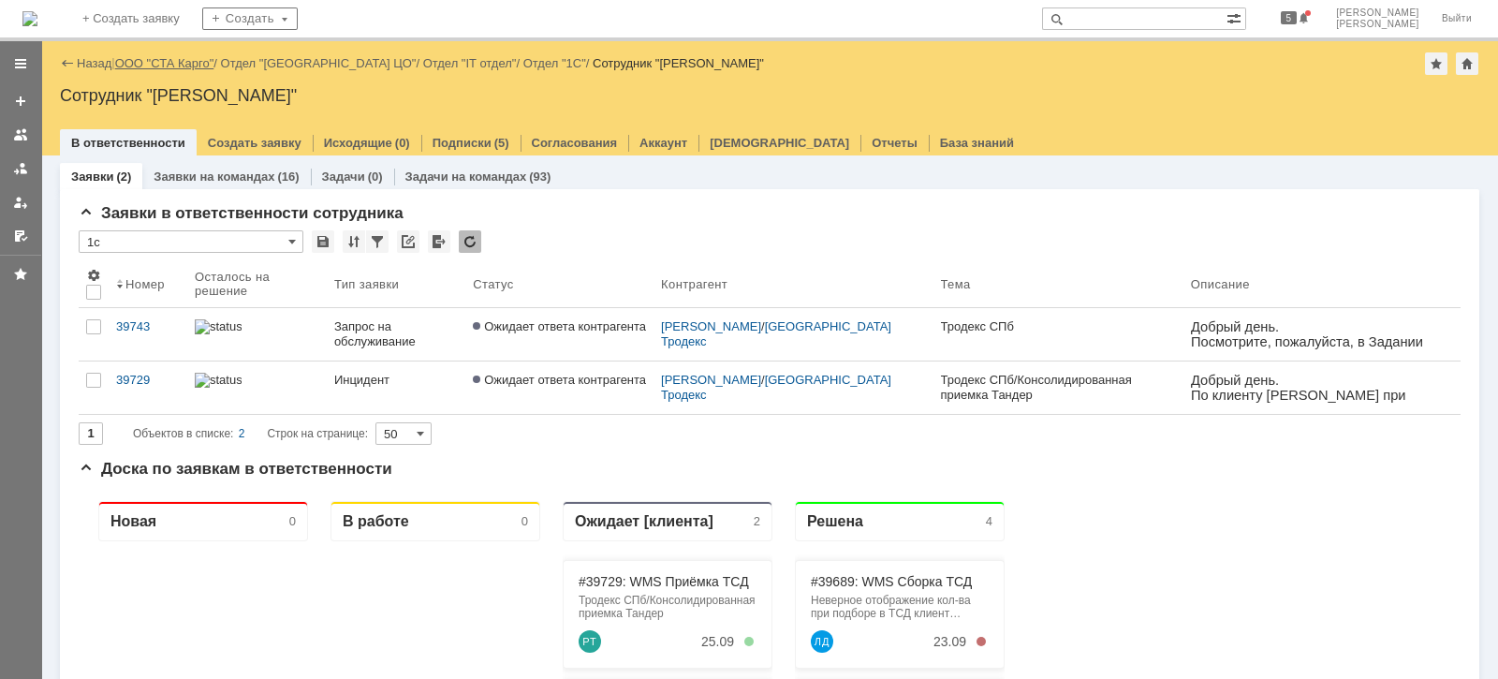
click at [173, 66] on link "ООО "СТА Карго"" at bounding box center [164, 63] width 99 height 14
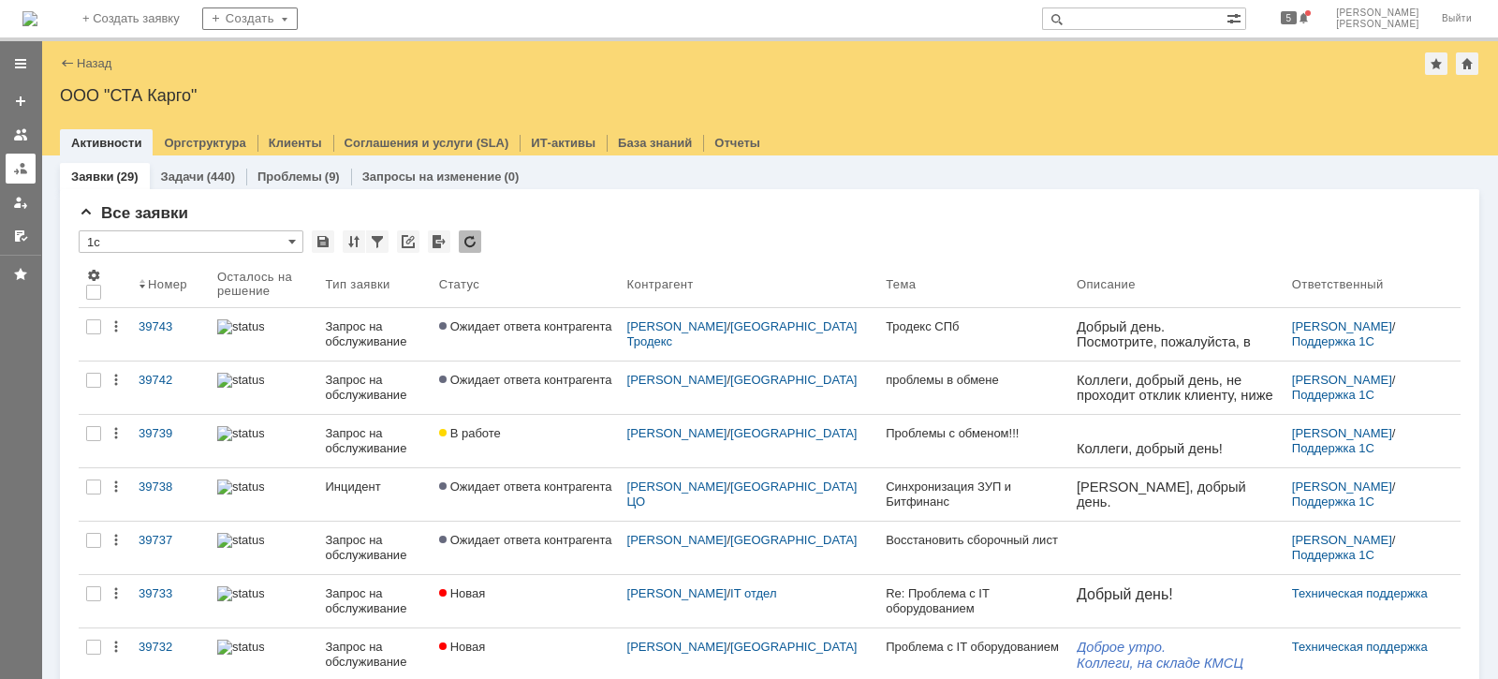
click at [19, 163] on div at bounding box center [20, 168] width 15 height 15
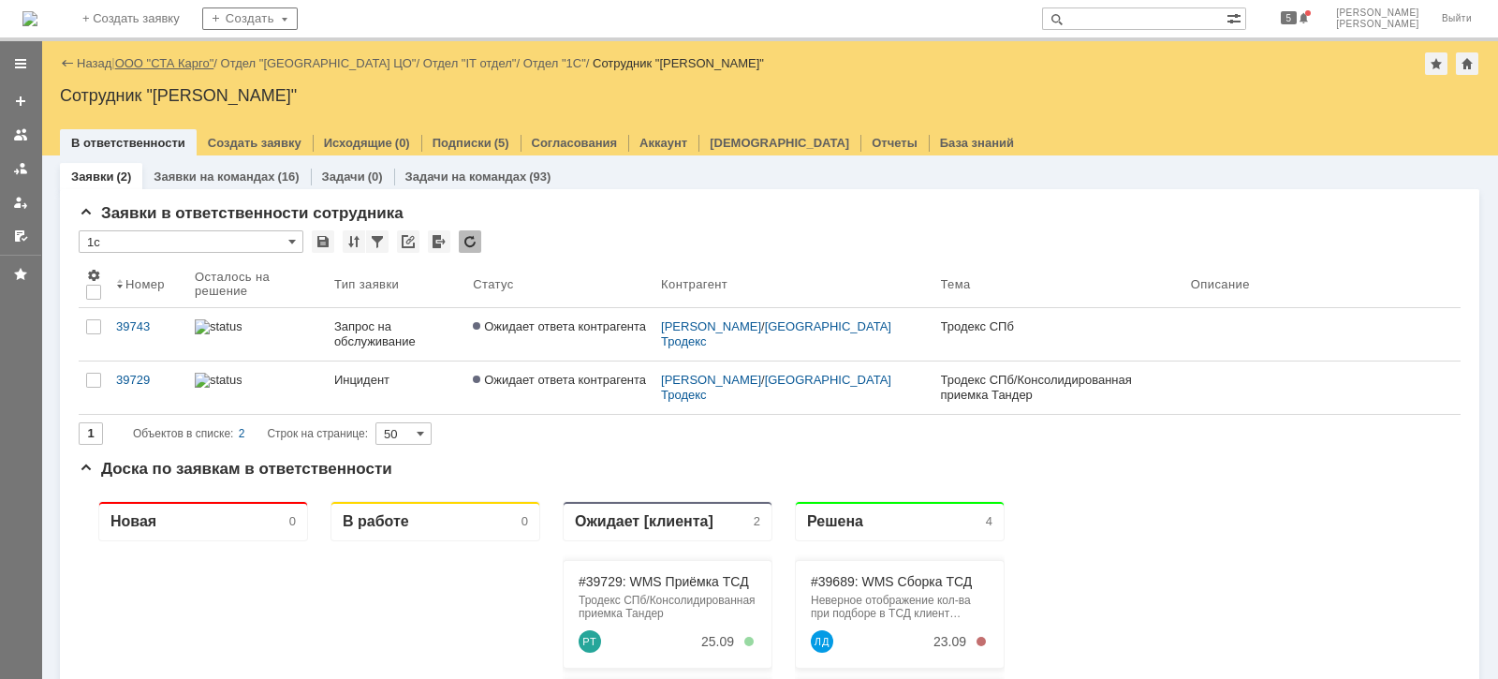
click at [192, 64] on link "ООО "СТА Карго"" at bounding box center [164, 63] width 99 height 14
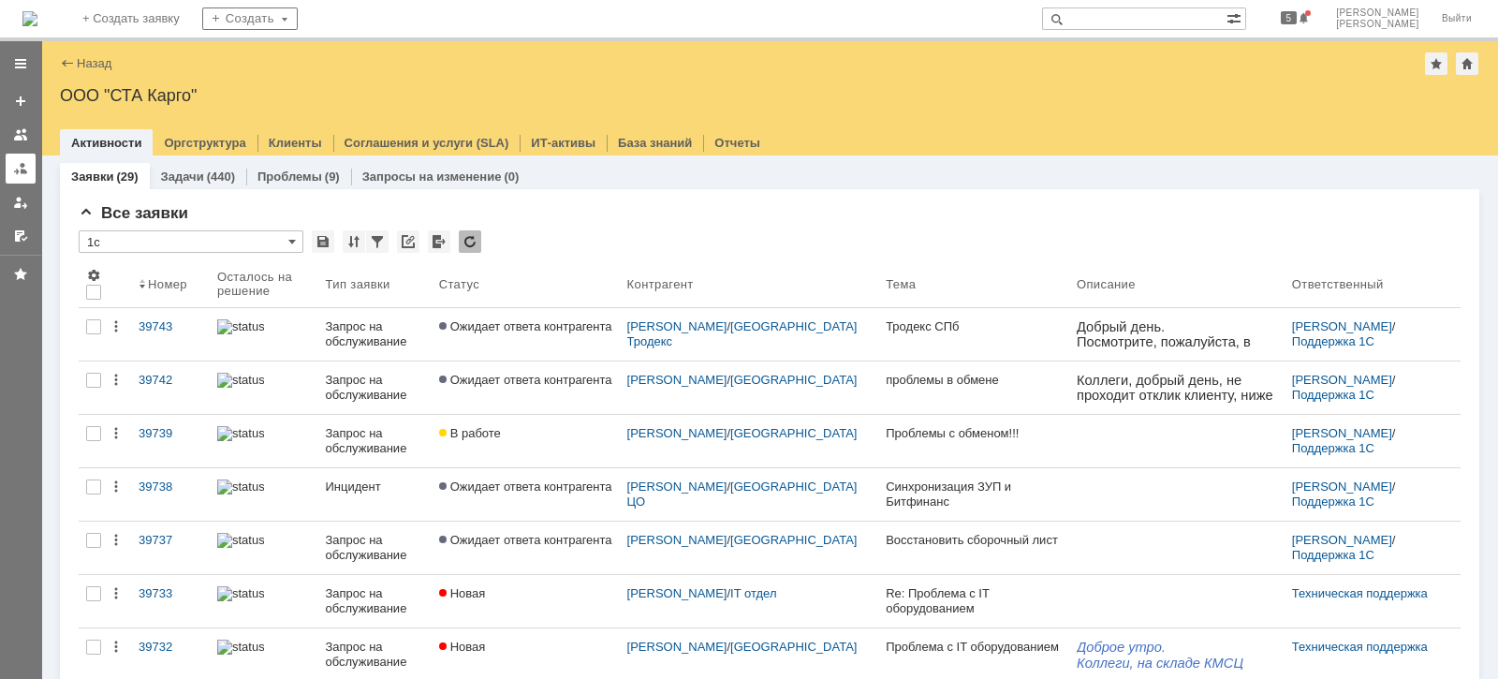
click at [23, 170] on div at bounding box center [20, 168] width 15 height 15
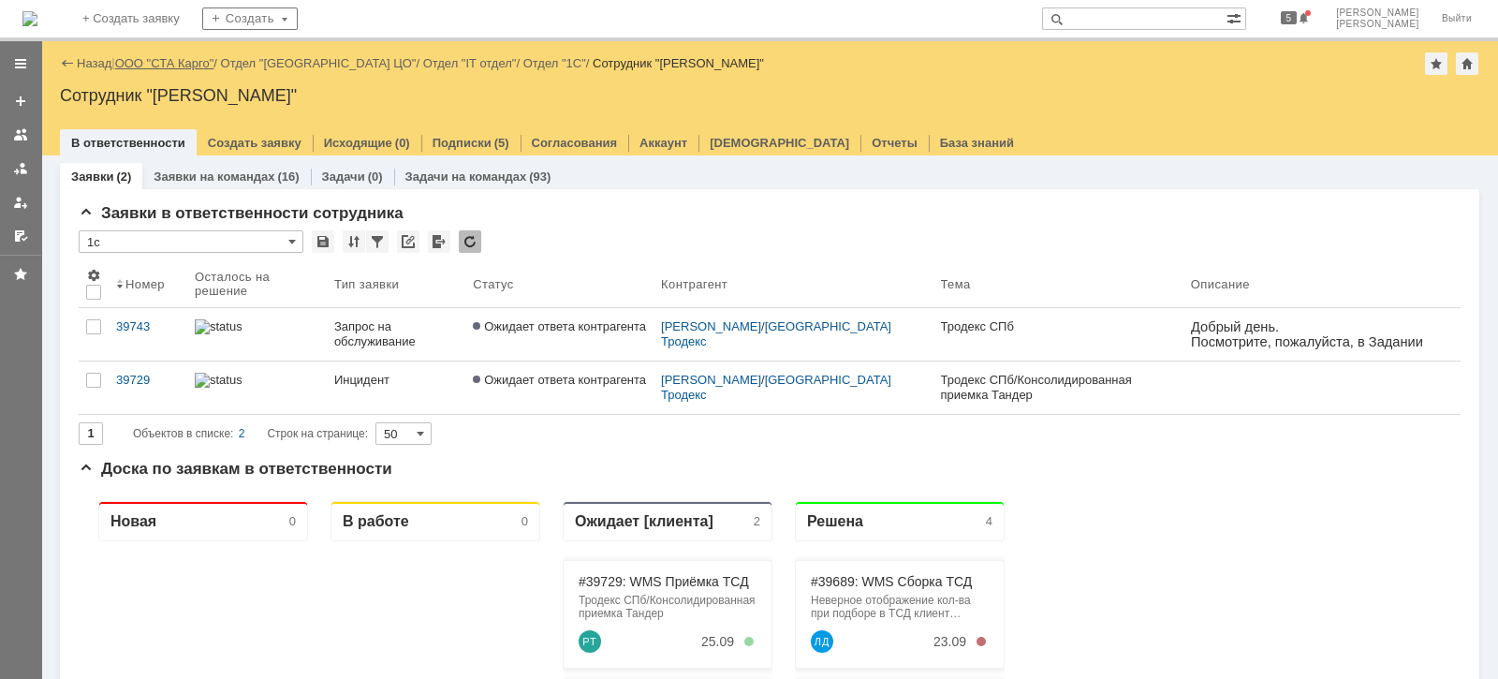
click at [171, 58] on link "ООО "СТА Карго"" at bounding box center [164, 63] width 99 height 14
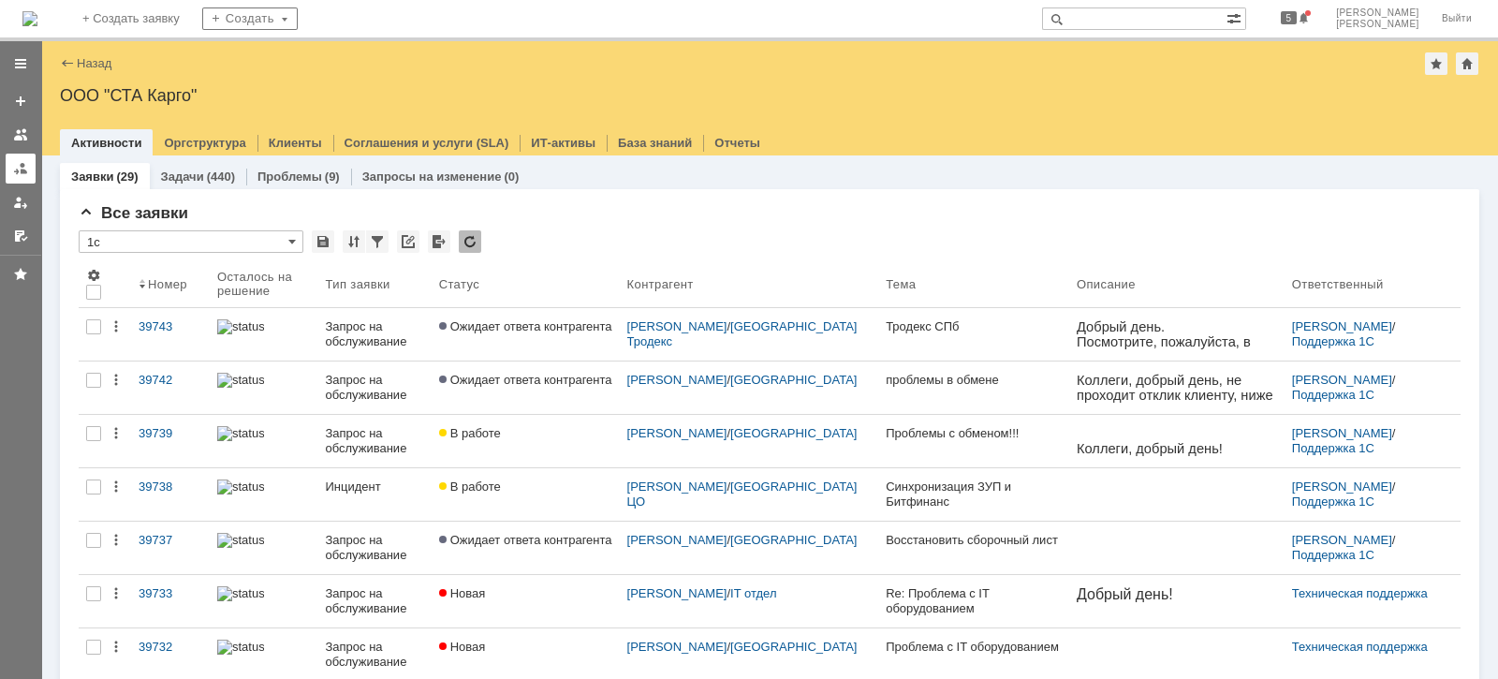
click at [19, 169] on div at bounding box center [20, 168] width 15 height 15
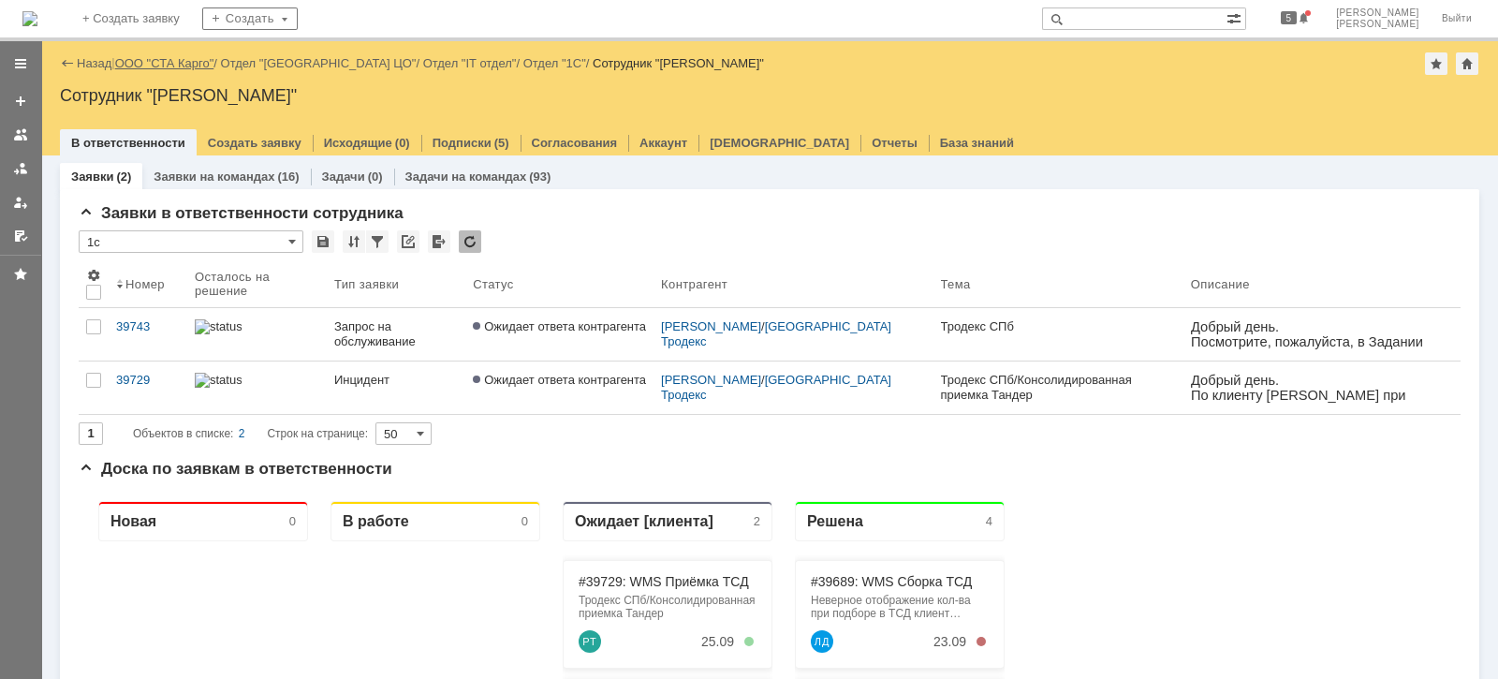
click at [189, 60] on link "ООО "СТА Карго"" at bounding box center [164, 63] width 99 height 14
